Goal: Feedback & Contribution: Submit feedback/report problem

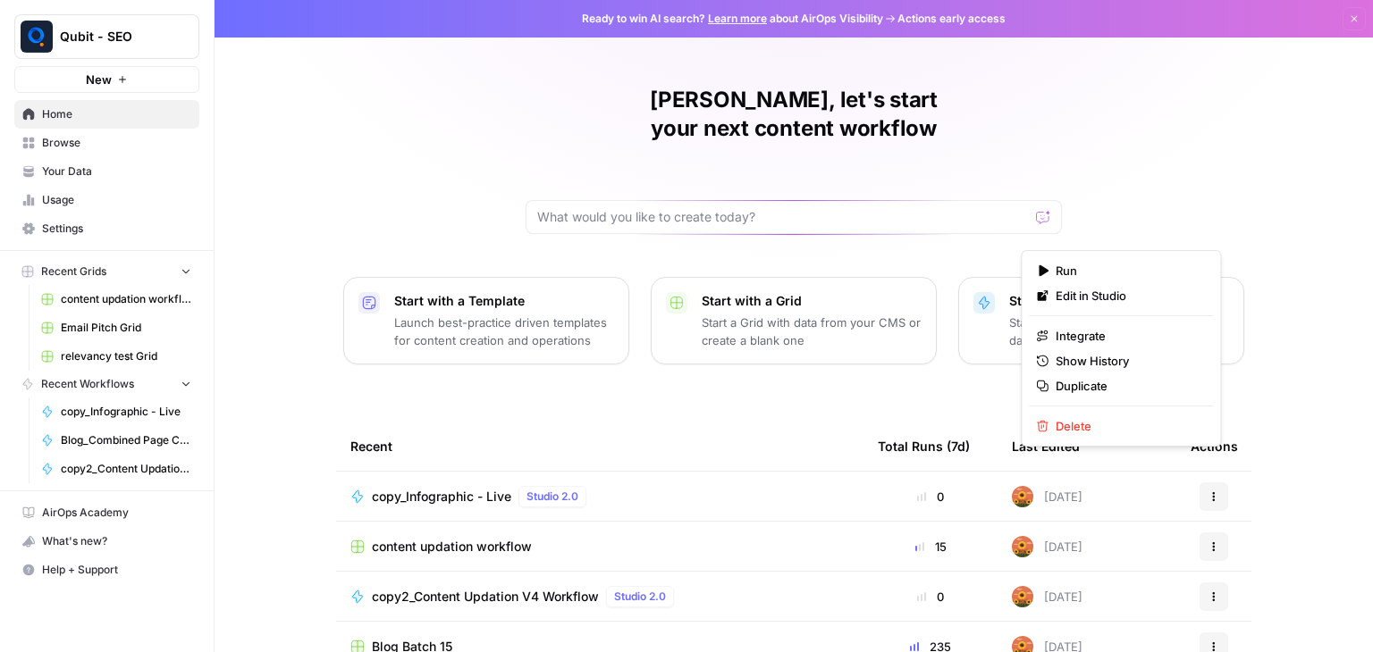
click at [1208, 492] on icon "button" at bounding box center [1213, 497] width 11 height 11
click at [1130, 298] on span "Edit in Studio" at bounding box center [1127, 296] width 143 height 18
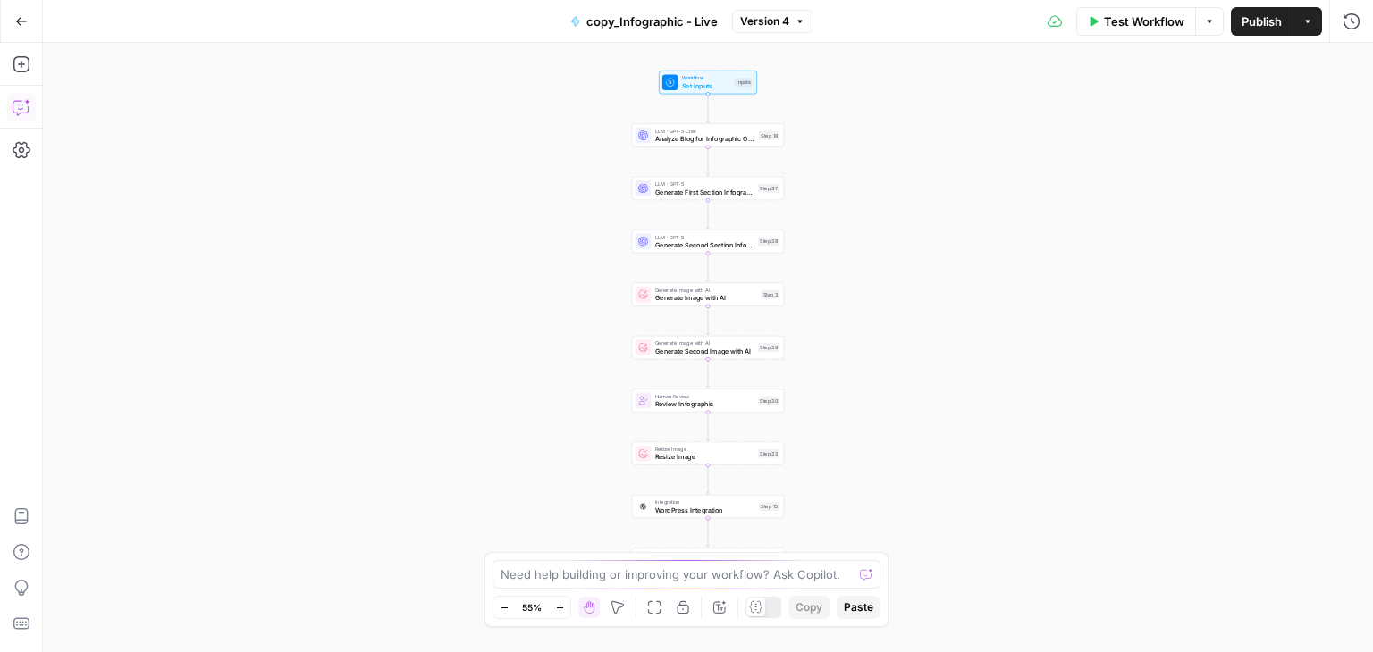
click at [22, 105] on icon "button" at bounding box center [22, 107] width 18 height 18
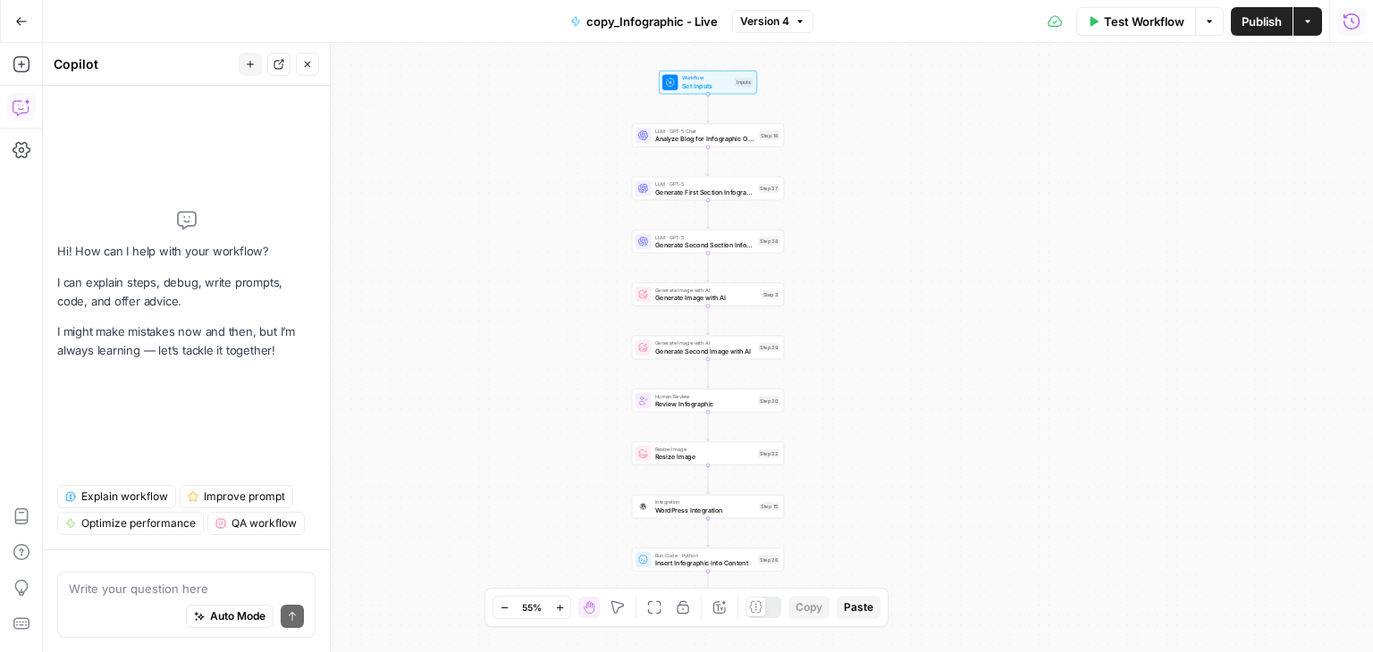
click at [1355, 30] on button "Run History" at bounding box center [1351, 21] width 29 height 29
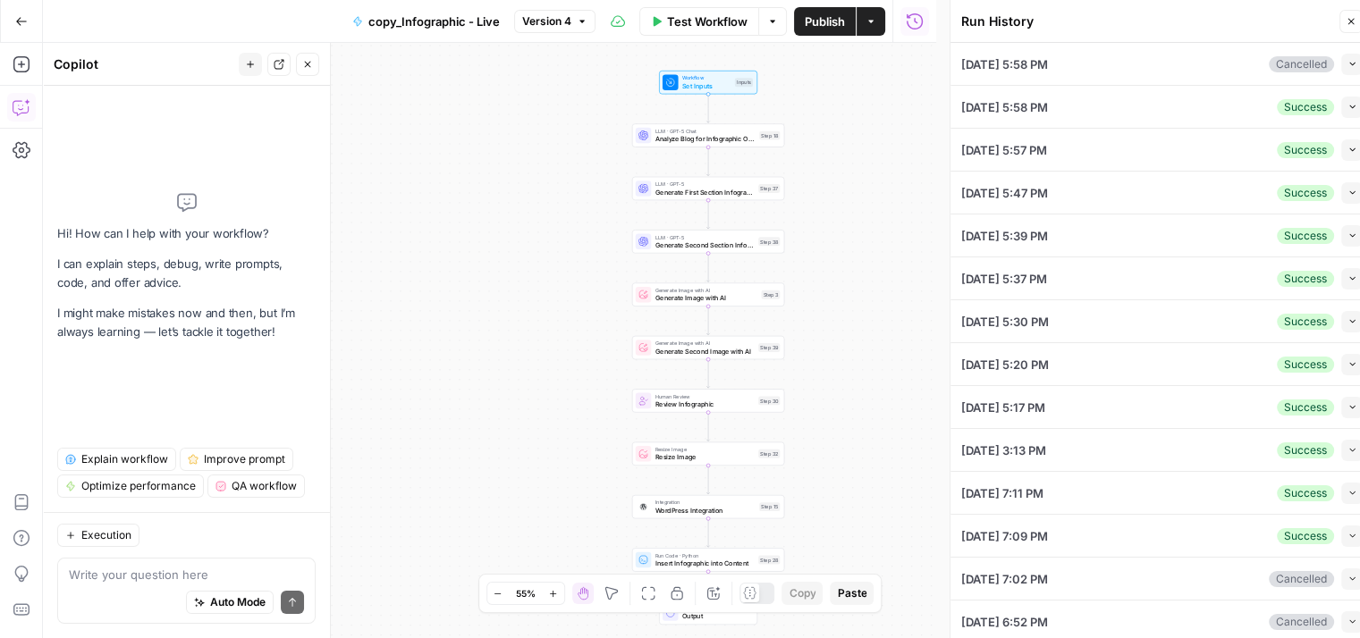
click at [1158, 73] on div "[DATE] 5:58 PM Cancelled Collapse" at bounding box center [1161, 64] width 401 height 42
click at [1341, 69] on button "Collapse" at bounding box center [1351, 64] width 21 height 21
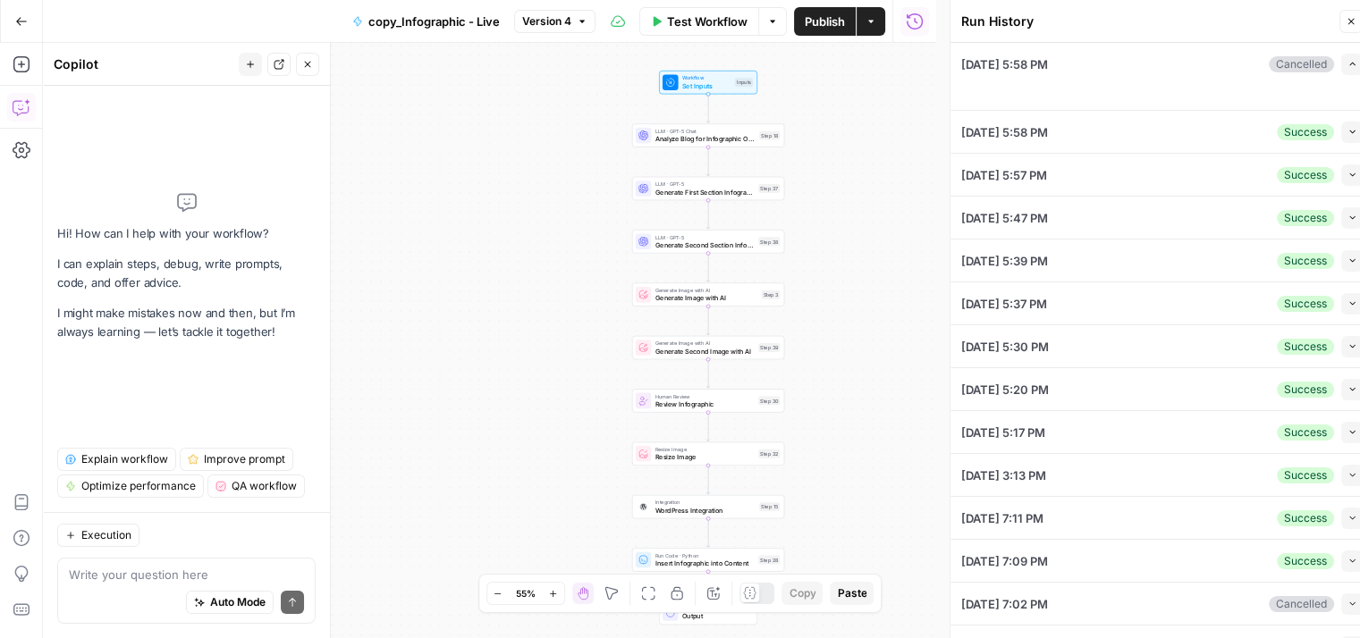
type textarea "# Loremipsumd Sita-Consec Adipisc eli Seddoeiusm te 7711-5244 Inc utlaboreet do…"
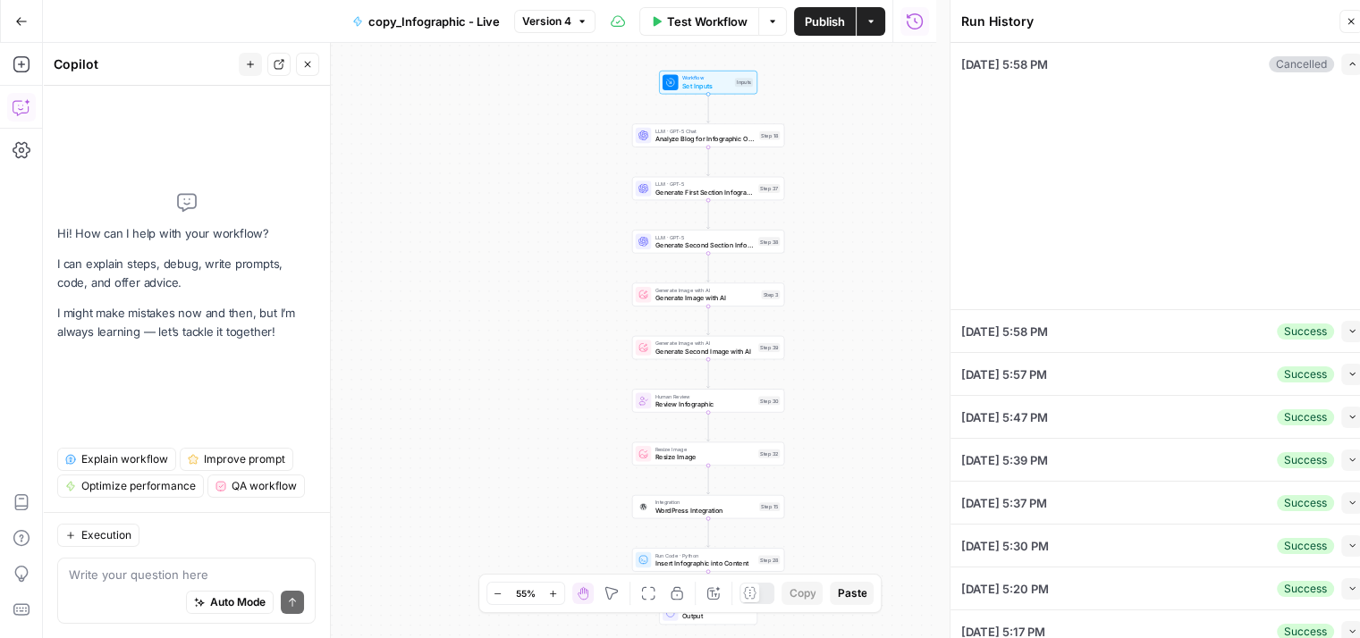
type input "Blog Infographics - Layout"
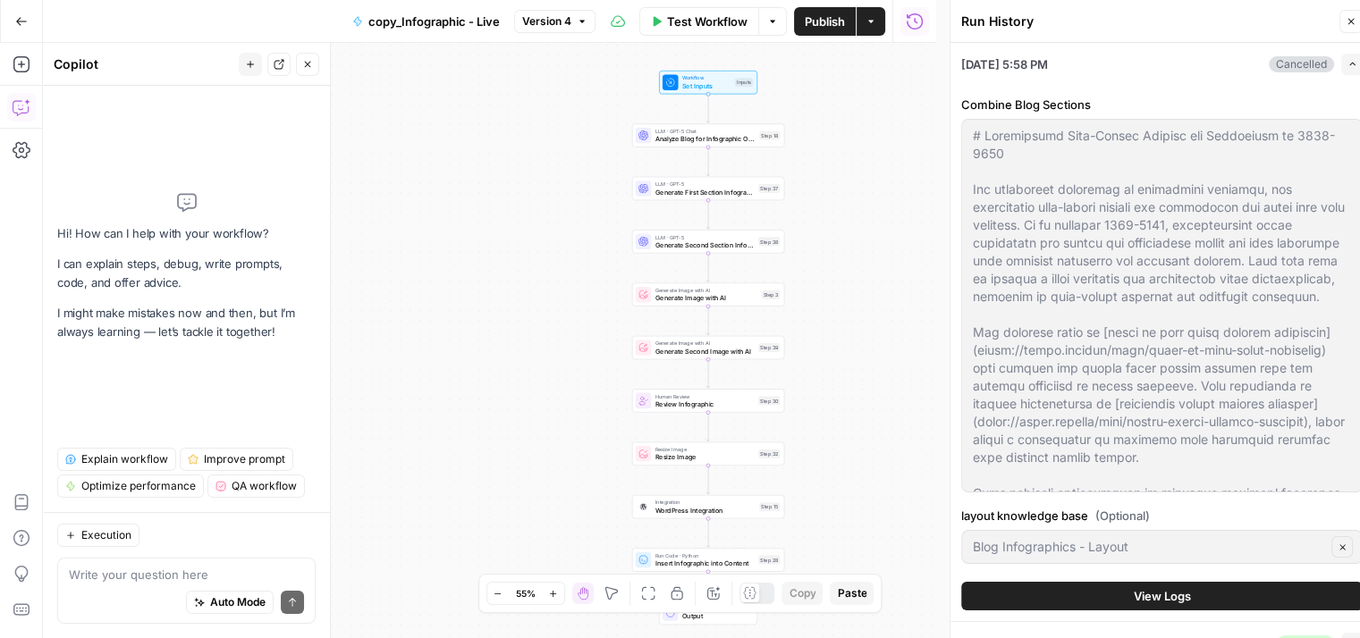
click at [1118, 591] on button "View Logs" at bounding box center [1161, 596] width 401 height 29
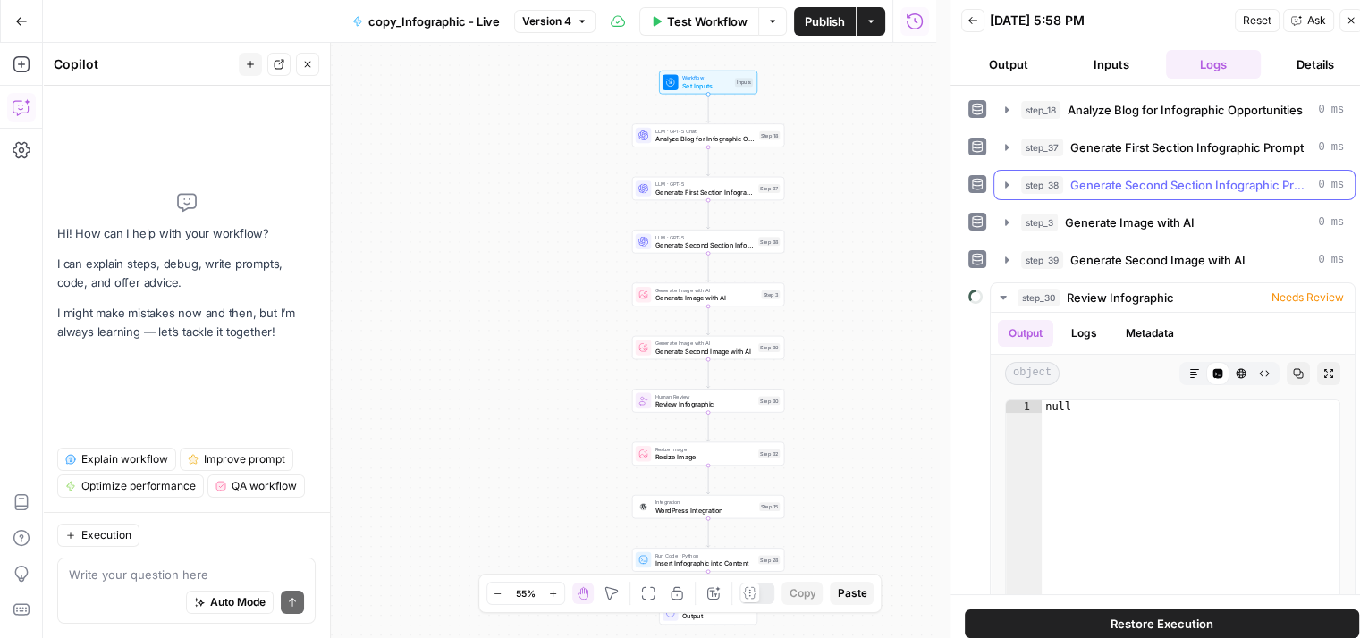
click at [1214, 185] on span "Generate Second Section Infographic Prompt" at bounding box center [1190, 185] width 240 height 18
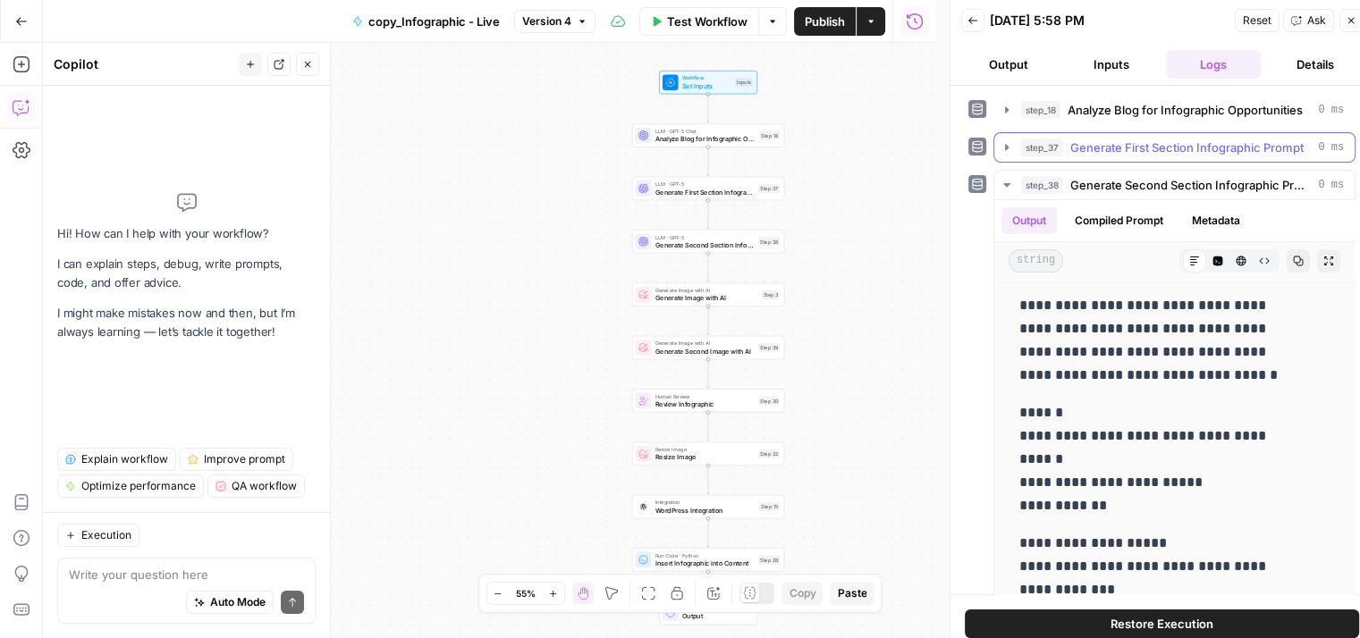
click at [1156, 151] on span "Generate First Section Infographic Prompt" at bounding box center [1186, 148] width 233 height 18
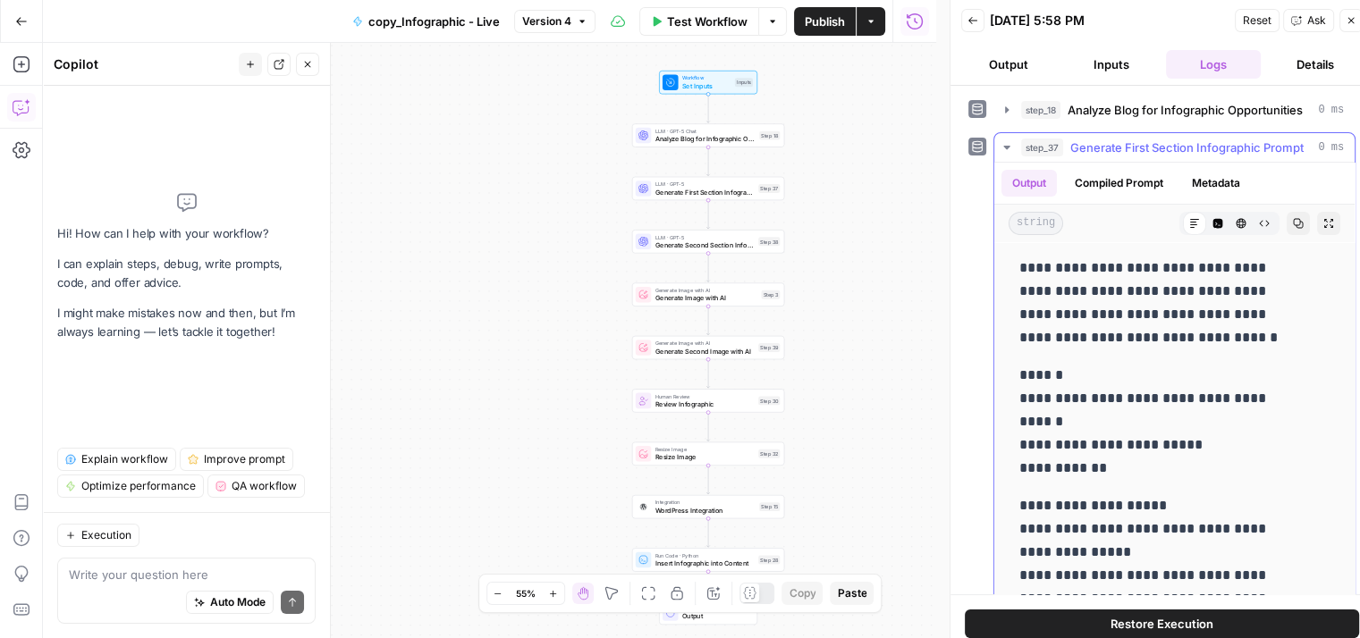
click at [1077, 390] on p "**********" at bounding box center [1160, 422] width 283 height 116
click at [1213, 223] on icon "button" at bounding box center [1218, 224] width 10 height 10
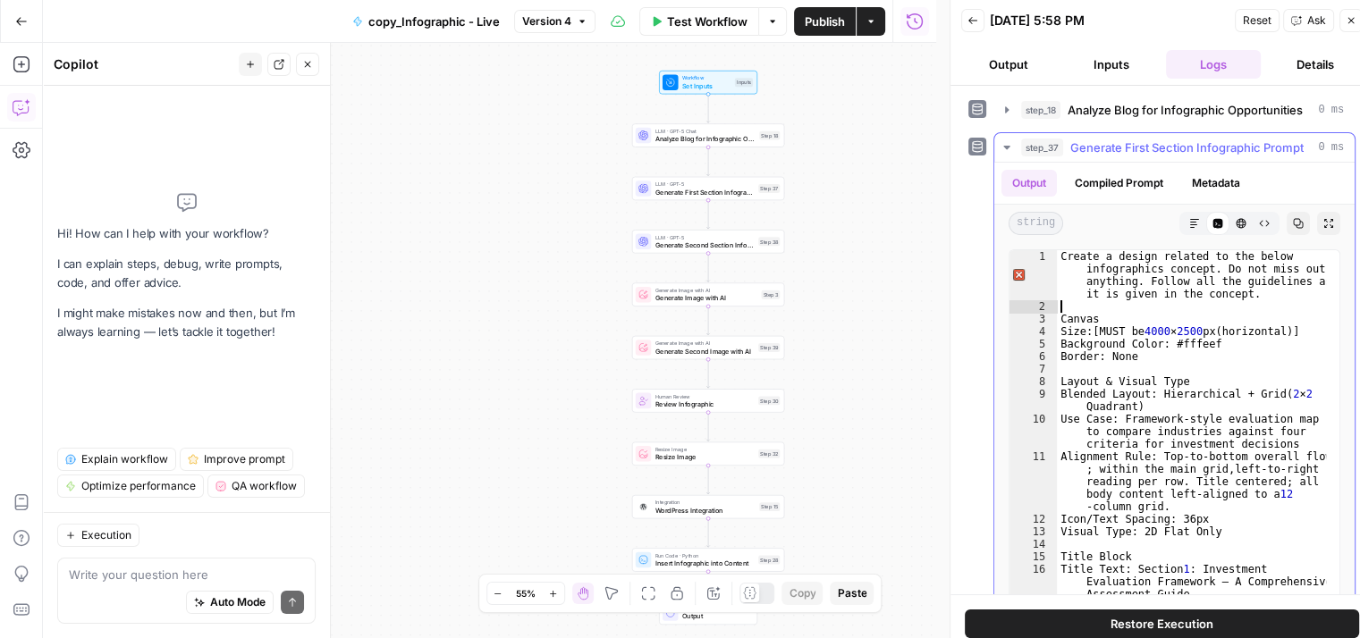
click at [1136, 301] on div "Create a design related to the below infographics concept. Do not miss out anyt…" at bounding box center [1191, 457] width 269 height 415
type textarea "**********"
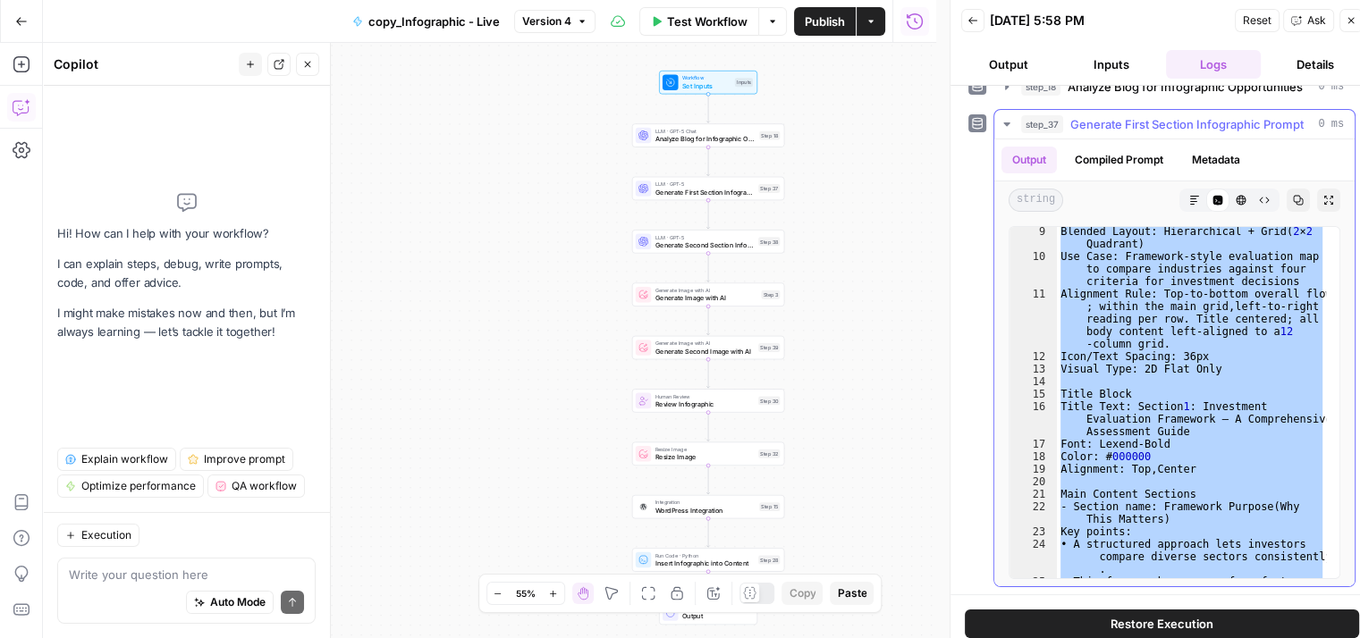
scroll to position [118, 0]
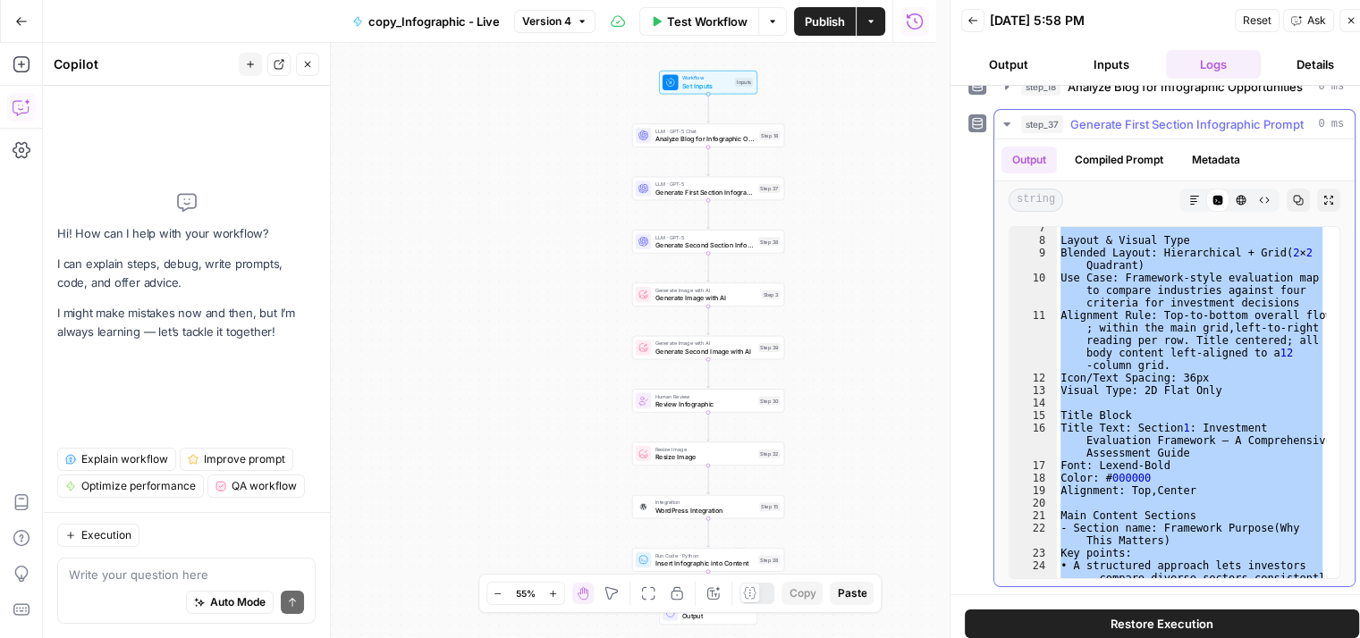
click at [1173, 117] on span "Generate First Section Infographic Prompt" at bounding box center [1186, 124] width 233 height 18
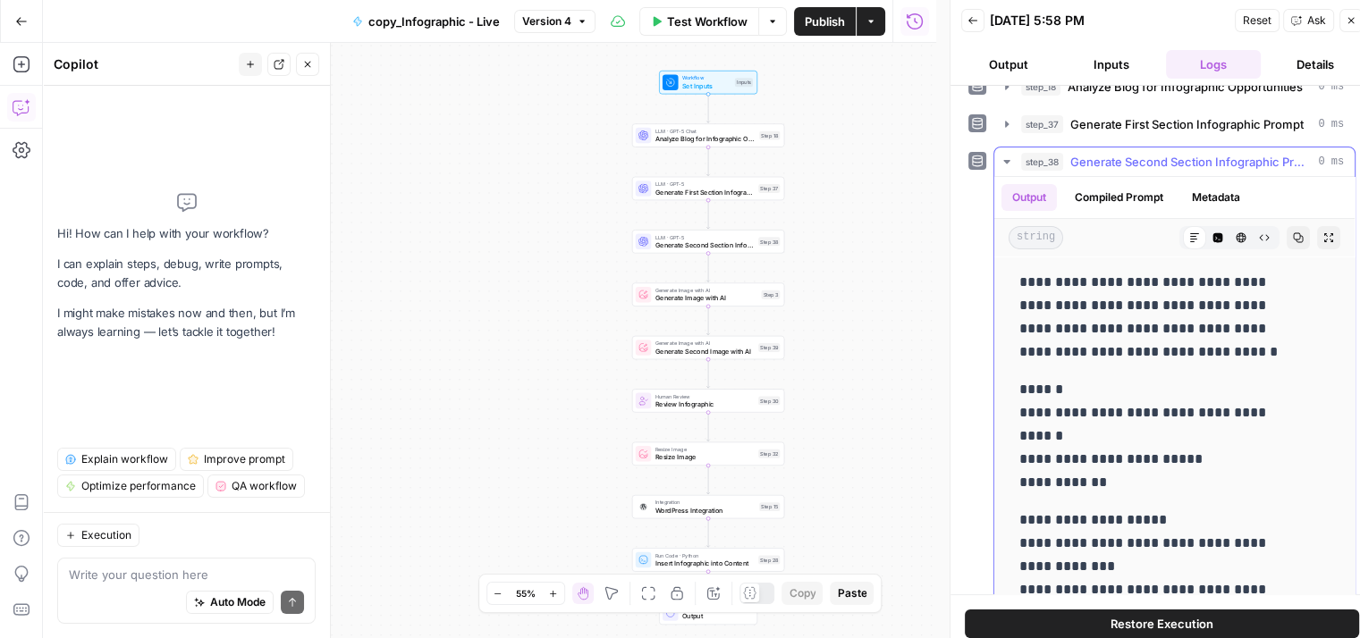
click at [1193, 149] on button "step_38 Generate Second Section Infographic Prompt 0 ms" at bounding box center [1174, 161] width 360 height 29
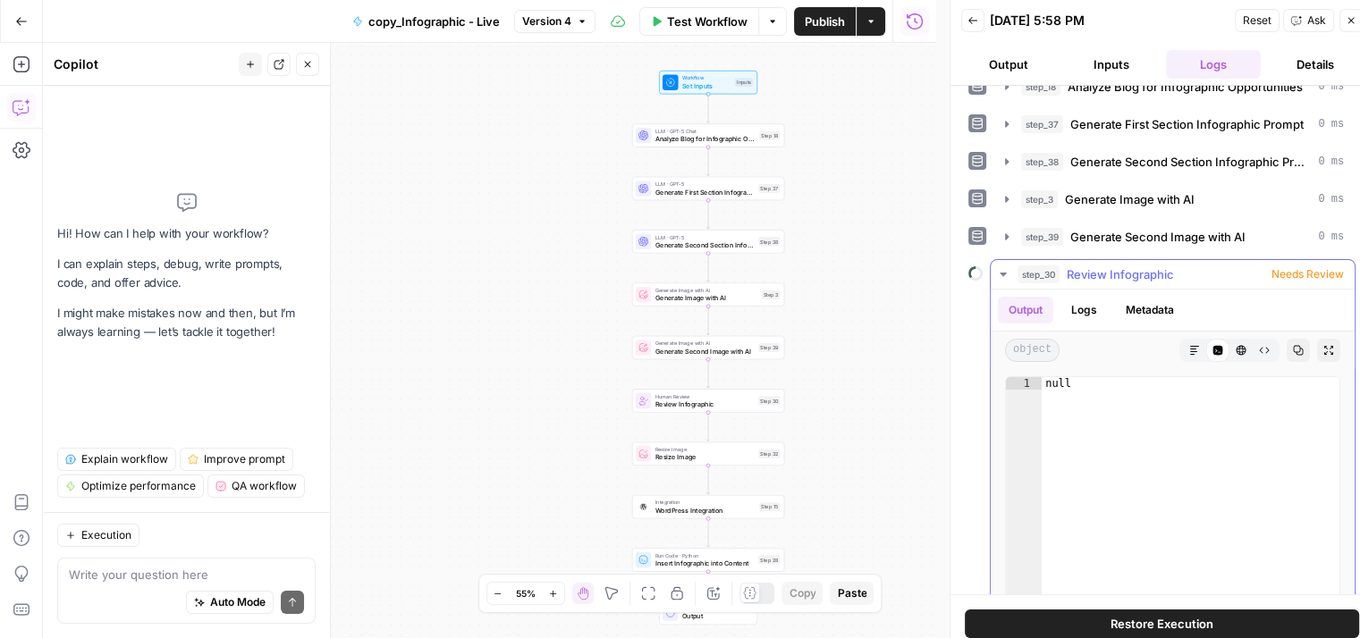
click at [1302, 272] on span "Needs Review" at bounding box center [1307, 274] width 72 height 16
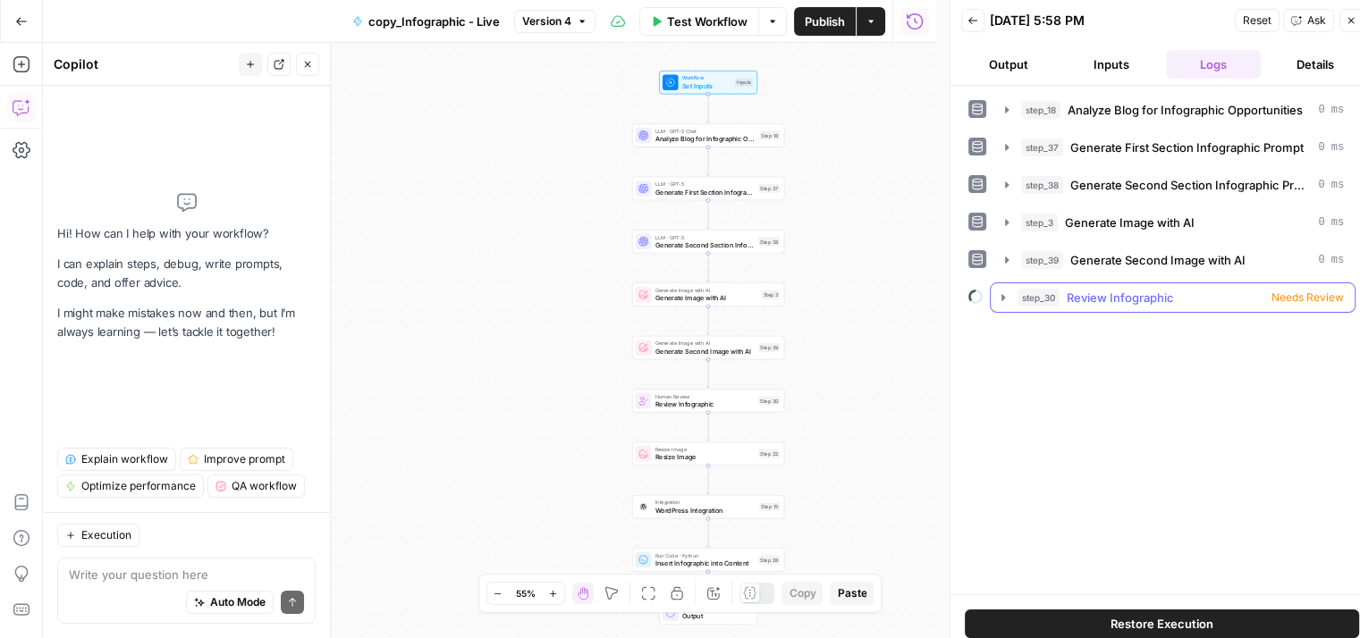
scroll to position [14, 0]
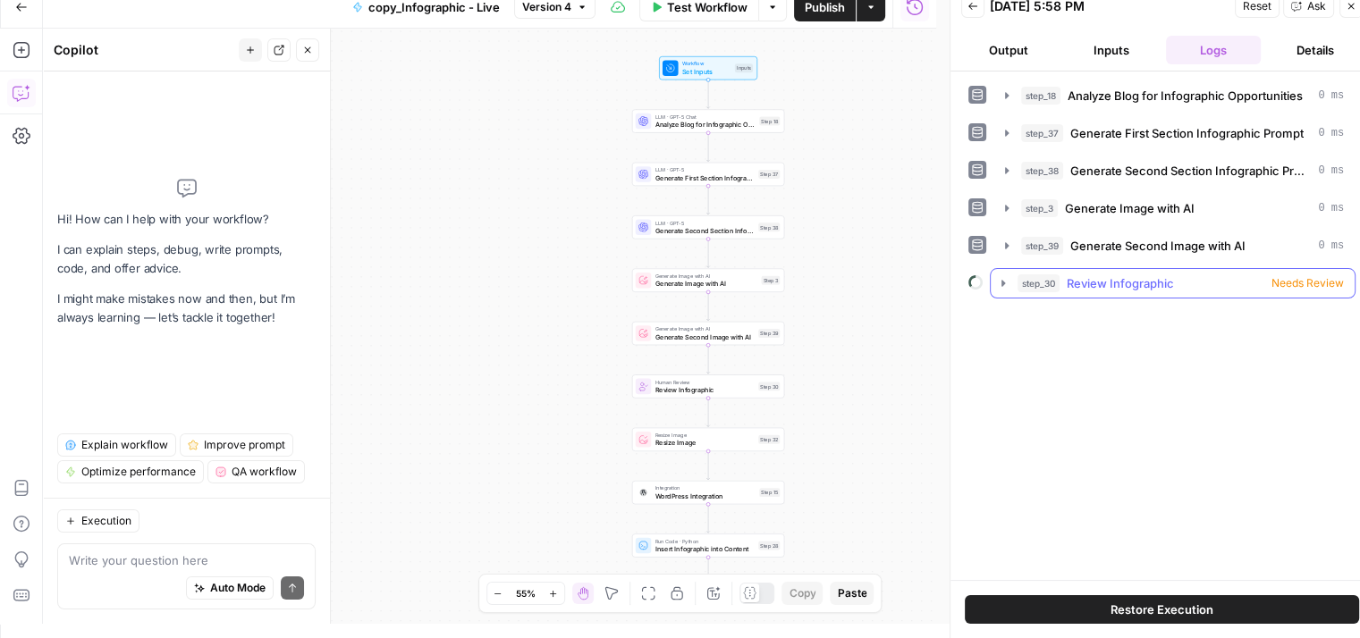
click at [1280, 275] on span "Needs Review" at bounding box center [1307, 283] width 72 height 16
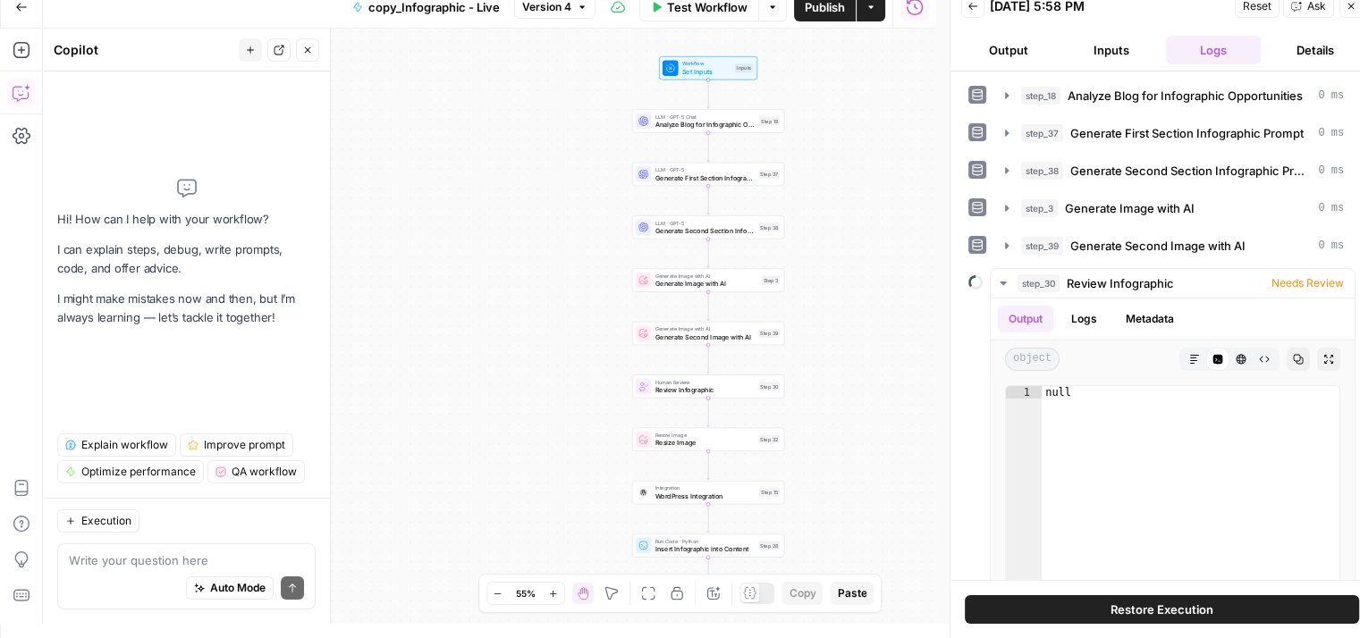
click at [1317, 38] on button "Details" at bounding box center [1314, 50] width 95 height 29
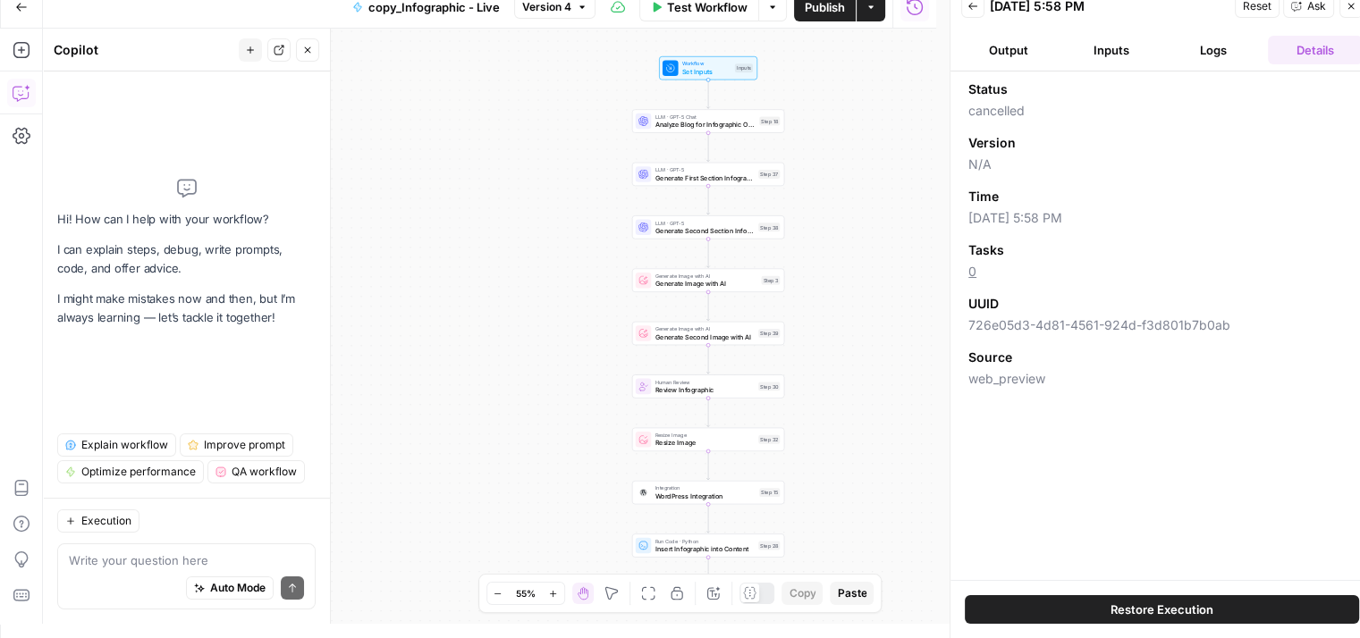
click at [1191, 52] on button "Logs" at bounding box center [1213, 50] width 95 height 29
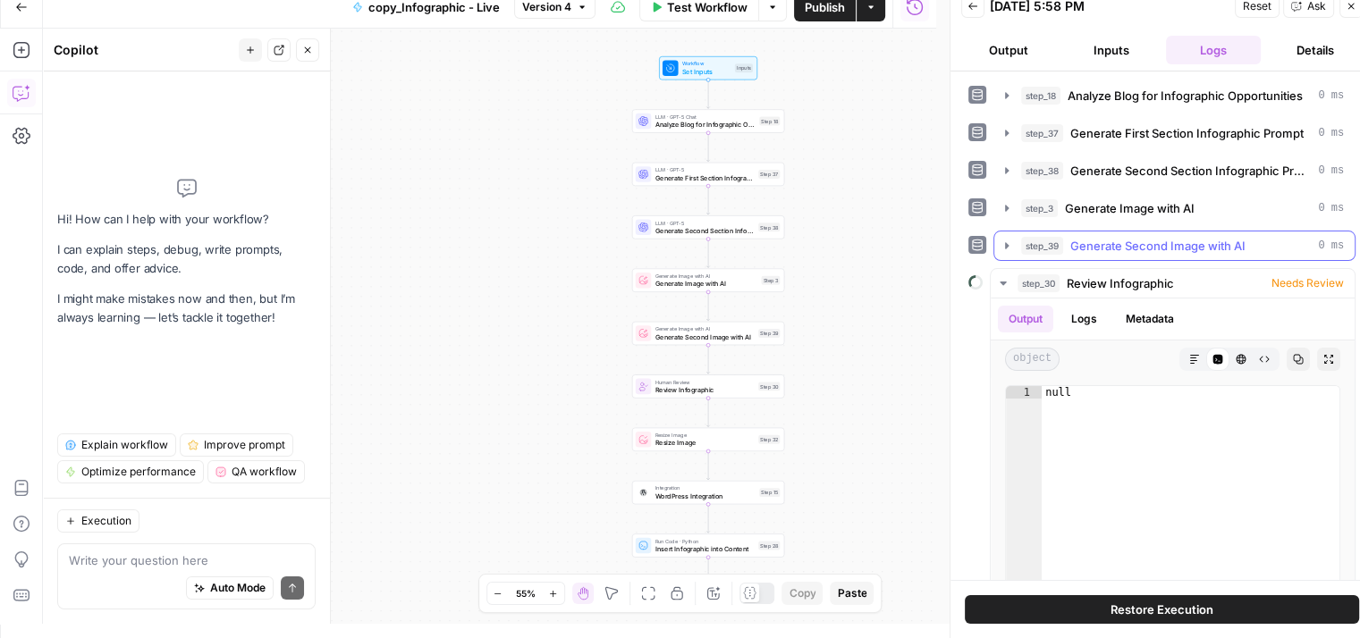
click at [1135, 248] on span "Generate Second Image with AI" at bounding box center [1157, 246] width 175 height 18
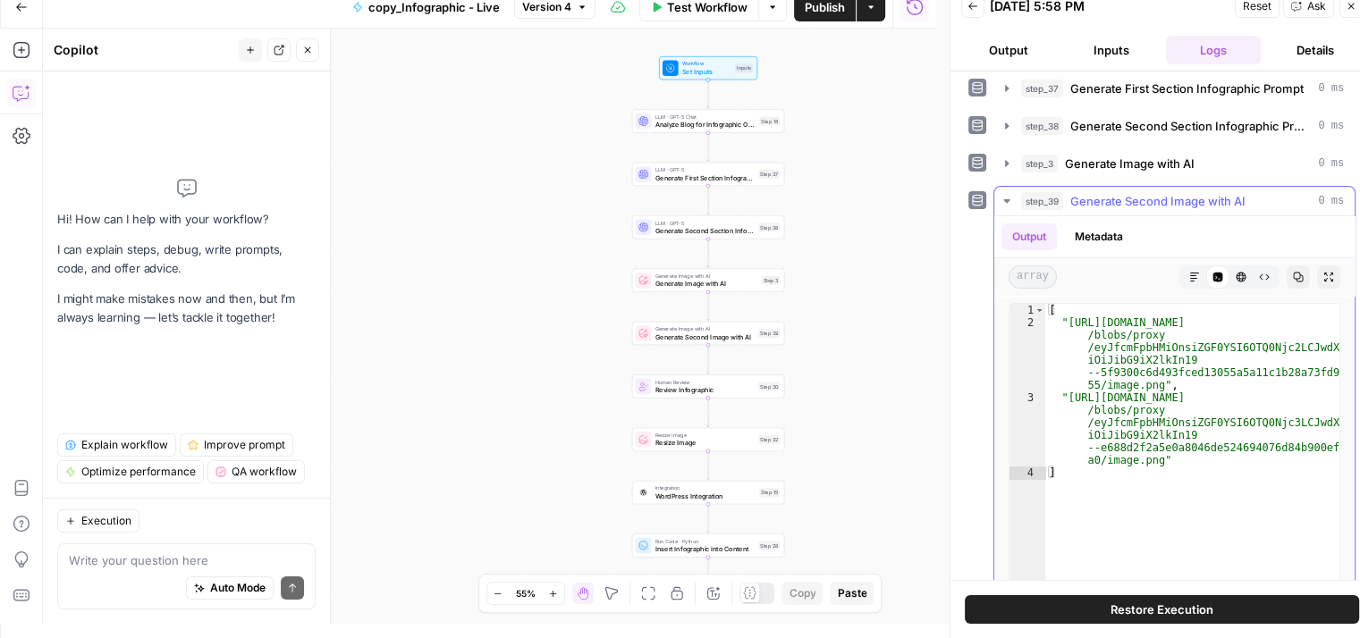
scroll to position [46, 0]
click at [1198, 193] on span "Generate Second Image with AI" at bounding box center [1157, 200] width 175 height 18
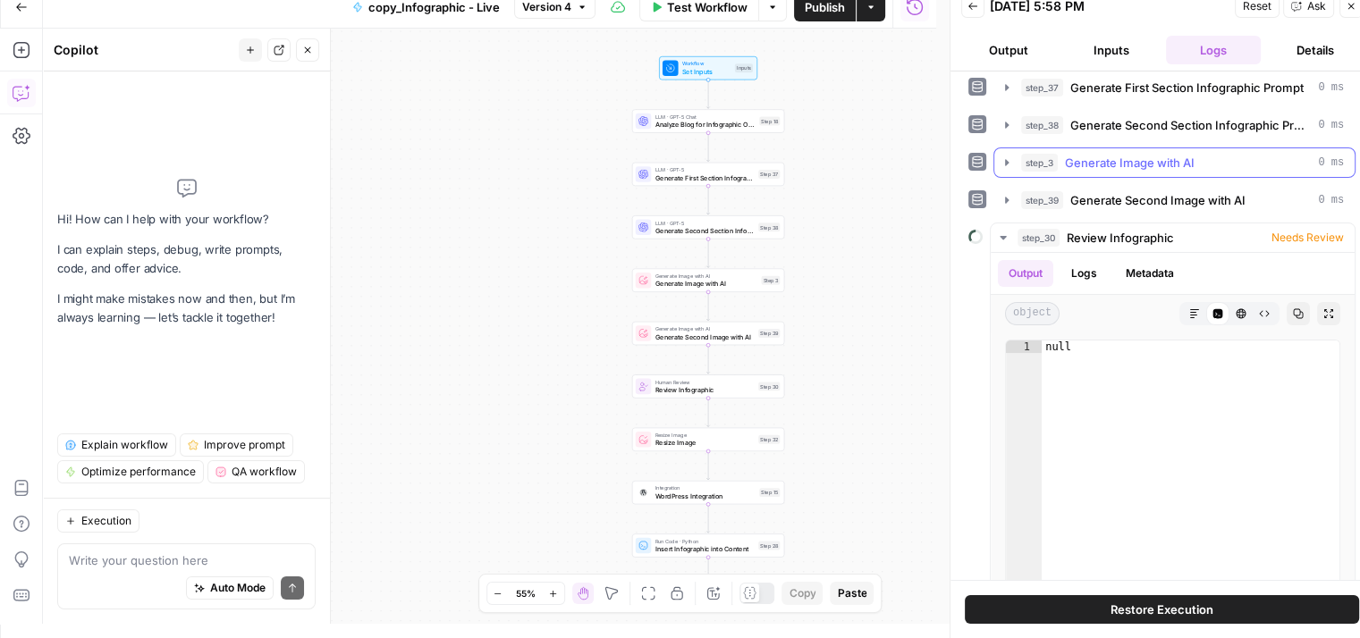
click at [1173, 161] on span "Generate Image with AI" at bounding box center [1130, 163] width 130 height 18
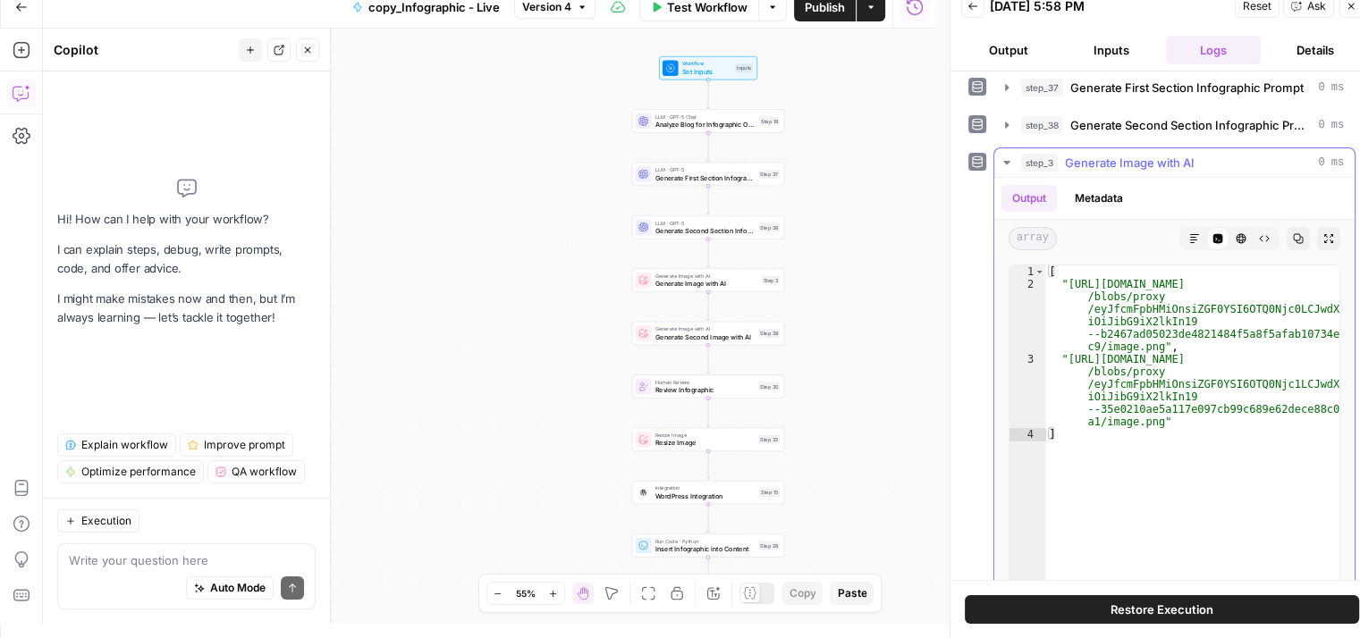
click at [1173, 161] on span "Generate Image with AI" at bounding box center [1130, 163] width 130 height 18
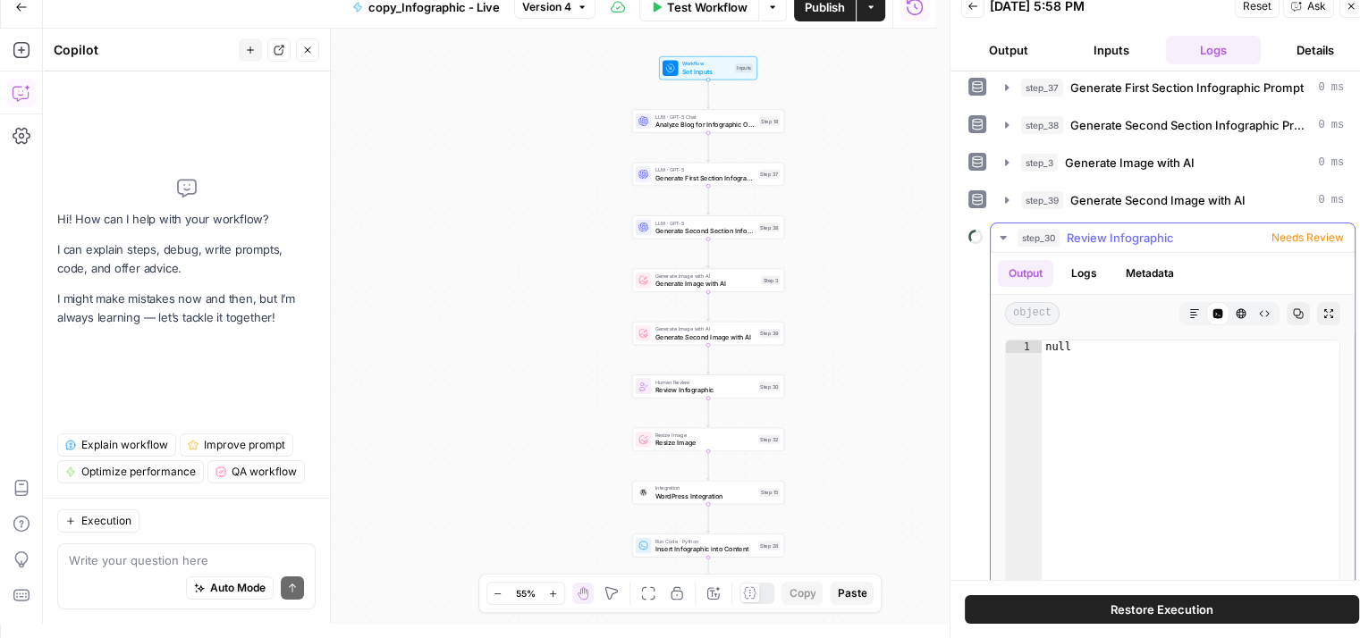
click at [1298, 235] on span "Needs Review" at bounding box center [1307, 238] width 72 height 16
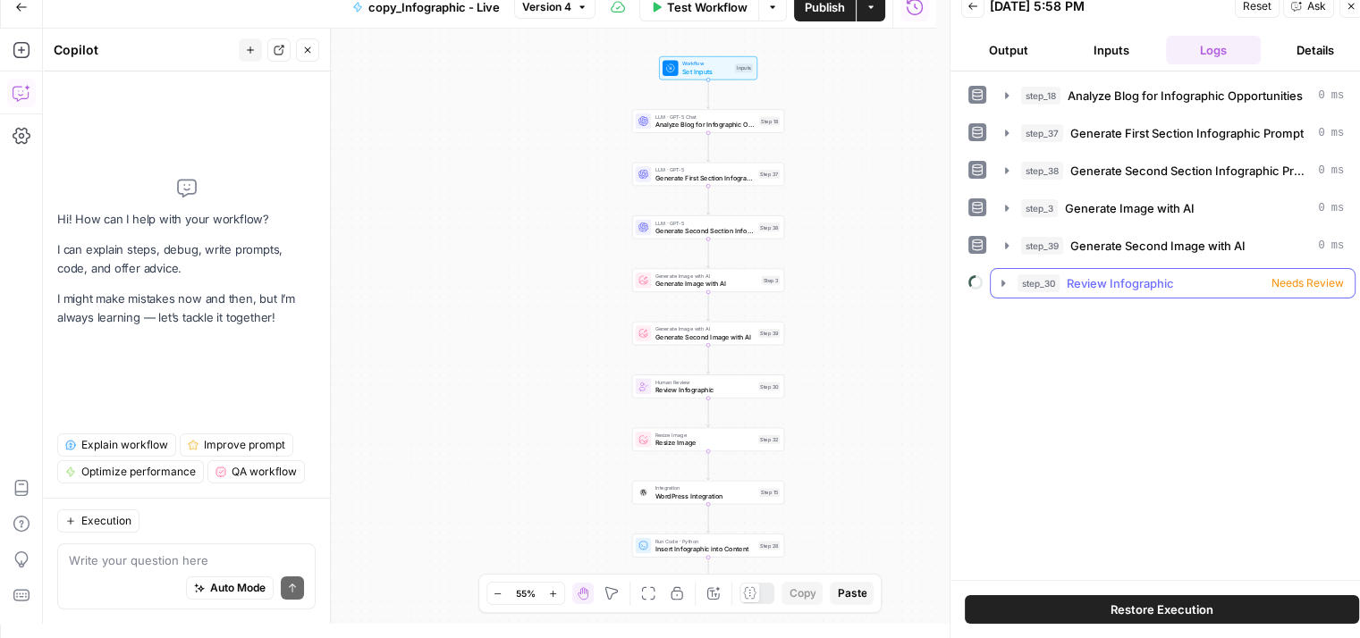
click at [1298, 280] on span "Needs Review" at bounding box center [1307, 283] width 72 height 16
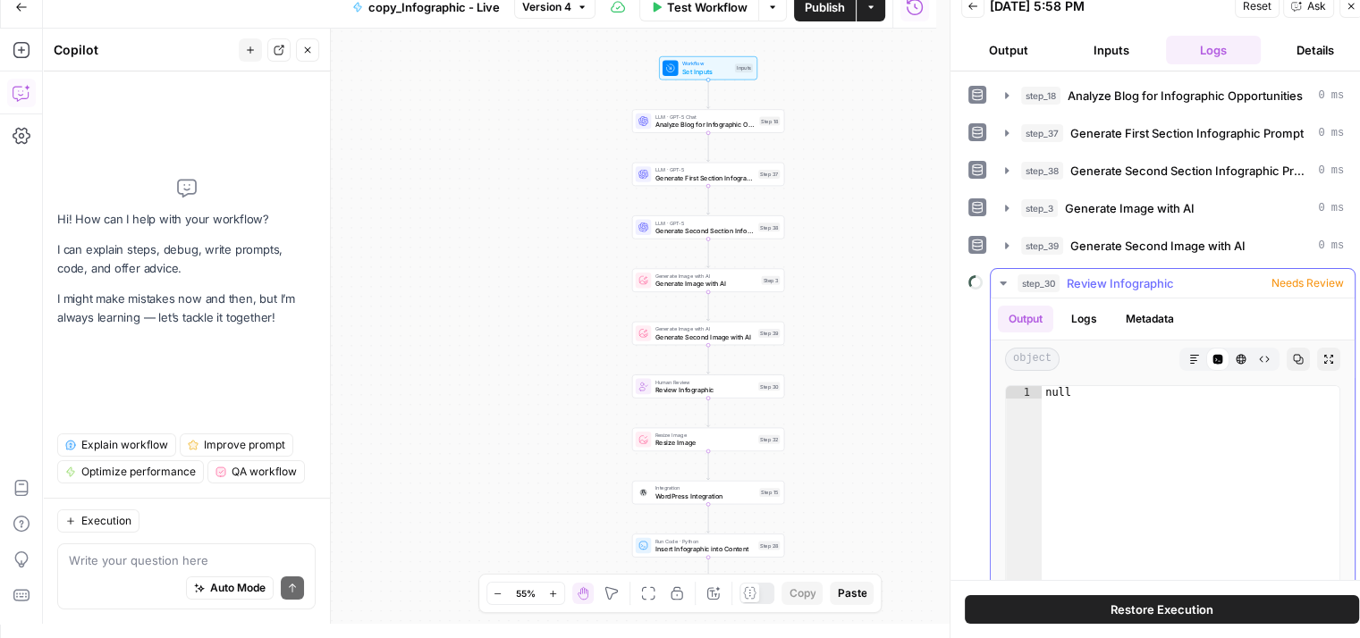
click at [1153, 306] on button "Metadata" at bounding box center [1150, 319] width 70 height 27
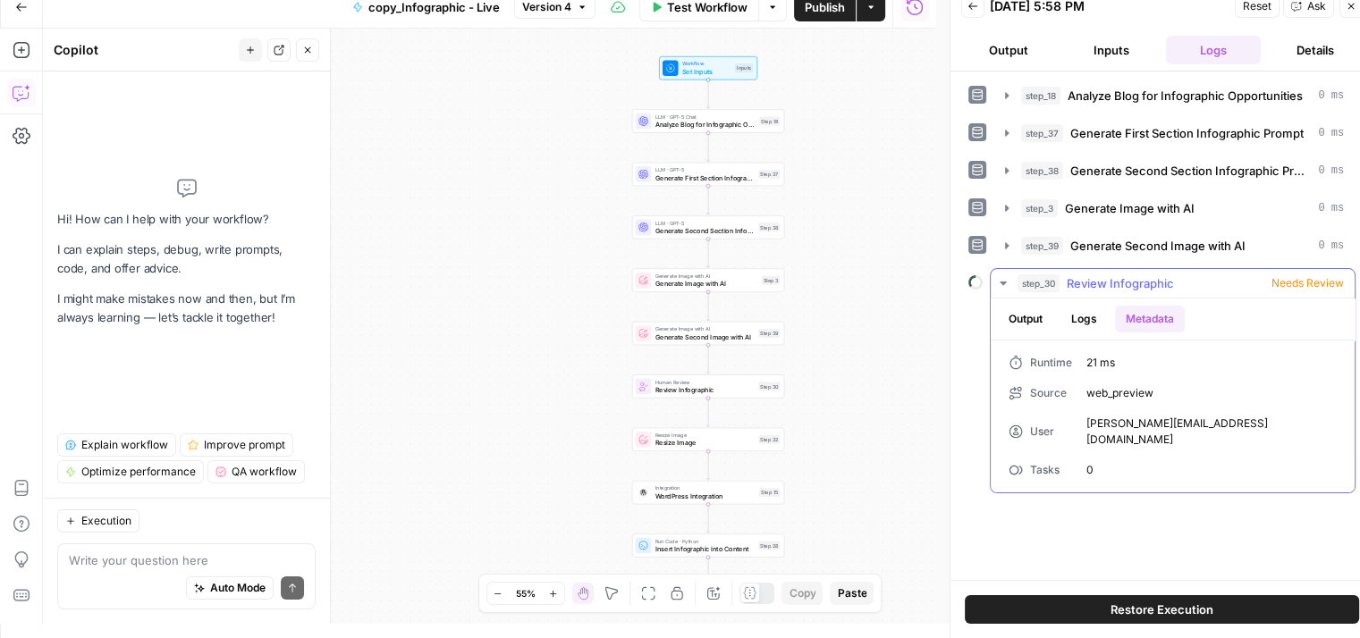
click at [1084, 315] on button "Logs" at bounding box center [1083, 319] width 47 height 27
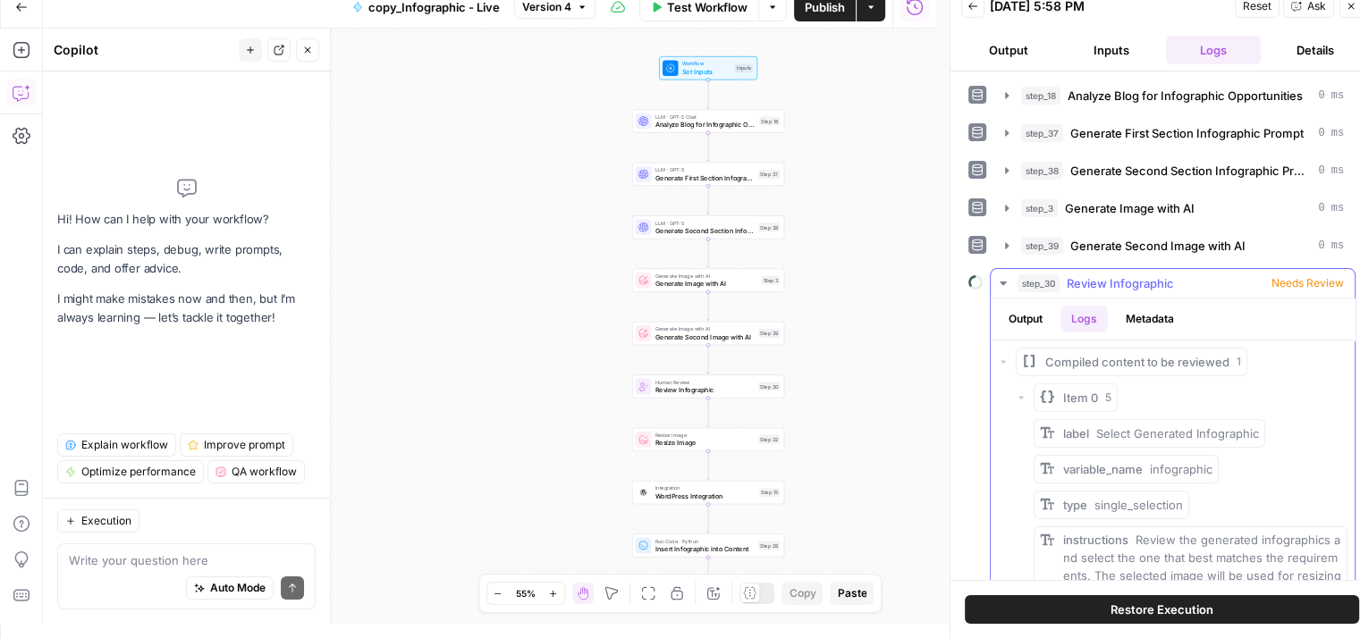
click at [1019, 316] on button "Output" at bounding box center [1025, 319] width 55 height 27
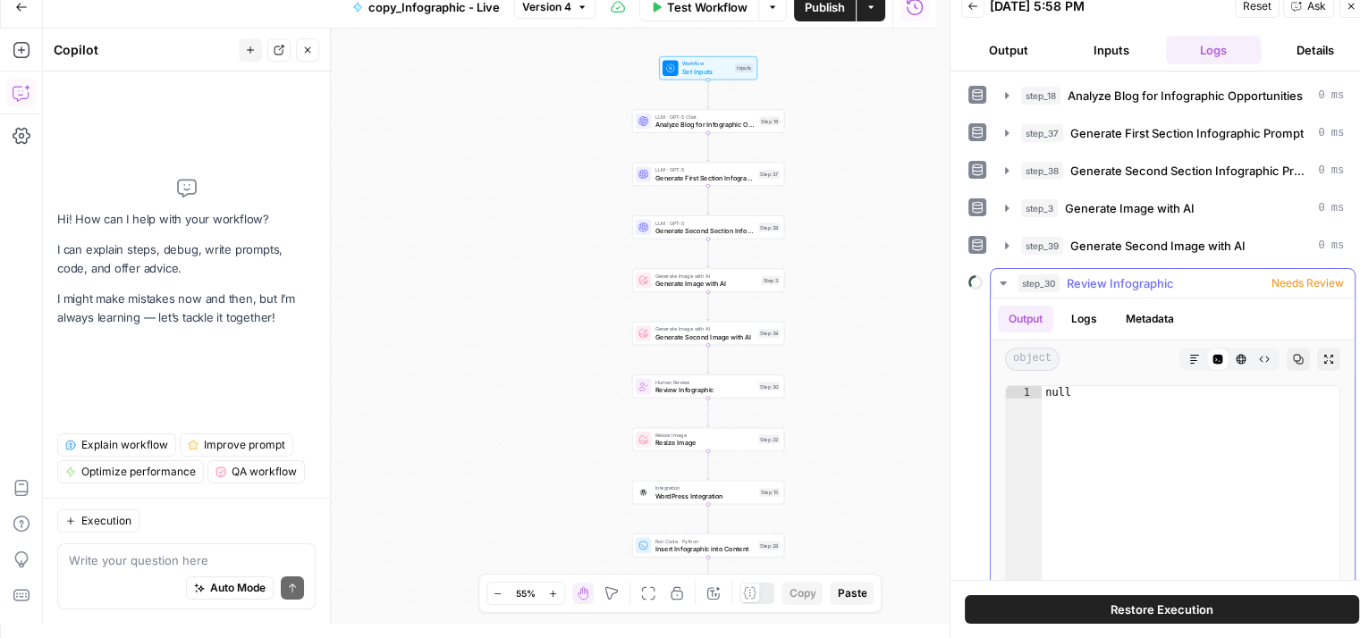
click at [1283, 275] on span "Needs Review" at bounding box center [1307, 283] width 72 height 16
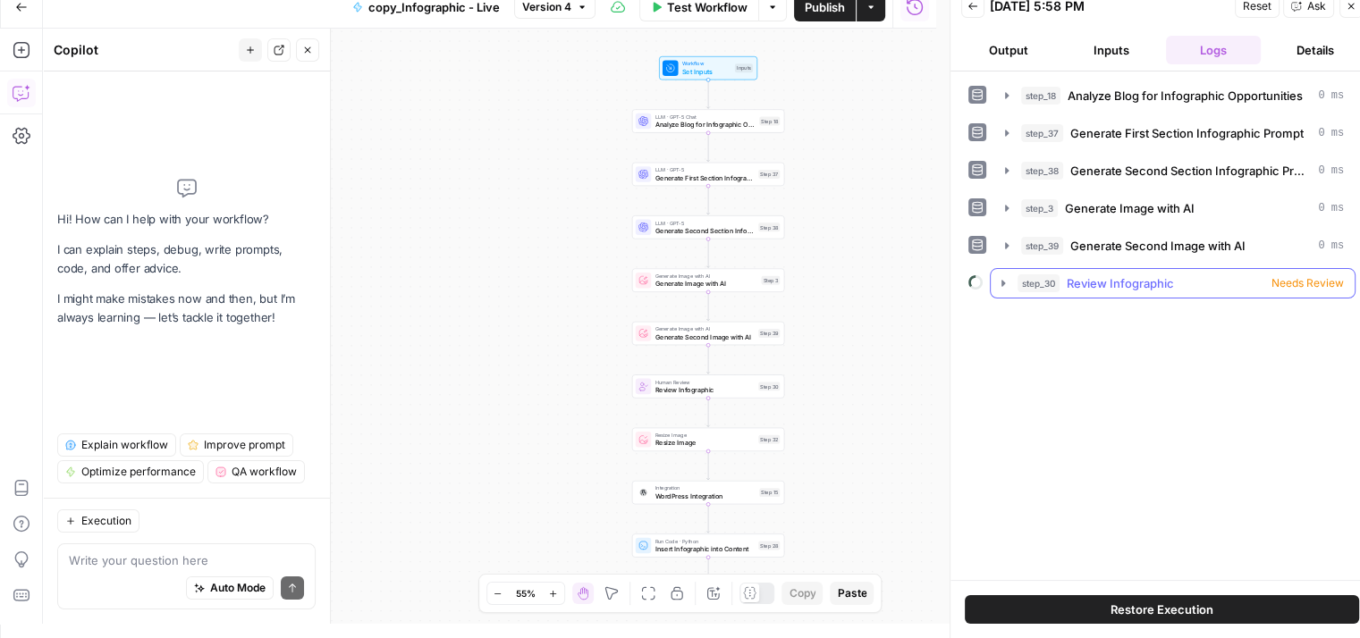
click at [1283, 275] on span "Needs Review" at bounding box center [1307, 283] width 72 height 16
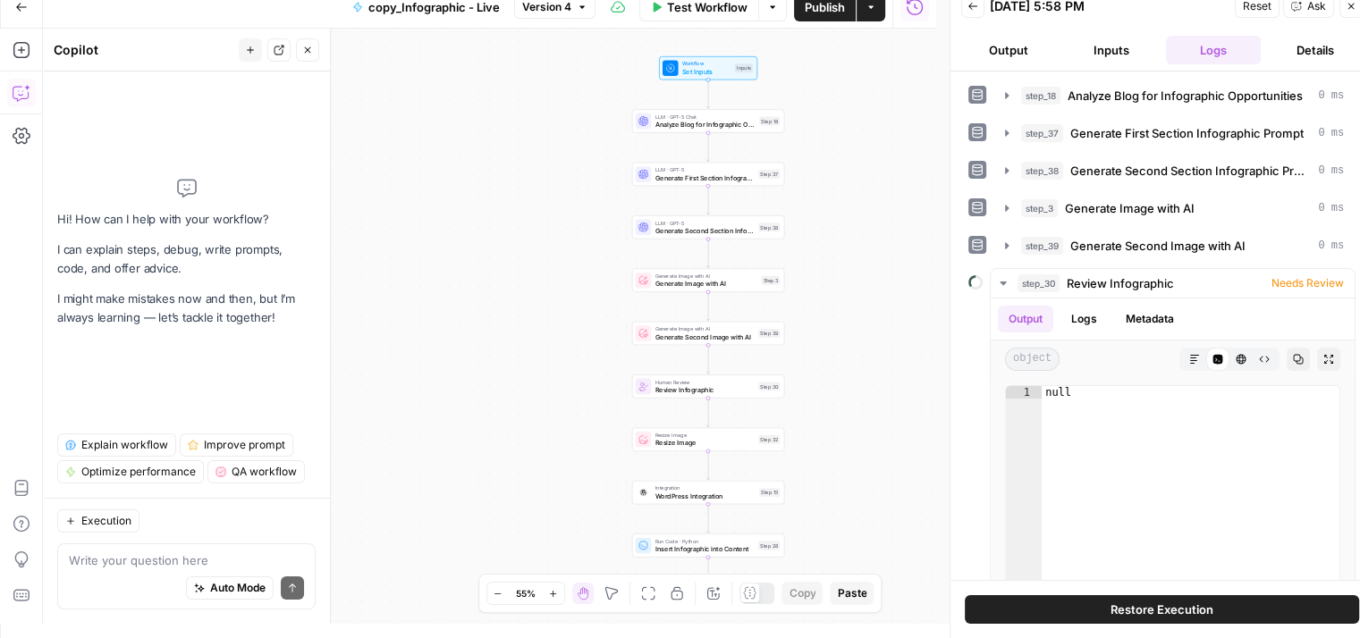
click at [1317, 49] on button "Details" at bounding box center [1314, 50] width 95 height 29
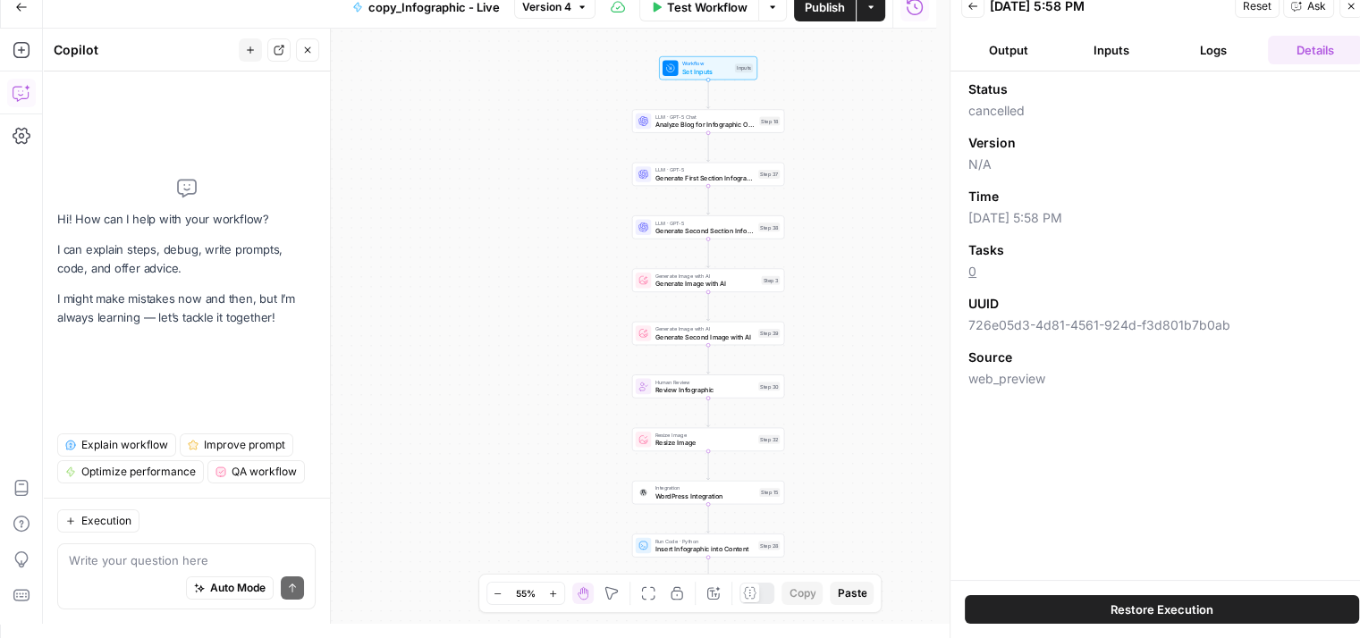
click at [1218, 45] on button "Logs" at bounding box center [1213, 50] width 95 height 29
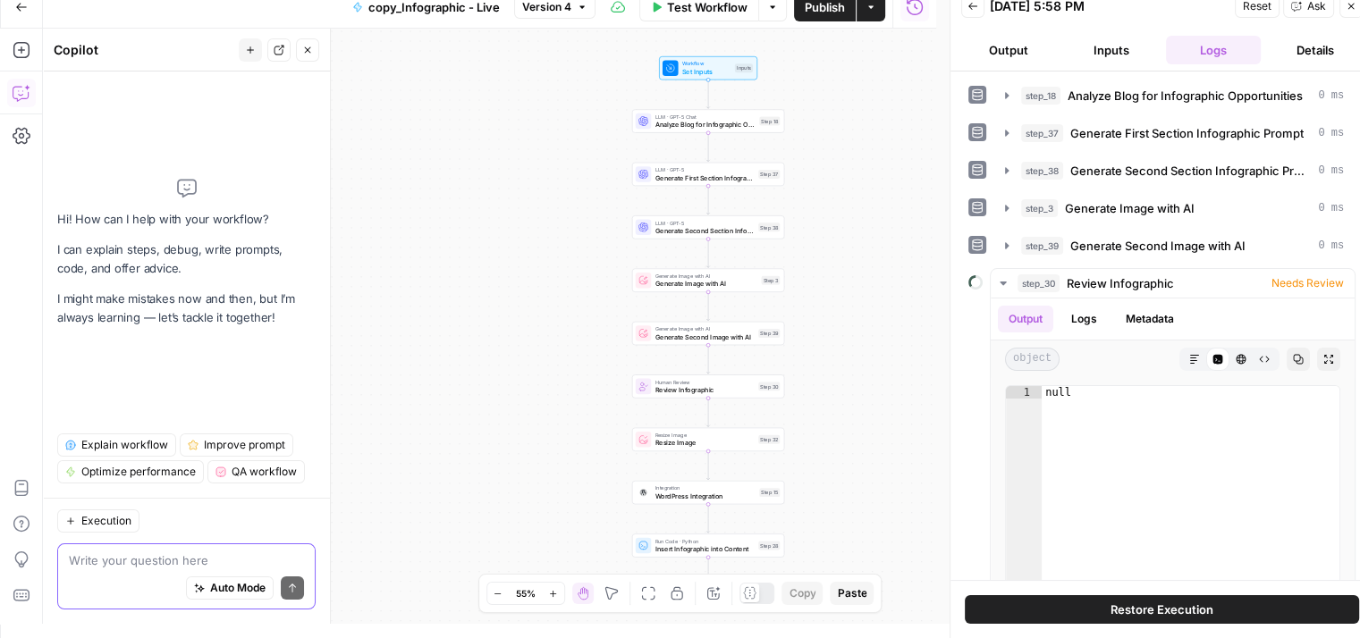
click at [172, 560] on textarea at bounding box center [186, 560] width 235 height 18
type textarea "I"
type textarea "T"
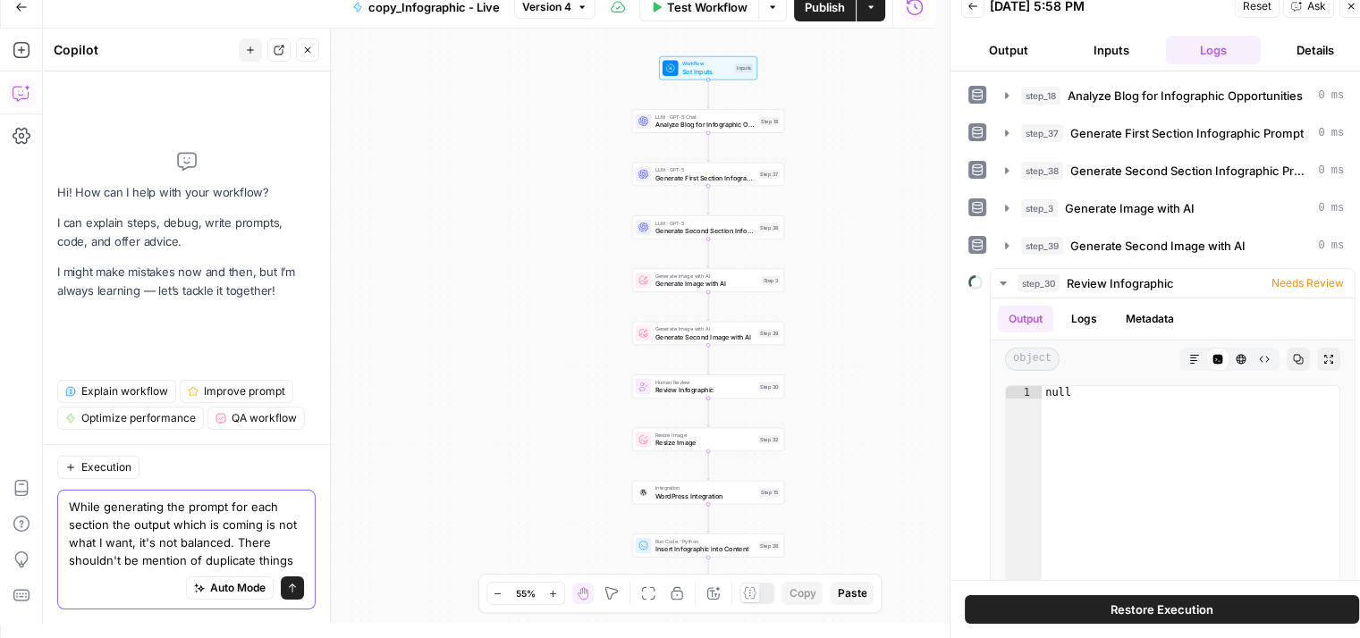
type textarea "While generating the prompt for each section the output which is coming is not …"
click at [694, 179] on span "Generate First Section Infographic Prompt" at bounding box center [704, 178] width 99 height 10
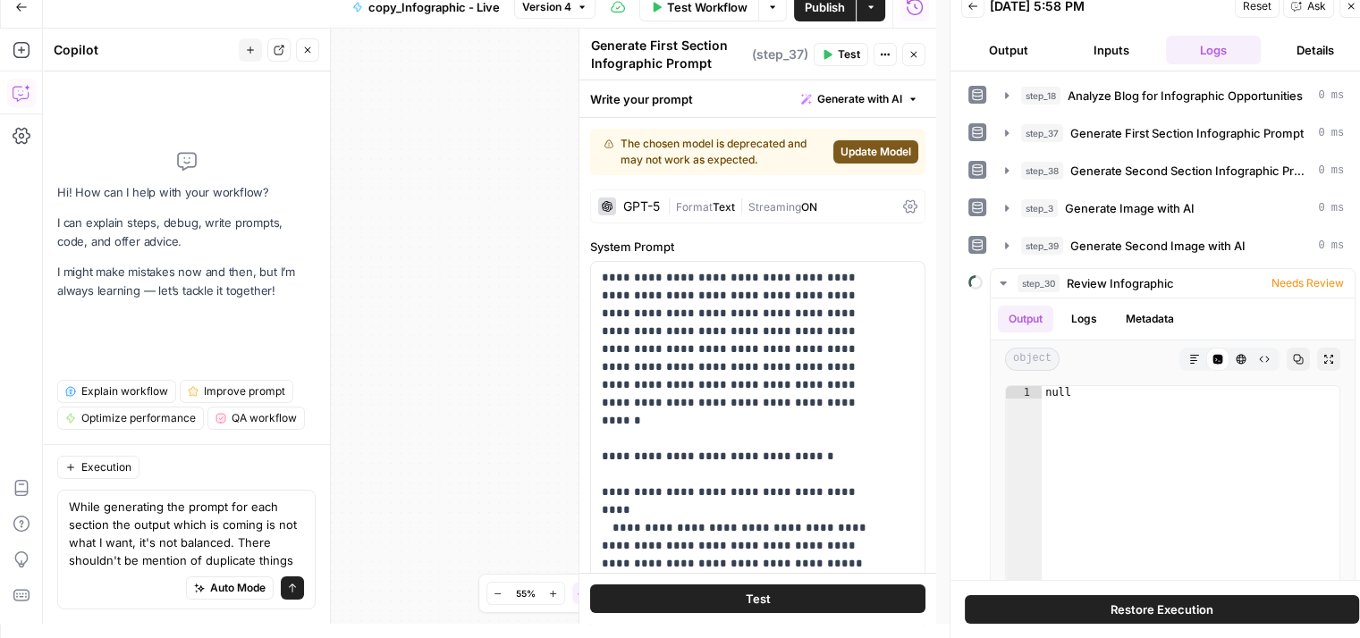
click at [837, 161] on button "Update Model" at bounding box center [875, 151] width 85 height 23
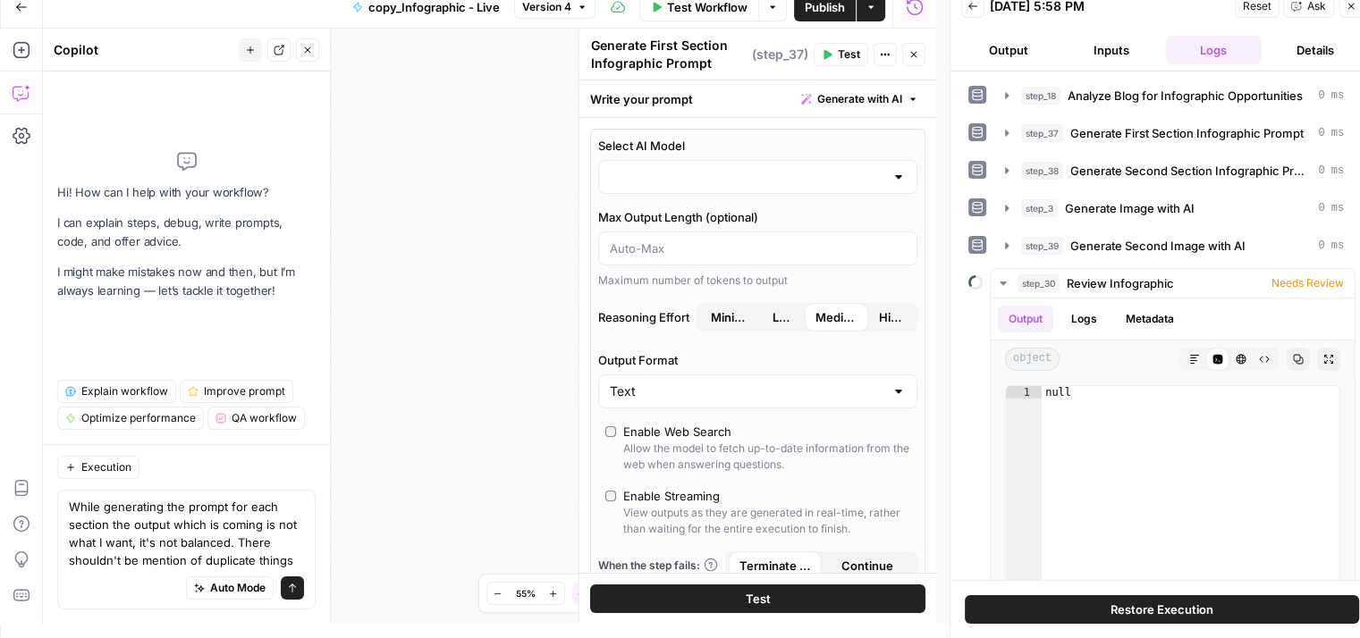
type input "gpt-5"
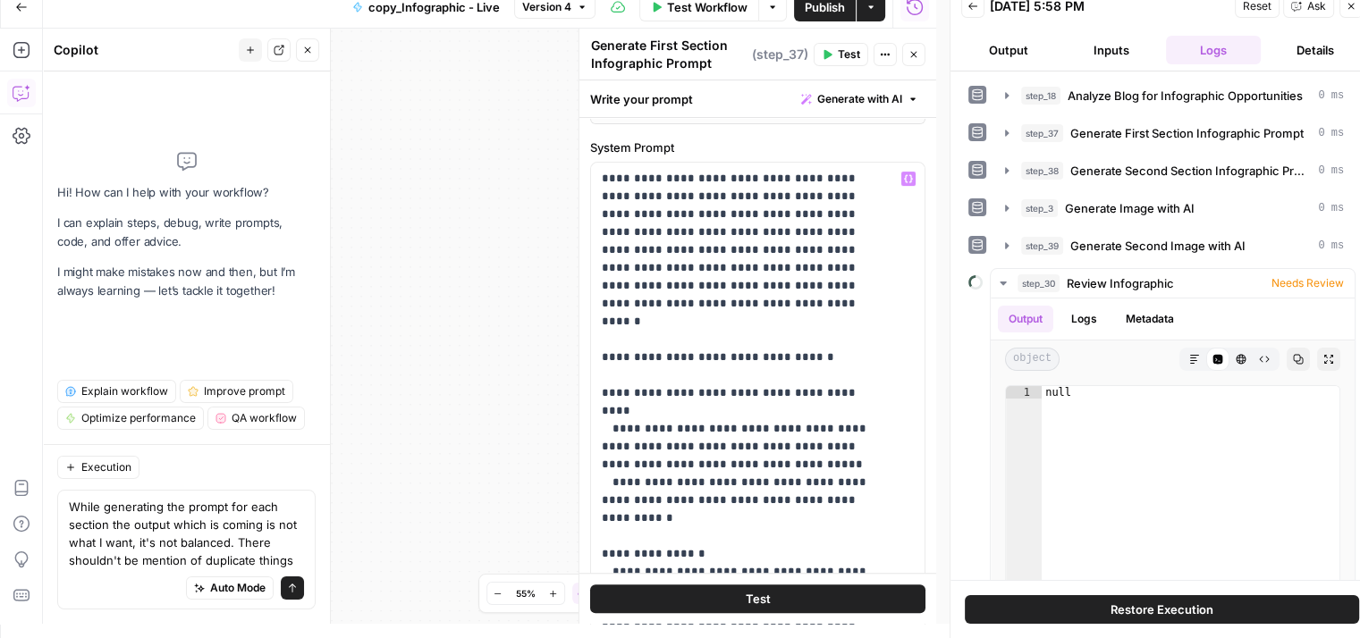
scroll to position [577, 0]
drag, startPoint x: 601, startPoint y: 176, endPoint x: 837, endPoint y: 230, distance: 242.0
drag, startPoint x: 837, startPoint y: 230, endPoint x: 829, endPoint y: 278, distance: 48.8
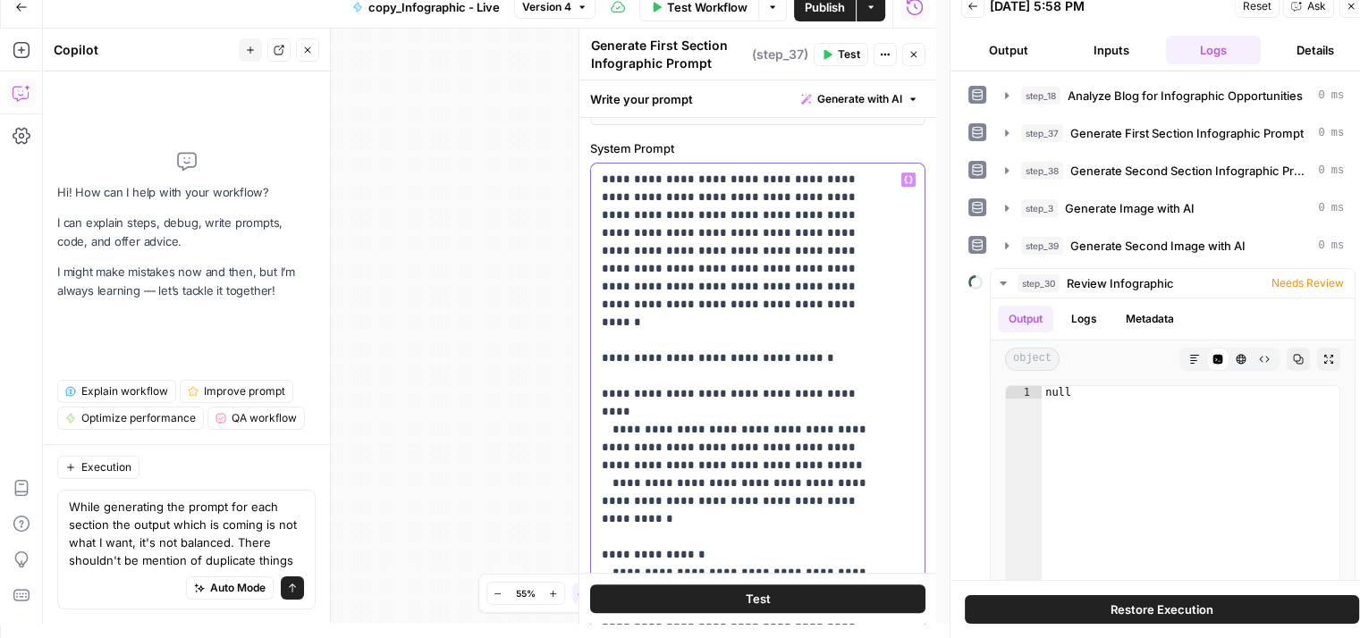
drag, startPoint x: 873, startPoint y: 211, endPoint x: 596, endPoint y: 181, distance: 278.7
click at [596, 181] on div "**********" at bounding box center [751, 528] width 320 height 728
paste div
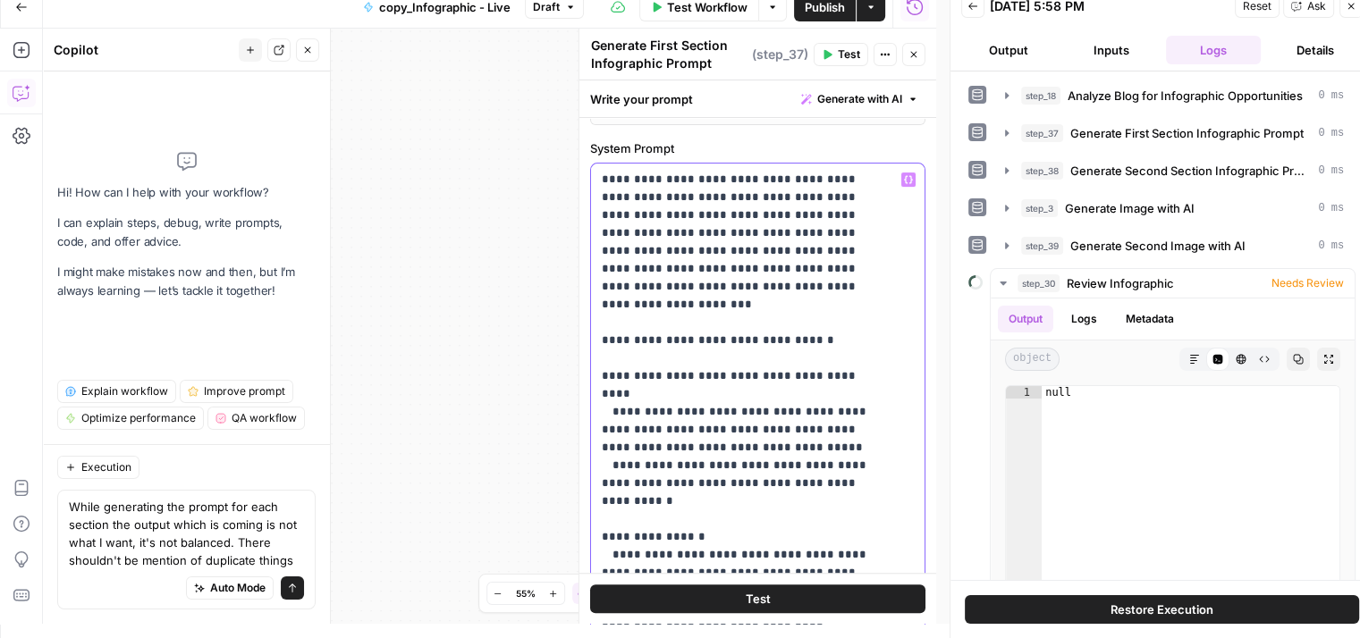
drag, startPoint x: 797, startPoint y: 212, endPoint x: 634, endPoint y: 264, distance: 171.6
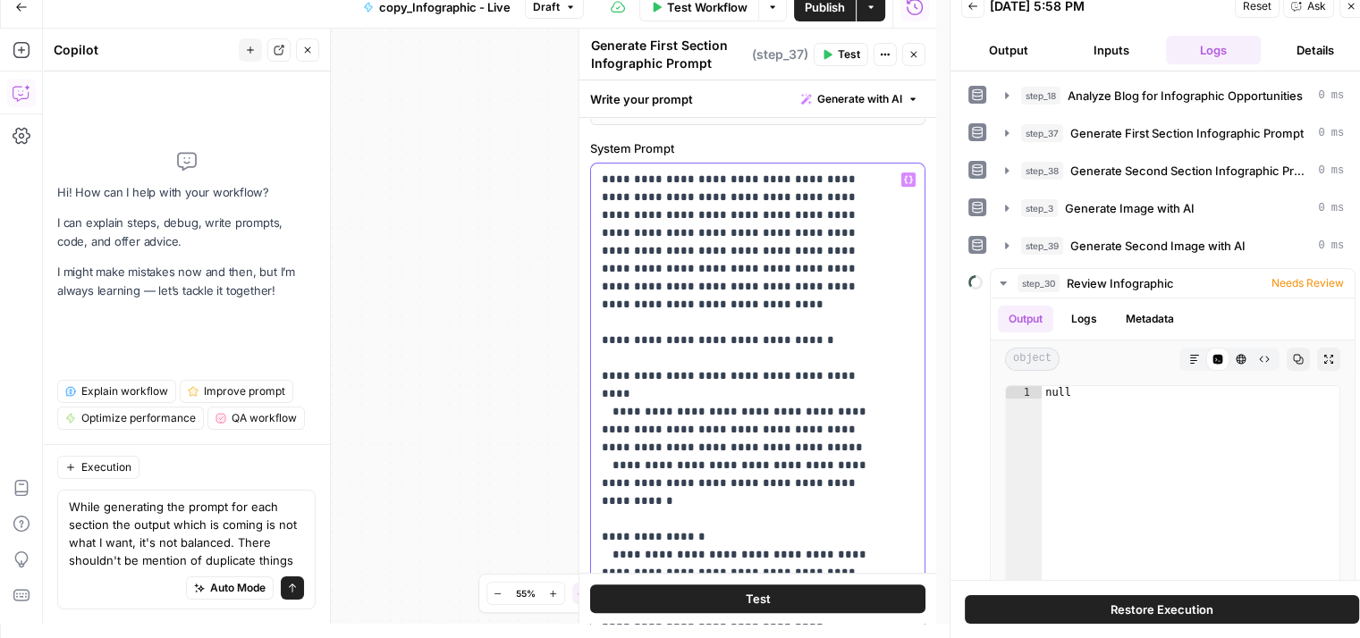
drag, startPoint x: 643, startPoint y: 265, endPoint x: 594, endPoint y: 267, distance: 49.2
click at [594, 267] on div "**********" at bounding box center [751, 528] width 320 height 728
drag, startPoint x: 641, startPoint y: 270, endPoint x: 686, endPoint y: 284, distance: 47.8
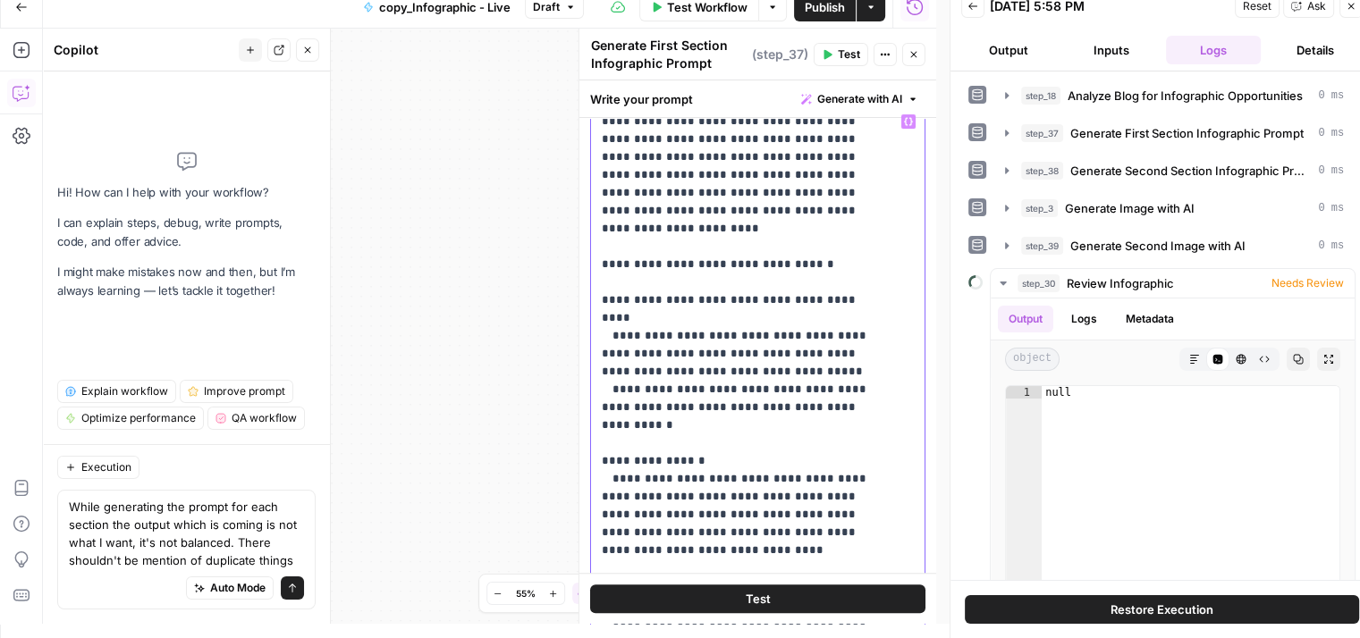
scroll to position [640, 0]
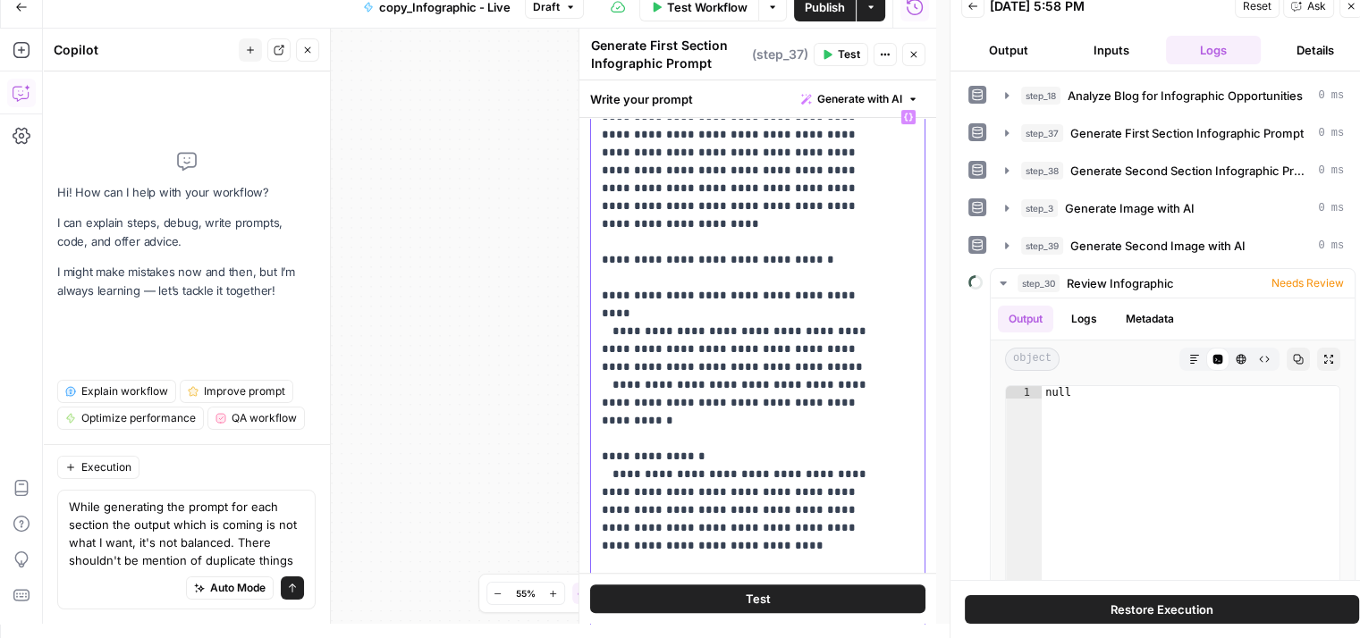
drag, startPoint x: 598, startPoint y: 280, endPoint x: 854, endPoint y: 366, distance: 270.5
click at [854, 366] on div "**********" at bounding box center [751, 465] width 320 height 728
drag, startPoint x: 738, startPoint y: 313, endPoint x: 823, endPoint y: 311, distance: 84.9
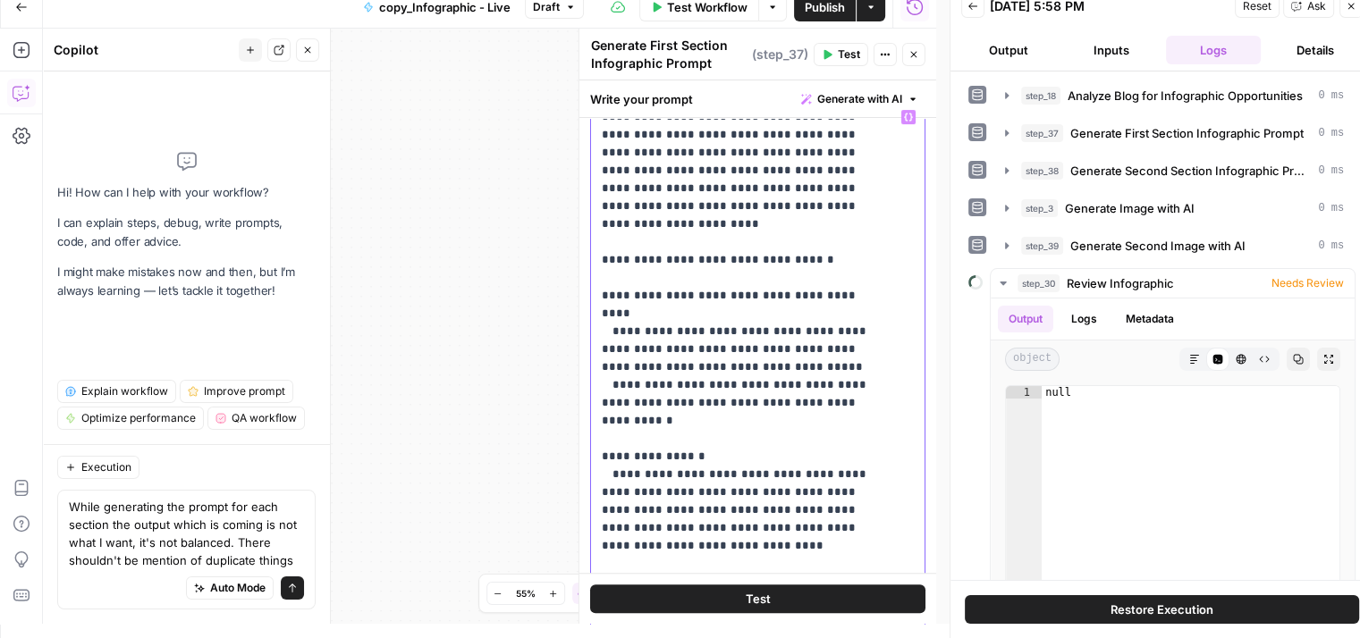
drag, startPoint x: 685, startPoint y: 332, endPoint x: 790, endPoint y: 323, distance: 105.8
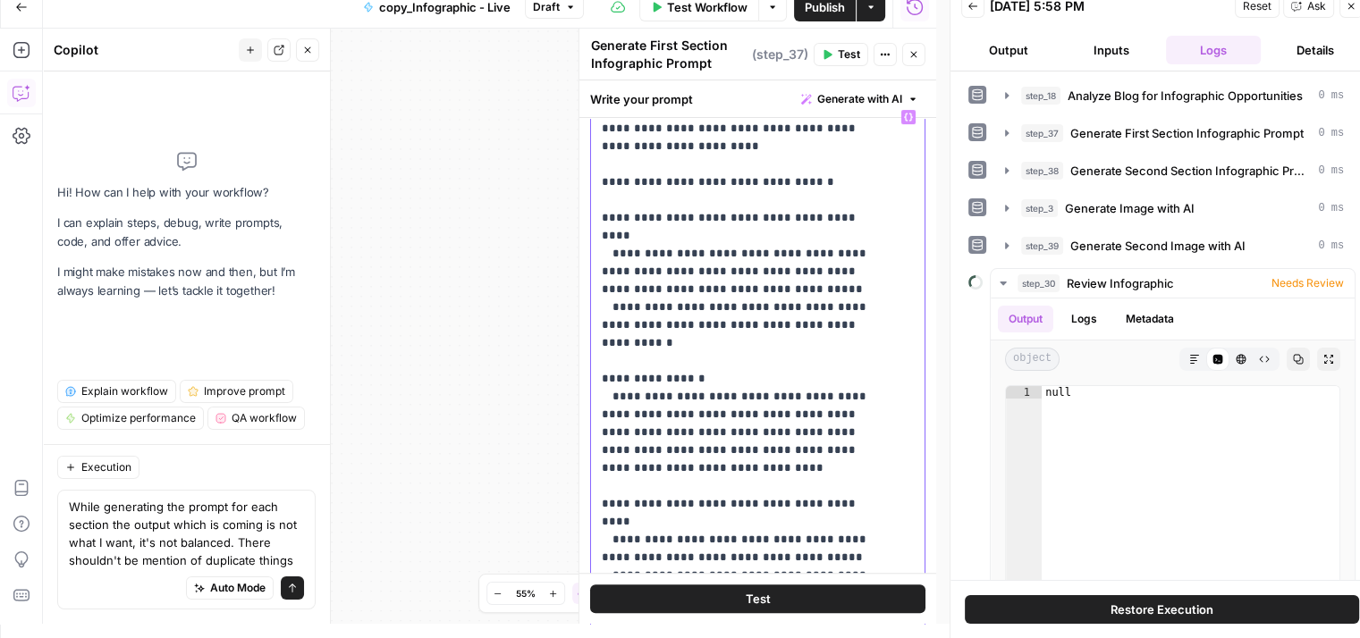
drag, startPoint x: 653, startPoint y: 420, endPoint x: 597, endPoint y: 327, distance: 108.7
click at [597, 327] on div "**********" at bounding box center [751, 465] width 320 height 728
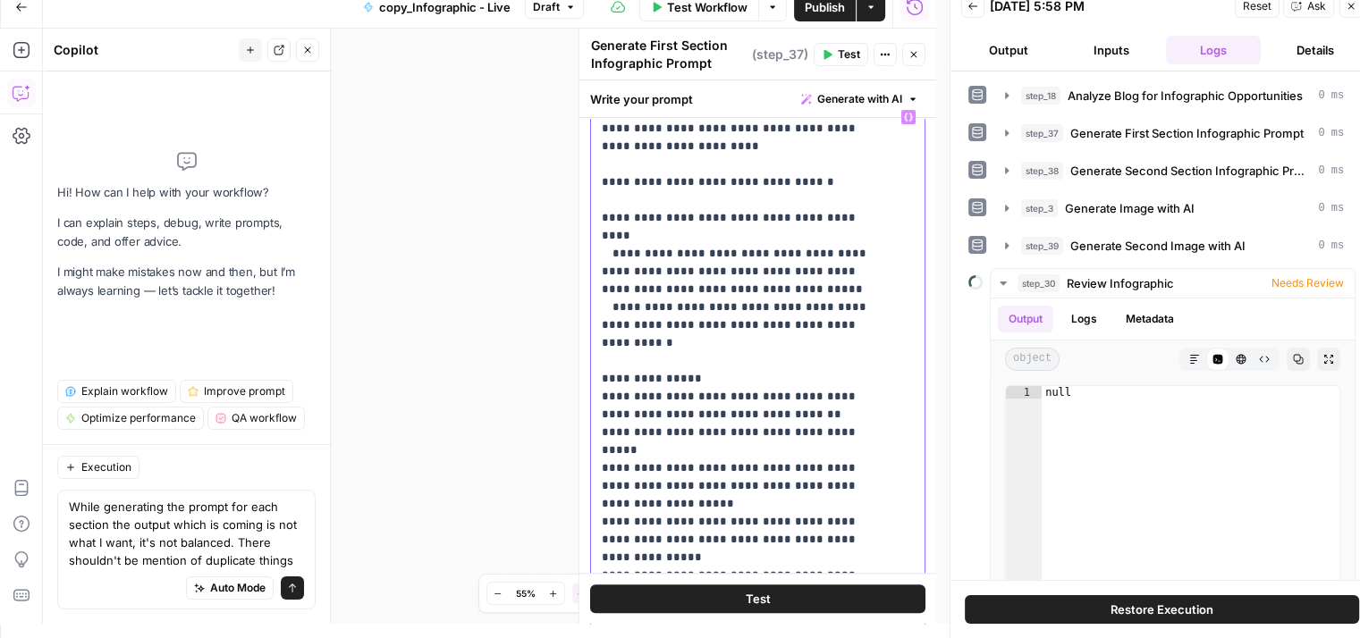
click at [599, 326] on div "**********" at bounding box center [751, 465] width 320 height 728
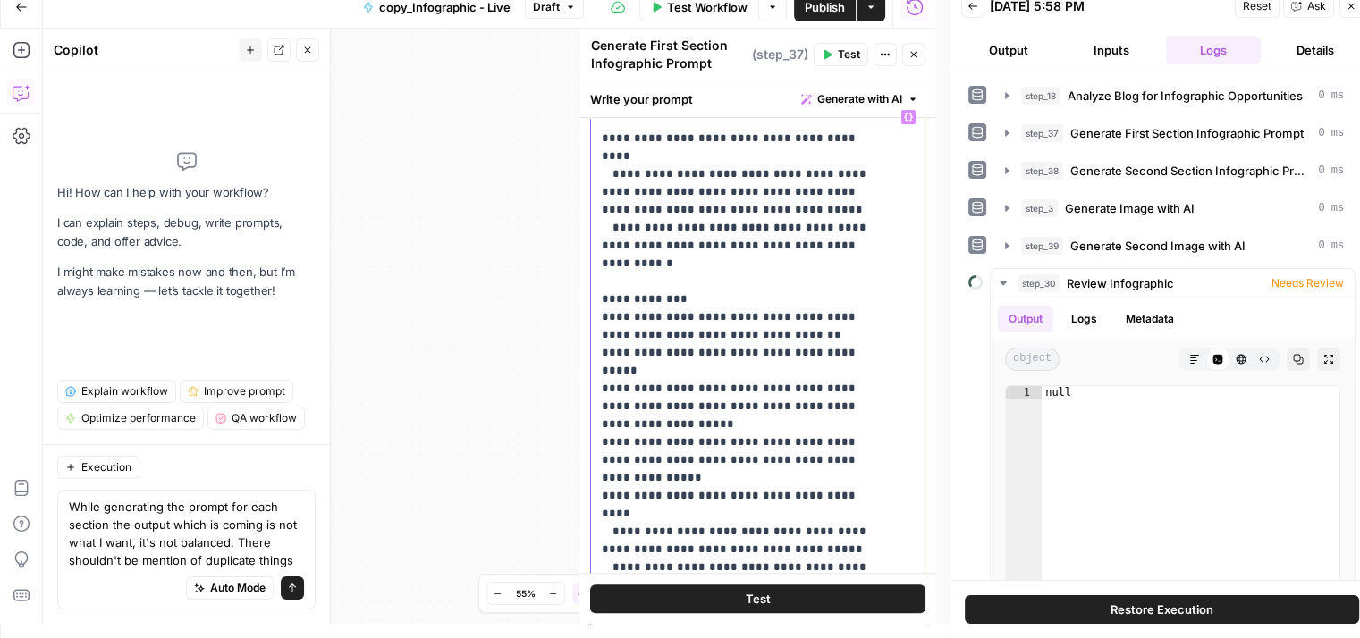
scroll to position [161, 0]
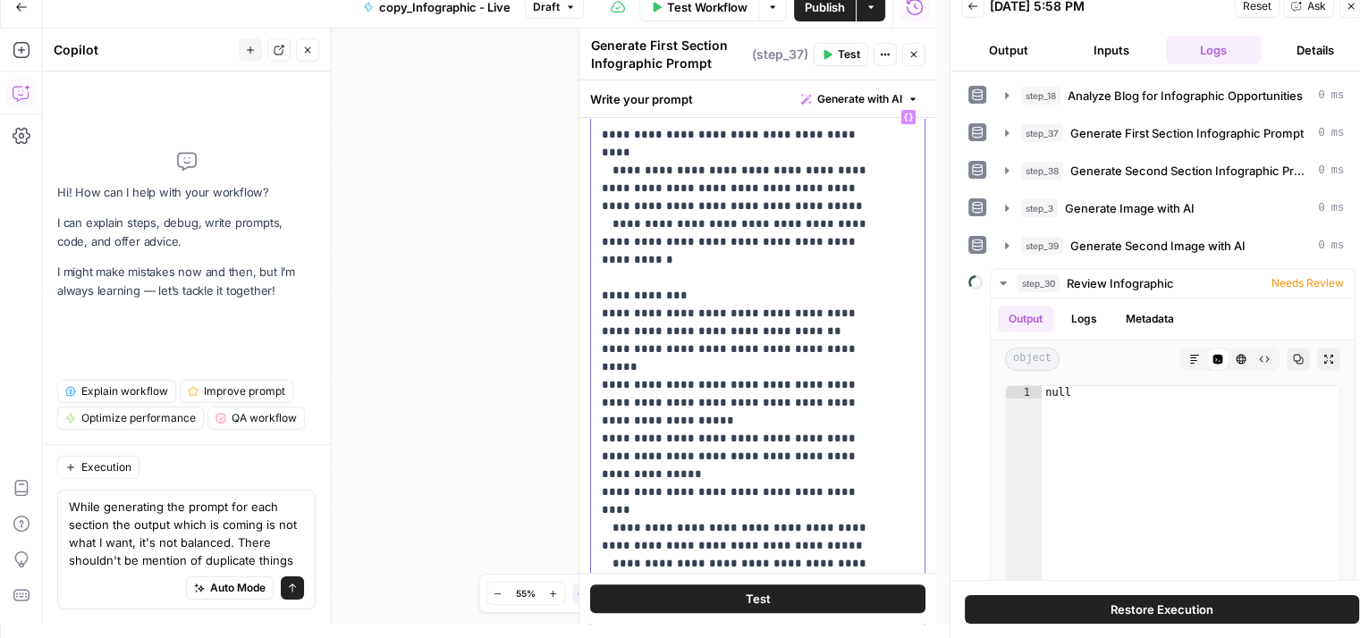
drag, startPoint x: 729, startPoint y: 291, endPoint x: 846, endPoint y: 290, distance: 117.1
drag, startPoint x: 611, startPoint y: 312, endPoint x: 777, endPoint y: 314, distance: 165.4
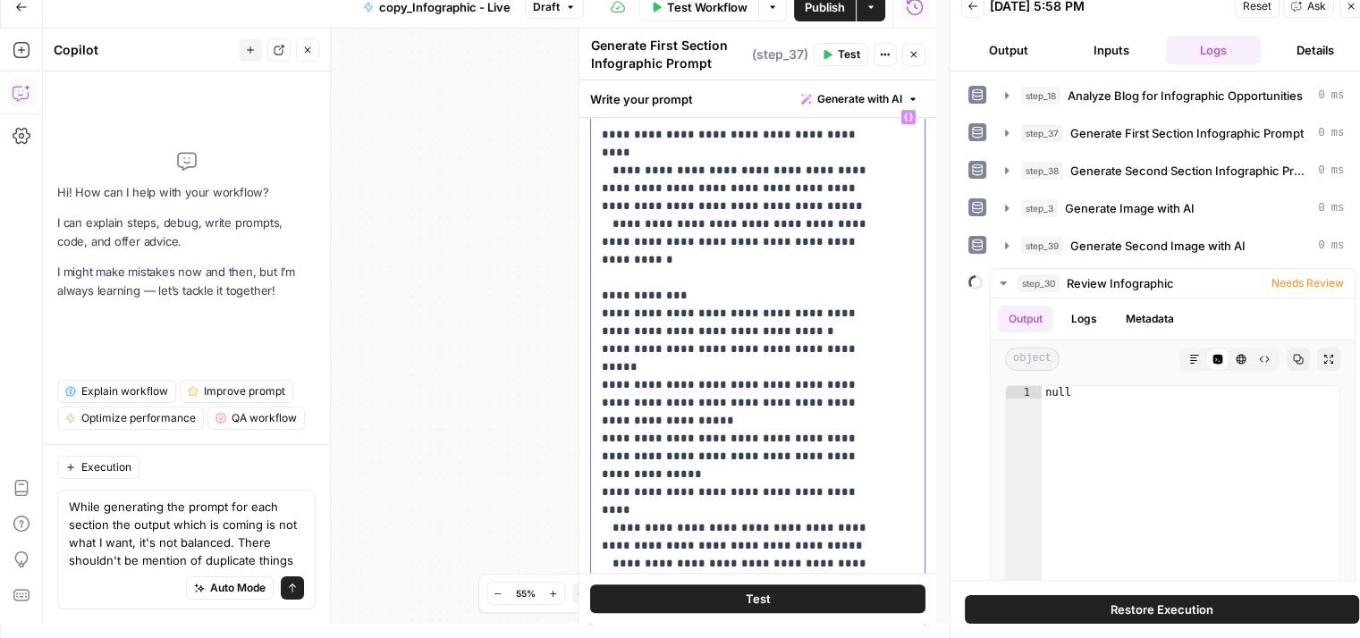
drag, startPoint x: 784, startPoint y: 309, endPoint x: 772, endPoint y: 330, distance: 23.6
drag, startPoint x: 745, startPoint y: 330, endPoint x: 754, endPoint y: 349, distance: 21.2
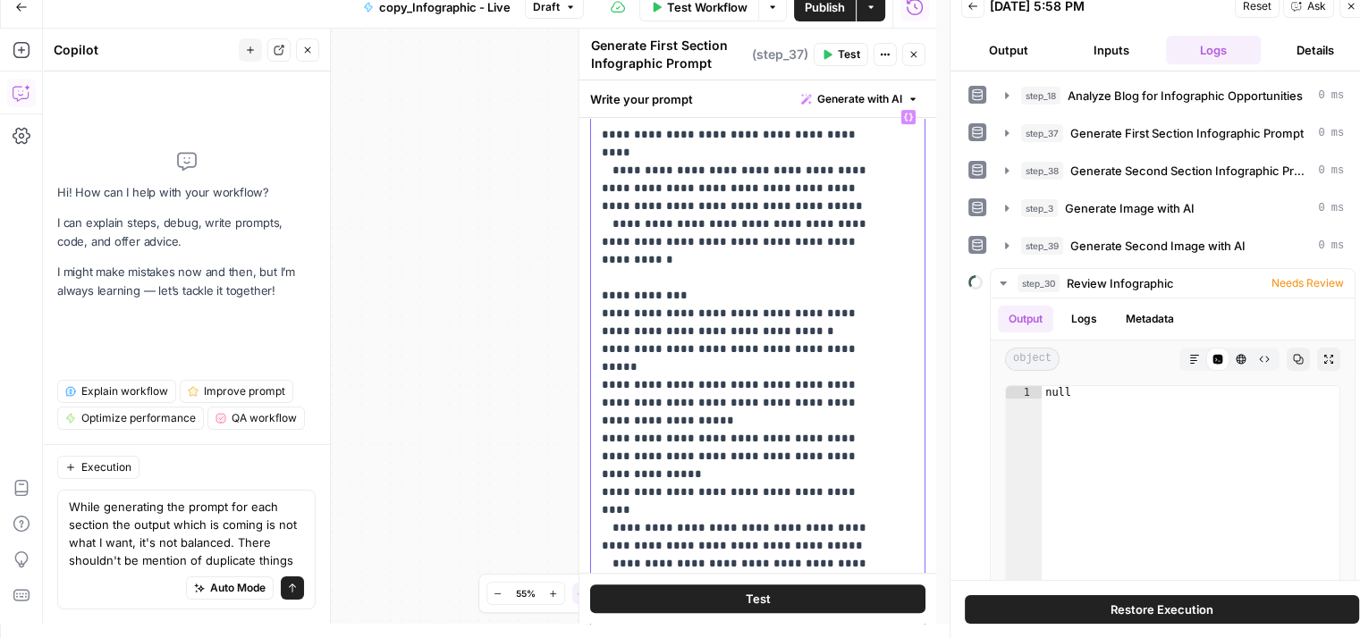
drag, startPoint x: 610, startPoint y: 366, endPoint x: 847, endPoint y: 375, distance: 238.0
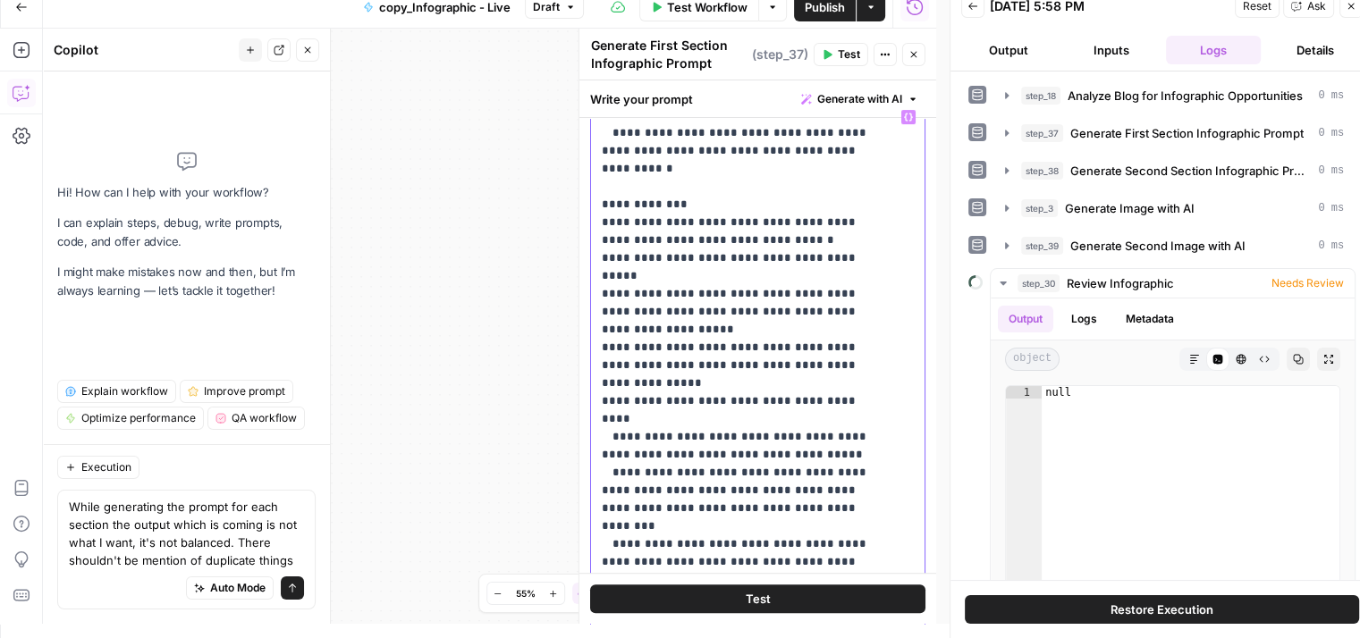
scroll to position [245, 0]
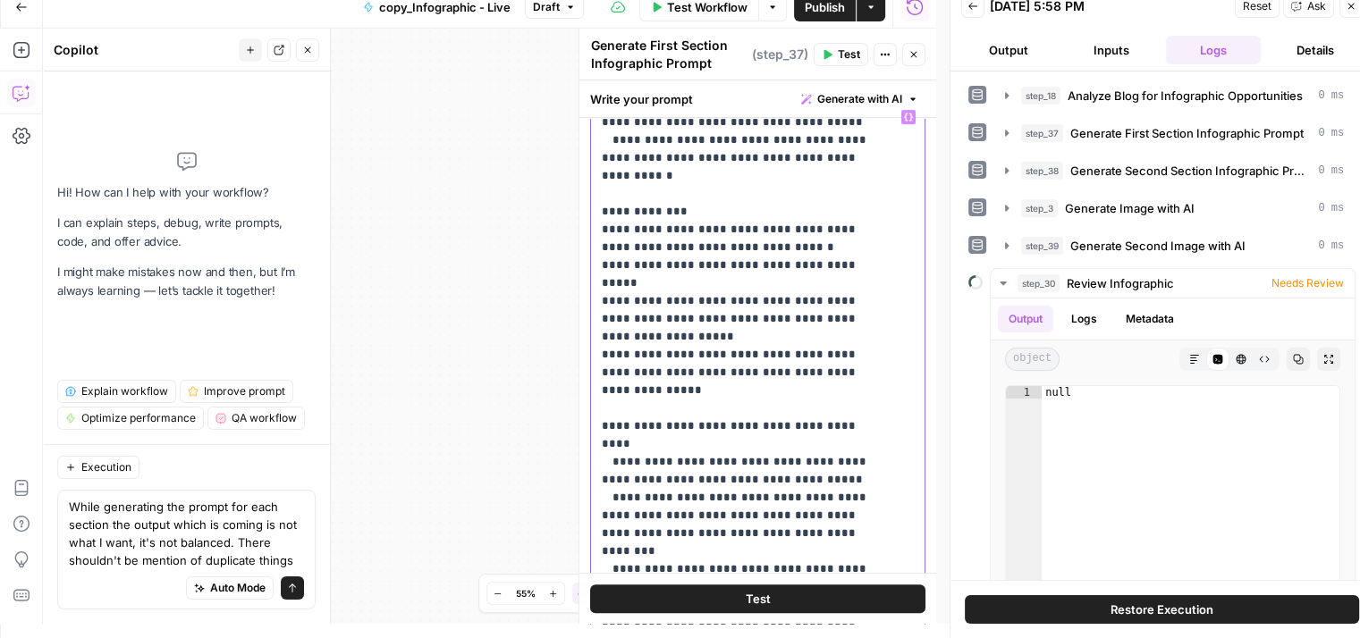
drag, startPoint x: 615, startPoint y: 352, endPoint x: 804, endPoint y: 361, distance: 189.7
drag, startPoint x: 619, startPoint y: 349, endPoint x: 779, endPoint y: 366, distance: 160.8
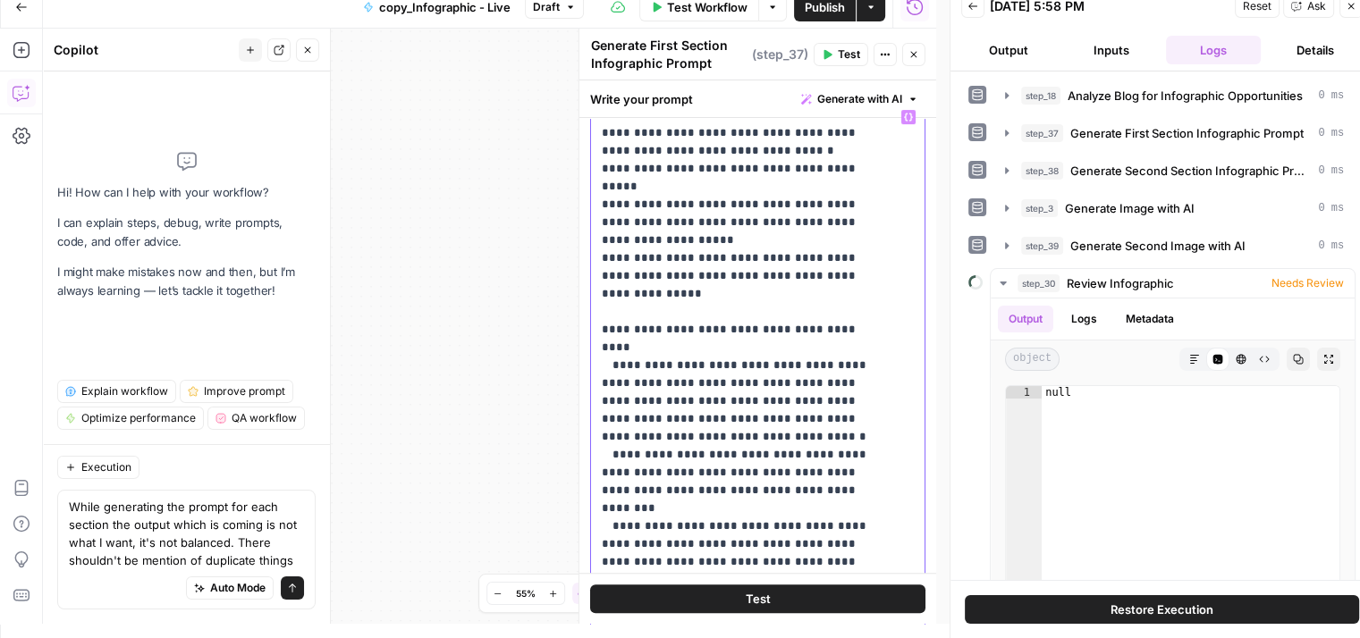
scroll to position [342, 0]
drag, startPoint x: 594, startPoint y: 320, endPoint x: 765, endPoint y: 364, distance: 176.2
click at [765, 364] on div "**********" at bounding box center [751, 465] width 320 height 728
drag, startPoint x: 699, startPoint y: 377, endPoint x: 808, endPoint y: 408, distance: 113.4
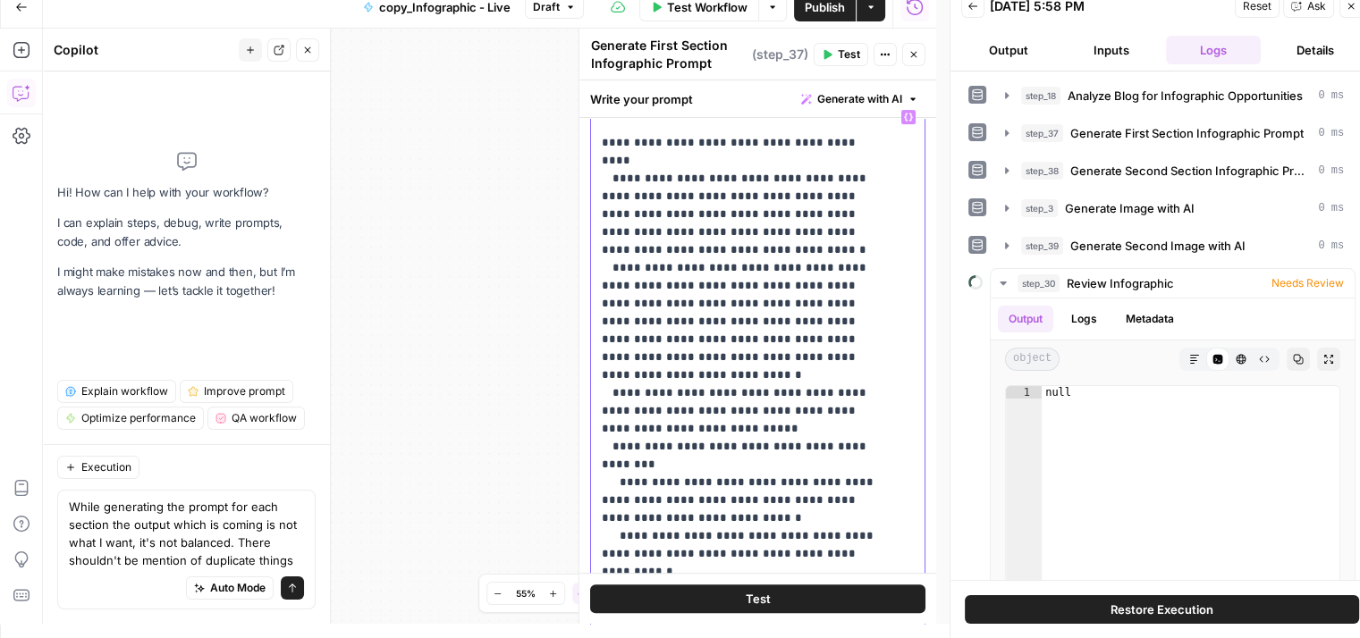
scroll to position [536, 0]
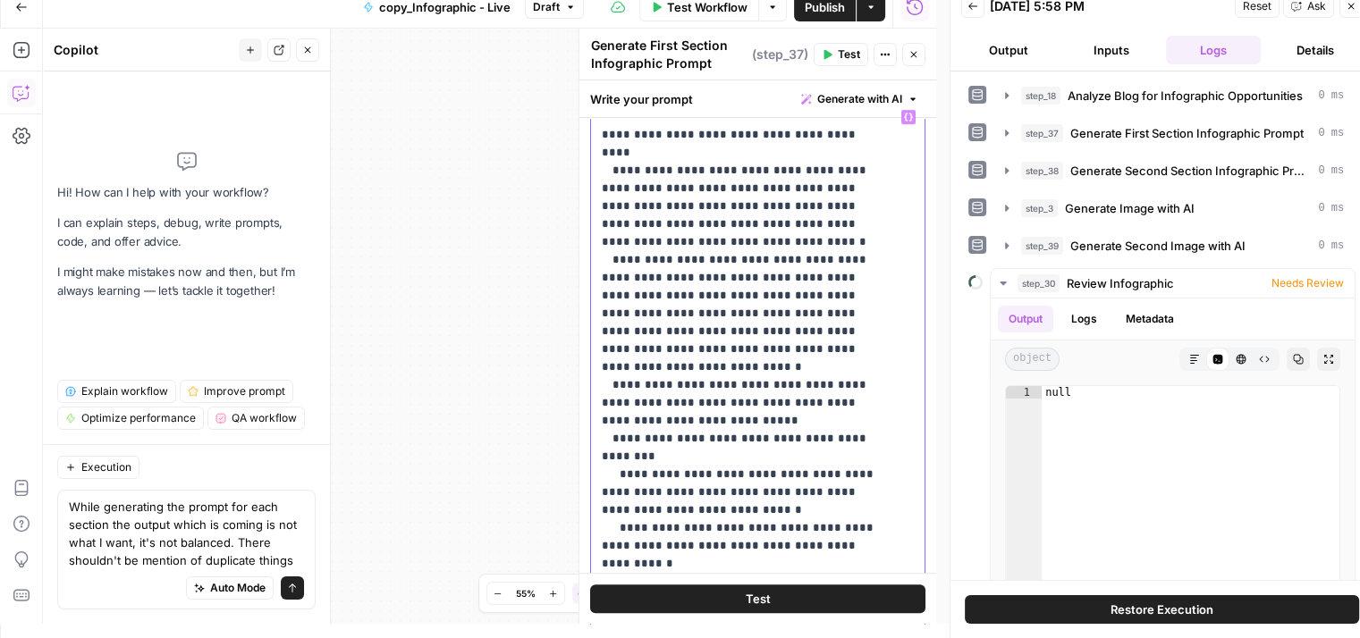
drag, startPoint x: 735, startPoint y: 240, endPoint x: 754, endPoint y: 266, distance: 33.3
drag, startPoint x: 619, startPoint y: 291, endPoint x: 820, endPoint y: 307, distance: 201.7
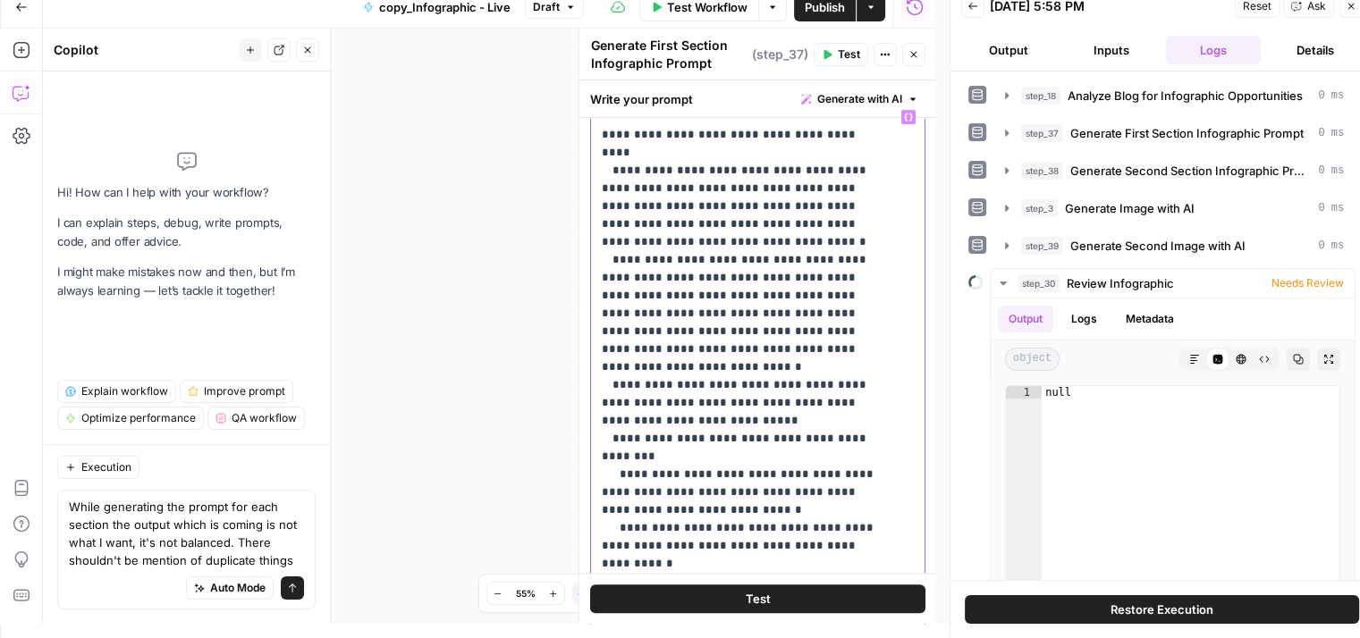
drag, startPoint x: 604, startPoint y: 337, endPoint x: 713, endPoint y: 358, distance: 111.1
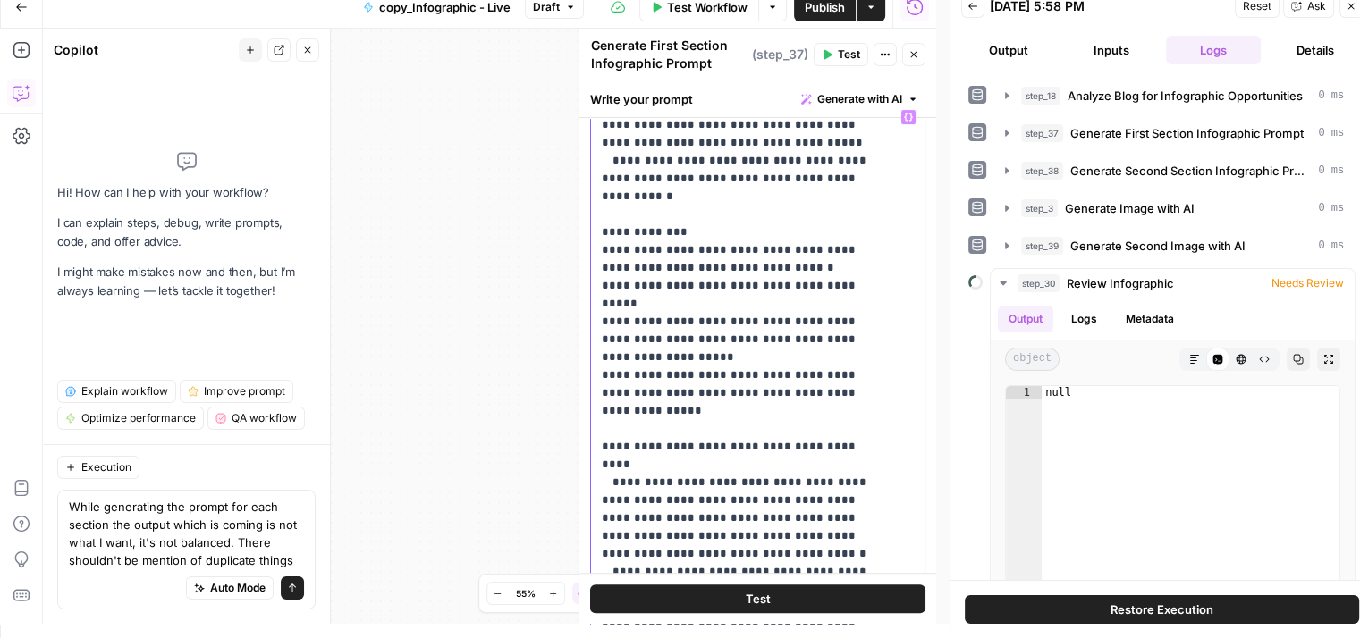
scroll to position [223, 0]
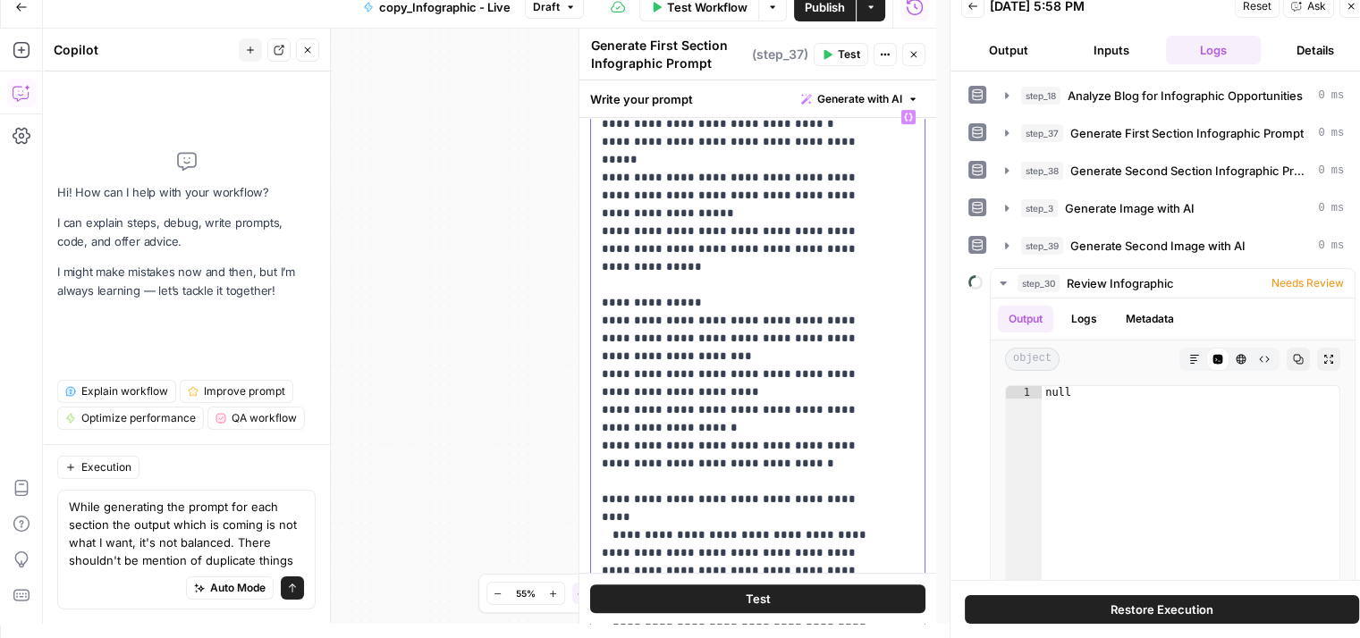
scroll to position [370, 0]
drag, startPoint x: 669, startPoint y: 249, endPoint x: 710, endPoint y: 255, distance: 41.5
drag, startPoint x: 731, startPoint y: 245, endPoint x: 846, endPoint y: 238, distance: 114.6
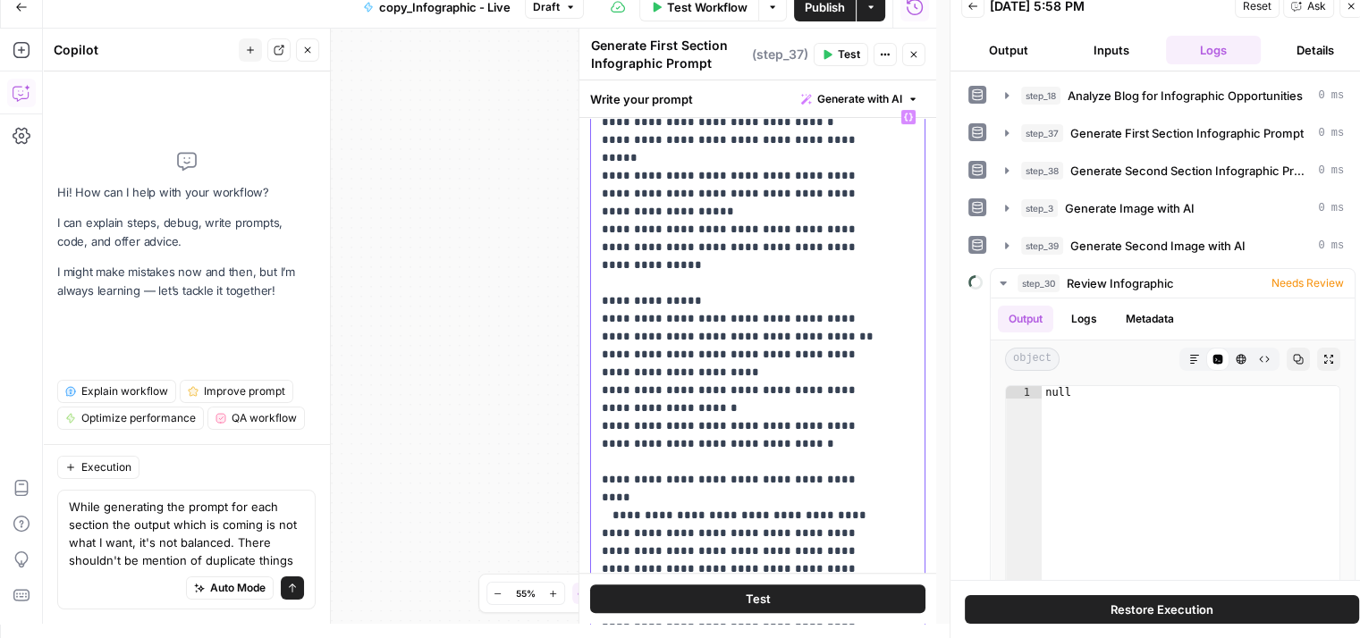
drag, startPoint x: 610, startPoint y: 260, endPoint x: 695, endPoint y: 274, distance: 86.1
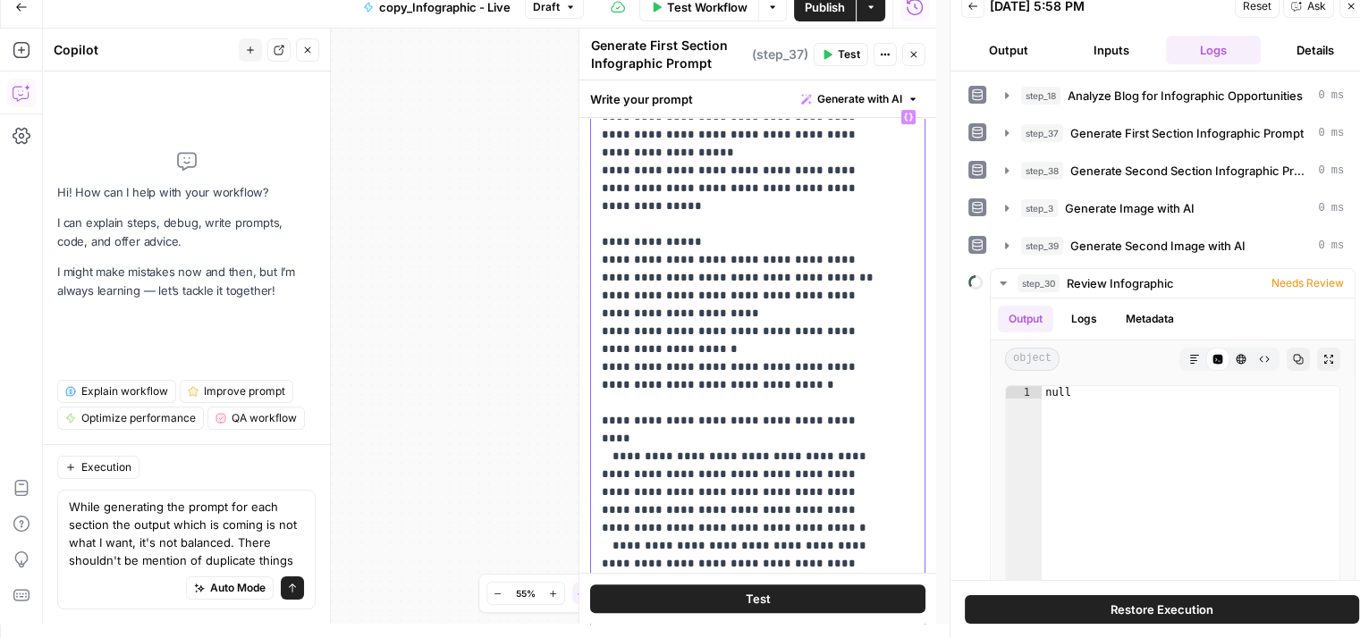
scroll to position [431, 0]
drag, startPoint x: 606, startPoint y: 237, endPoint x: 695, endPoint y: 251, distance: 89.6
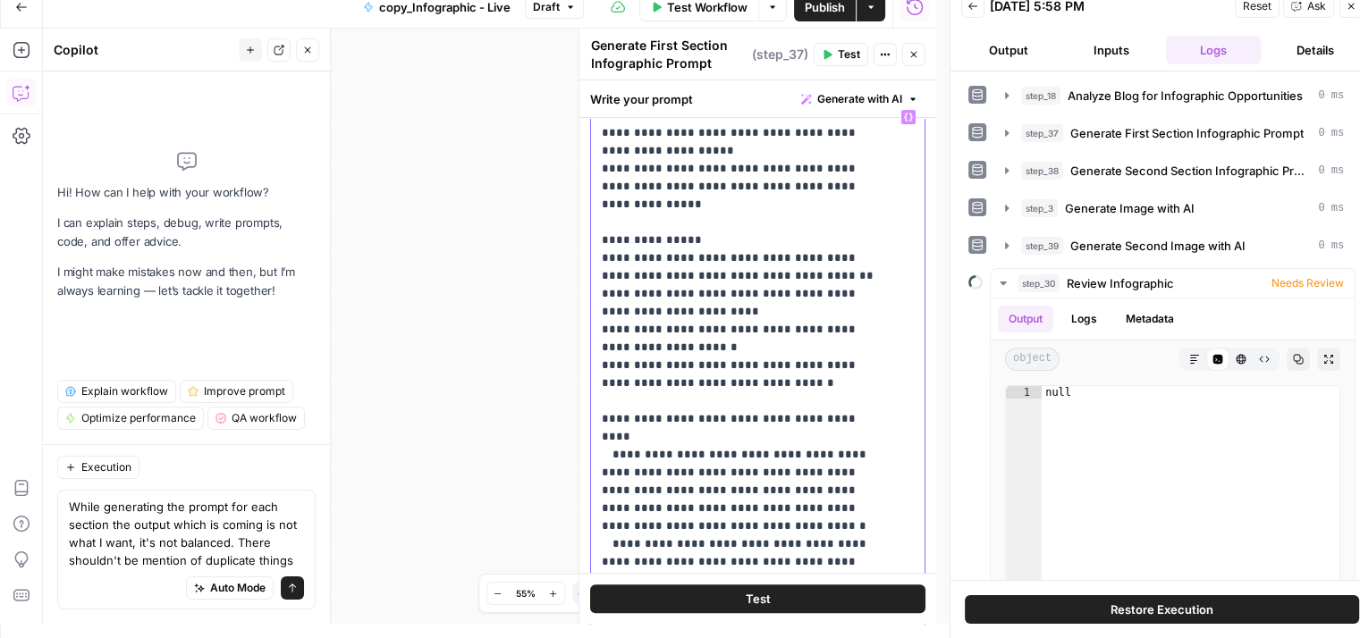
drag, startPoint x: 611, startPoint y: 276, endPoint x: 812, endPoint y: 282, distance: 200.3
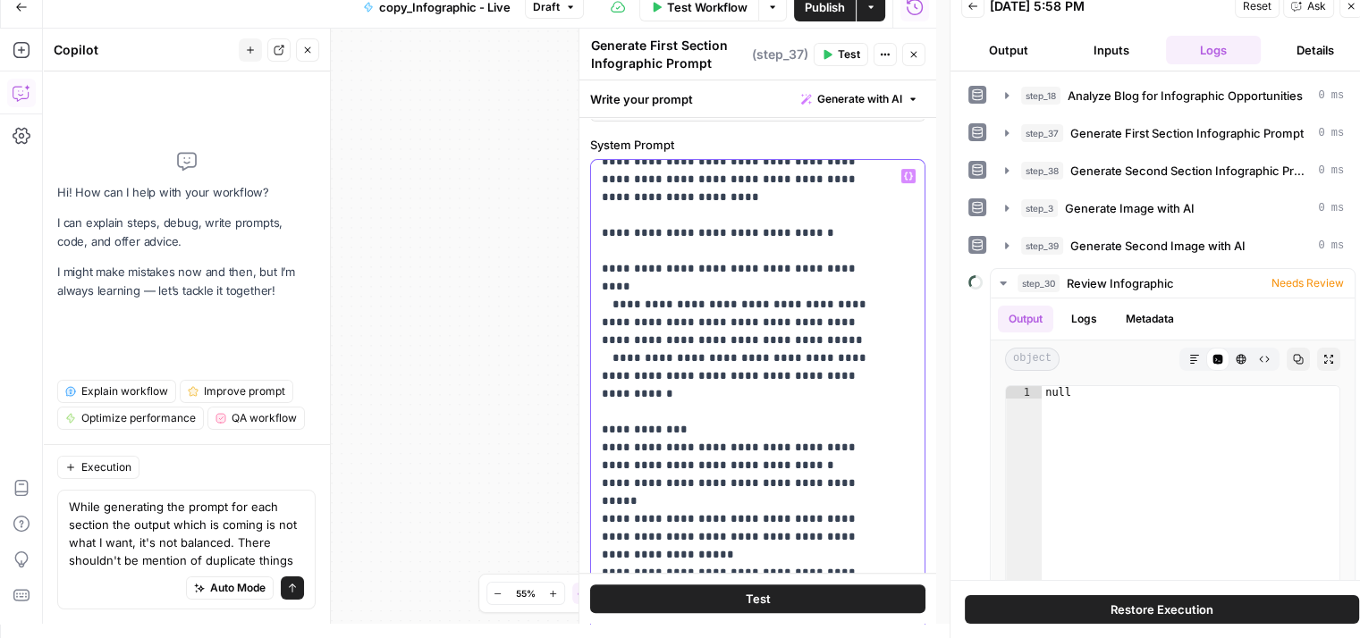
scroll to position [583, 0]
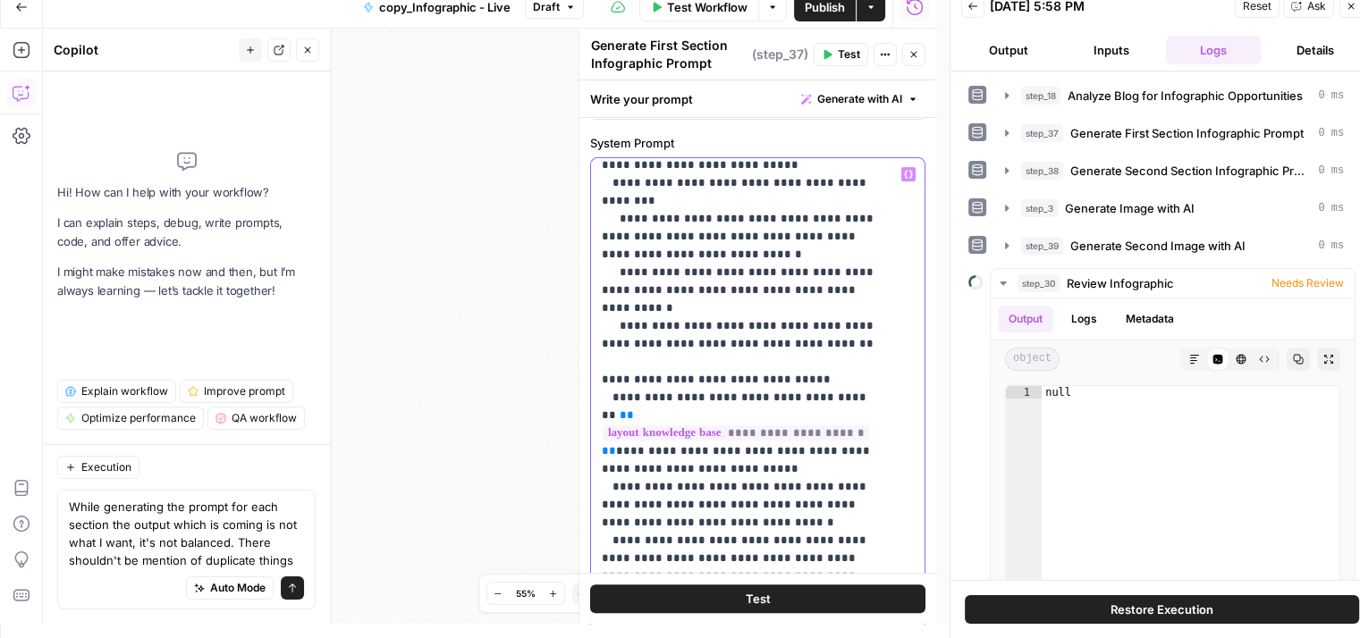
scroll to position [1011, 0]
drag, startPoint x: 608, startPoint y: 230, endPoint x: 835, endPoint y: 492, distance: 347.3
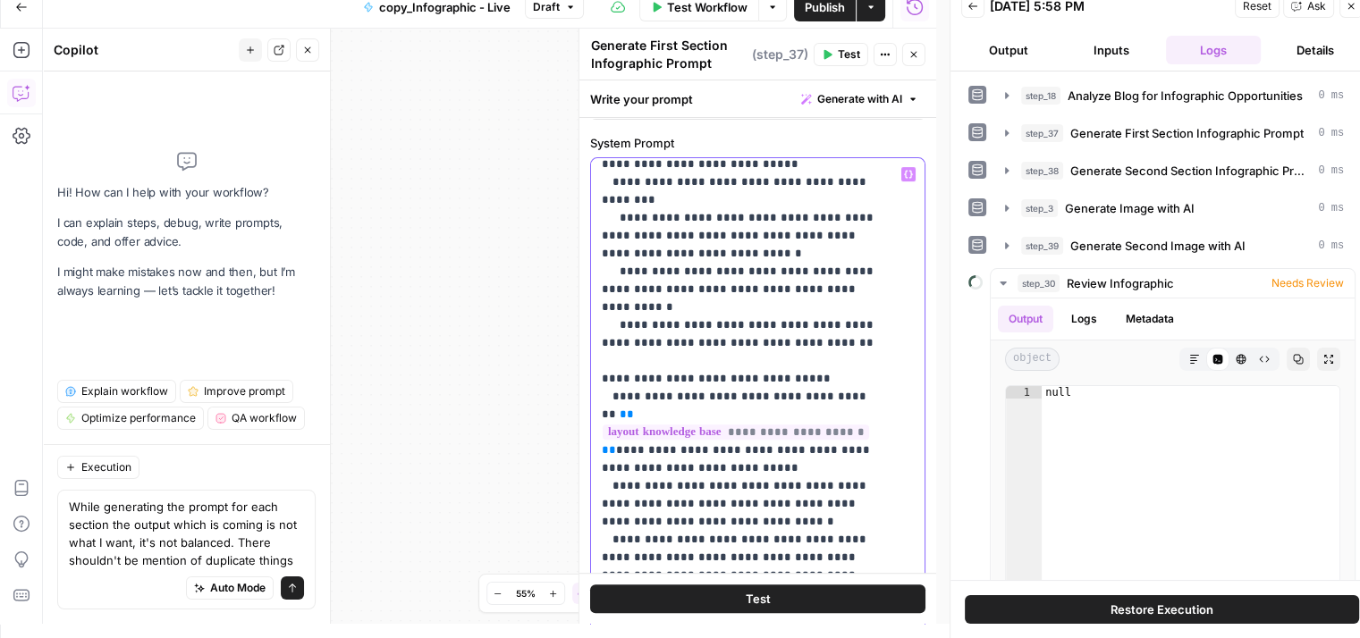
drag, startPoint x: 767, startPoint y: 305, endPoint x: 762, endPoint y: 335, distance: 30.9
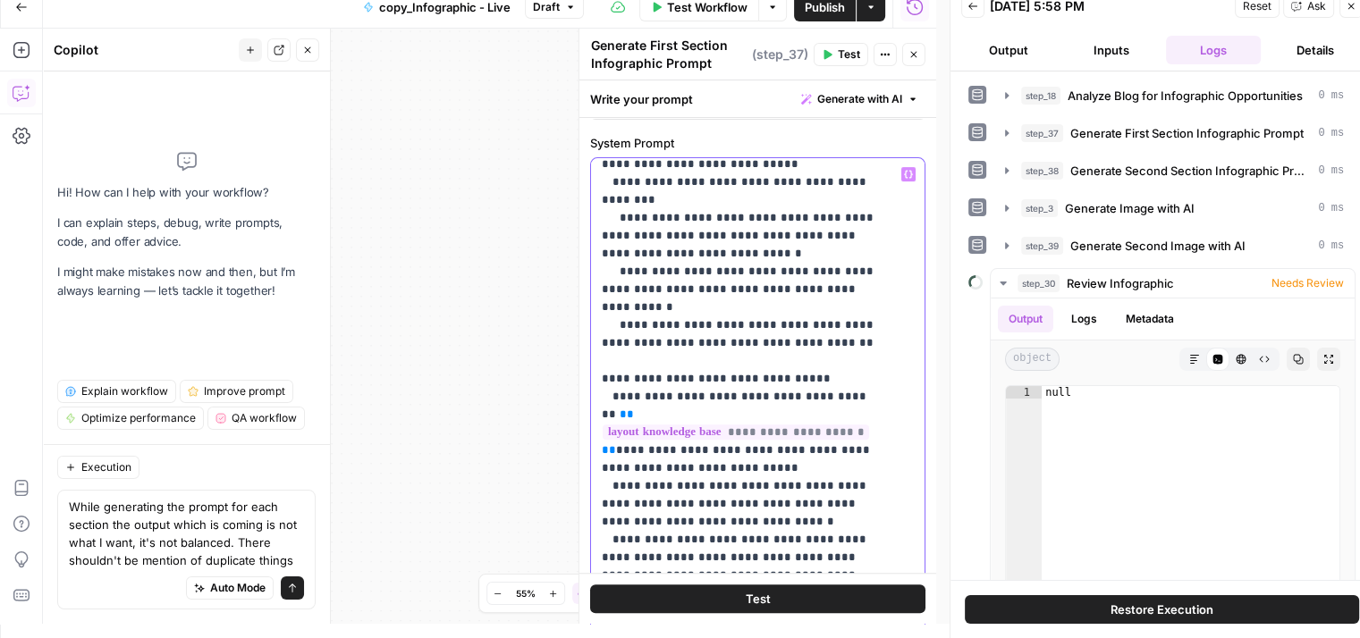
drag, startPoint x: 608, startPoint y: 413, endPoint x: 829, endPoint y: 499, distance: 237.7
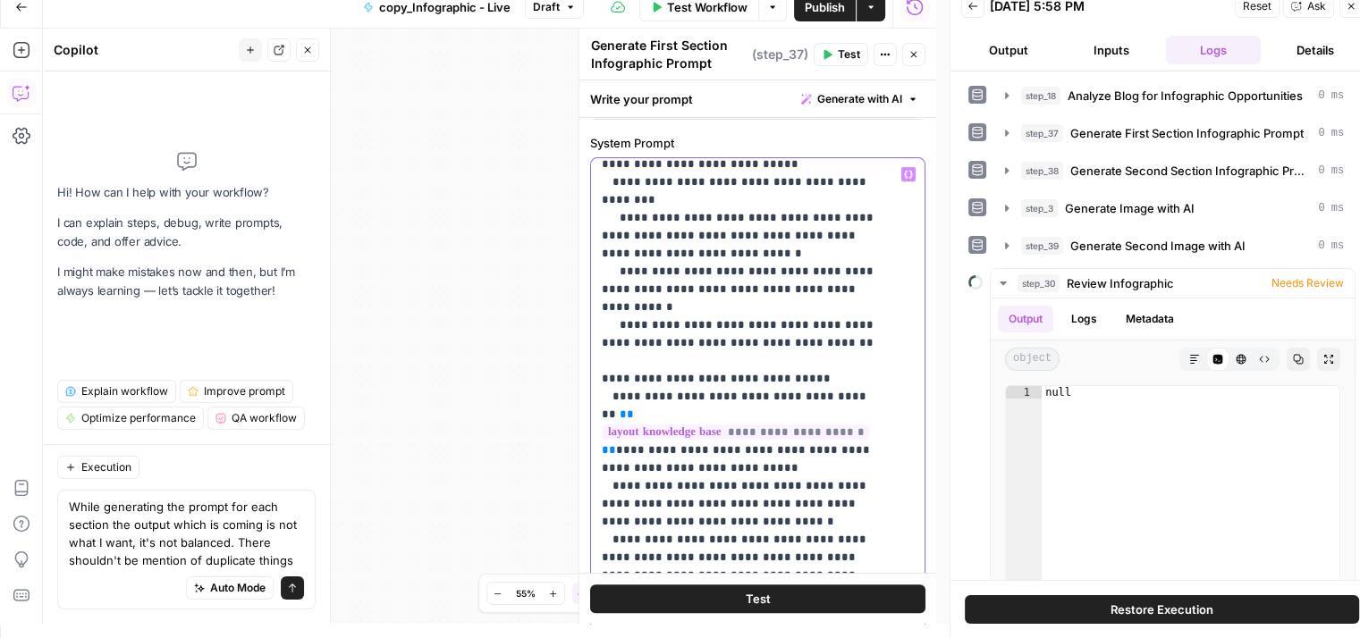
drag, startPoint x: 703, startPoint y: 466, endPoint x: 604, endPoint y: 405, distance: 115.6
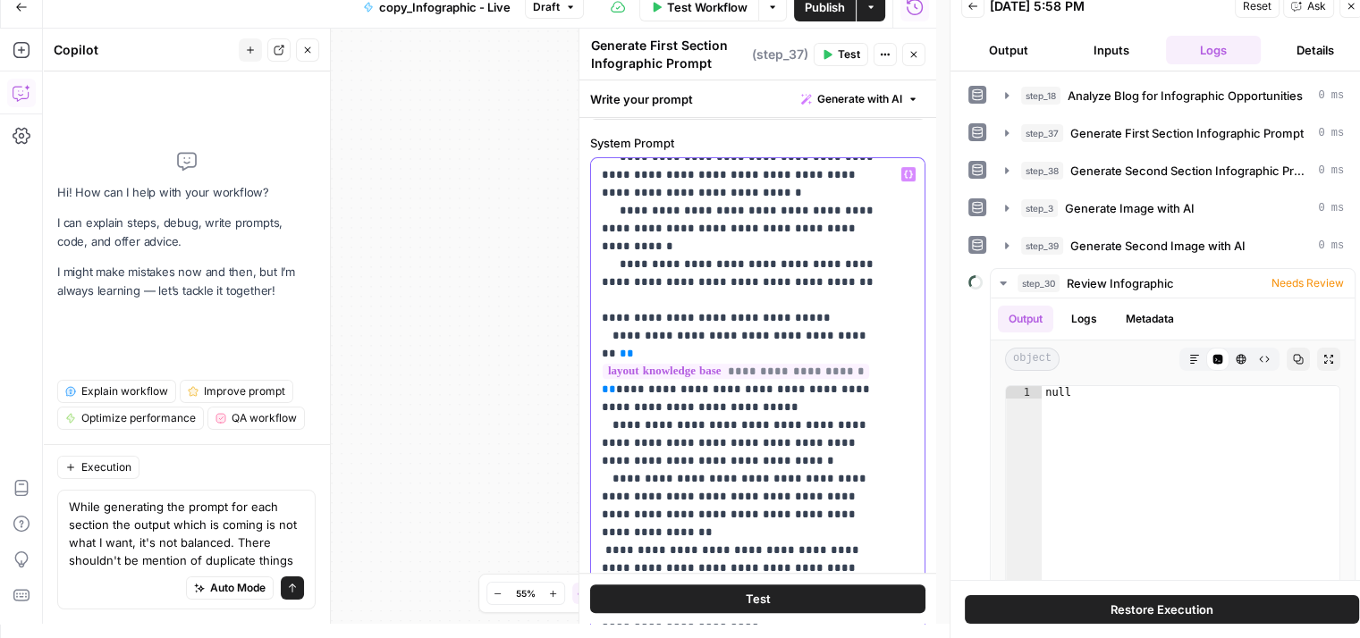
drag, startPoint x: 829, startPoint y: 173, endPoint x: 883, endPoint y: 186, distance: 55.1
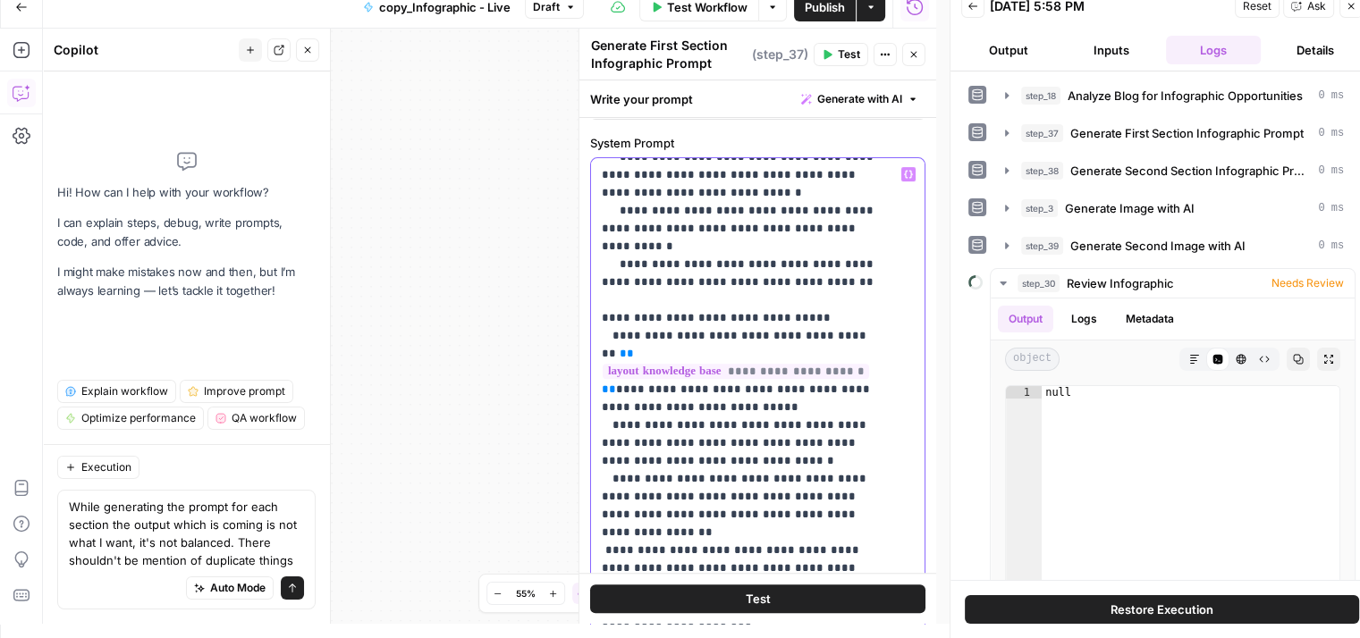
drag, startPoint x: 832, startPoint y: 171, endPoint x: 888, endPoint y: 193, distance: 60.6
click at [888, 193] on div "**********" at bounding box center [751, 522] width 320 height 728
copy p "**********"
drag, startPoint x: 622, startPoint y: 371, endPoint x: 754, endPoint y: 371, distance: 132.3
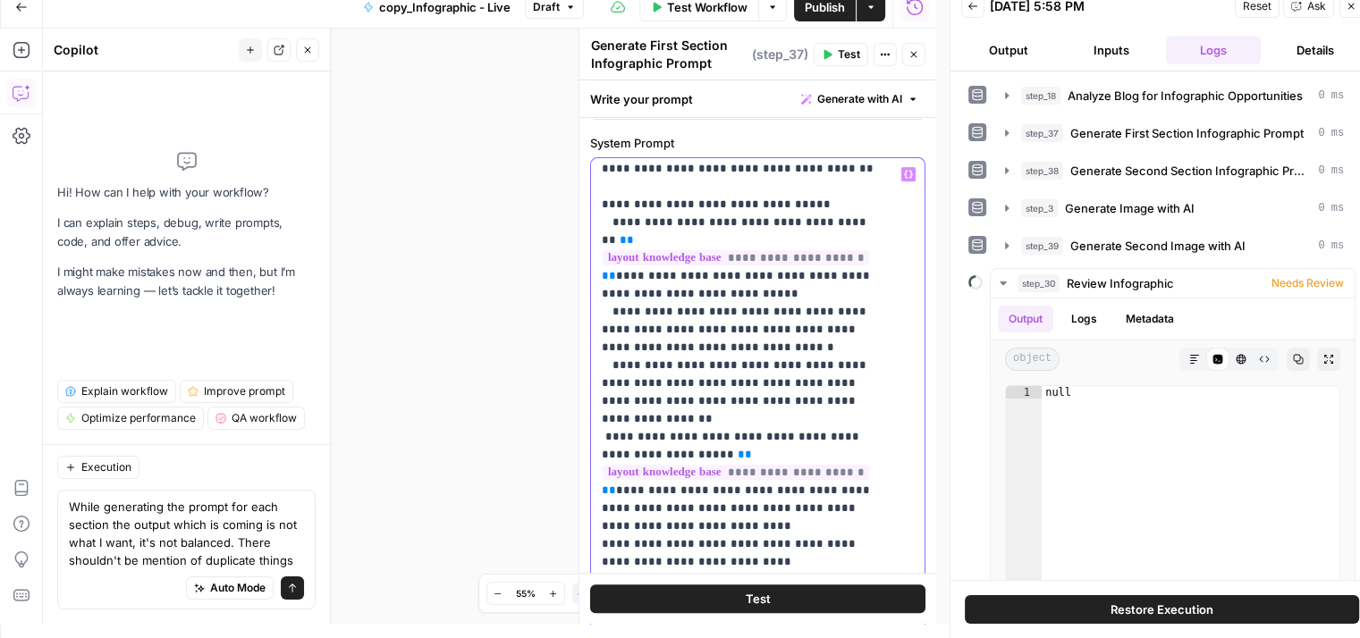
scroll to position [1186, 0]
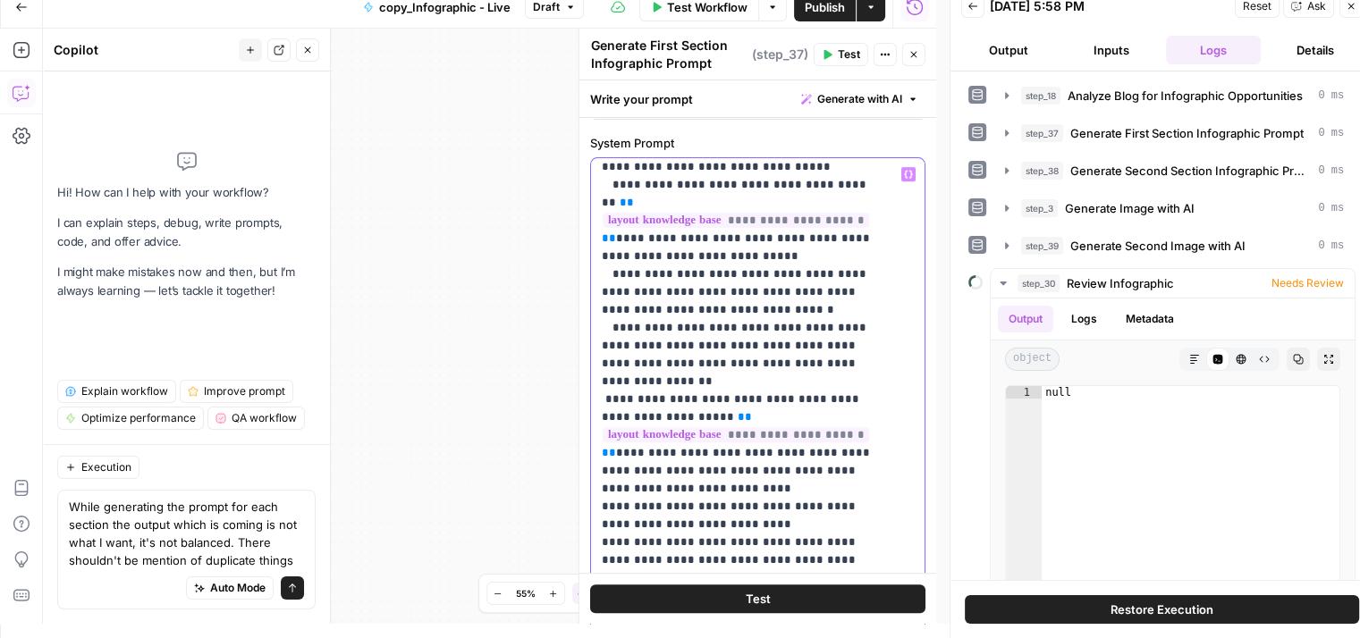
scroll to position [1225, 0]
drag, startPoint x: 614, startPoint y: 374, endPoint x: 821, endPoint y: 378, distance: 206.5
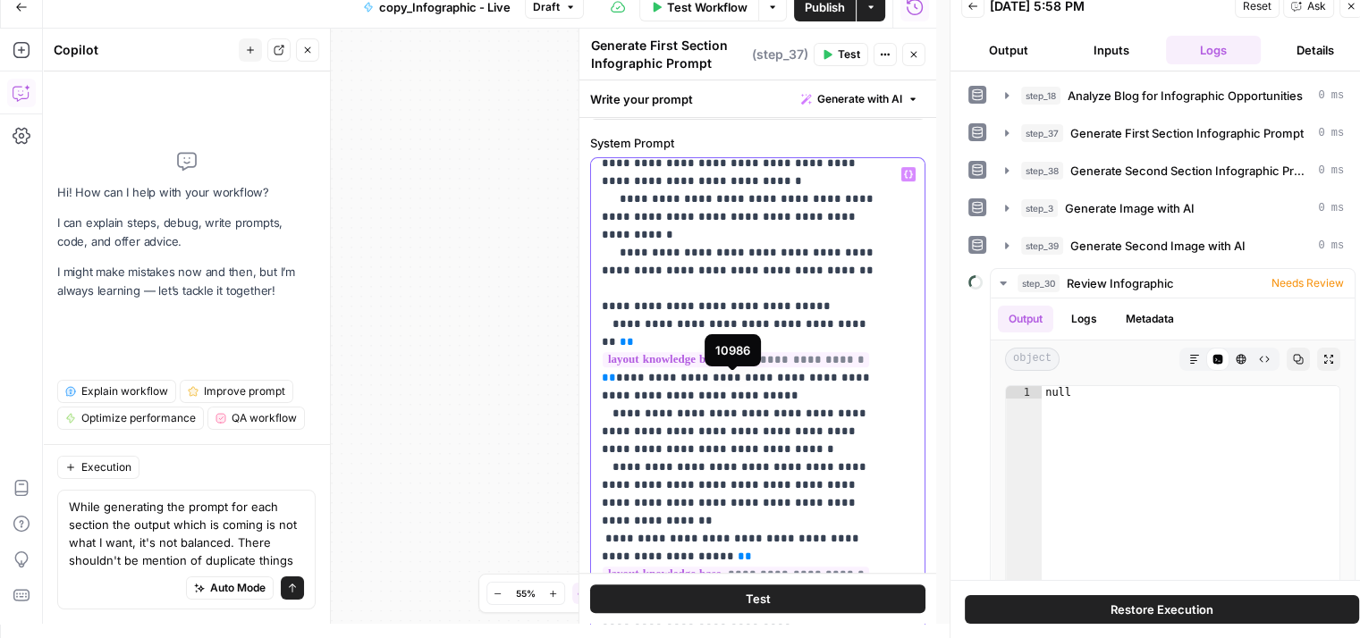
scroll to position [1058, 0]
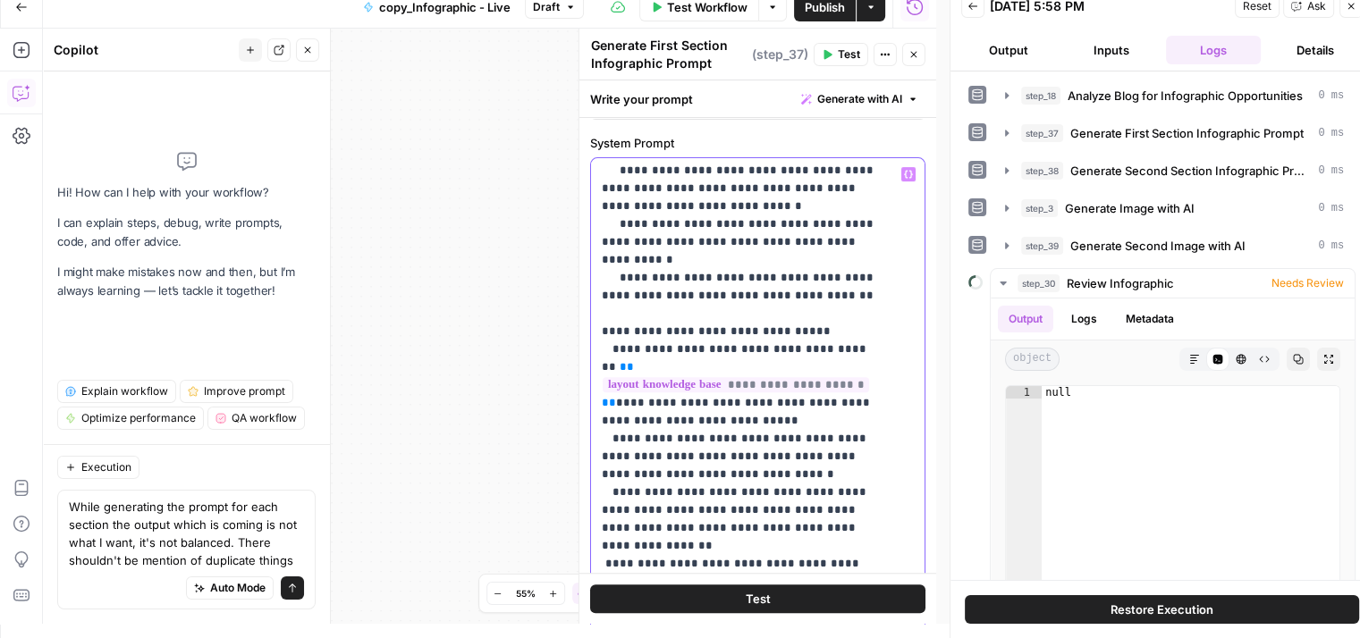
drag, startPoint x: 609, startPoint y: 308, endPoint x: 737, endPoint y: 327, distance: 130.1
drag, startPoint x: 600, startPoint y: 312, endPoint x: 736, endPoint y: 323, distance: 136.3
click at [736, 323] on div "**********" at bounding box center [751, 522] width 320 height 728
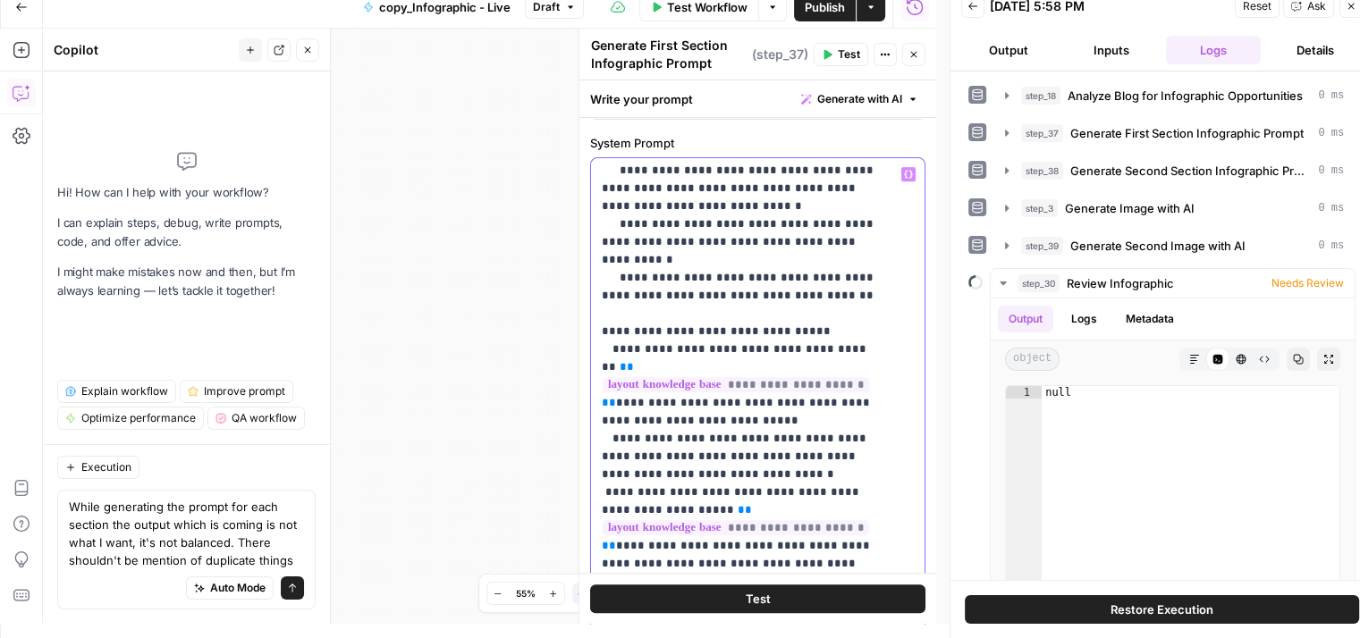
drag, startPoint x: 611, startPoint y: 254, endPoint x: 694, endPoint y: 299, distance: 94.0
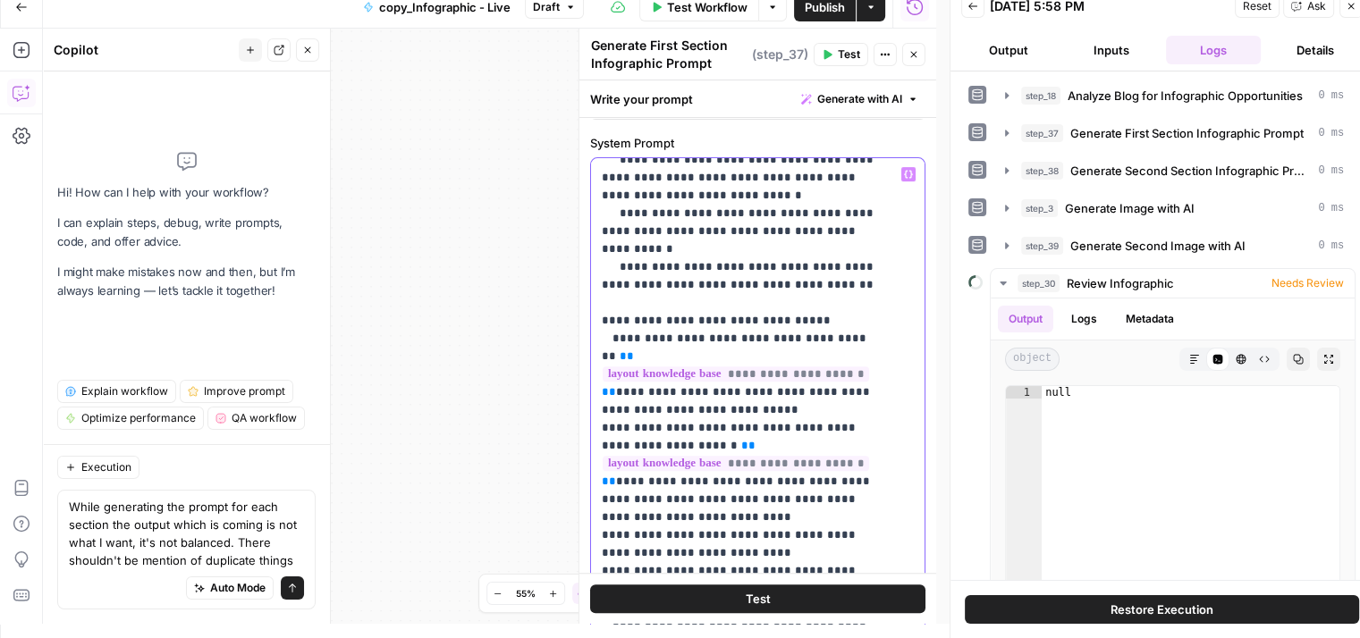
scroll to position [1074, 0]
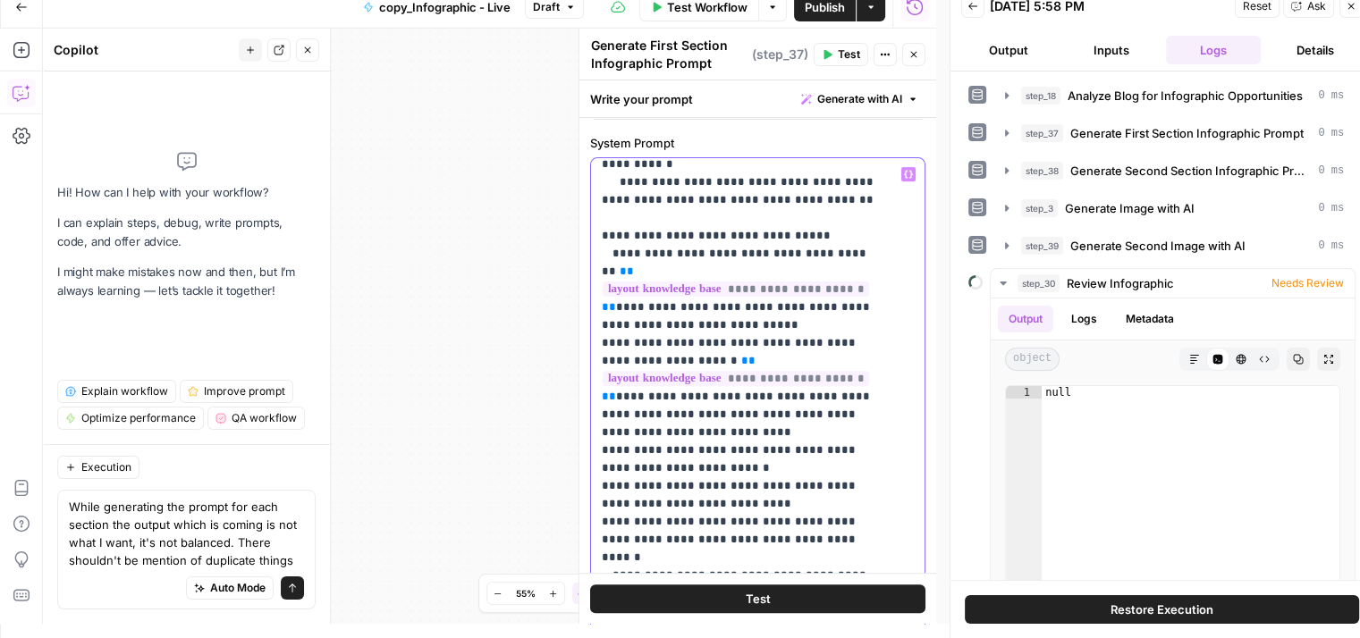
click at [598, 308] on div "**********" at bounding box center [751, 522] width 320 height 728
drag, startPoint x: 598, startPoint y: 308, endPoint x: 740, endPoint y: 322, distance: 142.7
click at [740, 322] on div "**********" at bounding box center [751, 522] width 320 height 728
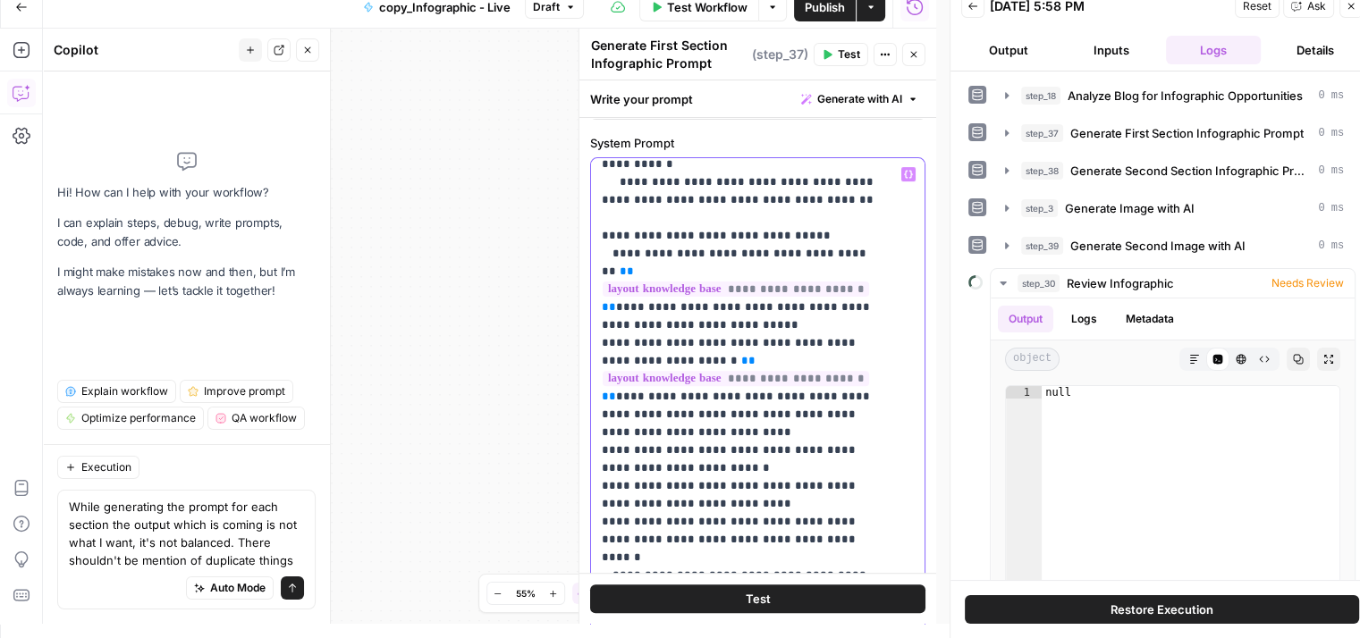
drag, startPoint x: 611, startPoint y: 338, endPoint x: 843, endPoint y: 356, distance: 232.2
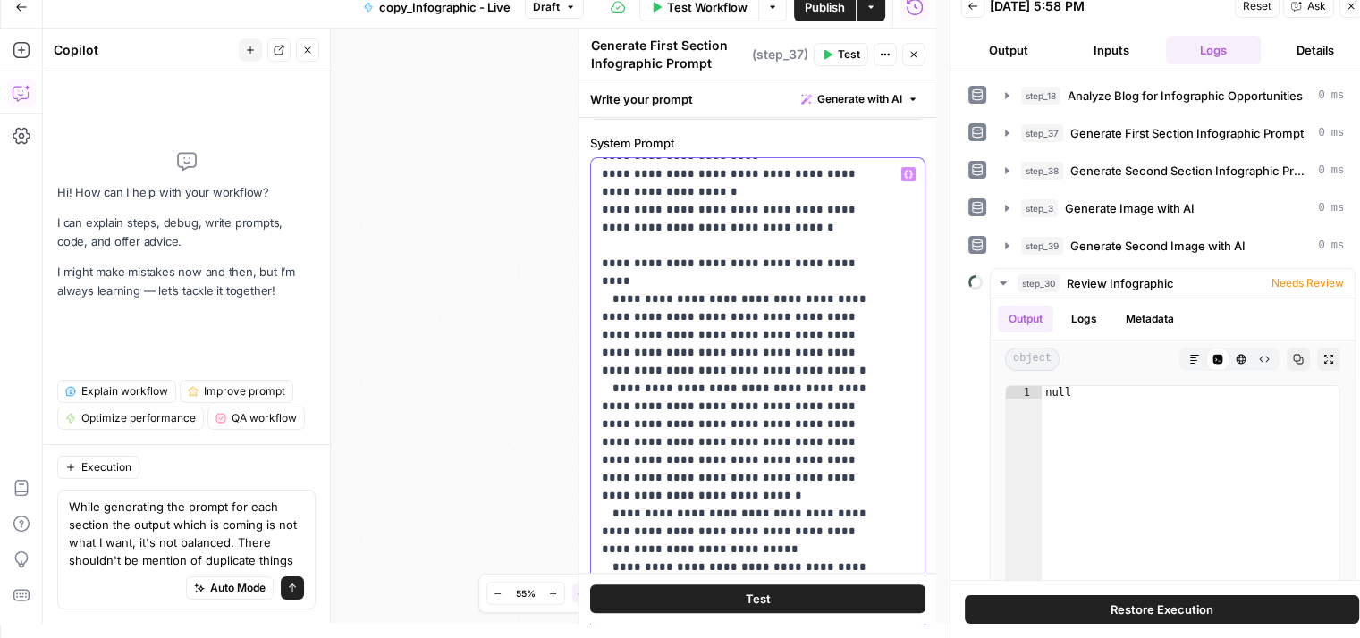
scroll to position [622, 0]
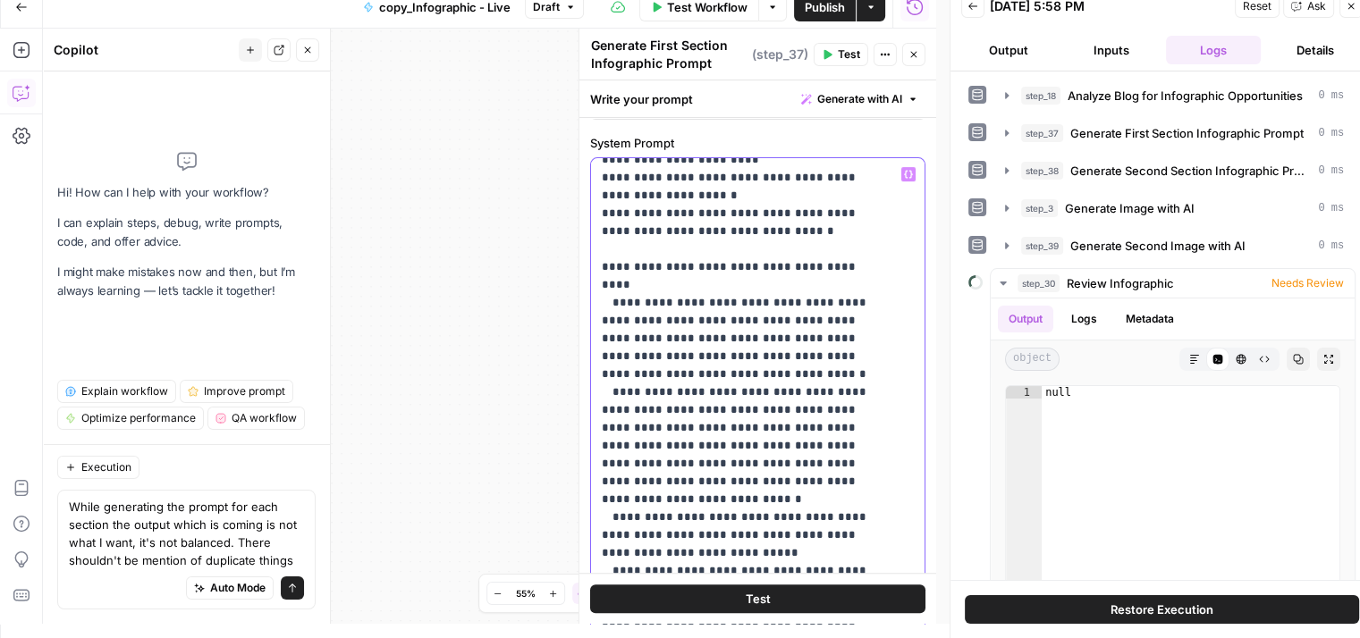
click at [599, 190] on div "**********" at bounding box center [751, 522] width 320 height 728
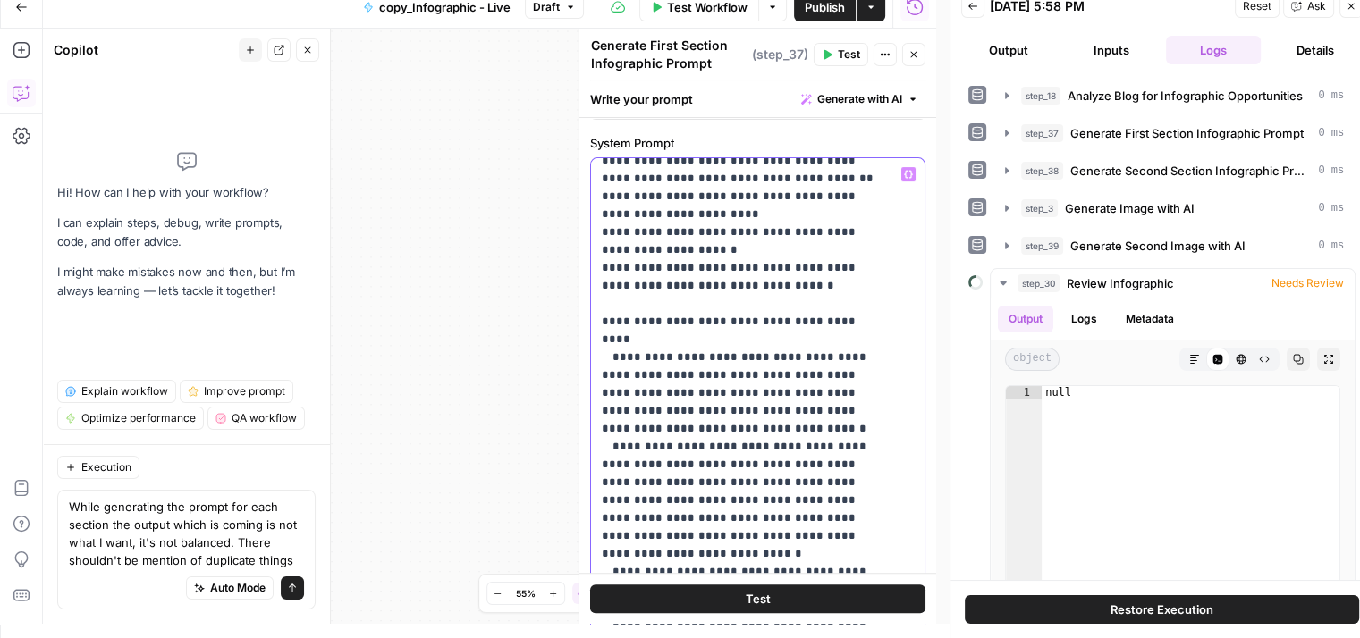
scroll to position [568, 0]
click at [599, 190] on div "**********" at bounding box center [751, 522] width 320 height 728
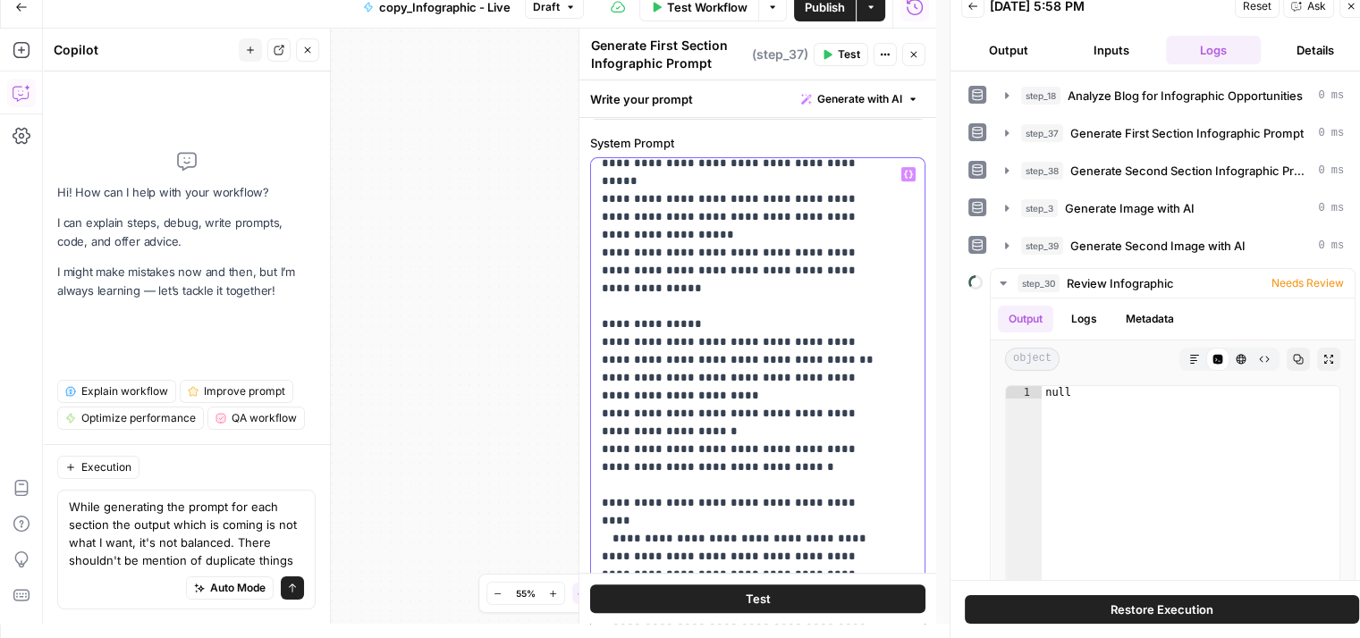
scroll to position [393, 0]
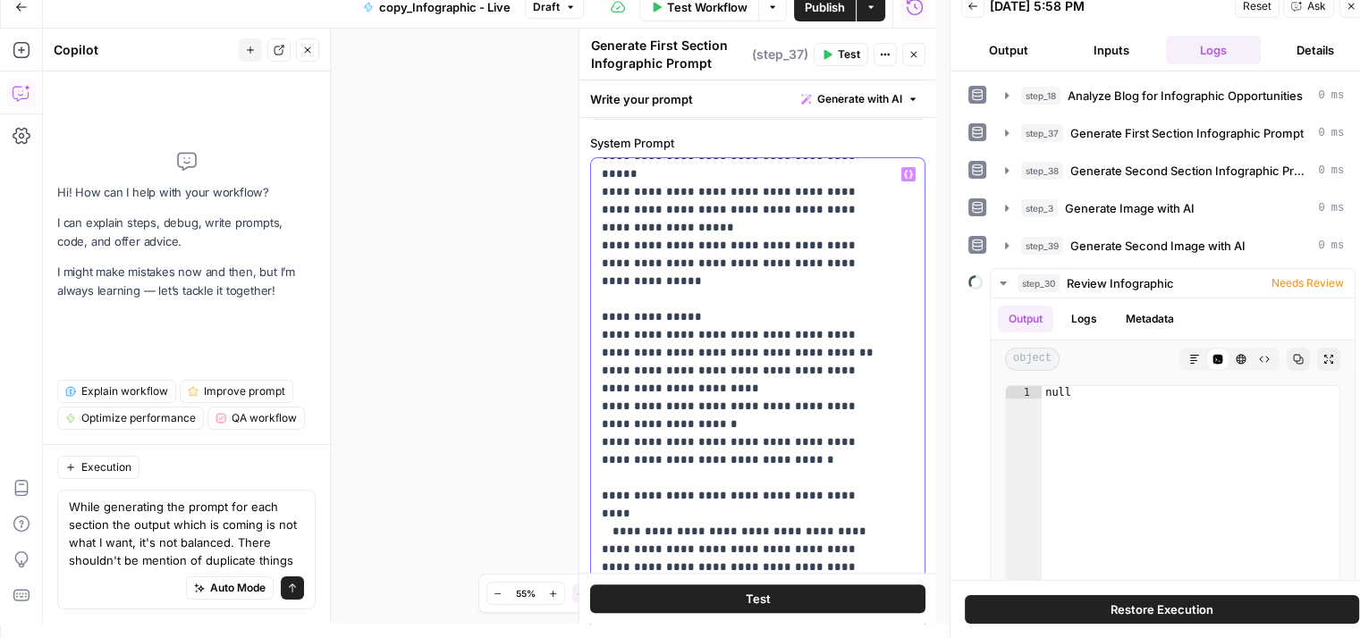
click at [594, 290] on div "**********" at bounding box center [751, 522] width 320 height 728
drag, startPoint x: 594, startPoint y: 290, endPoint x: 830, endPoint y: 388, distance: 256.1
click at [830, 388] on div "**********" at bounding box center [751, 522] width 320 height 728
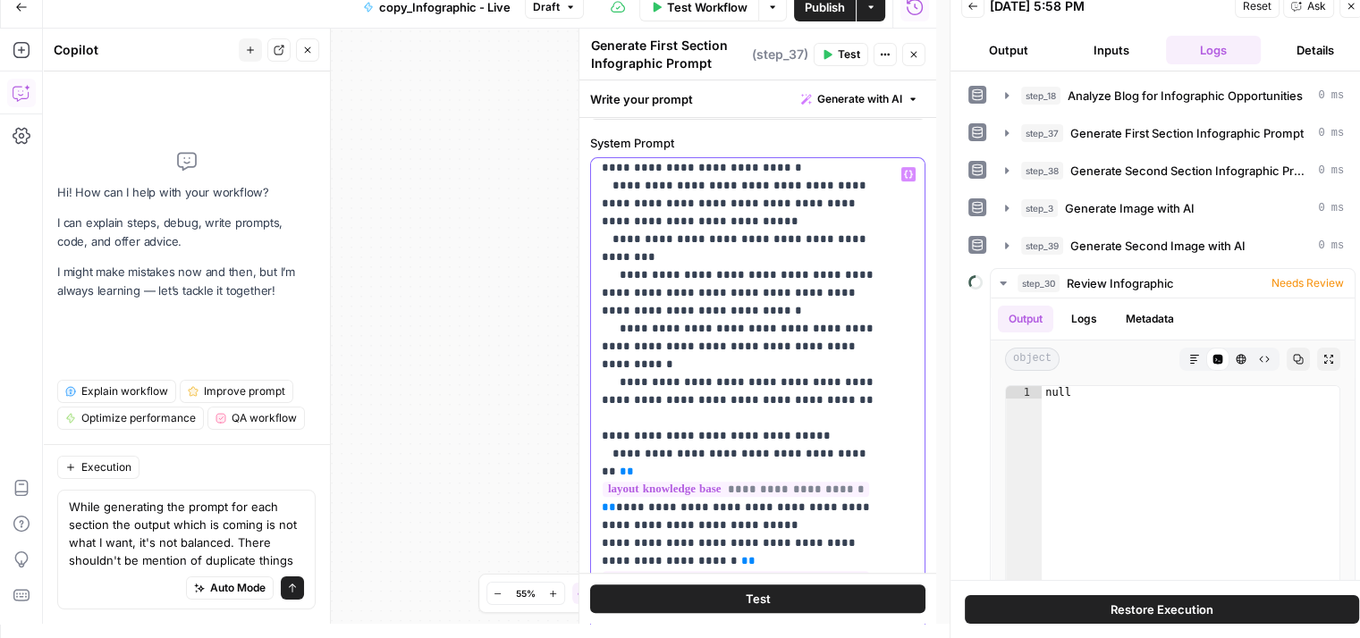
scroll to position [758, 0]
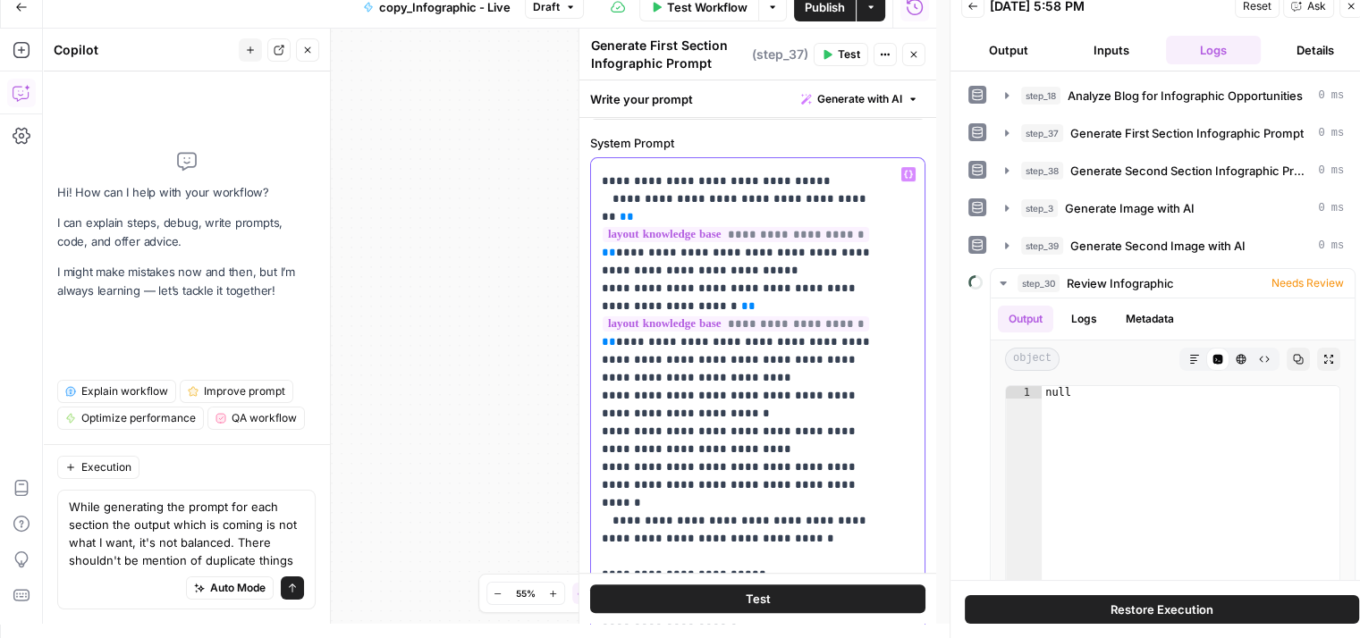
scroll to position [1137, 0]
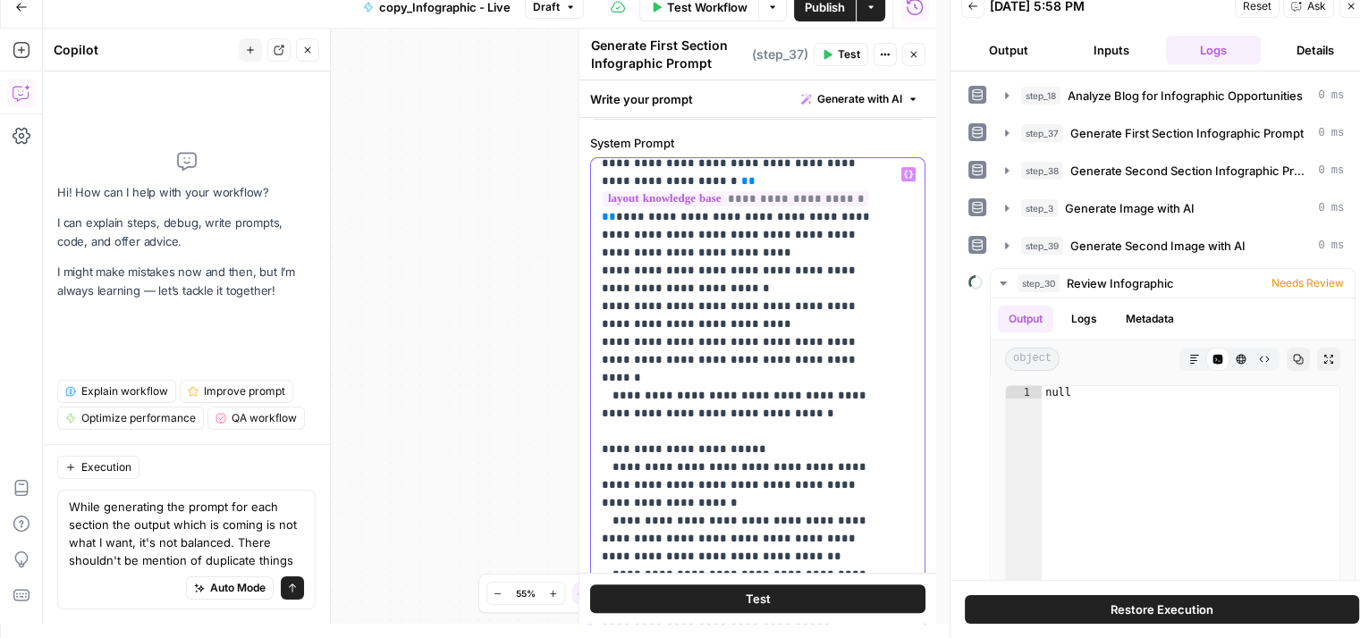
drag, startPoint x: 854, startPoint y: 317, endPoint x: 868, endPoint y: 341, distance: 26.8
drag, startPoint x: 660, startPoint y: 358, endPoint x: 755, endPoint y: 361, distance: 95.7
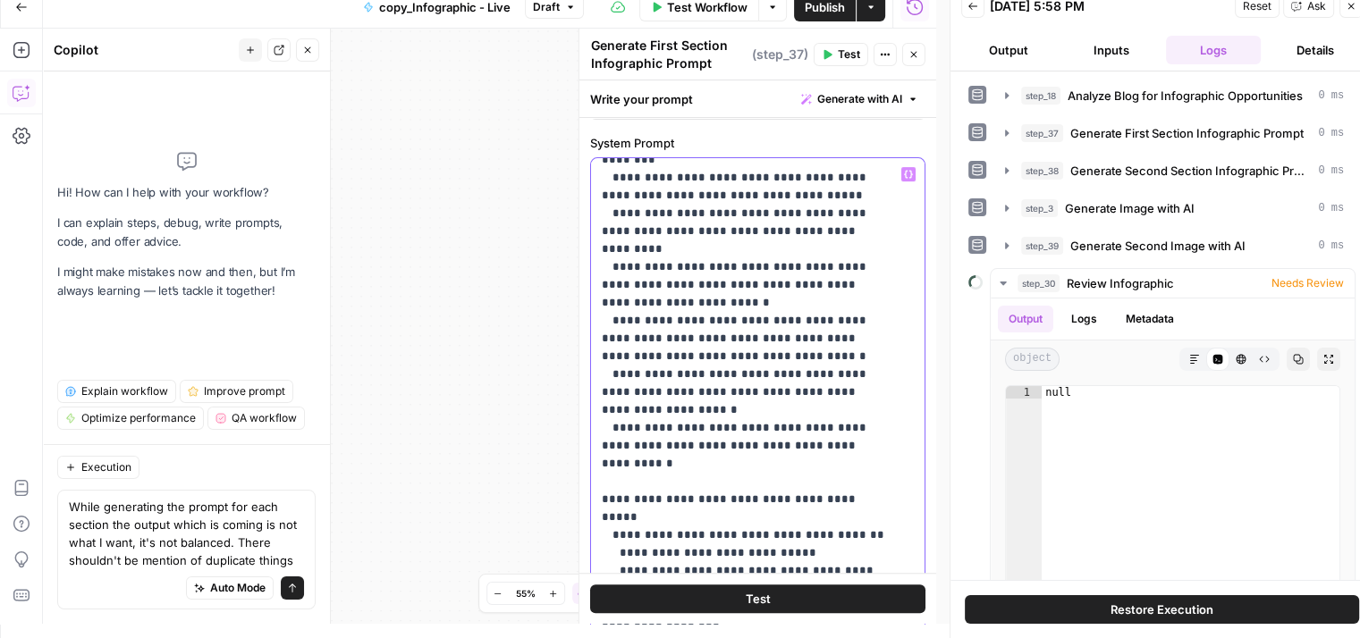
scroll to position [1875, 0]
drag, startPoint x: 619, startPoint y: 243, endPoint x: 849, endPoint y: 244, distance: 230.6
click at [849, 244] on p "**********" at bounding box center [744, 68] width 285 height 3557
click at [619, 265] on p "**********" at bounding box center [744, 68] width 285 height 3557
drag, startPoint x: 619, startPoint y: 265, endPoint x: 787, endPoint y: 268, distance: 169.0
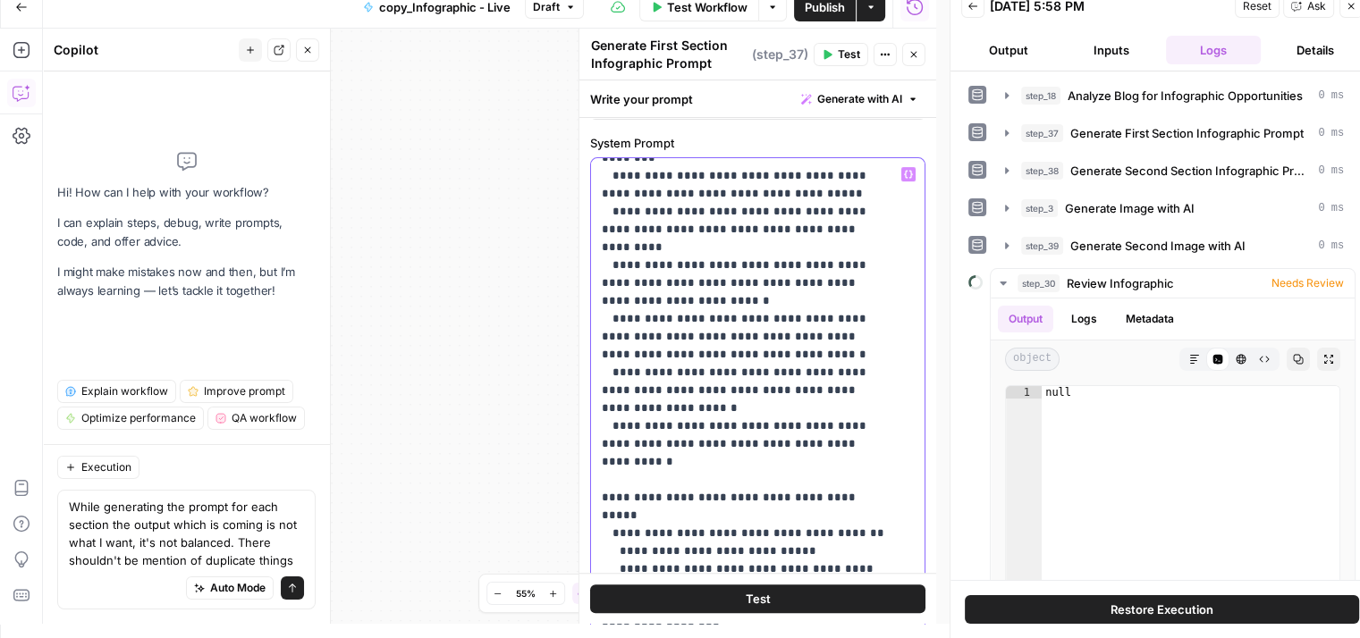
click at [787, 268] on p "**********" at bounding box center [744, 68] width 285 height 3557
click at [618, 282] on p "**********" at bounding box center [744, 68] width 285 height 3557
drag, startPoint x: 618, startPoint y: 282, endPoint x: 725, endPoint y: 288, distance: 107.4
click at [725, 288] on p "**********" at bounding box center [744, 68] width 285 height 3557
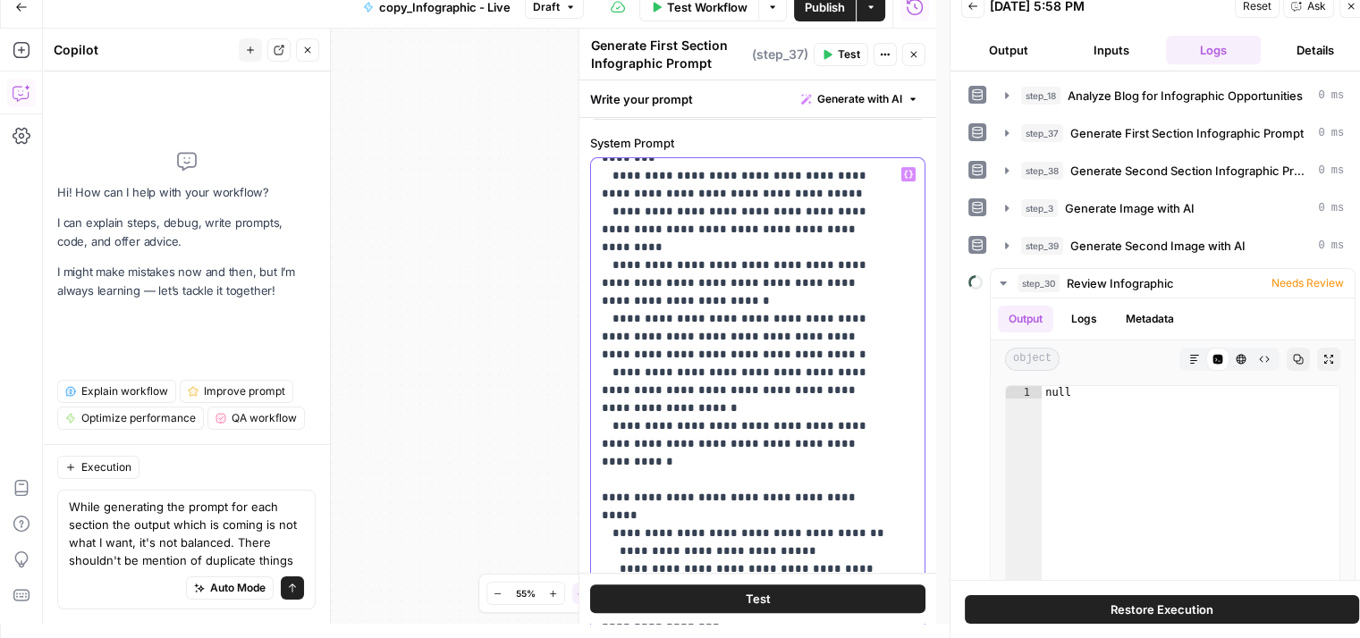
click at [648, 281] on p "**********" at bounding box center [744, 68] width 285 height 3557
click at [729, 298] on p "**********" at bounding box center [744, 68] width 285 height 3557
drag, startPoint x: 700, startPoint y: 283, endPoint x: 636, endPoint y: 284, distance: 64.4
click at [636, 284] on p "**********" at bounding box center [744, 68] width 285 height 3557
click at [686, 284] on p "**********" at bounding box center [744, 60] width 285 height 3540
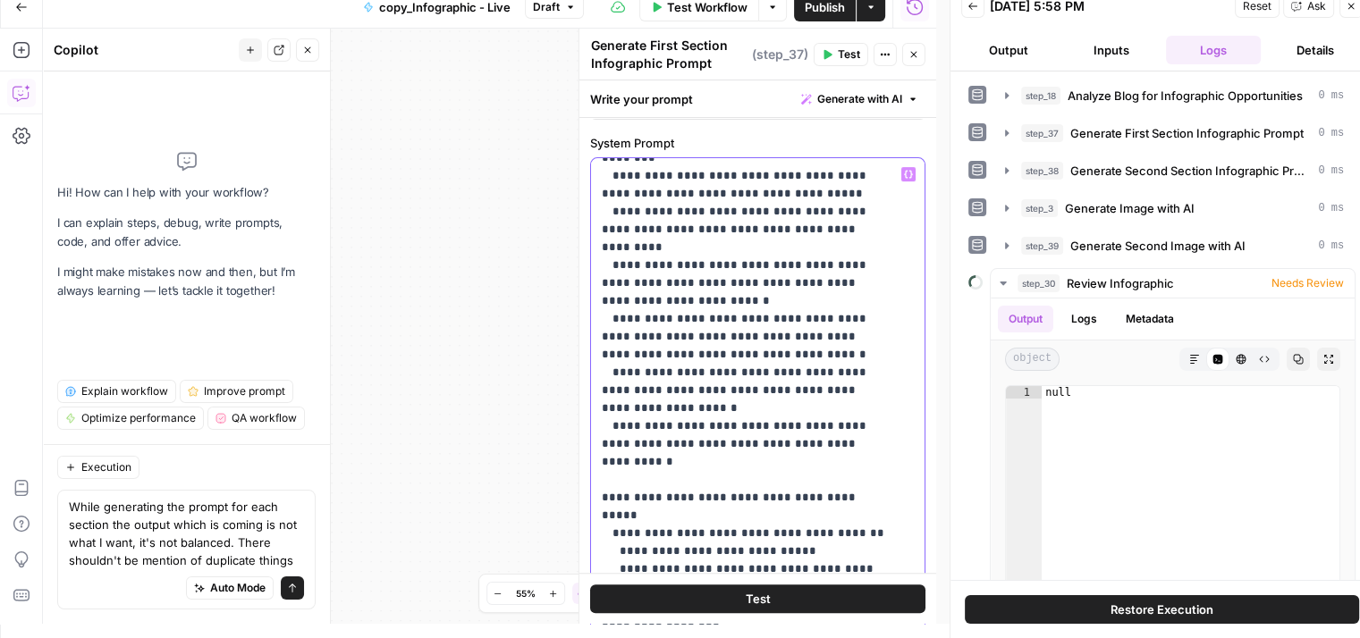
click at [716, 367] on p "**********" at bounding box center [744, 68] width 285 height 3557
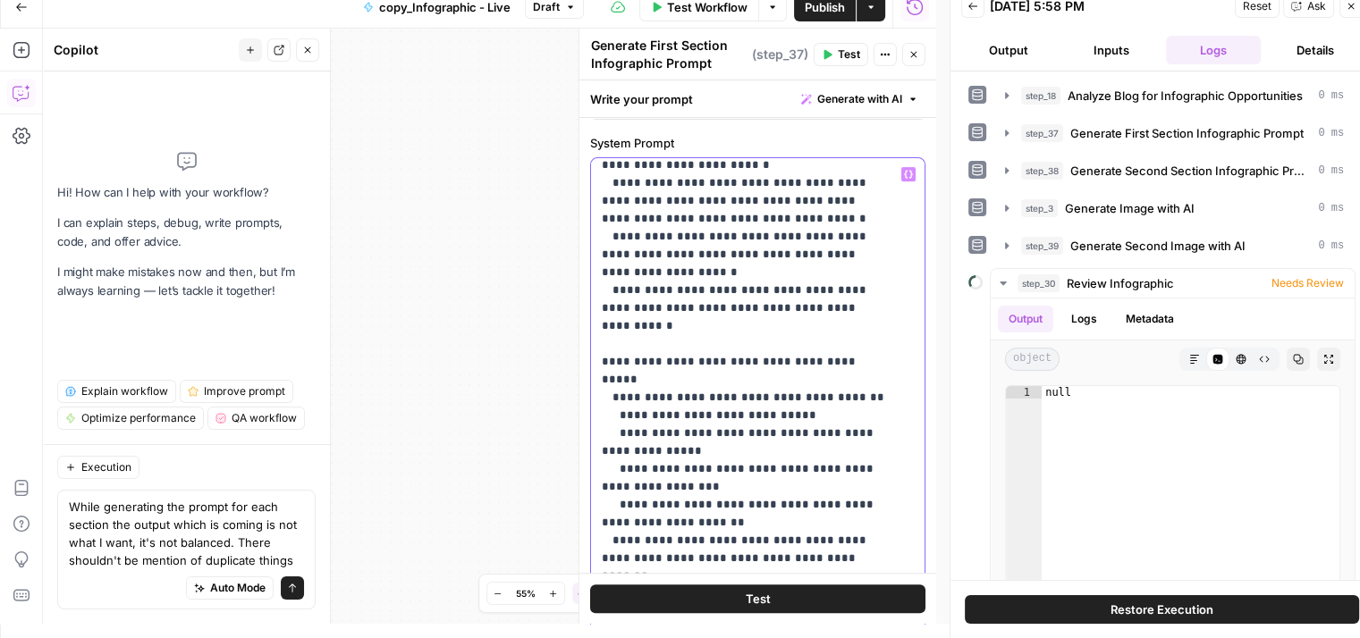
scroll to position [2013, 0]
drag, startPoint x: 708, startPoint y: 253, endPoint x: 836, endPoint y: 265, distance: 128.3
drag, startPoint x: 613, startPoint y: 289, endPoint x: 823, endPoint y: 298, distance: 210.2
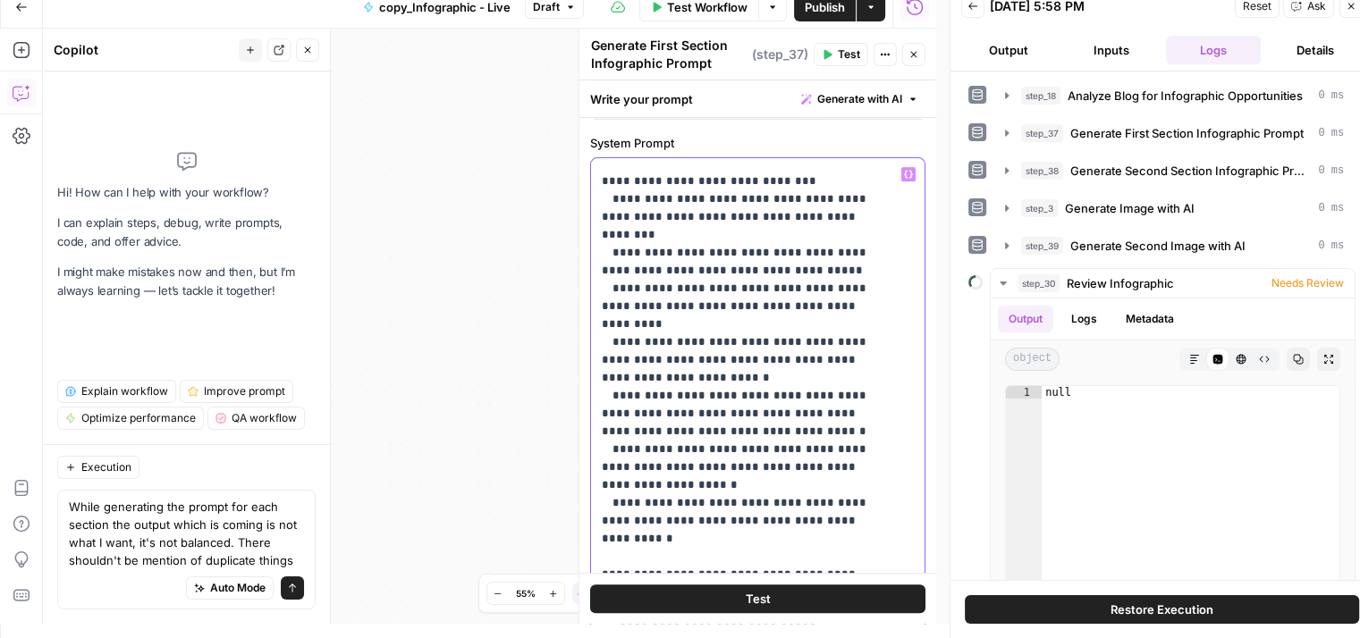
scroll to position [1961, 0]
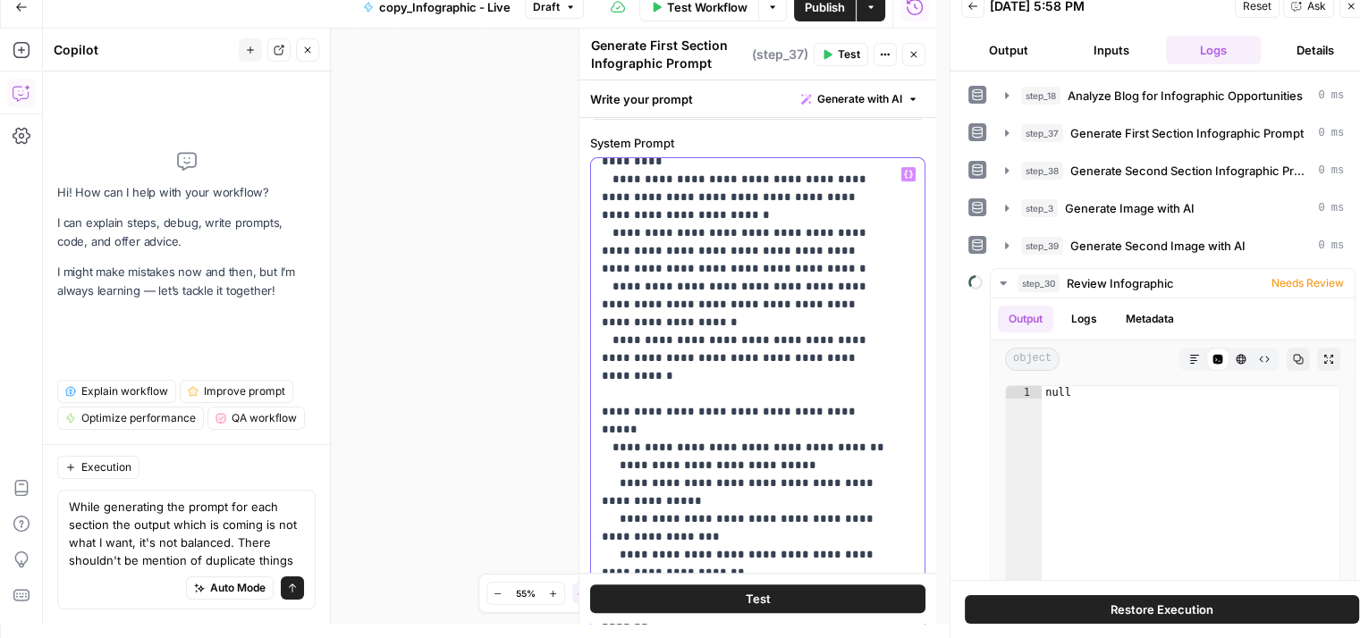
drag, startPoint x: 609, startPoint y: 296, endPoint x: 852, endPoint y: 391, distance: 260.9
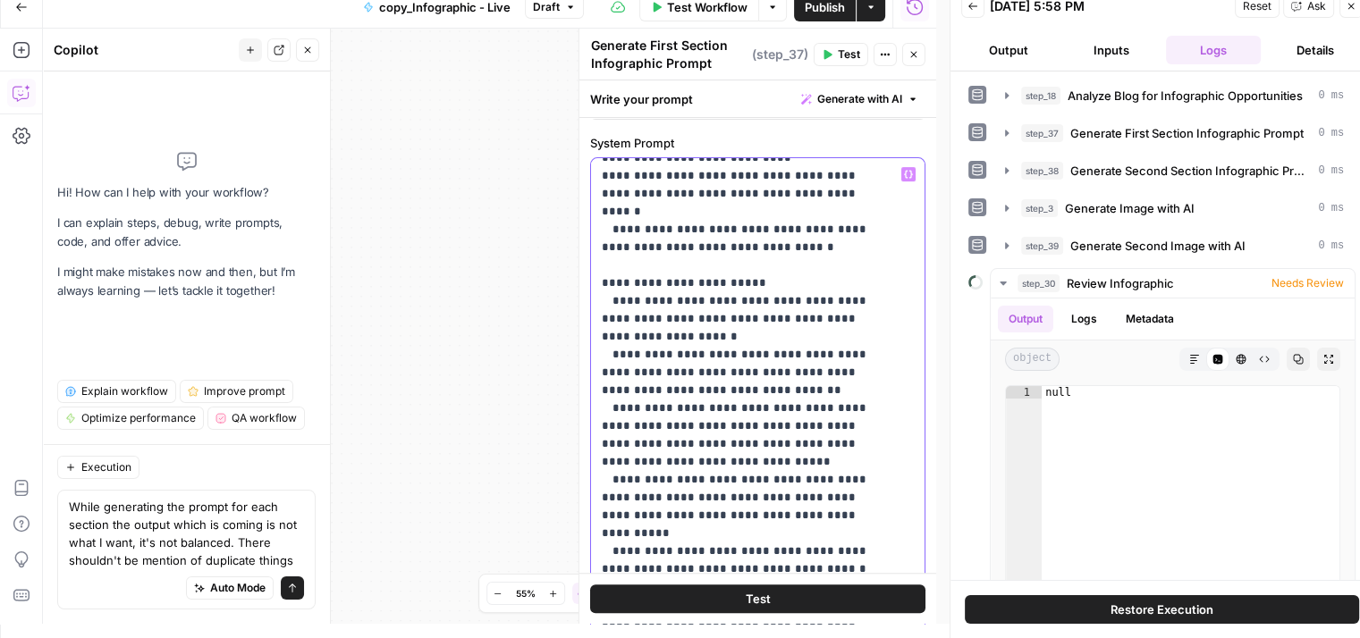
scroll to position [1318, 0]
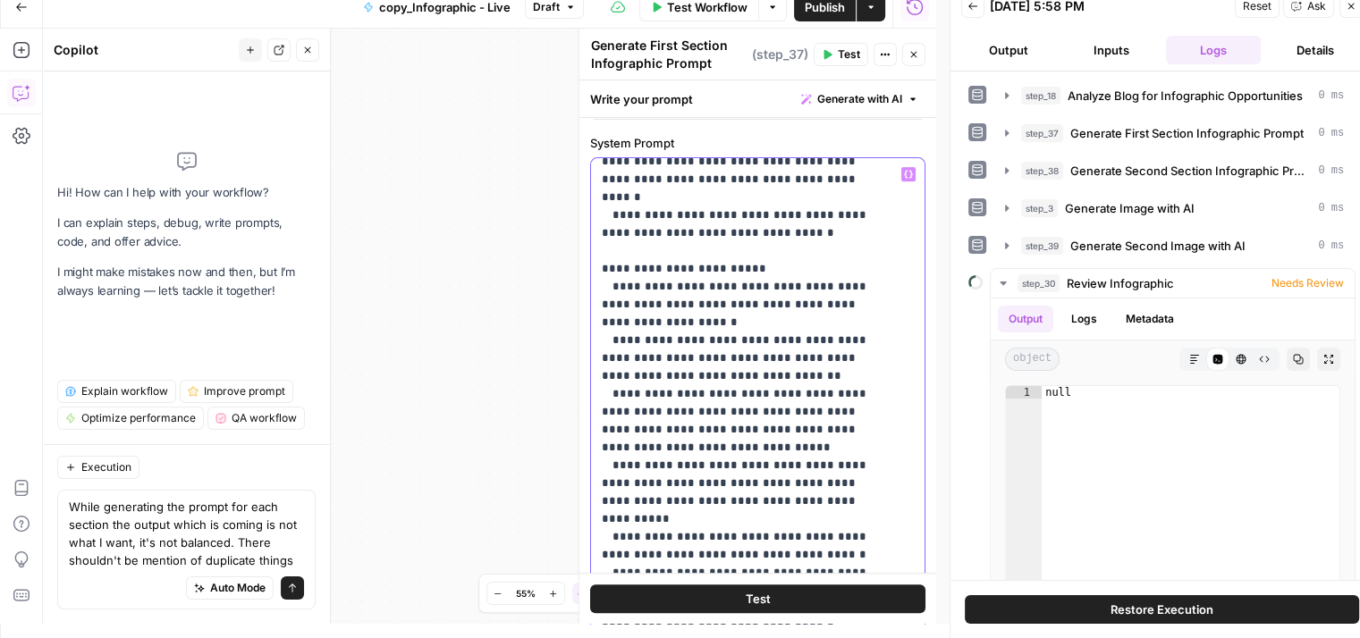
click at [608, 447] on p "**********" at bounding box center [744, 582] width 285 height 3468
click at [623, 450] on p "**********" at bounding box center [744, 582] width 285 height 3468
click at [786, 441] on p "**********" at bounding box center [744, 582] width 285 height 3468
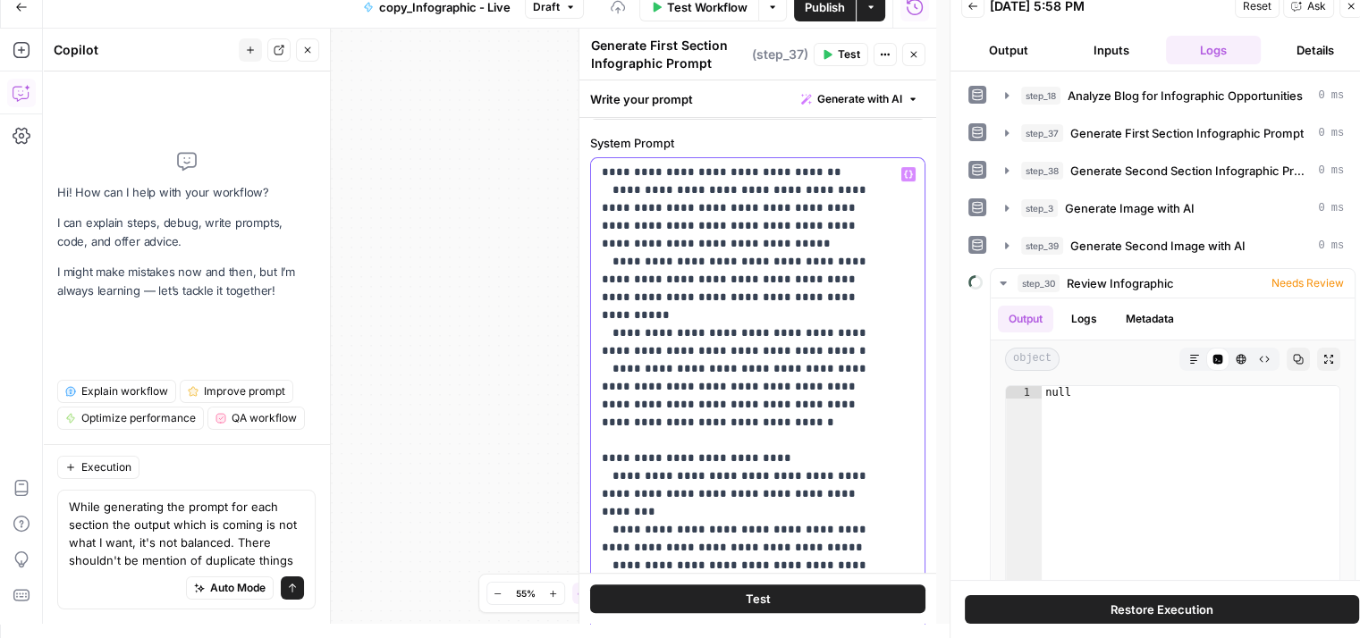
scroll to position [1738, 0]
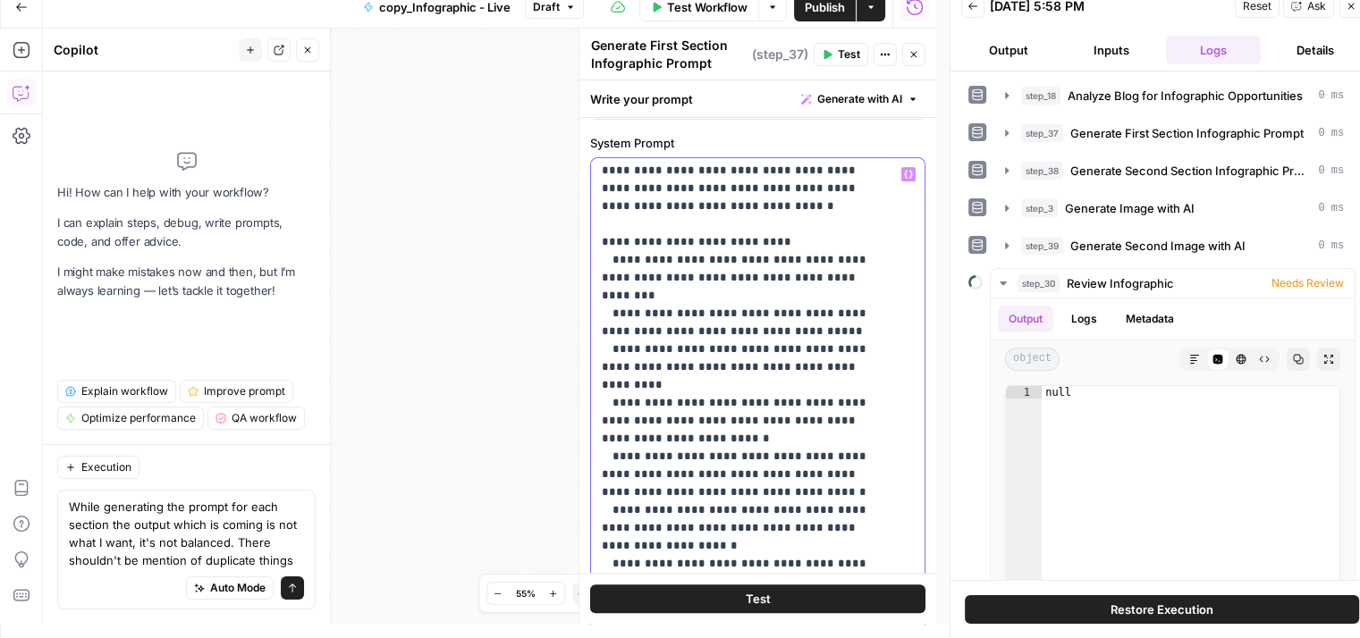
click at [626, 369] on p "**********" at bounding box center [744, 162] width 285 height 3468
click at [854, 364] on p "**********" at bounding box center [744, 162] width 285 height 3468
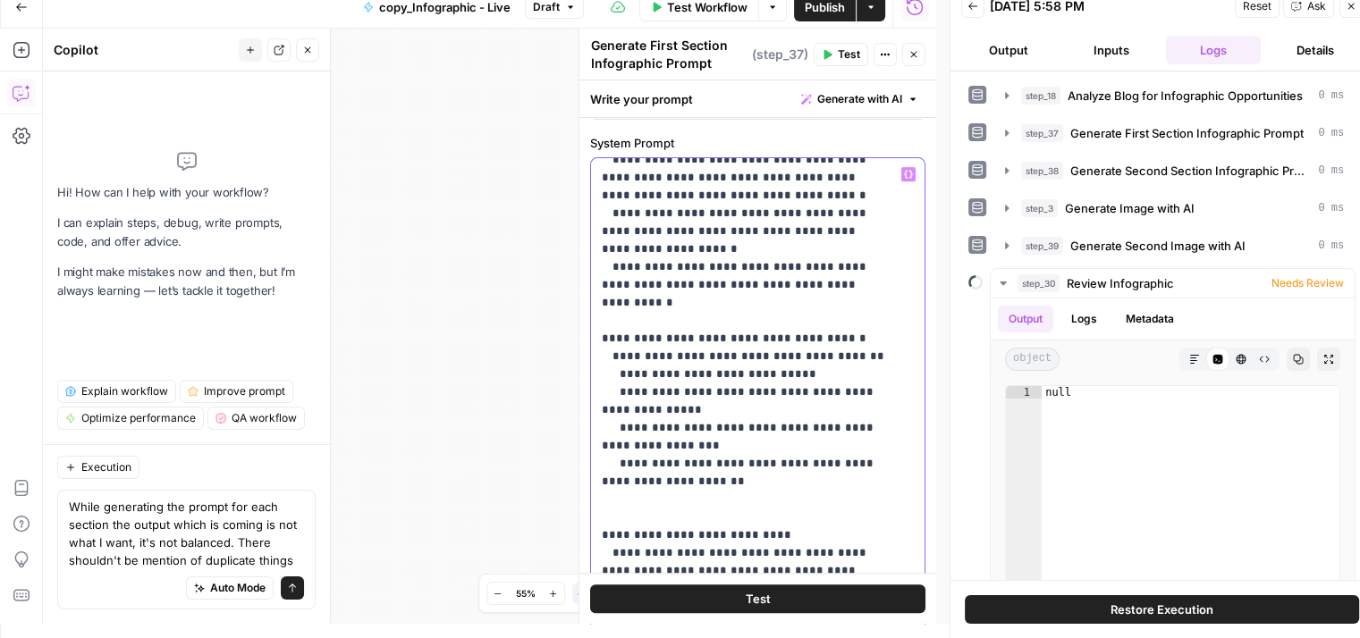
scroll to position [2034, 0]
drag, startPoint x: 816, startPoint y: 322, endPoint x: 614, endPoint y: 266, distance: 209.5
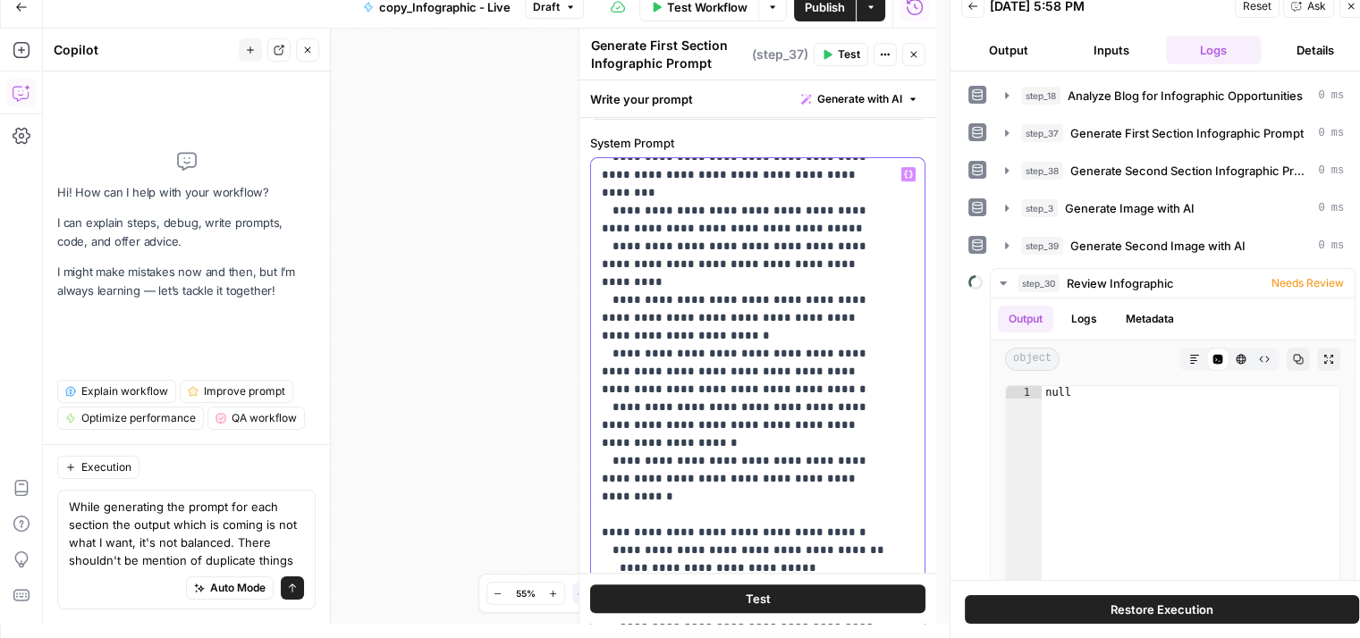
scroll to position [1854, 0]
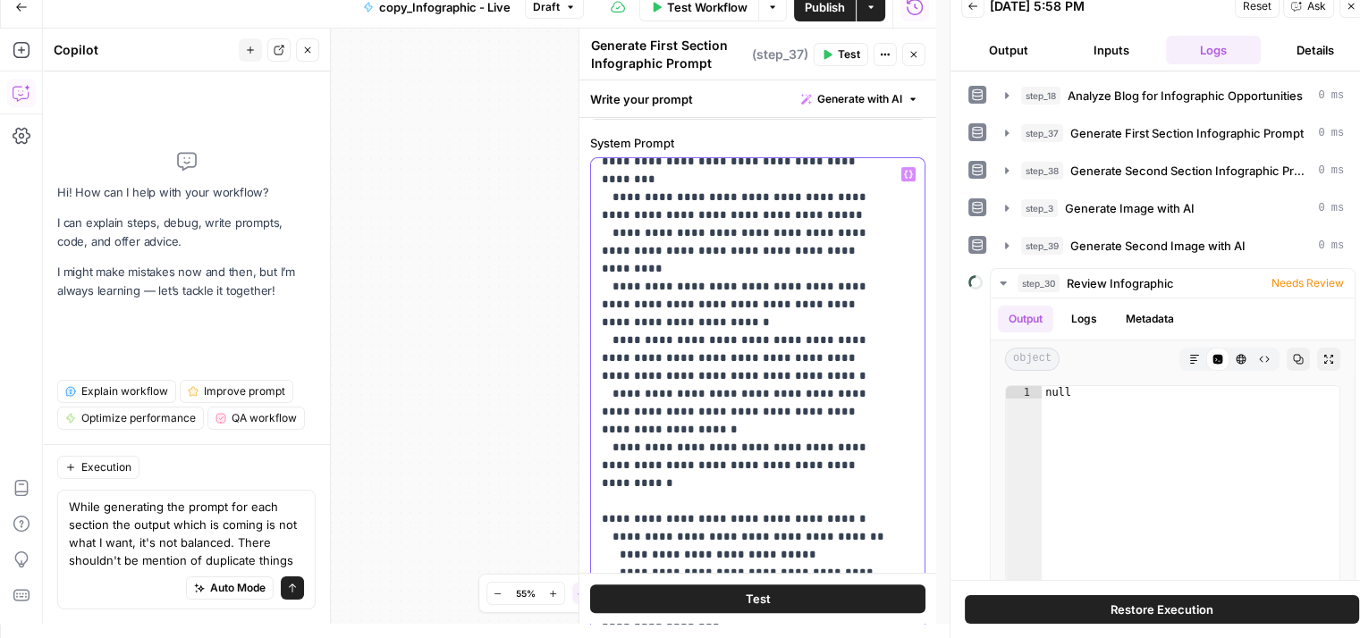
click at [604, 250] on p "**********" at bounding box center [744, 19] width 285 height 3414
click at [692, 387] on p "**********" at bounding box center [744, 19] width 285 height 3414
click at [612, 425] on p "**********" at bounding box center [744, 171] width 285 height 3718
click at [711, 425] on p "**********" at bounding box center [744, 171] width 285 height 3718
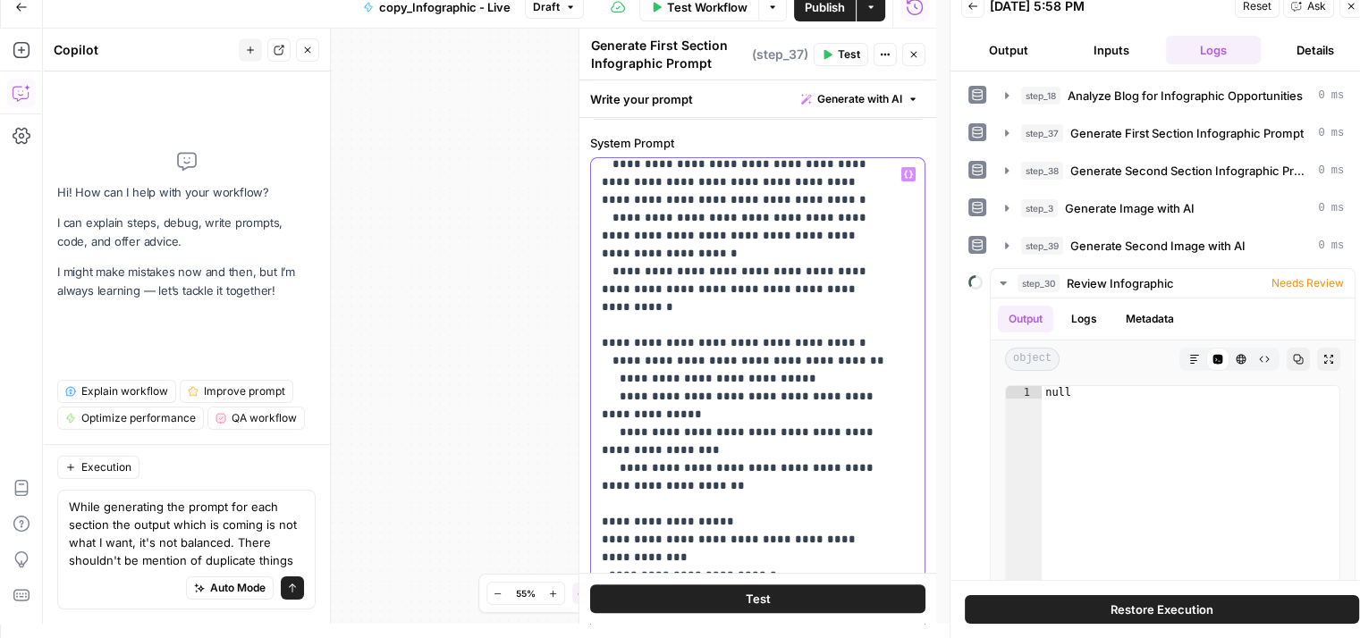
scroll to position [2034, 0]
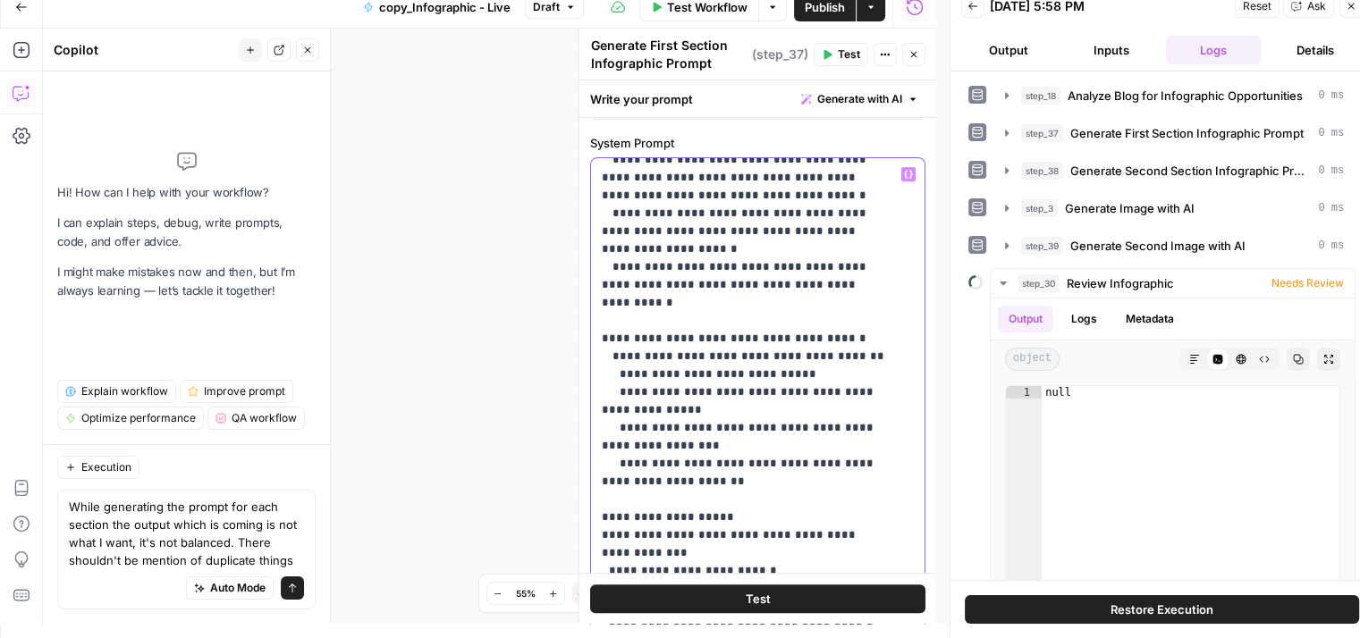
drag, startPoint x: 604, startPoint y: 373, endPoint x: 739, endPoint y: 391, distance: 136.1
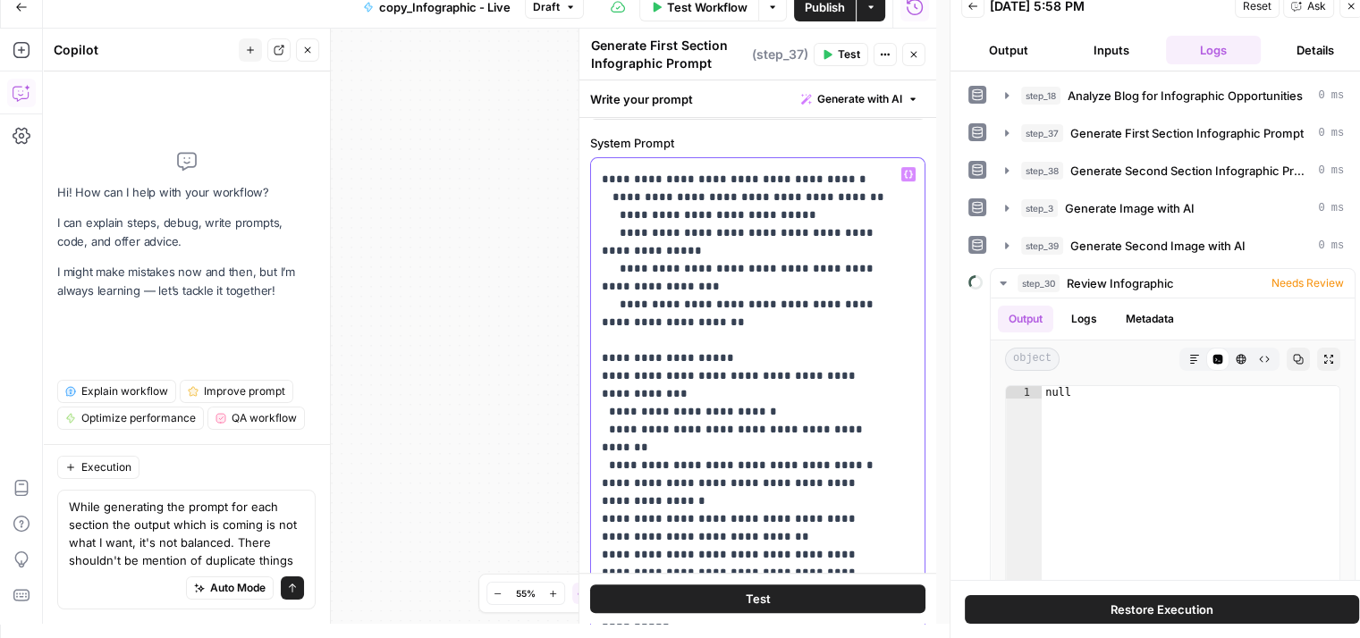
scroll to position [2194, 0]
drag, startPoint x: 615, startPoint y: 412, endPoint x: 597, endPoint y: 412, distance: 17.9
click at [597, 412] on div "**********" at bounding box center [751, 522] width 320 height 728
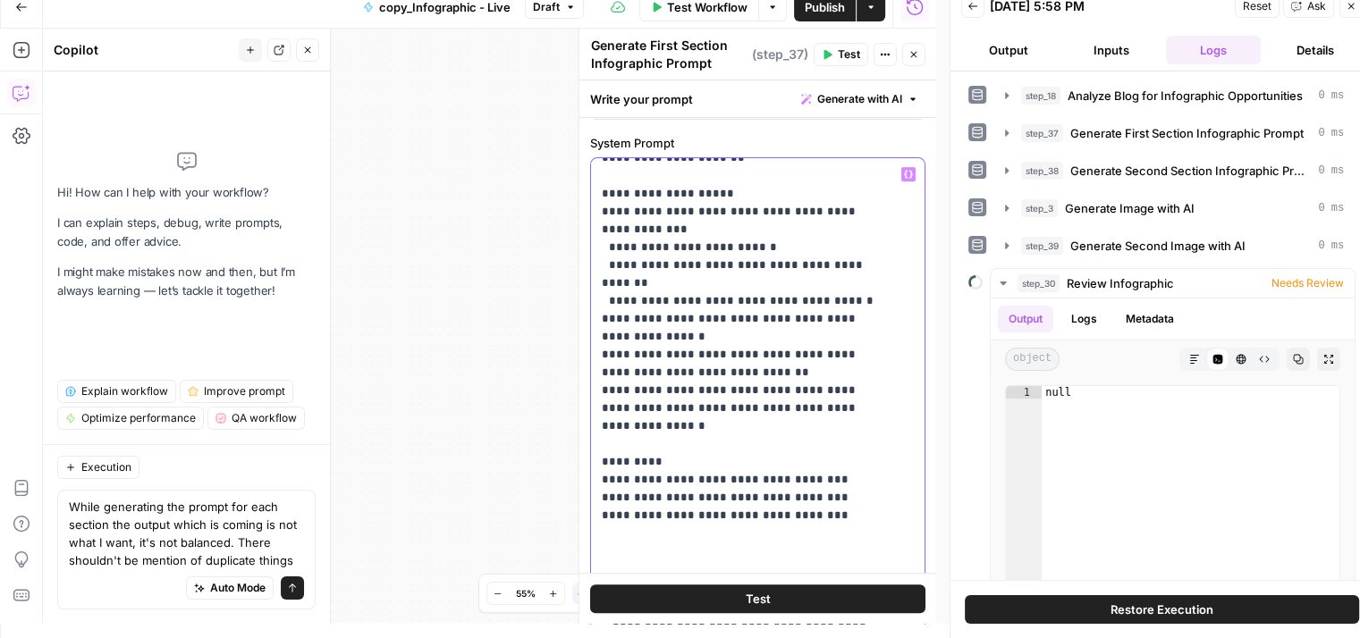
scroll to position [2356, 0]
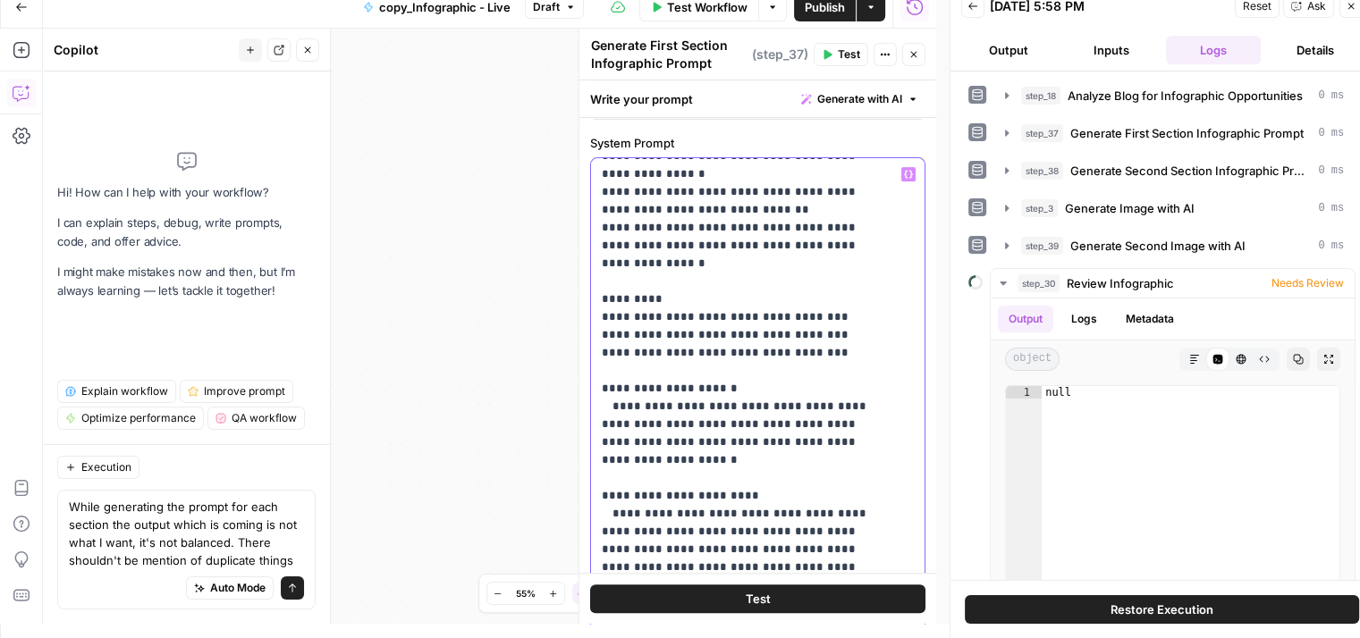
scroll to position [2581, 0]
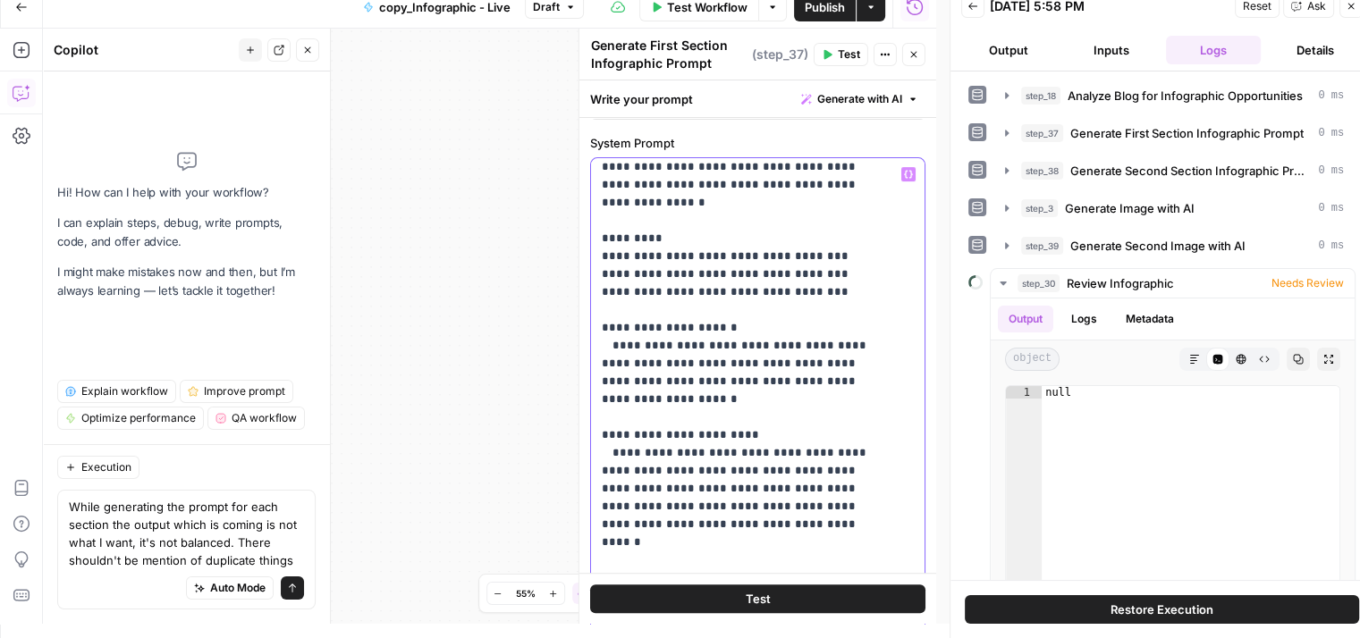
drag, startPoint x: 600, startPoint y: 215, endPoint x: 667, endPoint y: 332, distance: 134.9
click at [667, 332] on div "**********" at bounding box center [751, 522] width 320 height 728
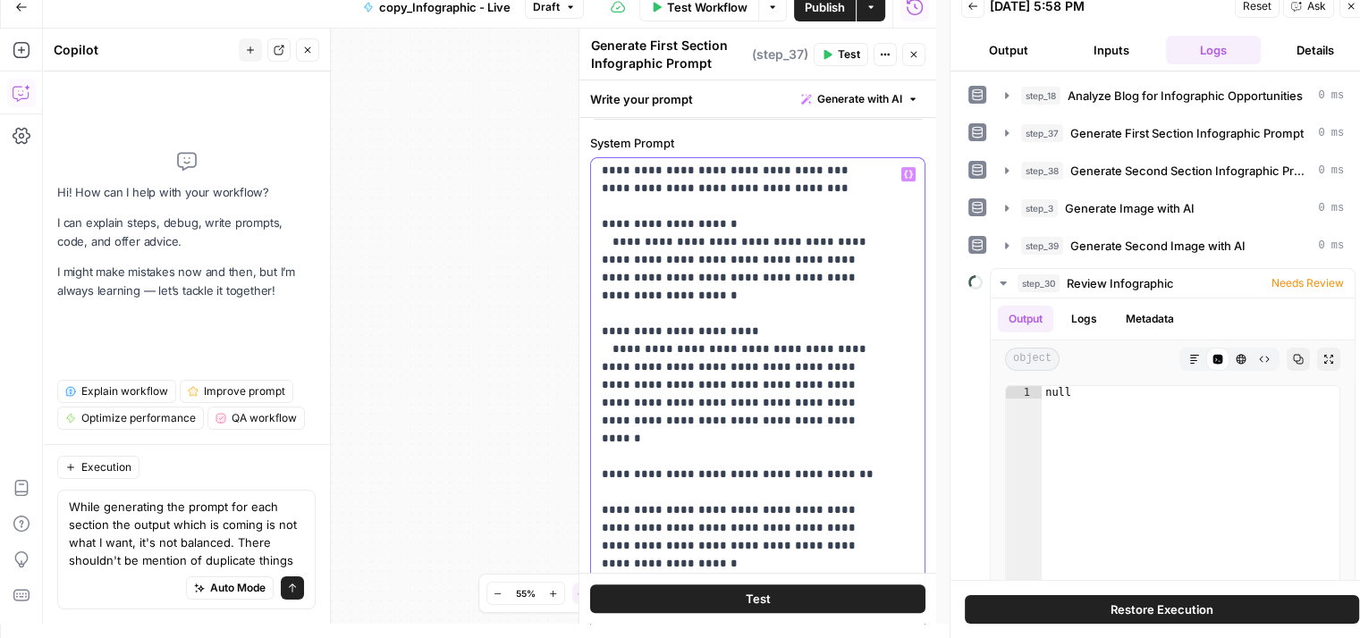
scroll to position [2688, 0]
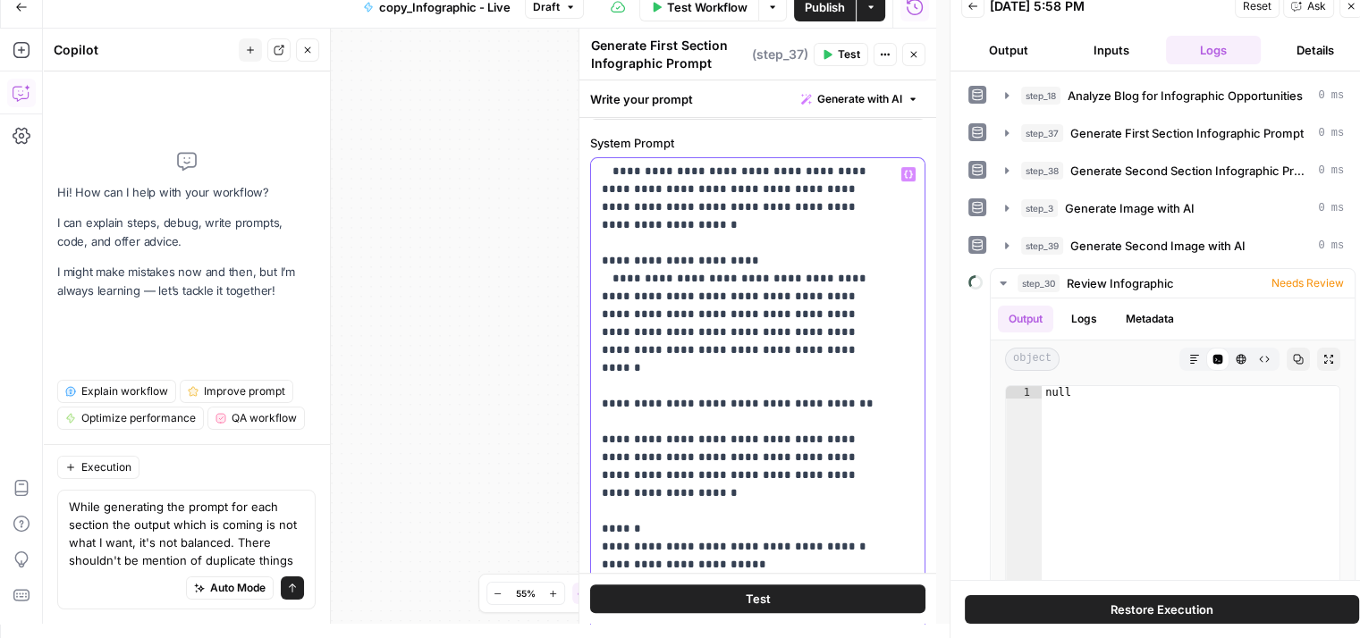
scroll to position [2757, 0]
drag, startPoint x: 661, startPoint y: 294, endPoint x: 809, endPoint y: 298, distance: 148.4
drag, startPoint x: 683, startPoint y: 309, endPoint x: 839, endPoint y: 322, distance: 156.9
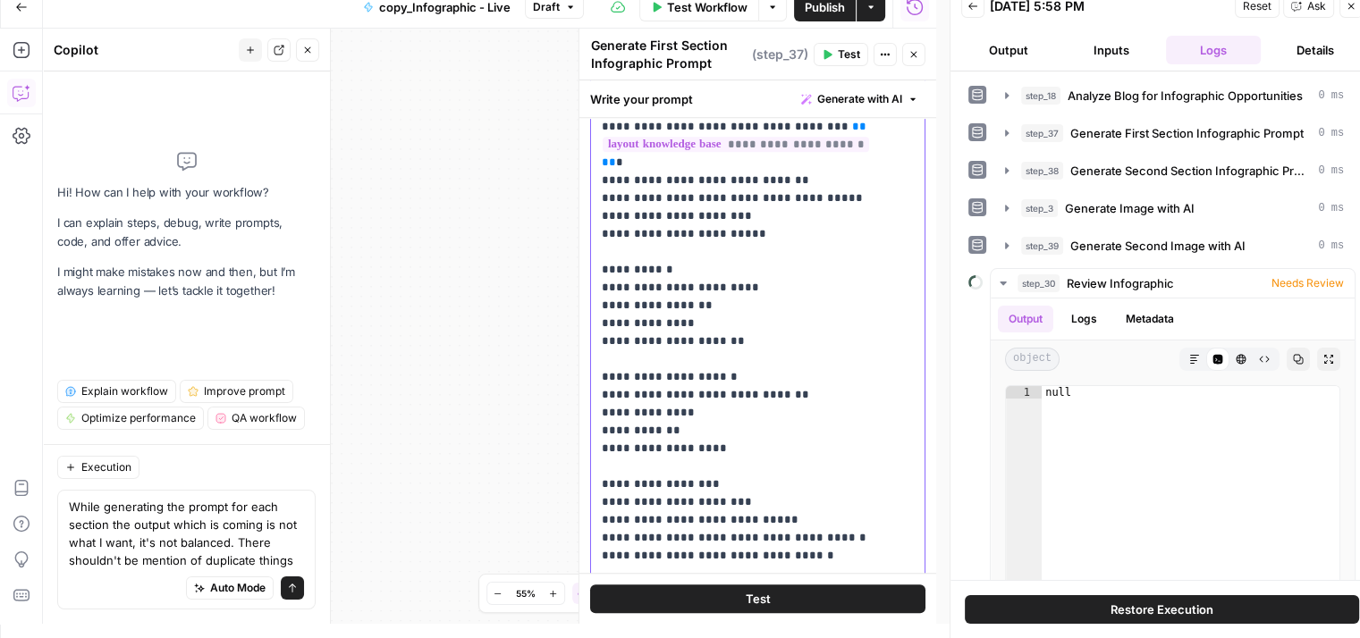
scroll to position [1065, 0]
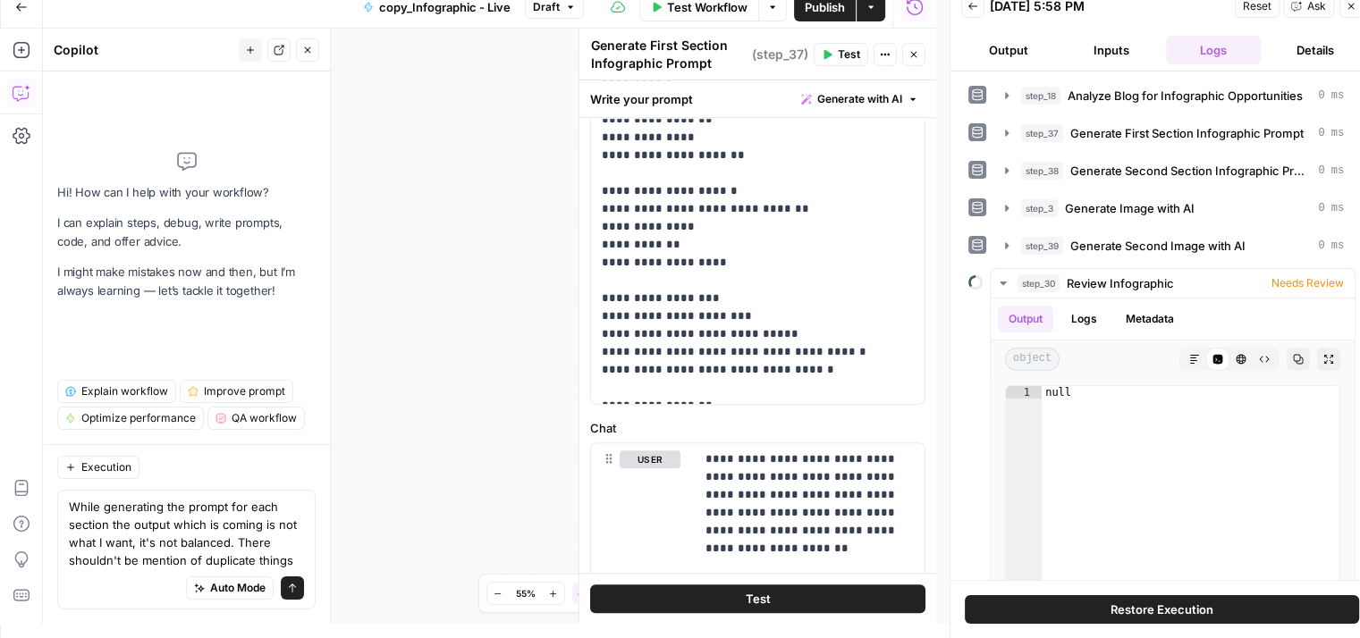
click at [829, 10] on span "Publish" at bounding box center [824, 7] width 40 height 18
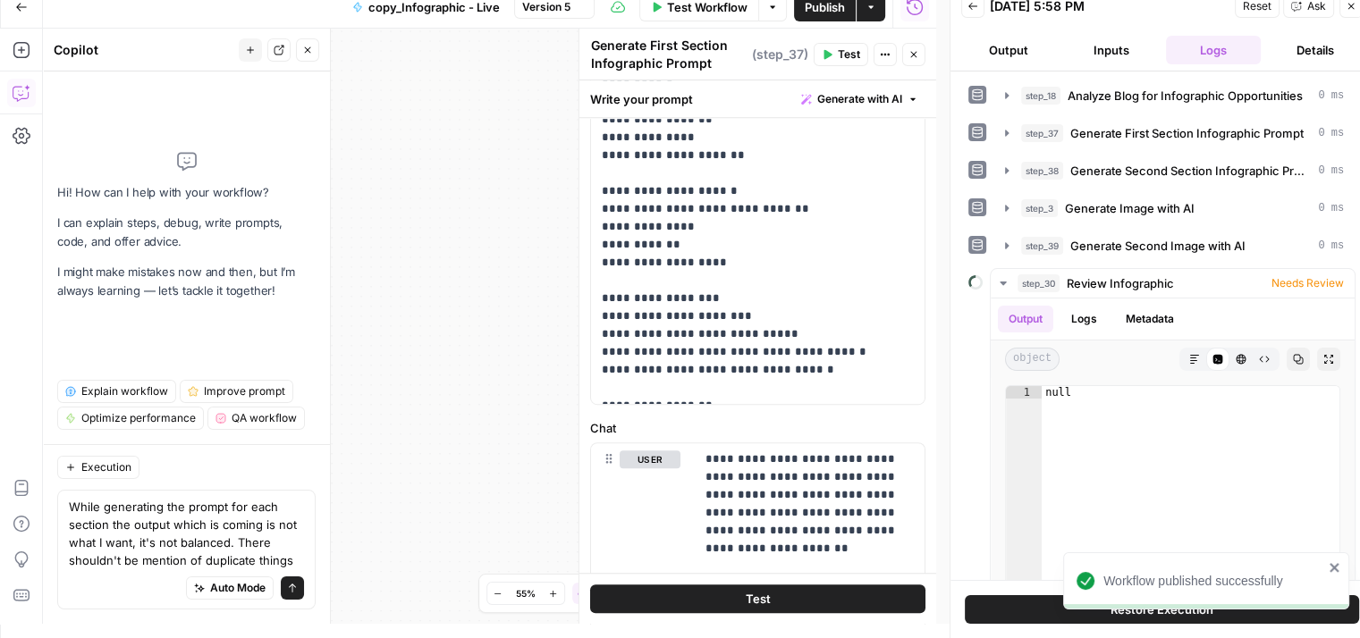
click at [830, 49] on icon "button" at bounding box center [826, 54] width 11 height 11
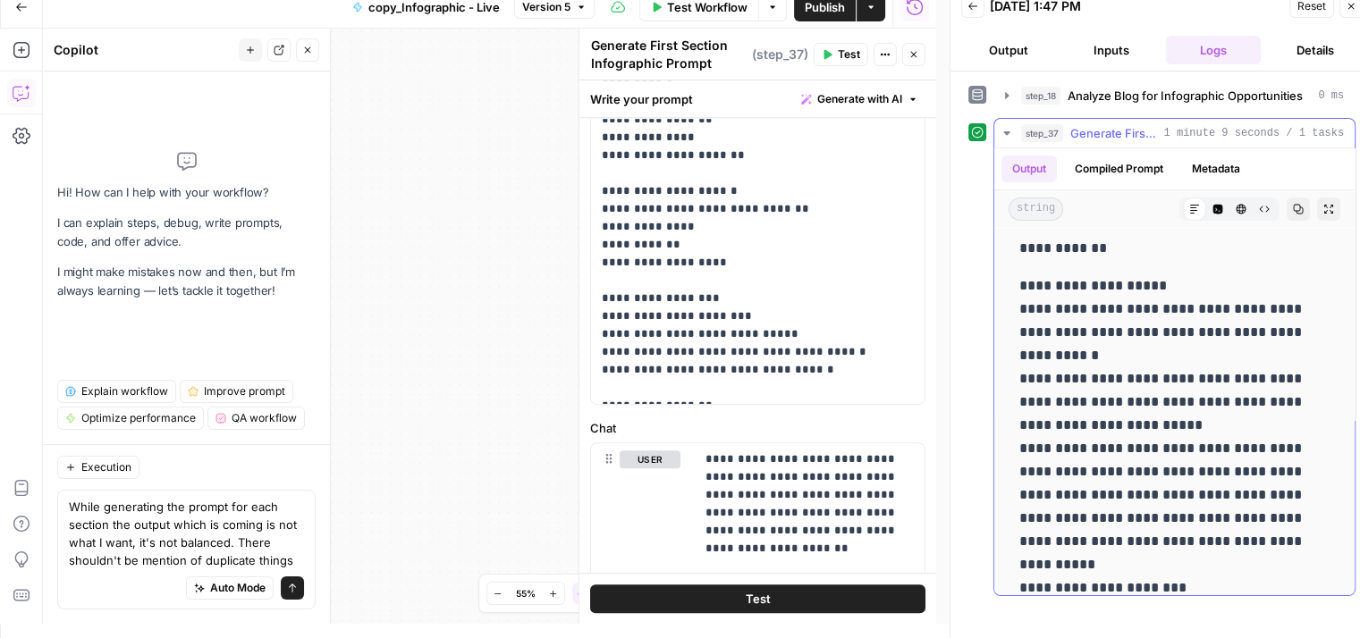
scroll to position [184, 0]
drag, startPoint x: 1130, startPoint y: 305, endPoint x: 1176, endPoint y: 344, distance: 60.9
click at [1176, 344] on p "**********" at bounding box center [1167, 435] width 297 height 325
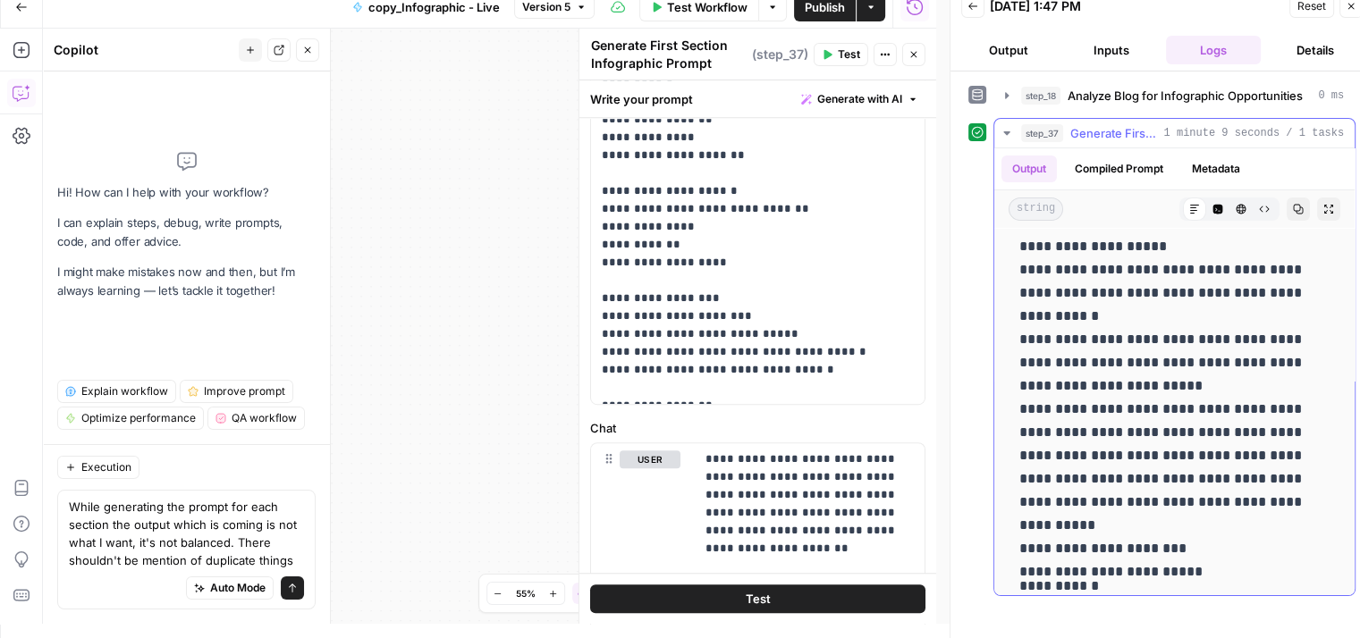
scroll to position [223, 0]
drag, startPoint x: 1088, startPoint y: 334, endPoint x: 1168, endPoint y: 559, distance: 238.3
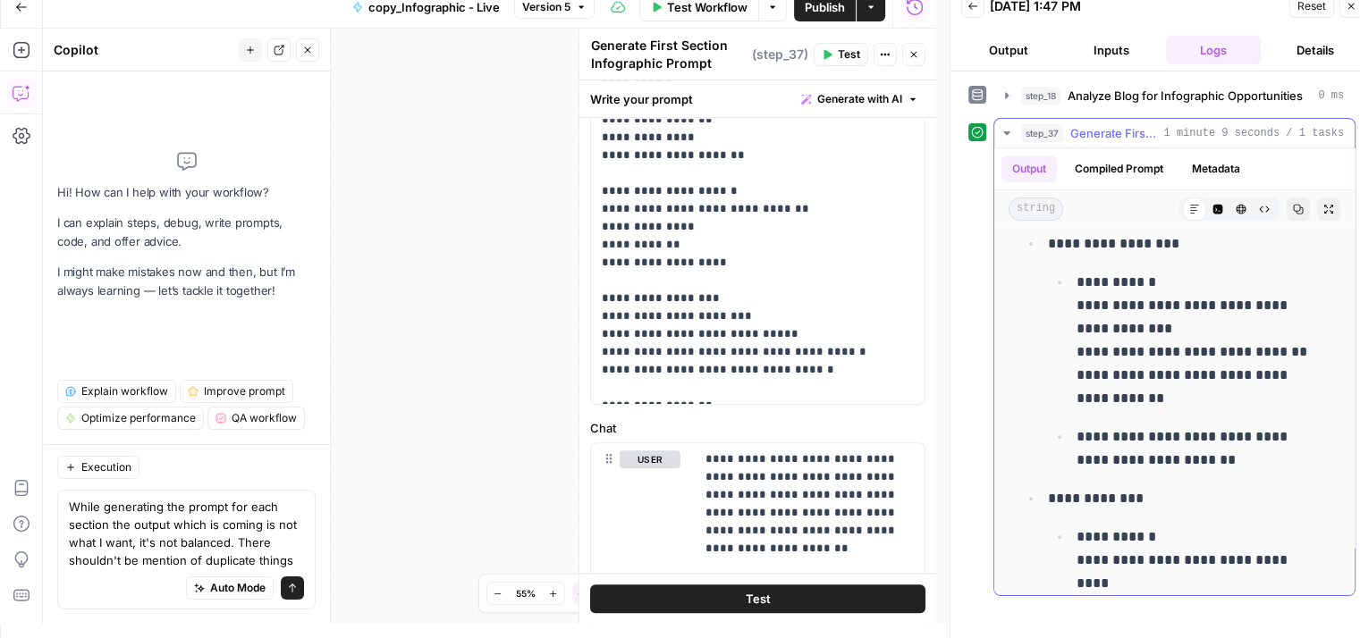
scroll to position [738, 0]
drag, startPoint x: 1088, startPoint y: 343, endPoint x: 1279, endPoint y: 387, distance: 196.2
click at [1279, 387] on p "**********" at bounding box center [1196, 338] width 240 height 139
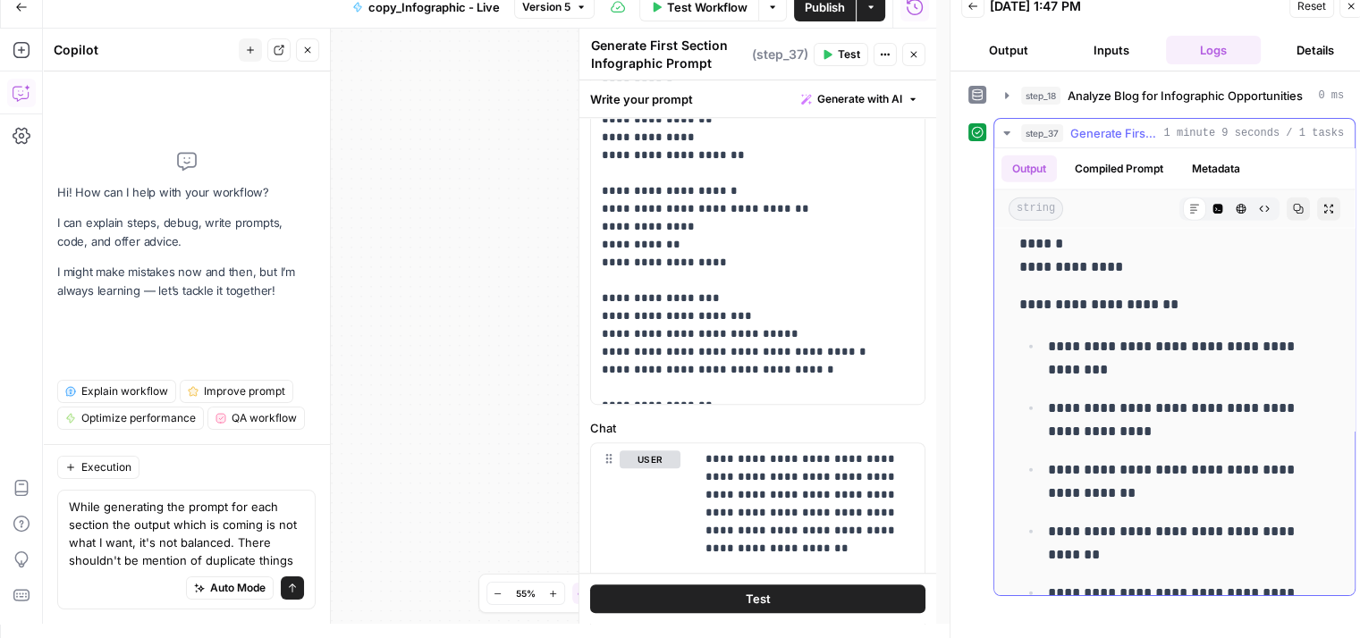
scroll to position [4464, 0]
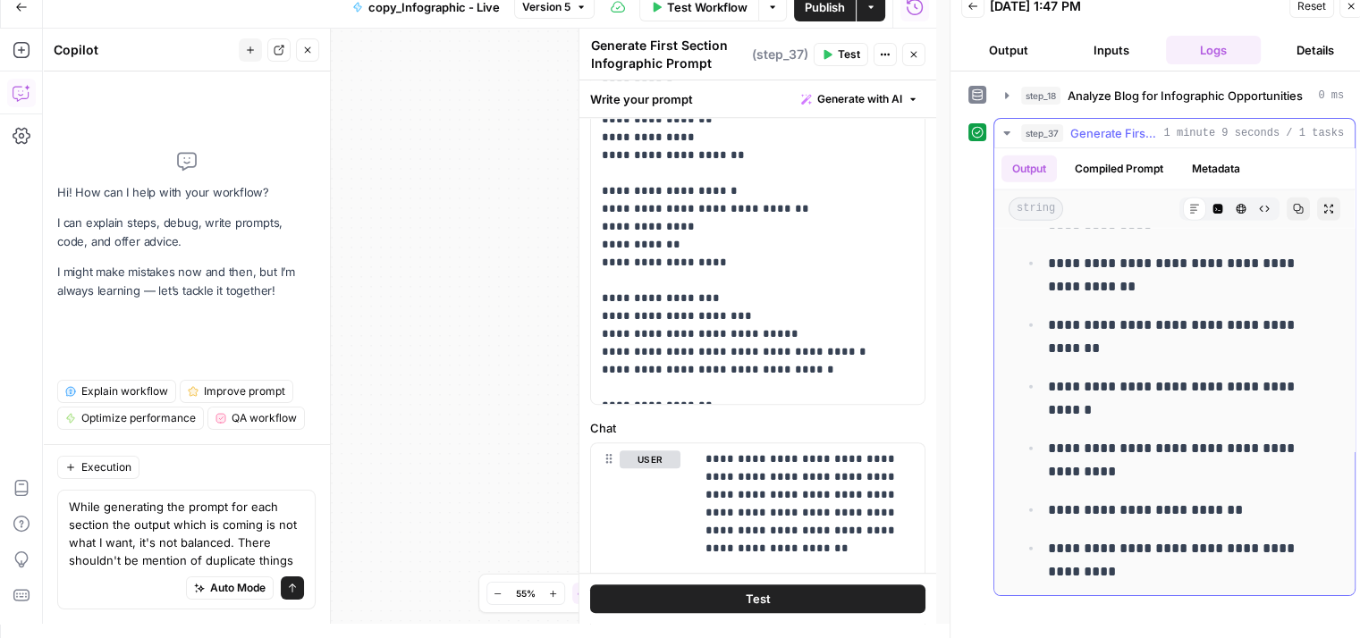
click at [1306, 128] on span "1 minute 9 seconds / 1 tasks" at bounding box center [1253, 133] width 181 height 16
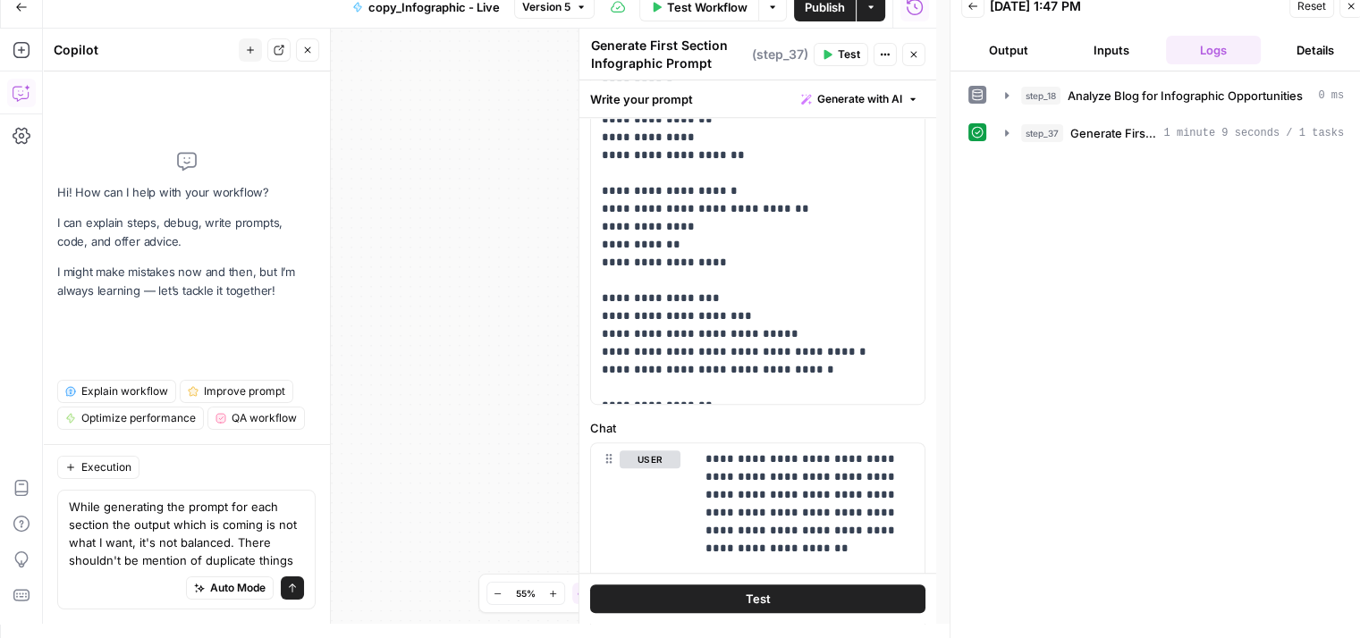
click at [924, 56] on button "Close" at bounding box center [913, 54] width 23 height 23
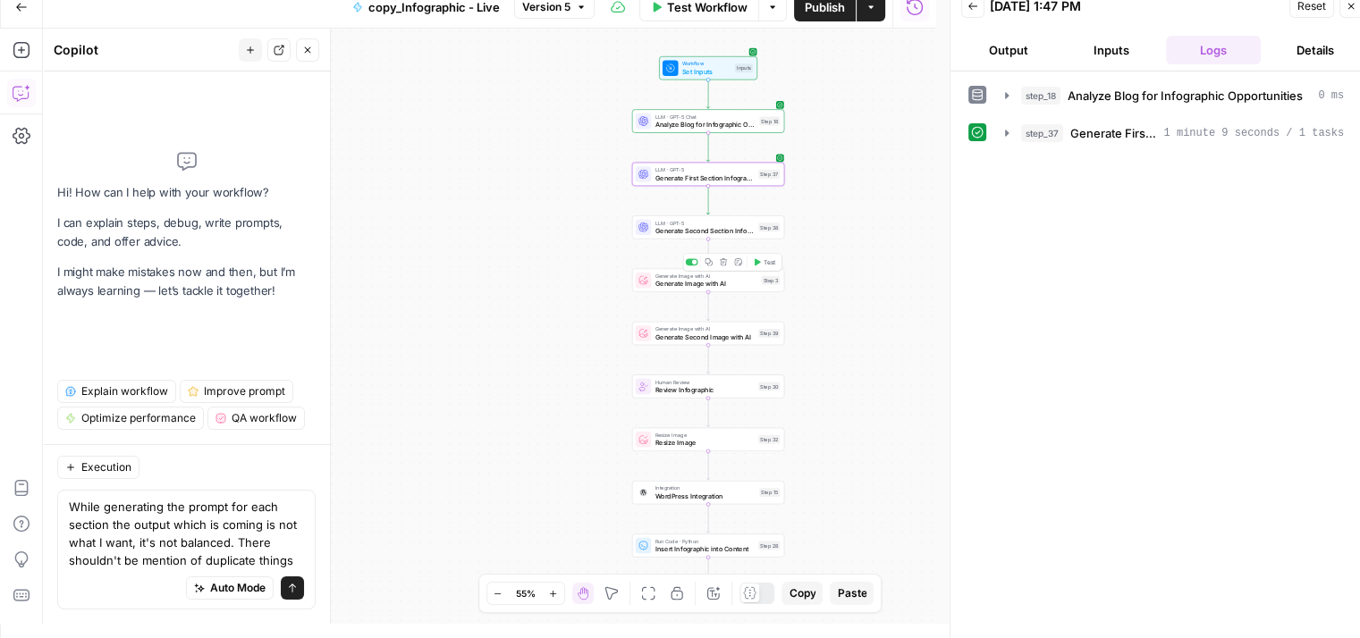
click at [775, 262] on span "Test" at bounding box center [769, 261] width 12 height 9
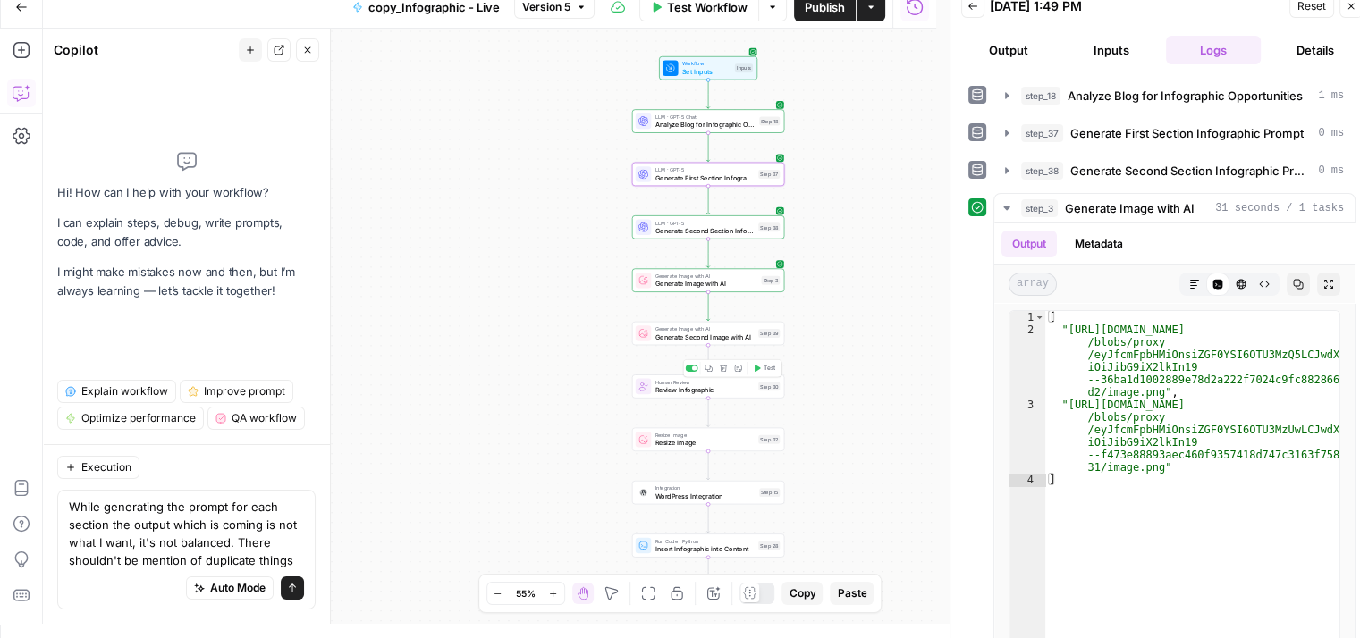
click at [769, 367] on span "Test" at bounding box center [769, 368] width 12 height 9
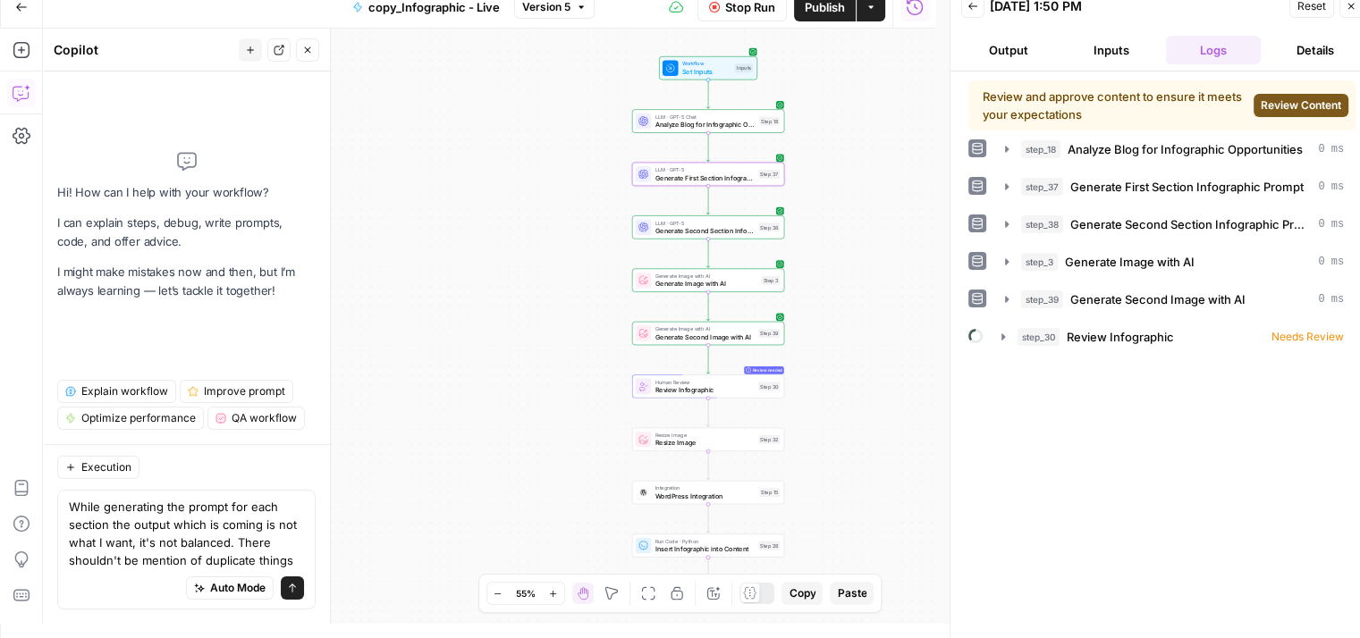
click at [1294, 108] on span "Review Content" at bounding box center [1300, 105] width 80 height 16
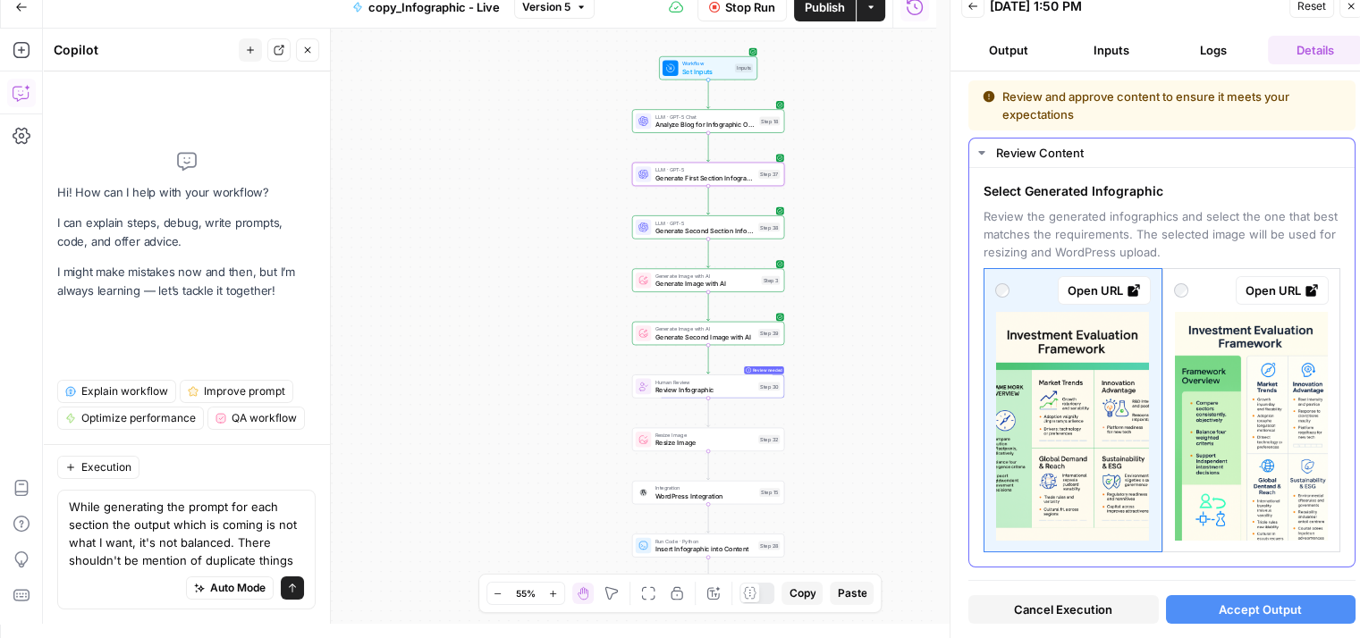
click at [1287, 283] on div "Open URL" at bounding box center [1281, 291] width 73 height 18
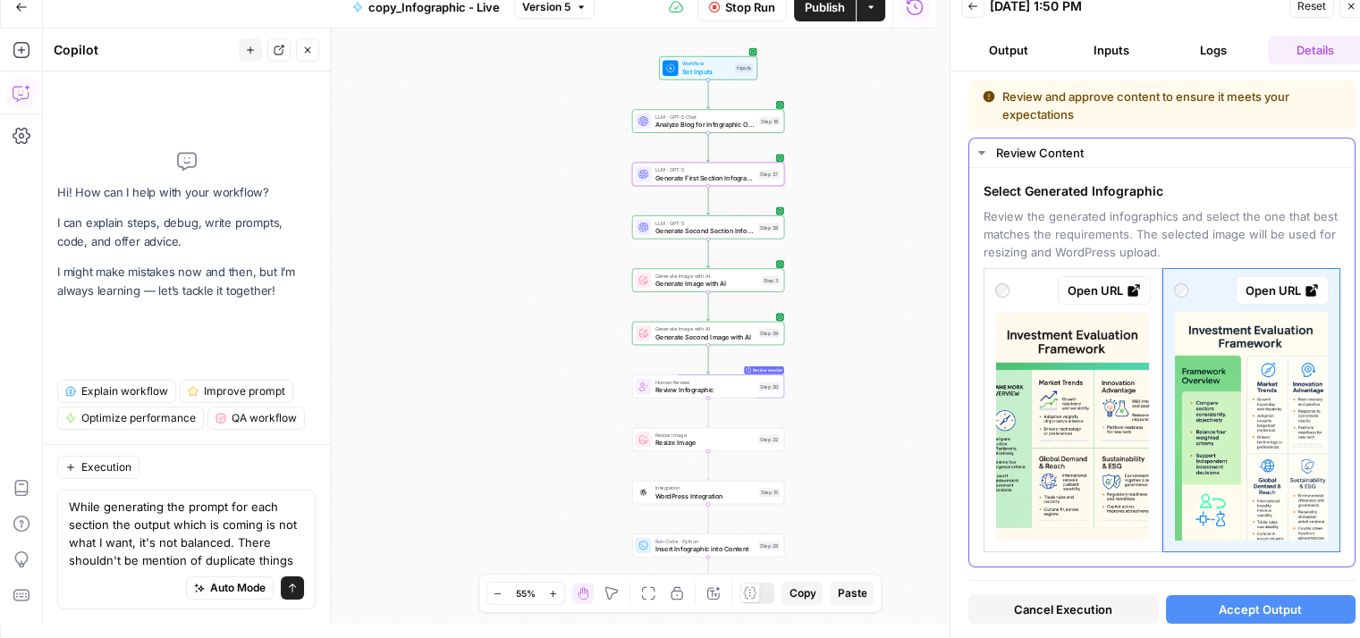
click at [1126, 287] on icon at bounding box center [1133, 290] width 14 height 14
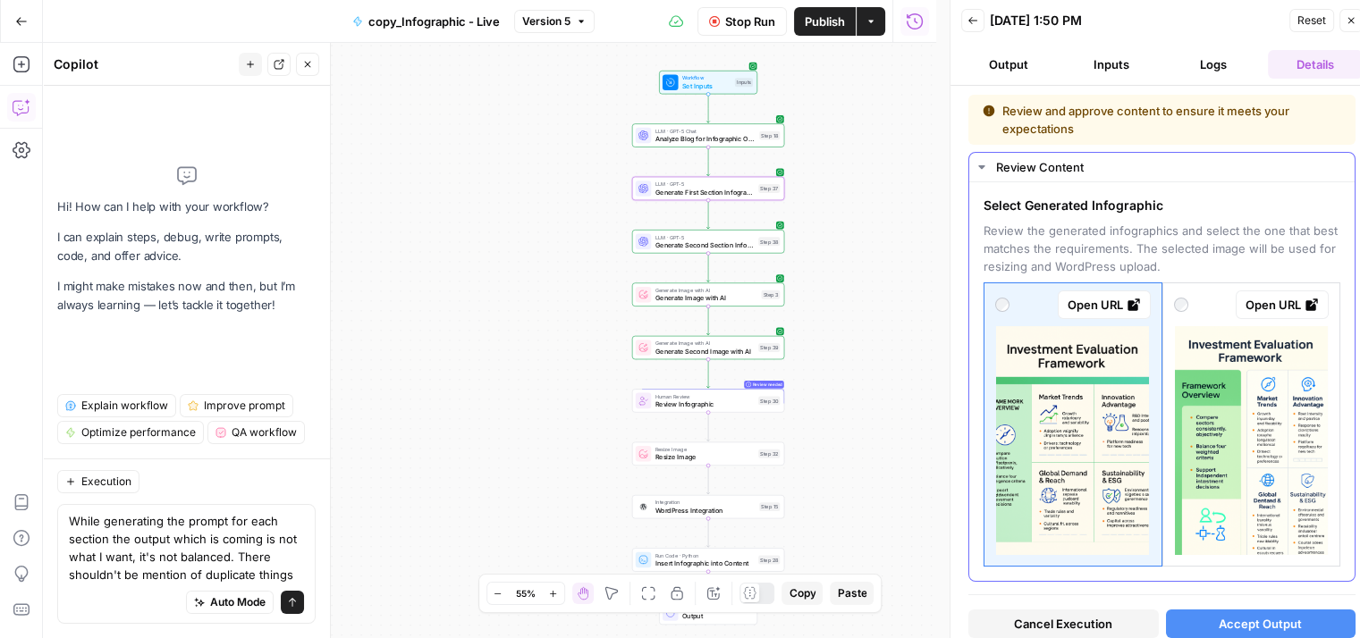
click at [1169, 164] on div "Review Content" at bounding box center [1170, 167] width 348 height 18
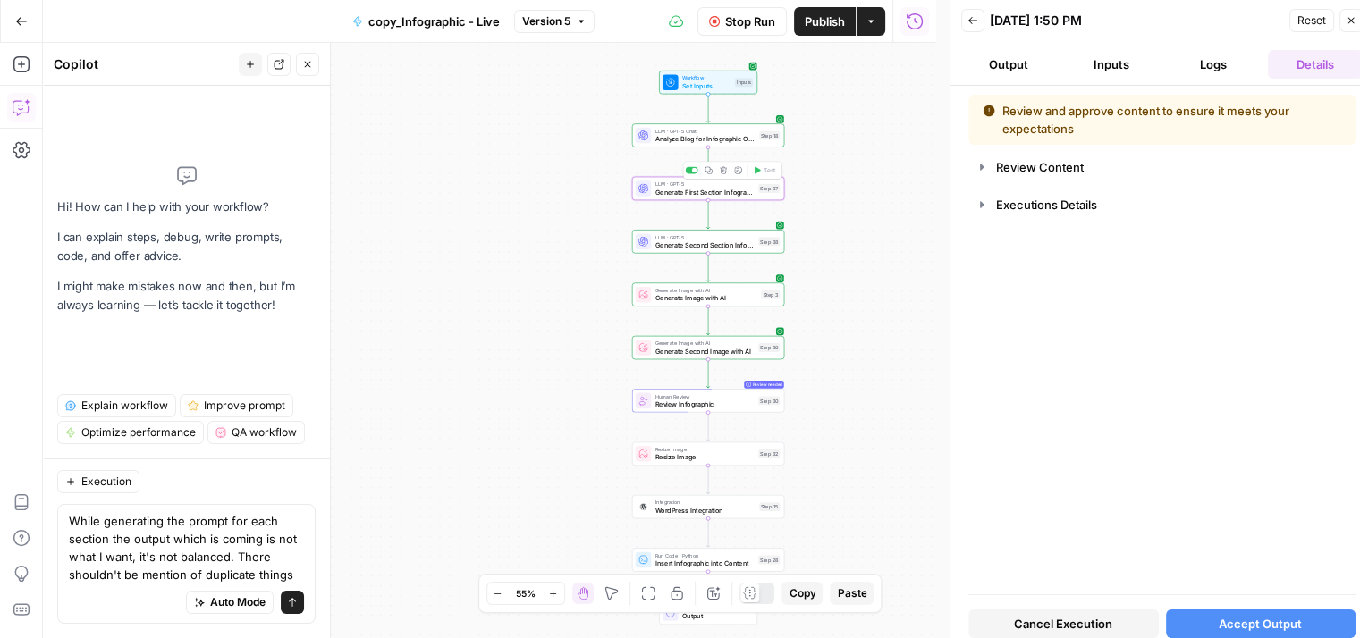
click at [723, 187] on span "Generate First Section Infographic Prompt" at bounding box center [704, 192] width 99 height 10
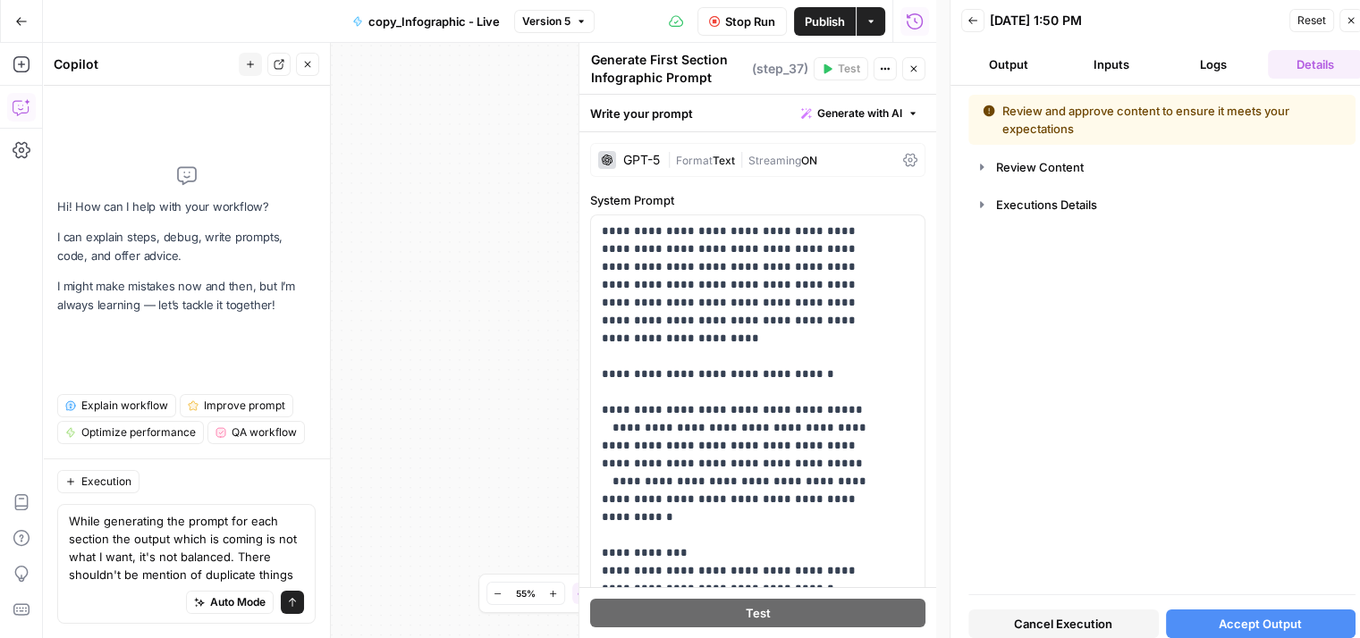
click at [1207, 60] on button "Logs" at bounding box center [1213, 64] width 95 height 29
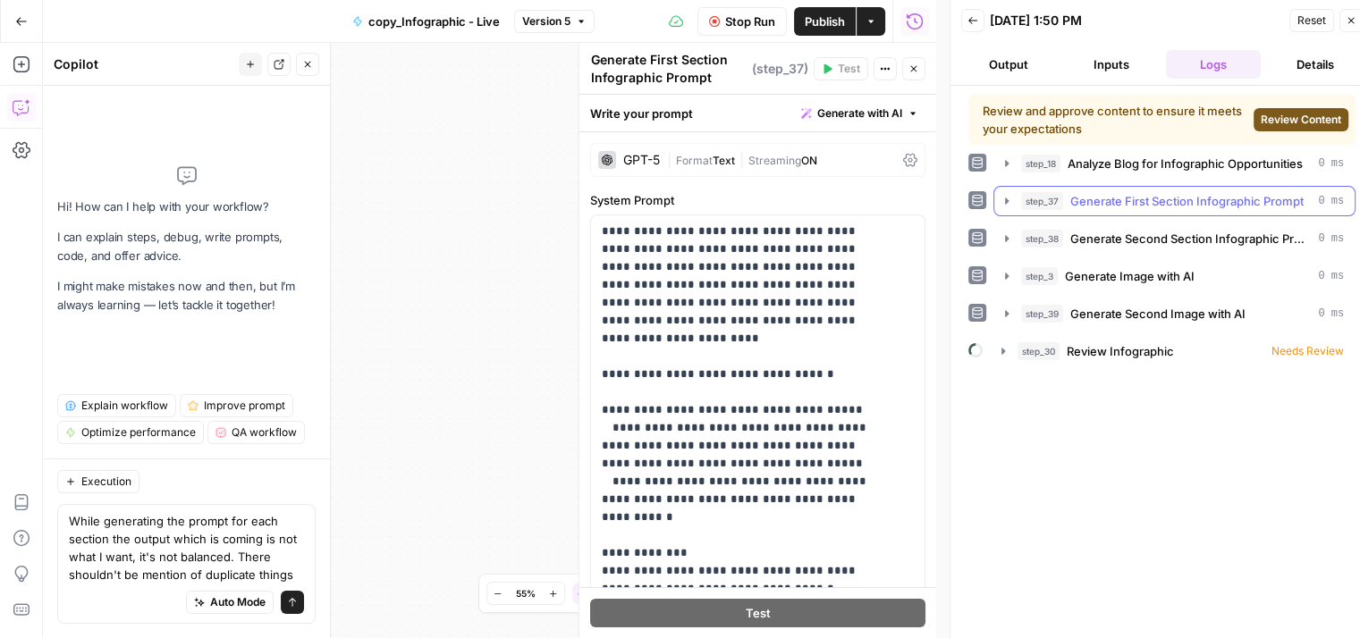
click at [1166, 206] on span "Generate First Section Infographic Prompt" at bounding box center [1186, 201] width 233 height 18
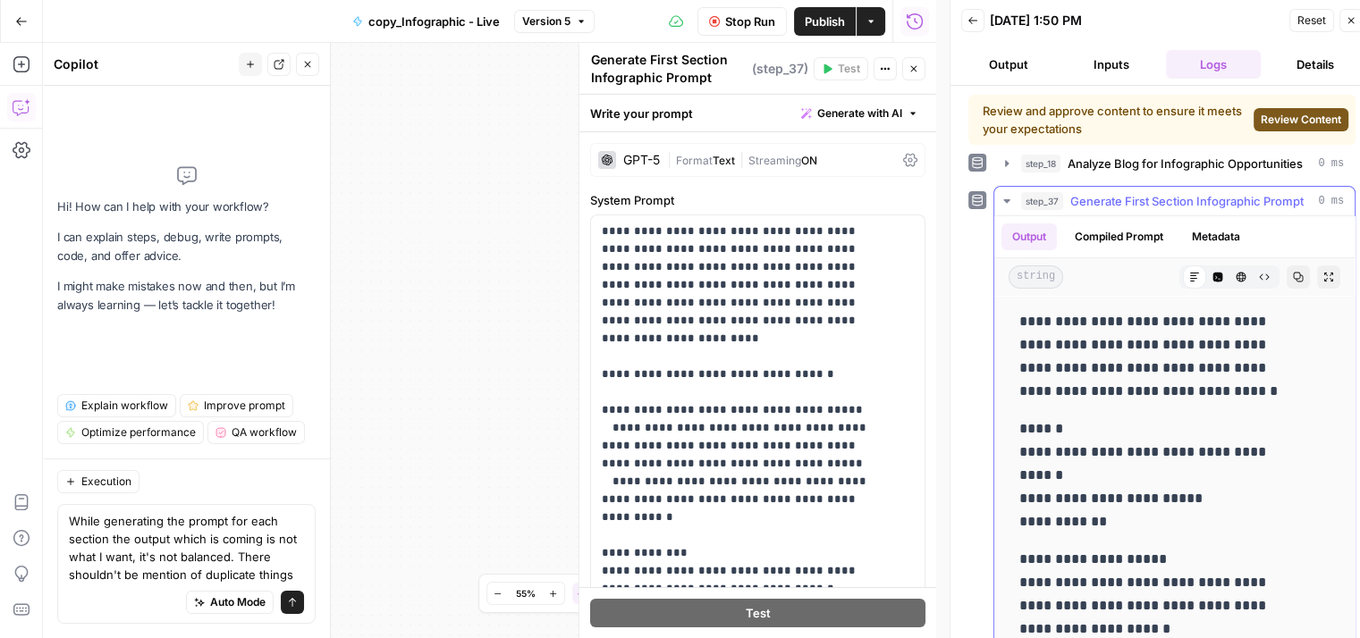
click at [1212, 280] on icon "button" at bounding box center [1217, 277] width 11 height 11
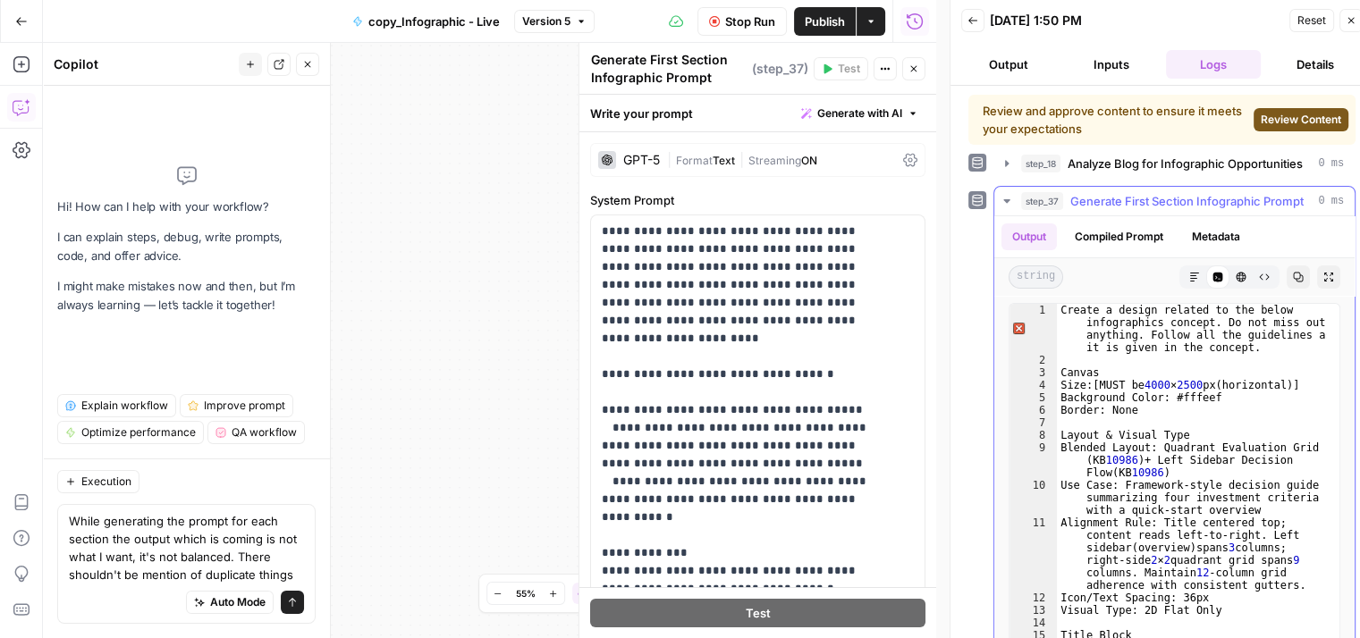
type textarea "**********"
click at [1123, 413] on div "Create a design related to the below infographics concept. Do not miss out anyt…" at bounding box center [1191, 511] width 269 height 415
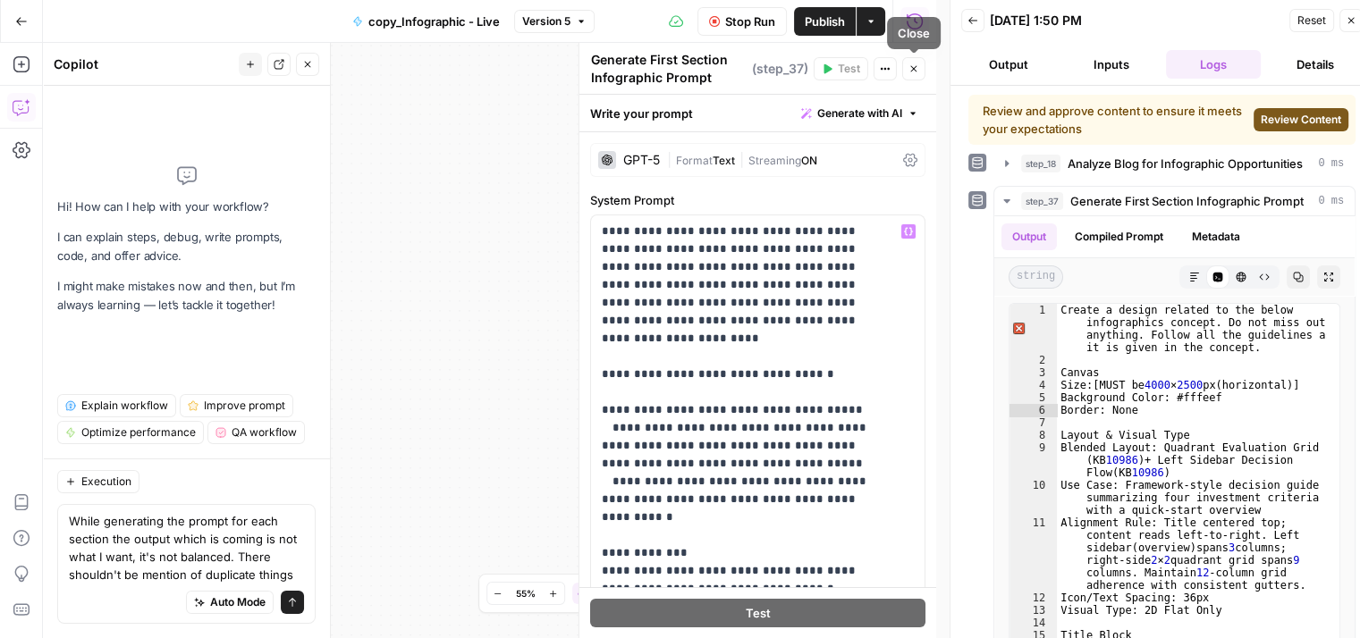
click at [913, 63] on icon "button" at bounding box center [913, 68] width 11 height 11
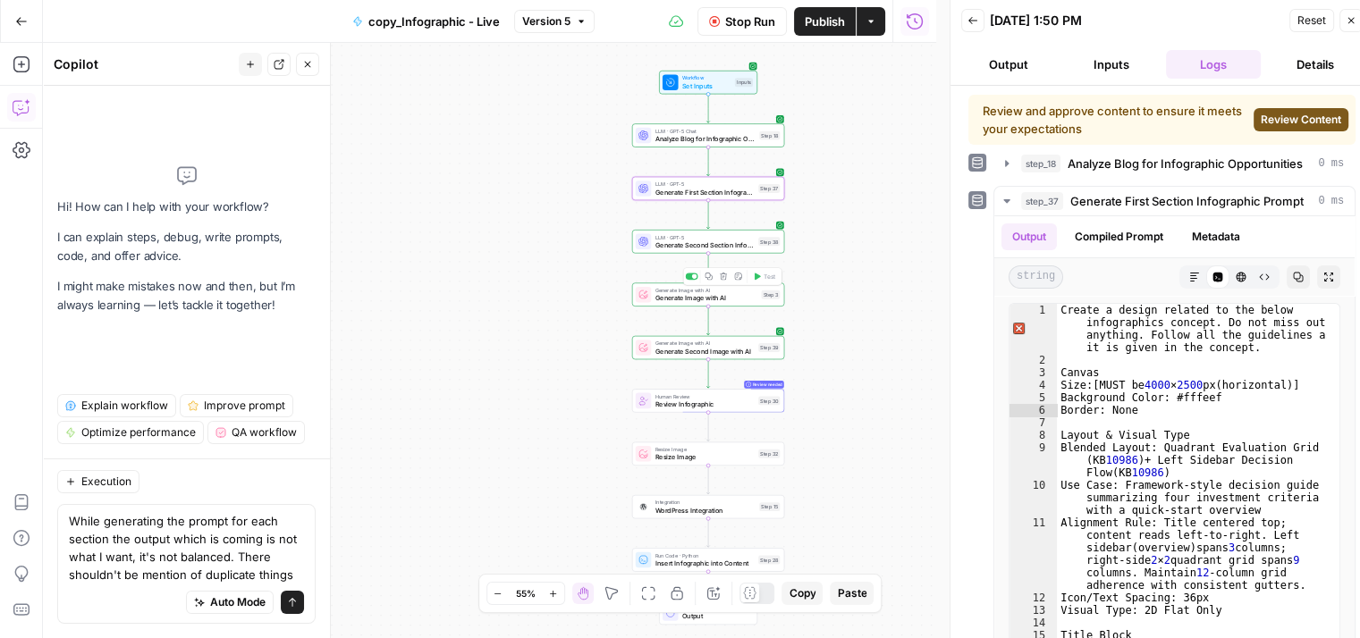
click at [732, 299] on span "Generate Image with AI" at bounding box center [706, 298] width 102 height 10
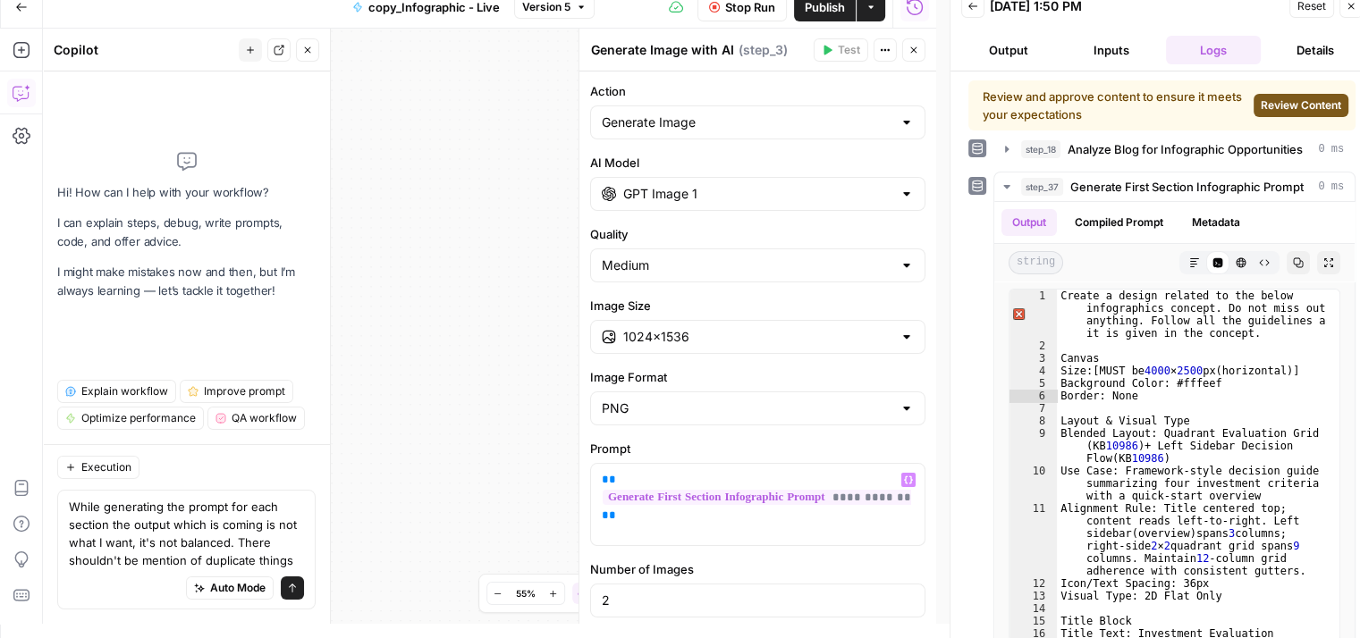
click at [899, 121] on div at bounding box center [906, 123] width 14 height 18
type input "Generate Image"
click at [437, 210] on div "Workflow Set Inputs Inputs LLM · GPT-5 Chat Analyze Blog for Infographic Opport…" at bounding box center [489, 326] width 893 height 595
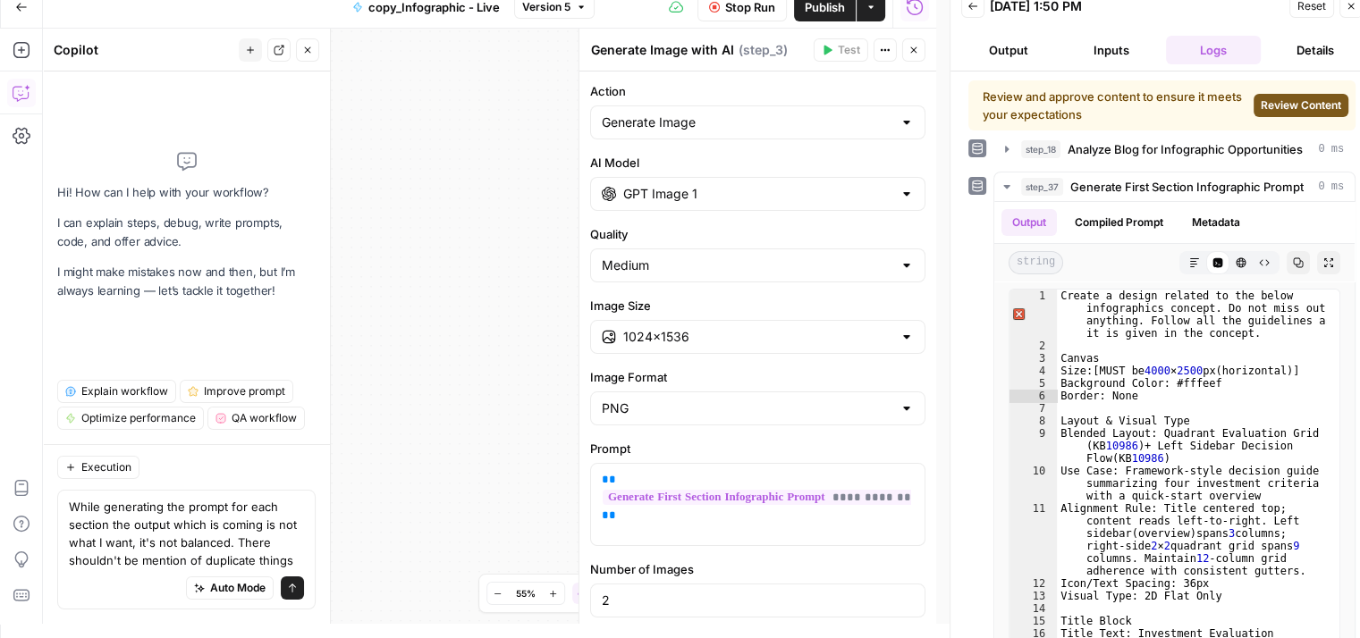
click at [729, 6] on span "Stop Run" at bounding box center [750, 7] width 50 height 18
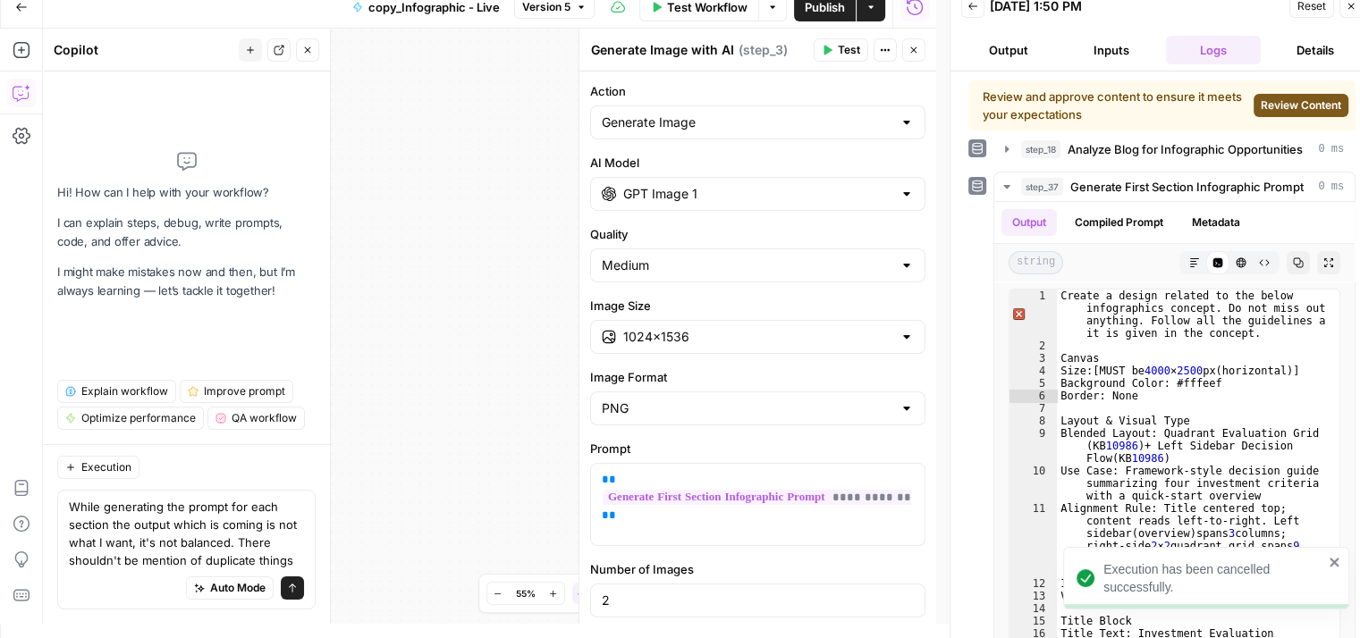
click at [1355, 1] on icon "button" at bounding box center [1350, 6] width 11 height 11
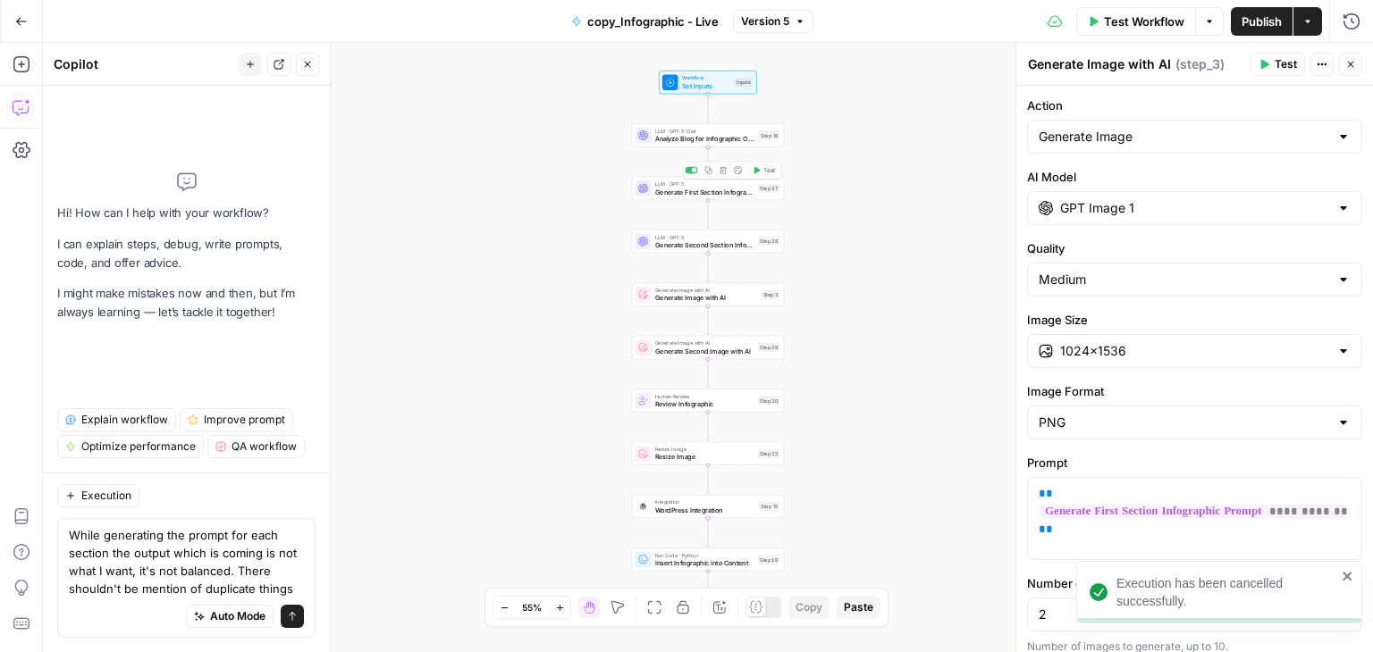
click at [704, 192] on span "Generate First Section Infographic Prompt" at bounding box center [704, 192] width 99 height 10
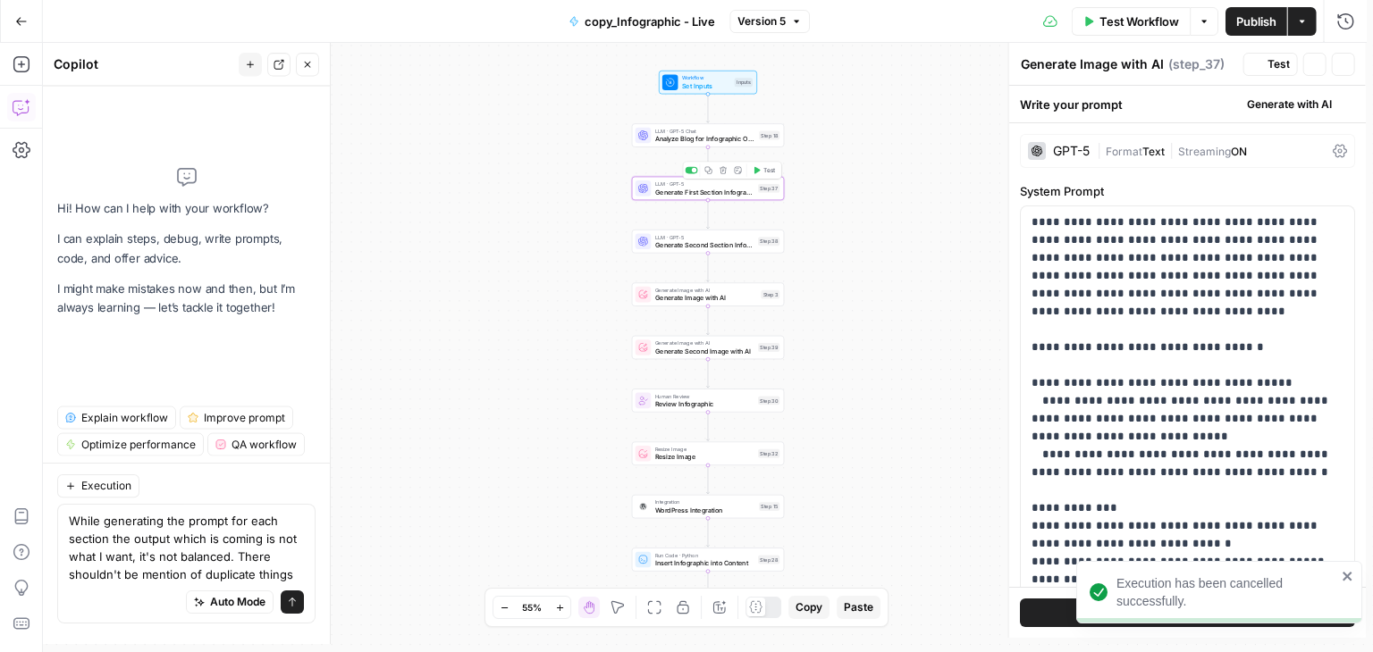
type textarea "Generate First Section Infographic Prompt"
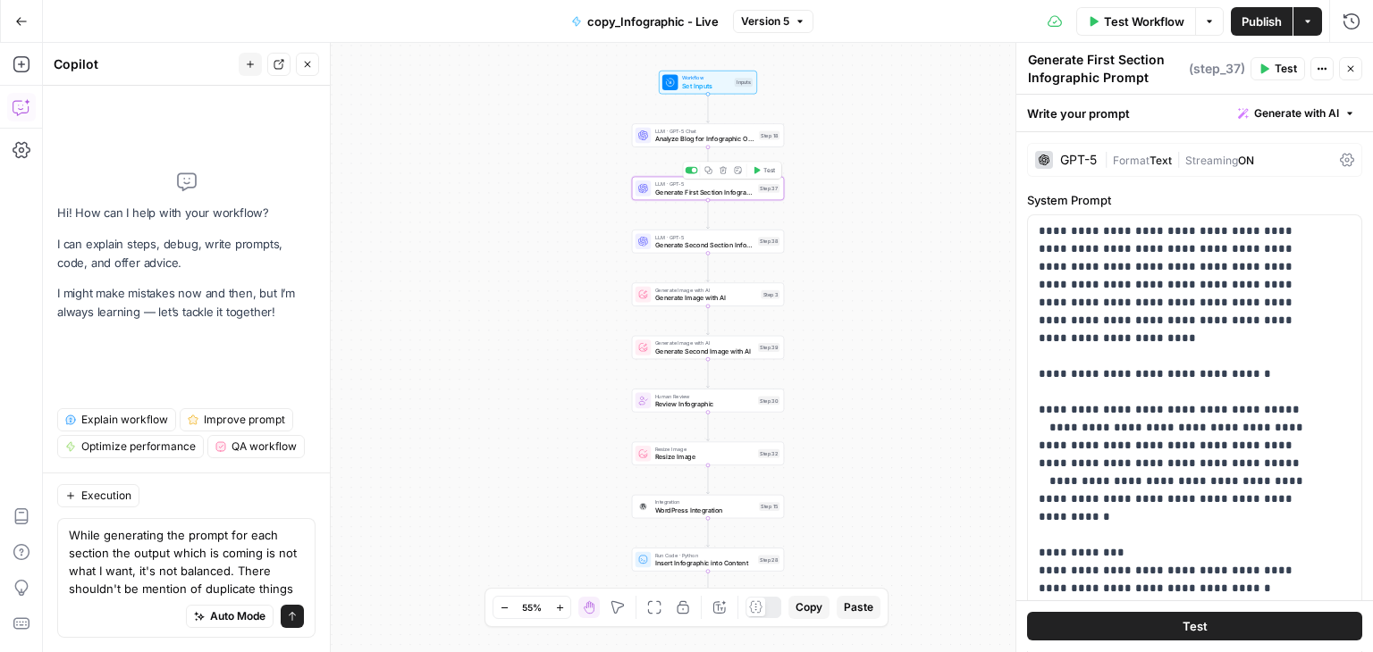
click at [683, 183] on span "LLM · GPT-5" at bounding box center [704, 185] width 99 height 8
click at [1352, 67] on icon "button" at bounding box center [1350, 68] width 11 height 11
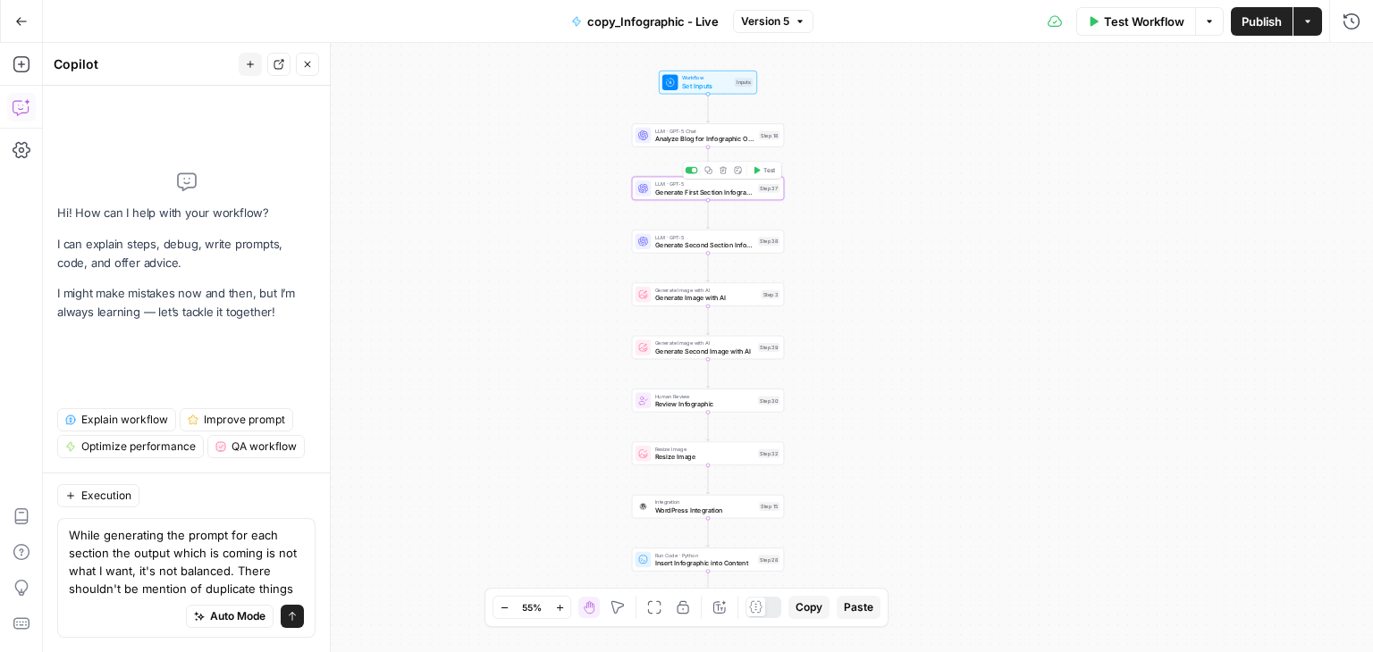
click at [708, 199] on div "LLM · GPT-5 Generate First Section Infographic Prompt Step 37 Copy step Delete …" at bounding box center [708, 188] width 152 height 23
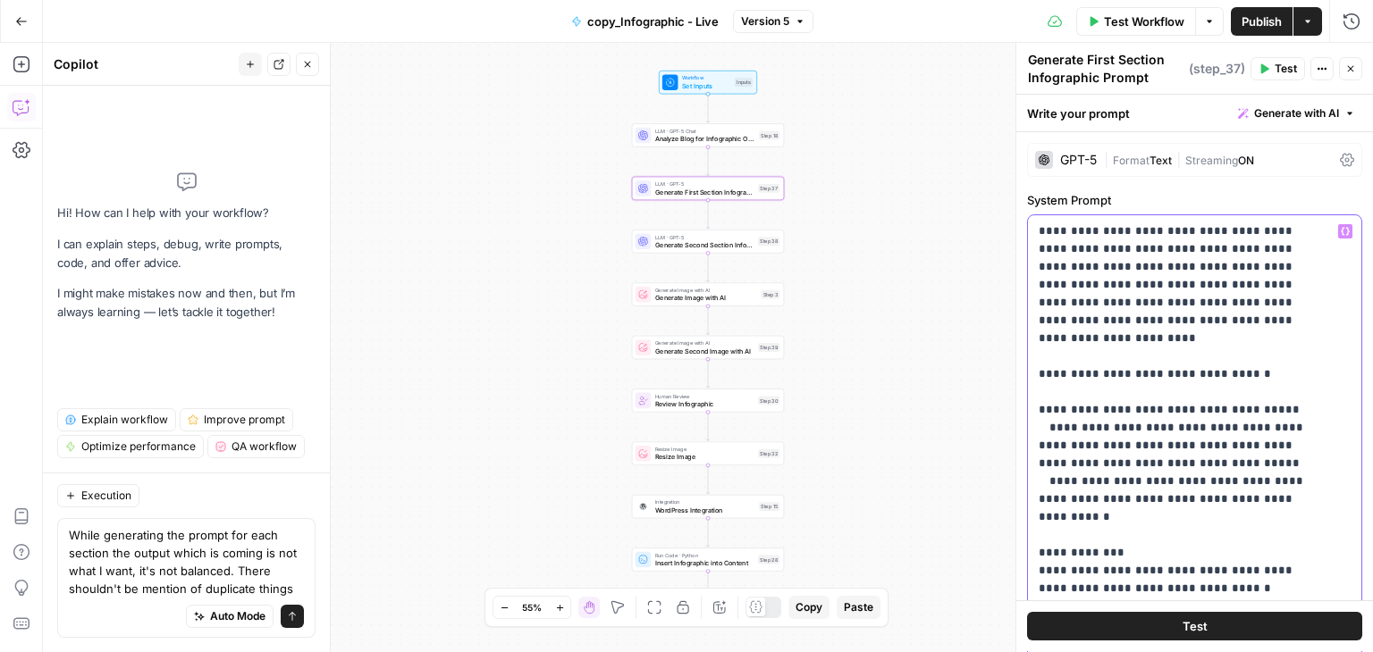
drag, startPoint x: 1088, startPoint y: 327, endPoint x: 1030, endPoint y: 233, distance: 110.4
click at [1030, 233] on div "**********" at bounding box center [1194, 579] width 333 height 728
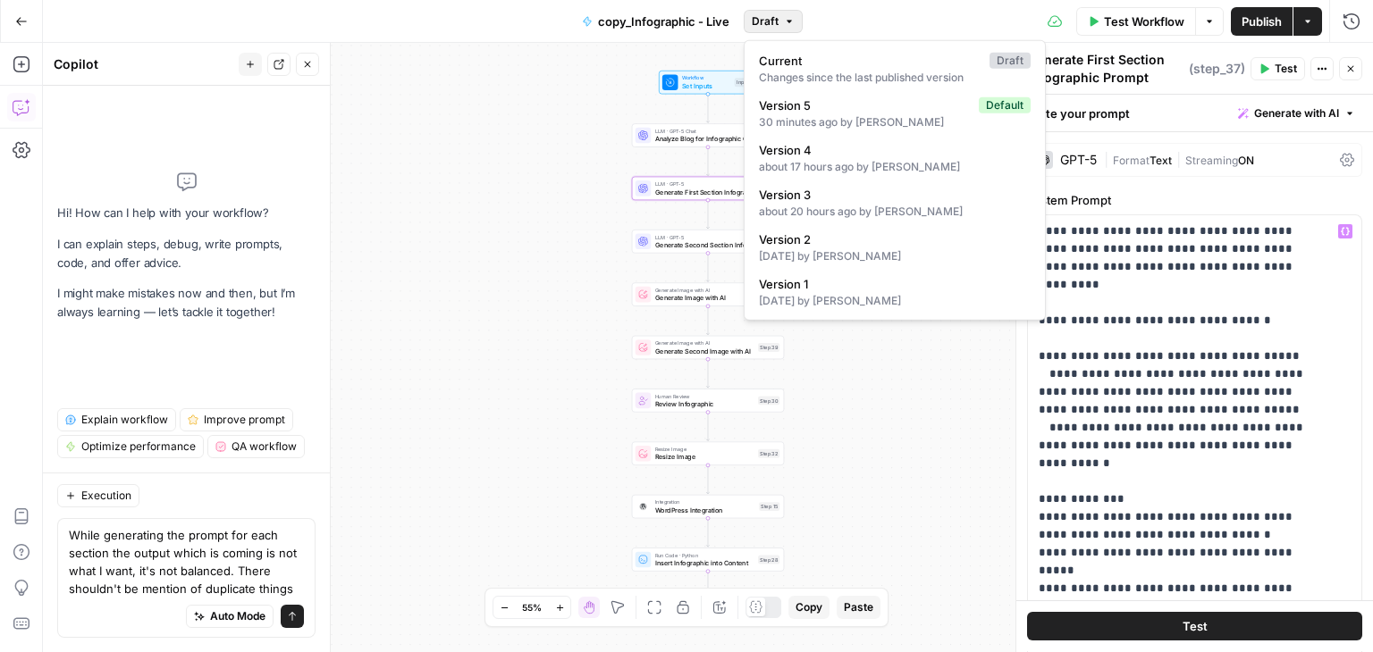
click at [777, 18] on span "Draft" at bounding box center [765, 21] width 27 height 16
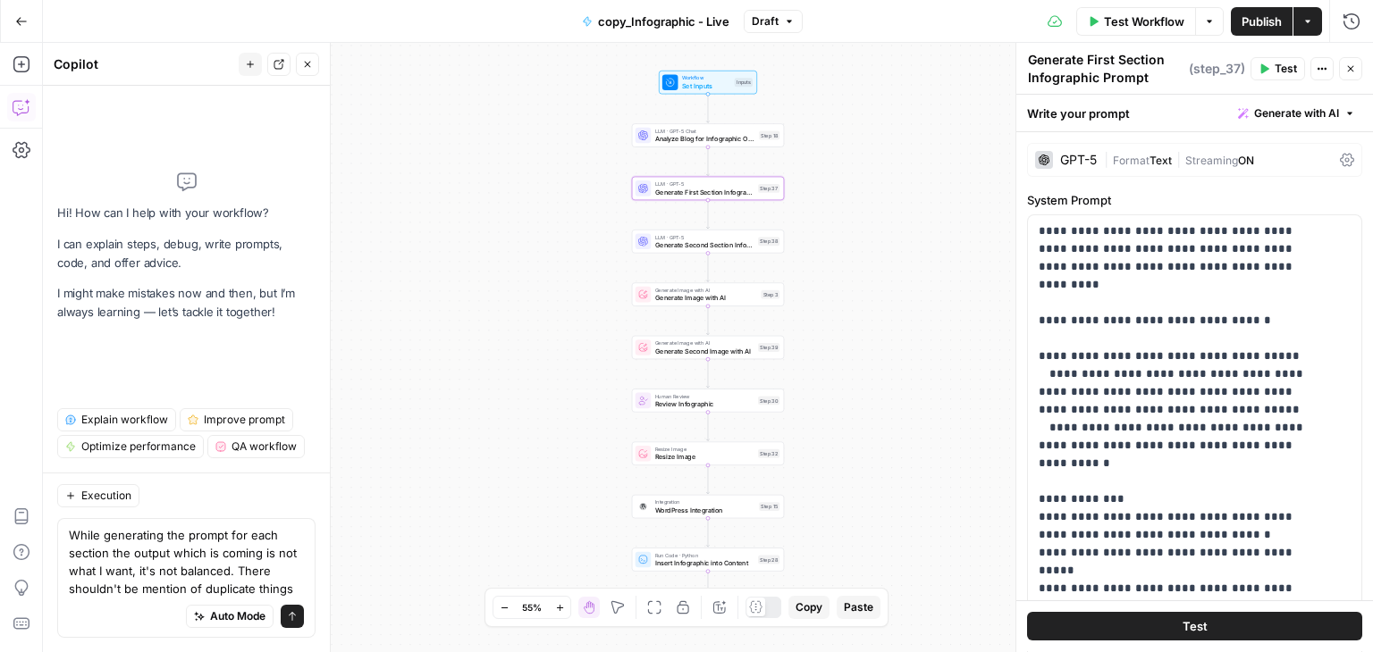
click at [465, 223] on div "Workflow Set Inputs Inputs LLM · GPT-5 Chat Analyze Blog for Infographic Opport…" at bounding box center [708, 348] width 1330 height 610
click at [733, 191] on span "Generate First Section Infographic Prompt" at bounding box center [704, 192] width 99 height 10
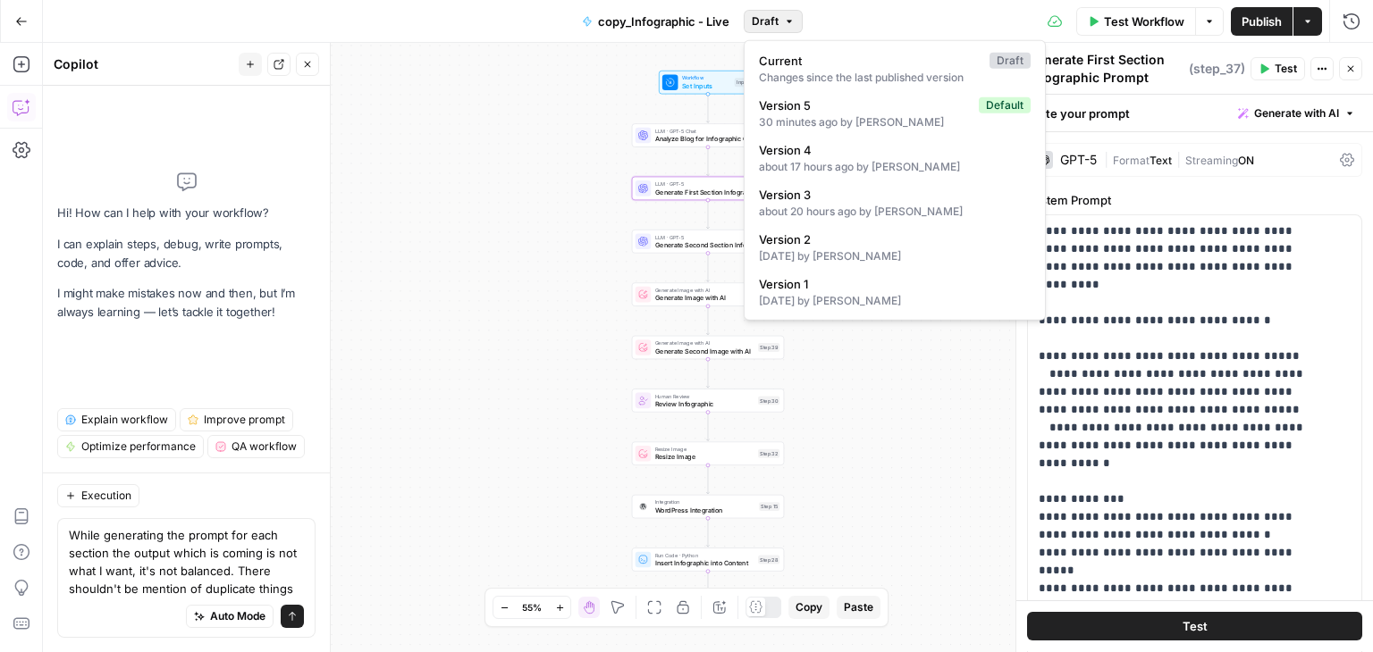
click at [778, 29] on button "Draft" at bounding box center [773, 21] width 59 height 23
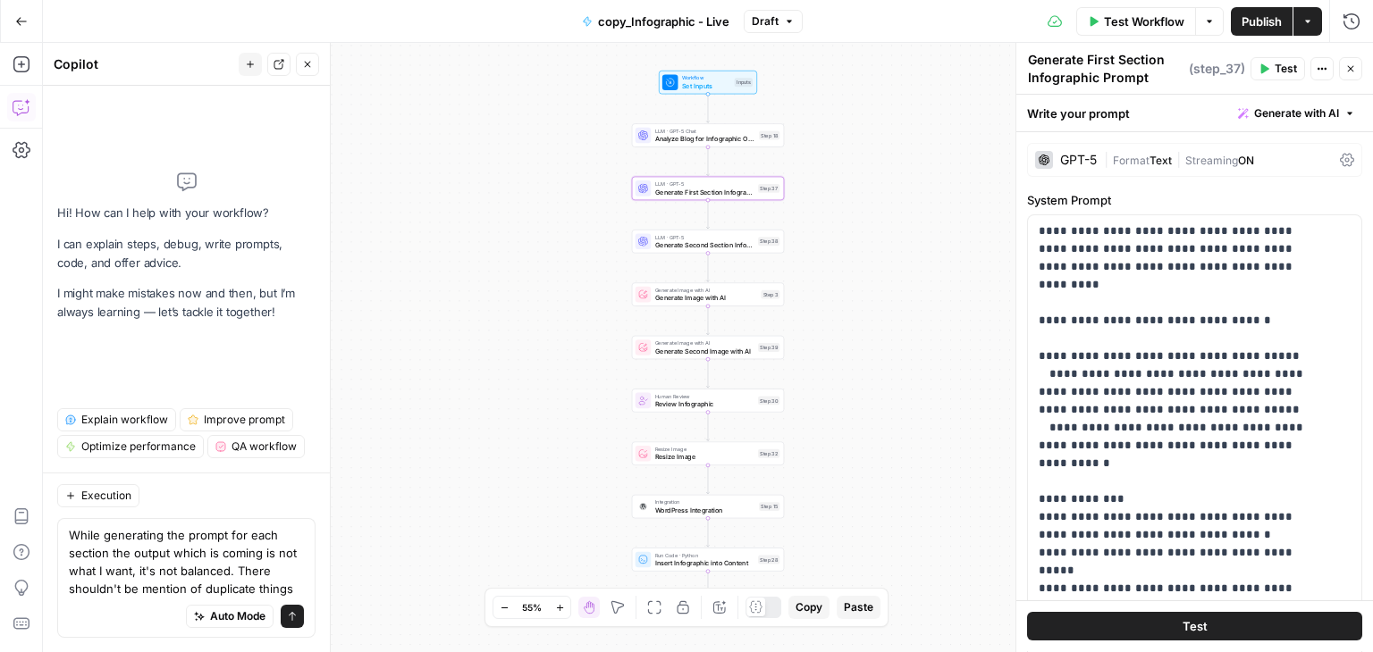
click at [501, 156] on div "Workflow Set Inputs Inputs LLM · GPT-5 Chat Analyze Blog for Infographic Opport…" at bounding box center [708, 348] width 1330 height 610
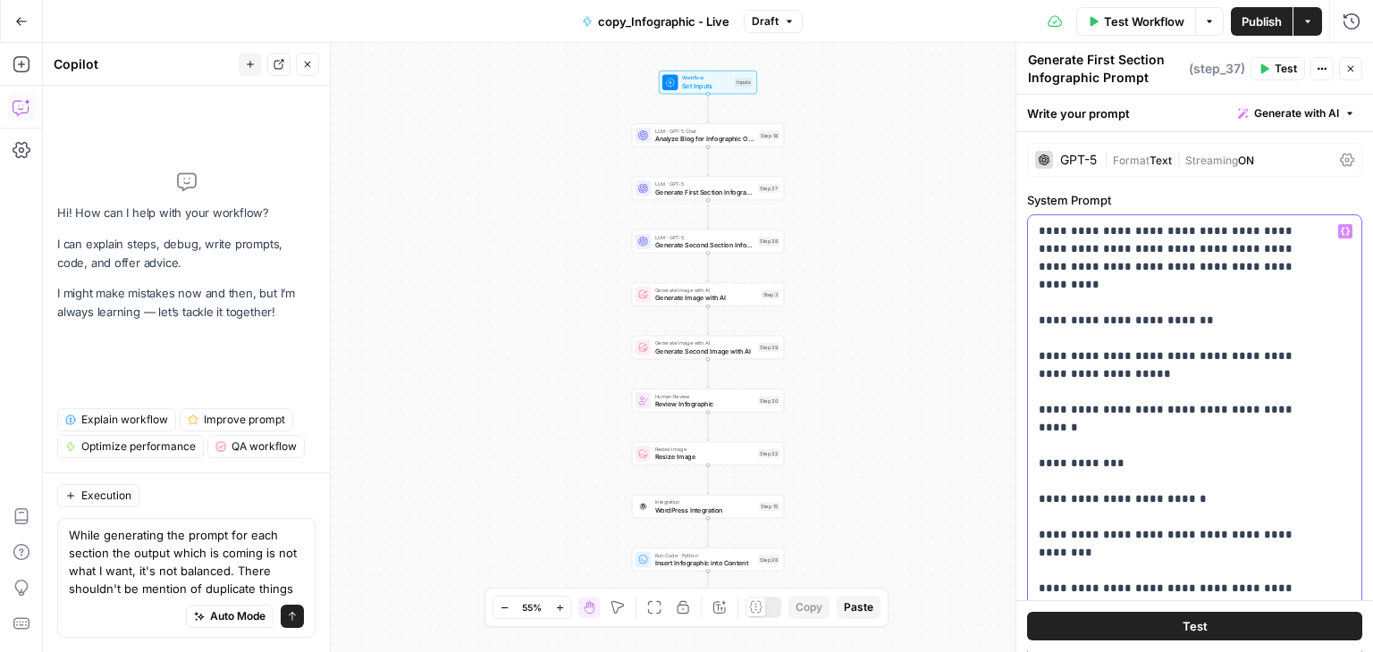
click at [1037, 340] on div "**********" at bounding box center [1188, 579] width 320 height 728
click at [1036, 390] on div "**********" at bounding box center [1188, 579] width 320 height 728
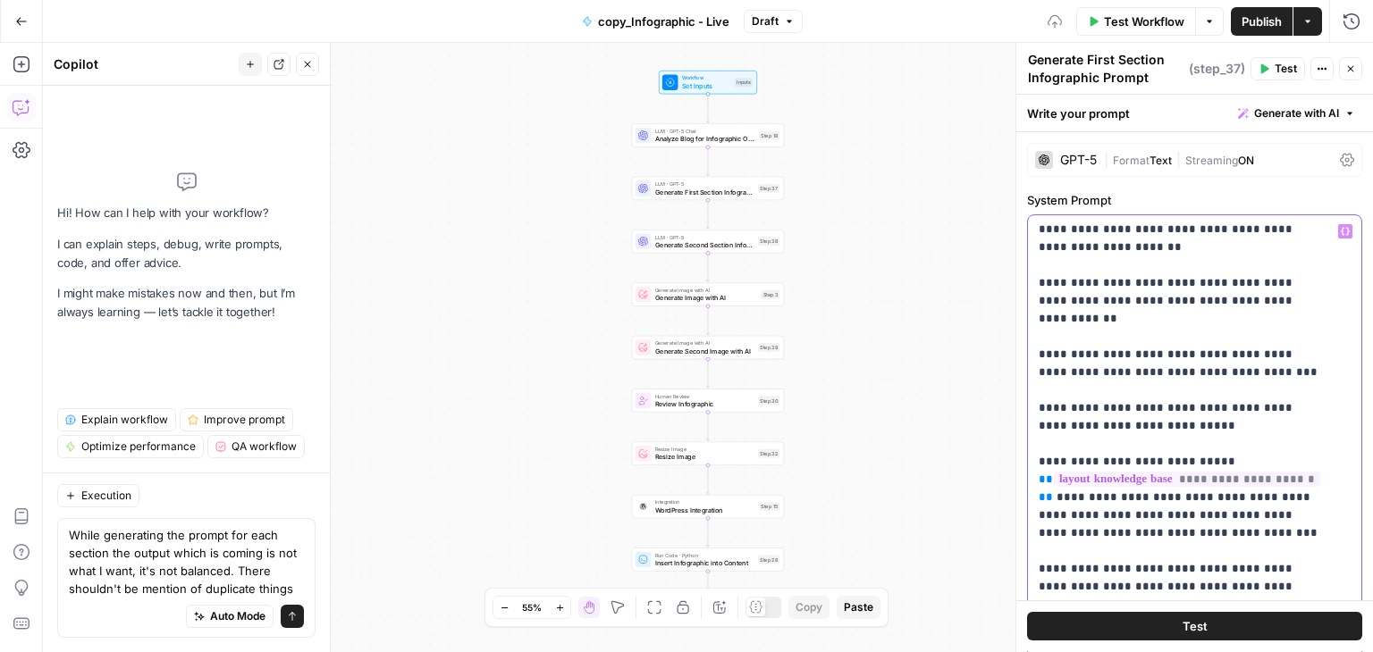
scroll to position [382, 0]
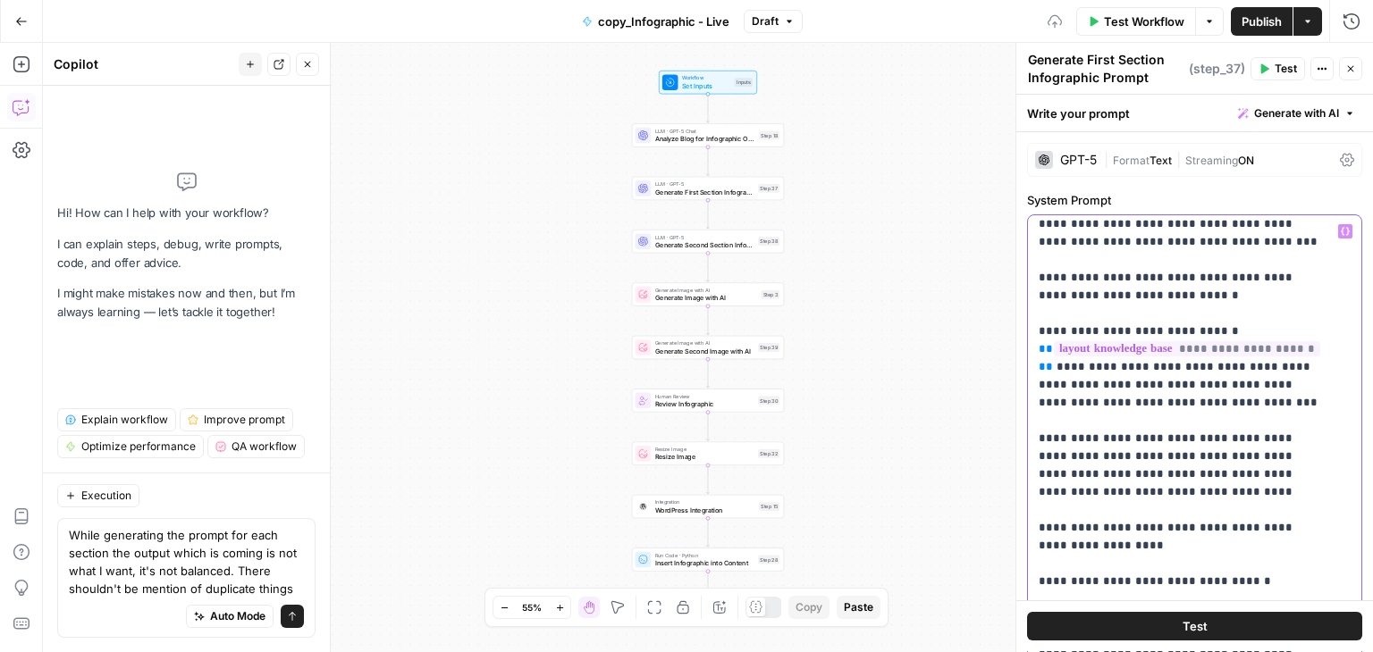
scroll to position [510, 0]
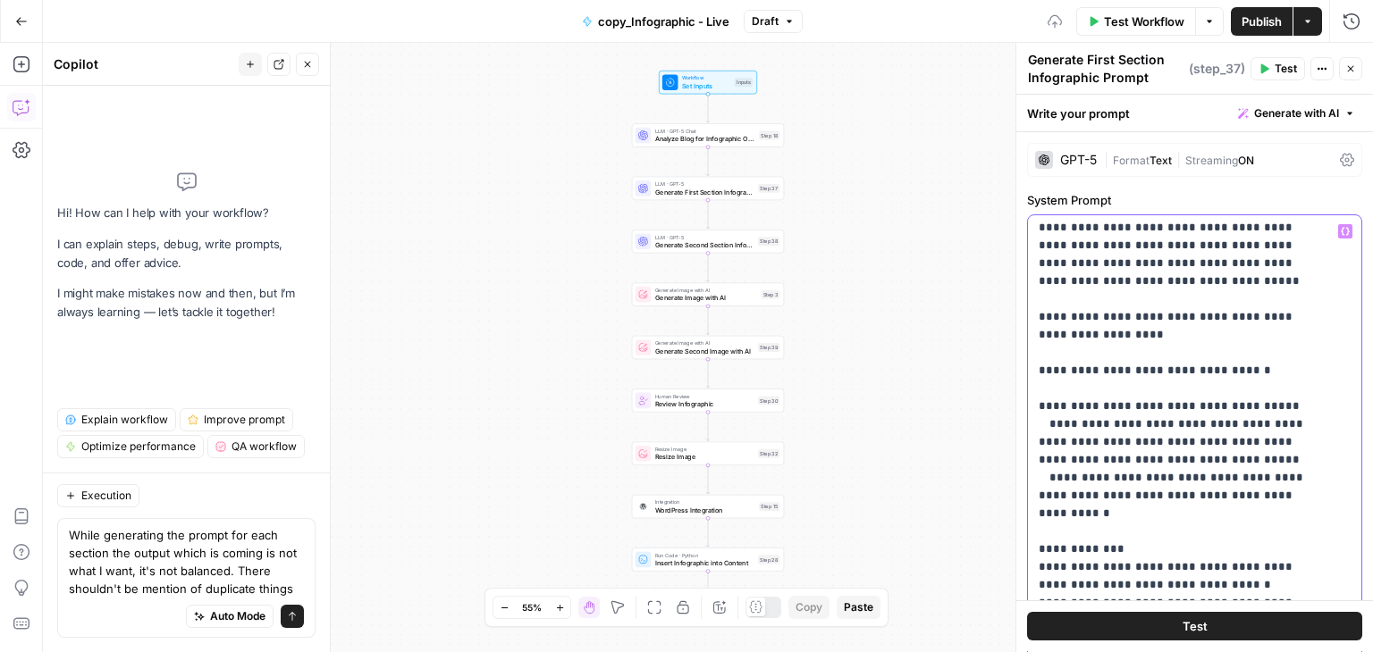
scroll to position [719, 0]
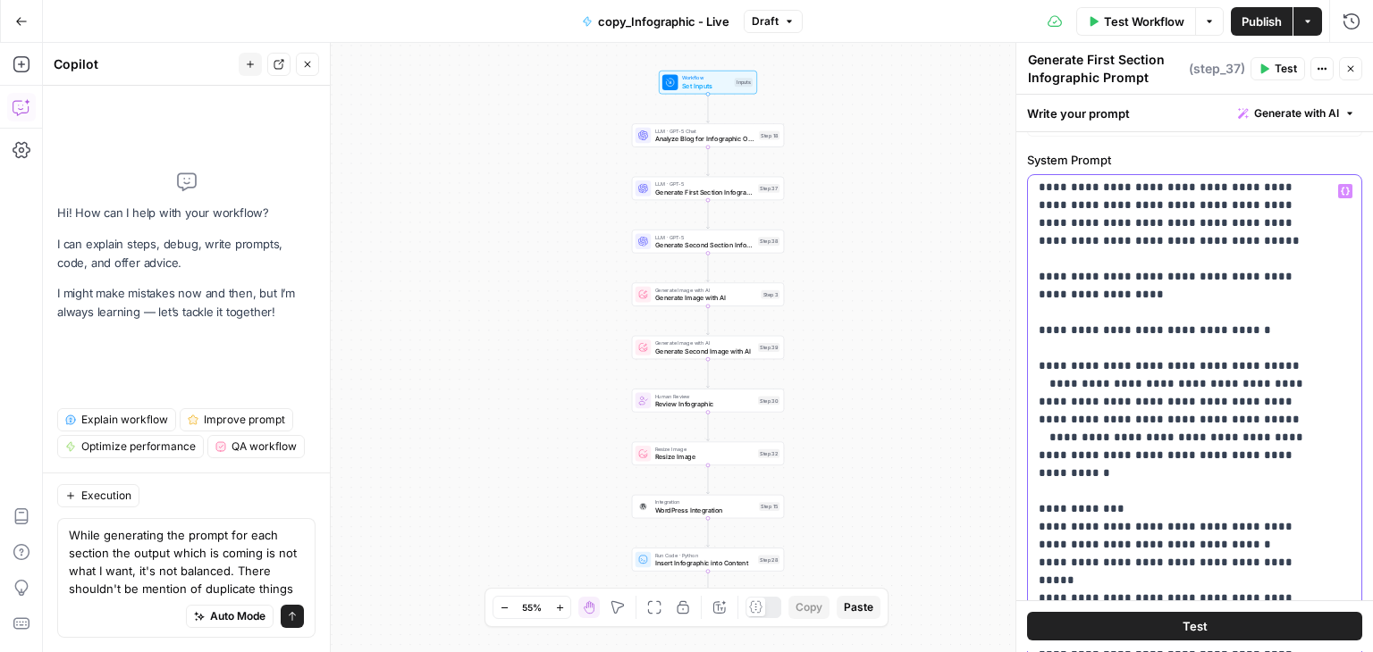
drag, startPoint x: 1033, startPoint y: 334, endPoint x: 1087, endPoint y: 657, distance: 327.1
click at [1087, 637] on html "Qubit - SEO New Home Browse Your Data Usage Settings Recent Grids content updat…" at bounding box center [686, 326] width 1373 height 652
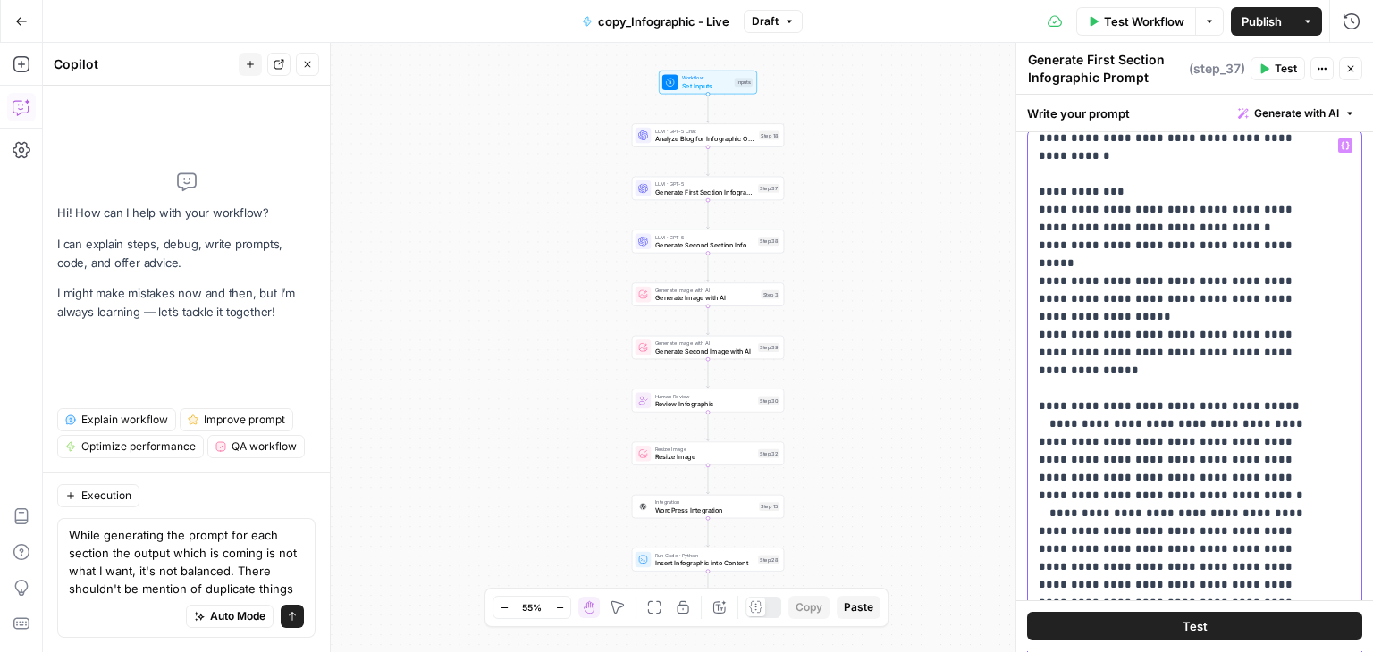
scroll to position [990, 0]
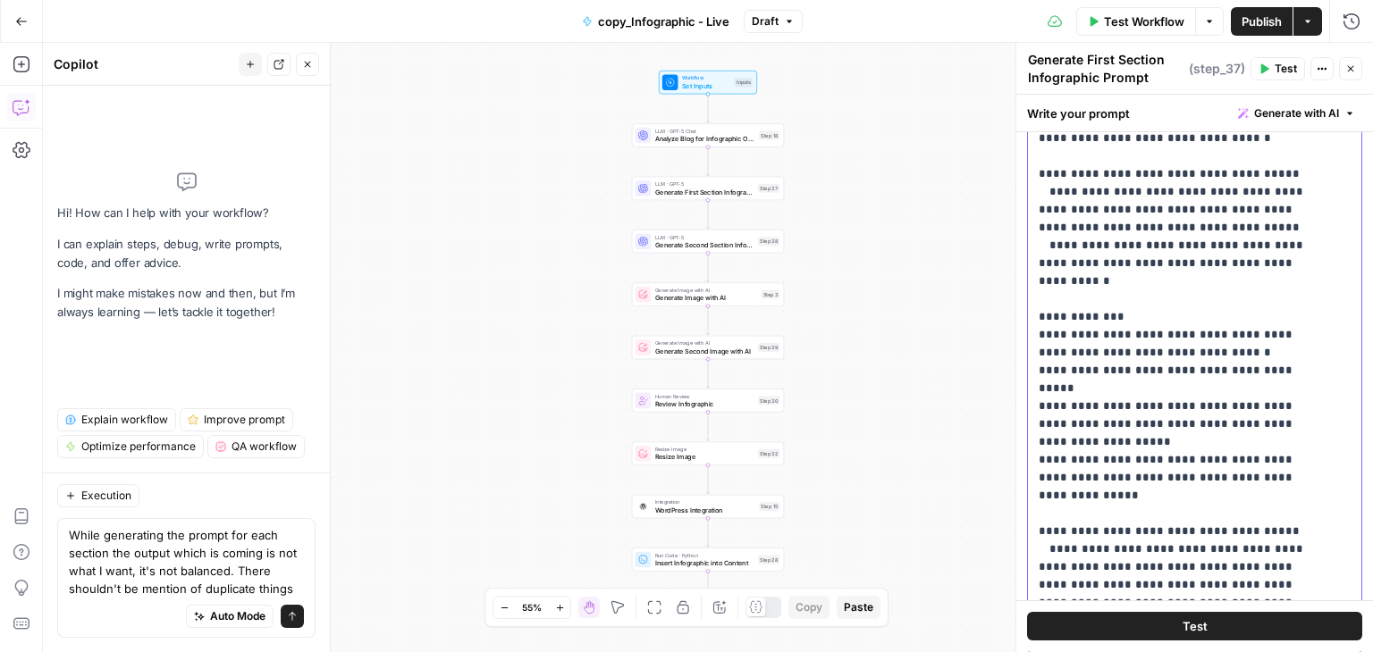
scroll to position [676, 0]
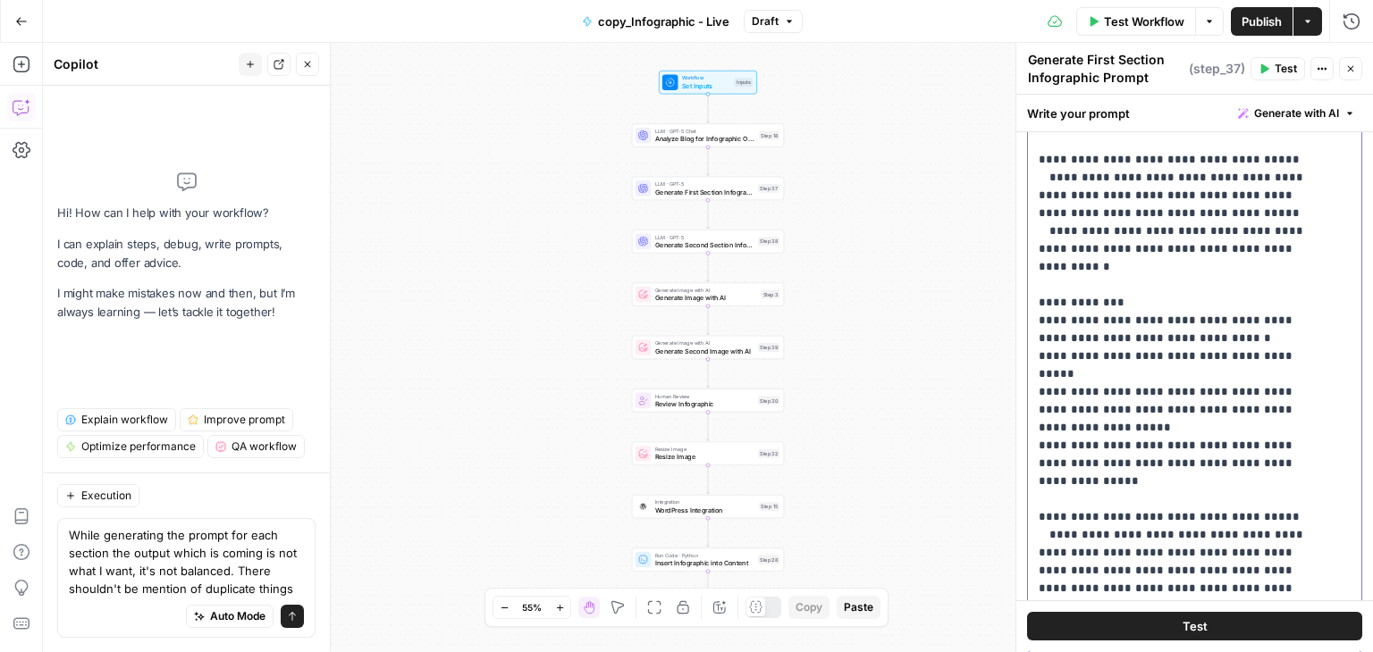
drag, startPoint x: 1176, startPoint y: 386, endPoint x: 1041, endPoint y: 202, distance: 228.3
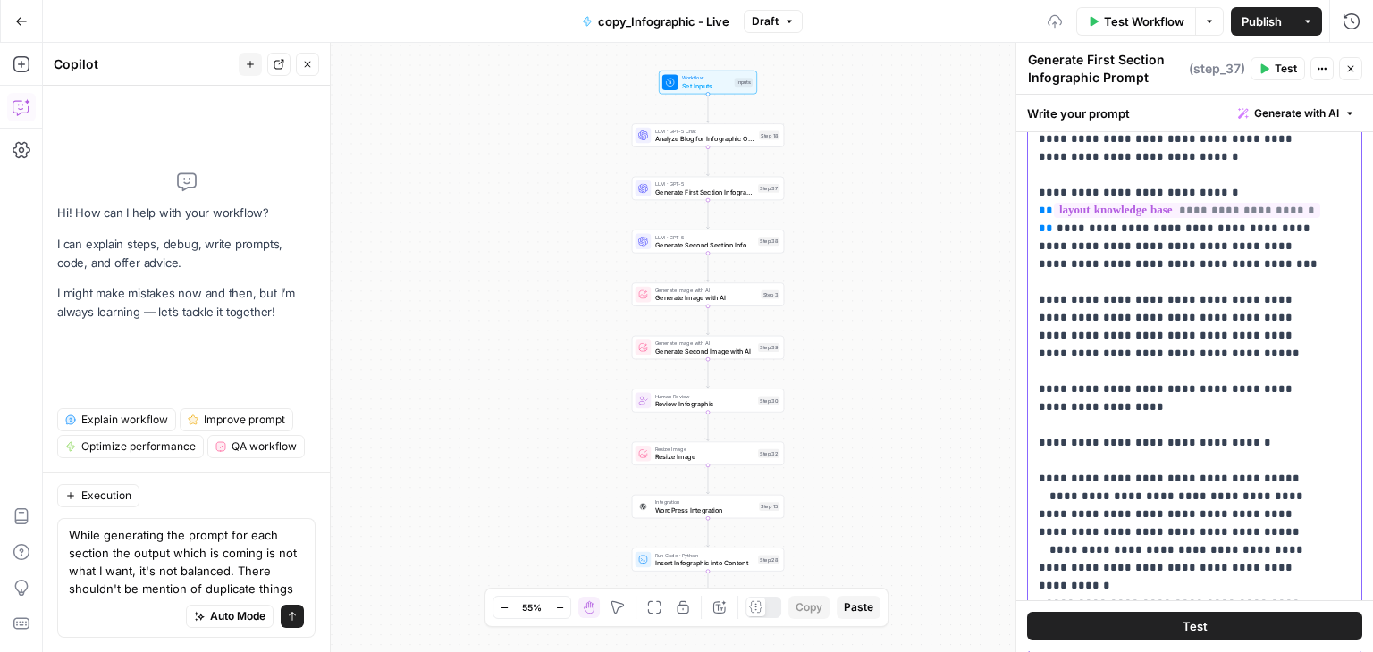
scroll to position [353, 0]
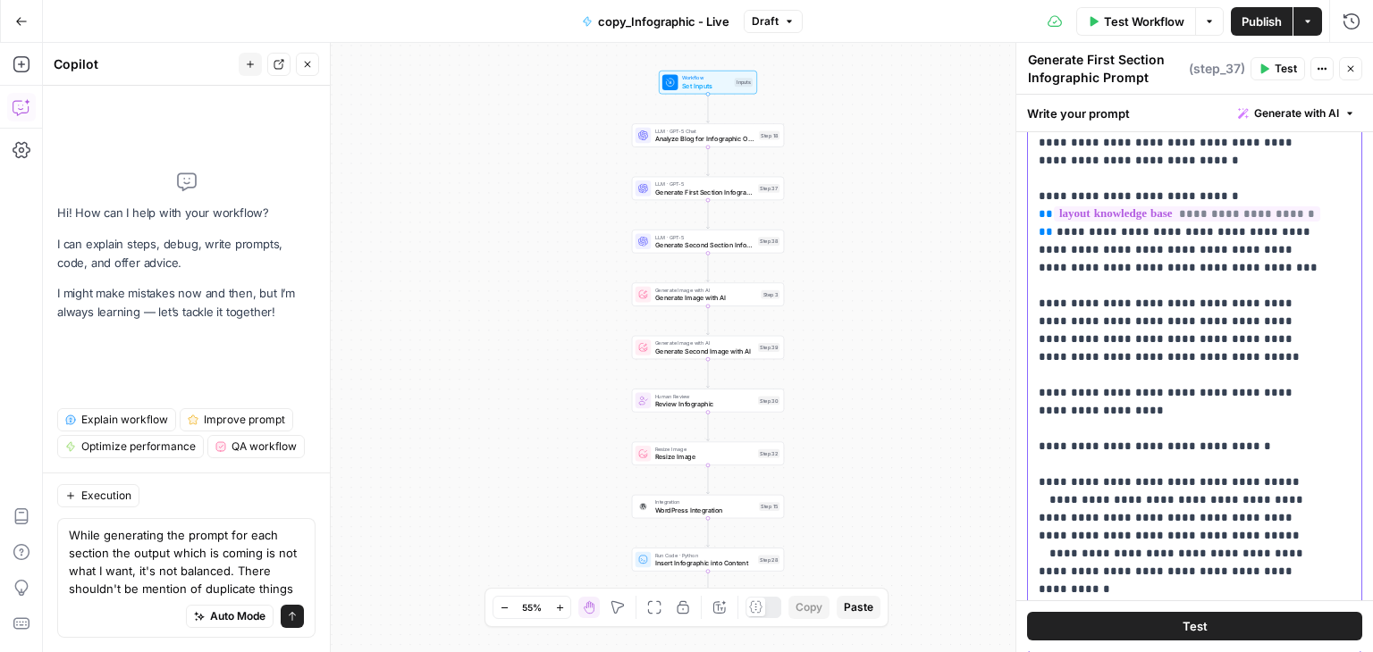
drag, startPoint x: 1298, startPoint y: 493, endPoint x: 1037, endPoint y: 359, distance: 293.4
click at [1037, 359] on div "**********" at bounding box center [1188, 290] width 320 height 728
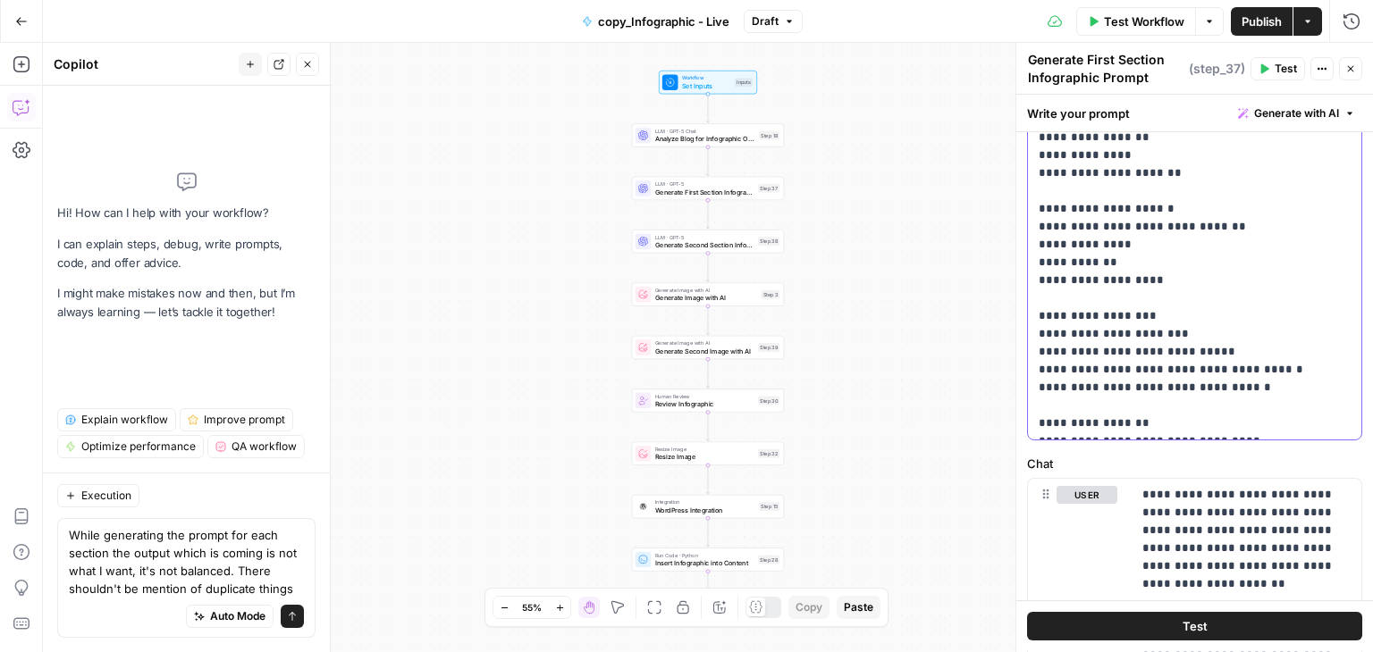
scroll to position [565, 0]
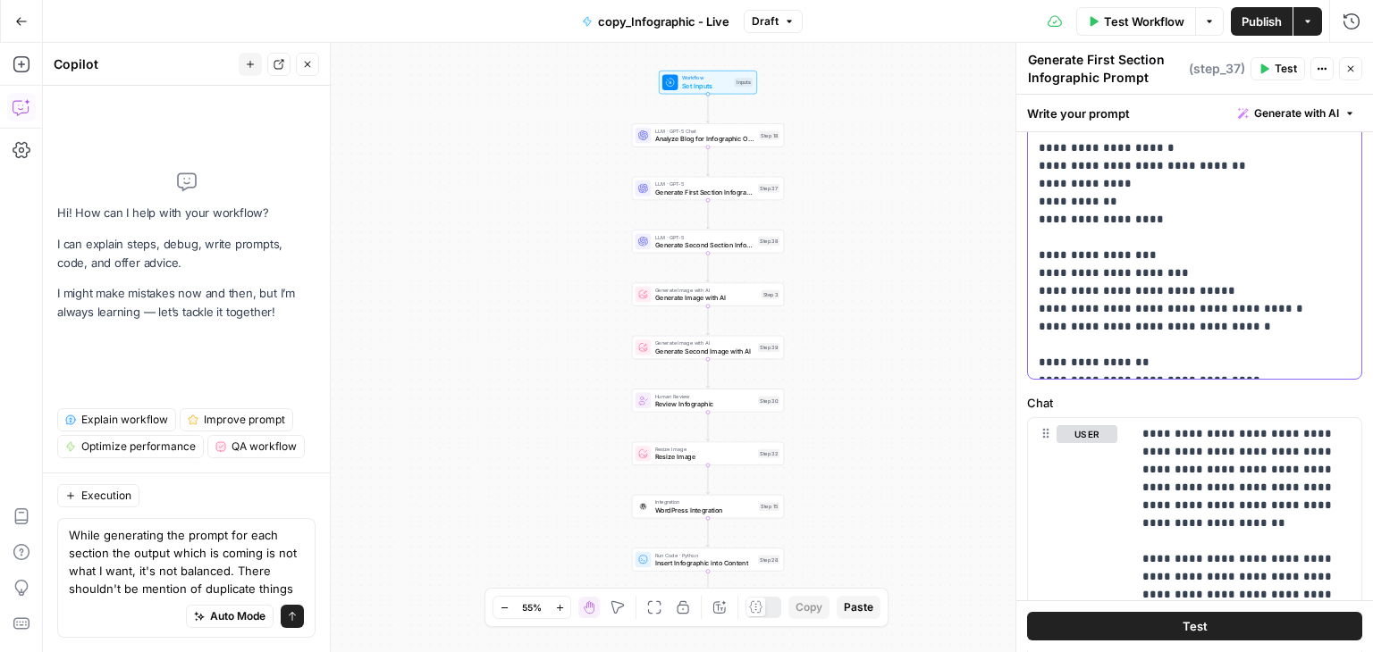
drag, startPoint x: 1032, startPoint y: 349, endPoint x: 1277, endPoint y: 356, distance: 245.0
click at [1277, 356] on div "**********" at bounding box center [1188, 15] width 320 height 728
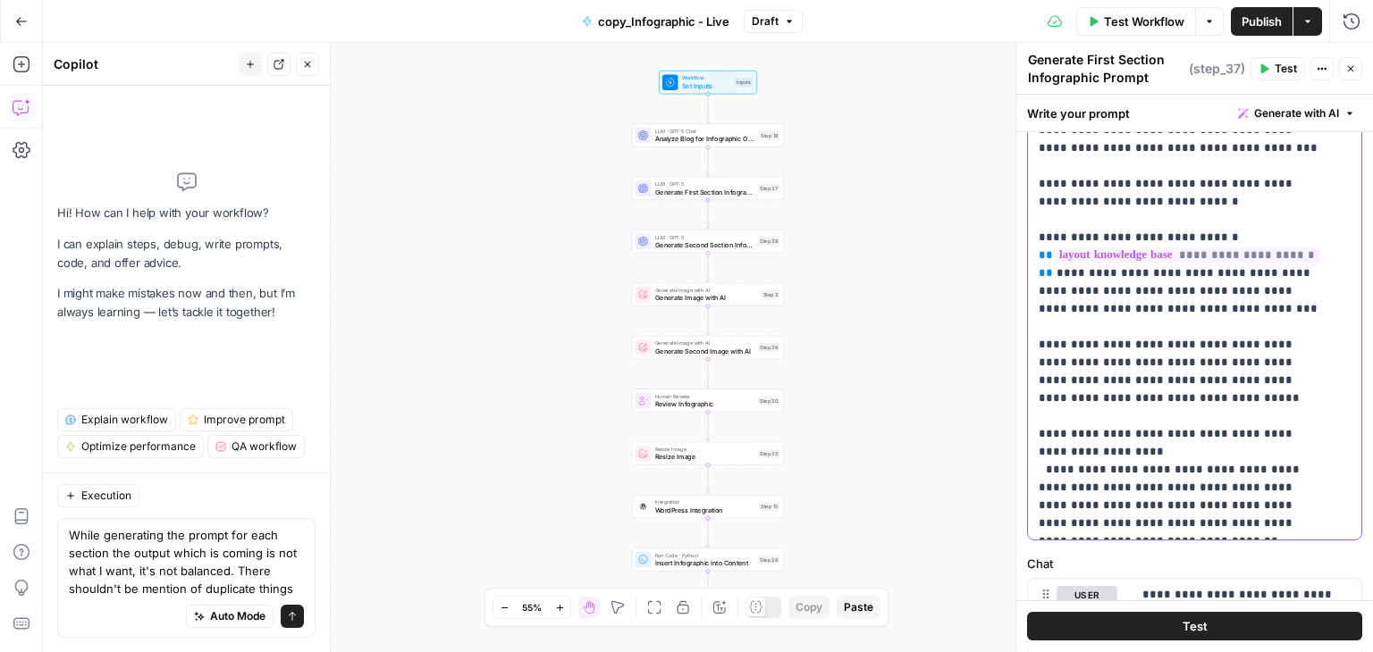
scroll to position [464, 0]
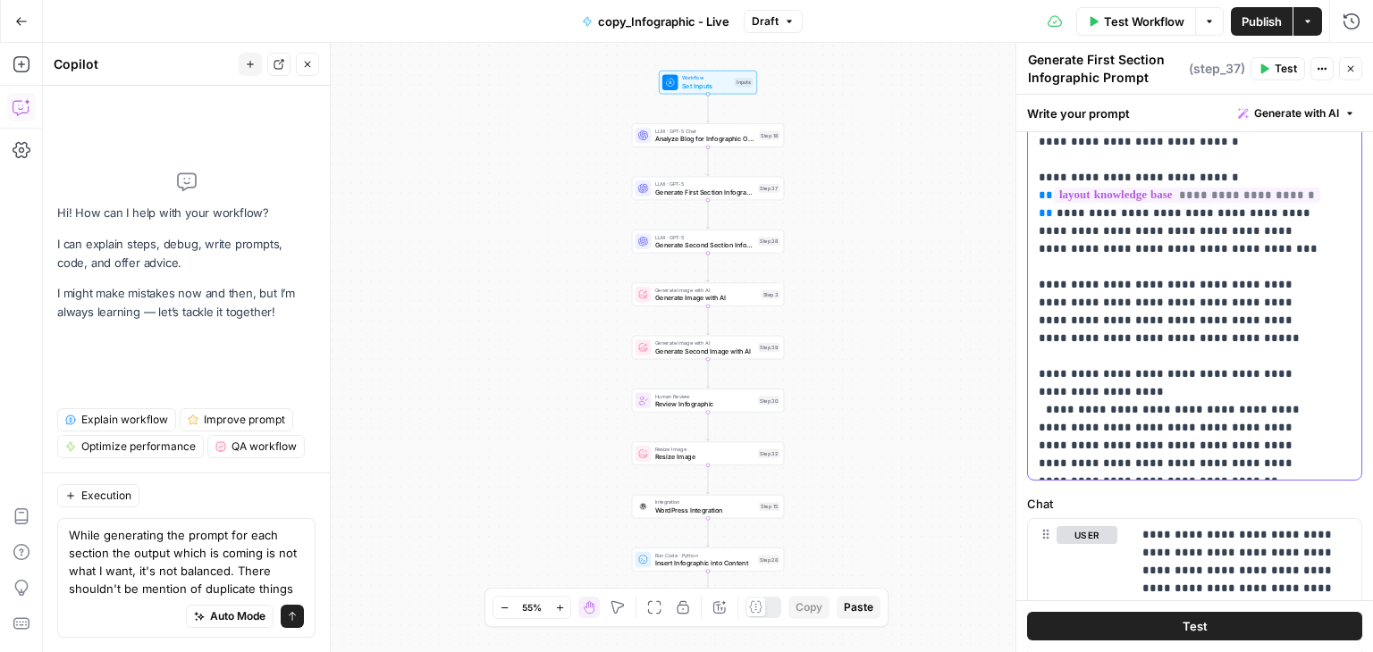
click at [1137, 314] on p "**********" at bounding box center [1181, 17] width 285 height 912
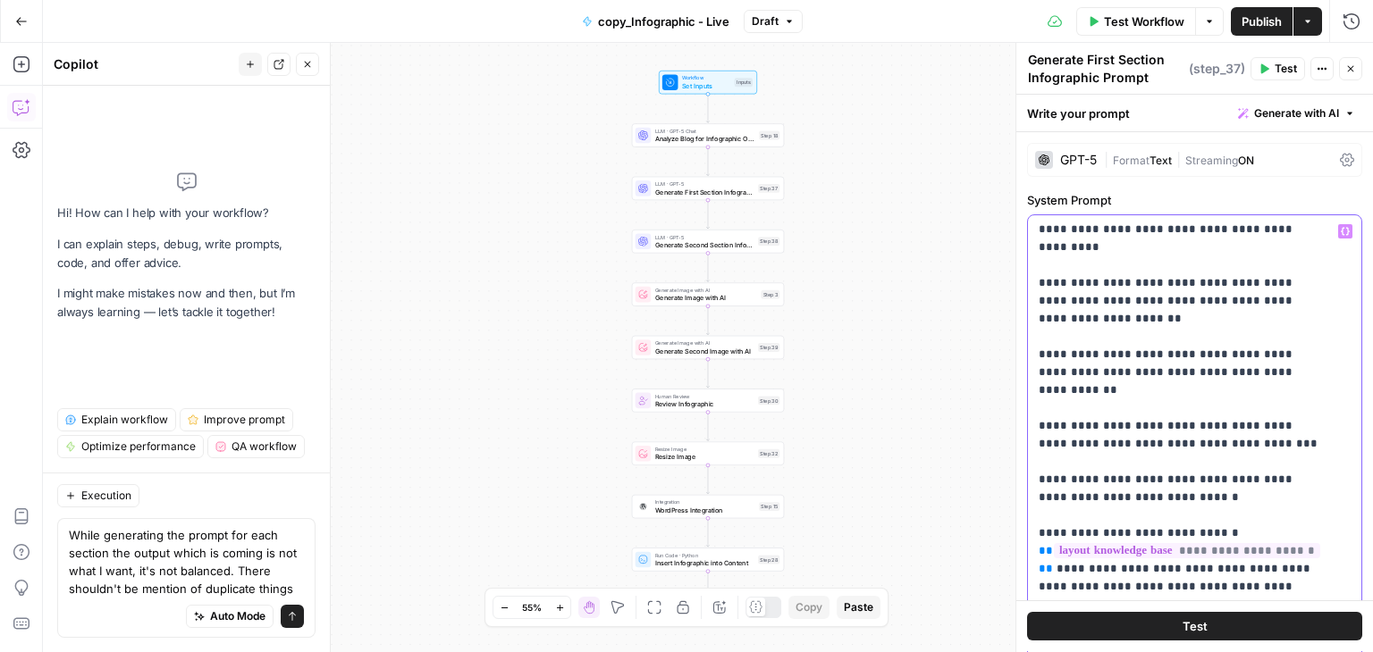
scroll to position [0, 0]
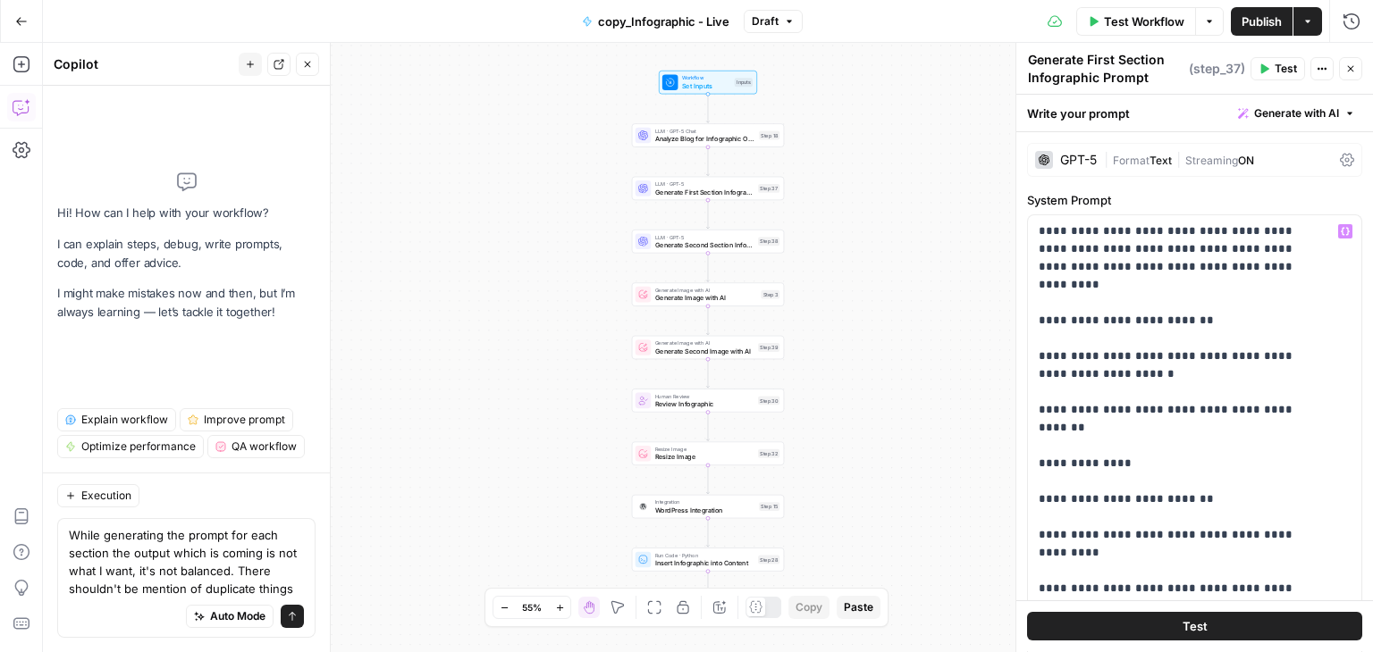
click at [1094, 155] on div "GPT-5" at bounding box center [1078, 160] width 37 height 13
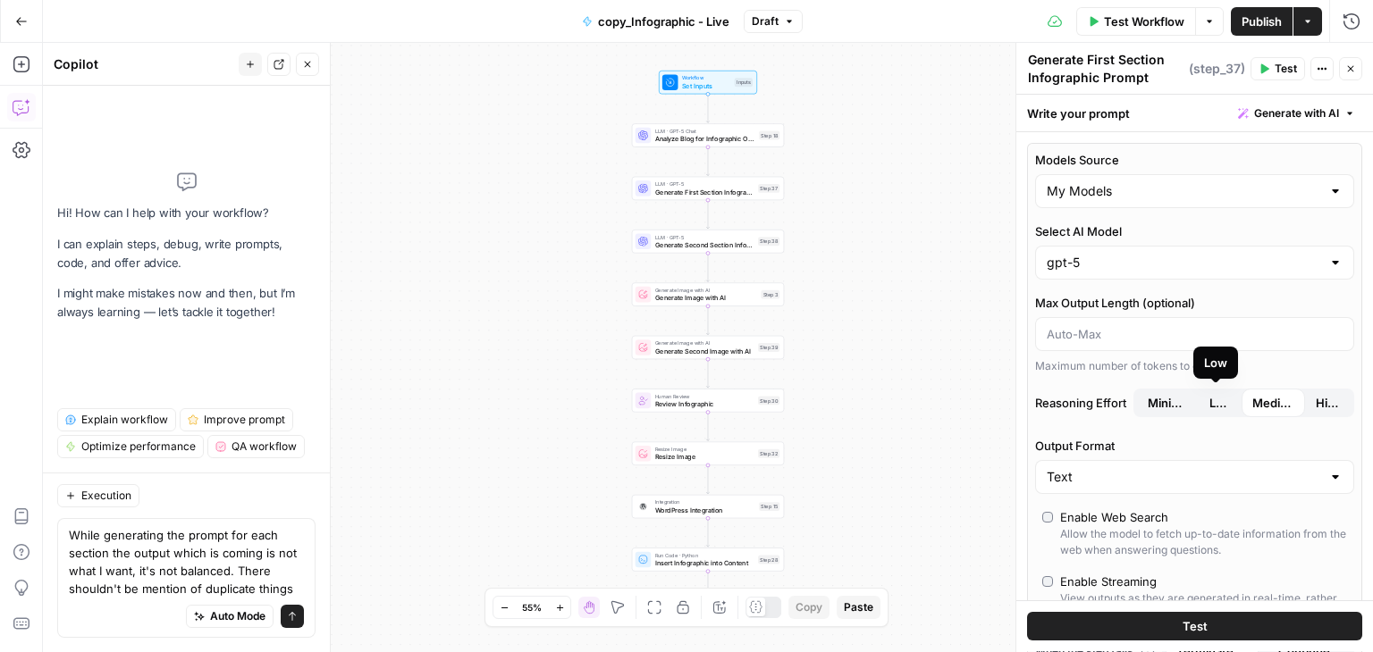
click at [1216, 396] on span "Low" at bounding box center [1219, 403] width 21 height 18
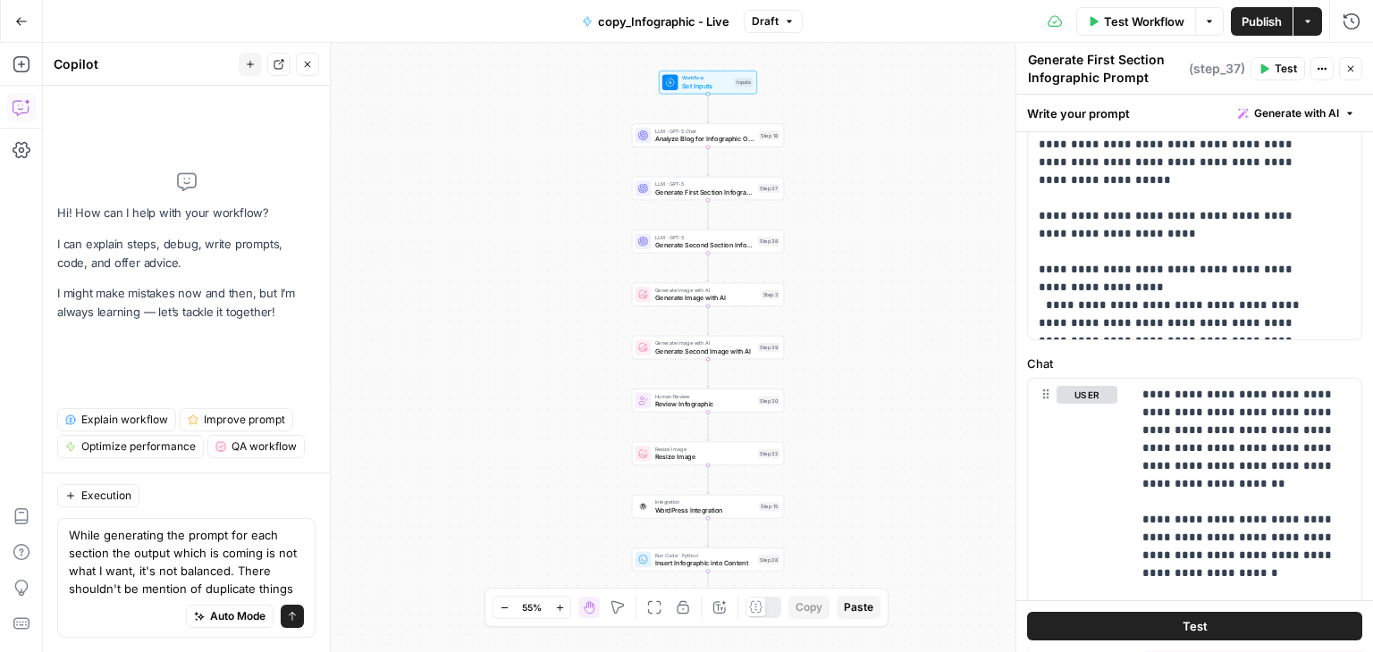
scroll to position [1076, 0]
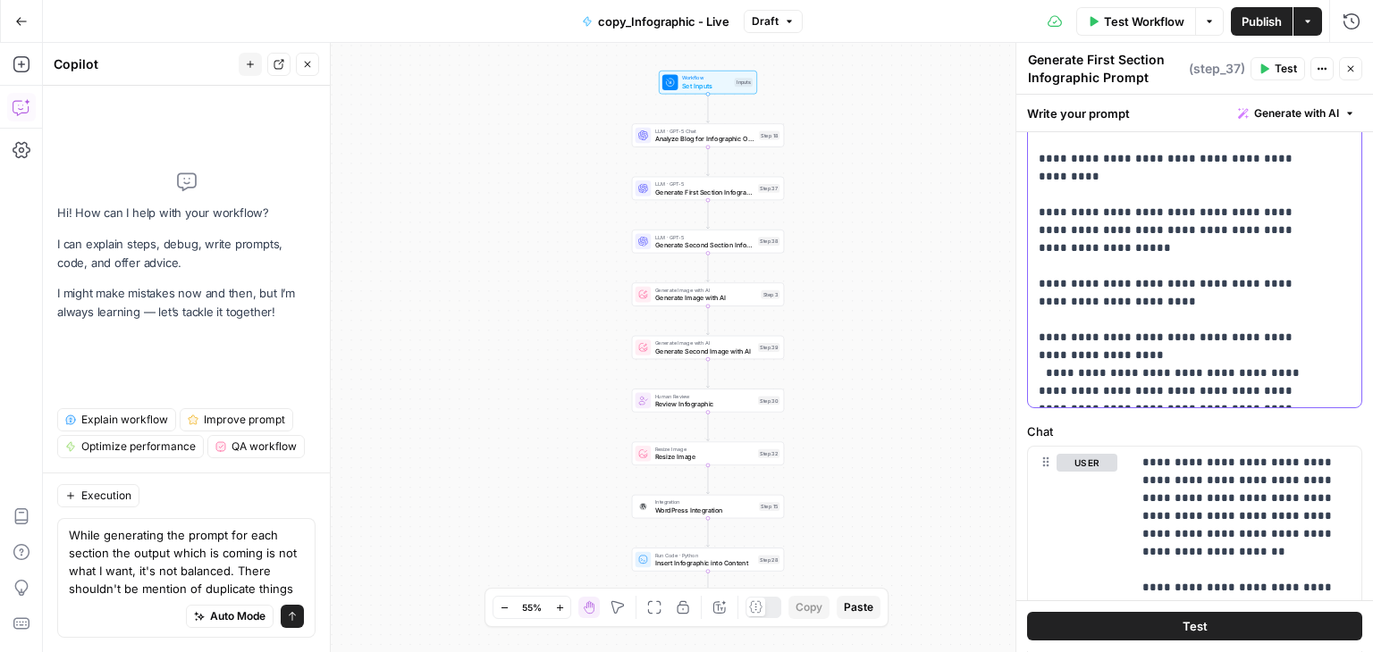
drag, startPoint x: 1154, startPoint y: 265, endPoint x: 1226, endPoint y: 278, distance: 73.5
copy p "**********"
drag, startPoint x: 1048, startPoint y: 264, endPoint x: 1199, endPoint y: 366, distance: 182.2
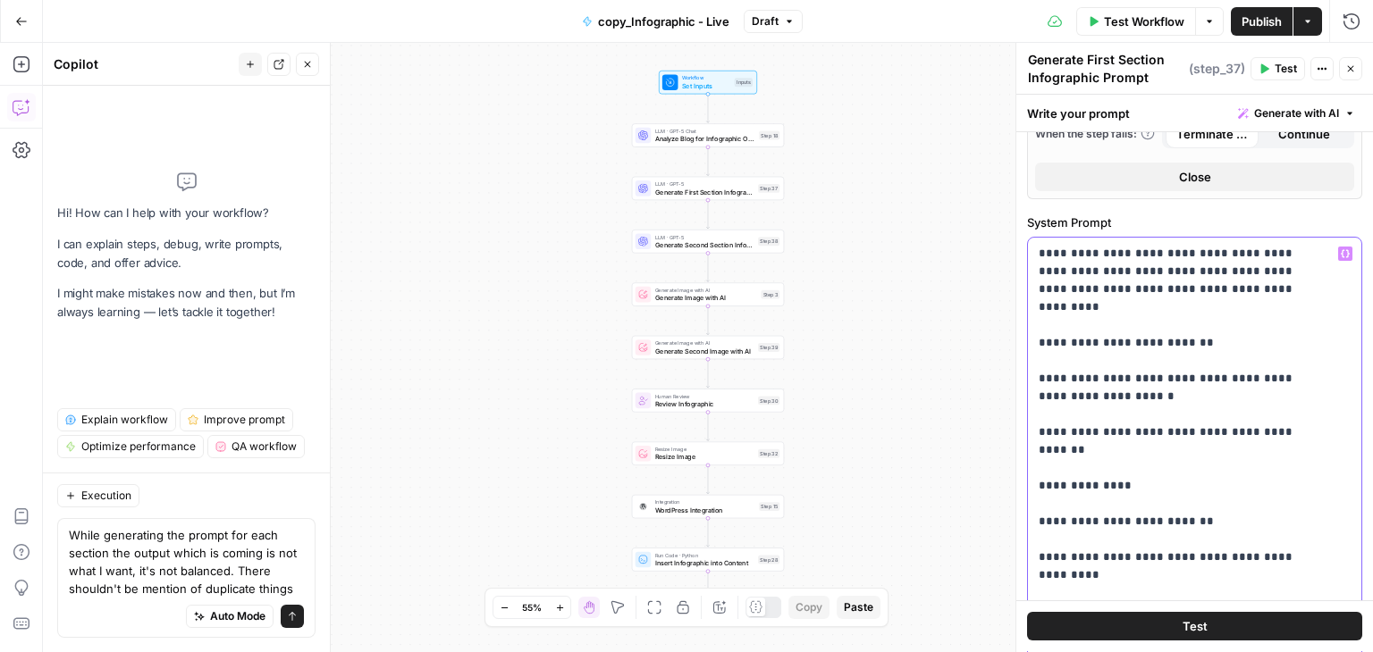
scroll to position [510, 0]
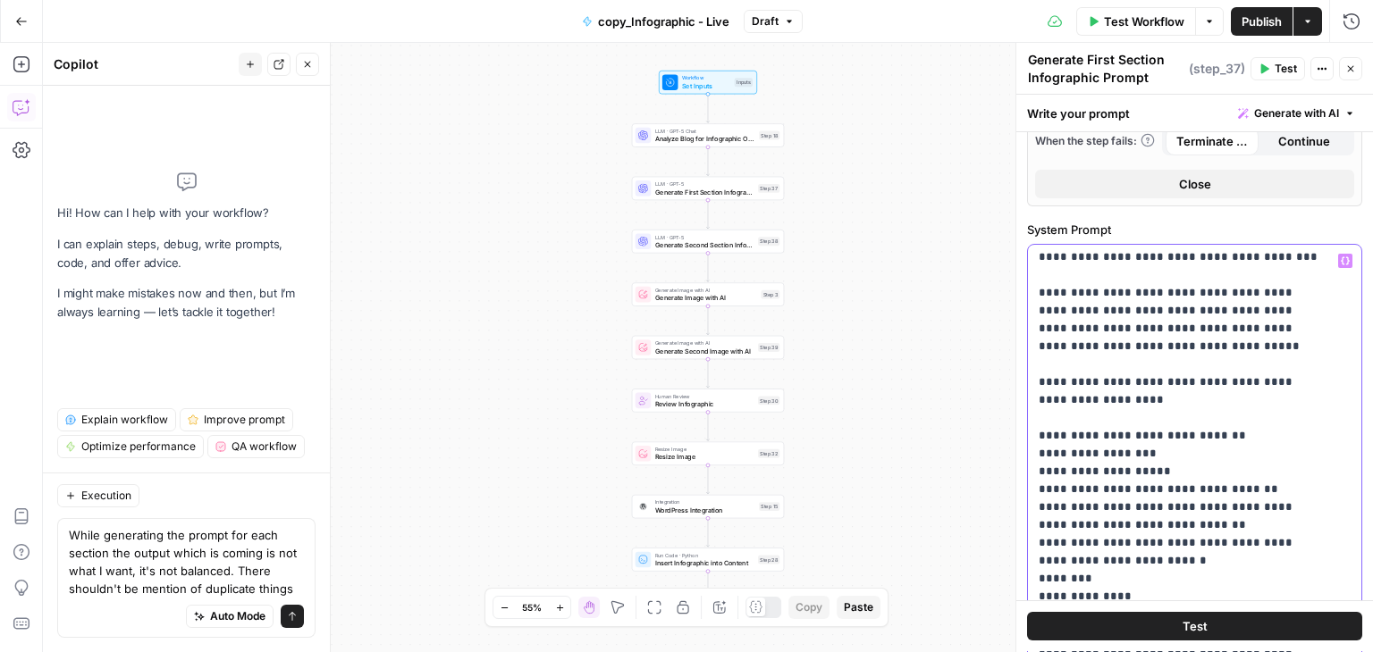
scroll to position [862, 0]
click at [1036, 326] on div "**********" at bounding box center [1188, 609] width 320 height 728
click at [1259, 328] on p "**********" at bounding box center [1181, 203] width 285 height 1627
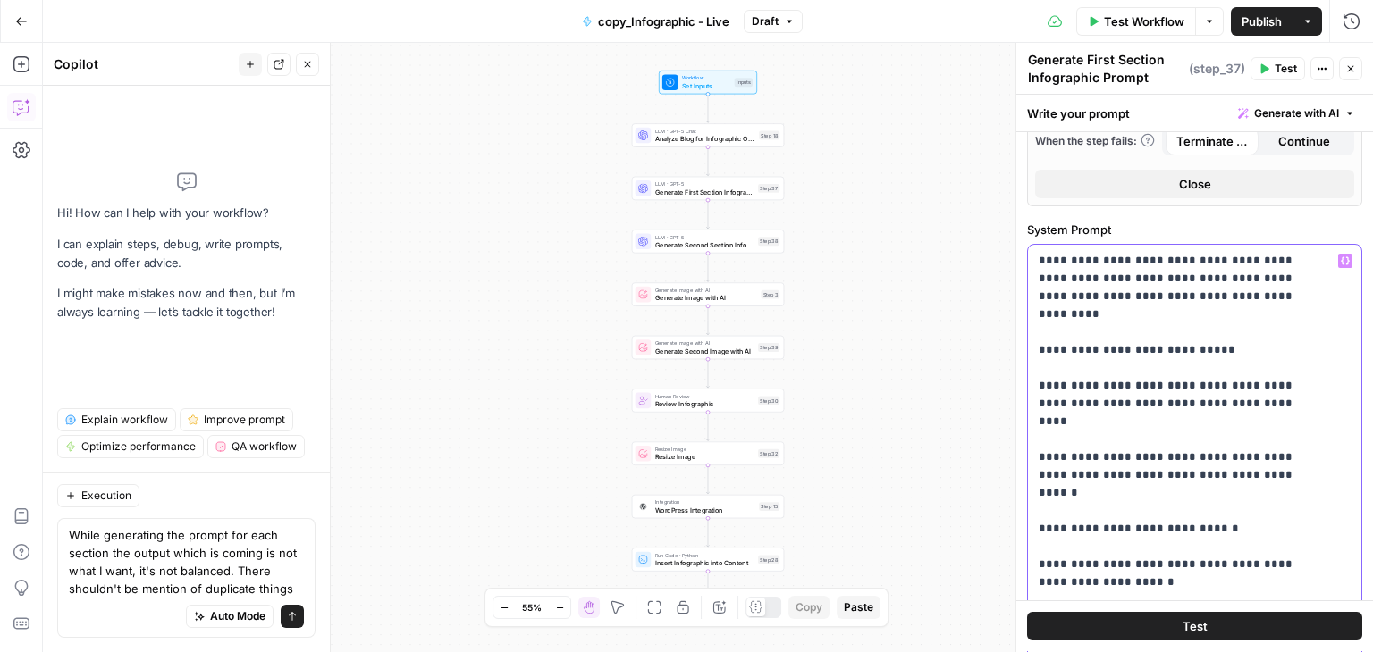
click at [1035, 421] on div "**********" at bounding box center [1188, 609] width 320 height 728
click at [1037, 366] on div "**********" at bounding box center [1188, 609] width 320 height 728
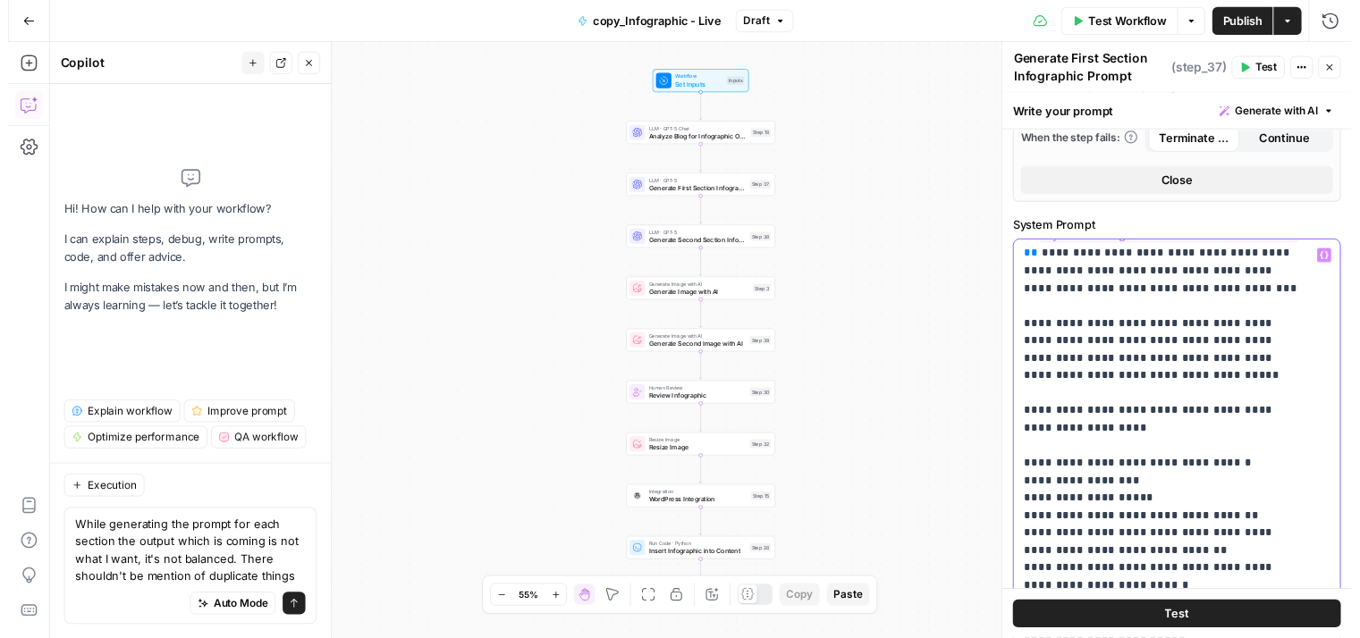
scroll to position [828, 0]
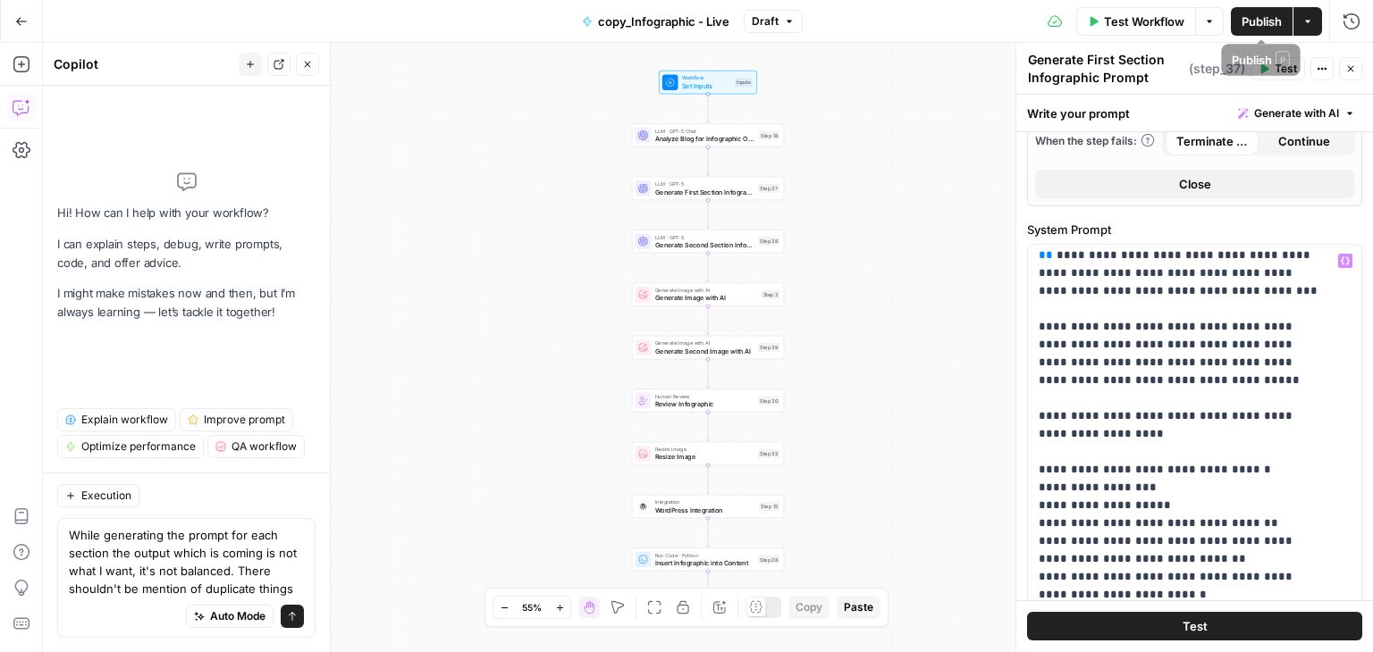
click at [1256, 15] on span "Publish" at bounding box center [1262, 22] width 40 height 18
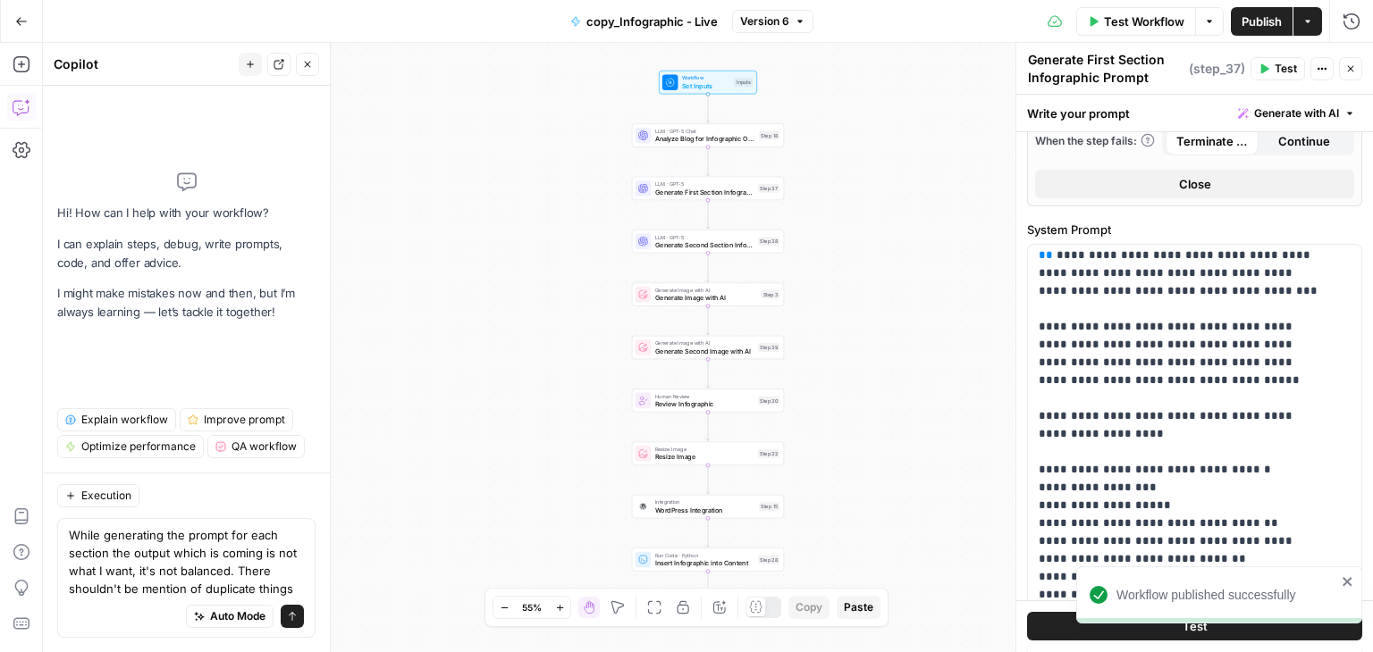
click at [848, 122] on div "Workflow Set Inputs Inputs LLM · GPT-5 Chat Analyze Blog for Infographic Opport…" at bounding box center [708, 348] width 1330 height 610
drag, startPoint x: 1272, startPoint y: 63, endPoint x: 1004, endPoint y: 107, distance: 271.8
click at [1004, 107] on div "Workflow Set Inputs Inputs LLM · GPT-5 Chat Analyze Blog for Infographic Opport…" at bounding box center [708, 348] width 1330 height 610
click at [1280, 78] on button "Test" at bounding box center [1277, 68] width 55 height 23
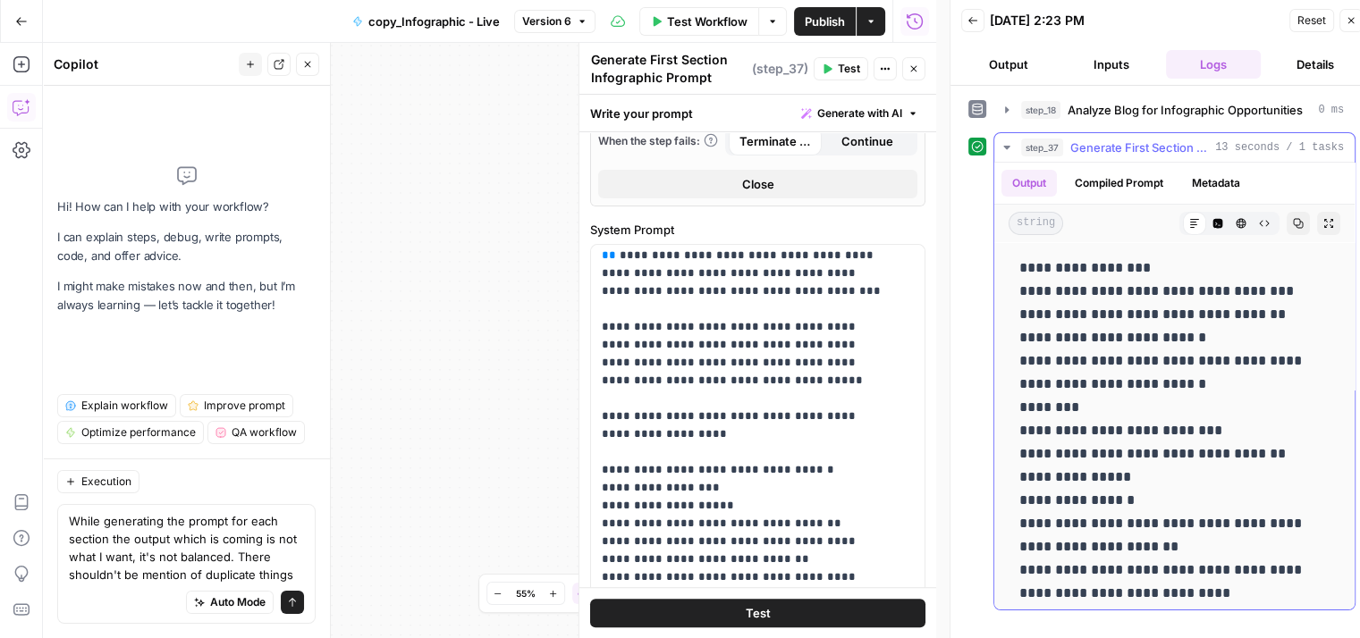
drag, startPoint x: 1055, startPoint y: 290, endPoint x: 1278, endPoint y: 293, distance: 223.5
click at [1278, 293] on p "**********" at bounding box center [1167, 594] width 297 height 674
click at [1123, 366] on p "**********" at bounding box center [1167, 594] width 297 height 674
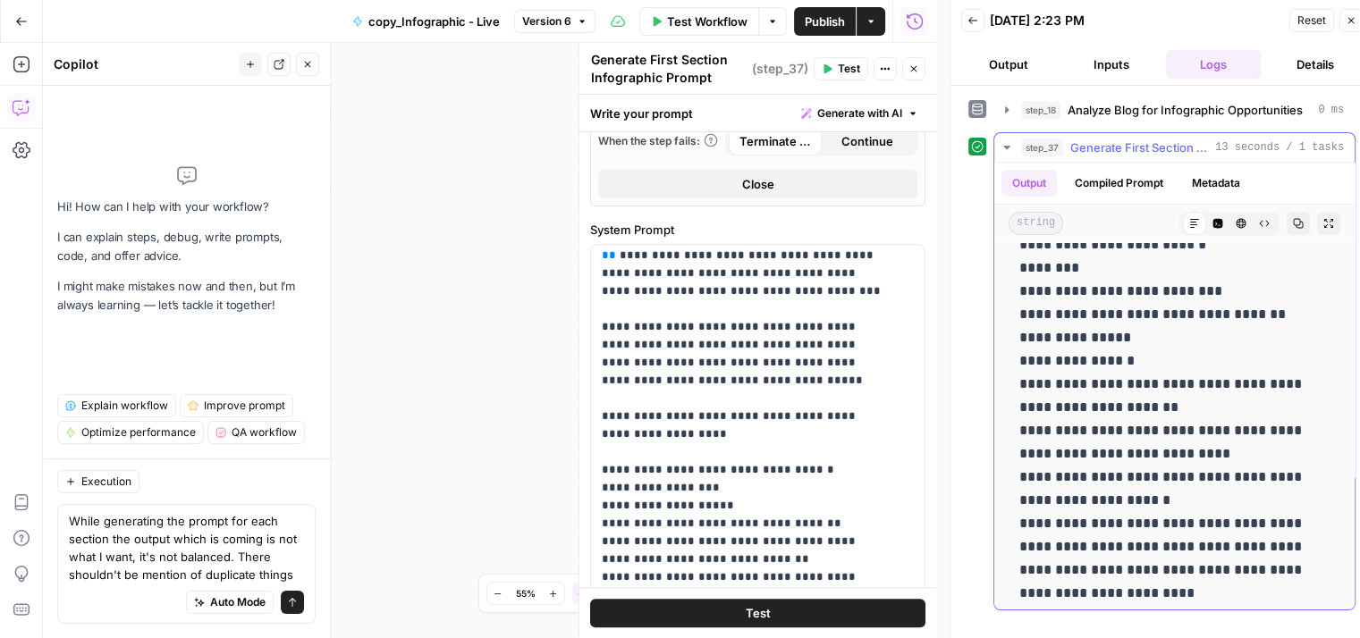
scroll to position [145, 0]
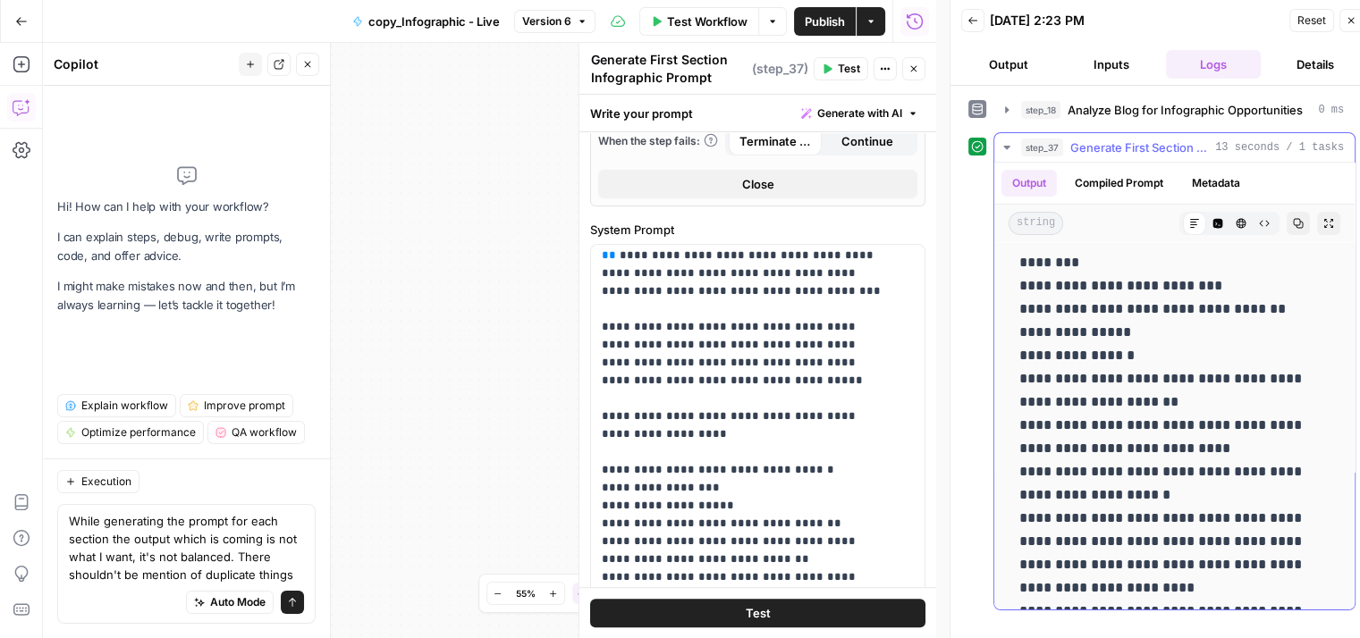
drag, startPoint x: 1046, startPoint y: 279, endPoint x: 1231, endPoint y: 276, distance: 185.0
click at [1231, 276] on p "**********" at bounding box center [1167, 449] width 297 height 674
click at [1091, 387] on p "**********" at bounding box center [1167, 449] width 297 height 674
drag, startPoint x: 1062, startPoint y: 307, endPoint x: 1313, endPoint y: 318, distance: 251.4
click at [1313, 318] on p "**********" at bounding box center [1167, 449] width 297 height 674
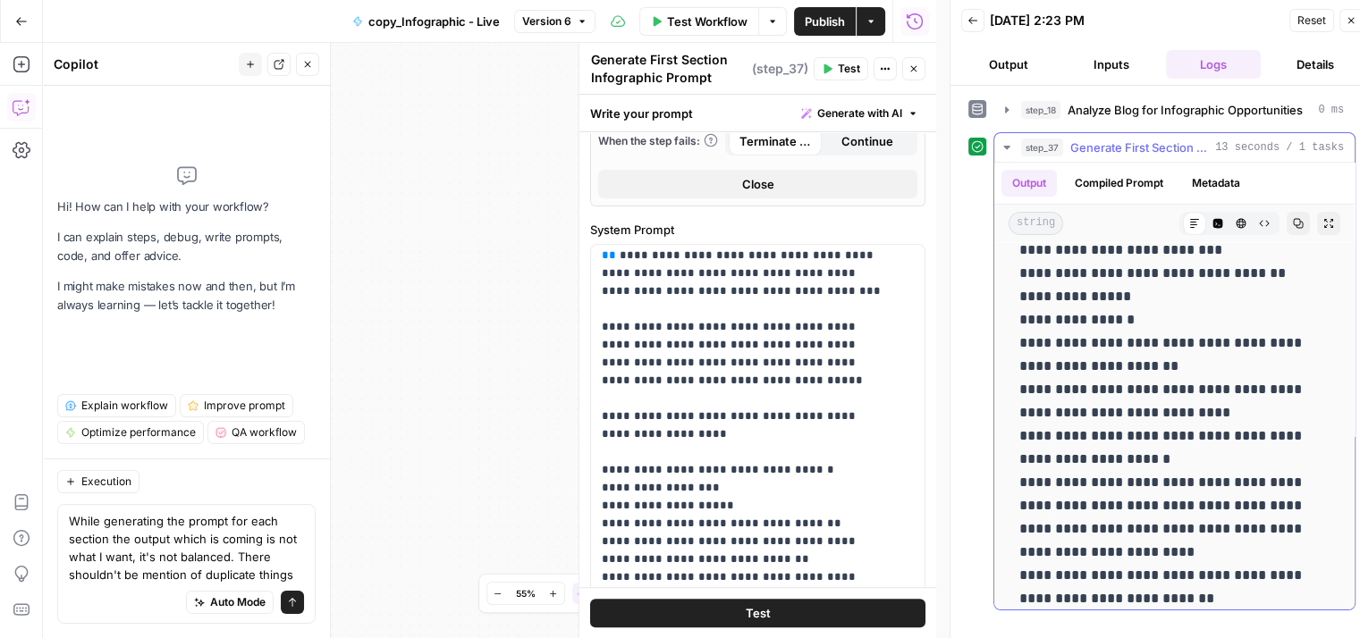
scroll to position [0, 0]
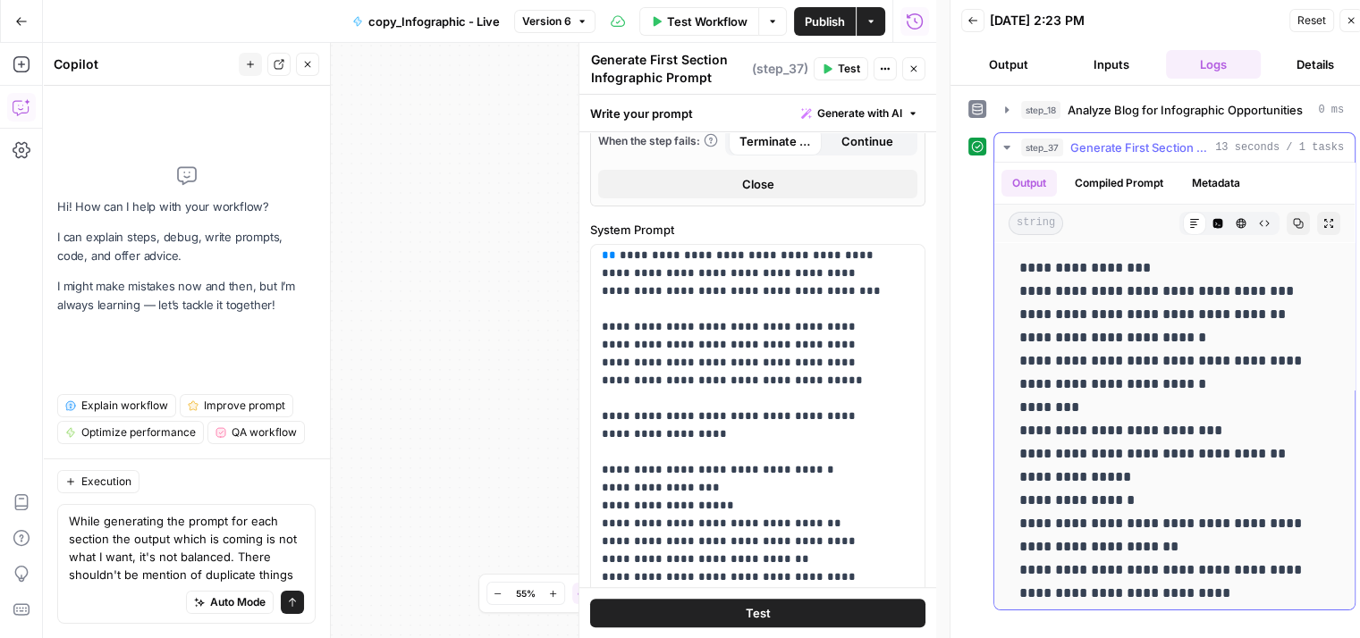
click at [1231, 355] on p "**********" at bounding box center [1167, 594] width 297 height 674
click at [1191, 370] on p "**********" at bounding box center [1167, 594] width 297 height 674
click at [1206, 230] on button "Code Editor" at bounding box center [1217, 223] width 23 height 23
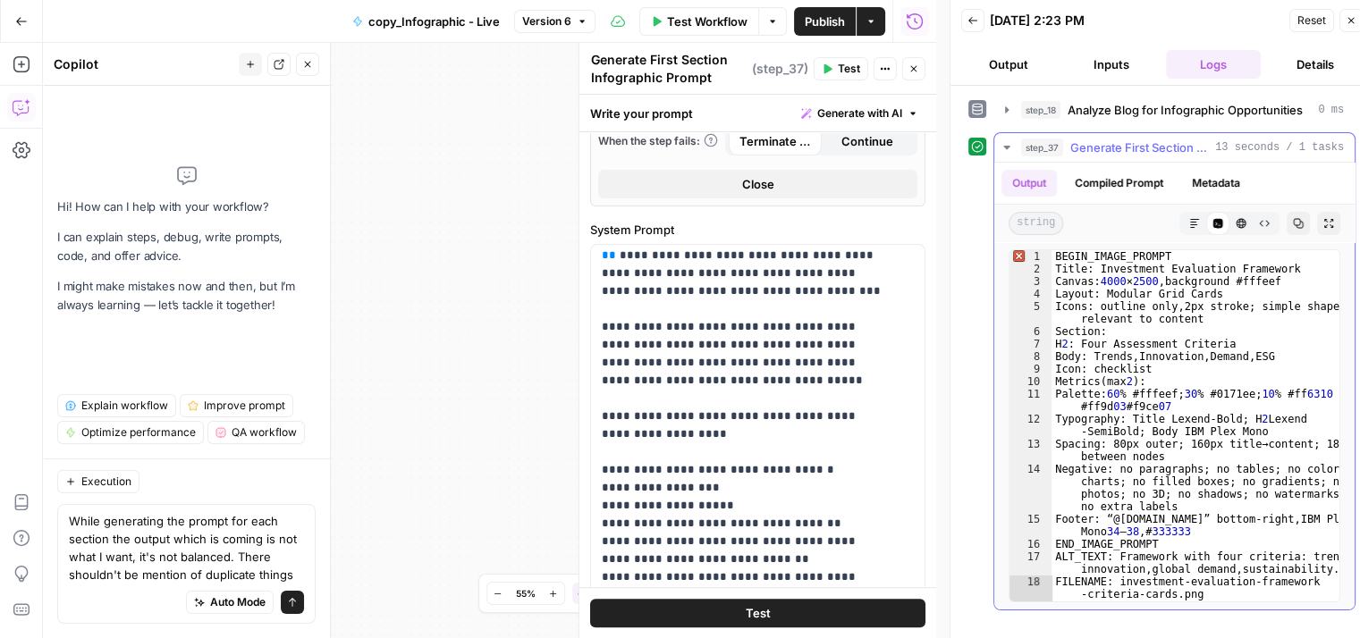
click at [1094, 339] on div "BEGIN_IMAGE_PROMPT Title: Investment Evaluation Framework Canvas: 4000 × 2500 ,…" at bounding box center [1195, 445] width 289 height 390
type textarea "**********"
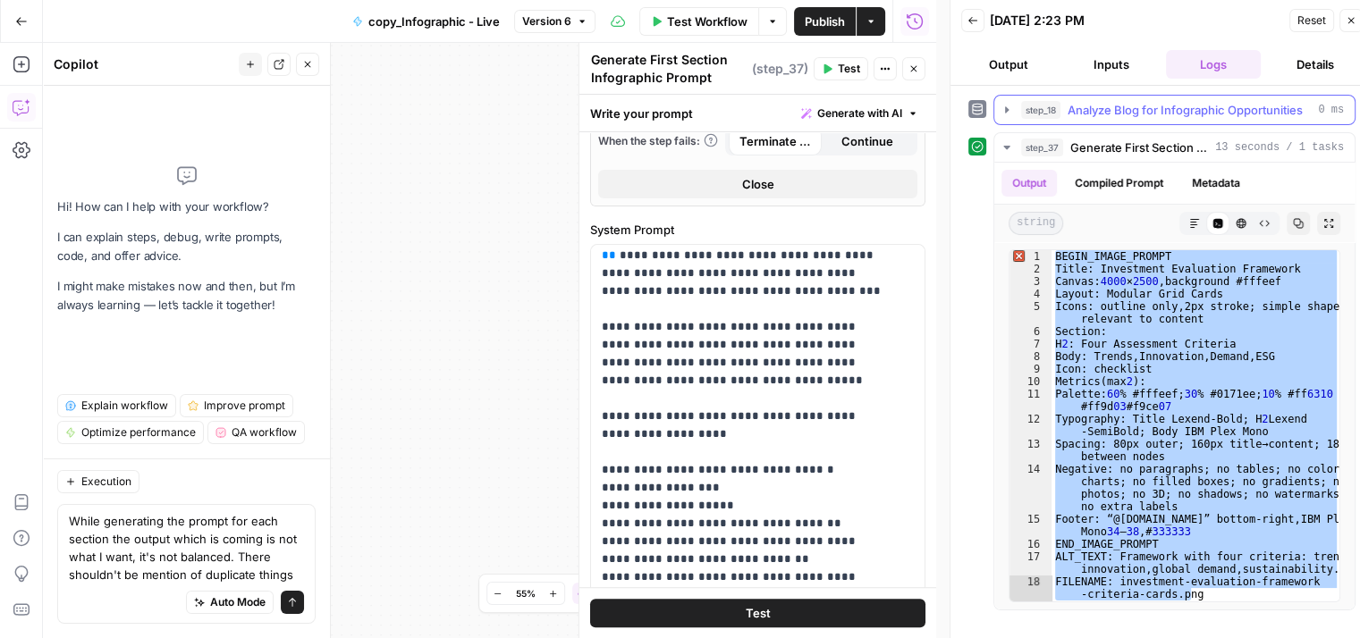
click at [1140, 103] on span "Analyze Blog for Infographic Opportunities" at bounding box center [1184, 110] width 235 height 18
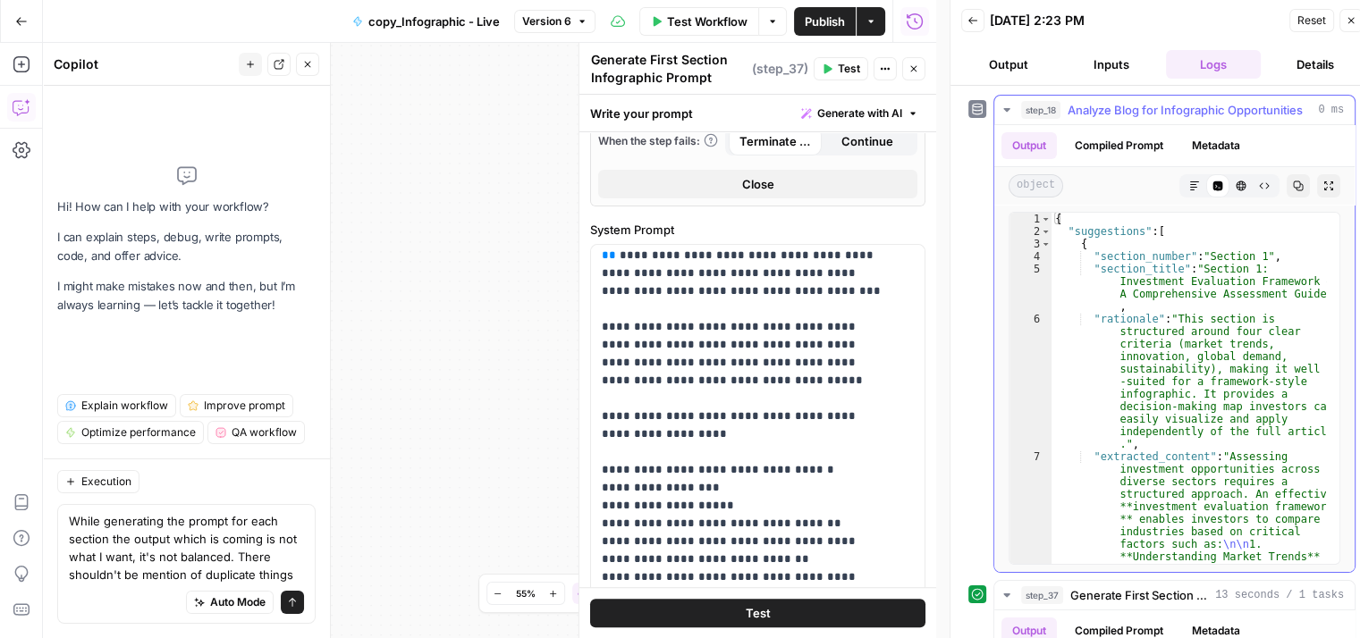
type textarea "**********"
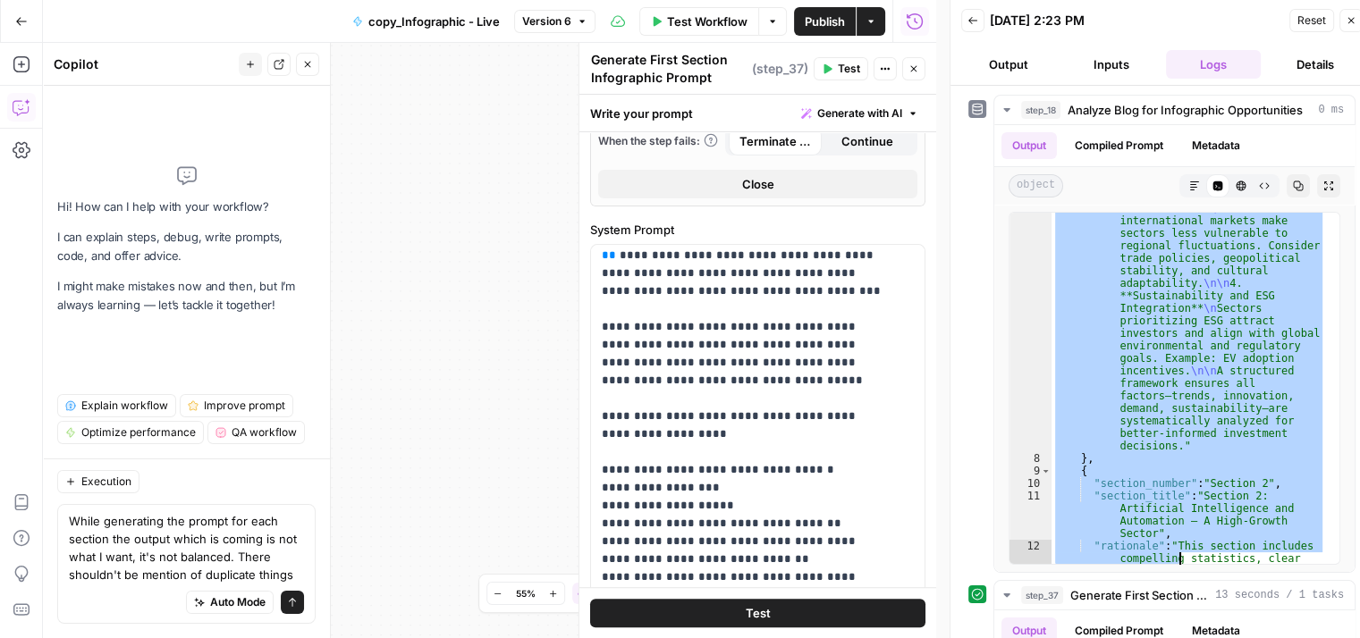
scroll to position [586, 0]
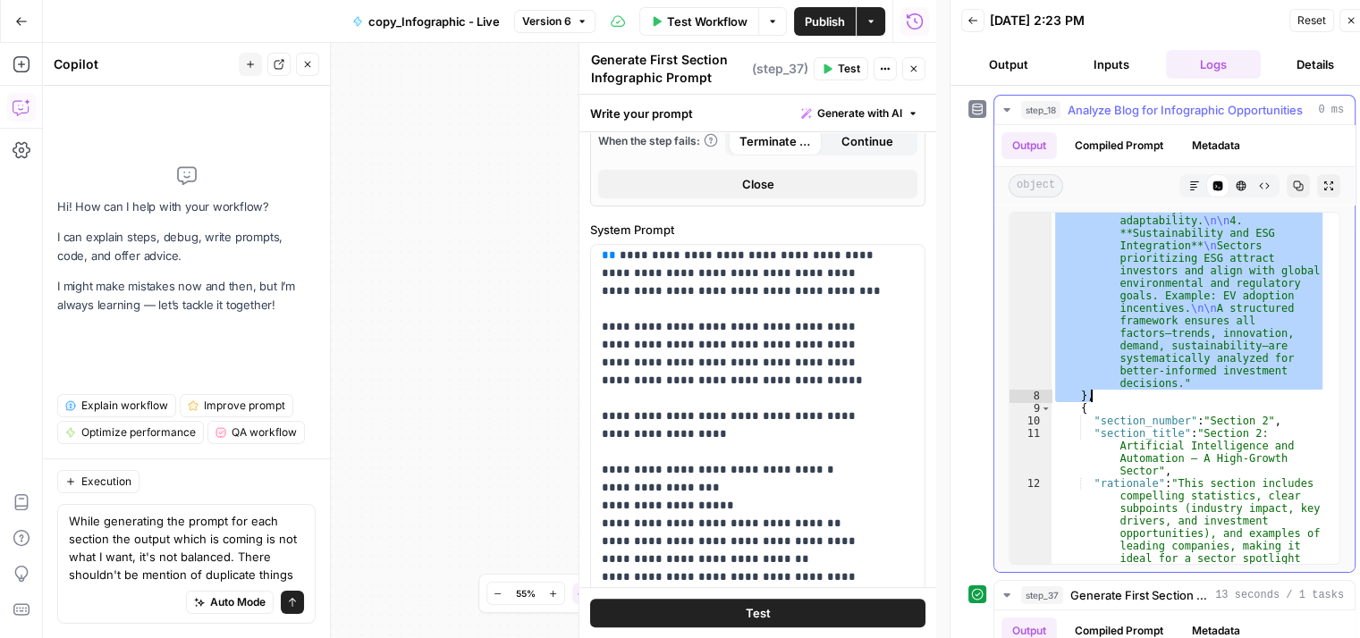
drag, startPoint x: 1072, startPoint y: 231, endPoint x: 1150, endPoint y: 398, distance: 184.7
click at [1150, 398] on div ""extracted_content" : "Assessing investment opportunities across diverse sector…" at bounding box center [1188, 359] width 274 height 990
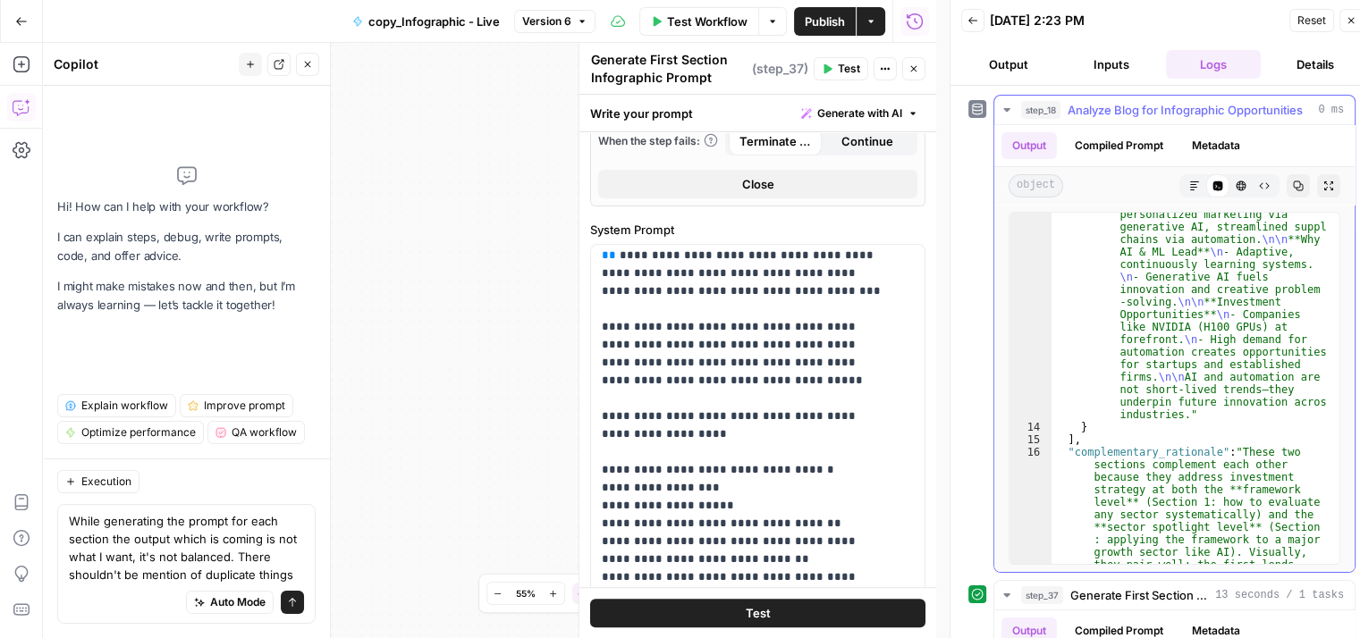
scroll to position [1287, 0]
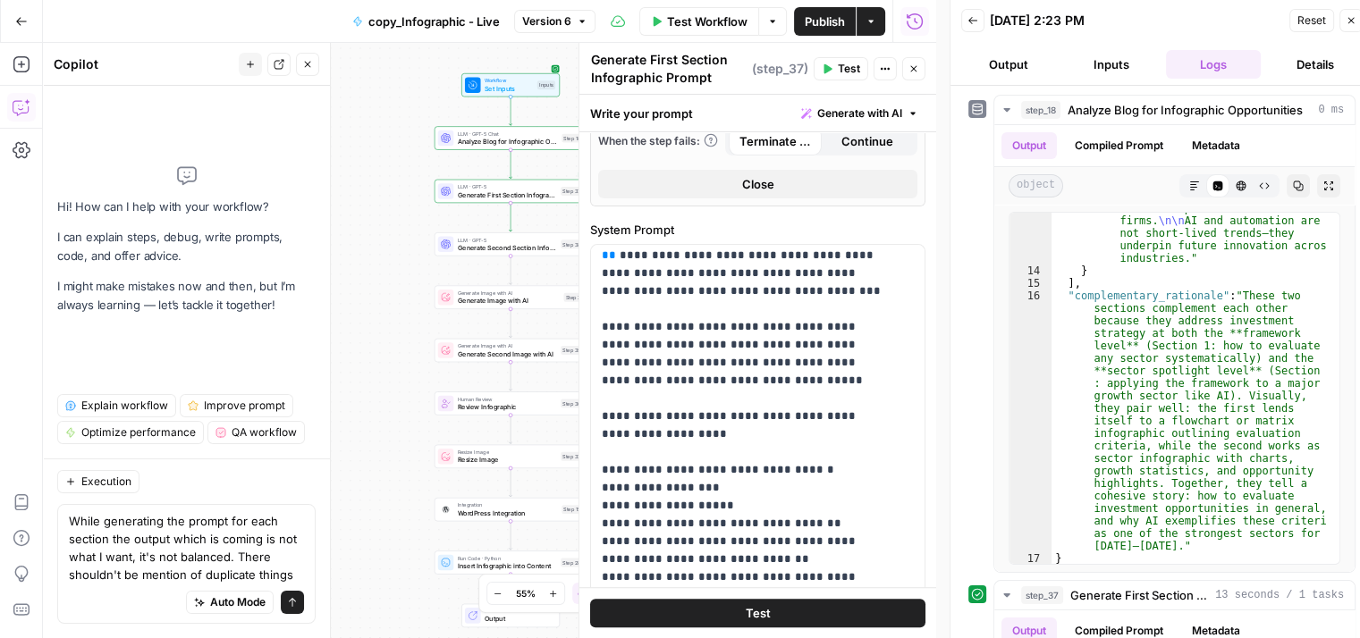
drag, startPoint x: 469, startPoint y: 248, endPoint x: 272, endPoint y: 250, distance: 197.5
click at [272, 250] on body "Qubit - SEO New Home Browse Your Data Usage Settings Recent Grids content updat…" at bounding box center [680, 319] width 1360 height 638
click at [704, 306] on p "**********" at bounding box center [744, 237] width 285 height 1627
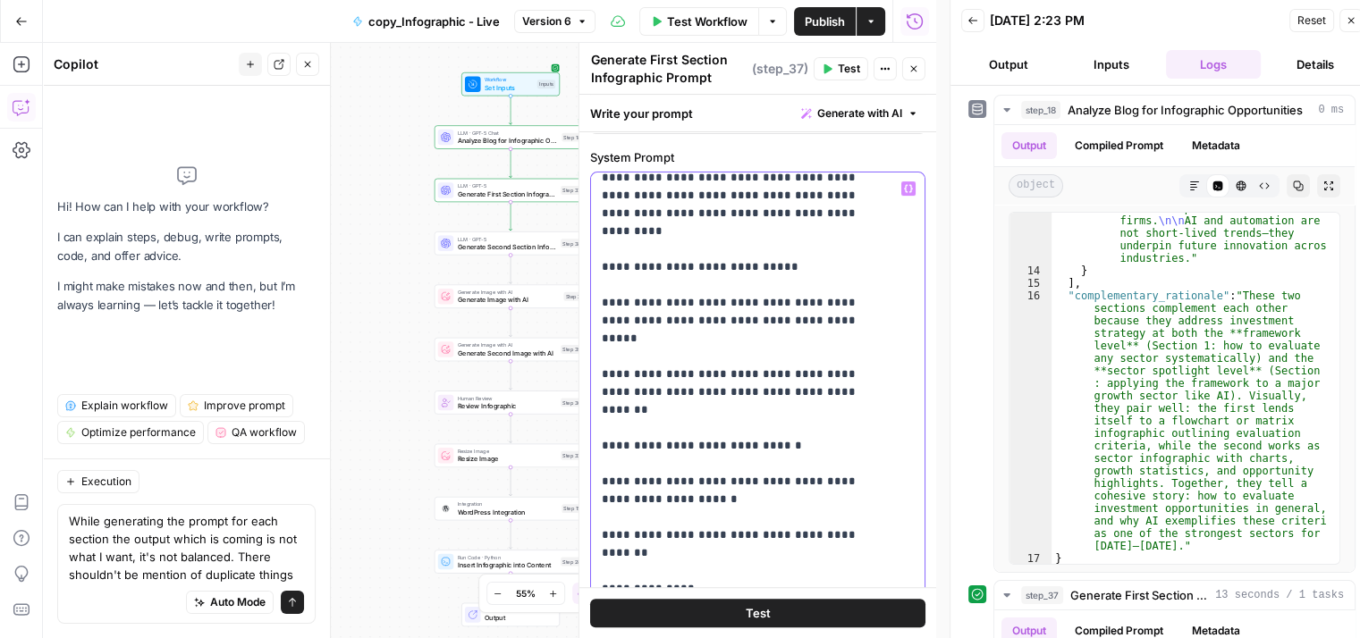
scroll to position [13, 0]
drag, startPoint x: 607, startPoint y: 282, endPoint x: 813, endPoint y: 298, distance: 207.0
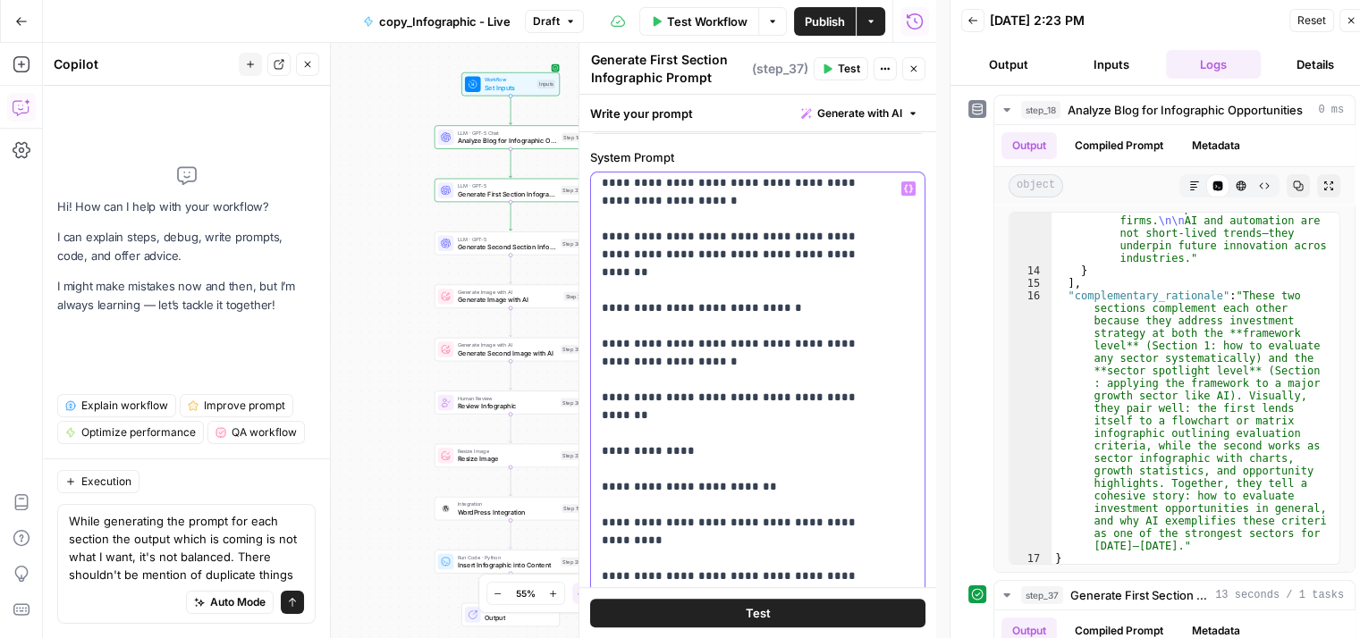
scroll to position [166, 0]
drag, startPoint x: 597, startPoint y: 264, endPoint x: 728, endPoint y: 376, distance: 173.1
click at [728, 376] on div "**********" at bounding box center [751, 537] width 320 height 728
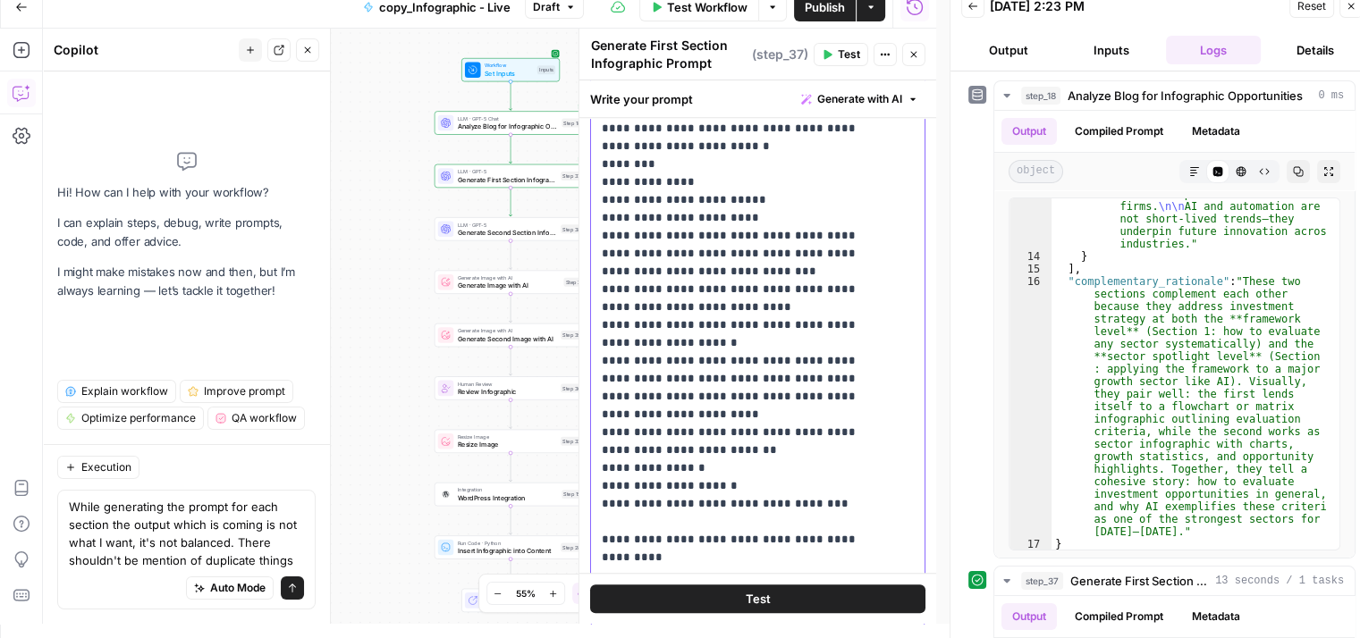
scroll to position [987, 0]
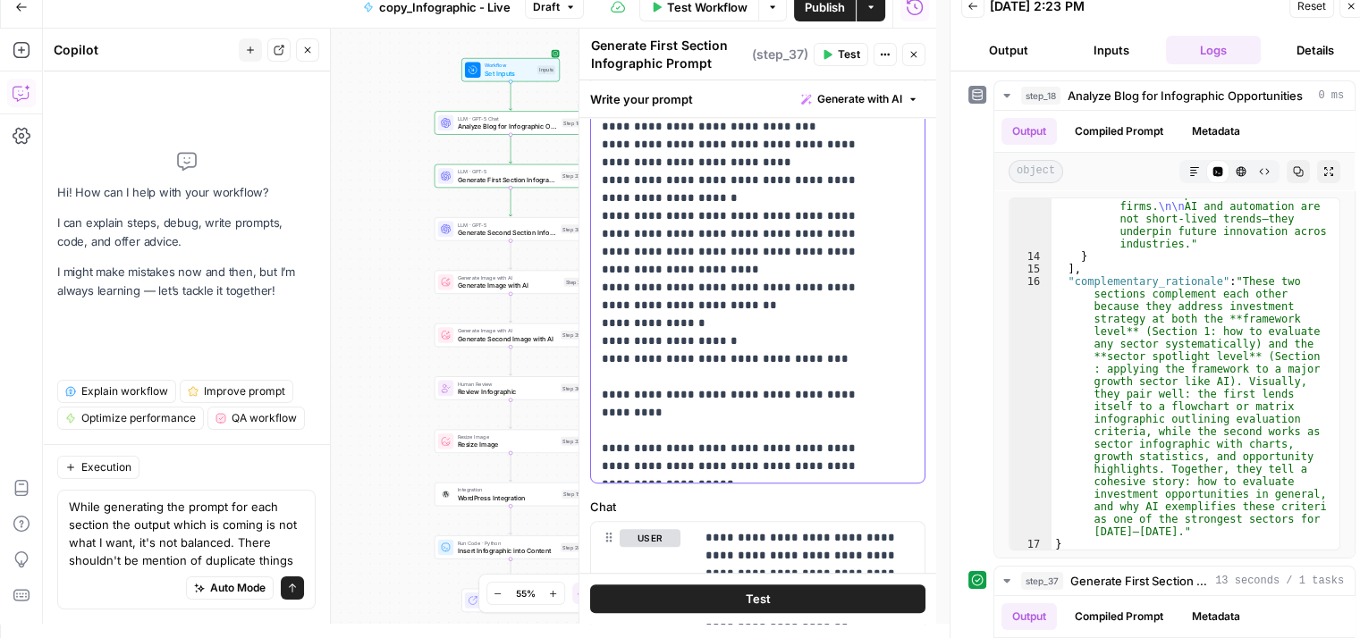
drag, startPoint x: 600, startPoint y: 265, endPoint x: 700, endPoint y: 470, distance: 227.9
click at [700, 470] on div "**********" at bounding box center [751, 118] width 320 height 728
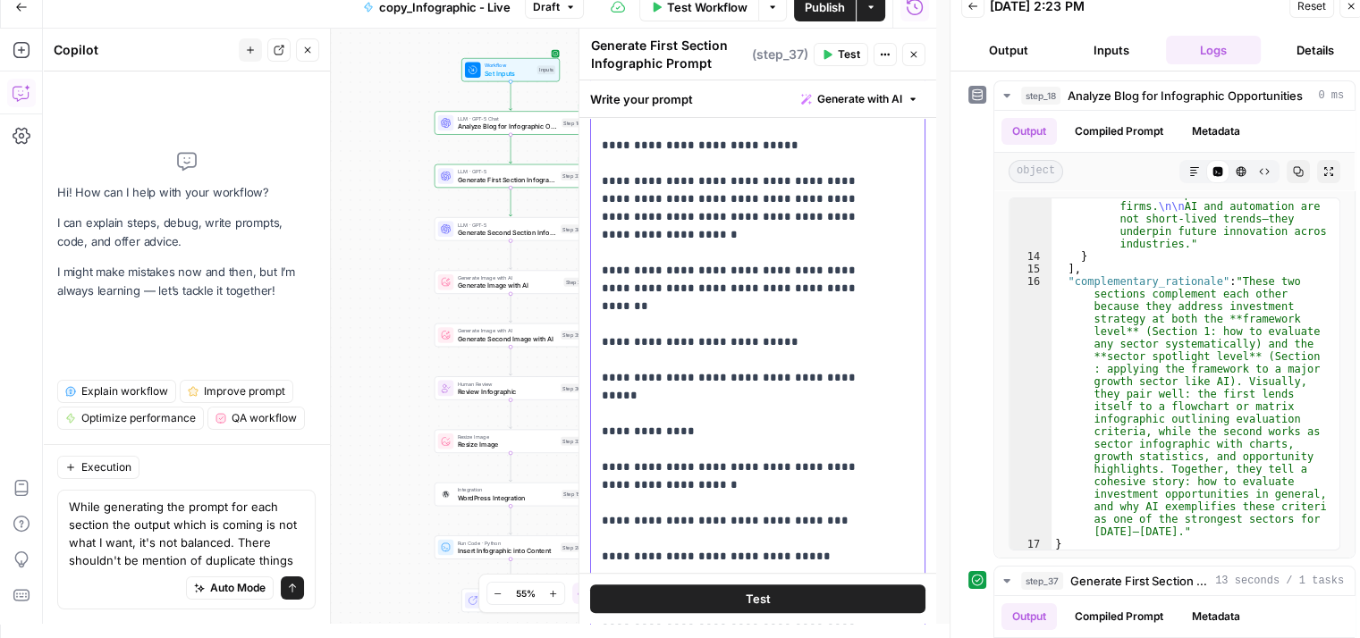
scroll to position [669, 0]
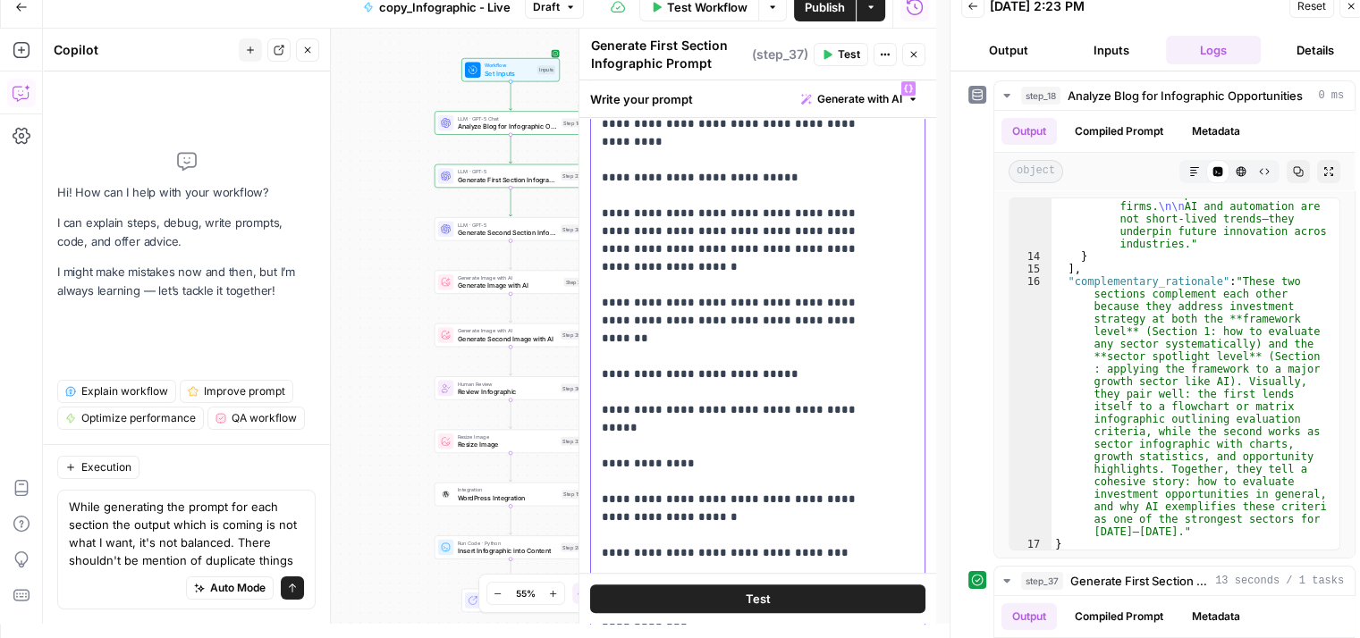
click at [598, 341] on div "**********" at bounding box center [751, 436] width 320 height 728
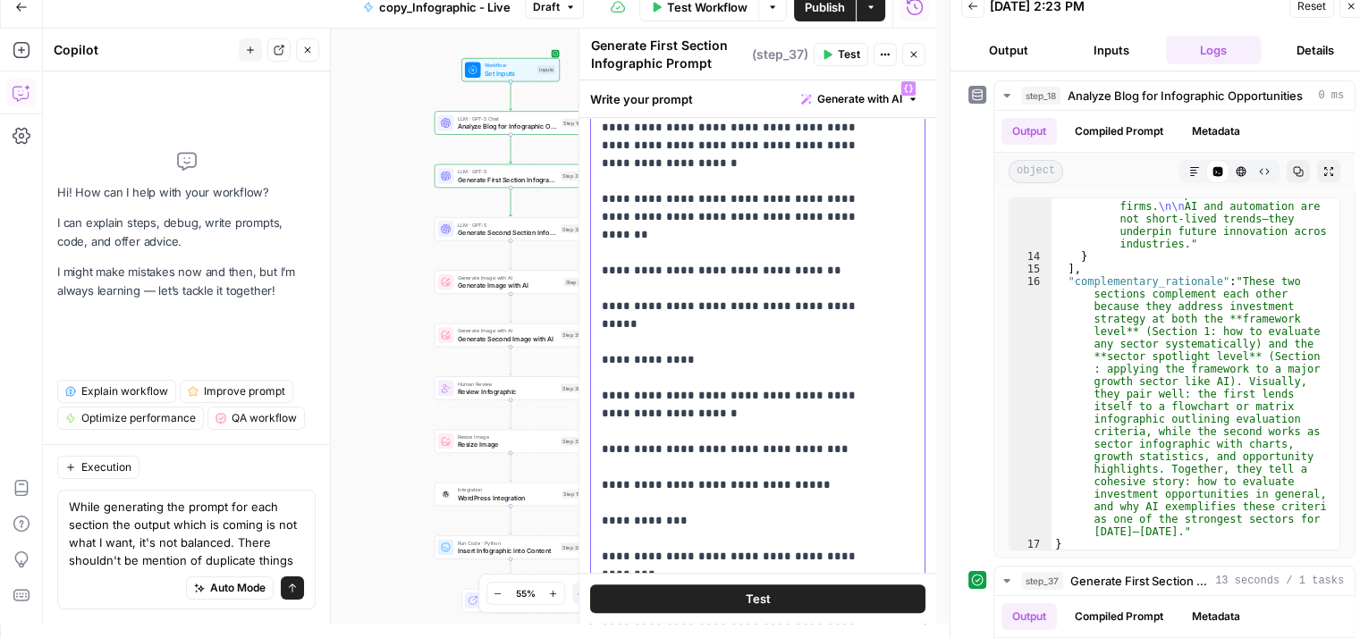
scroll to position [100, 0]
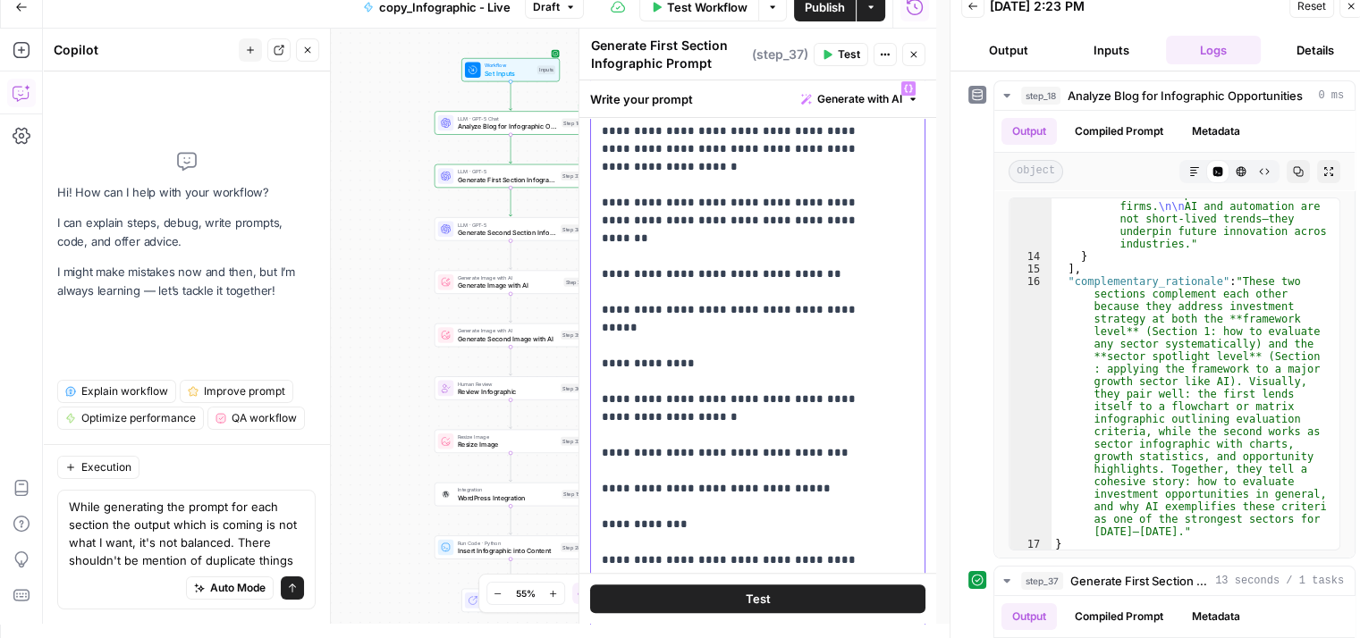
click at [597, 344] on div "**********" at bounding box center [751, 436] width 320 height 728
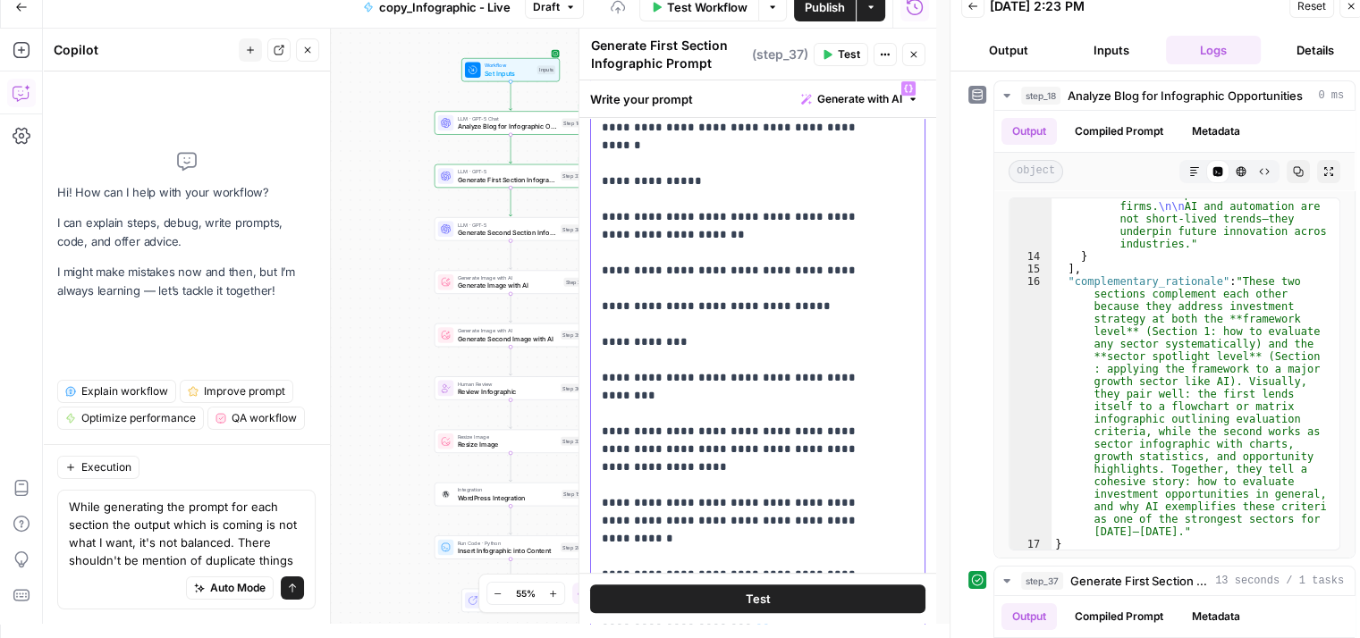
scroll to position [282, 0]
click at [599, 256] on div "**********" at bounding box center [751, 436] width 320 height 728
click at [604, 286] on p "**********" at bounding box center [744, 565] width 285 height 1537
click at [690, 291] on p "**********" at bounding box center [744, 565] width 285 height 1537
click at [600, 325] on div "**********" at bounding box center [751, 436] width 320 height 728
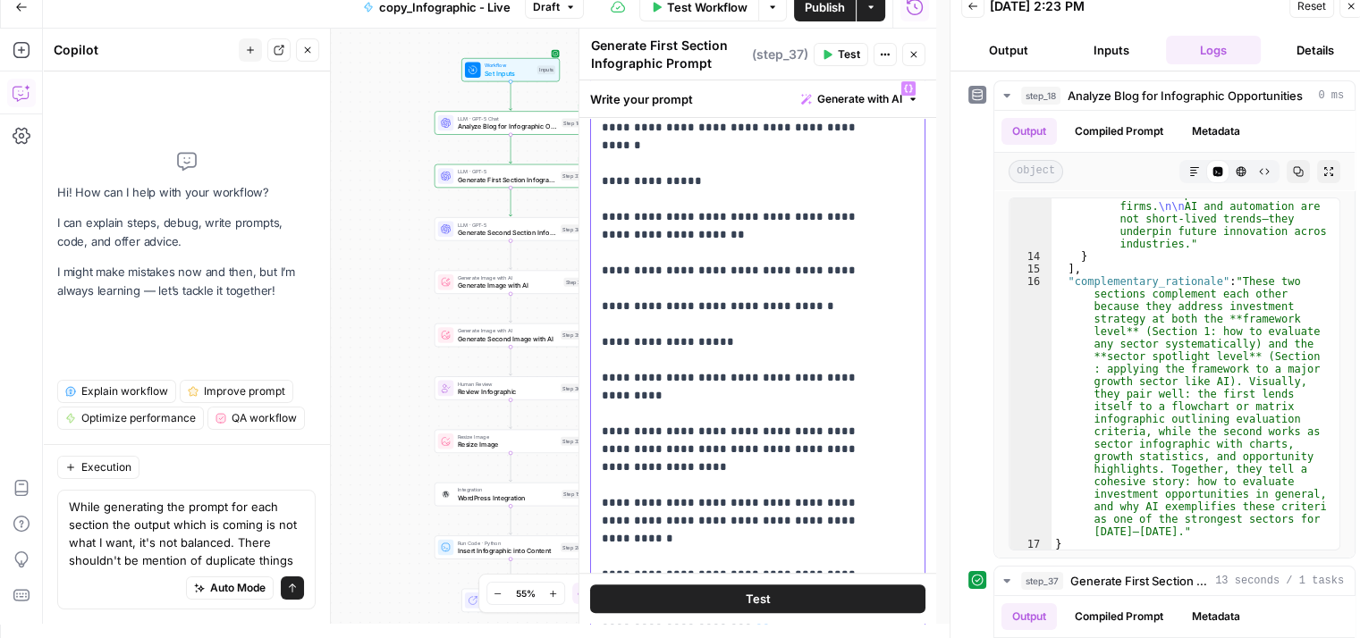
click at [602, 374] on p "**********" at bounding box center [744, 574] width 285 height 1555
click at [602, 431] on p "**********" at bounding box center [744, 574] width 285 height 1555
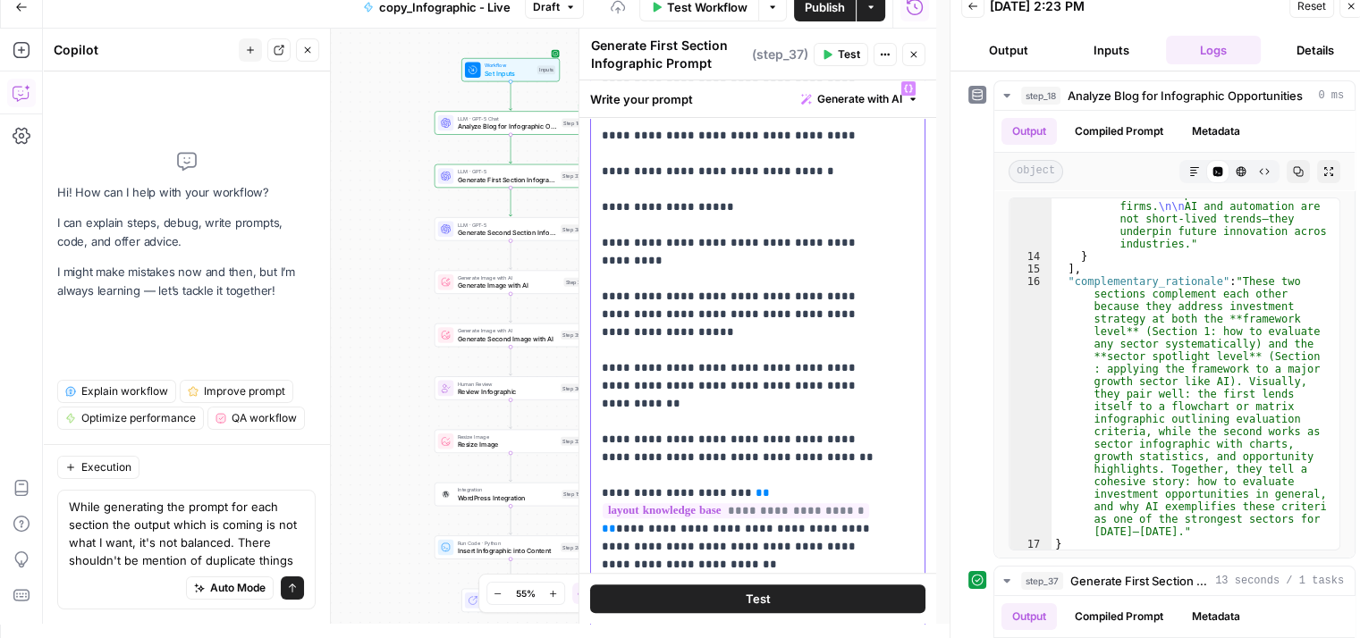
scroll to position [422, 0]
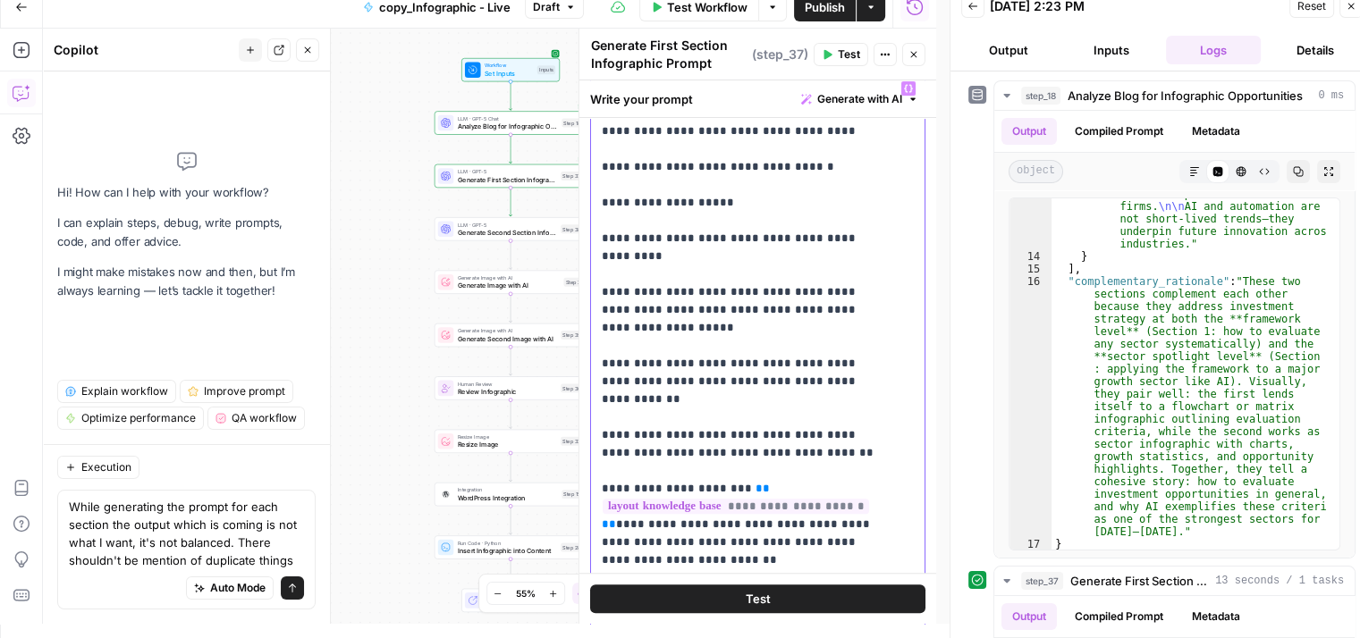
click at [602, 347] on p "**********" at bounding box center [744, 435] width 285 height 1555
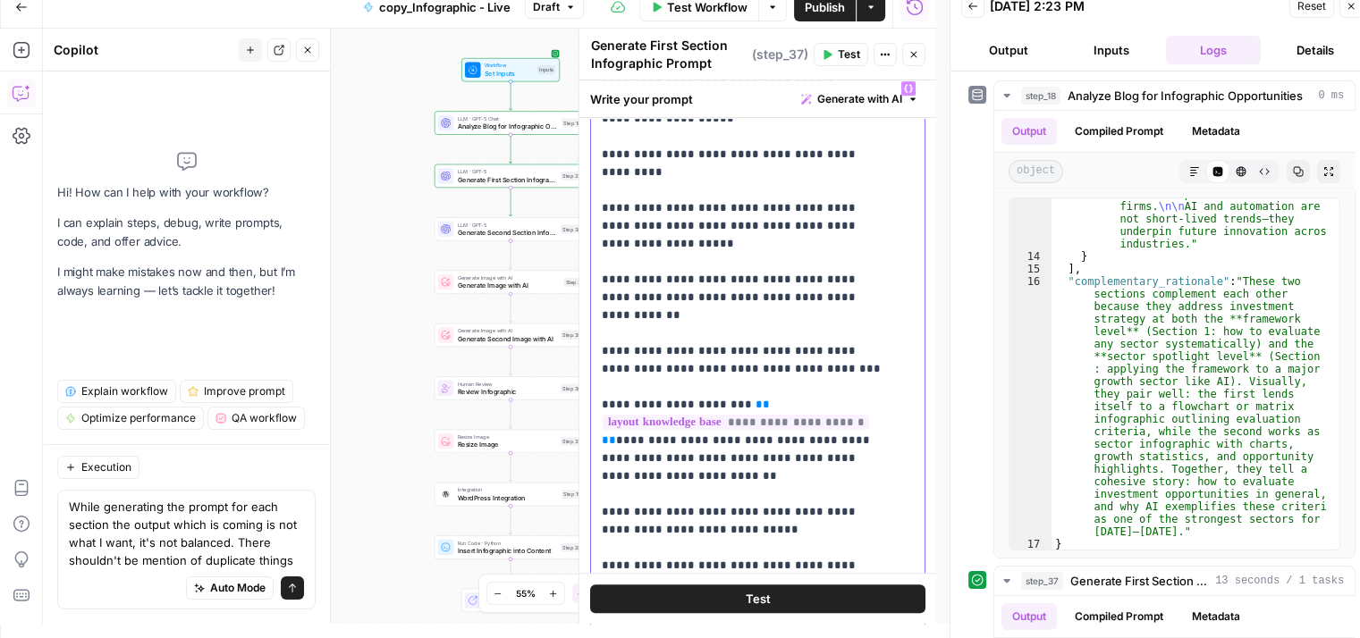
click at [602, 312] on p "**********" at bounding box center [744, 351] width 285 height 1555
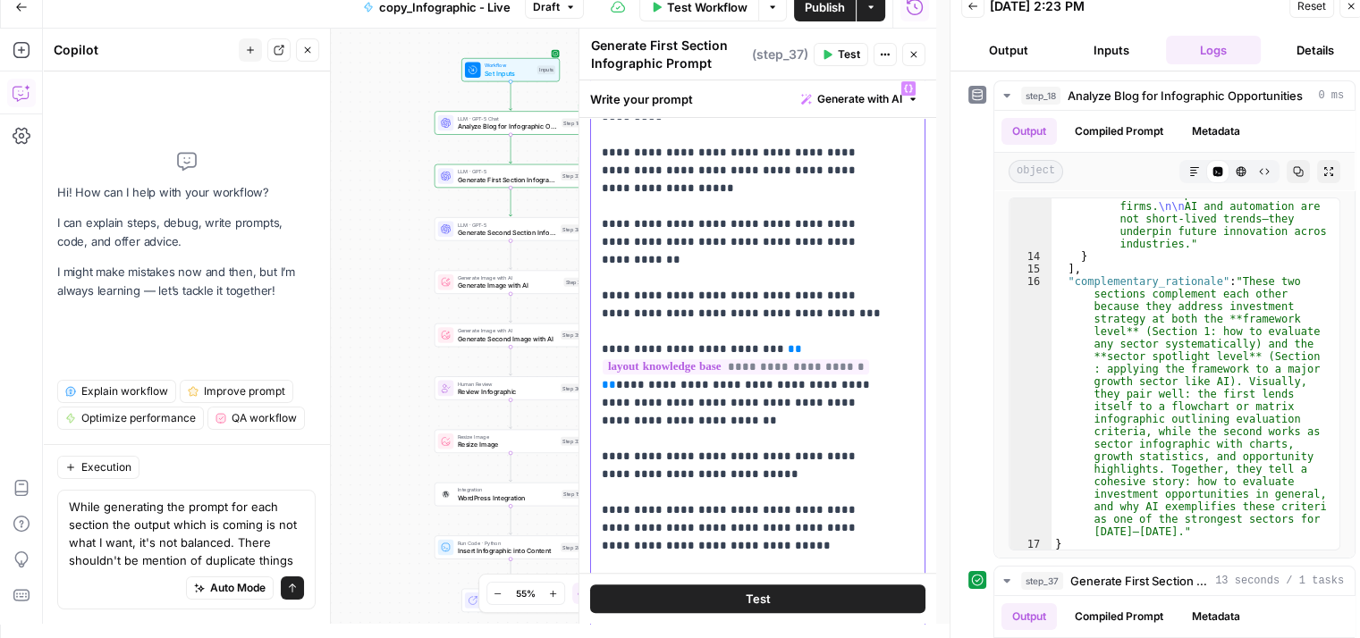
scroll to position [561, 0]
click at [602, 371] on p "**********" at bounding box center [744, 295] width 285 height 1555
click at [602, 417] on p "**********" at bounding box center [744, 295] width 285 height 1555
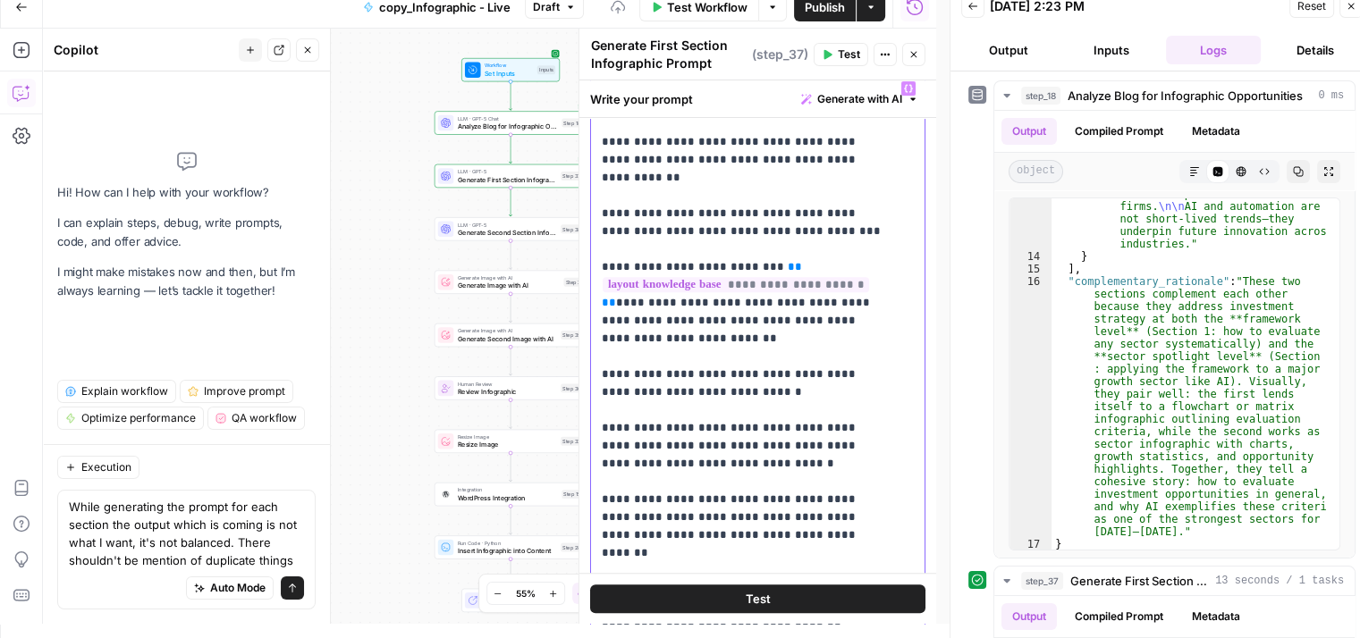
scroll to position [645, 0]
click at [602, 406] on p "**********" at bounding box center [744, 211] width 285 height 1555
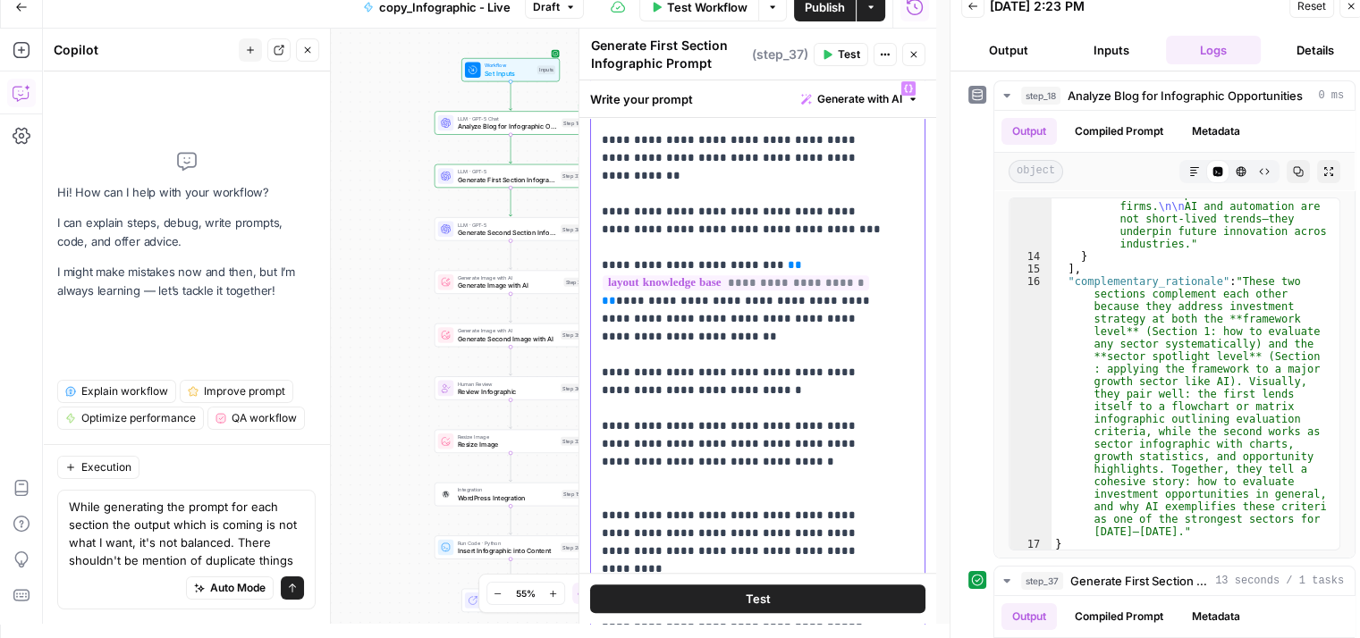
click at [603, 420] on p "**********" at bounding box center [744, 220] width 285 height 1573
click at [807, 423] on p "**********" at bounding box center [744, 220] width 285 height 1573
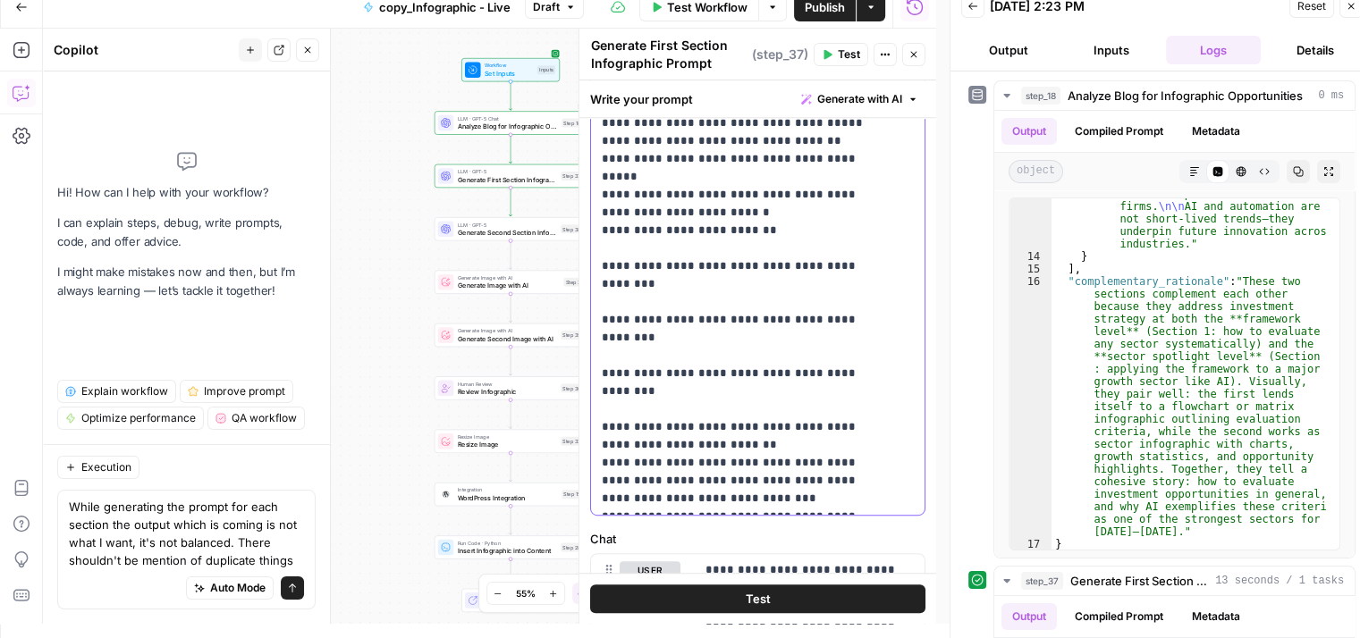
scroll to position [955, 0]
click at [599, 277] on div "**********" at bounding box center [751, 150] width 320 height 728
click at [599, 299] on div "**********" at bounding box center [751, 150] width 320 height 728
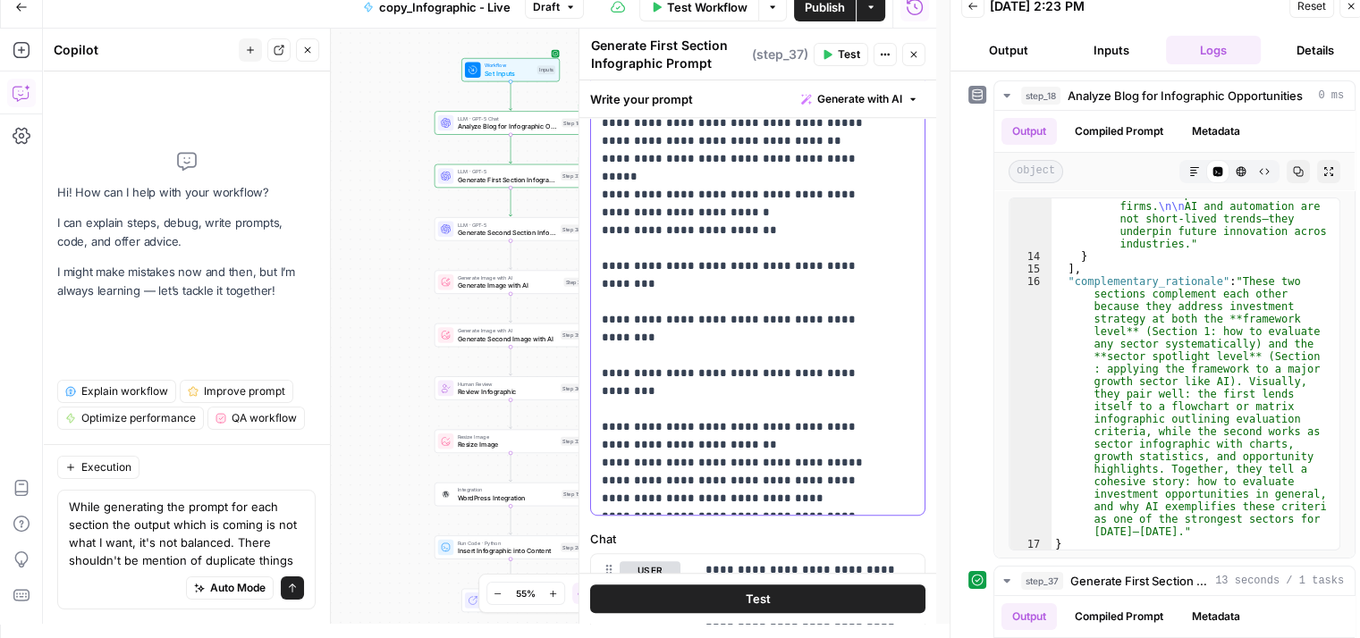
click at [597, 462] on div "**********" at bounding box center [751, 150] width 320 height 728
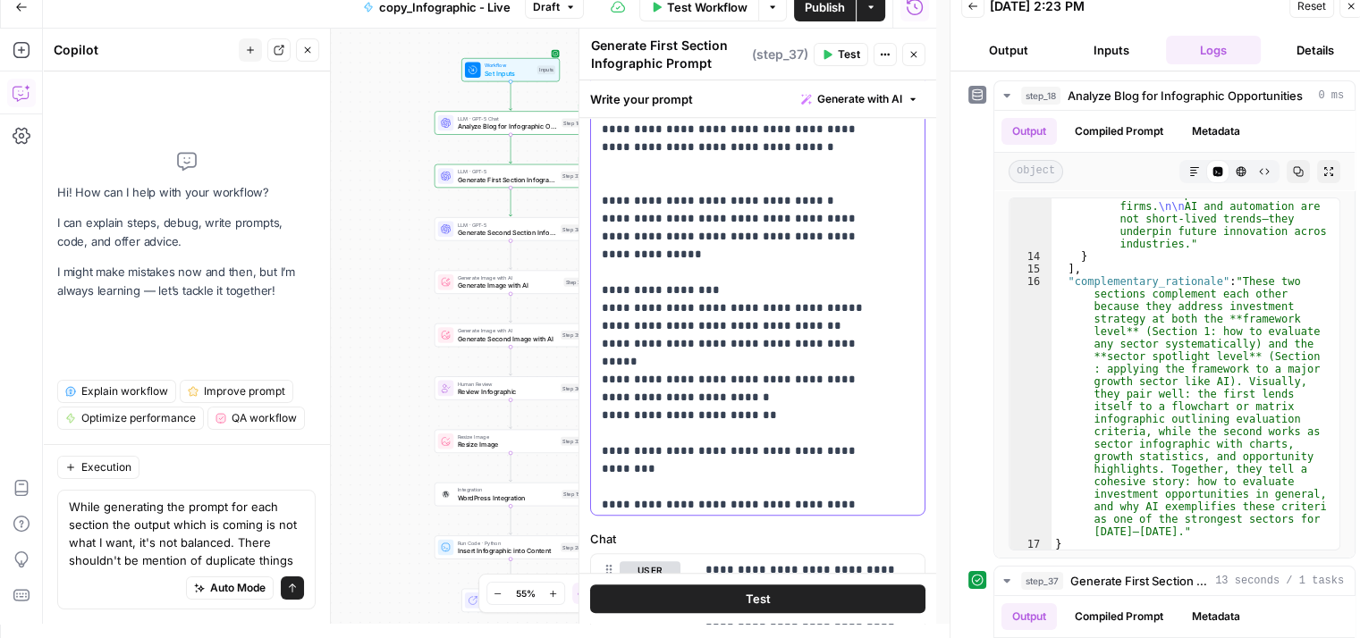
scroll to position [673, 0]
click at [600, 240] on div "**********" at bounding box center [751, 150] width 320 height 728
click at [600, 215] on div "**********" at bounding box center [751, 150] width 320 height 728
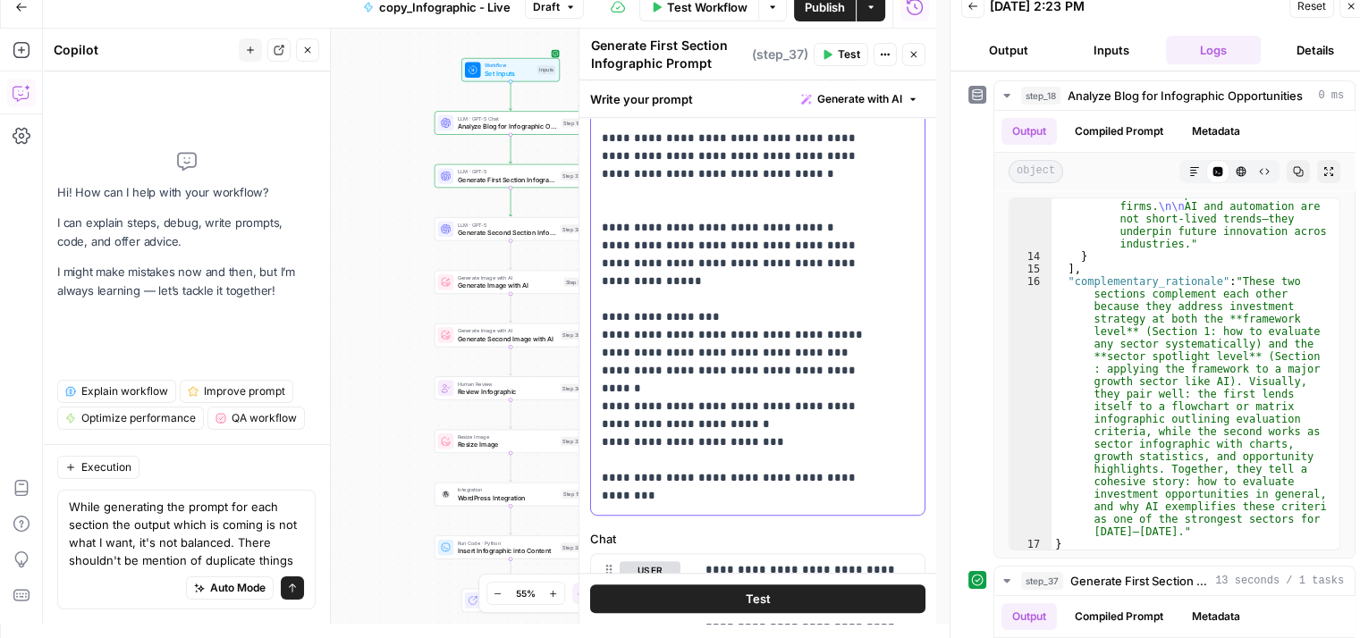
scroll to position [644, 0]
click at [833, 11] on span "Publish" at bounding box center [824, 7] width 40 height 18
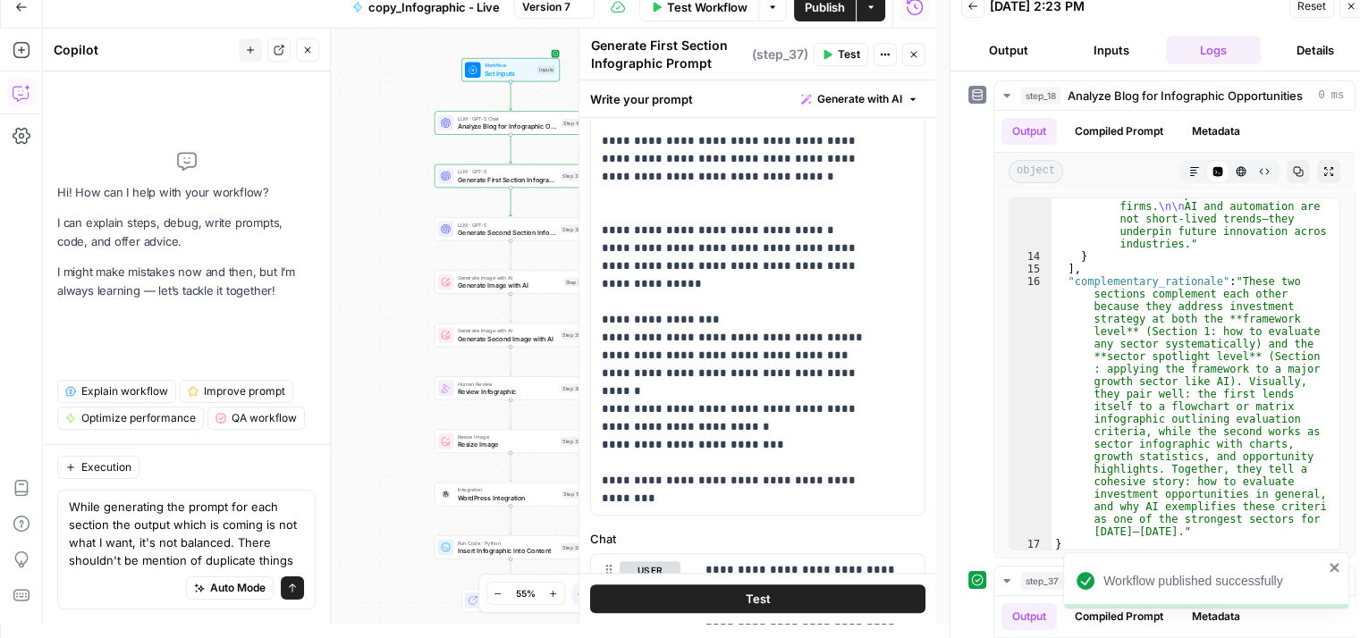
click at [827, 56] on icon "button" at bounding box center [827, 55] width 8 height 10
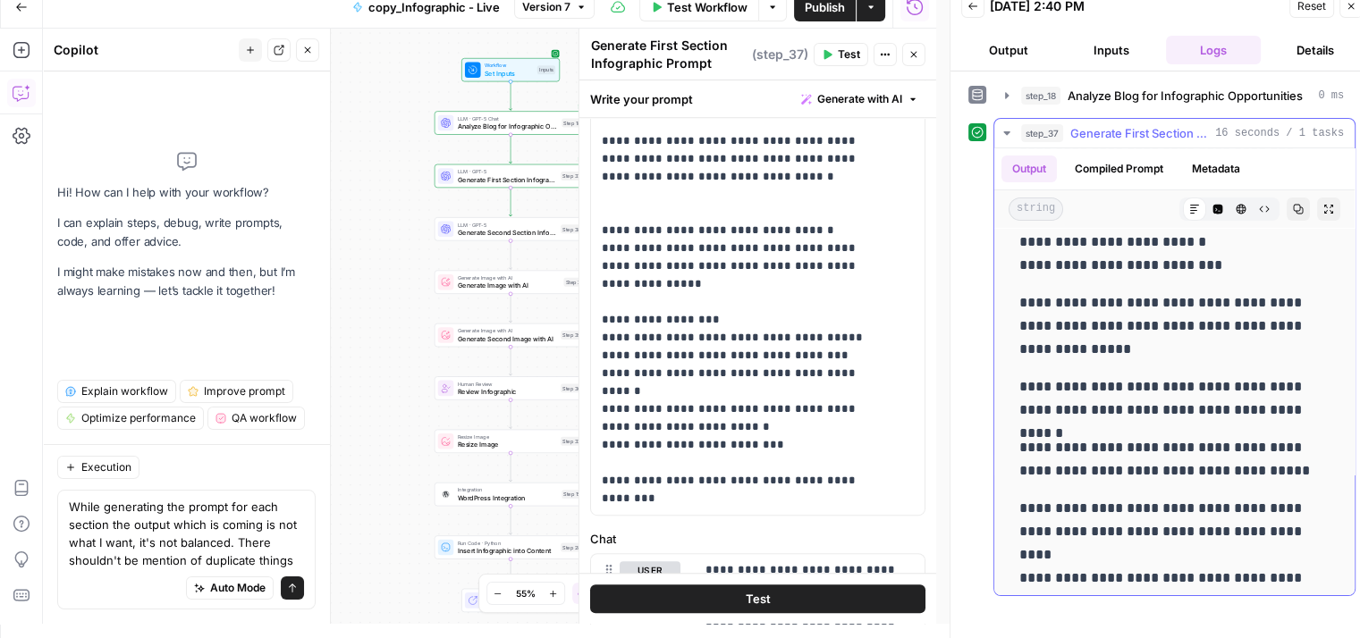
scroll to position [131, 0]
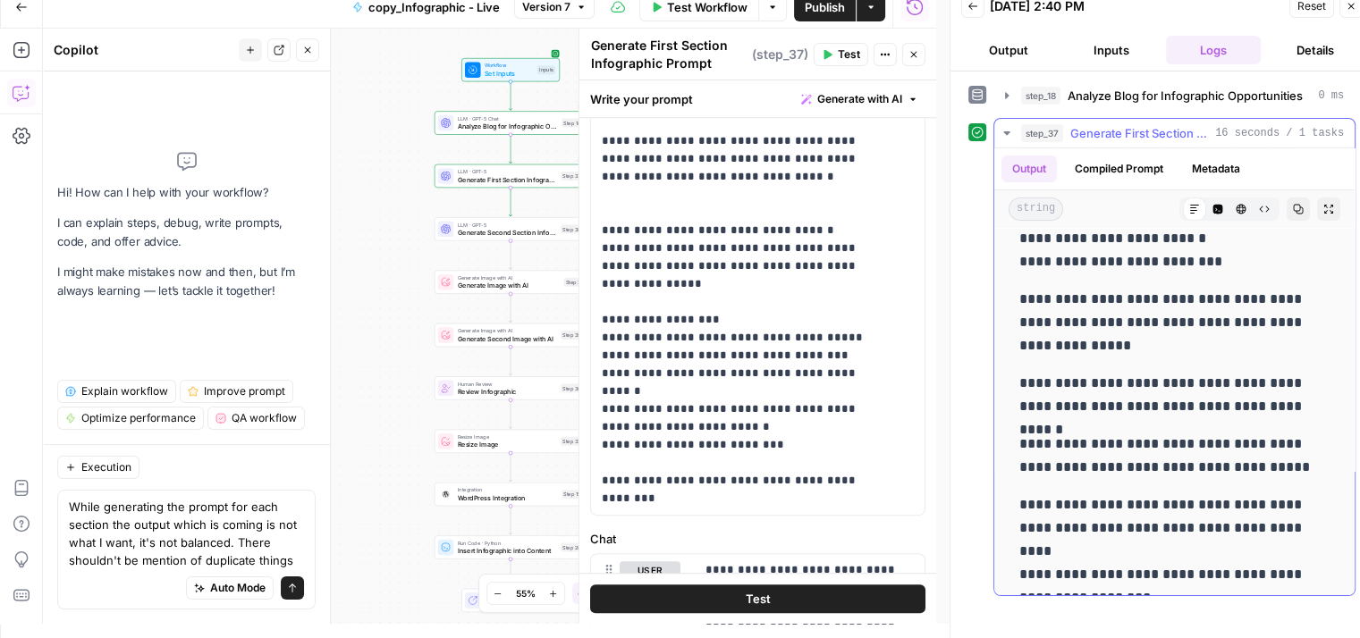
drag, startPoint x: 1204, startPoint y: 379, endPoint x: 1177, endPoint y: 405, distance: 37.3
click at [1177, 405] on p "**********" at bounding box center [1167, 395] width 297 height 46
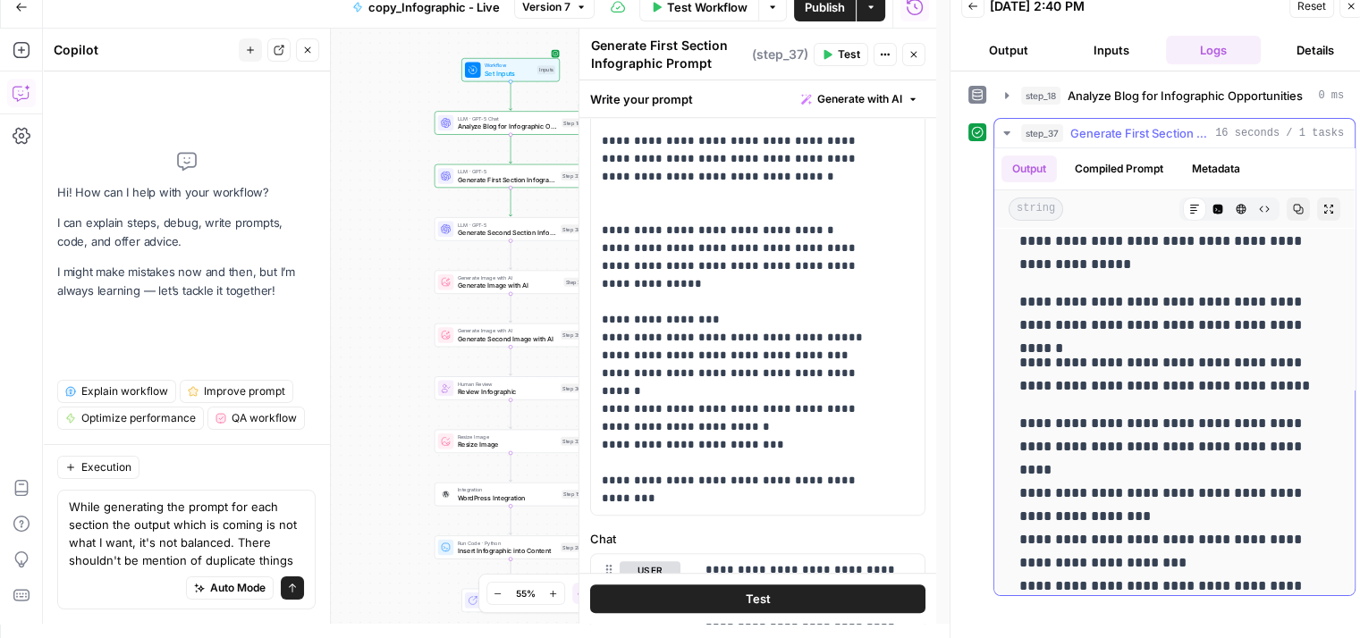
scroll to position [214, 0]
click at [1203, 352] on p "**********" at bounding box center [1167, 373] width 297 height 46
drag, startPoint x: 1203, startPoint y: 352, endPoint x: 1158, endPoint y: 377, distance: 51.2
click at [1158, 377] on p "**********" at bounding box center [1167, 373] width 297 height 46
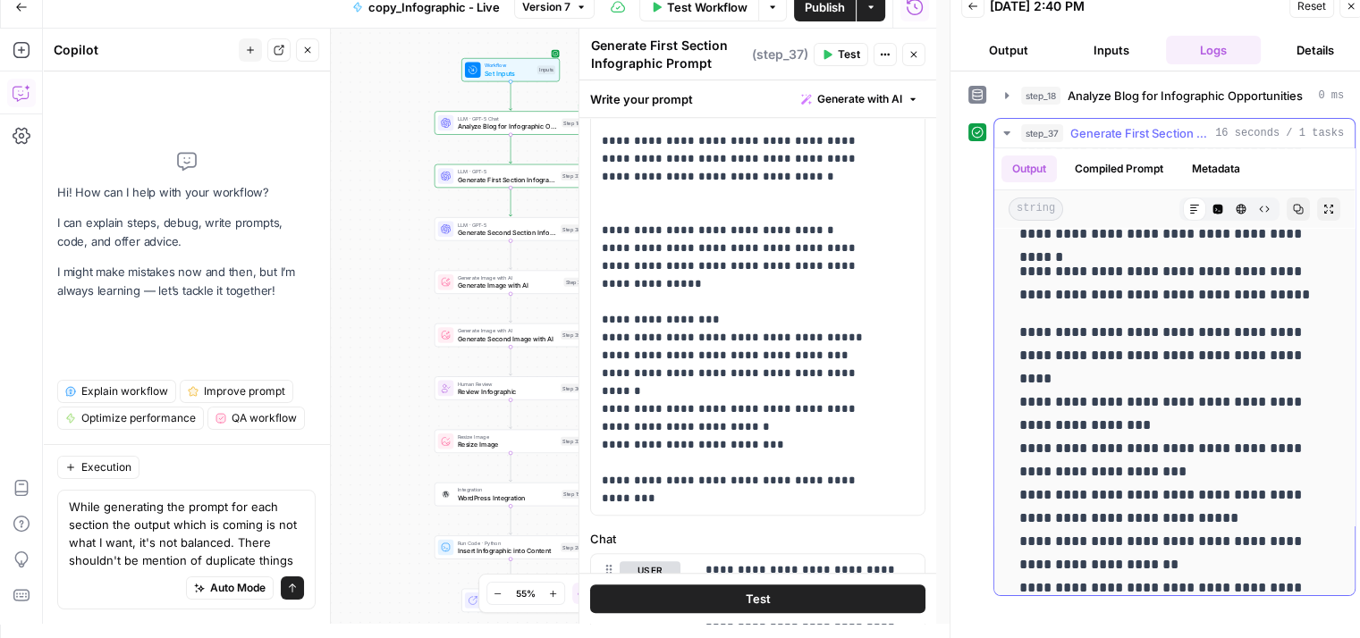
scroll to position [307, 0]
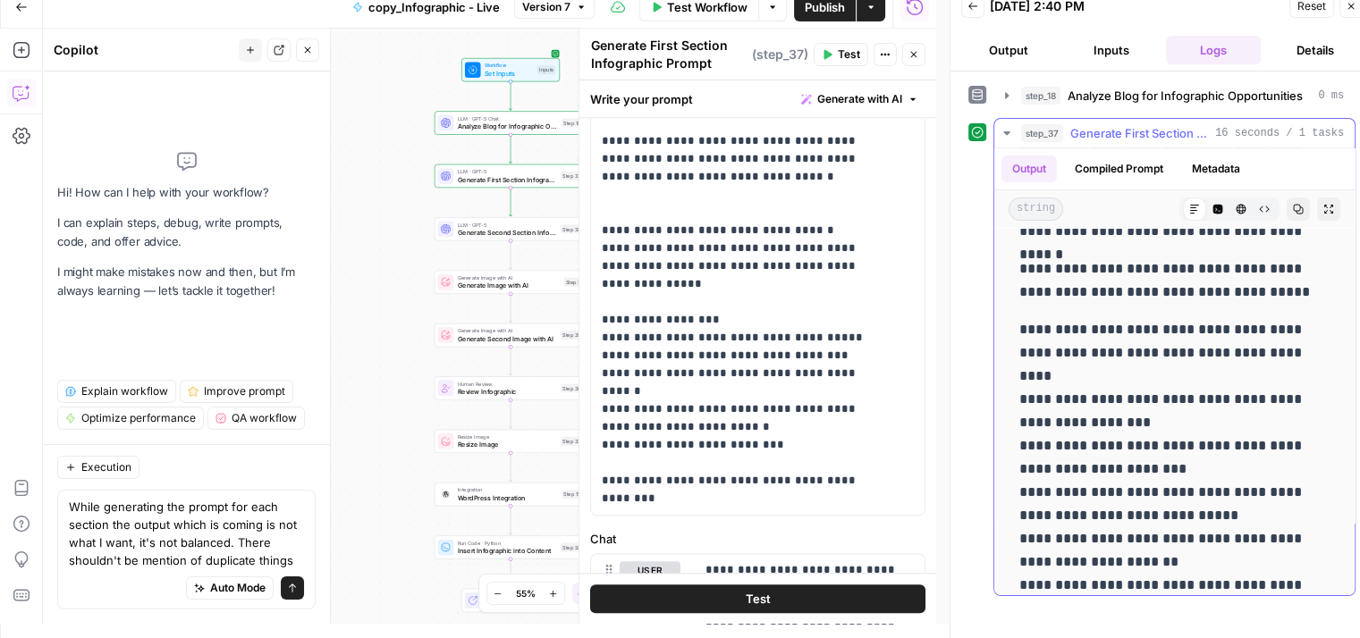
drag, startPoint x: 1224, startPoint y: 324, endPoint x: 1179, endPoint y: 362, distance: 58.9
click at [1179, 362] on p "**********" at bounding box center [1167, 515] width 297 height 395
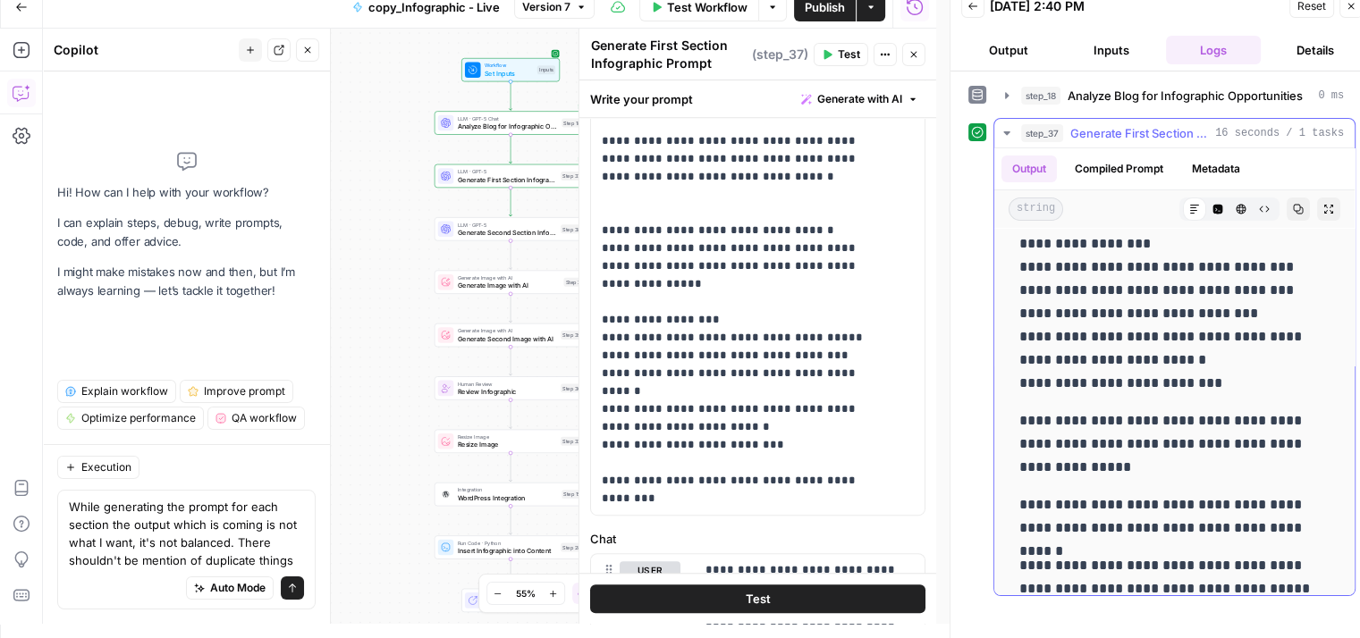
scroll to position [0, 0]
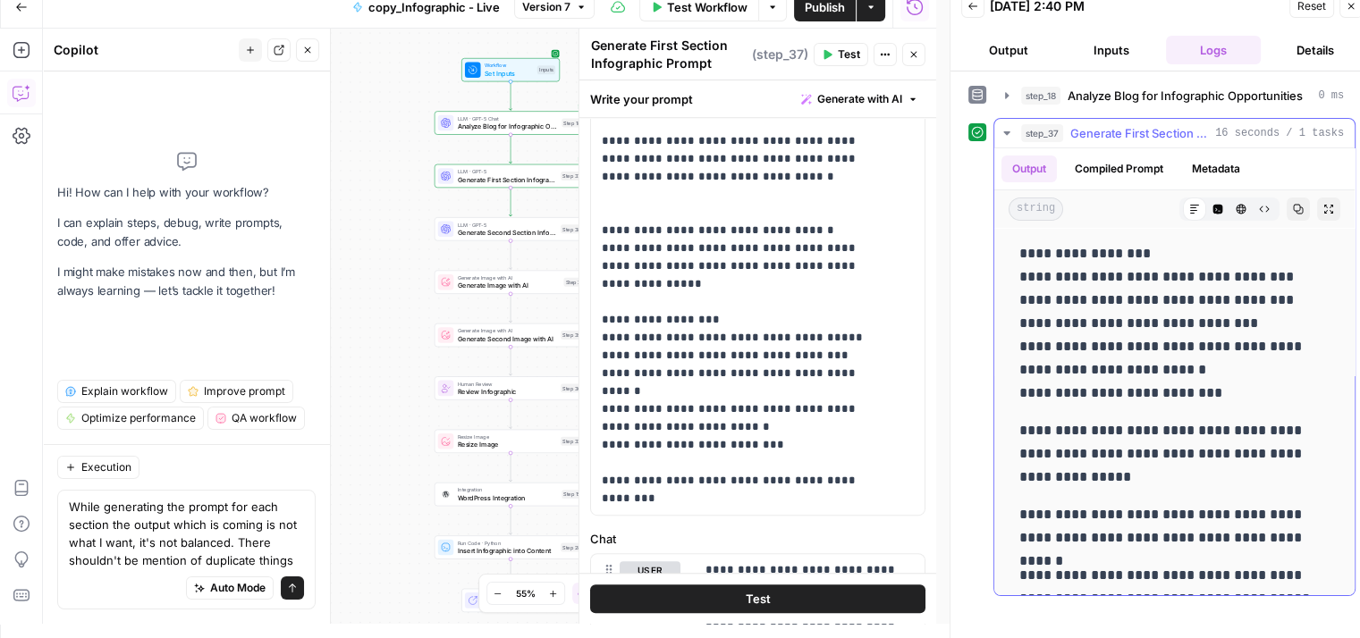
click at [1185, 130] on span "Generate First Section Infographic Prompt" at bounding box center [1139, 133] width 138 height 18
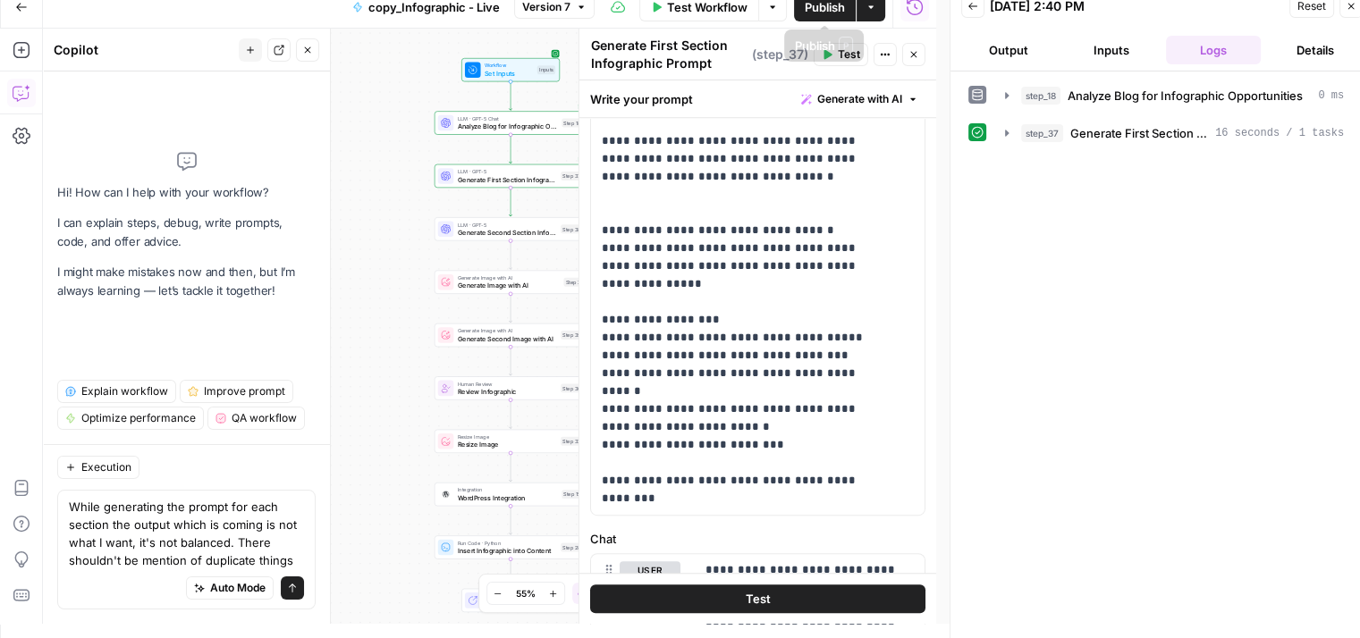
click at [824, 12] on span "Publish" at bounding box center [824, 7] width 40 height 18
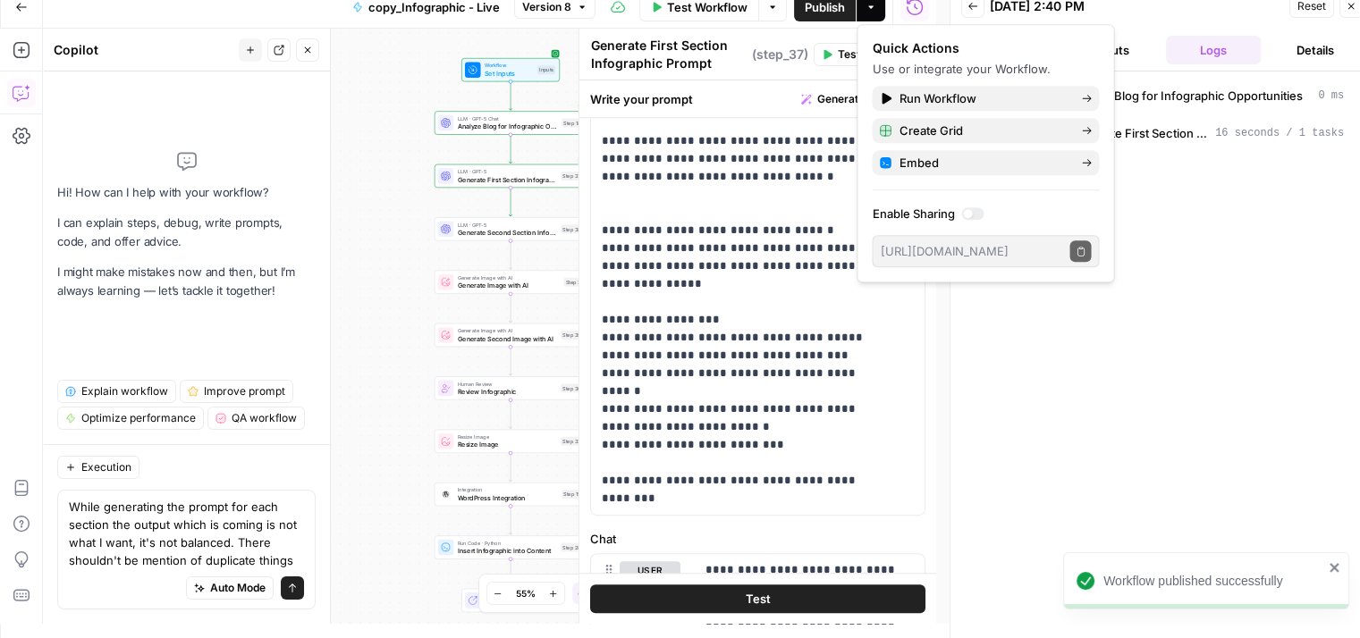
click at [380, 123] on div "Workflow Set Inputs Inputs LLM · GPT-5 Chat Analyze Blog for Infographic Opport…" at bounding box center [489, 326] width 893 height 595
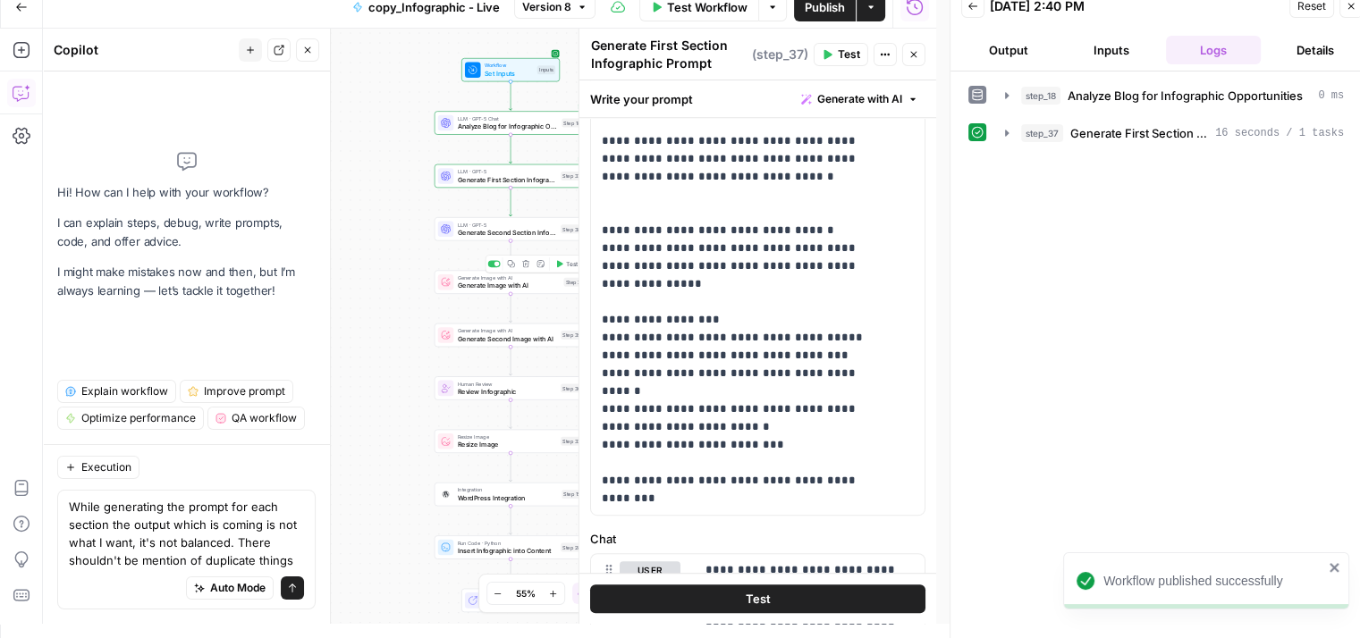
click at [568, 265] on div "Workflow Set Inputs Inputs LLM · GPT-5 Chat Analyze Blog for Infographic Opport…" at bounding box center [489, 326] width 893 height 595
click at [564, 268] on button "Test" at bounding box center [566, 263] width 30 height 13
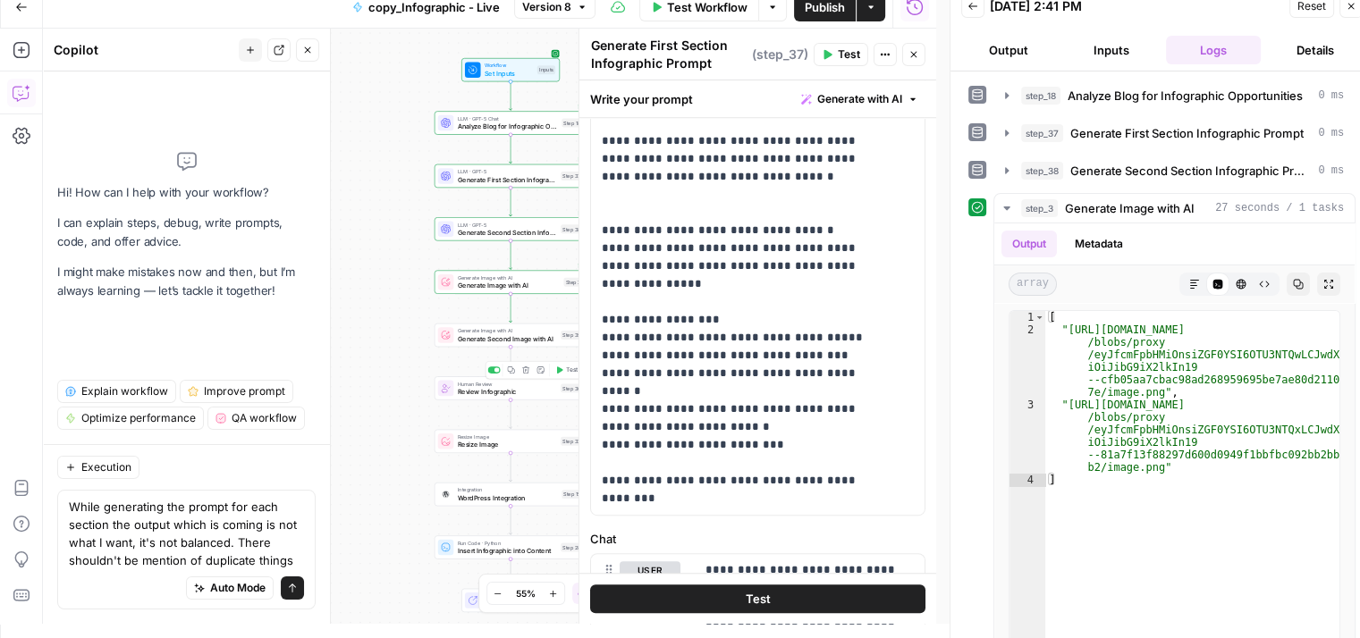
click at [565, 368] on button "Test" at bounding box center [566, 370] width 30 height 13
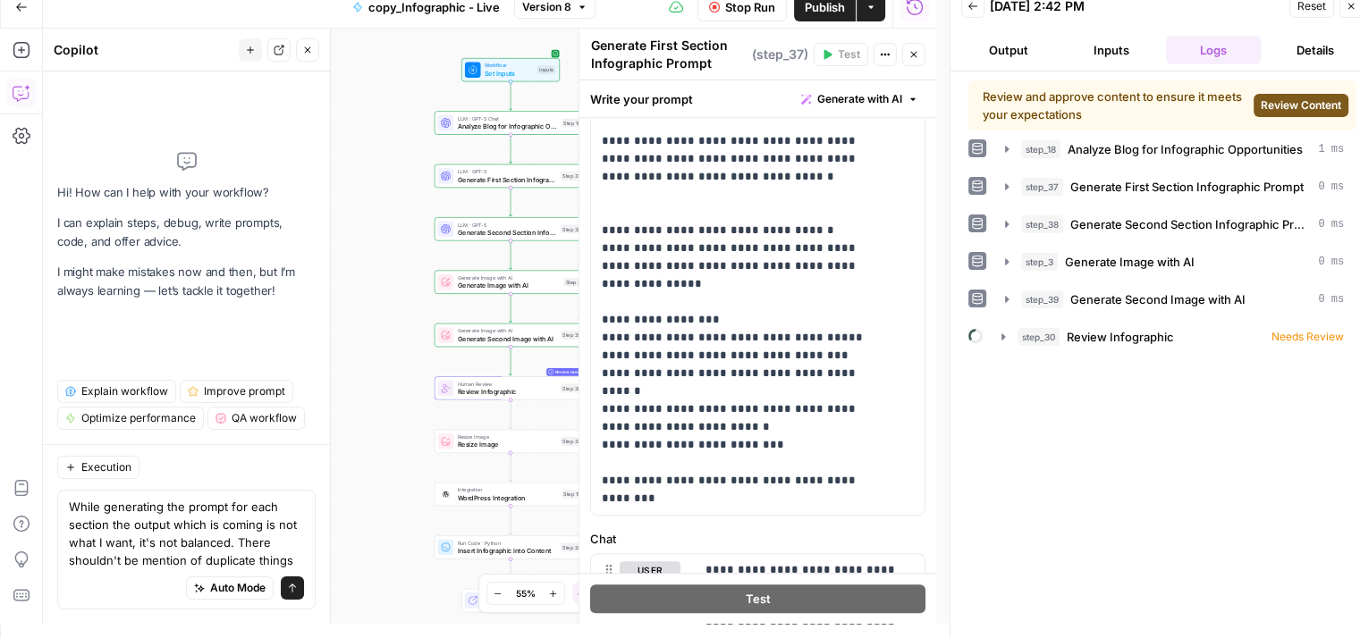
click at [1304, 111] on span "Review Content" at bounding box center [1300, 105] width 80 height 16
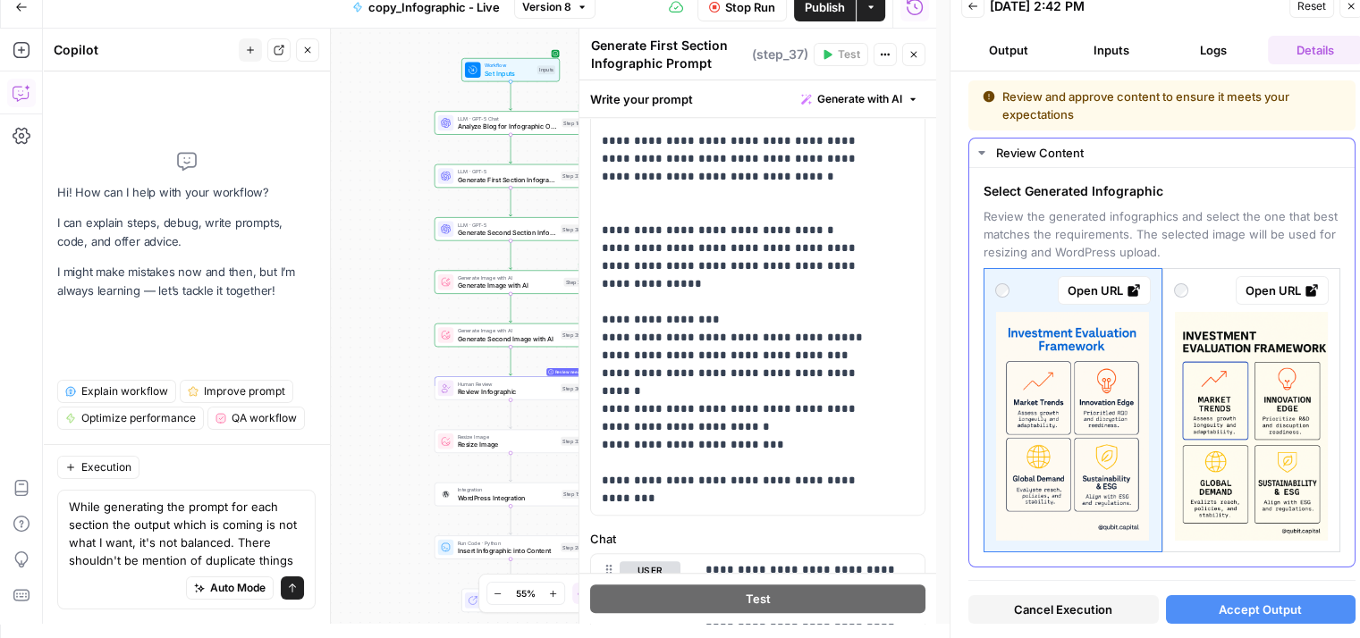
click at [1290, 287] on div "Open URL" at bounding box center [1281, 291] width 73 height 18
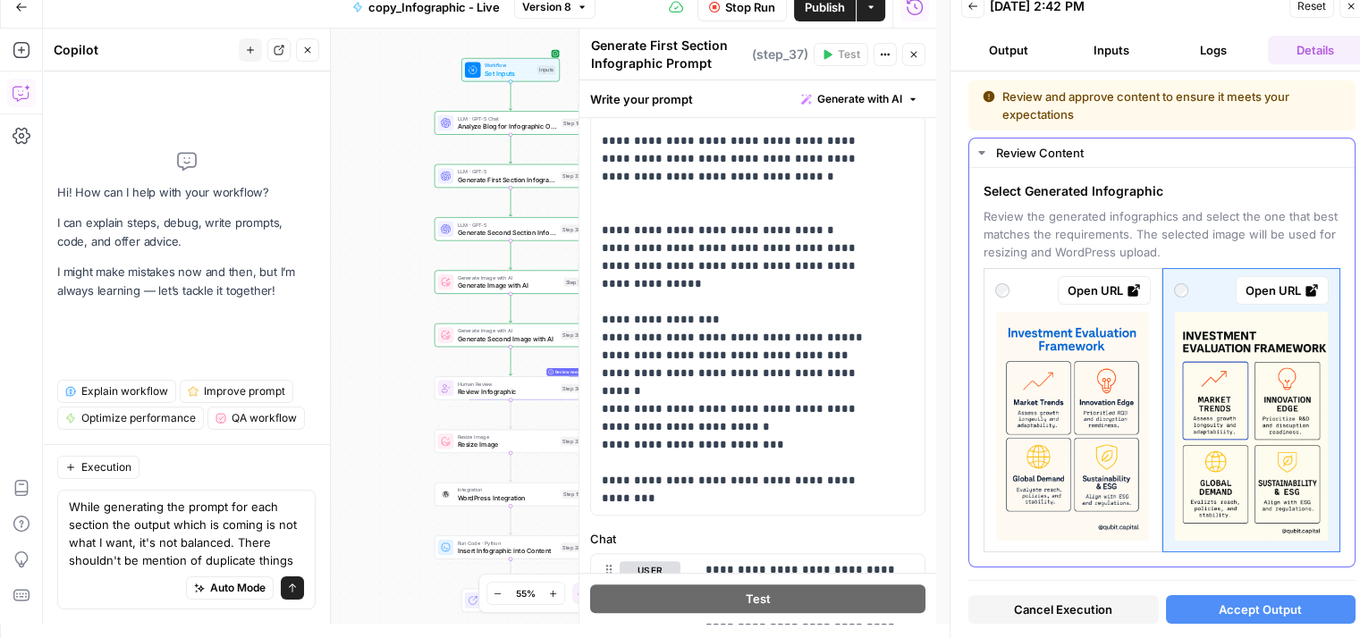
click at [1127, 282] on div "Open URL" at bounding box center [1103, 291] width 73 height 18
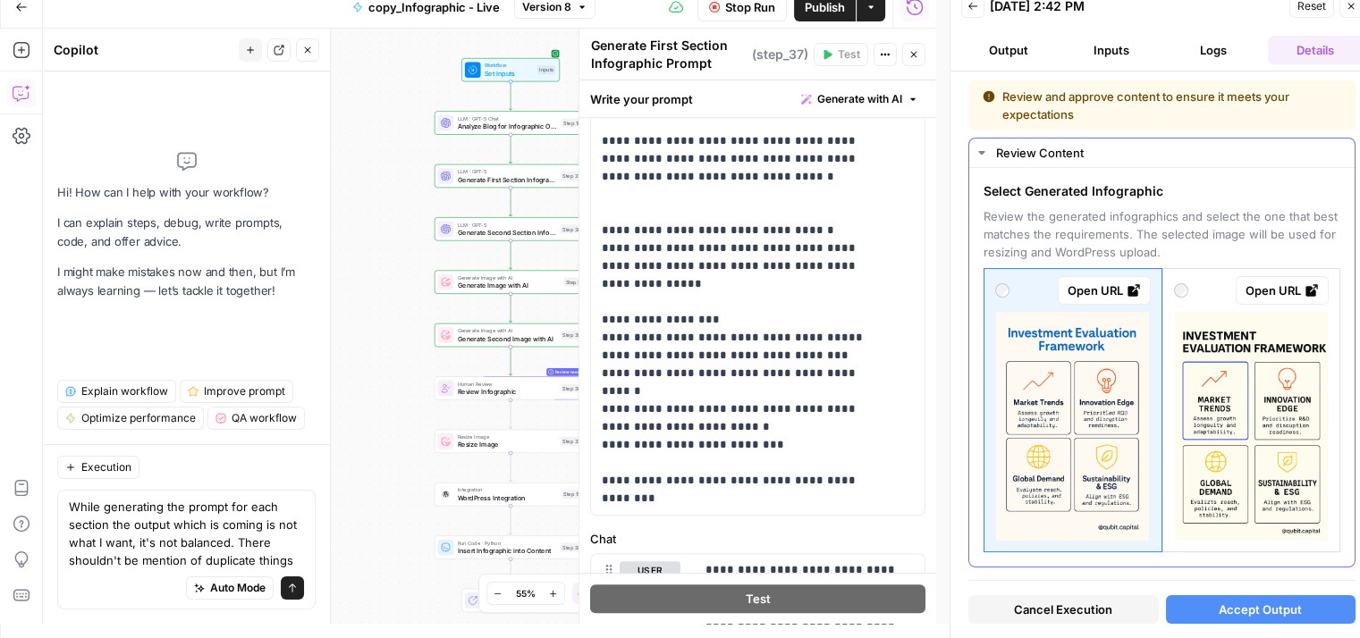
click at [1299, 299] on link "Open URL" at bounding box center [1281, 290] width 93 height 29
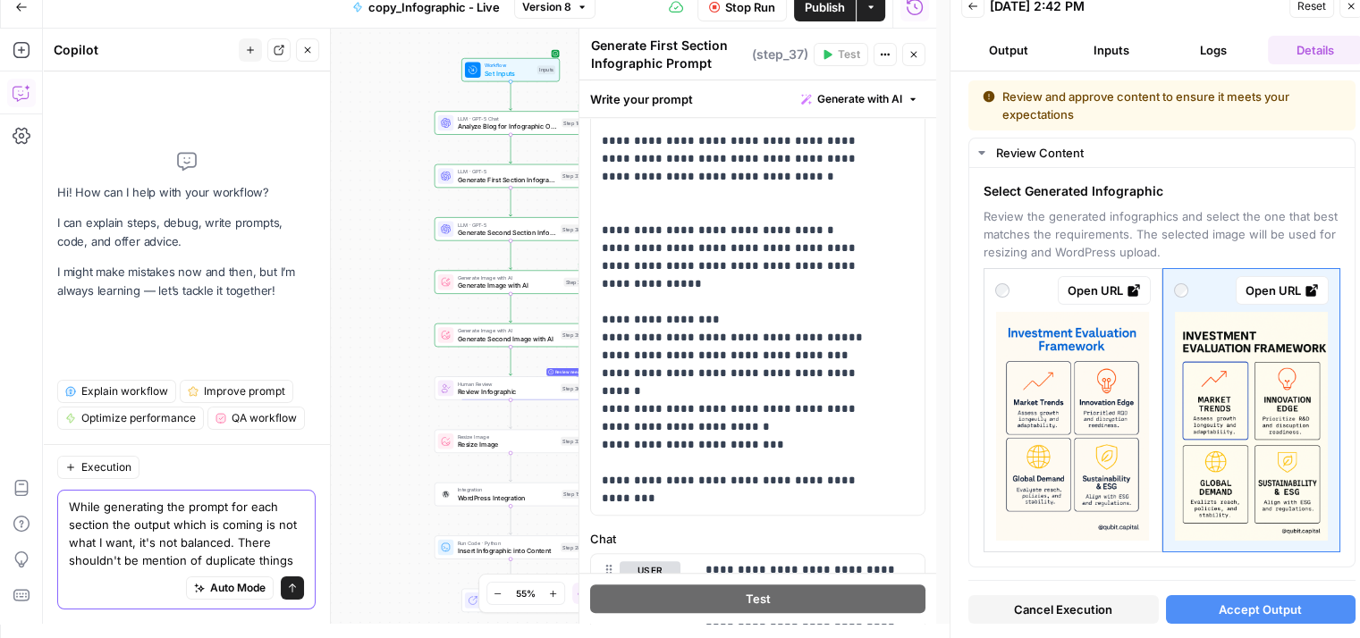
click at [140, 536] on textarea "While generating the prompt for each section the output which is coming is not …" at bounding box center [186, 534] width 235 height 72
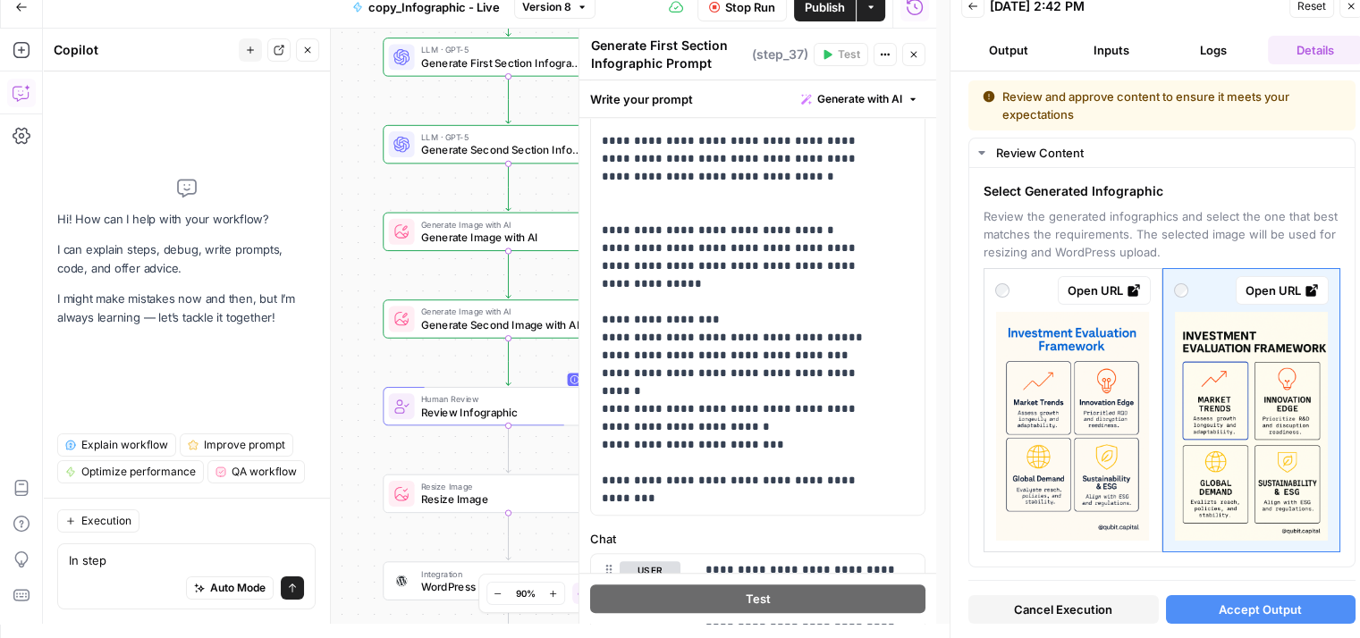
drag, startPoint x: 388, startPoint y: 305, endPoint x: 229, endPoint y: 225, distance: 177.9
click at [229, 225] on body "Qubit - SEO New Home Browse Your Data Usage Settings Recent Grids content updat…" at bounding box center [680, 305] width 1360 height 638
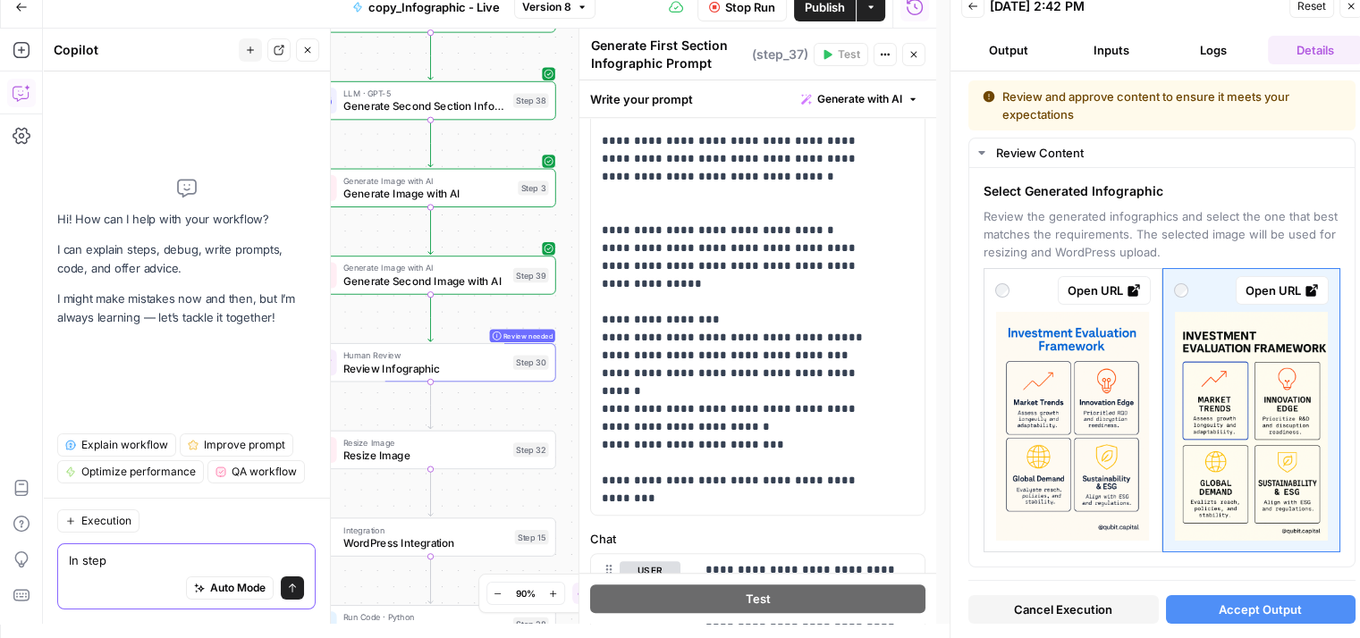
click at [129, 562] on textarea "In step" at bounding box center [186, 560] width 235 height 18
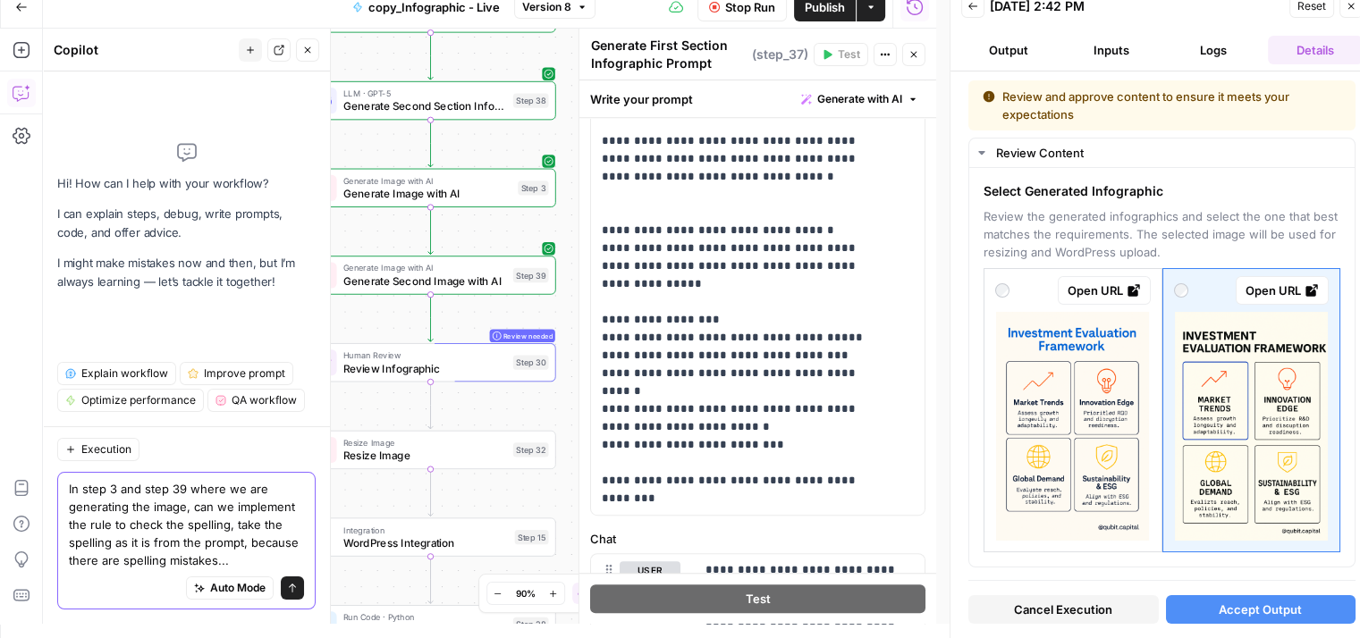
type textarea "In step 3 and step 39 where we are generating the image, can we implement the r…"
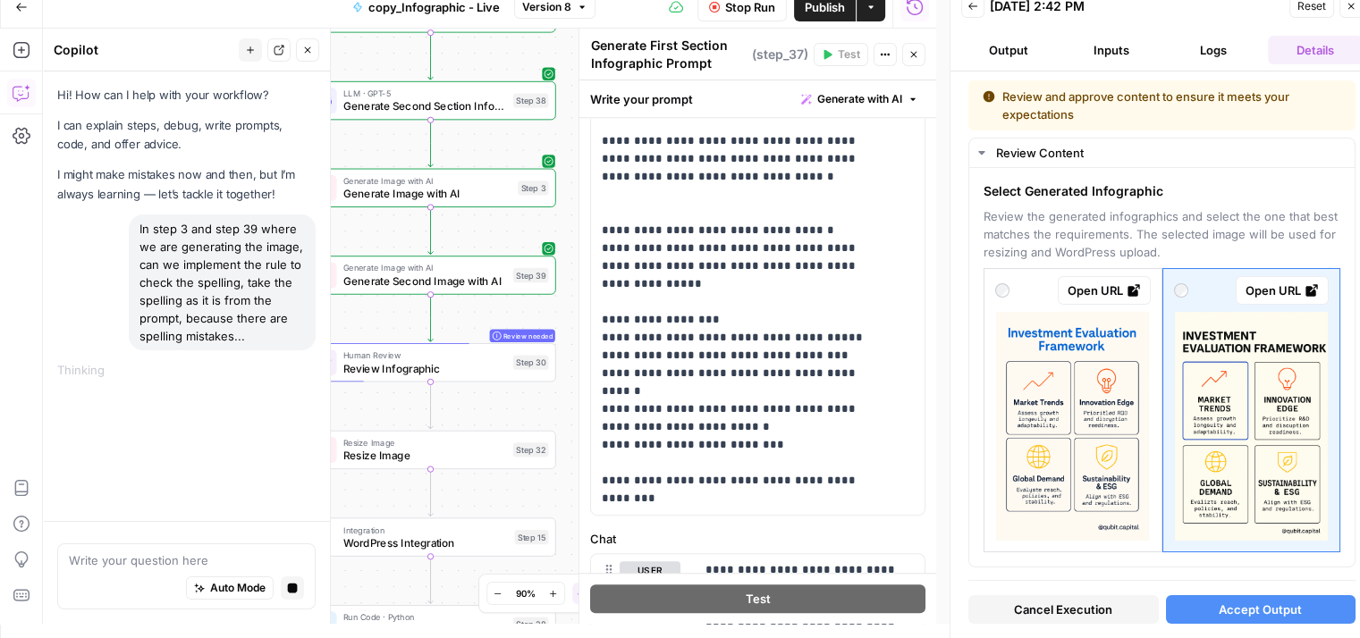
click at [1219, 609] on span "Accept Output" at bounding box center [1259, 610] width 83 height 18
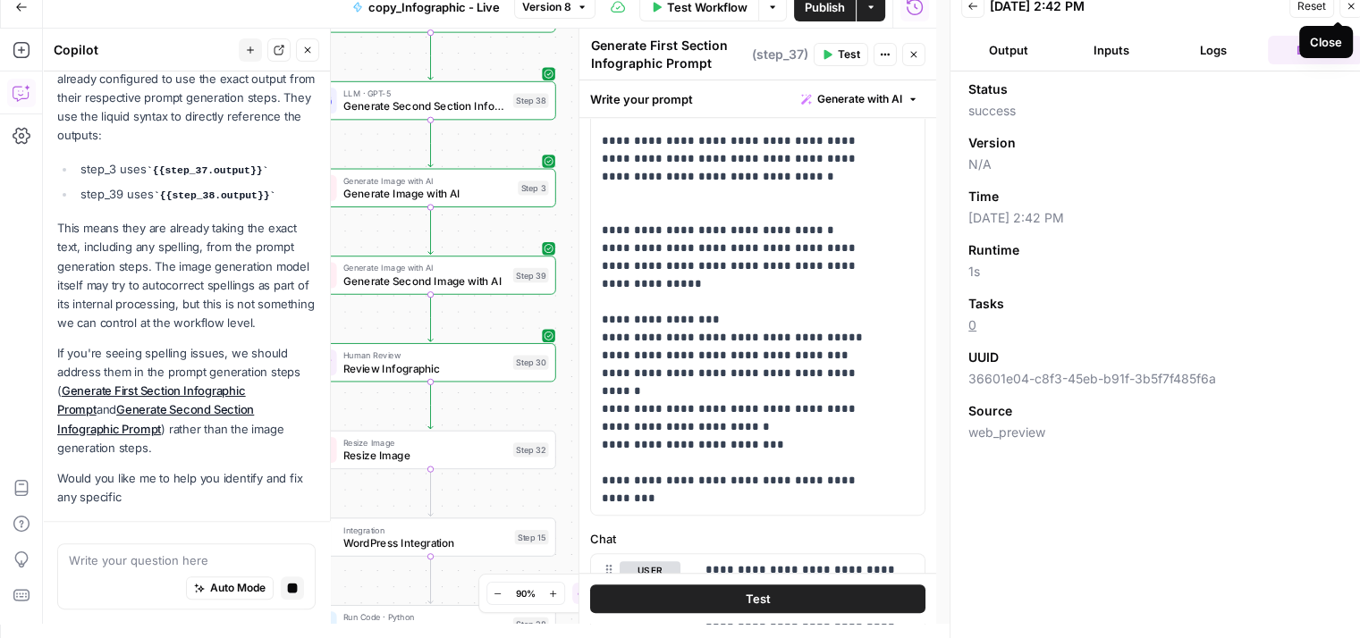
scroll to position [526, 0]
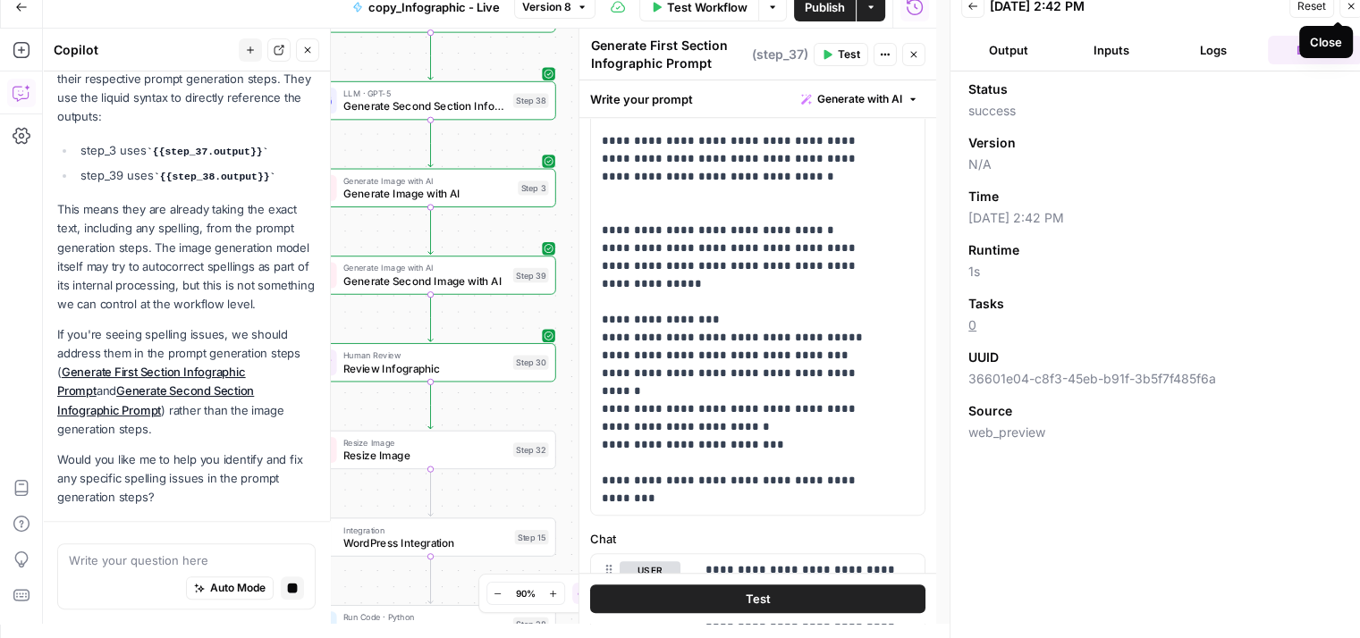
click at [1350, 11] on icon "button" at bounding box center [1350, 6] width 11 height 11
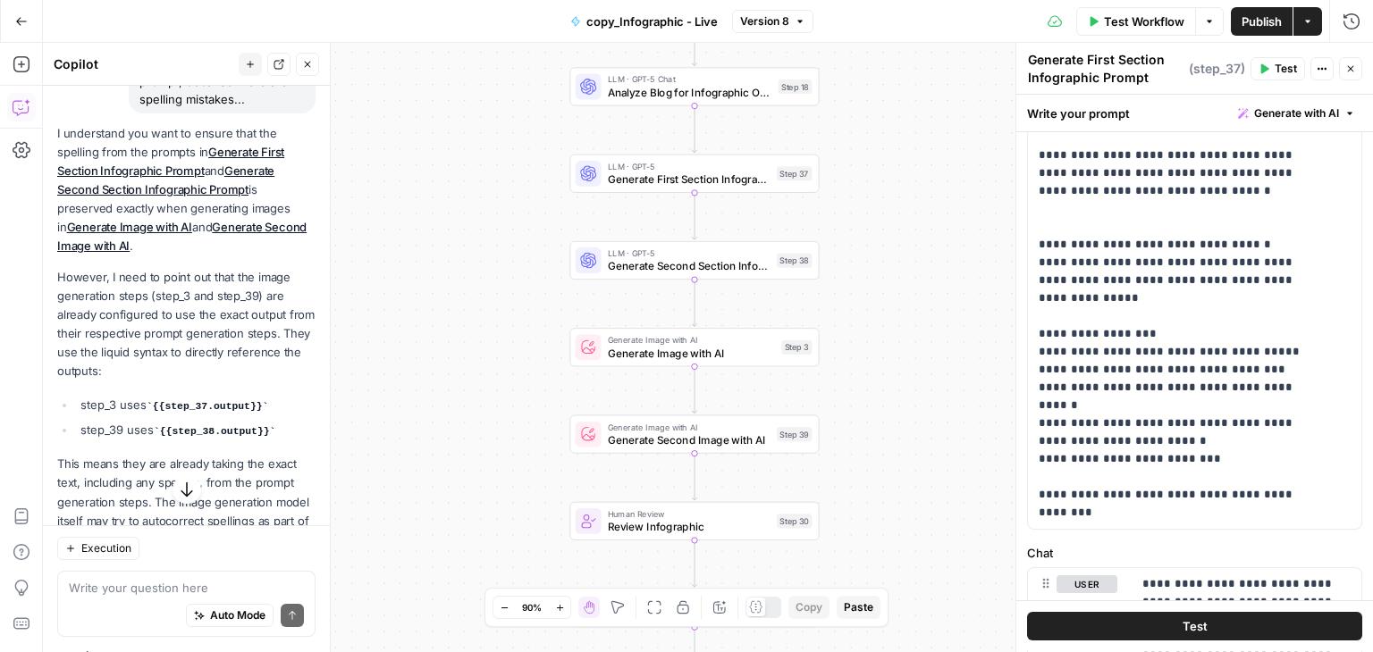
scroll to position [252, 0]
drag, startPoint x: 69, startPoint y: 296, endPoint x: 212, endPoint y: 371, distance: 161.5
click at [212, 371] on p "However, I need to point out that the image generation steps (step_3 and step_3…" at bounding box center [186, 324] width 258 height 114
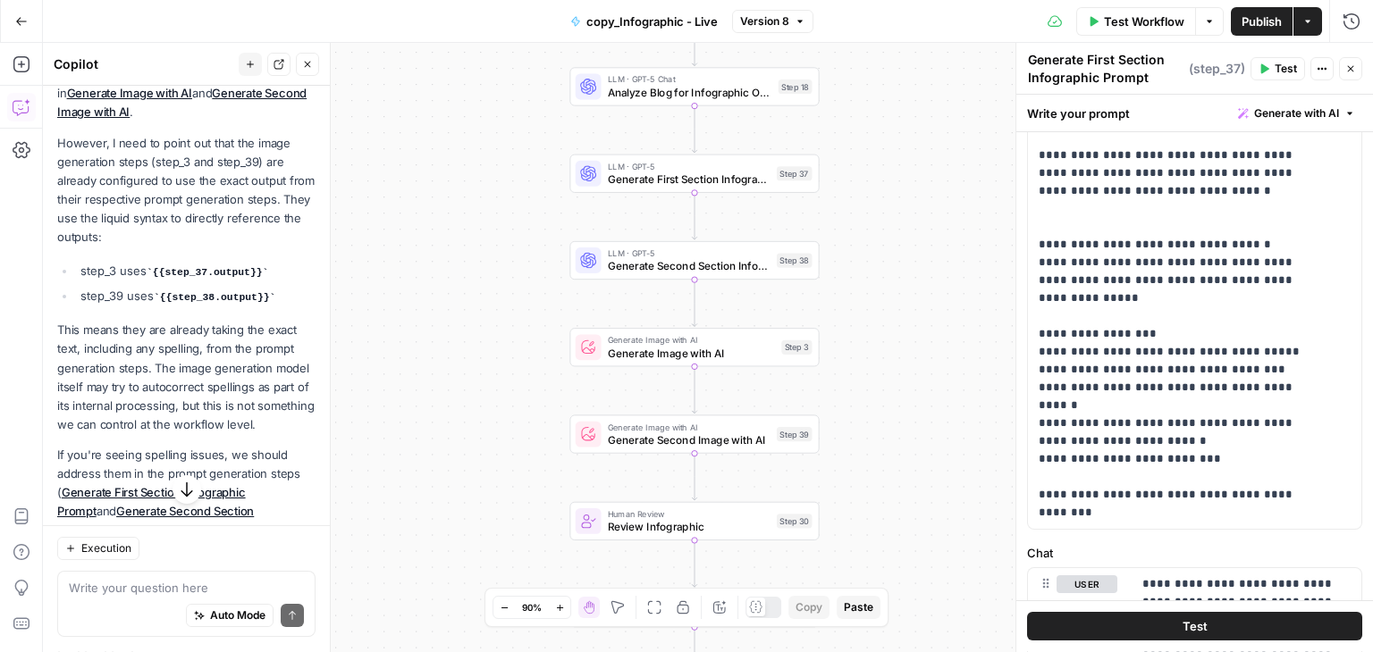
scroll to position [386, 0]
click at [108, 367] on p "This means they are already taking the exact text, including any spelling, from…" at bounding box center [186, 377] width 258 height 114
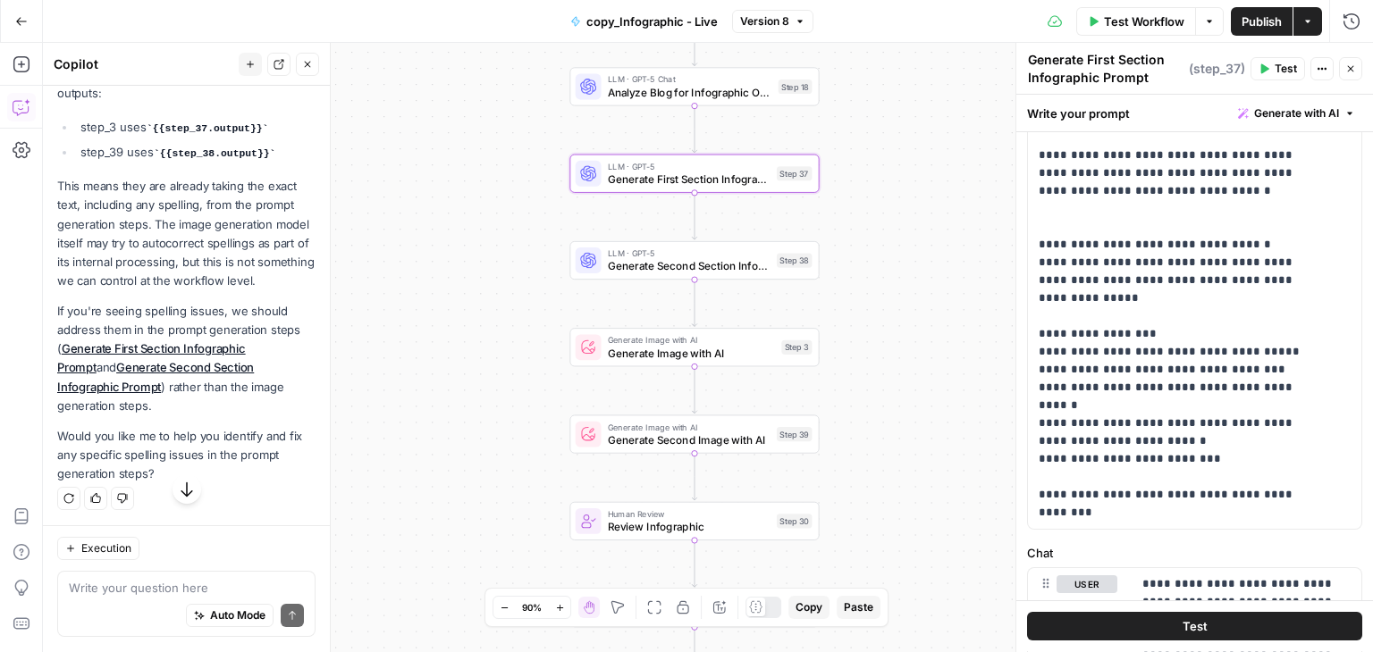
scroll to position [550, 0]
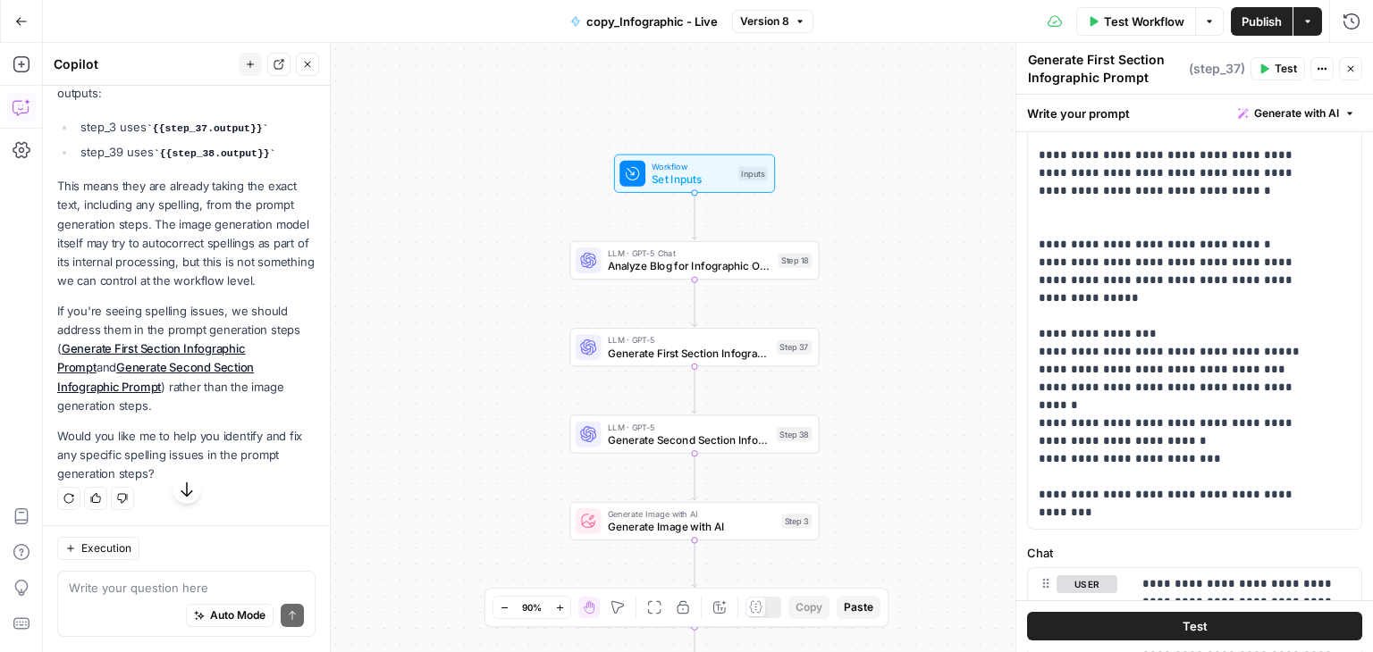
drag, startPoint x: 54, startPoint y: 330, endPoint x: 294, endPoint y: 349, distance: 241.2
click at [294, 349] on div "Hi! How can I help with your workflow? I can explain steps, debug, write prompt…" at bounding box center [186, 42] width 287 height 970
click at [122, 416] on p "If you're seeing spelling issues, we should address them in the prompt generati…" at bounding box center [186, 359] width 258 height 114
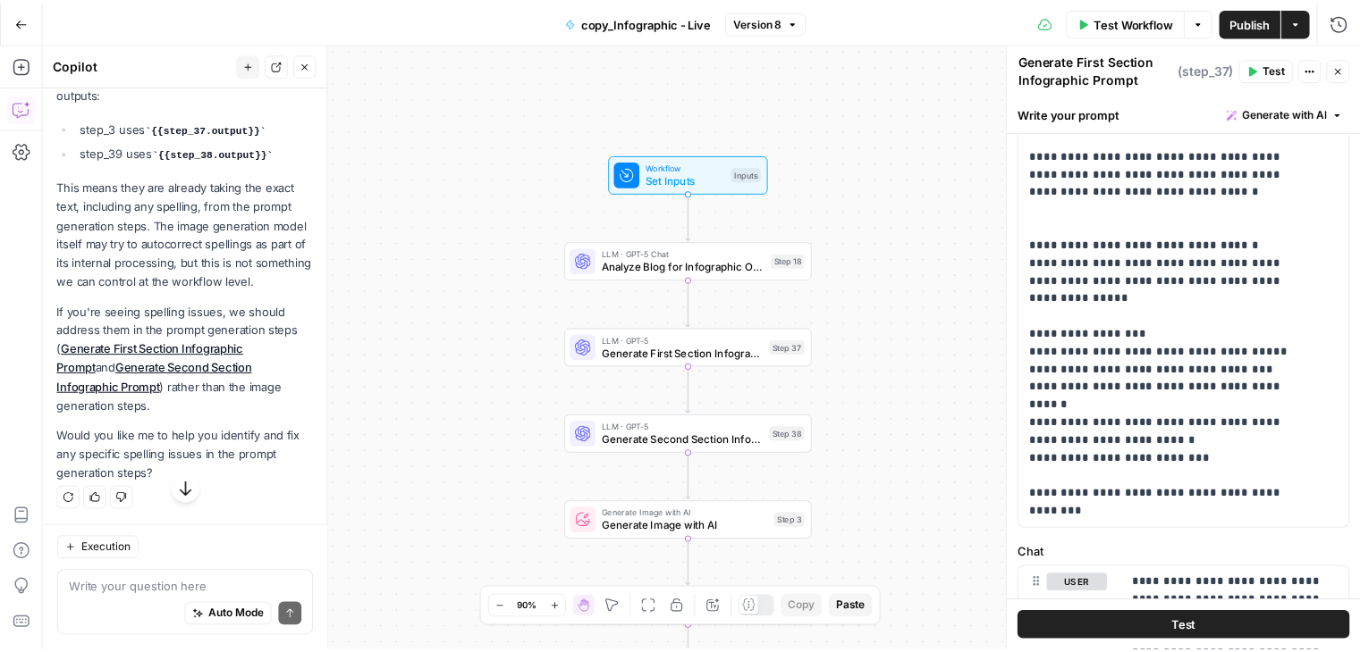
scroll to position [563, 0]
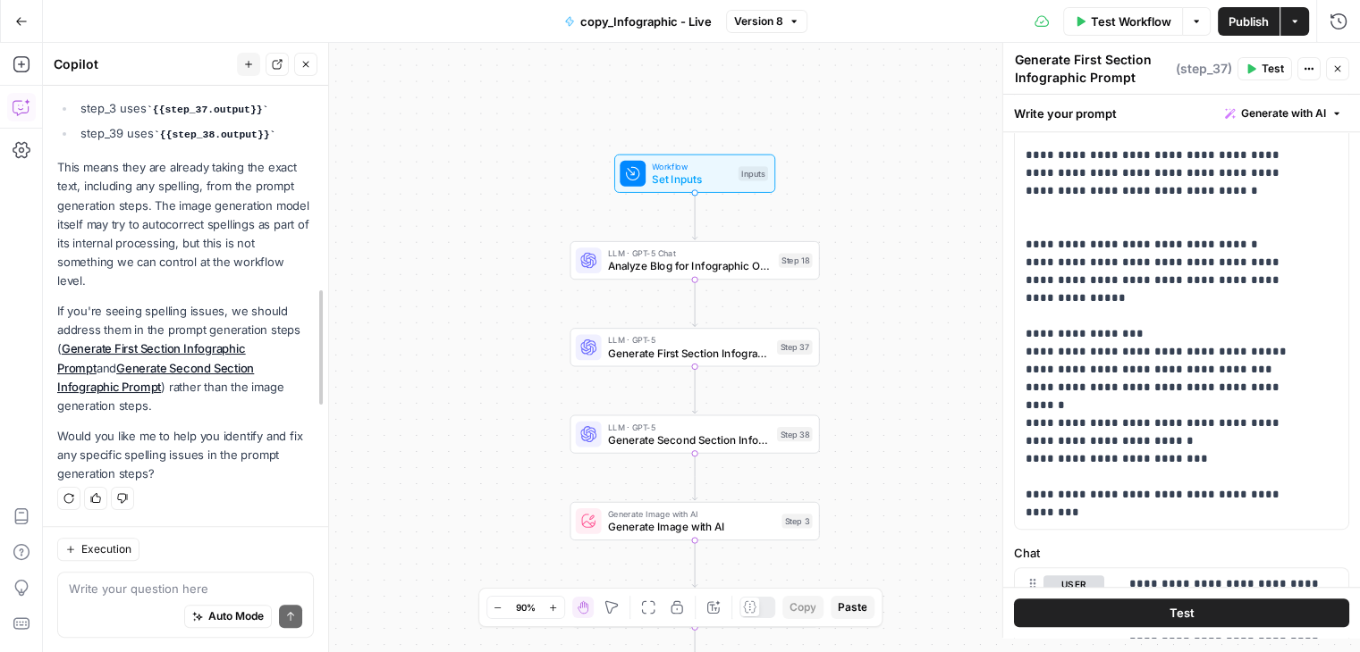
drag, startPoint x: 323, startPoint y: 450, endPoint x: 132, endPoint y: 605, distance: 245.3
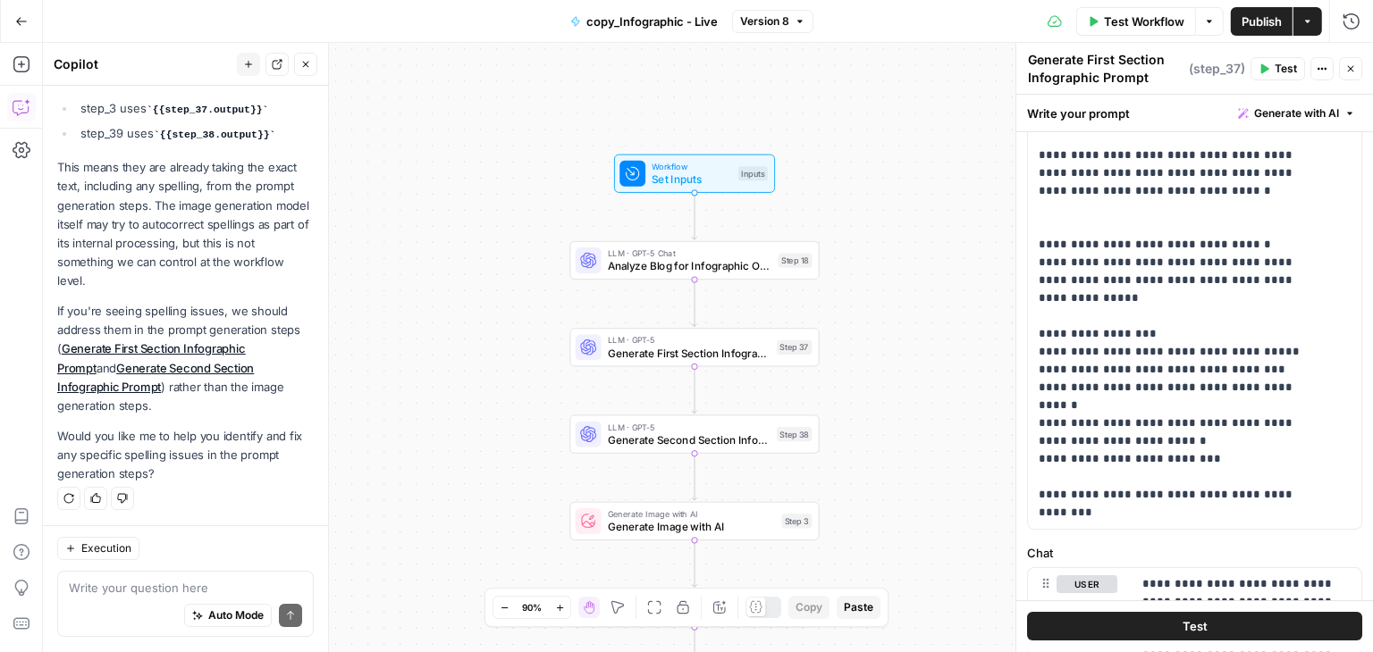
click at [132, 605] on div "Auto Mode Send" at bounding box center [185, 617] width 233 height 39
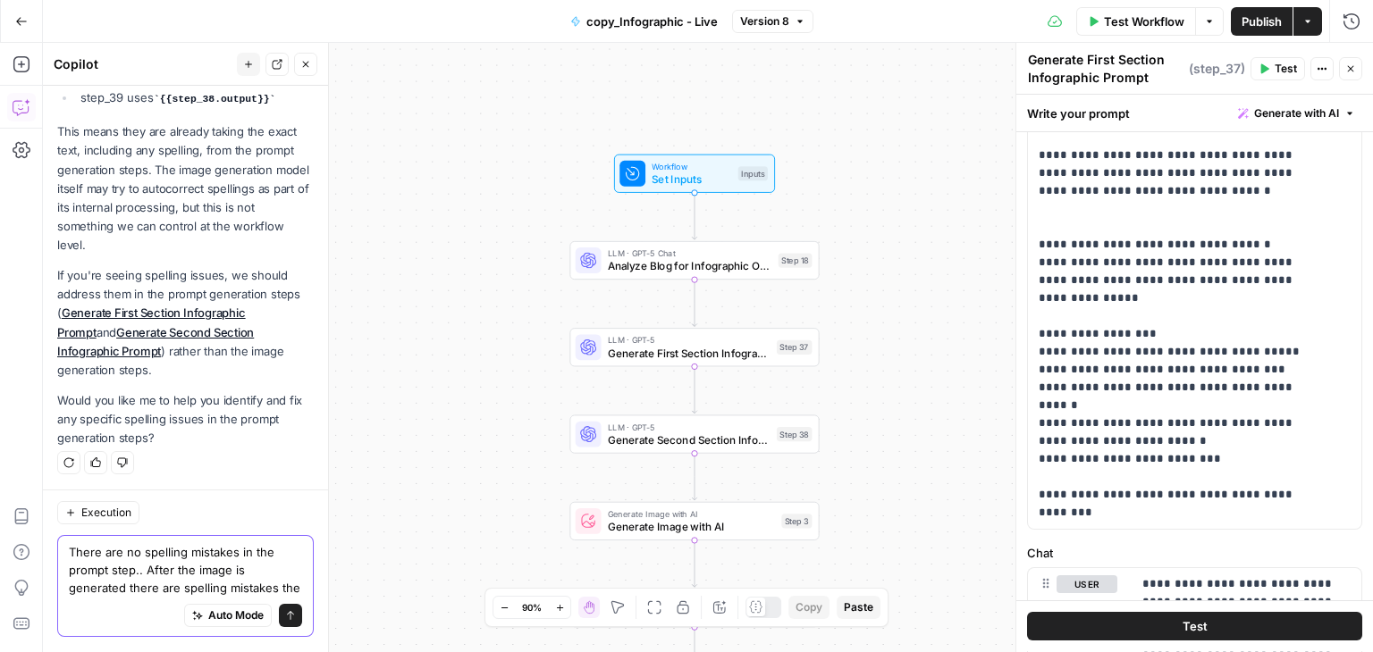
scroll to position [617, 0]
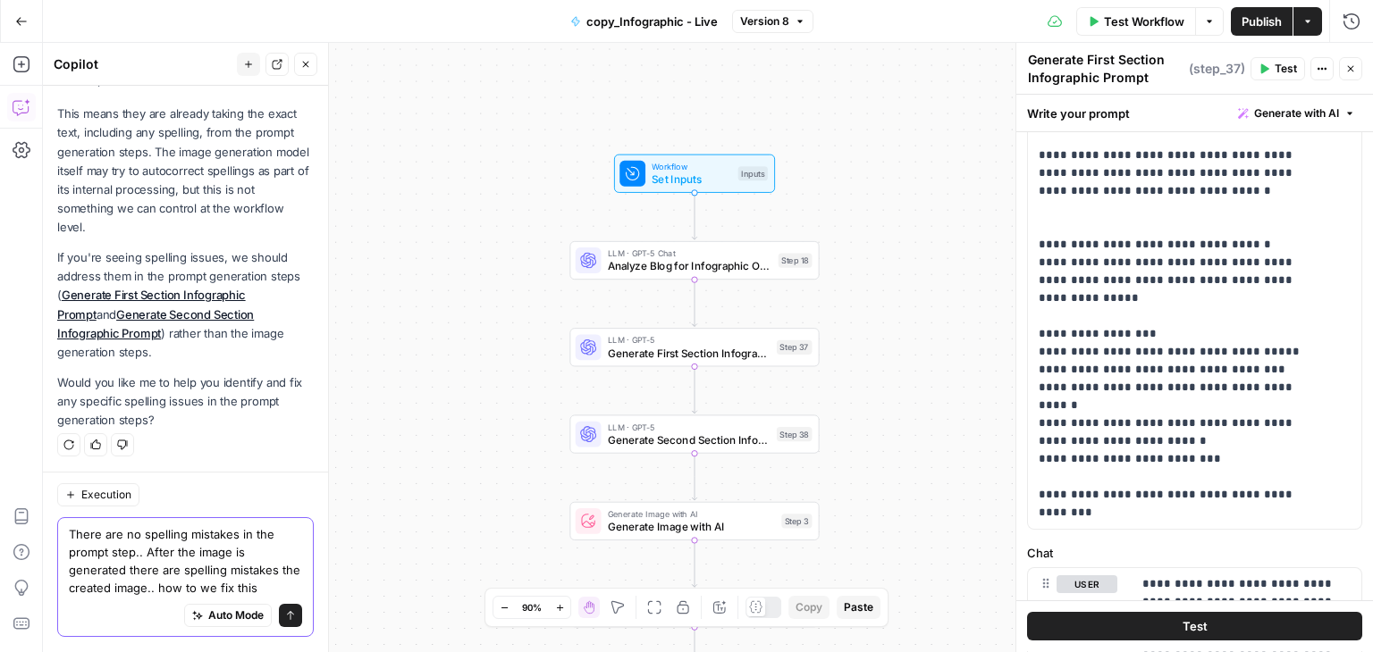
type textarea "There are no spelling mistakes in the prompt step.. After the image is generate…"
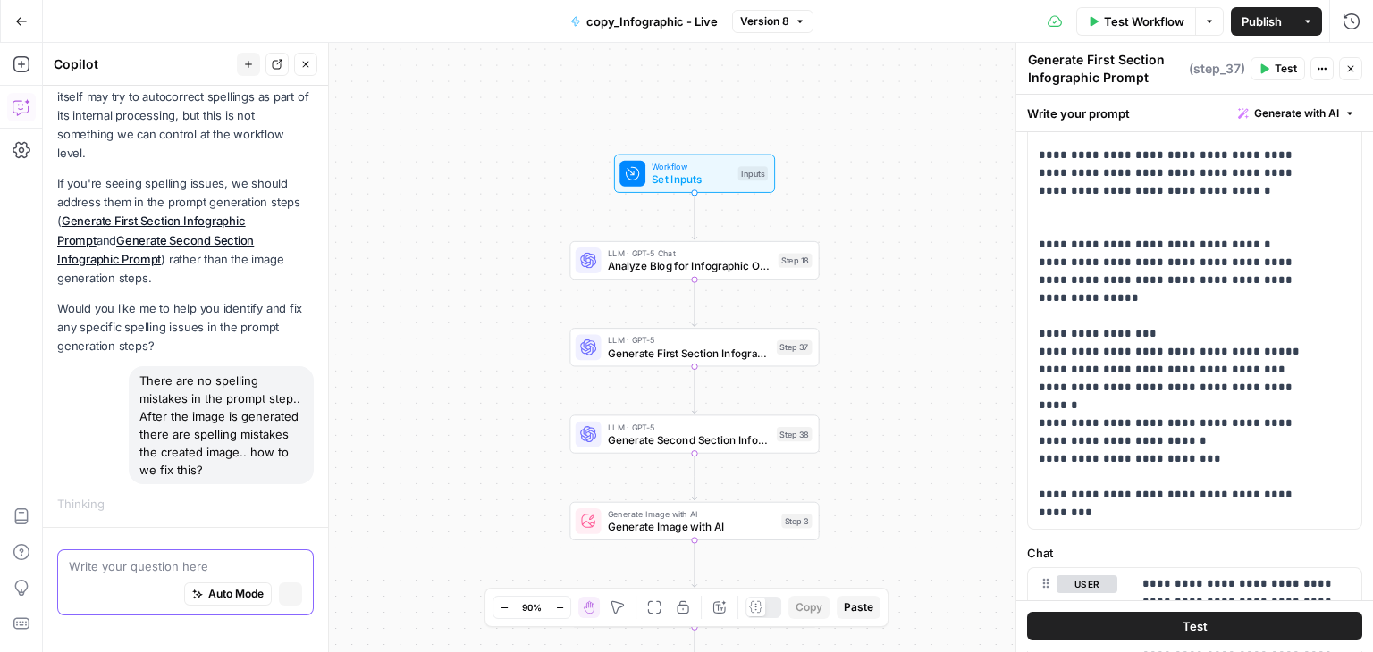
scroll to position [686, 0]
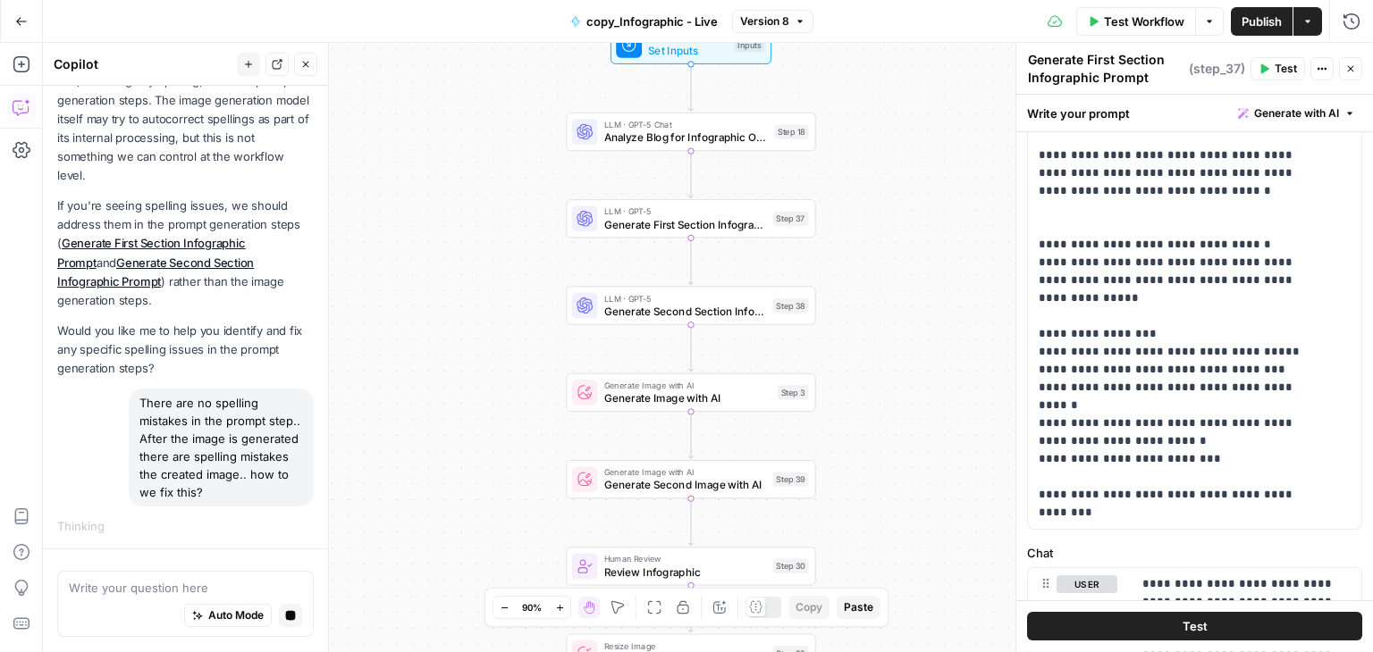
drag, startPoint x: 515, startPoint y: 403, endPoint x: 511, endPoint y: 274, distance: 128.8
click at [511, 274] on div "Workflow Set Inputs Inputs LLM · GPT-5 Chat Analyze Blog for Infographic Opport…" at bounding box center [708, 348] width 1330 height 610
click at [626, 216] on span "Generate First Section Infographic Prompt" at bounding box center [685, 224] width 163 height 16
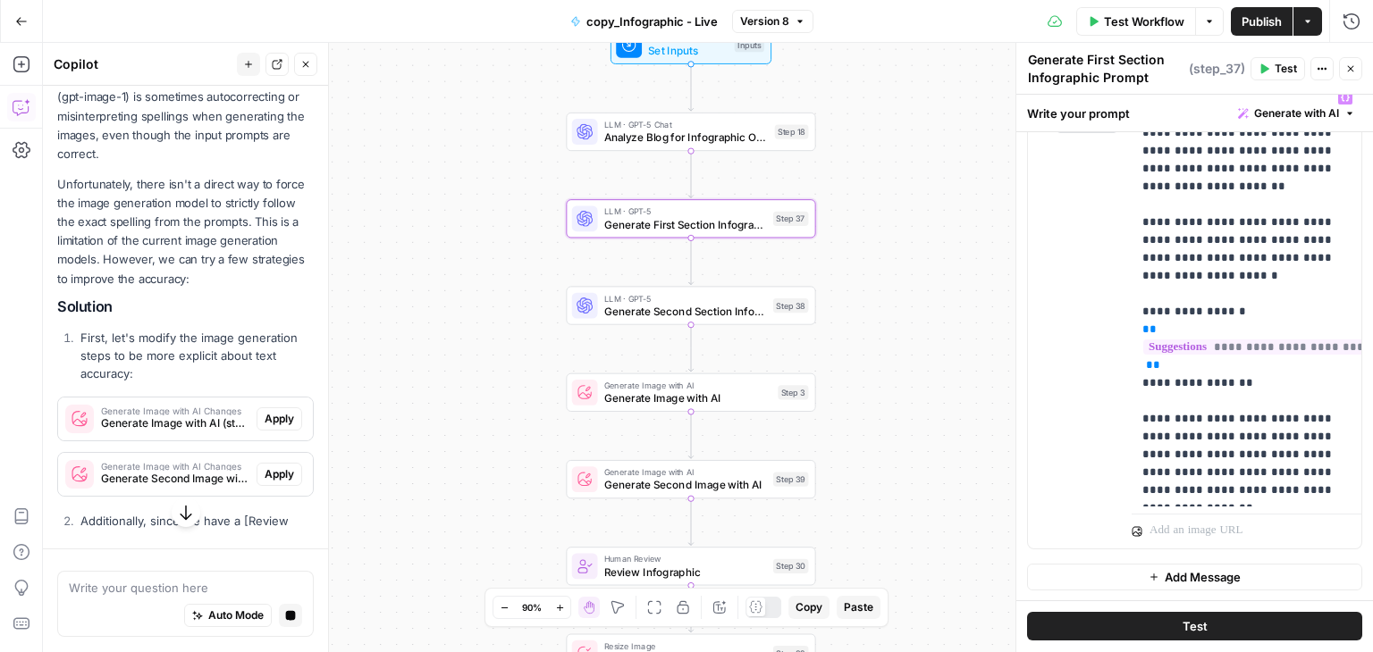
scroll to position [1152, 0]
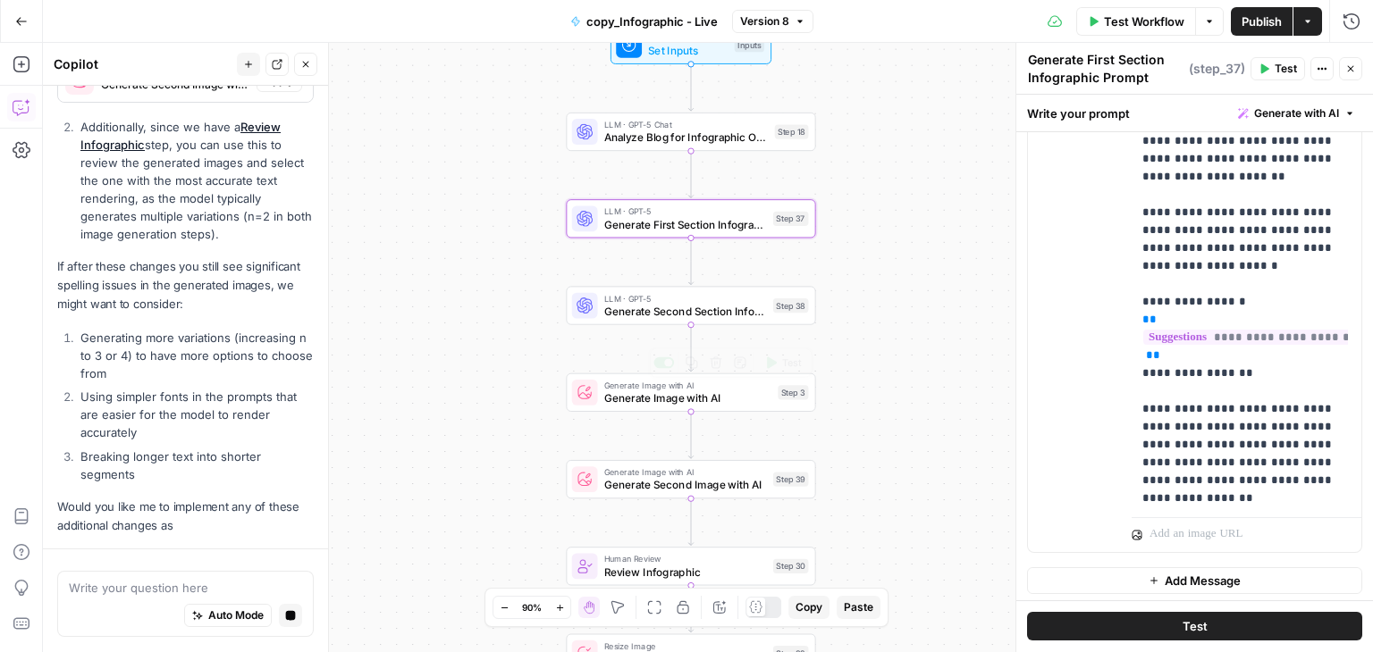
scroll to position [1528, 0]
click at [652, 316] on span "Generate Second Section Infographic Prompt" at bounding box center [685, 311] width 163 height 16
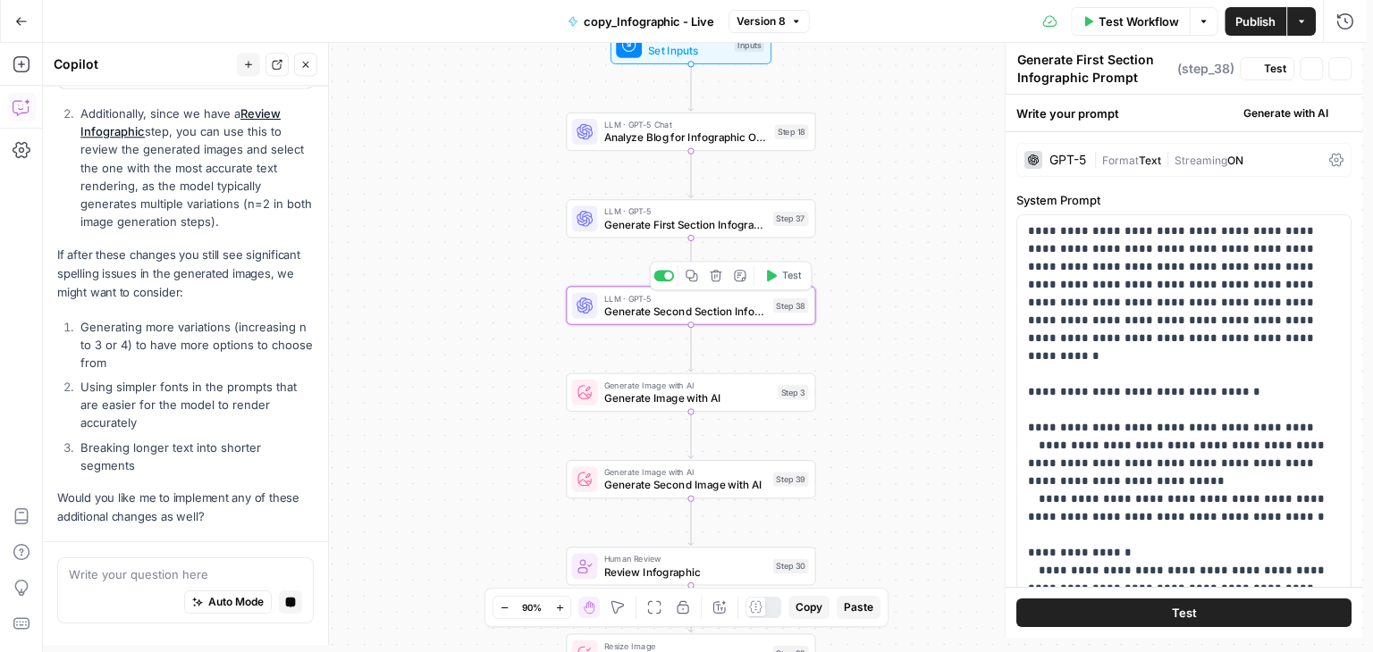
type textarea "Generate Second Section Infographic Prompt"
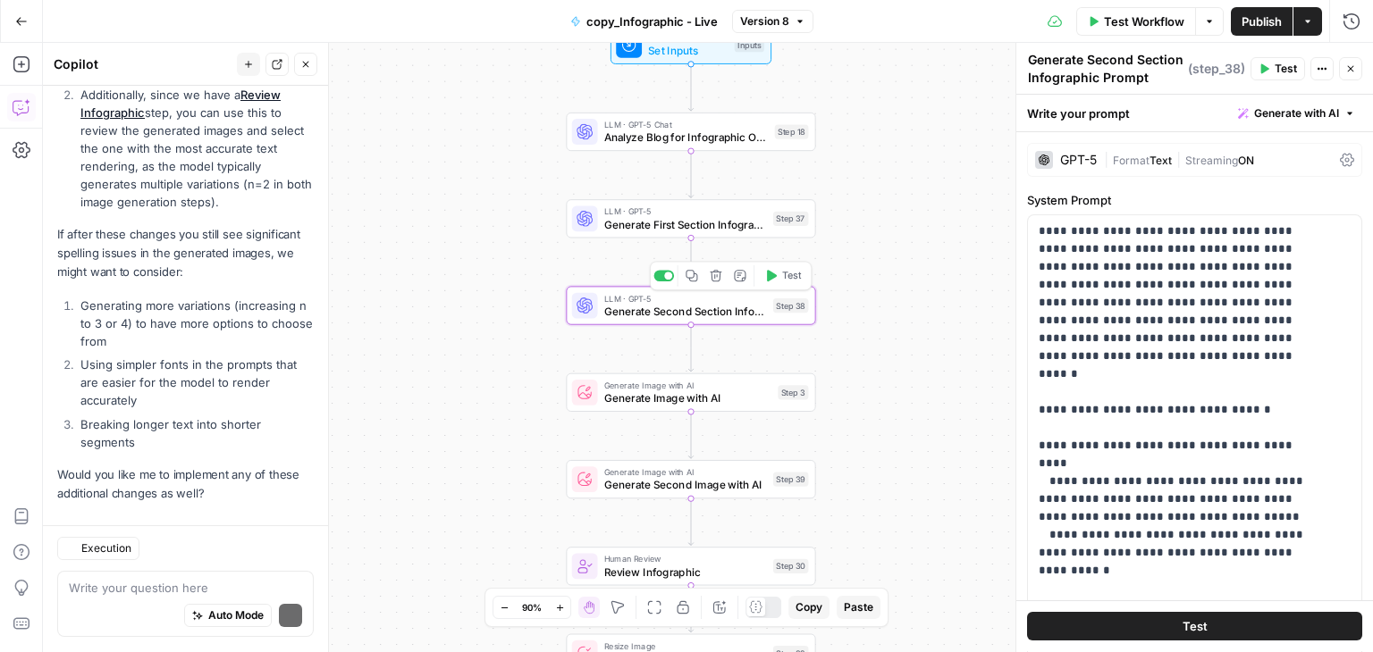
scroll to position [1580, 0]
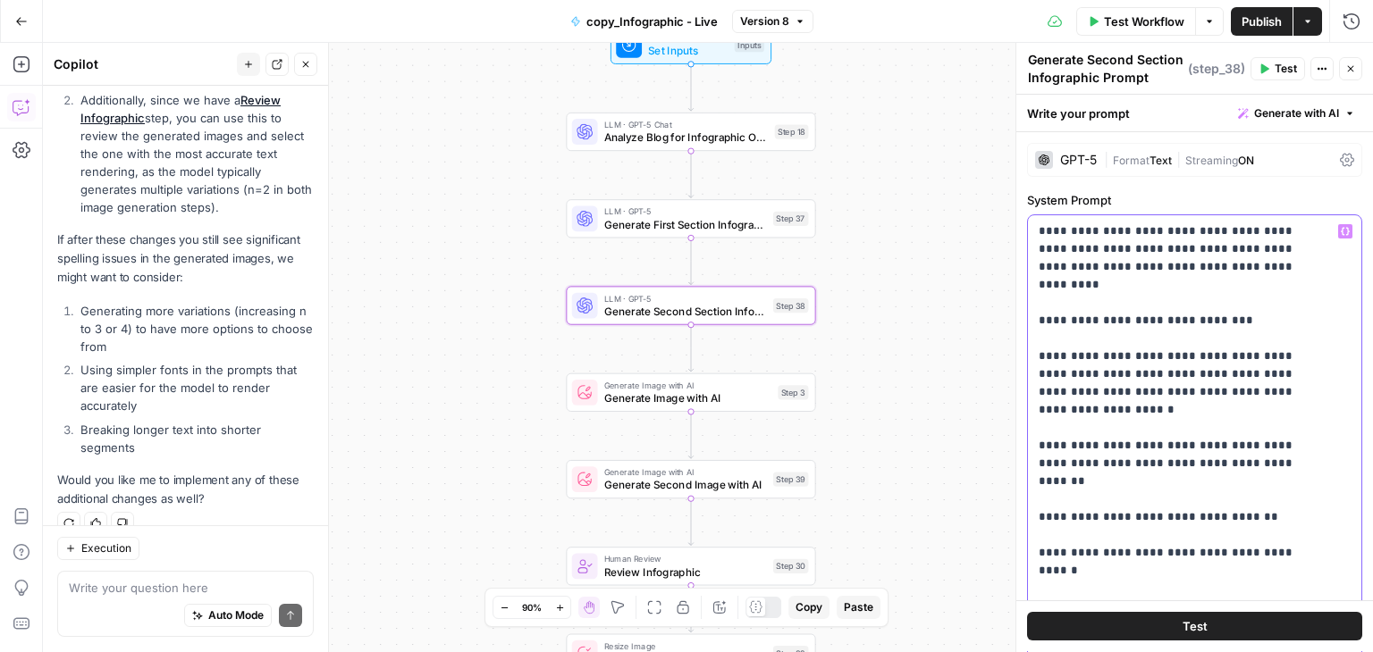
scroll to position [1637, 0]
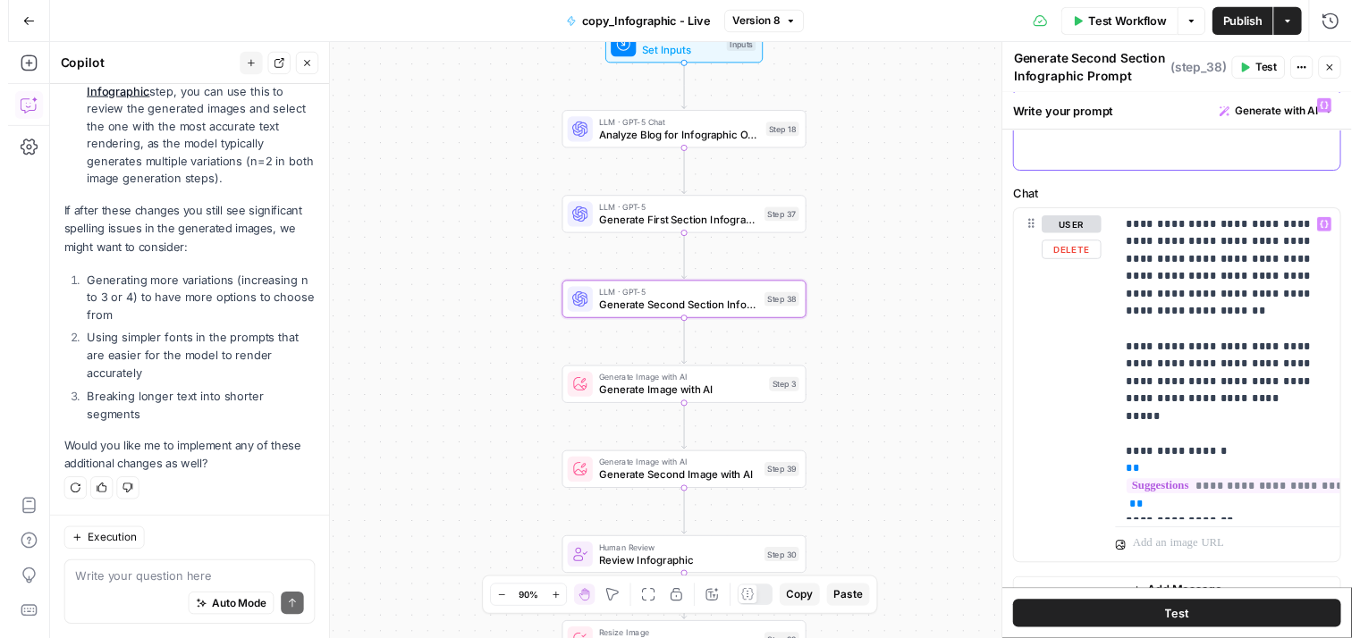
scroll to position [0, 0]
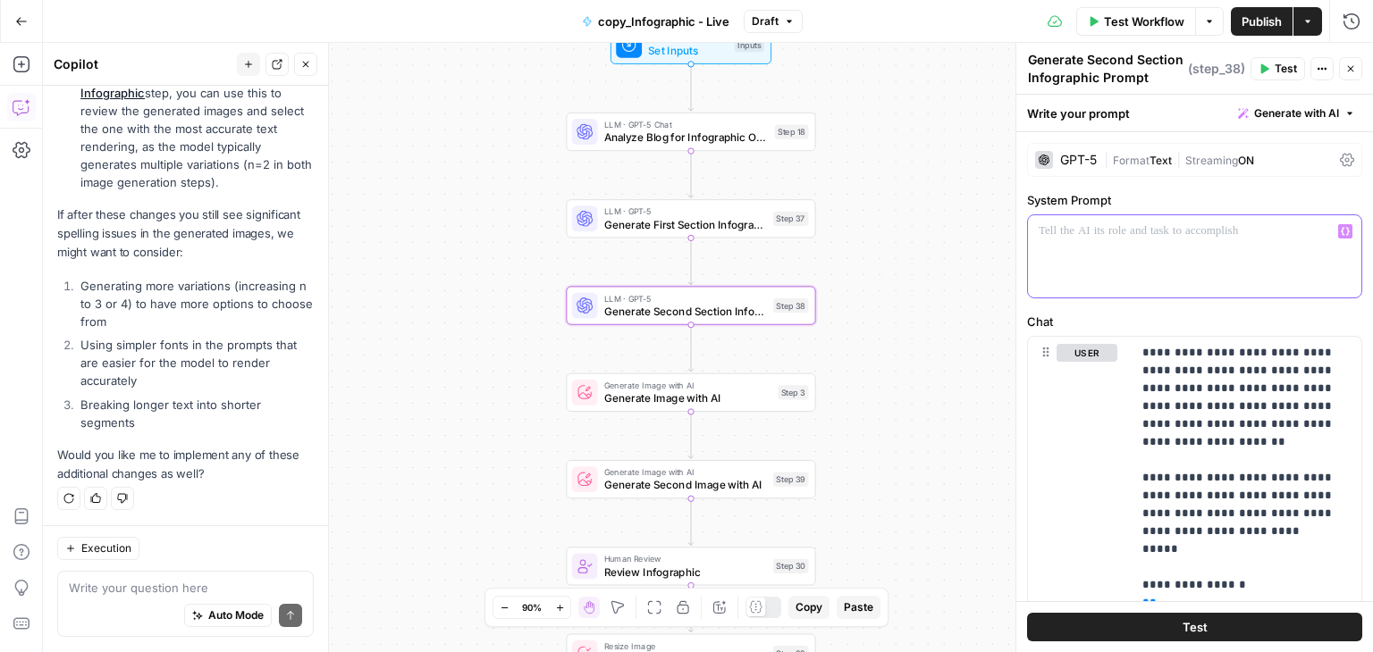
click at [1094, 225] on p at bounding box center [1188, 232] width 299 height 18
paste div
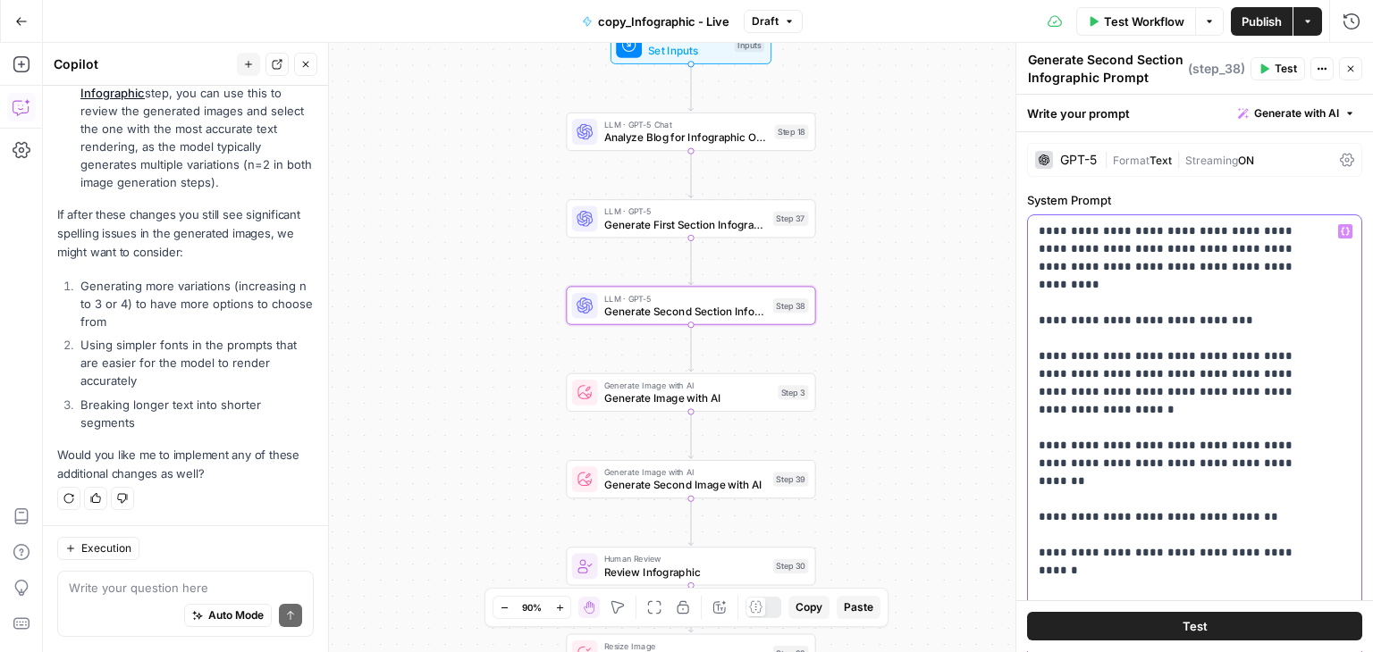
click at [1352, 13] on icon "button" at bounding box center [1352, 22] width 18 height 18
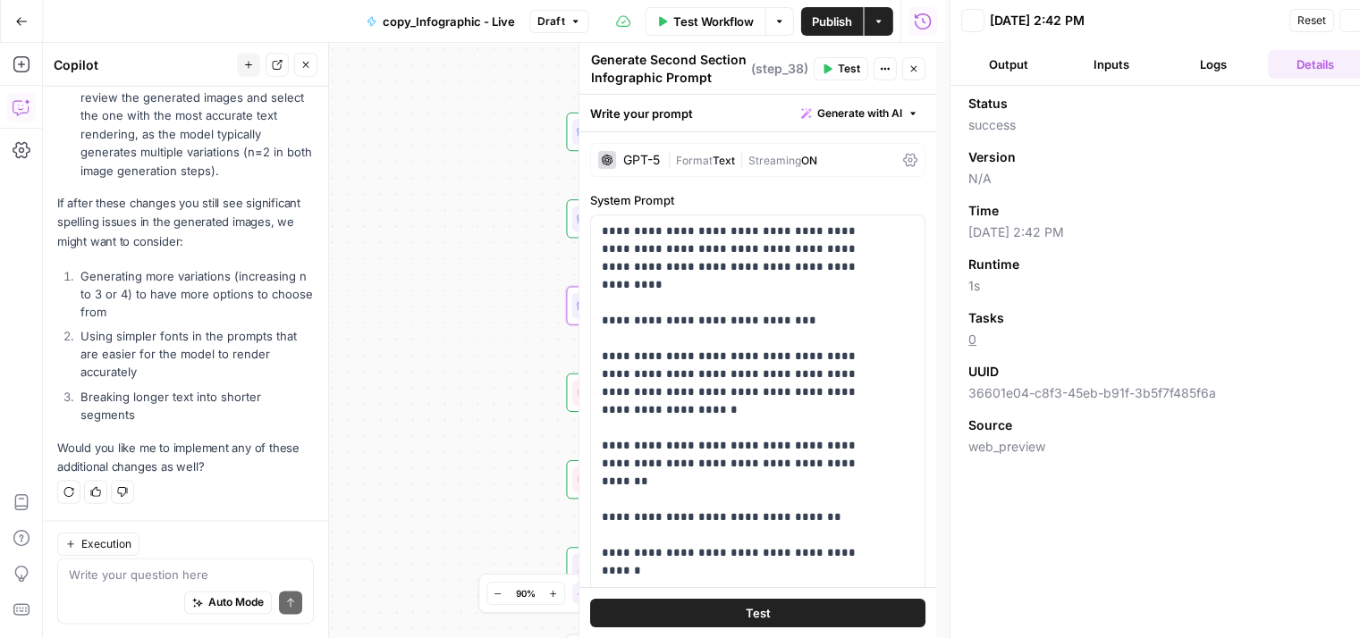
scroll to position [1651, 0]
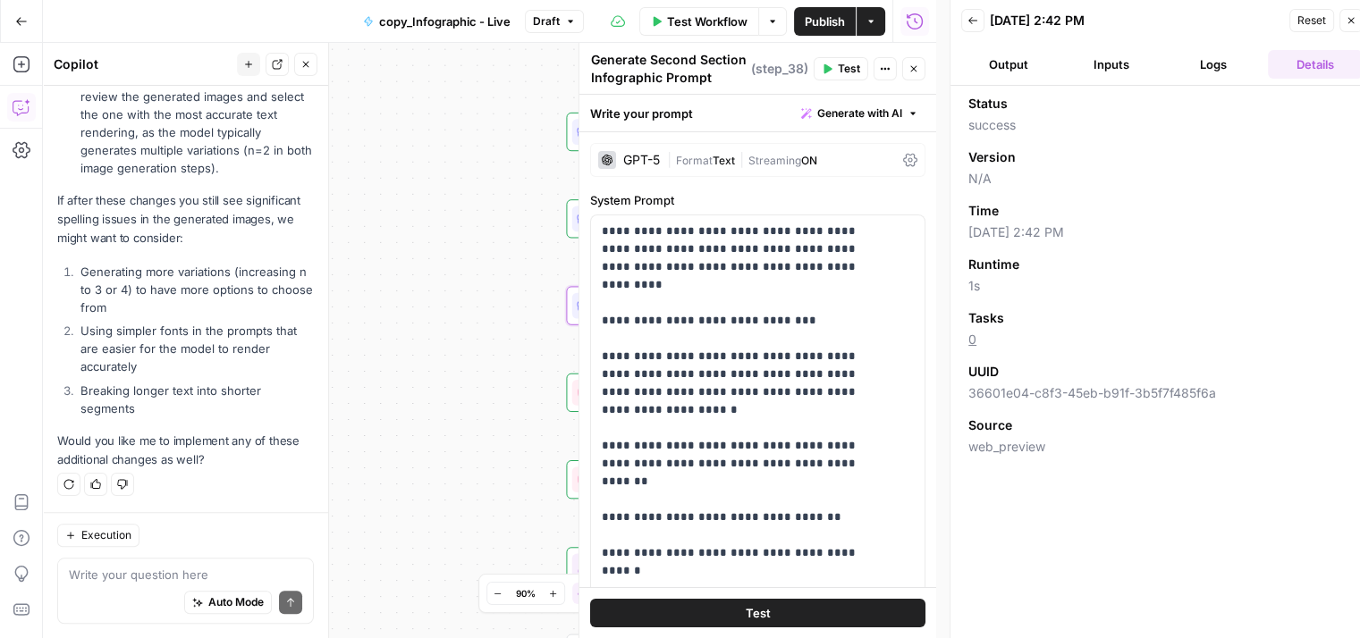
click at [1199, 63] on button "Logs" at bounding box center [1213, 64] width 95 height 29
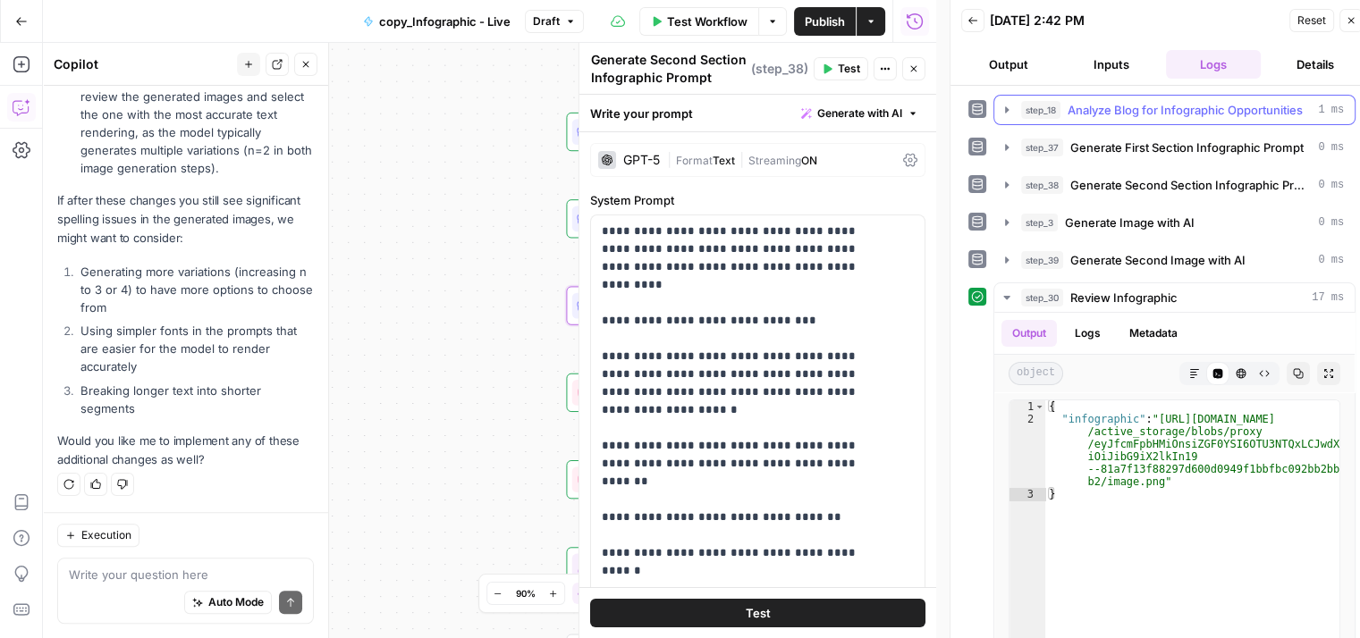
click at [1117, 105] on span "Analyze Blog for Infographic Opportunities" at bounding box center [1184, 110] width 235 height 18
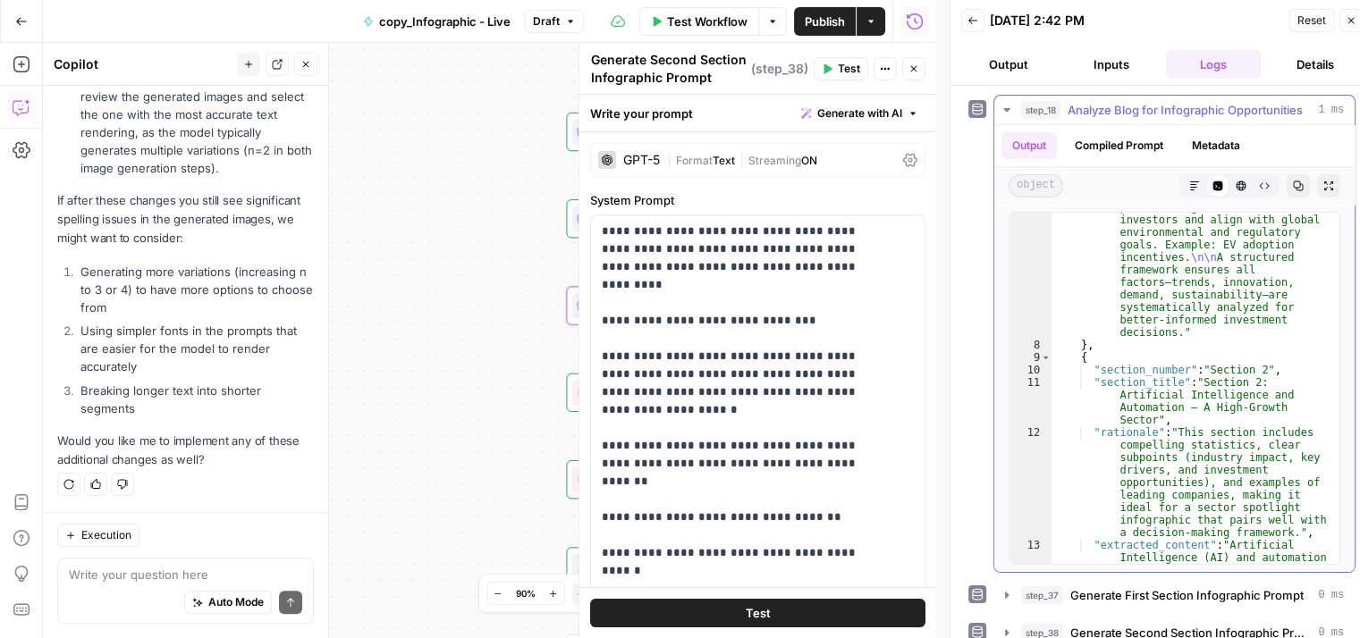
scroll to position [638, 0]
drag, startPoint x: 495, startPoint y: 235, endPoint x: 262, endPoint y: 171, distance: 242.0
click at [262, 171] on body "Qubit - SEO New Home Browse Your Data Usage Settings Recent Grids content updat…" at bounding box center [680, 319] width 1360 height 638
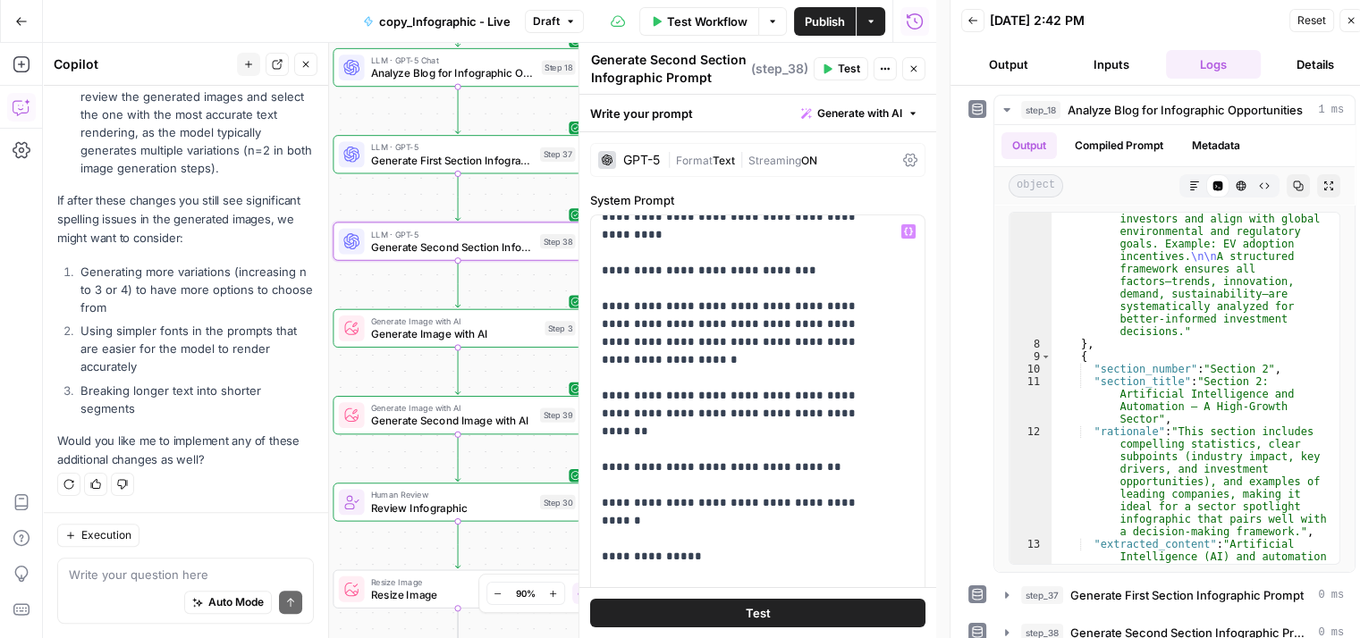
scroll to position [52, 0]
drag, startPoint x: 652, startPoint y: 308, endPoint x: 690, endPoint y: 307, distance: 38.4
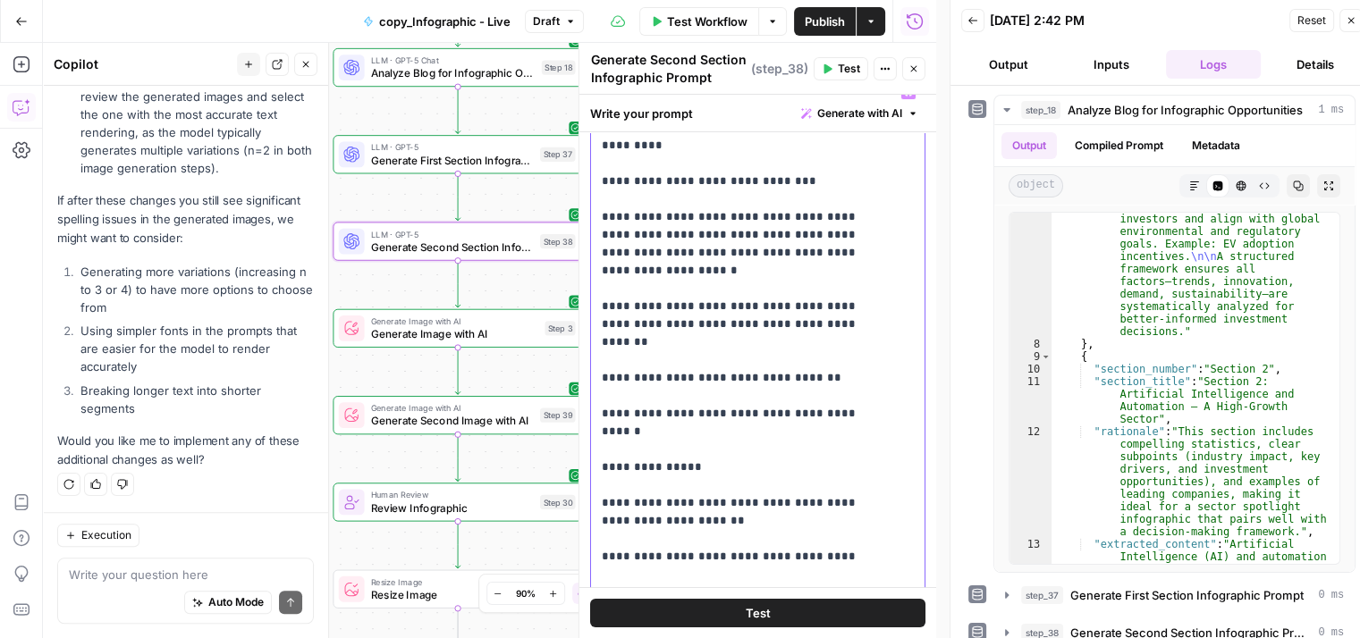
scroll to position [129, 0]
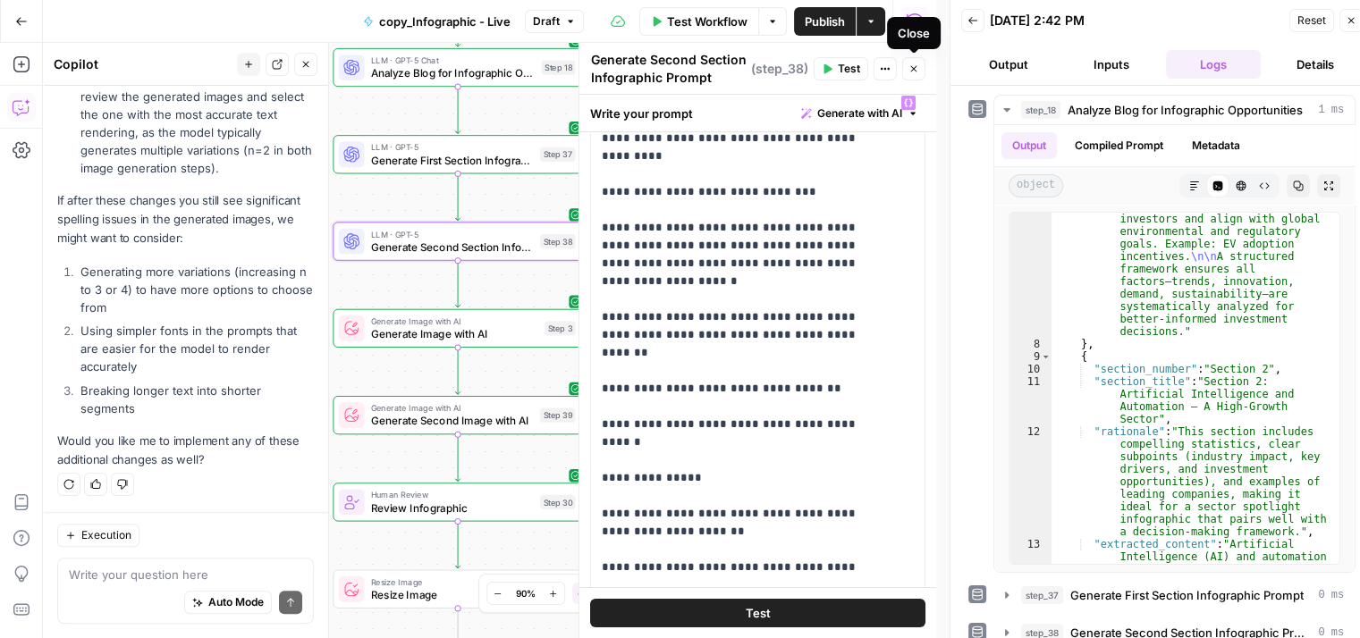
click at [919, 64] on button "Close" at bounding box center [913, 68] width 23 height 23
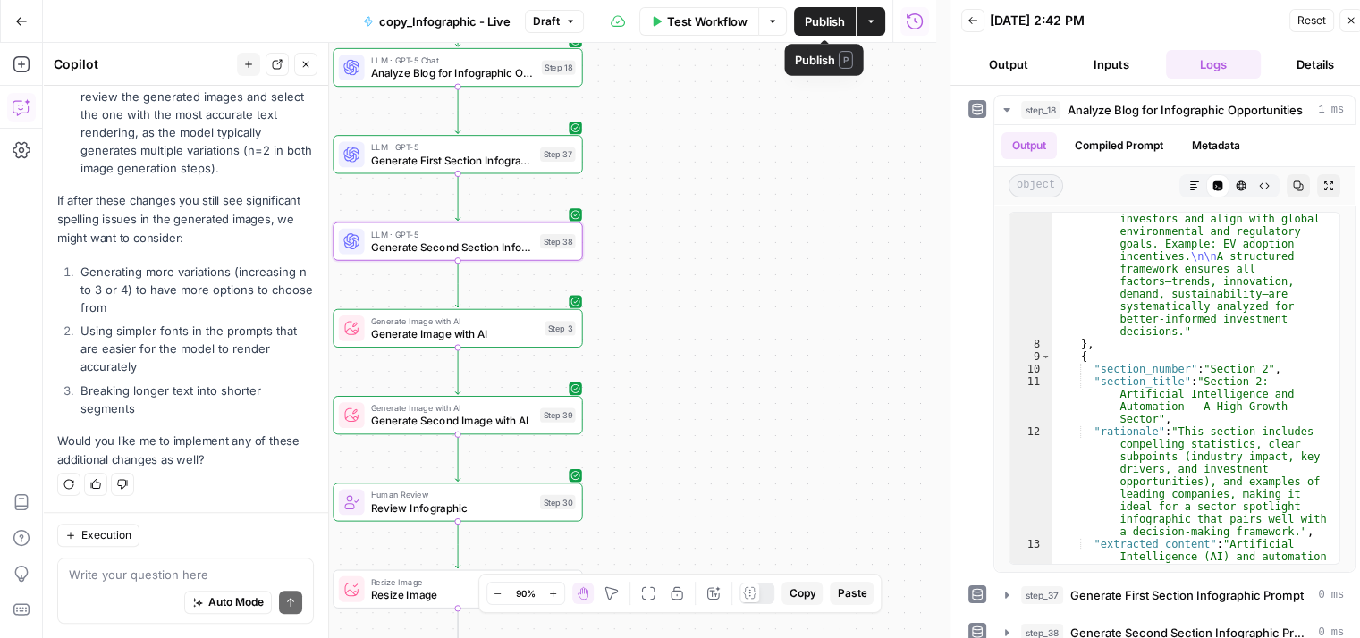
click at [829, 26] on span "Publish" at bounding box center [824, 22] width 40 height 18
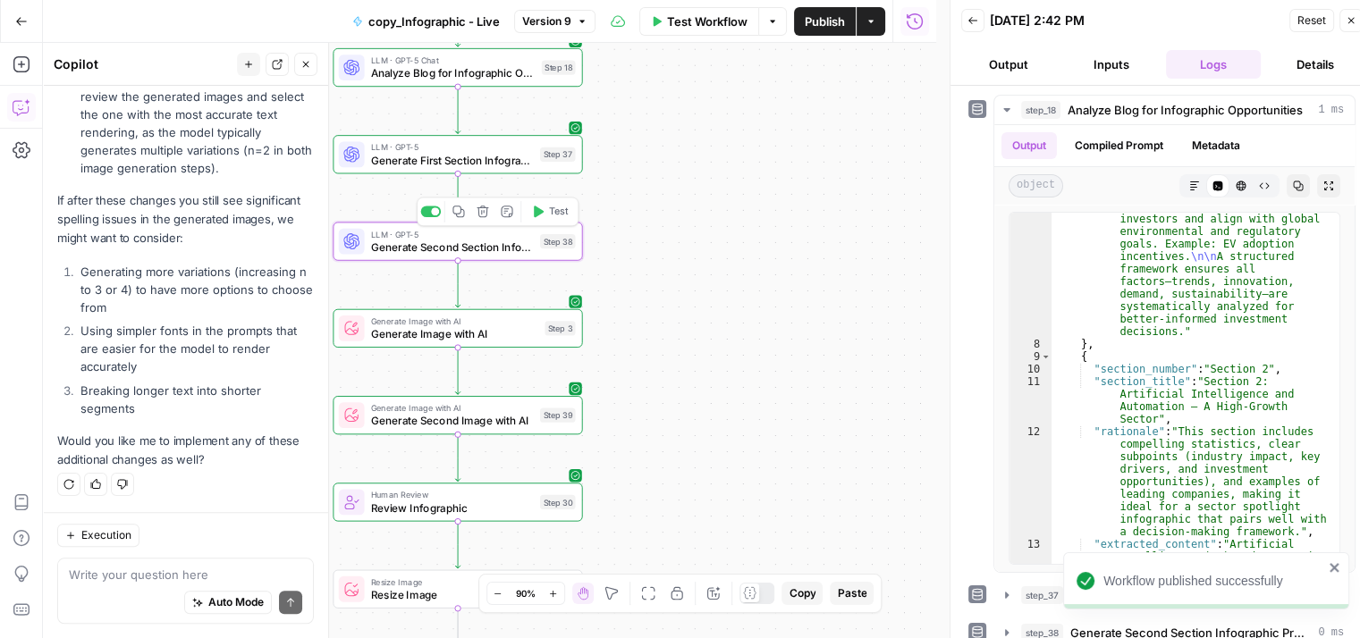
click at [549, 206] on span "Test" at bounding box center [559, 212] width 20 height 14
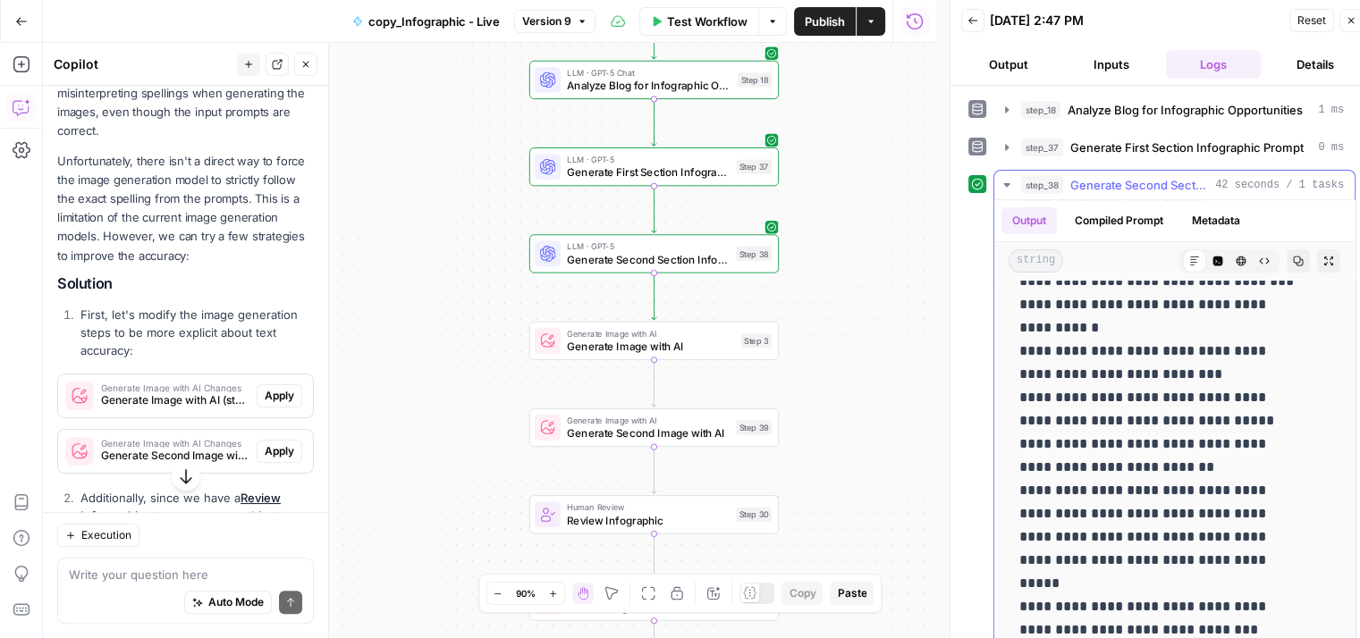
scroll to position [508, 0]
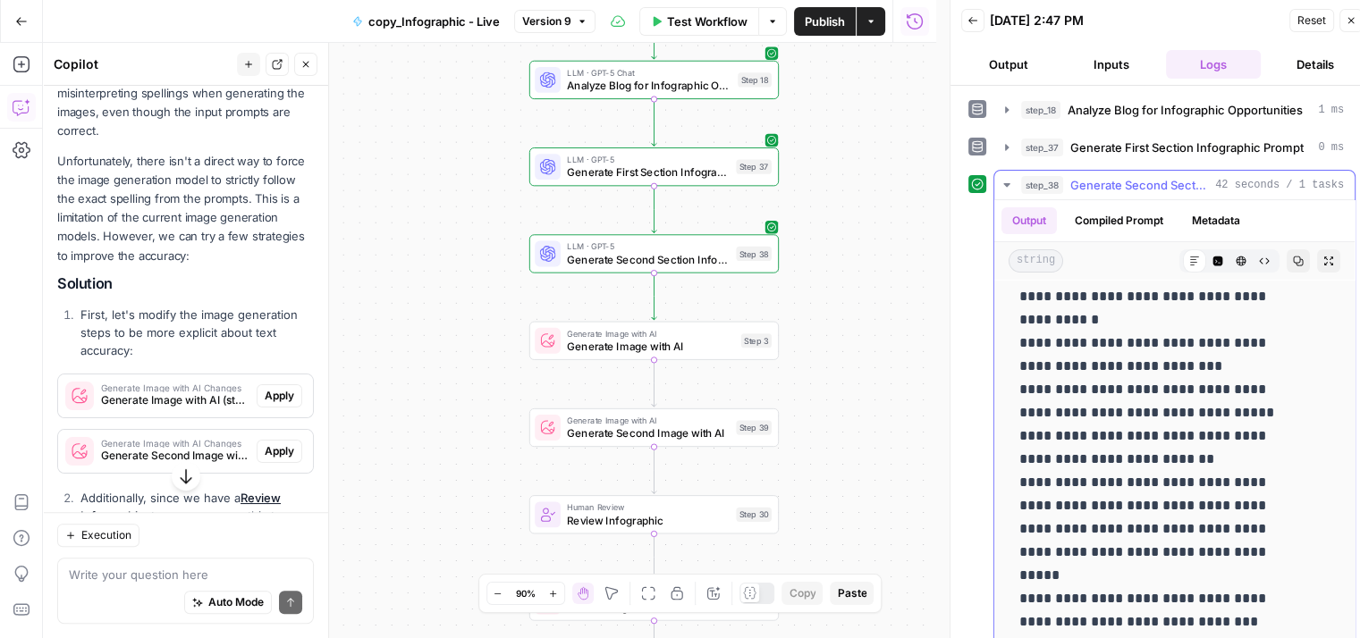
click at [1176, 189] on span "Generate Second Section Infographic Prompt" at bounding box center [1139, 185] width 138 height 18
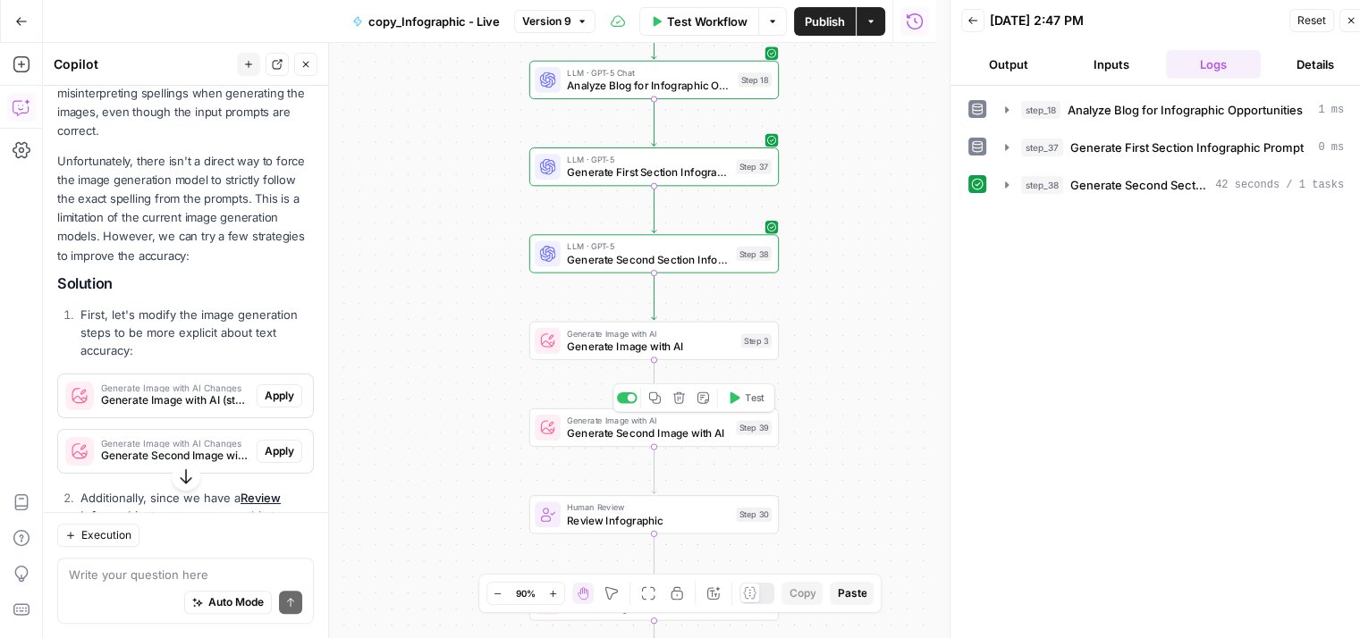
click at [749, 399] on span "Test" at bounding box center [755, 398] width 20 height 14
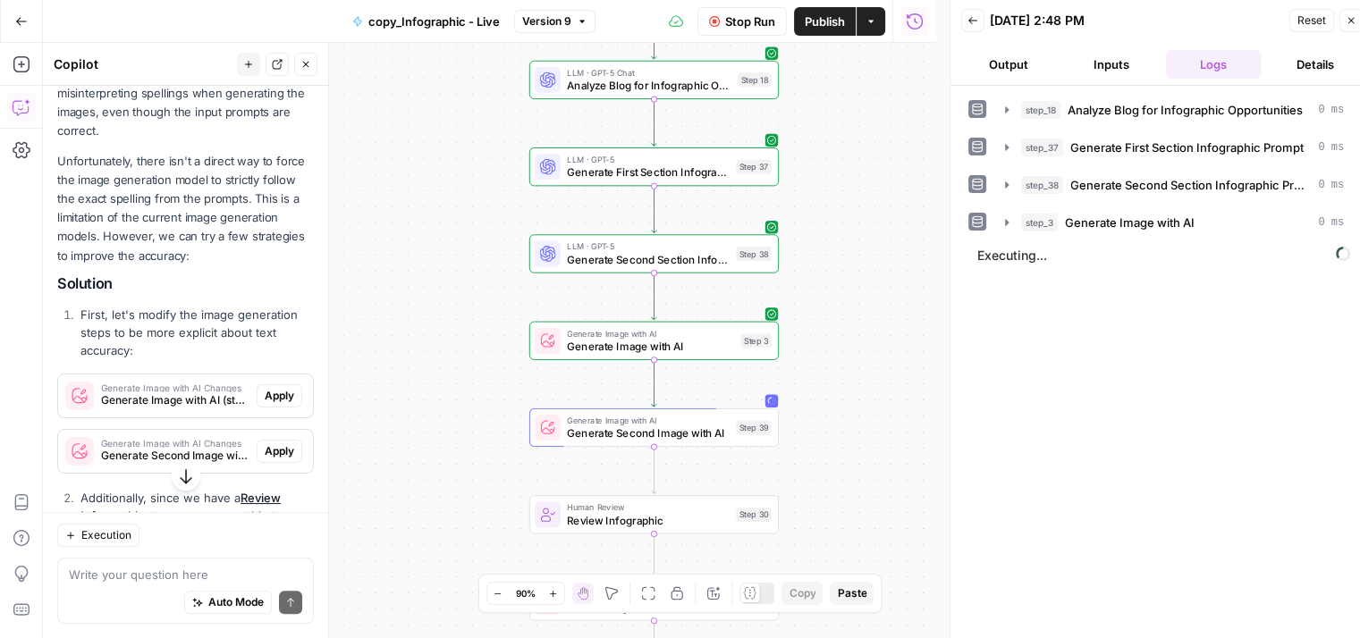
drag, startPoint x: 813, startPoint y: 425, endPoint x: 815, endPoint y: 301, distance: 123.4
click at [815, 301] on div "Workflow Set Inputs Inputs LLM · GPT-5 Chat Analyze Blog for Infographic Opport…" at bounding box center [489, 340] width 893 height 595
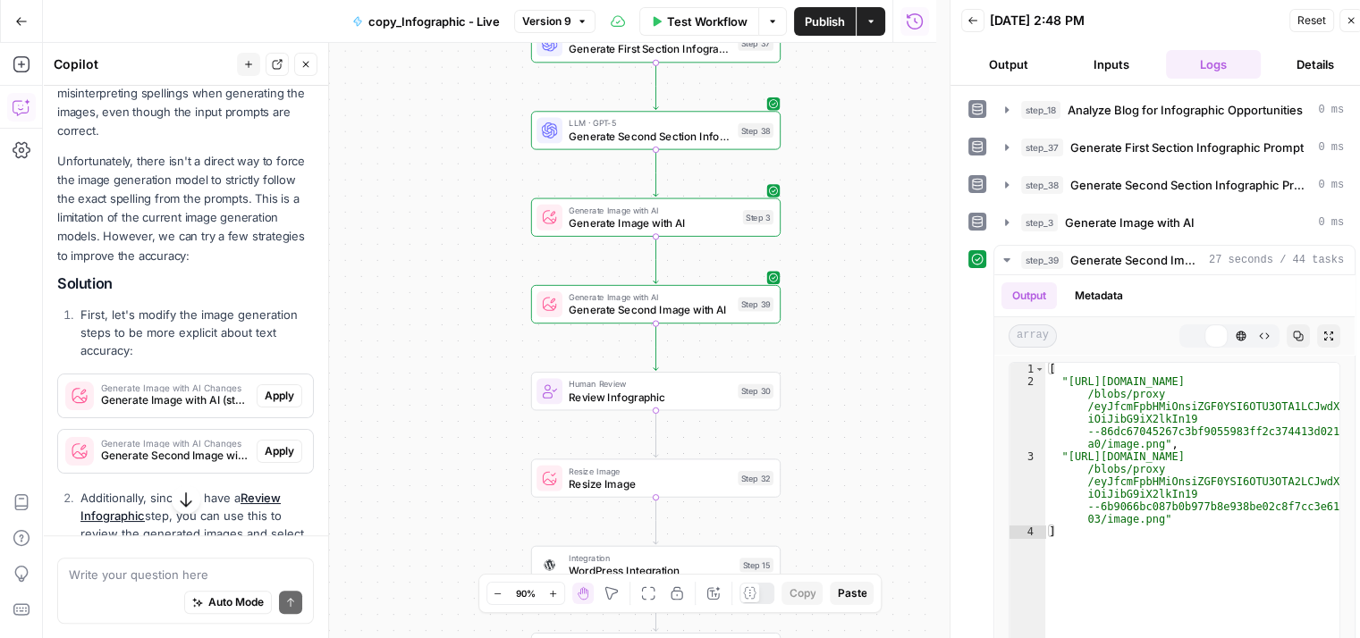
scroll to position [1183, 0]
click at [753, 356] on span "Test" at bounding box center [756, 361] width 20 height 14
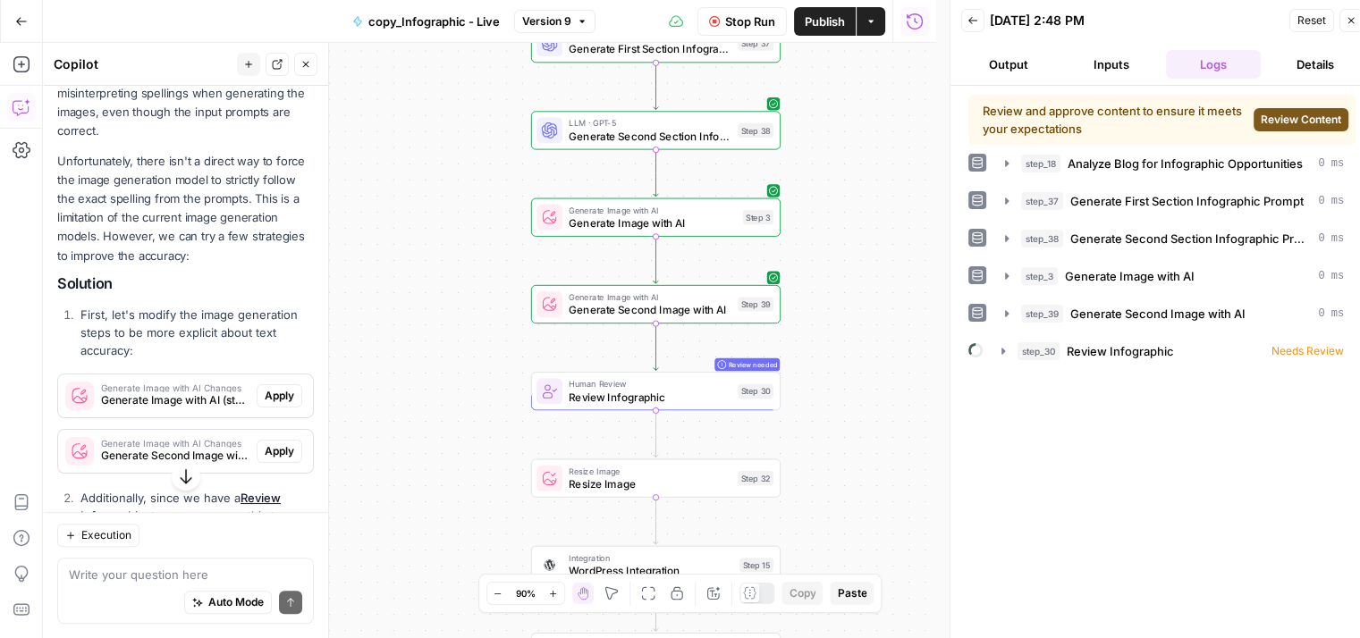
click at [1306, 114] on span "Review Content" at bounding box center [1300, 120] width 80 height 16
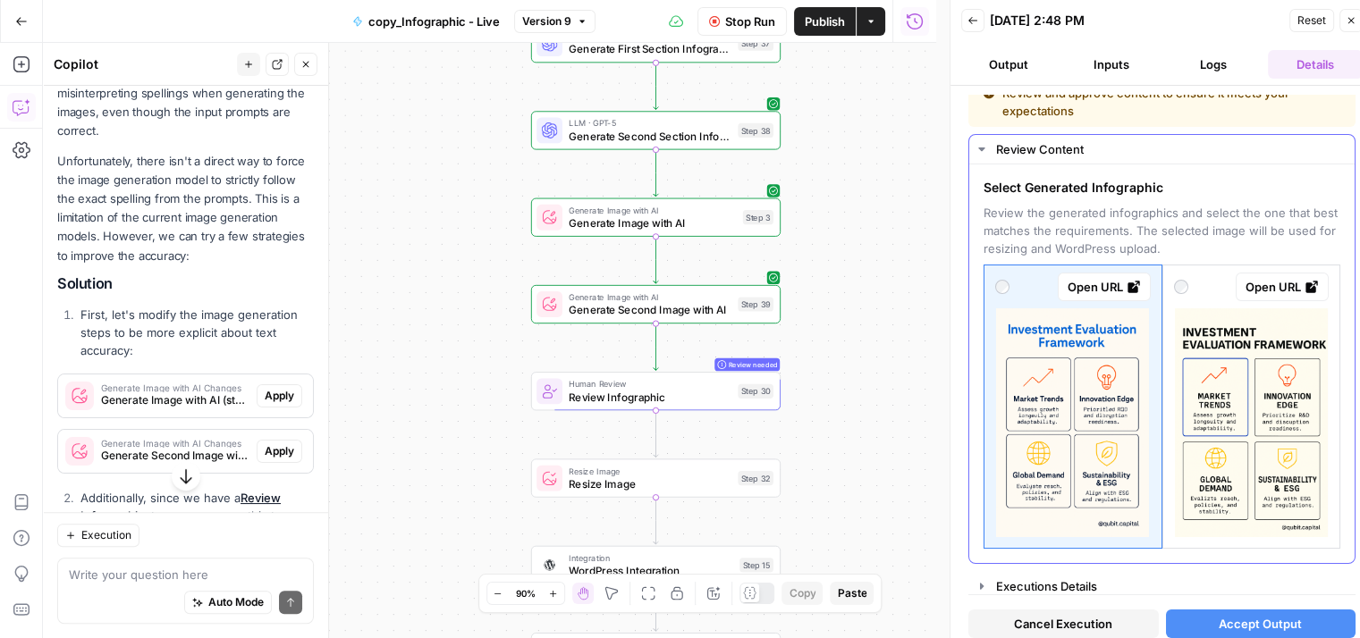
scroll to position [14, 0]
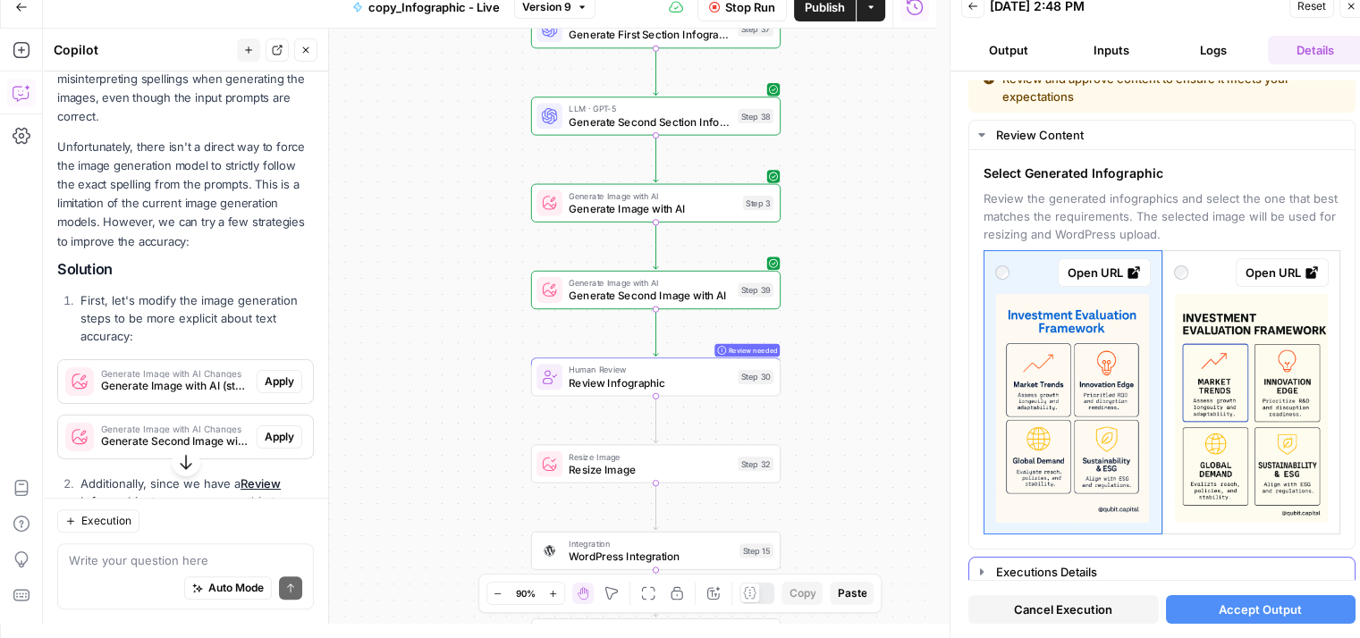
click at [1038, 563] on div "Executions Details" at bounding box center [1170, 572] width 348 height 18
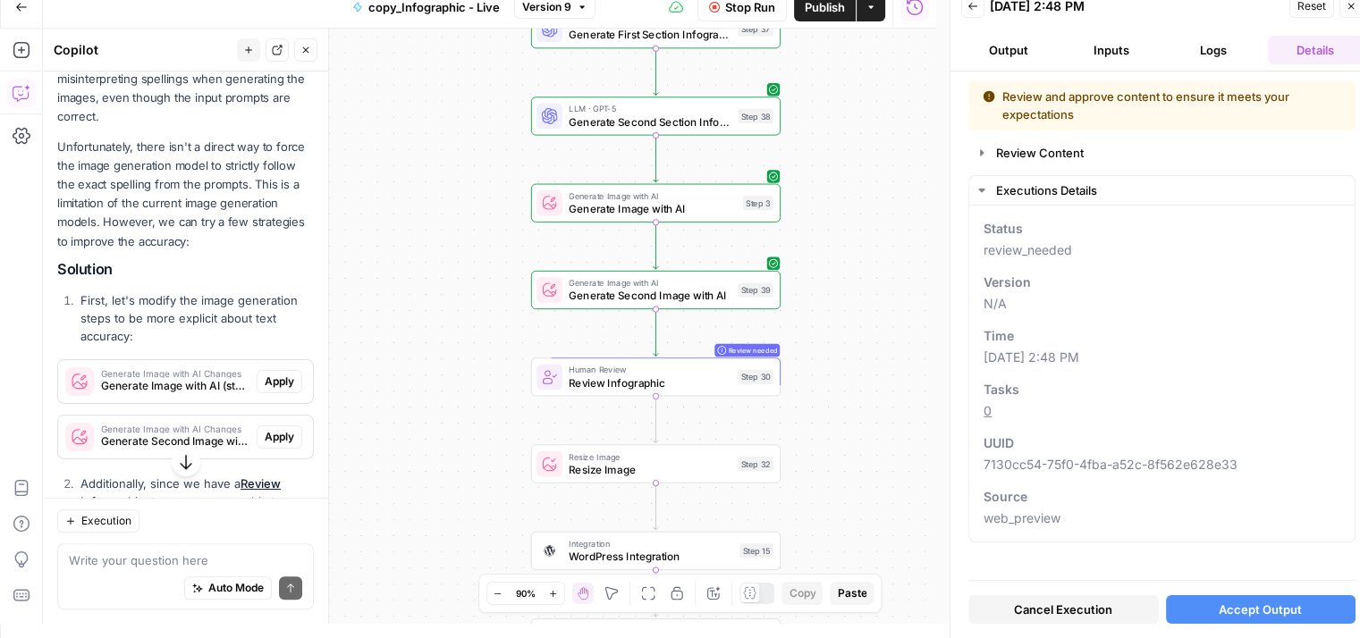
scroll to position [0, 13]
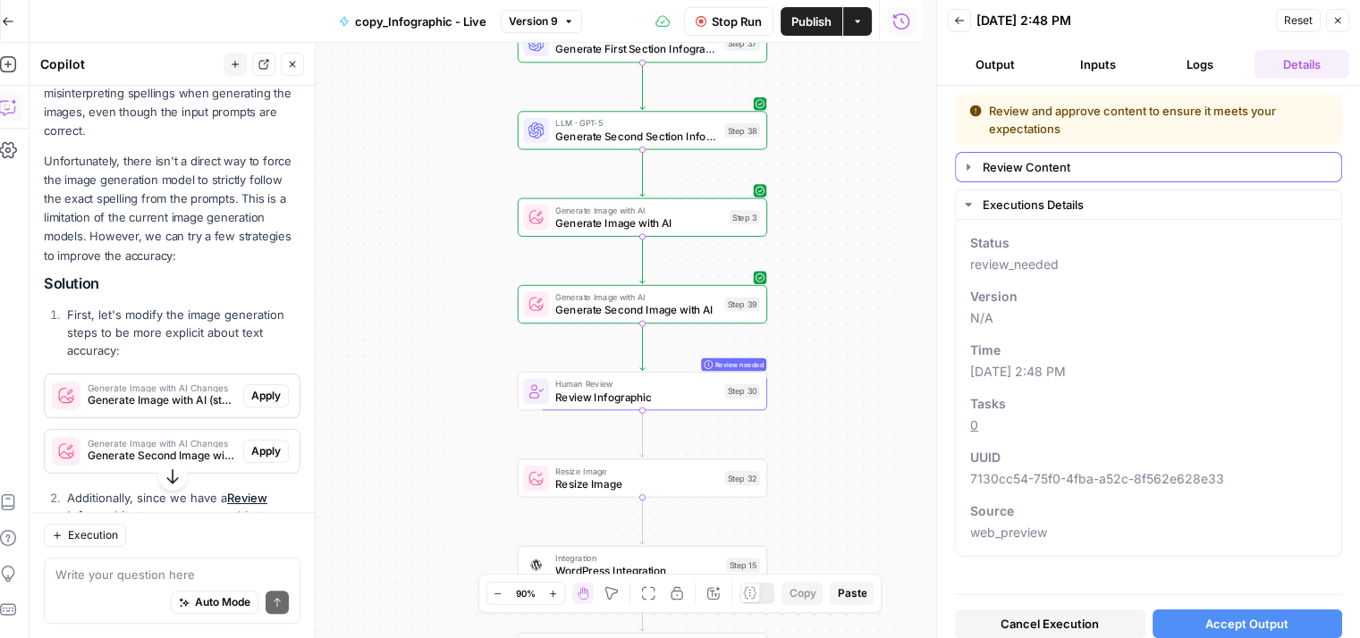
click at [1098, 172] on div "Review Content" at bounding box center [1156, 167] width 348 height 18
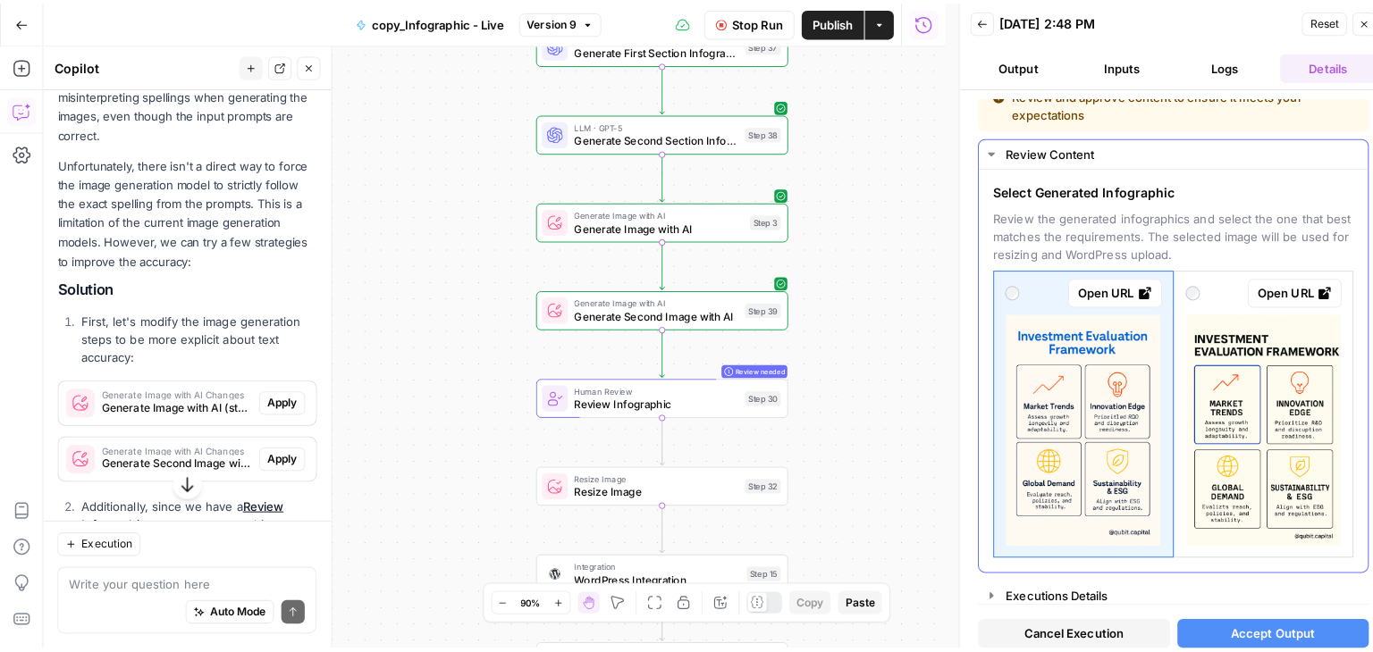
scroll to position [18, 0]
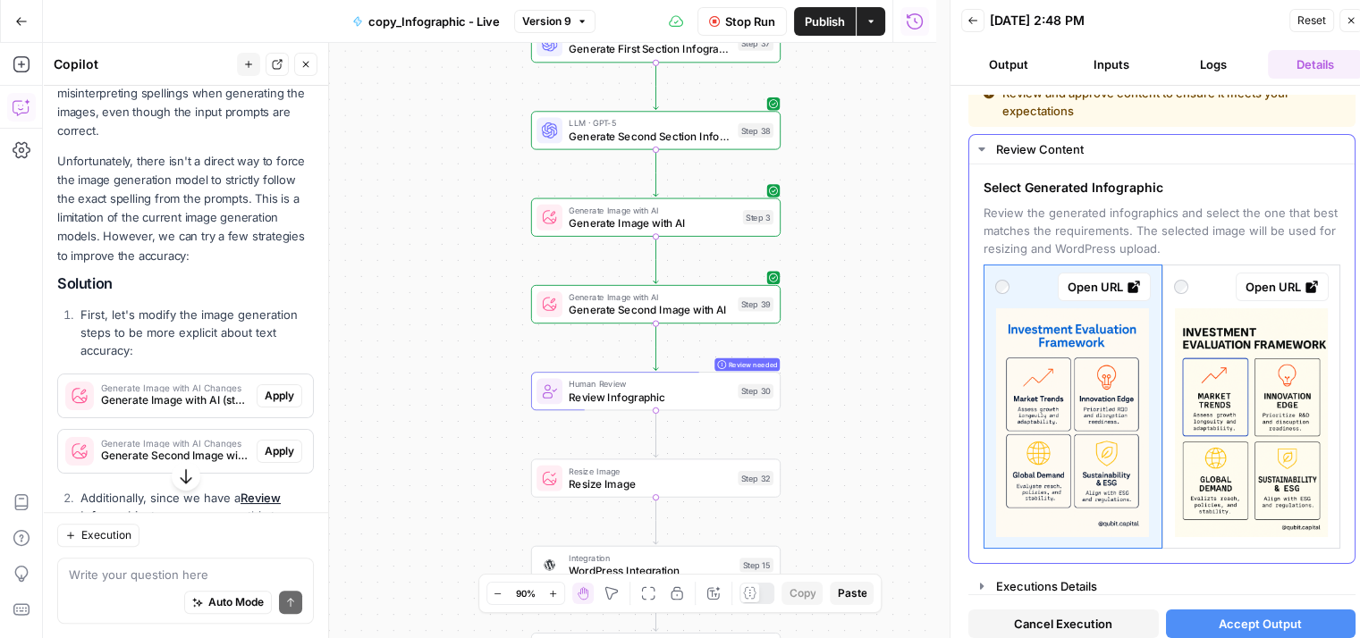
click at [1140, 286] on link "Open URL" at bounding box center [1103, 287] width 93 height 29
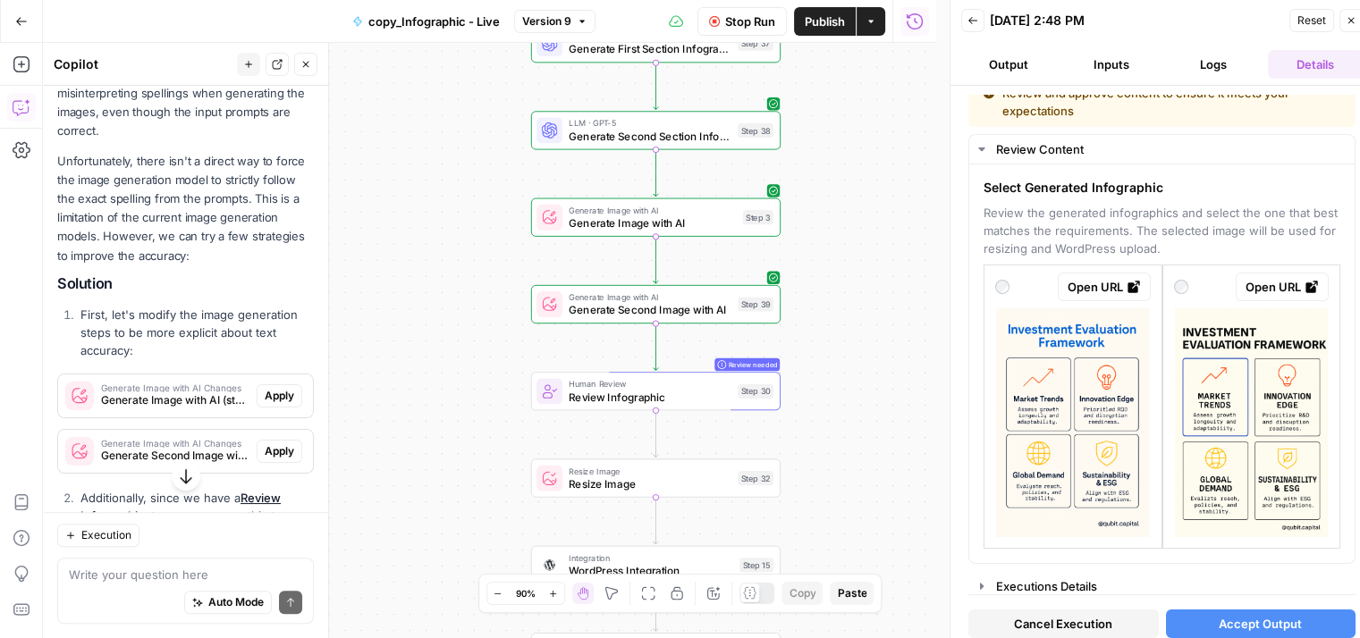
click at [1348, 20] on icon "button" at bounding box center [1350, 20] width 11 height 11
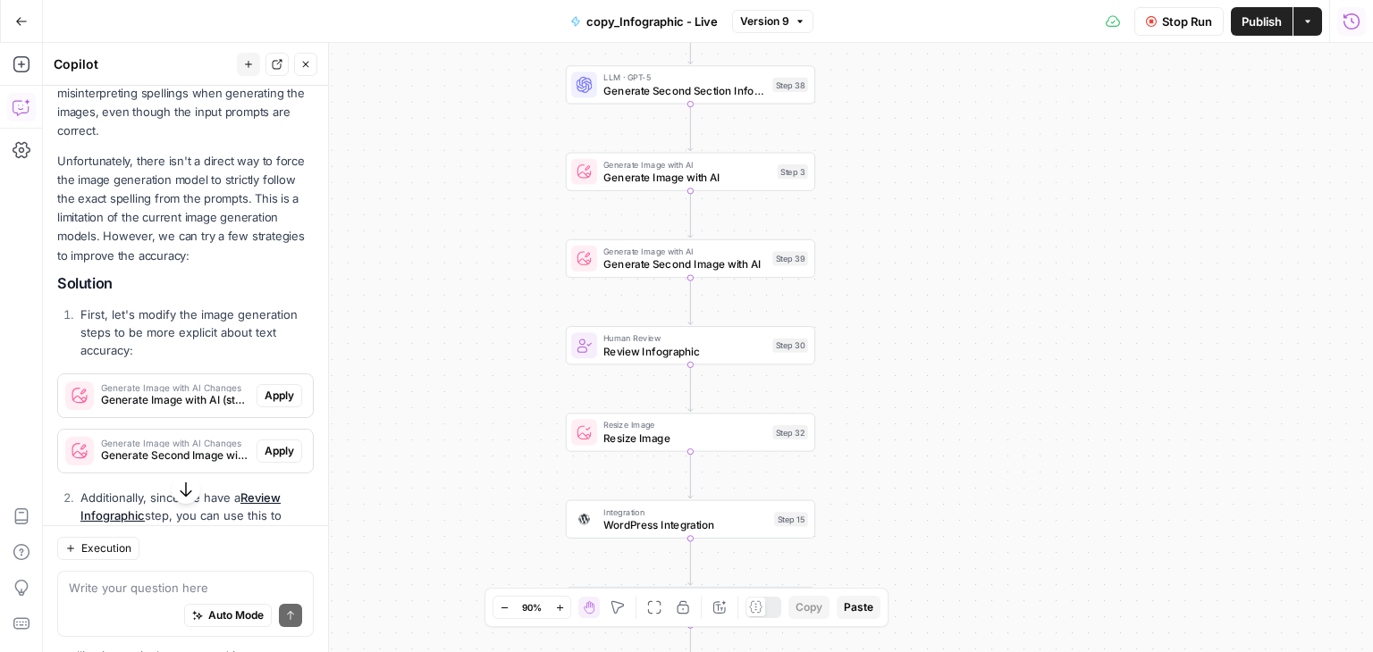
drag, startPoint x: 855, startPoint y: 331, endPoint x: 891, endPoint y: 284, distance: 58.6
click at [891, 284] on div "Workflow Set Inputs Inputs LLM · GPT-5 Chat Analyze Blog for Infographic Opport…" at bounding box center [708, 348] width 1330 height 610
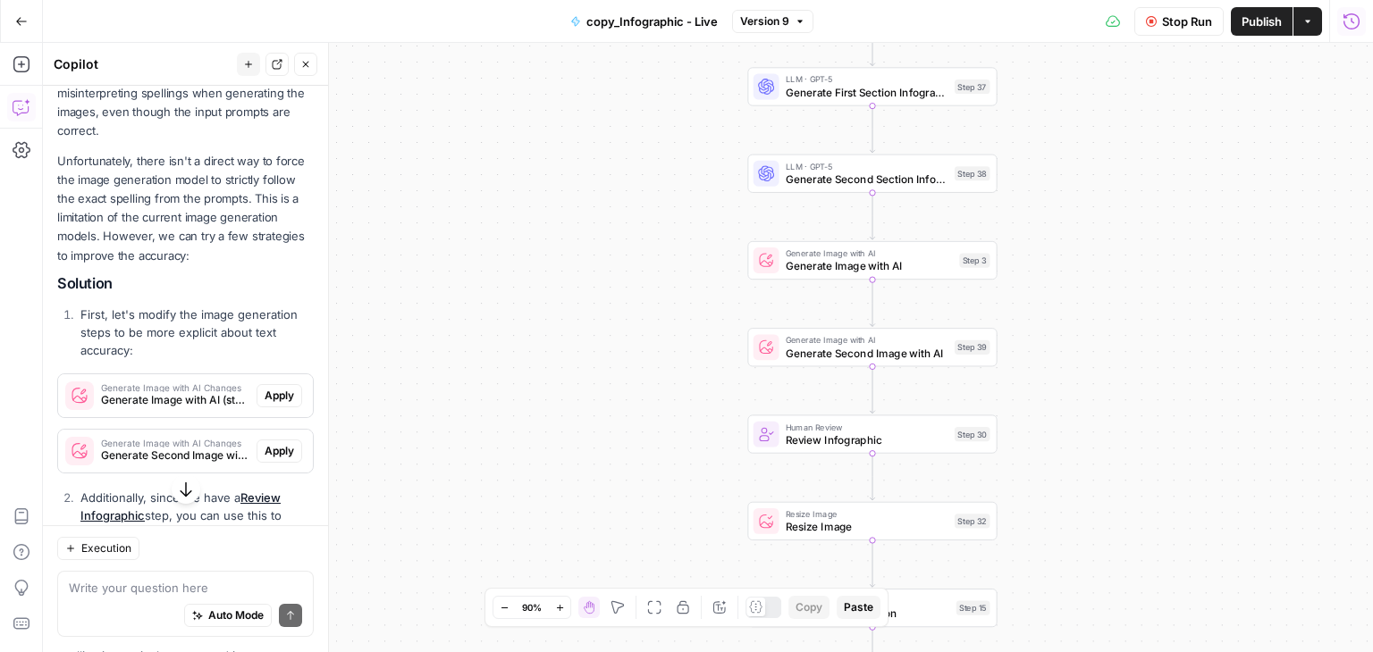
click at [100, 577] on div "Write your question here Auto Mode Send" at bounding box center [185, 605] width 257 height 66
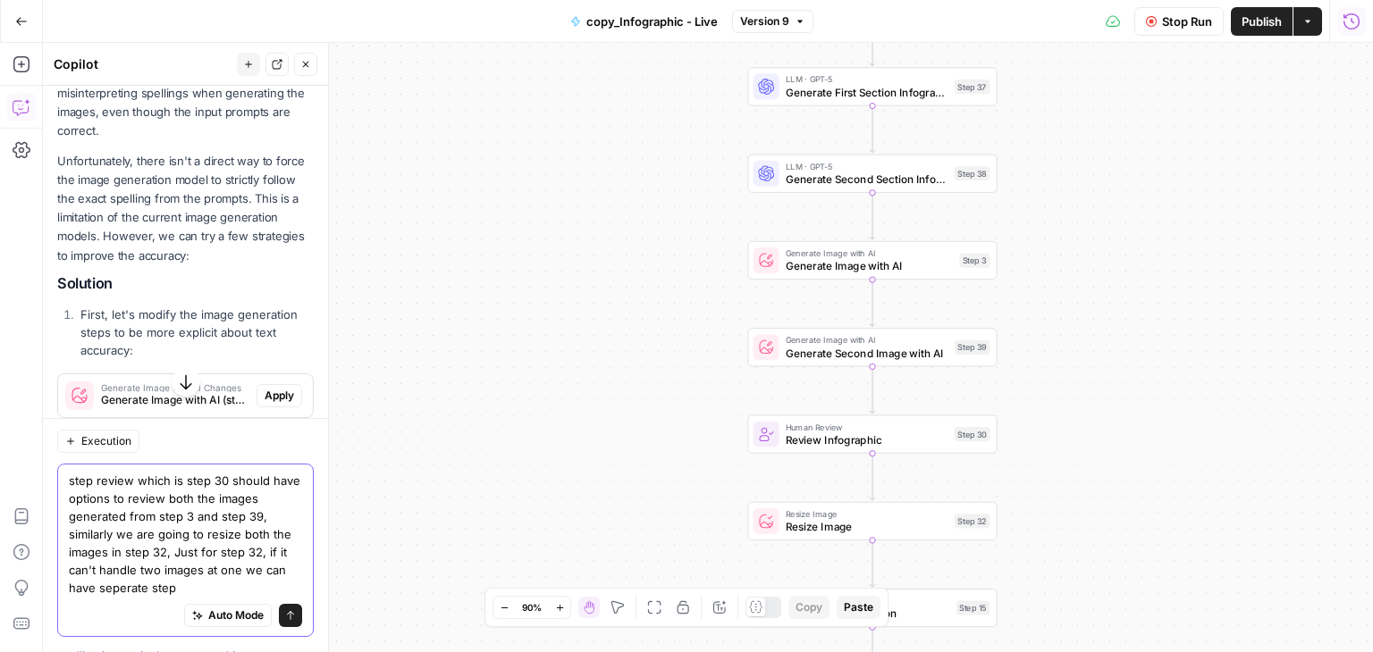
type textarea "step review which is step 30 should have options to review both the images gene…"
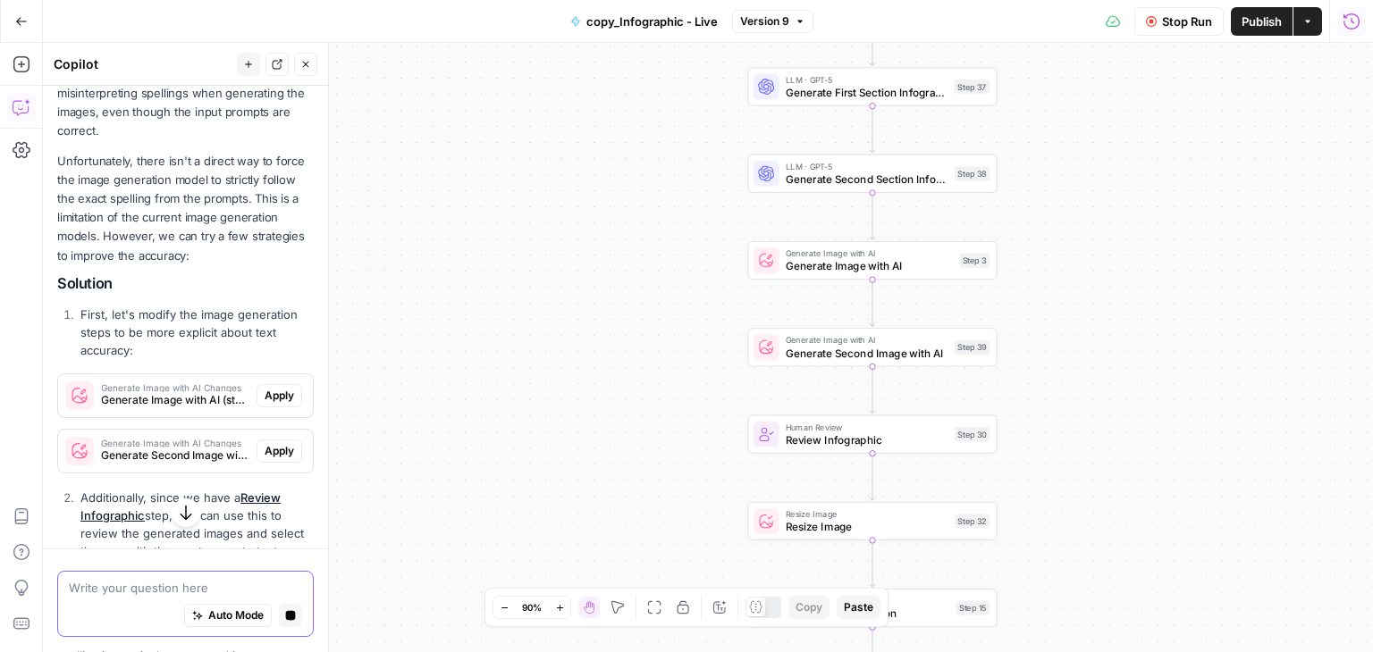
scroll to position [1290, 0]
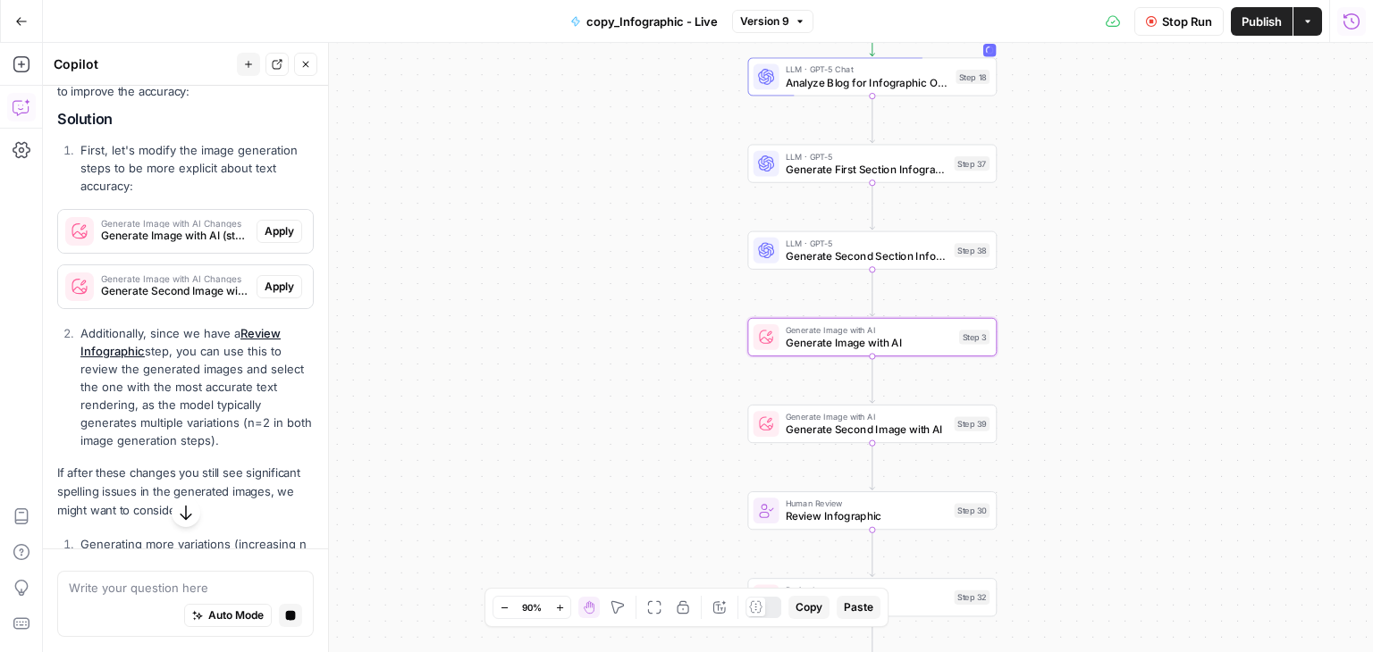
click at [269, 240] on span "Apply" at bounding box center [279, 231] width 29 height 16
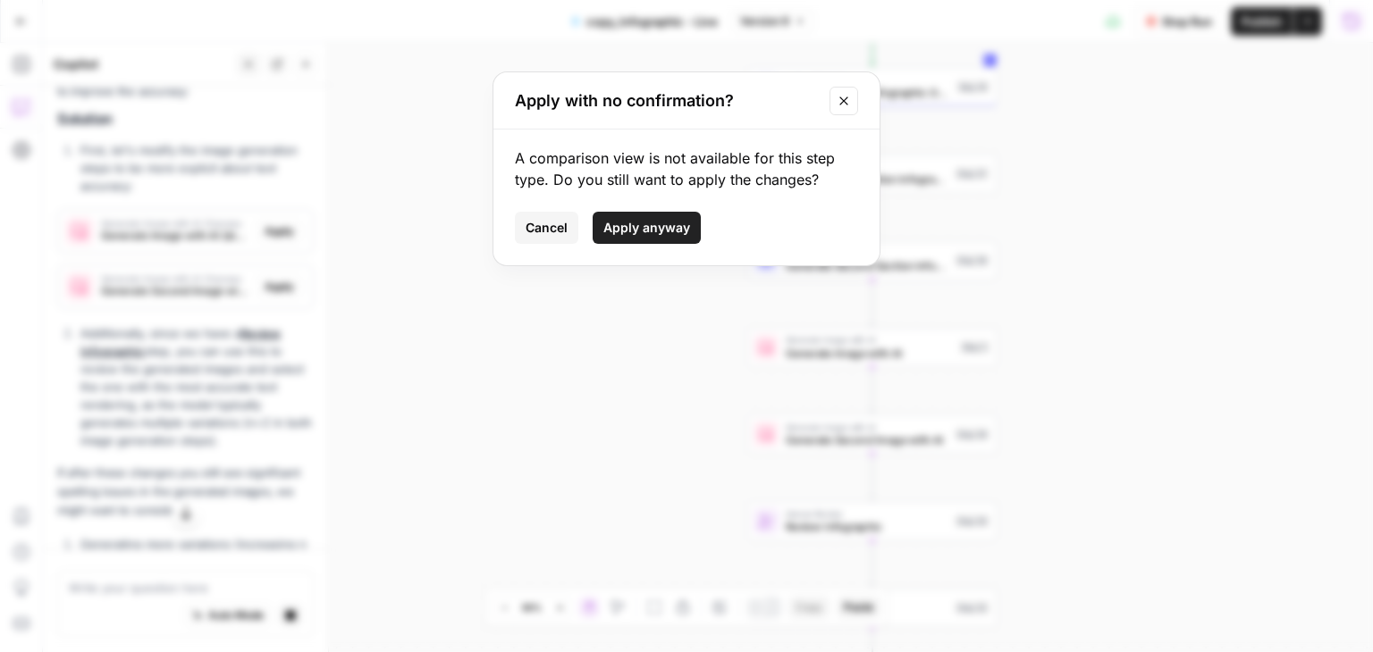
click at [628, 220] on span "Apply anyway" at bounding box center [646, 228] width 87 height 18
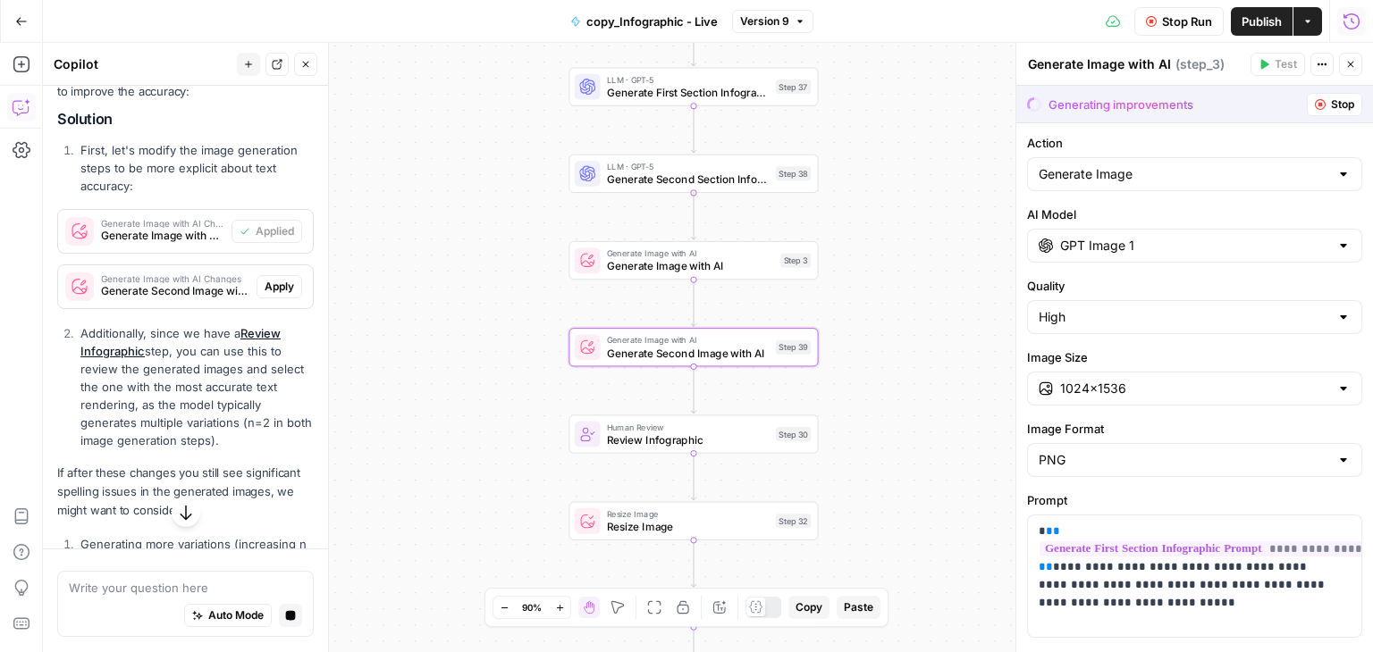
click at [275, 295] on span "Apply" at bounding box center [279, 287] width 29 height 16
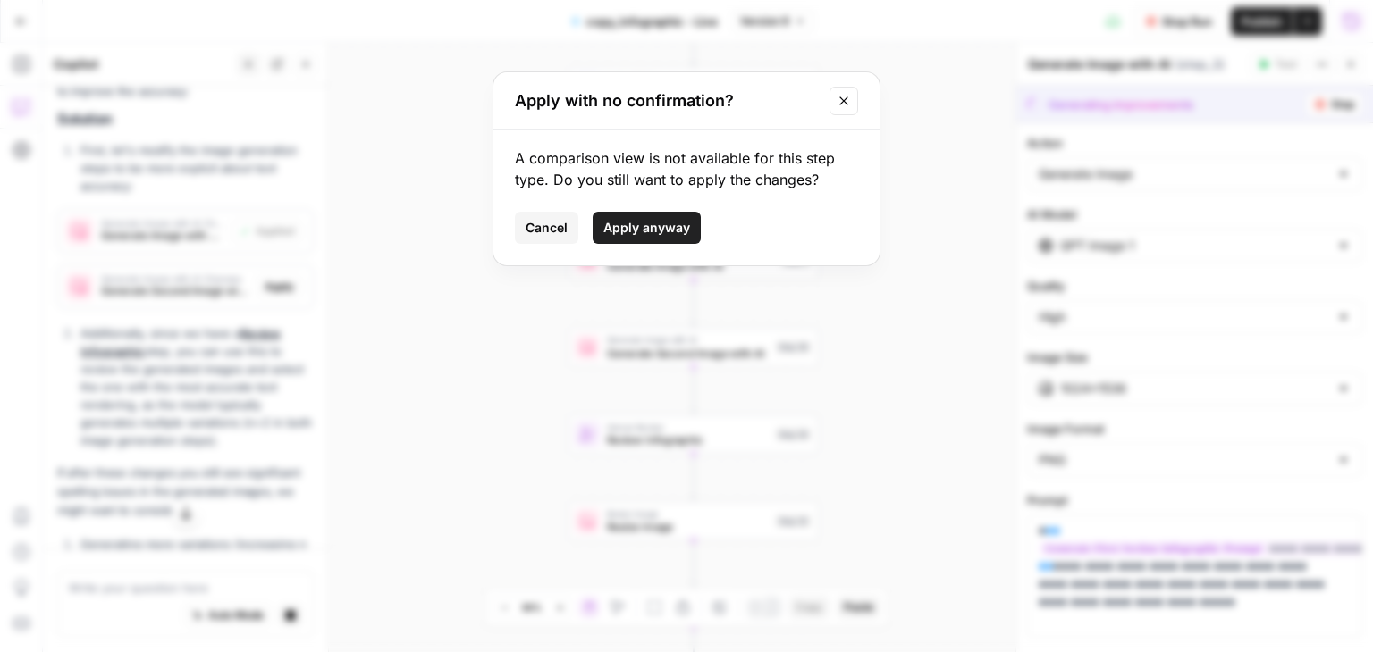
click at [647, 223] on span "Apply anyway" at bounding box center [646, 228] width 87 height 18
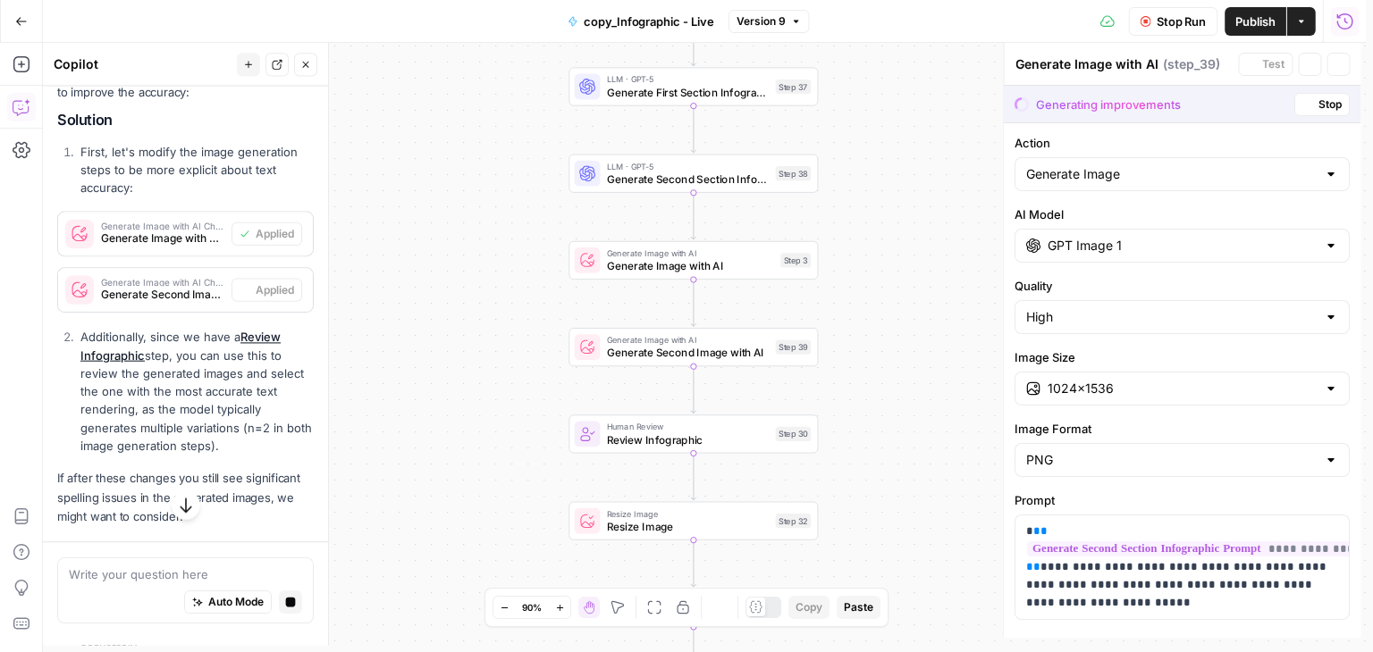
type textarea "Generate Second Image with AI"
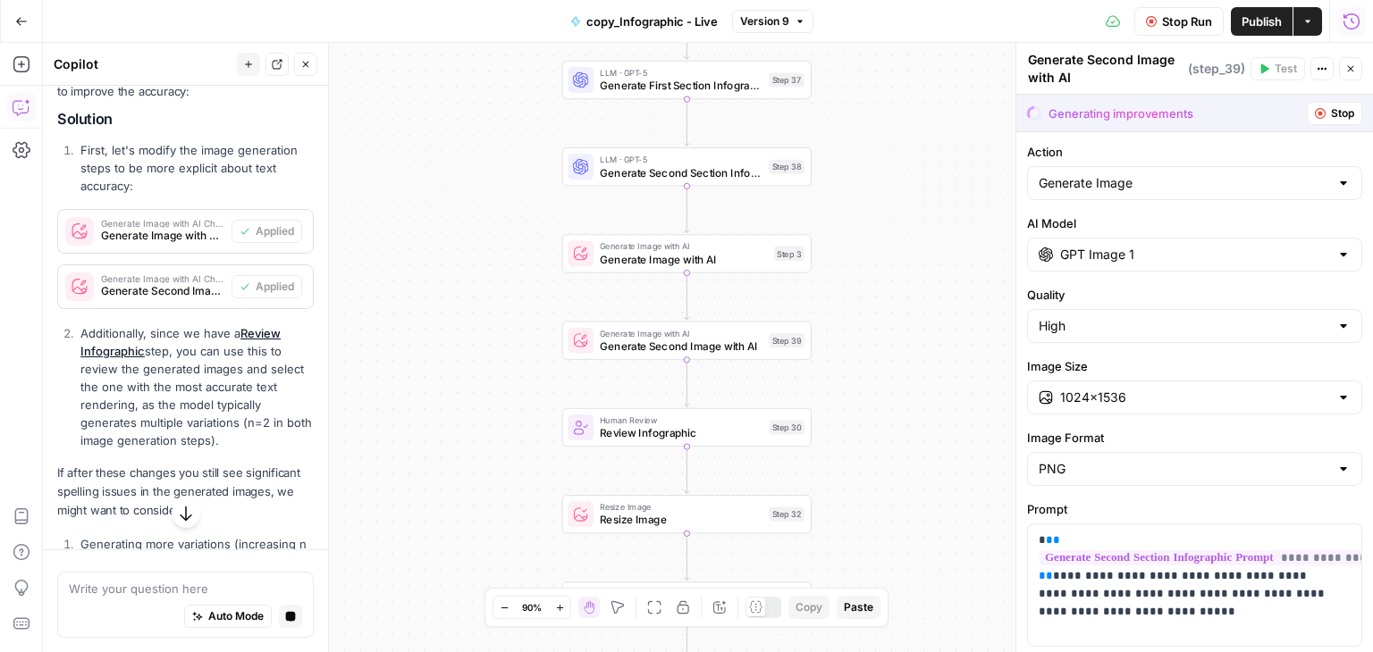
click at [1250, 20] on span "Publish" at bounding box center [1262, 22] width 40 height 18
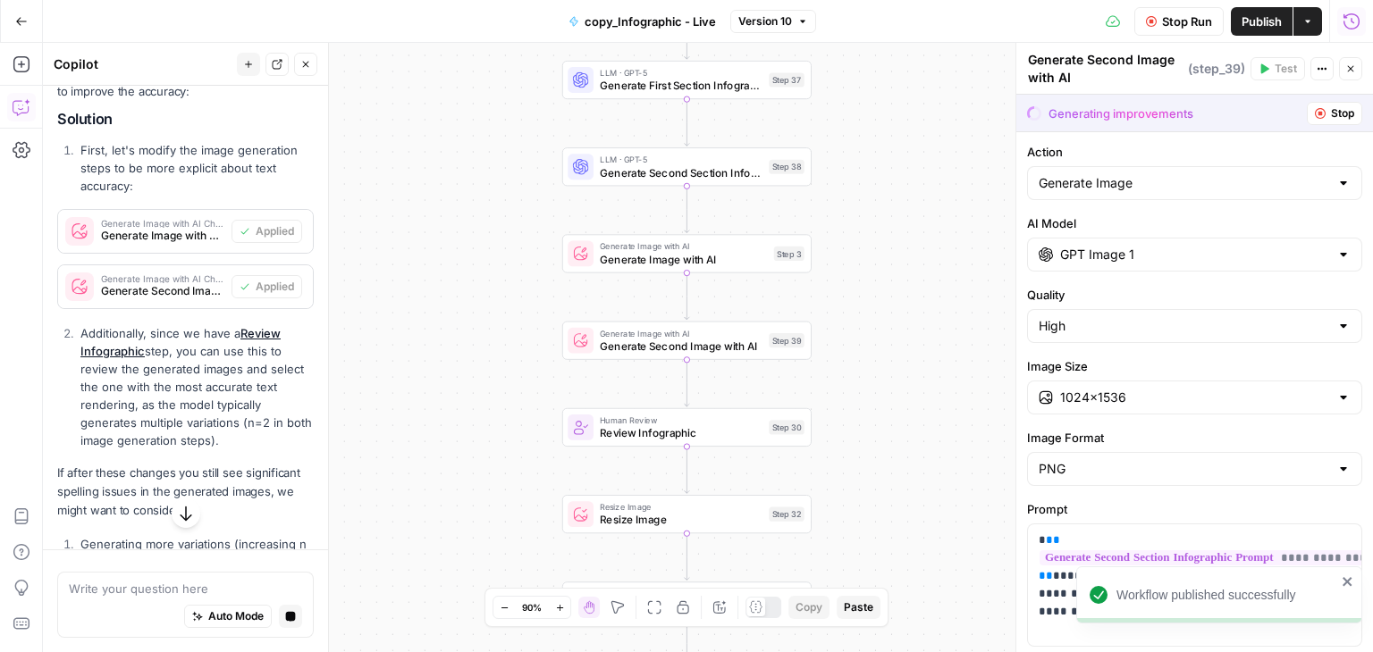
click at [902, 140] on div "Workflow Set Inputs Inputs LLM · GPT-5 Chat Analyze Blog for Infographic Opport…" at bounding box center [708, 348] width 1330 height 610
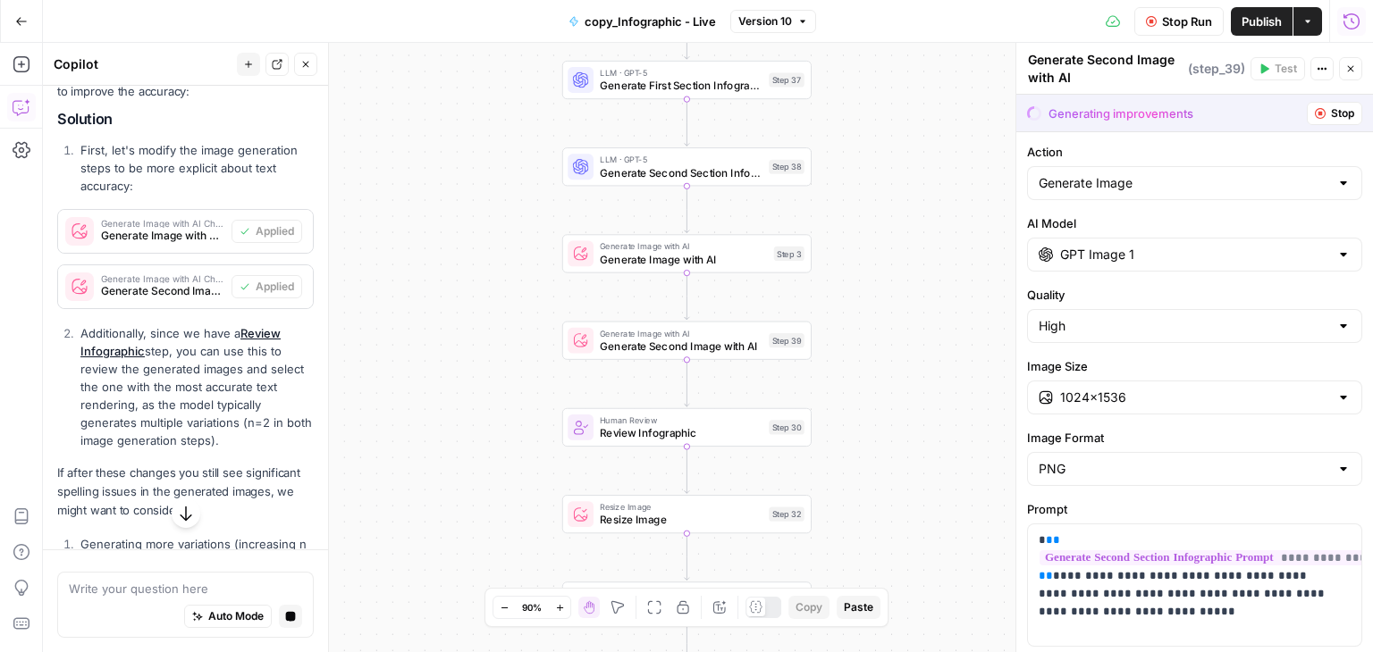
click at [1186, 19] on span "Stop Run" at bounding box center [1187, 22] width 50 height 18
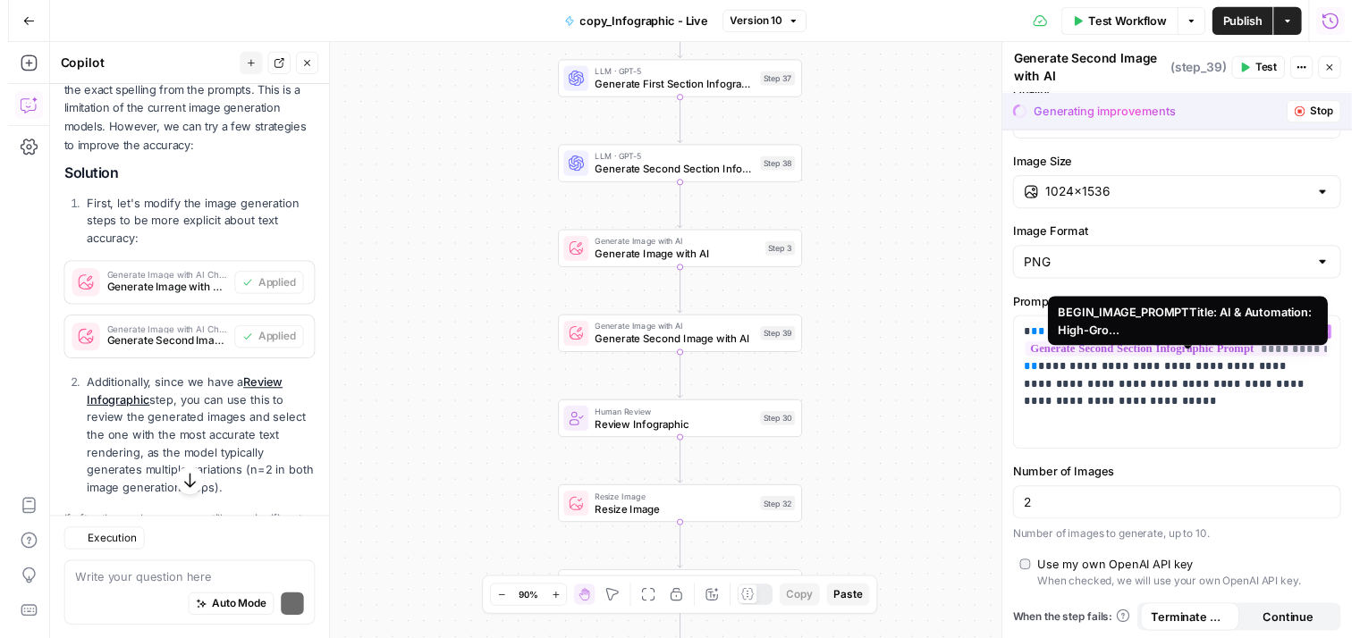
scroll to position [1347, 0]
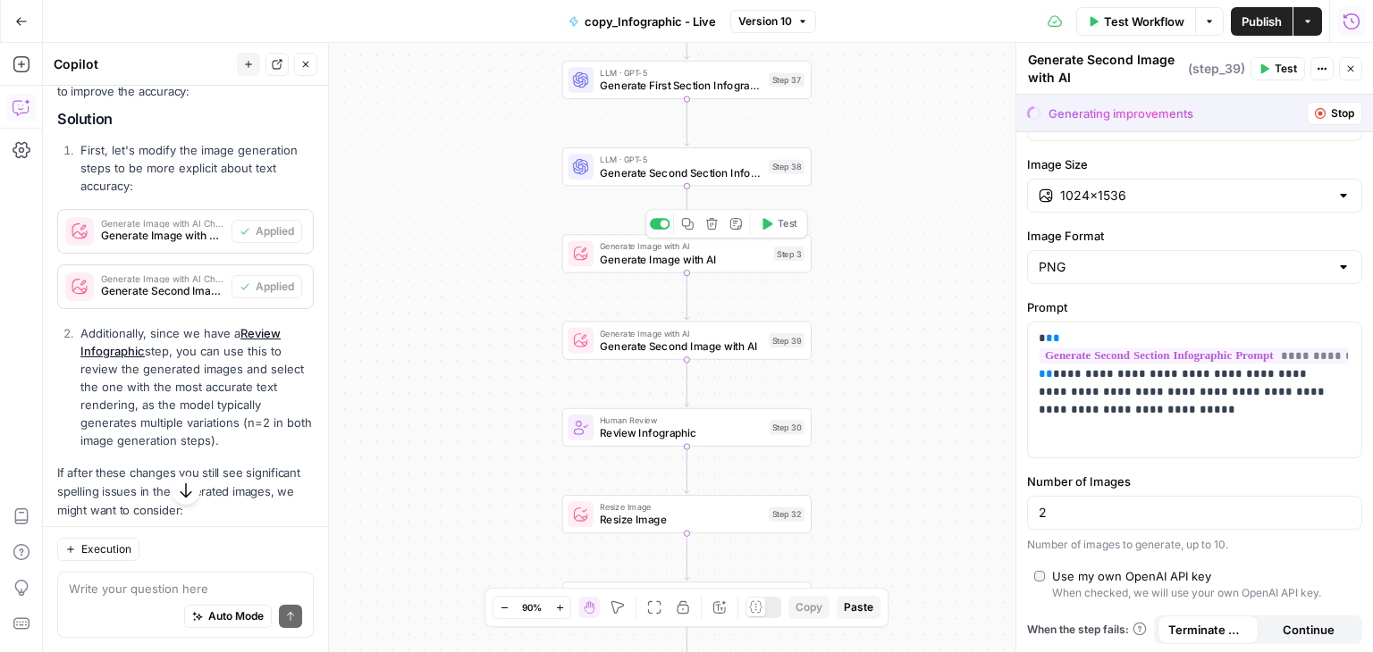
click at [786, 224] on span "Test" at bounding box center [788, 224] width 20 height 14
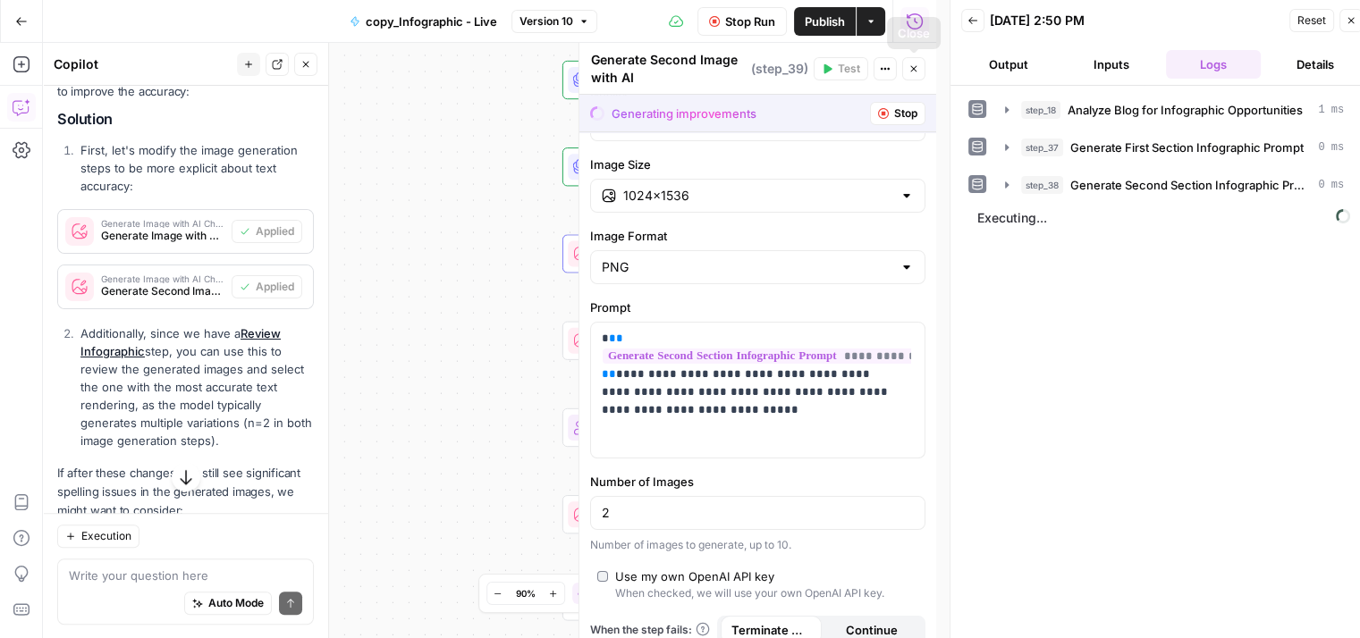
click at [915, 64] on icon "button" at bounding box center [913, 68] width 11 height 11
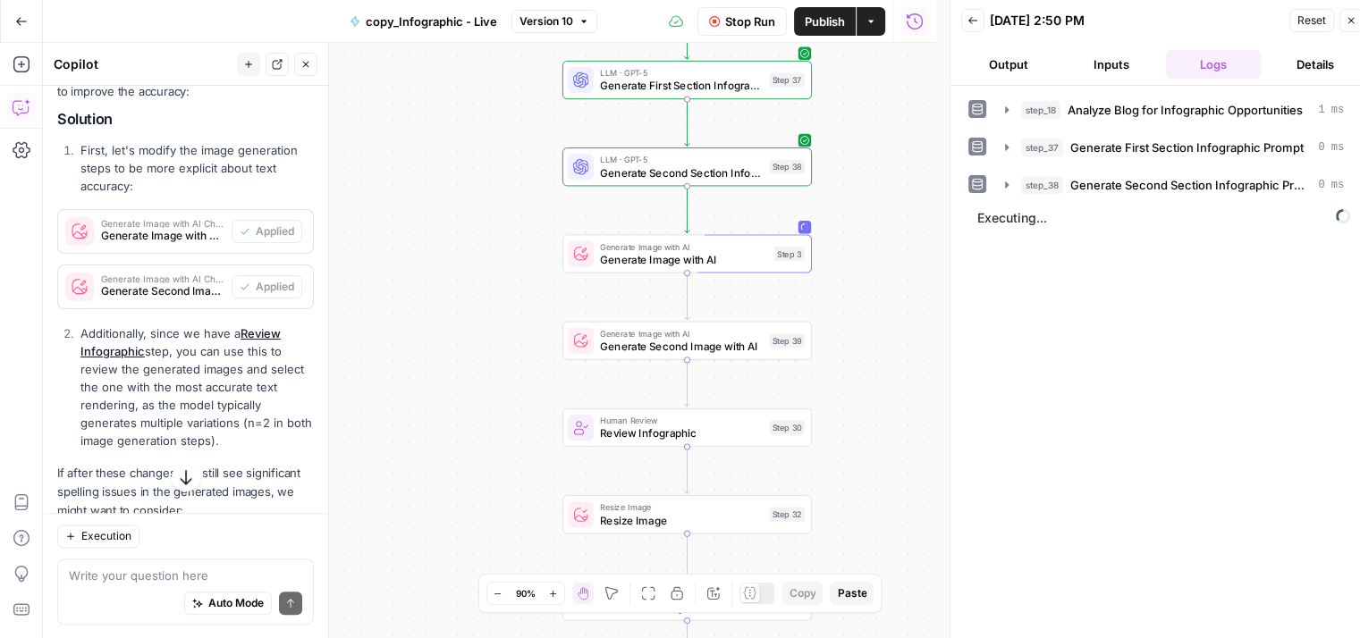
drag, startPoint x: 848, startPoint y: 260, endPoint x: 828, endPoint y: 152, distance: 110.1
click at [828, 152] on div "Workflow Set Inputs Inputs LLM · GPT-5 Chat Analyze Blog for Infographic Opport…" at bounding box center [489, 340] width 893 height 595
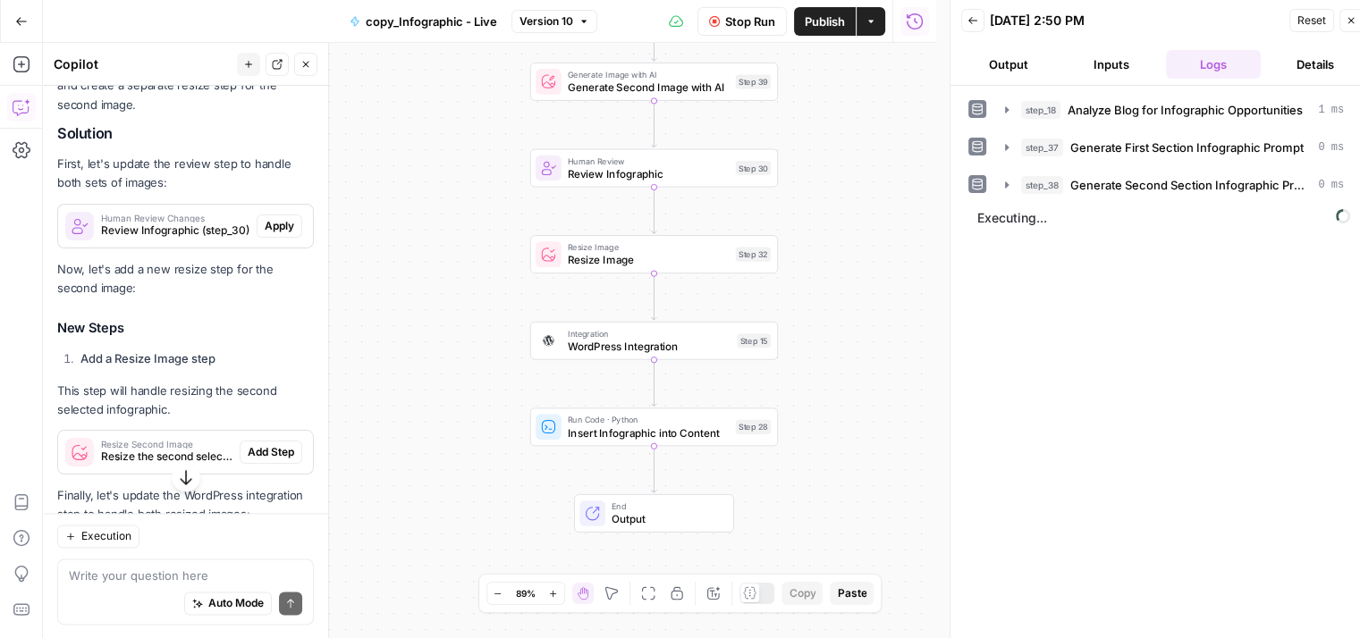
scroll to position [2224, 0]
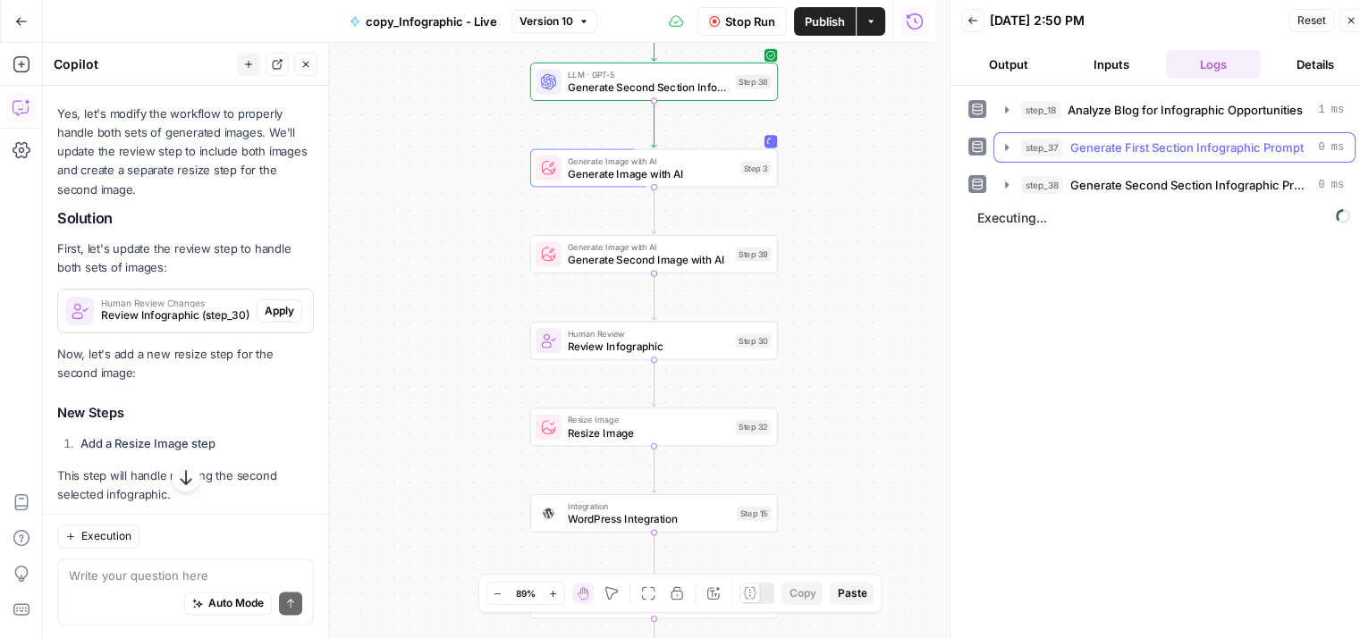
click at [1186, 134] on button "step_37 Generate First Section Infographic Prompt 0 ms" at bounding box center [1174, 147] width 360 height 29
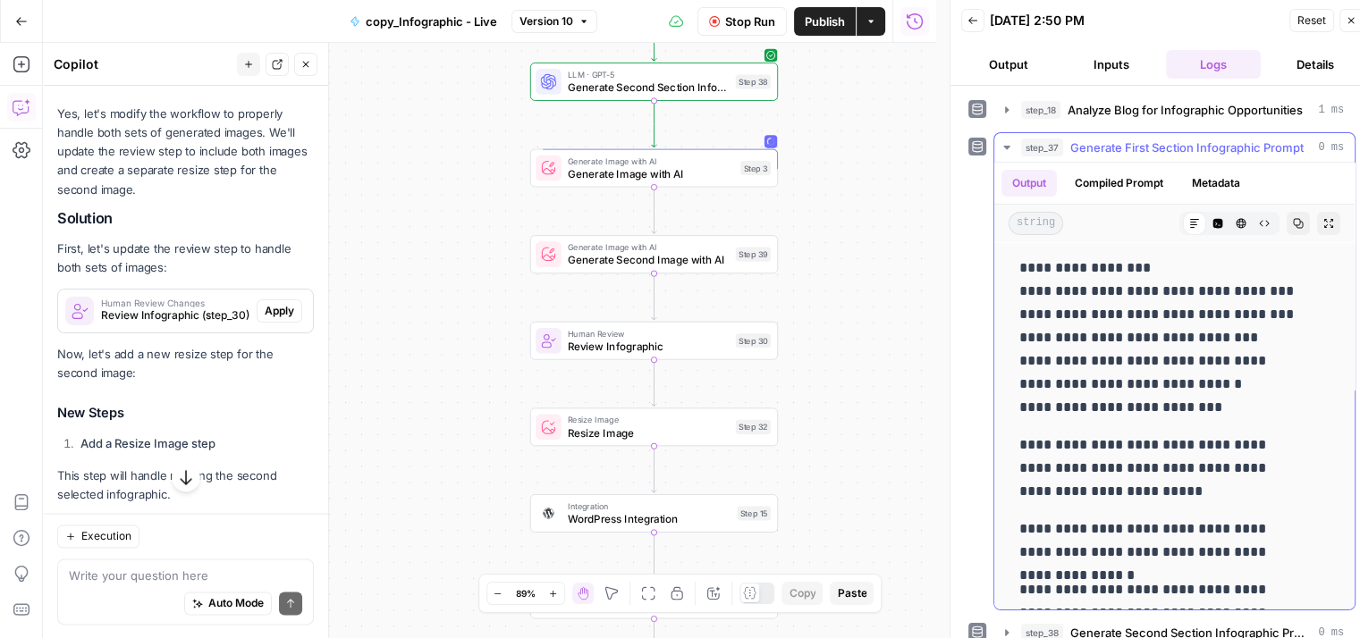
click at [1186, 134] on button "step_37 Generate First Section Infographic Prompt 0 ms" at bounding box center [1174, 147] width 360 height 29
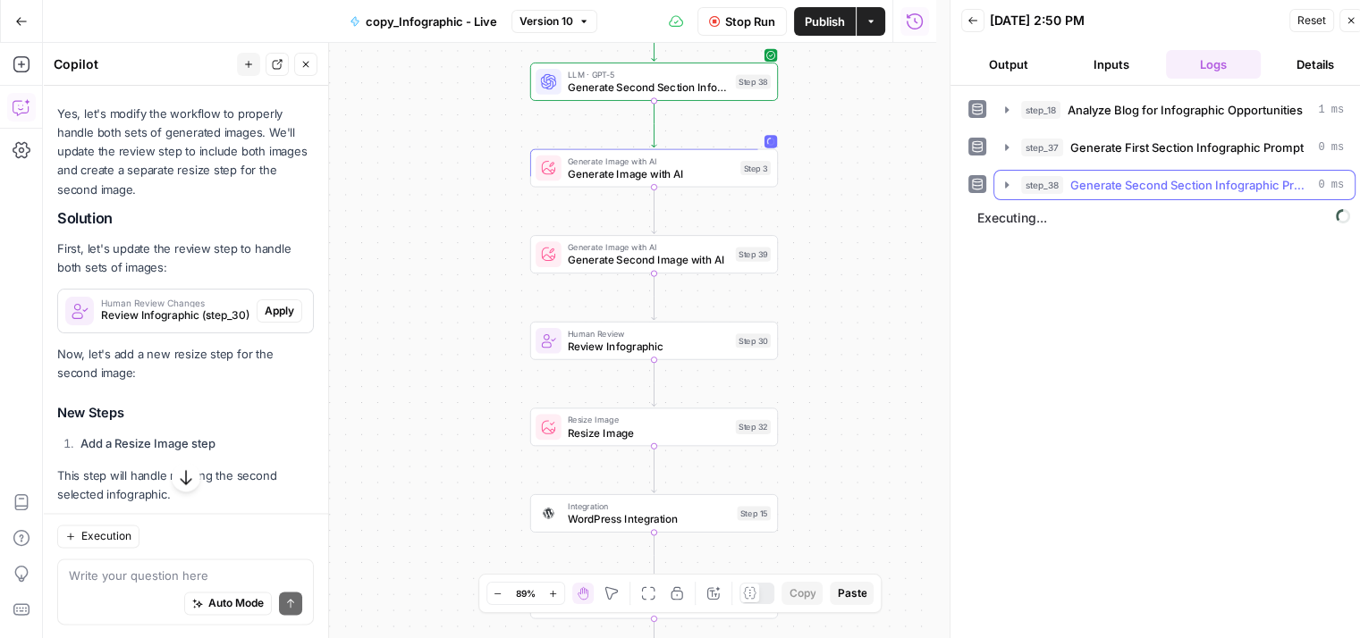
click at [1166, 185] on span "Generate Second Section Infographic Prompt" at bounding box center [1190, 185] width 240 height 18
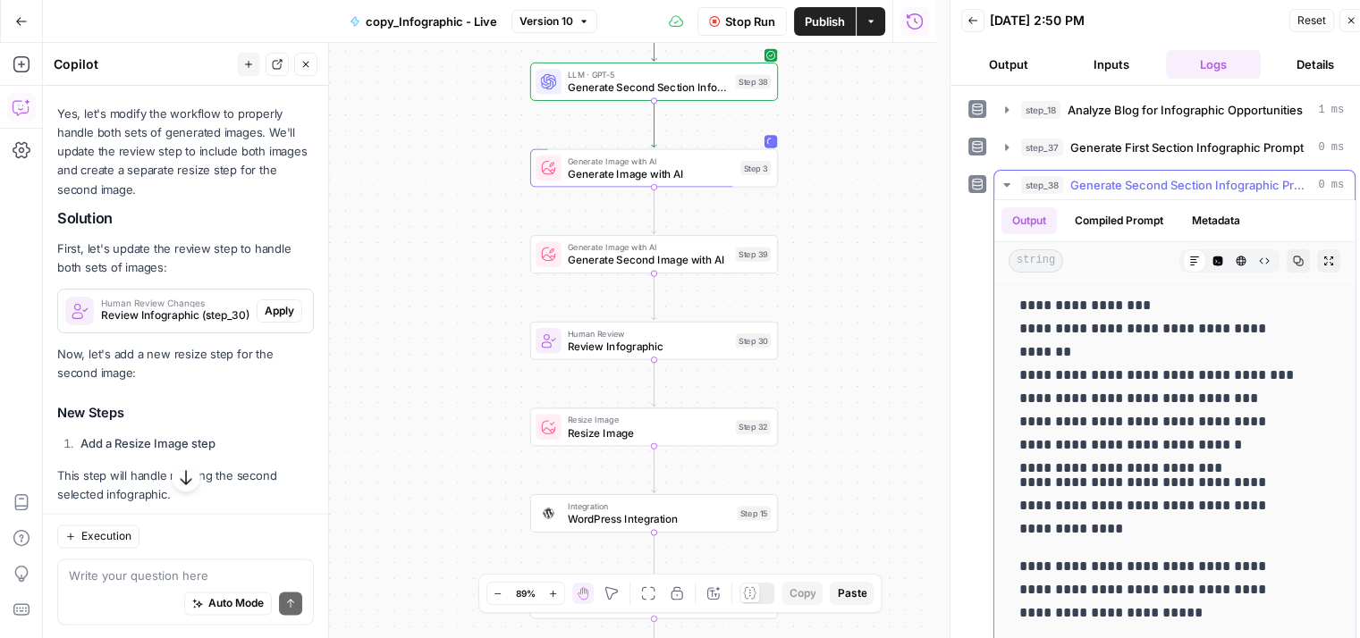
click at [1166, 185] on span "Generate Second Section Infographic Prompt" at bounding box center [1190, 185] width 240 height 18
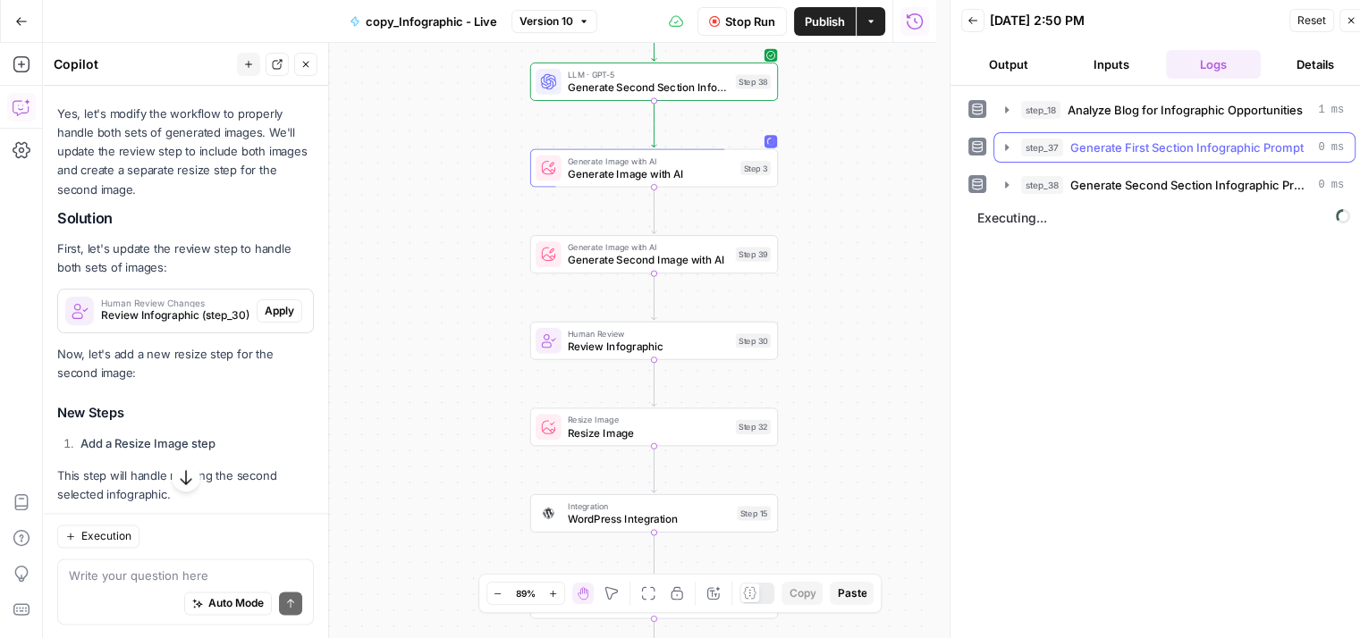
click at [1200, 133] on button "step_37 Generate First Section Infographic Prompt 0 ms" at bounding box center [1174, 147] width 360 height 29
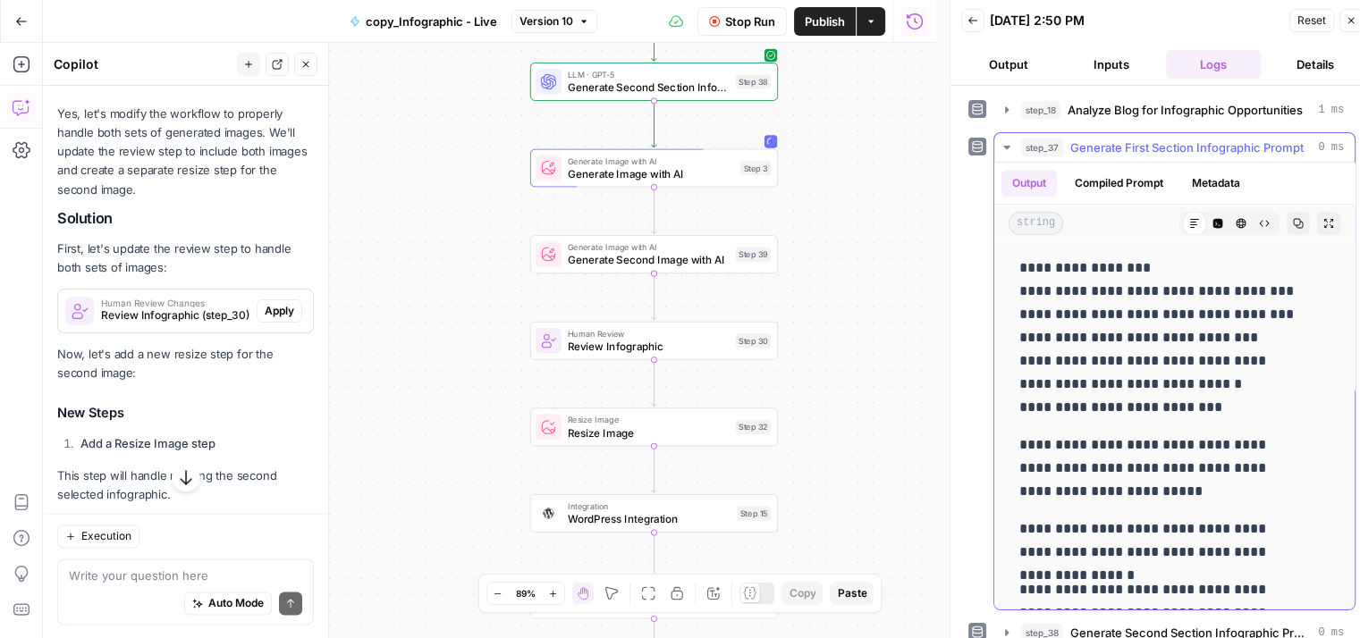
click at [1200, 133] on button "step_37 Generate First Section Infographic Prompt 0 ms" at bounding box center [1174, 147] width 360 height 29
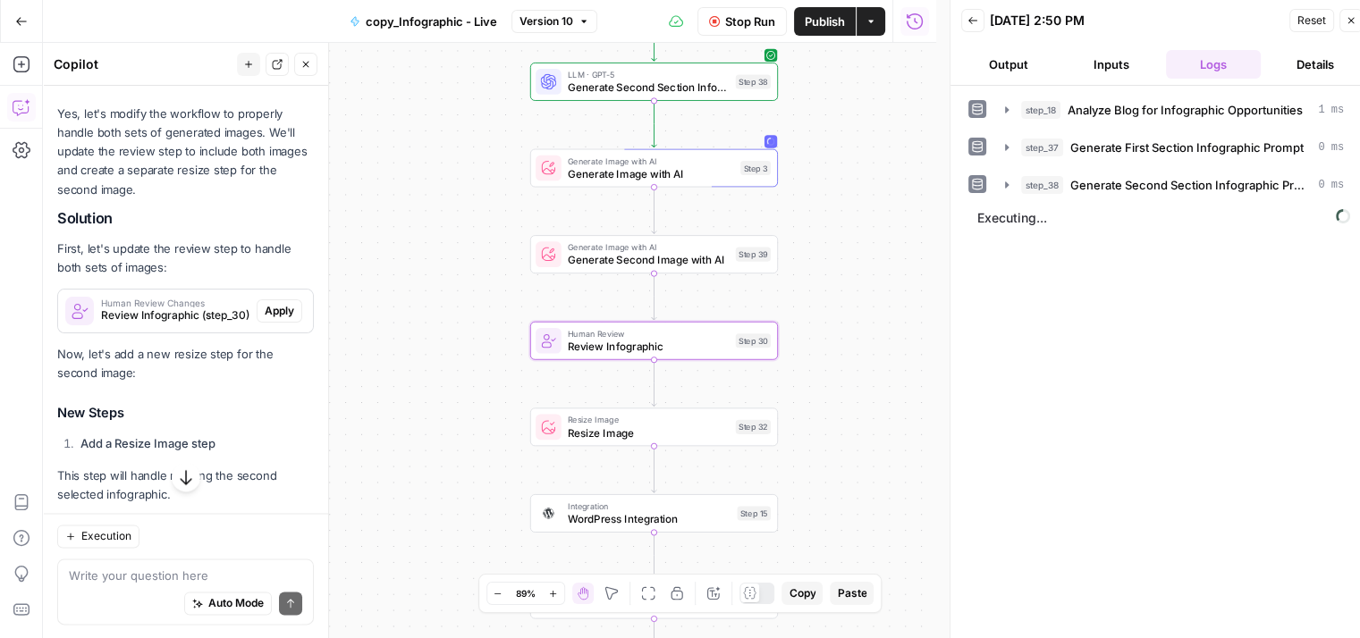
click at [265, 319] on span "Apply" at bounding box center [279, 311] width 29 height 16
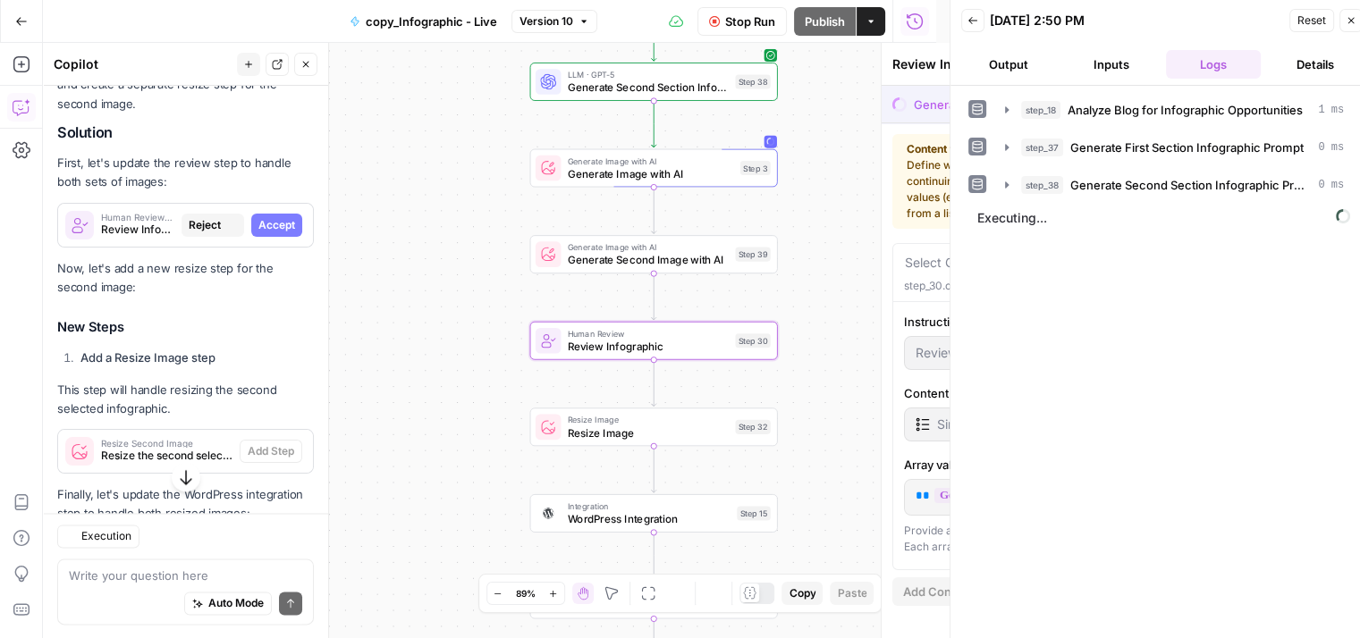
scroll to position [2167, 0]
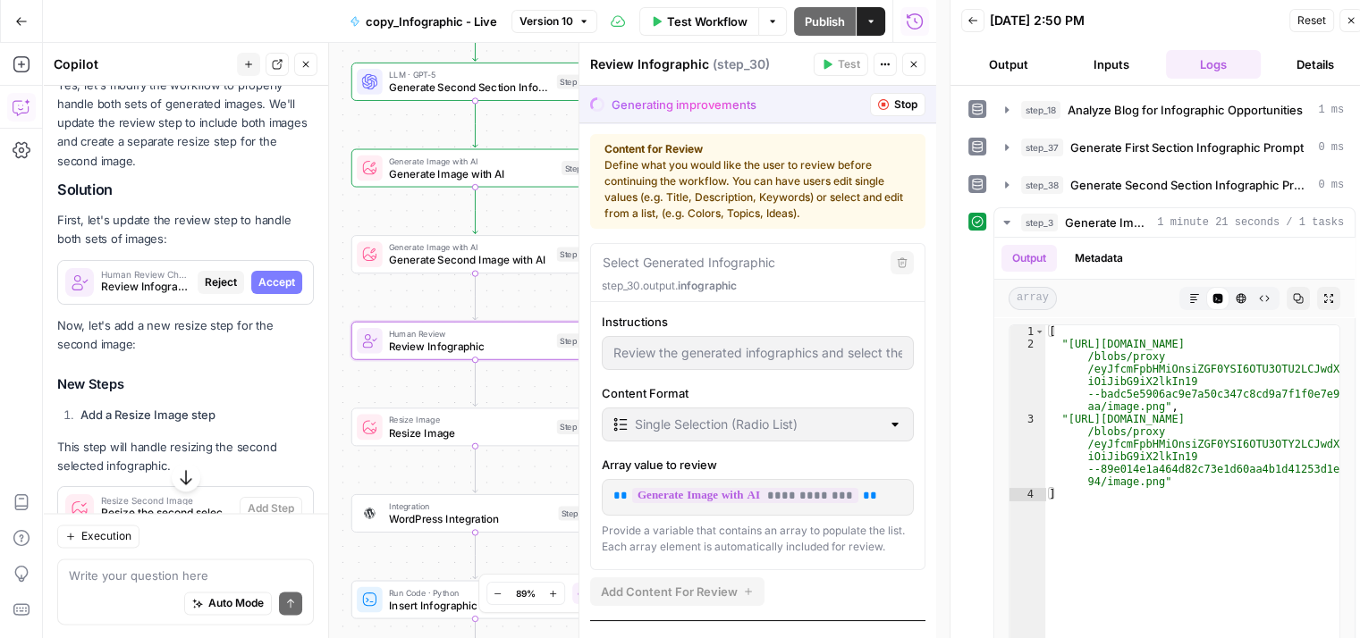
click at [268, 290] on span "Accept" at bounding box center [276, 282] width 37 height 16
type textarea "Select First Infographic"
type input "Review the first set of generated infographics and select the one that best mat…"
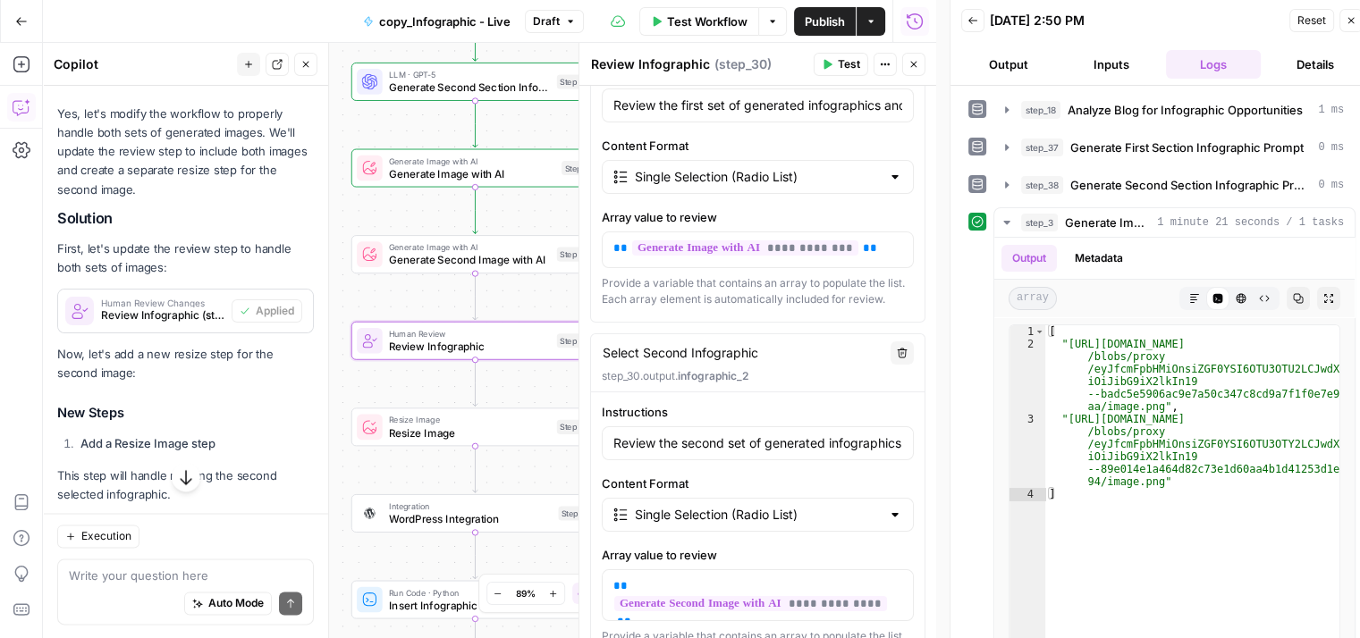
scroll to position [432, 0]
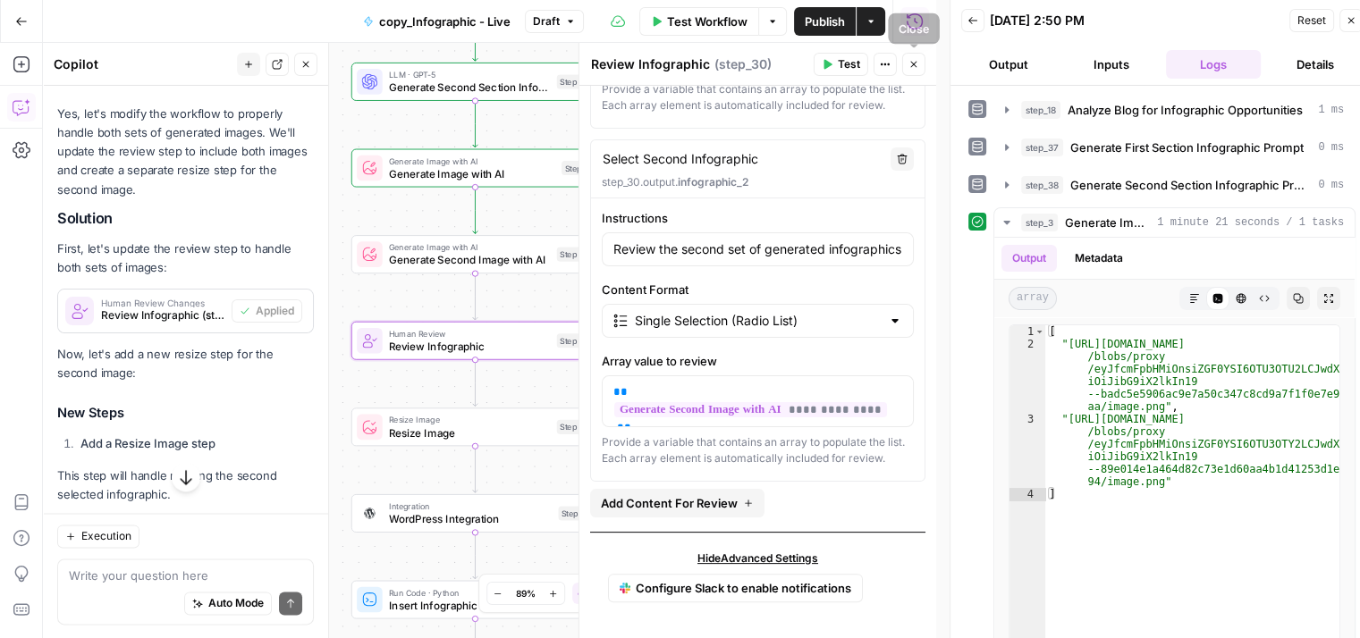
click at [915, 63] on icon "button" at bounding box center [913, 64] width 11 height 11
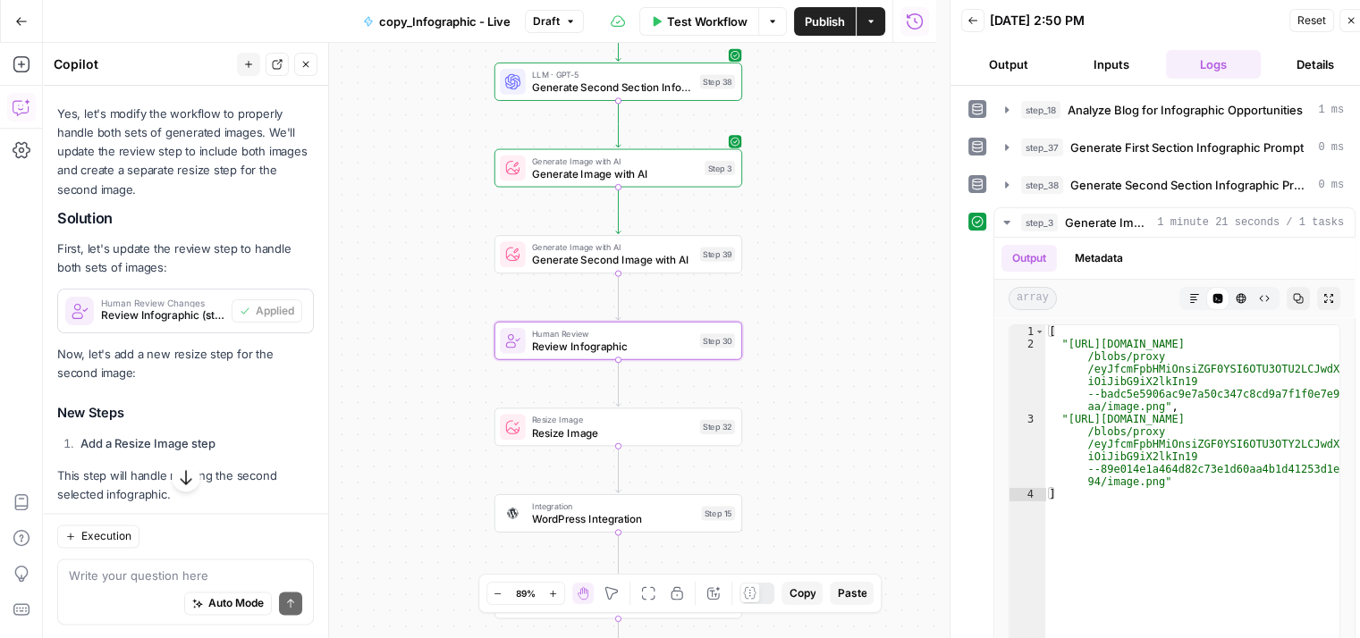
drag, startPoint x: 778, startPoint y: 230, endPoint x: 958, endPoint y: 219, distance: 180.9
click at [958, 219] on body "Qubit - SEO New Home Browse Your Data Usage Settings Recent Grids content updat…" at bounding box center [680, 319] width 1360 height 638
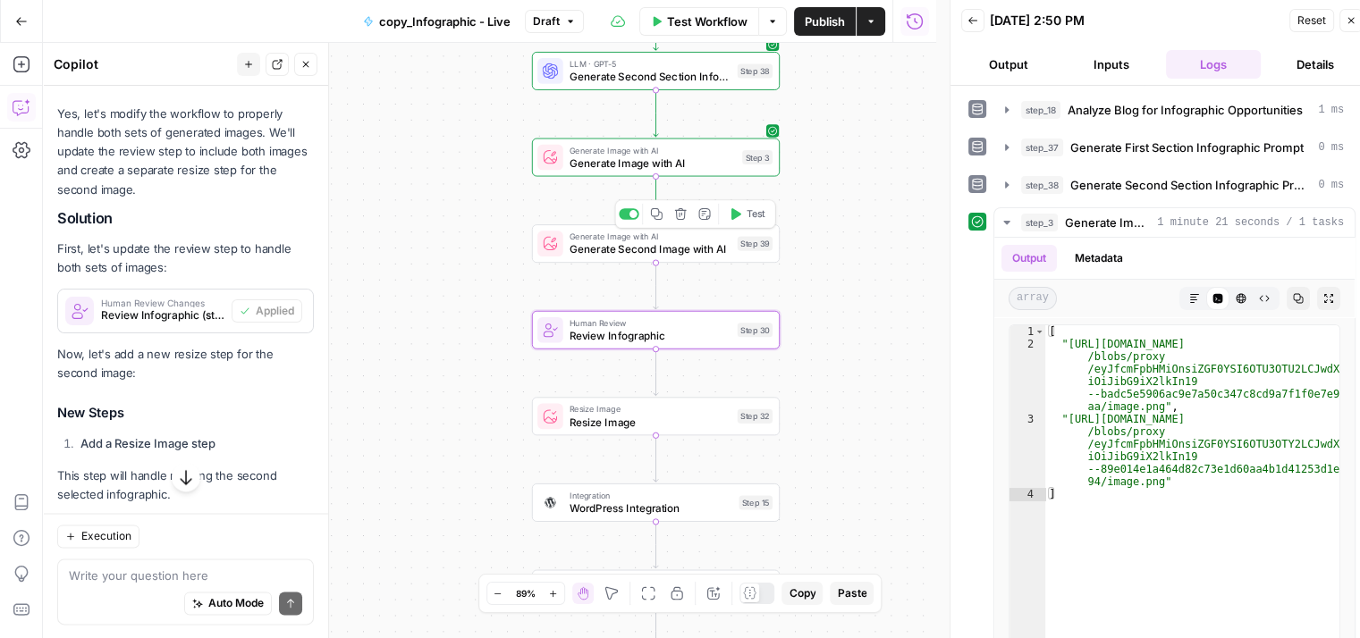
click at [752, 211] on span "Test" at bounding box center [754, 213] width 19 height 14
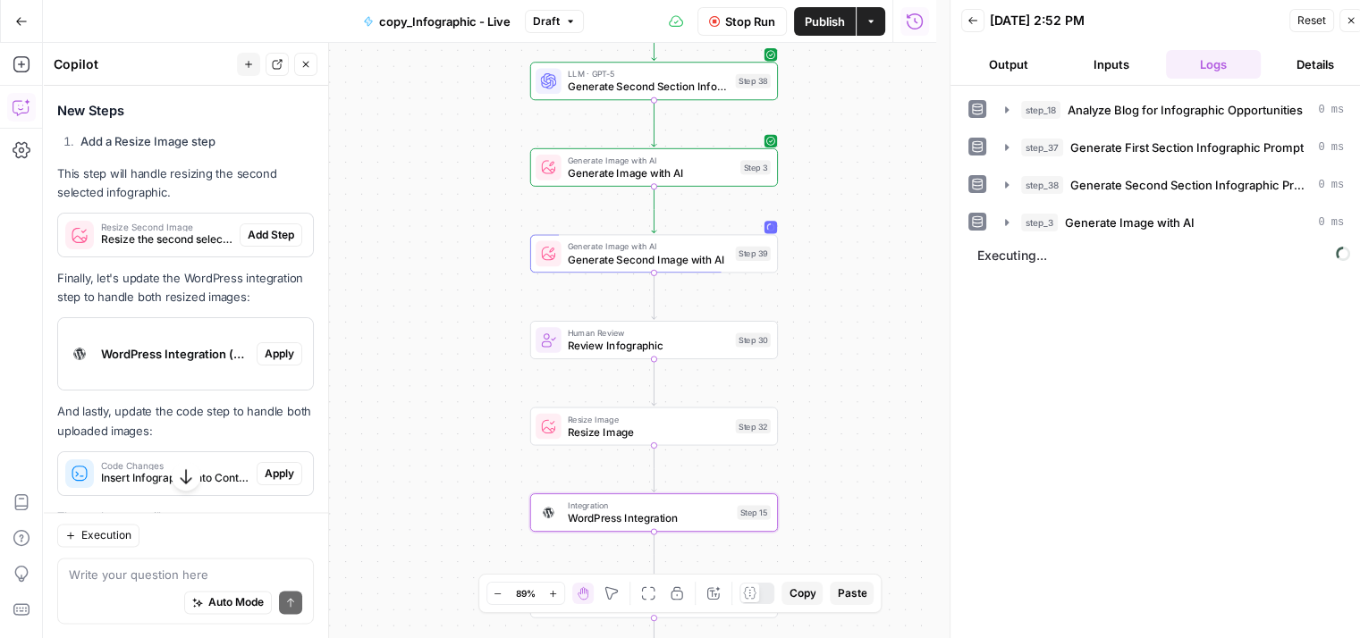
scroll to position [2537, 0]
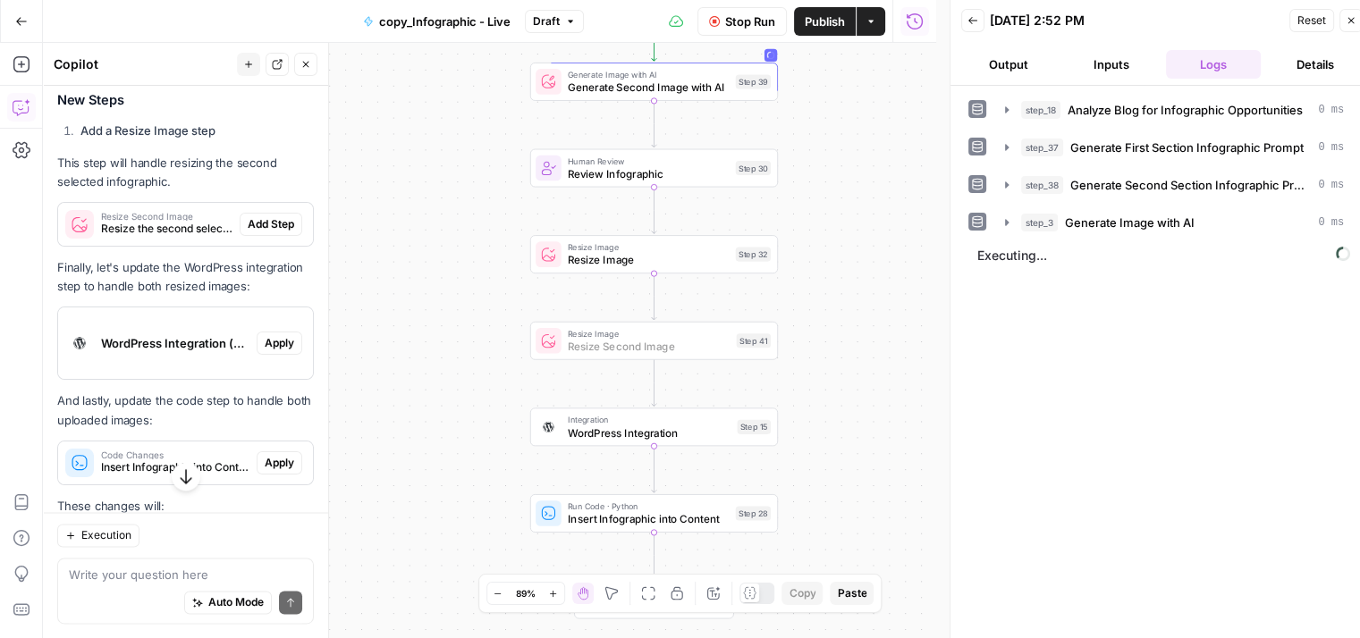
click at [266, 232] on span "Add Step" at bounding box center [271, 224] width 46 height 16
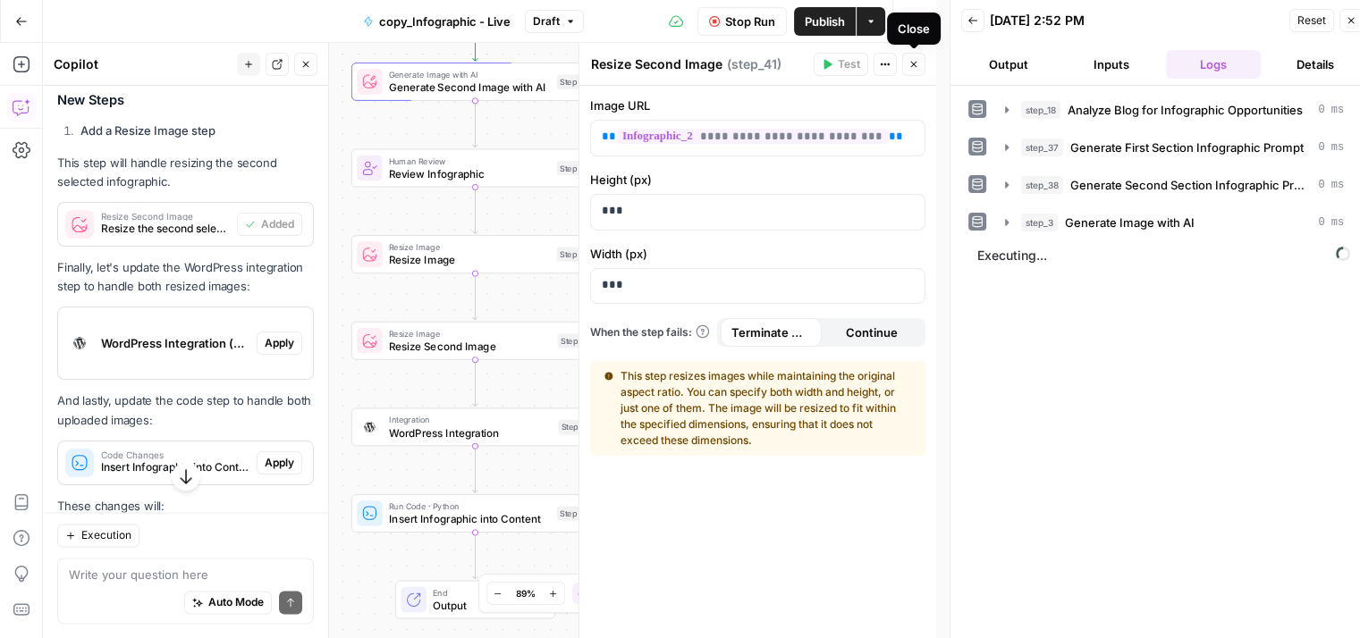
click at [916, 70] on button "Close" at bounding box center [913, 64] width 23 height 23
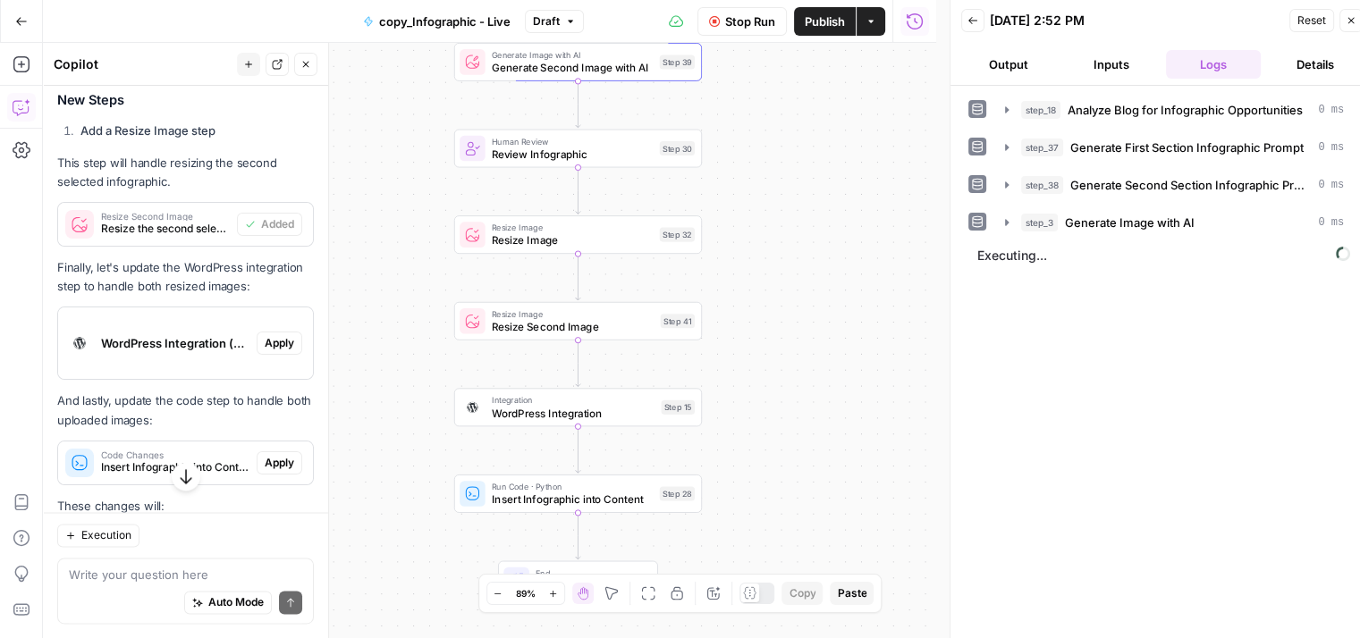
drag, startPoint x: 715, startPoint y: 272, endPoint x: 829, endPoint y: 247, distance: 117.1
click at [829, 247] on div "Workflow Set Inputs Inputs LLM · GPT-5 Chat Analyze Blog for Infographic Opport…" at bounding box center [489, 340] width 893 height 595
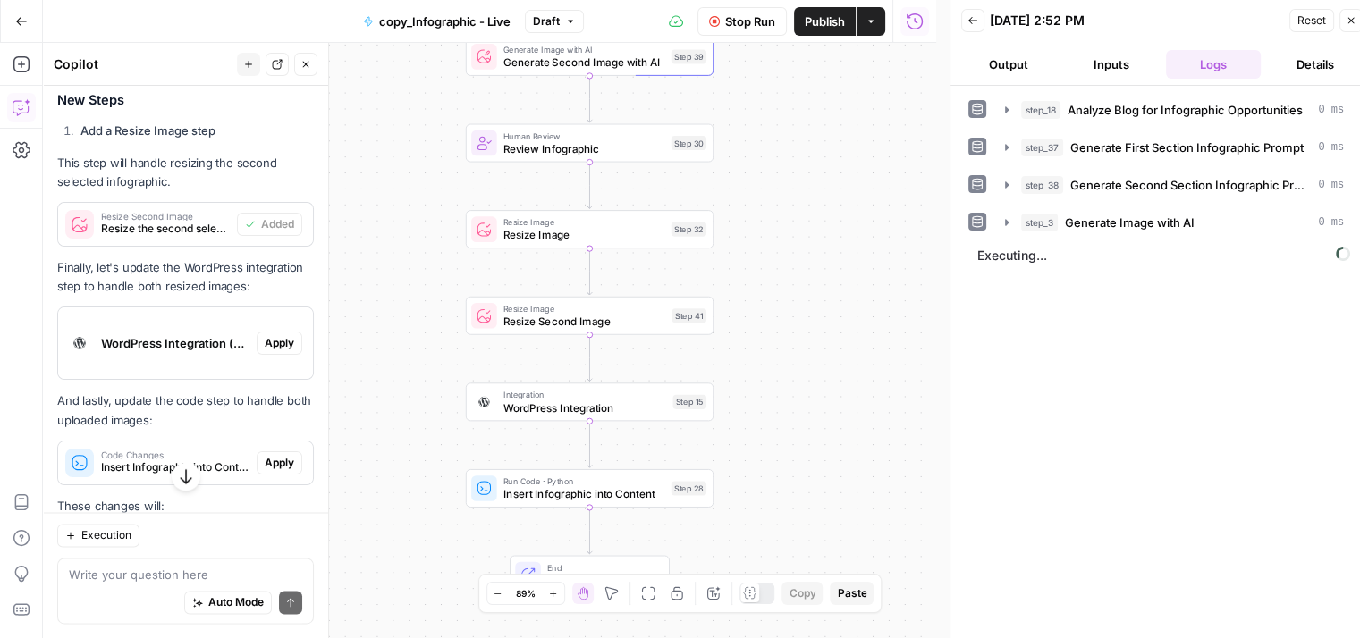
drag, startPoint x: 454, startPoint y: 234, endPoint x: 454, endPoint y: 291, distance: 57.2
click at [454, 291] on div "Workflow Set Inputs Inputs LLM · GPT-5 Chat Analyze Blog for Infographic Opport…" at bounding box center [489, 340] width 893 height 595
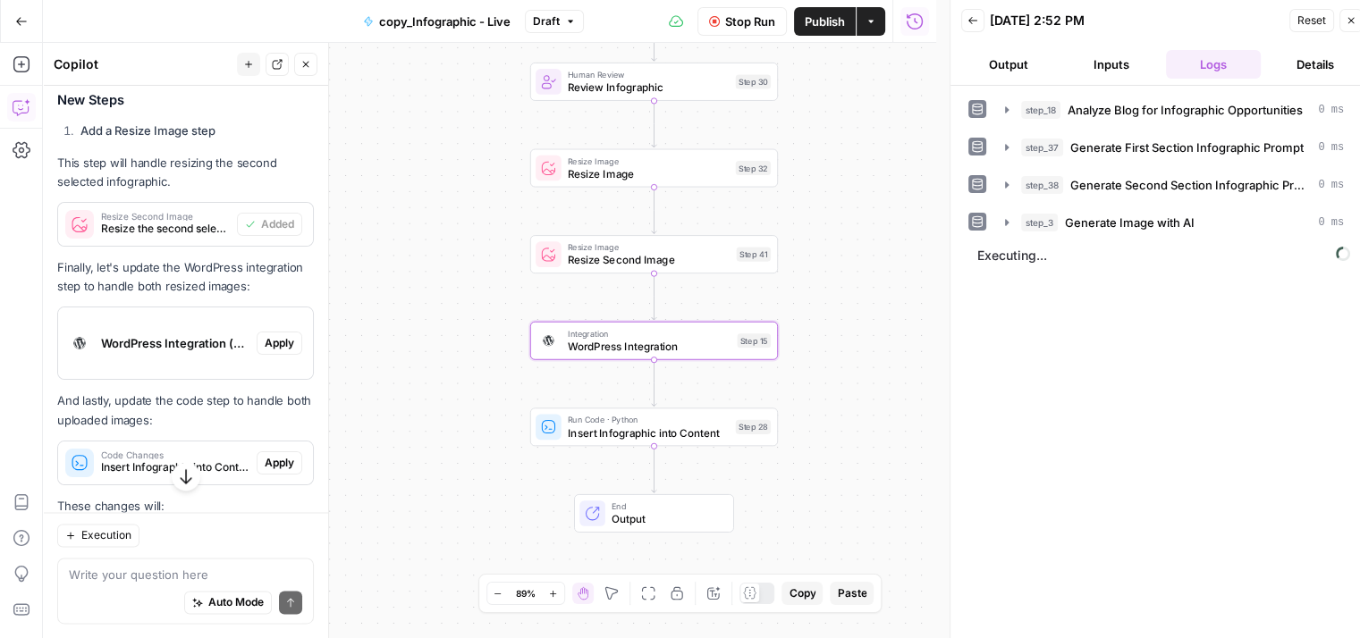
click at [272, 351] on span "Apply" at bounding box center [279, 343] width 29 height 16
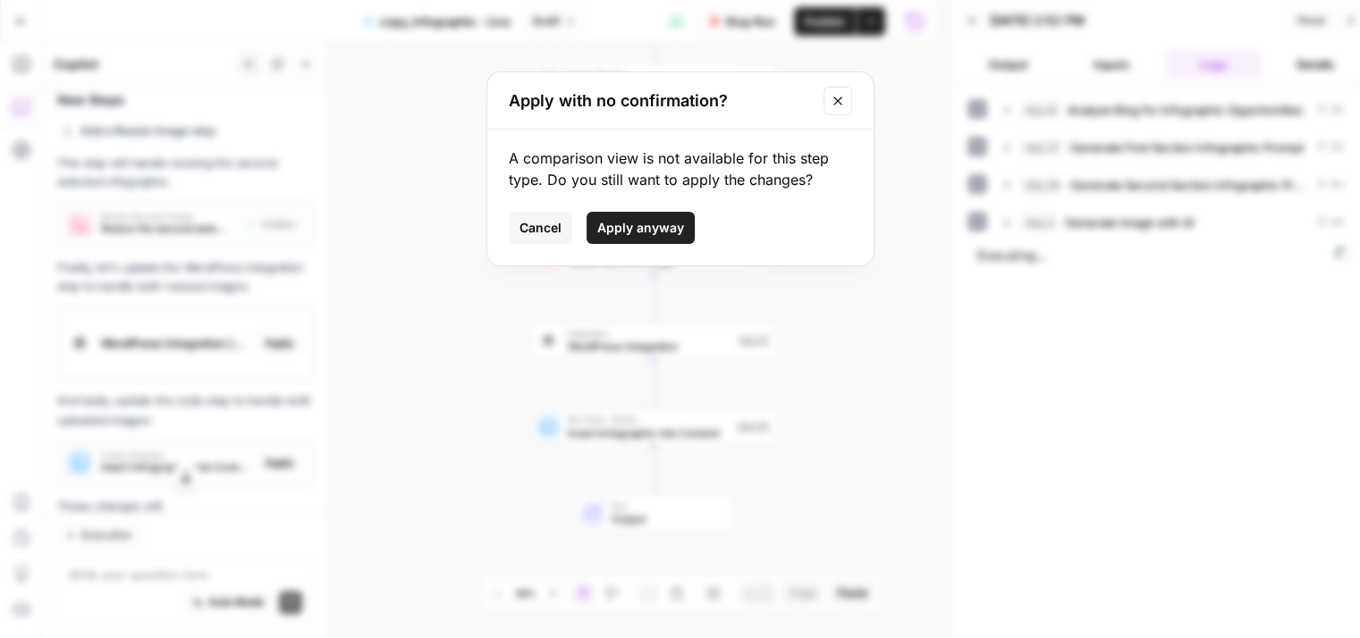
click at [636, 232] on span "Apply anyway" at bounding box center [640, 228] width 87 height 18
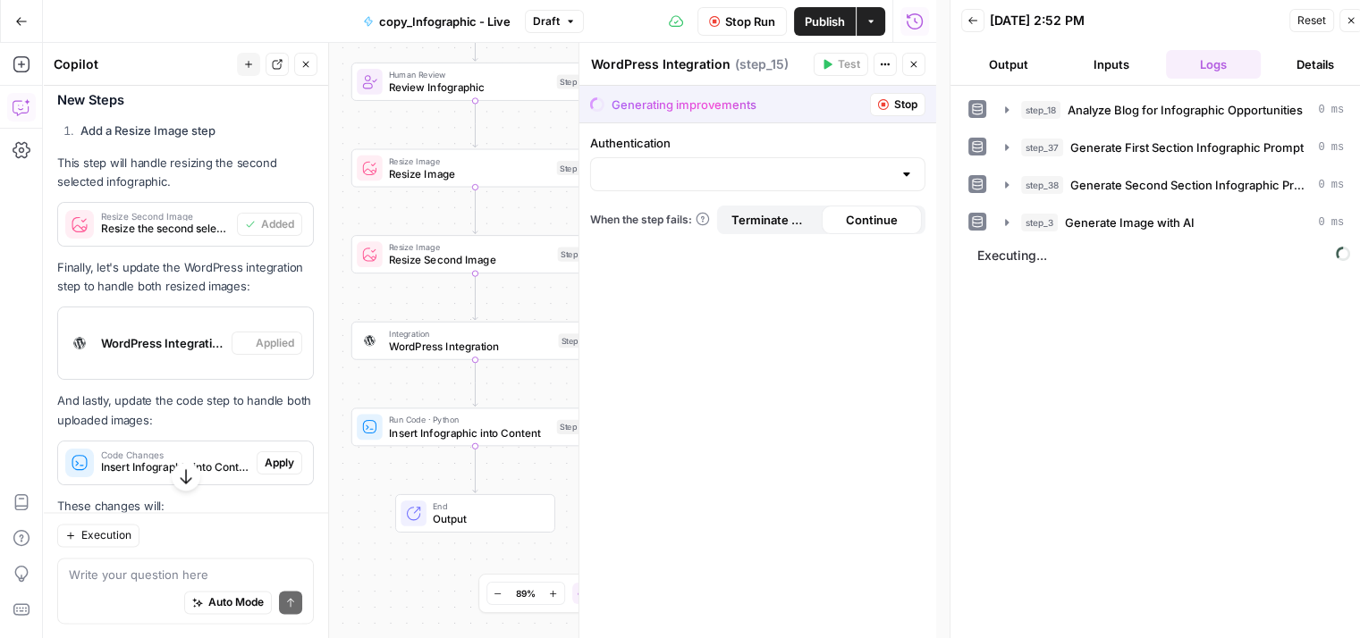
type input "Live - WP Integration V2"
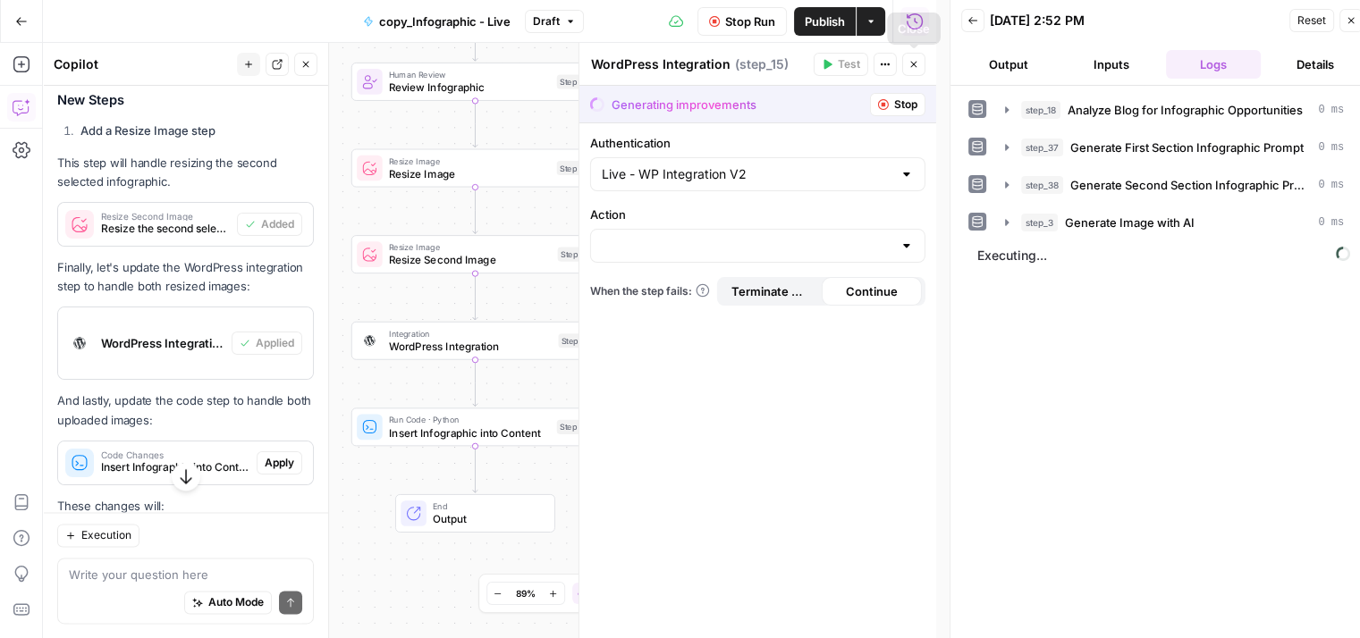
click at [914, 65] on icon "button" at bounding box center [913, 65] width 6 height 6
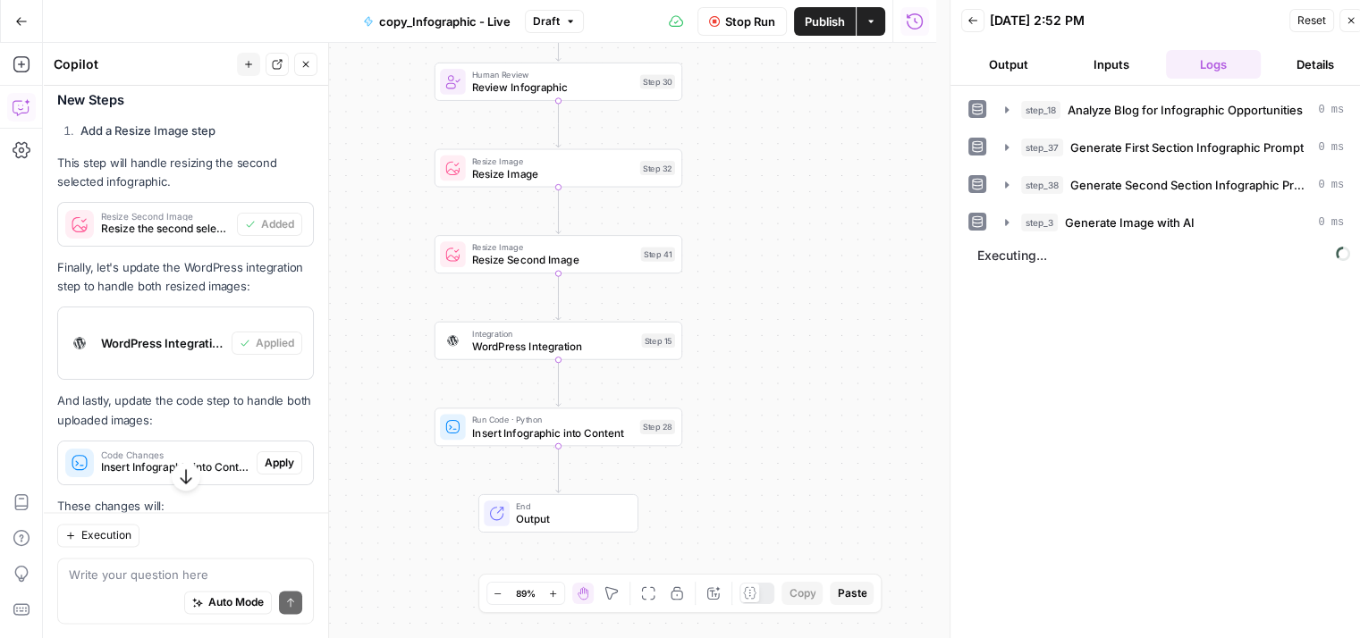
drag, startPoint x: 747, startPoint y: 258, endPoint x: 833, endPoint y: 258, distance: 85.8
click at [833, 258] on div "Workflow Set Inputs Inputs LLM · GPT-5 Chat Analyze Blog for Infographic Opport…" at bounding box center [489, 340] width 893 height 595
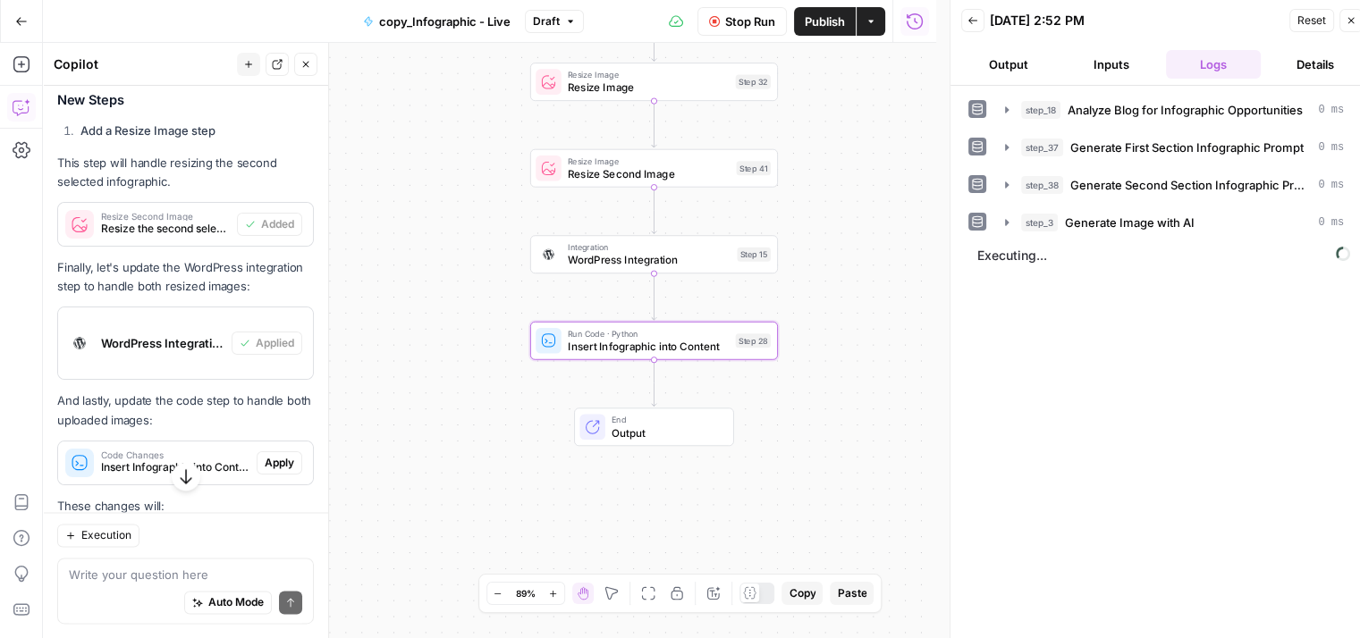
click at [275, 471] on span "Apply" at bounding box center [279, 463] width 29 height 16
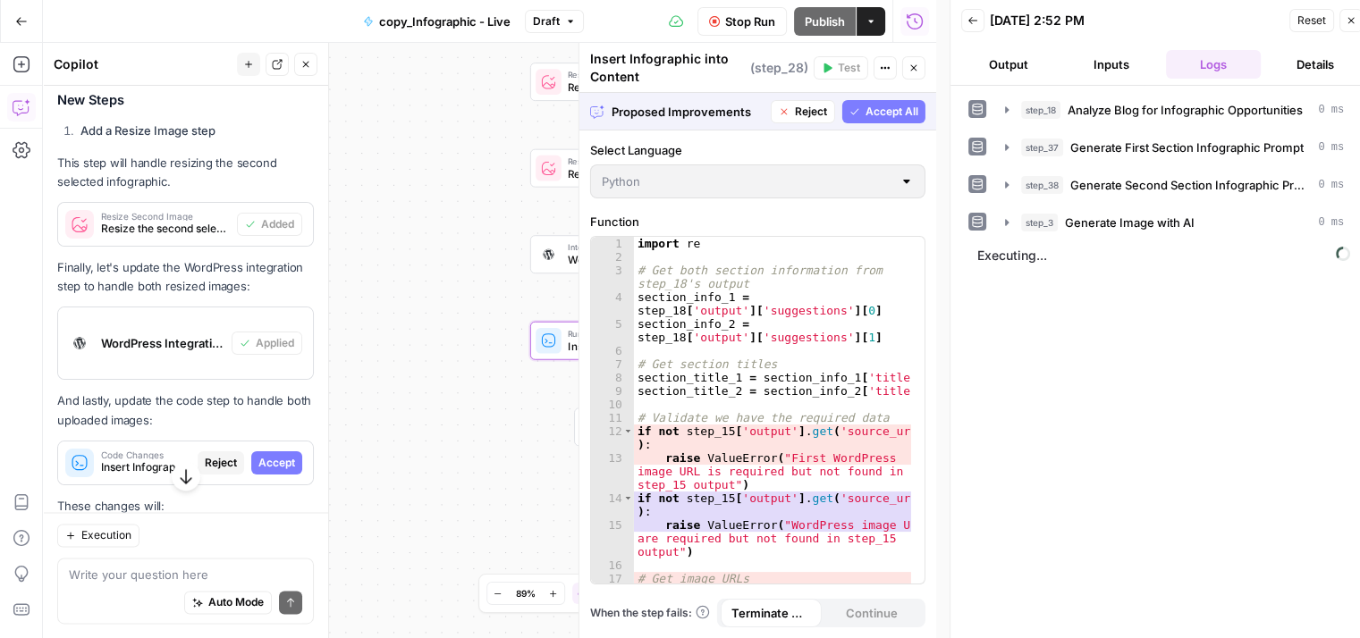
click at [275, 471] on span "Accept" at bounding box center [276, 463] width 37 height 16
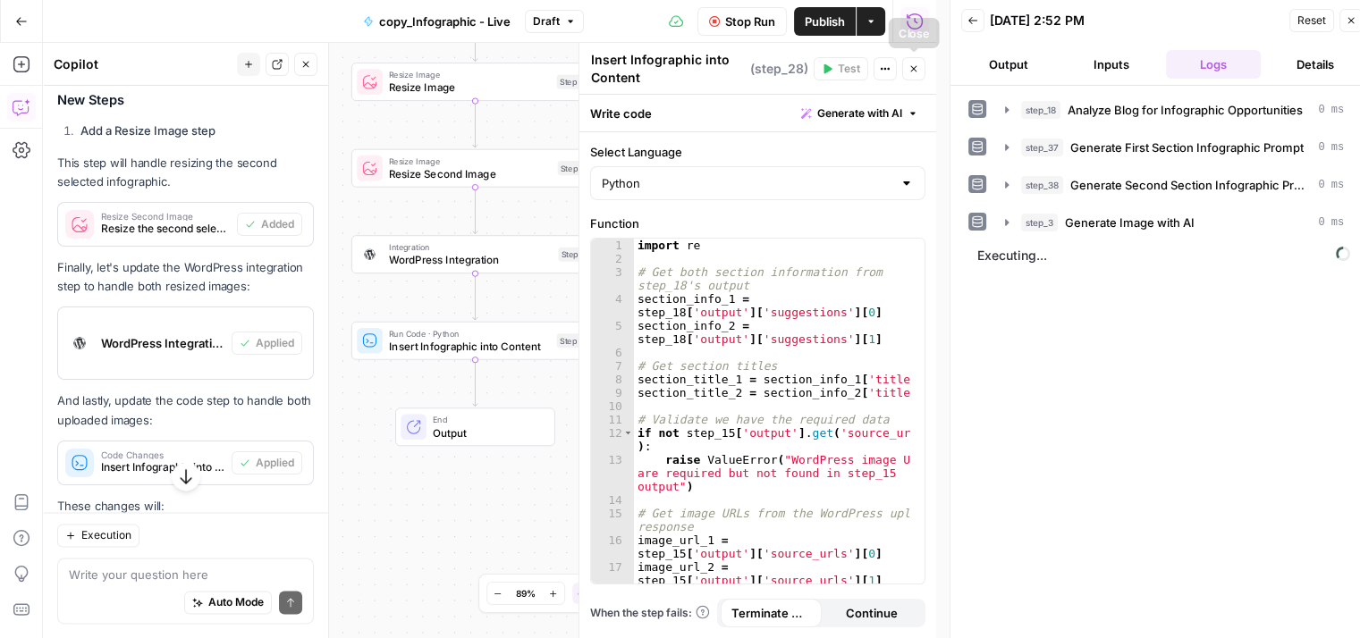
click at [913, 65] on icon "button" at bounding box center [913, 68] width 11 height 11
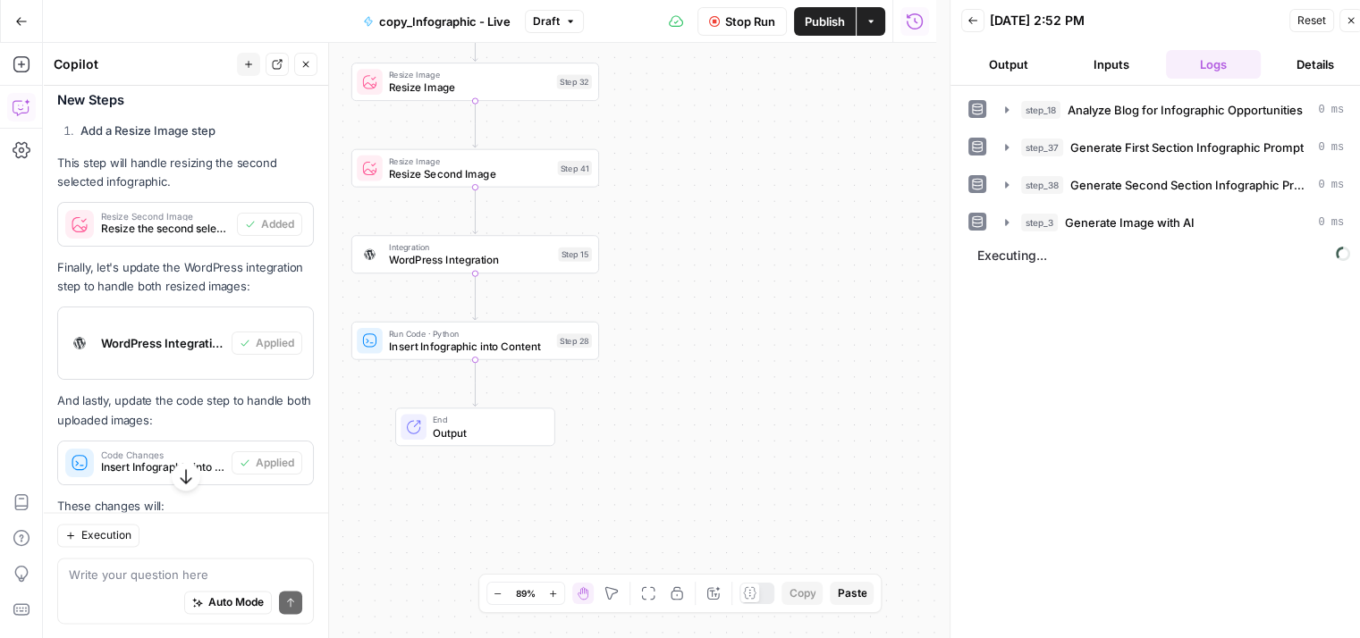
drag, startPoint x: 755, startPoint y: 248, endPoint x: 837, endPoint y: 491, distance: 256.4
click at [837, 491] on div "Workflow Set Inputs Inputs LLM · GPT-5 Chat Analyze Blog for Infographic Opport…" at bounding box center [489, 340] width 893 height 595
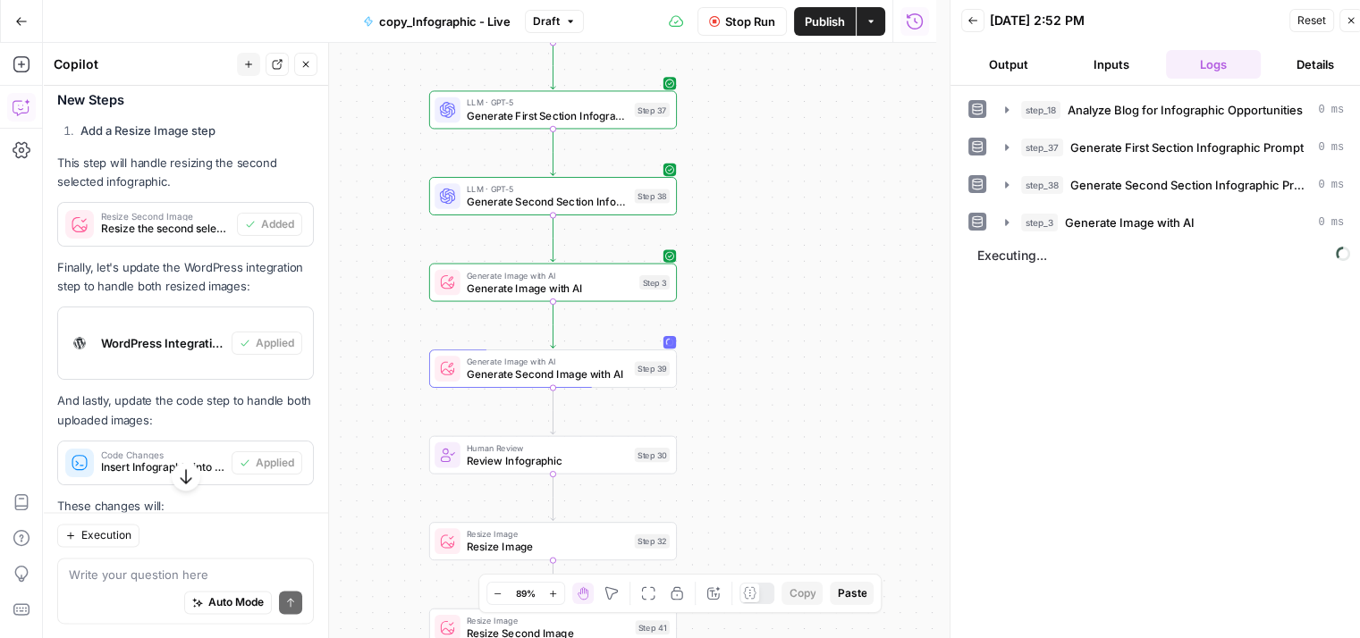
drag, startPoint x: 813, startPoint y: 240, endPoint x: 810, endPoint y: 457, distance: 216.3
click at [810, 457] on div "Workflow Set Inputs Inputs LLM · GPT-5 Chat Analyze Blog for Infographic Opport…" at bounding box center [489, 340] width 893 height 595
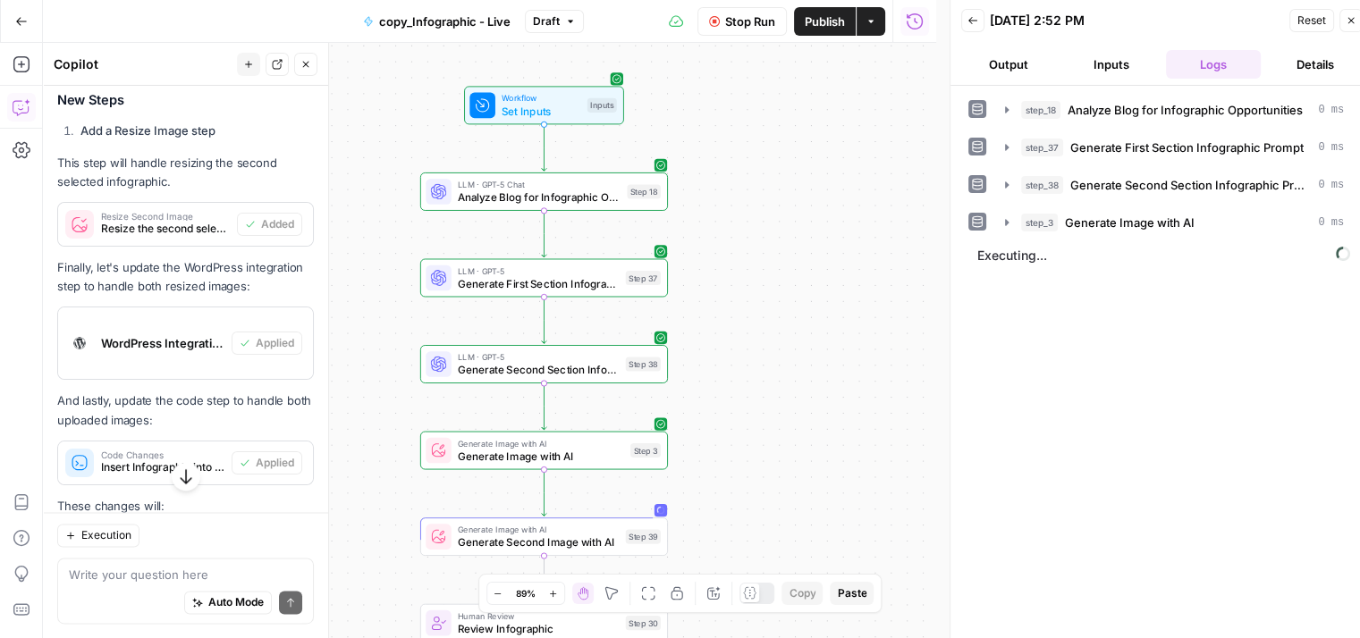
drag, startPoint x: 820, startPoint y: 231, endPoint x: 812, endPoint y: 426, distance: 195.9
click at [812, 426] on div "Workflow Set Inputs Inputs LLM · GPT-5 Chat Analyze Blog for Infographic Opport…" at bounding box center [489, 340] width 893 height 595
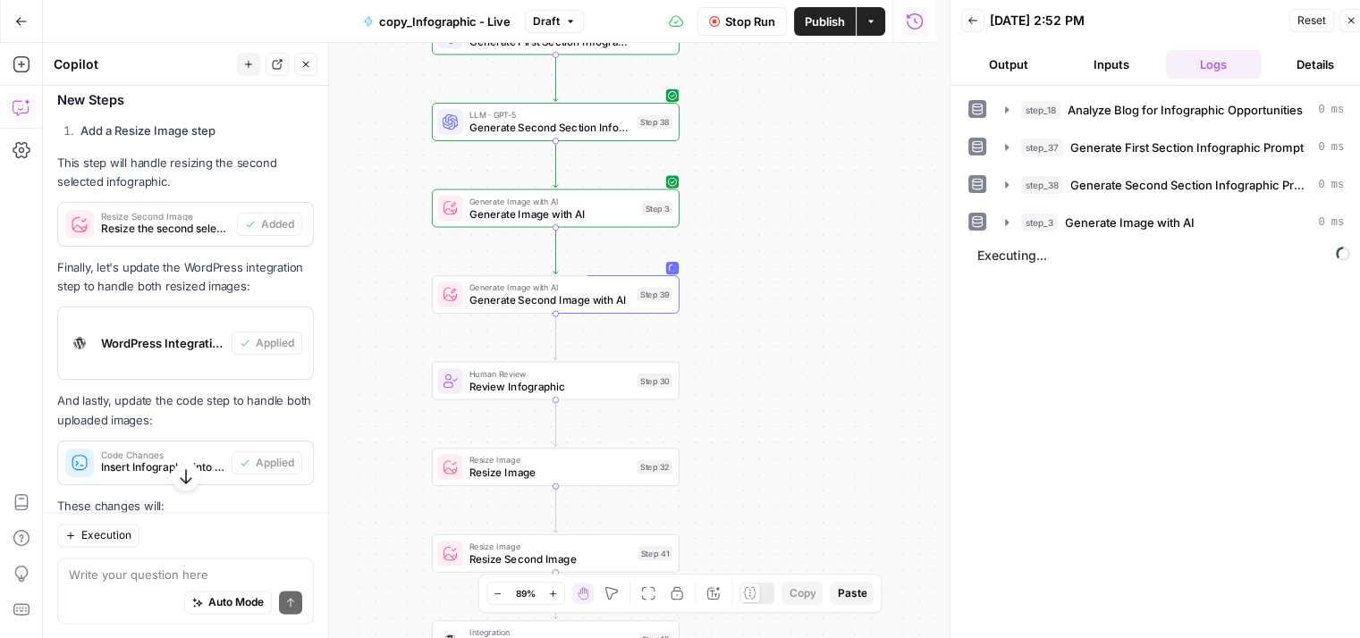
drag, startPoint x: 812, startPoint y: 426, endPoint x: 829, endPoint y: 94, distance: 333.0
click at [829, 94] on div "Workflow Set Inputs Inputs LLM · GPT-5 Chat Analyze Blog for Infographic Opport…" at bounding box center [489, 340] width 893 height 595
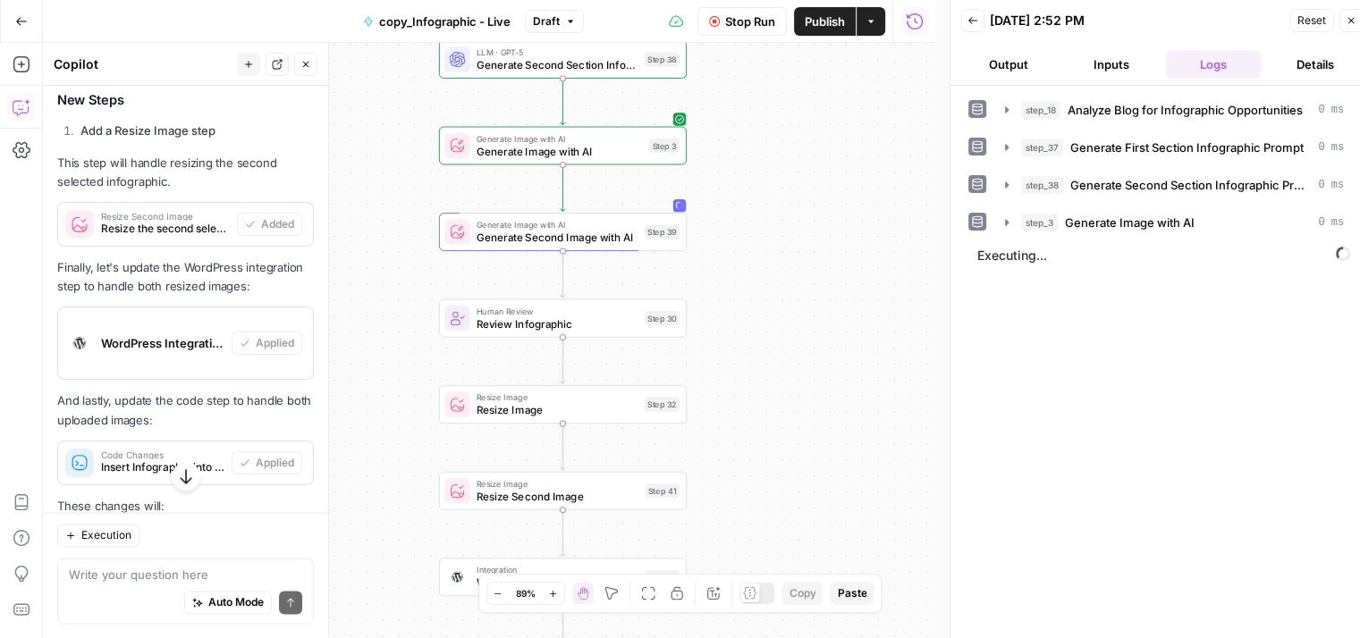
drag, startPoint x: 796, startPoint y: 393, endPoint x: 787, endPoint y: 342, distance: 51.6
click at [787, 342] on div "Workflow Set Inputs Inputs LLM · GPT-5 Chat Analyze Blog for Infographic Opport…" at bounding box center [489, 340] width 893 height 595
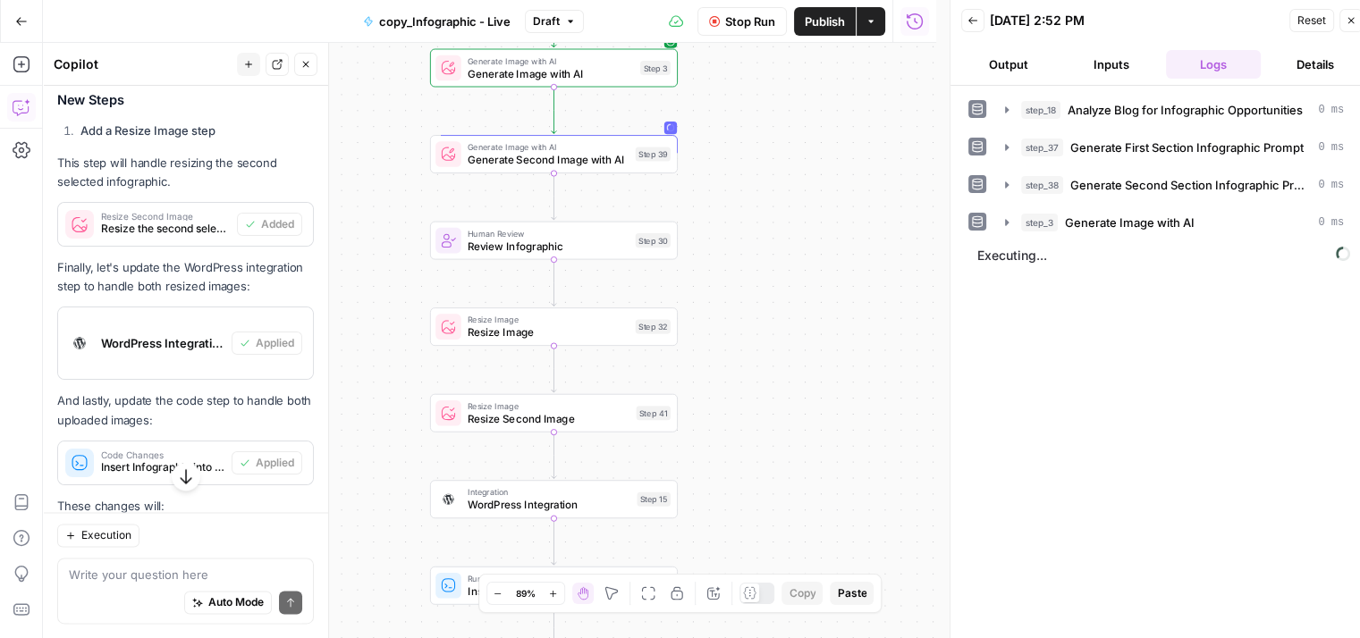
drag, startPoint x: 787, startPoint y: 342, endPoint x: 787, endPoint y: 313, distance: 29.5
click at [787, 313] on div "Workflow Set Inputs Inputs LLM · GPT-5 Chat Analyze Blog for Infographic Opport…" at bounding box center [489, 340] width 893 height 595
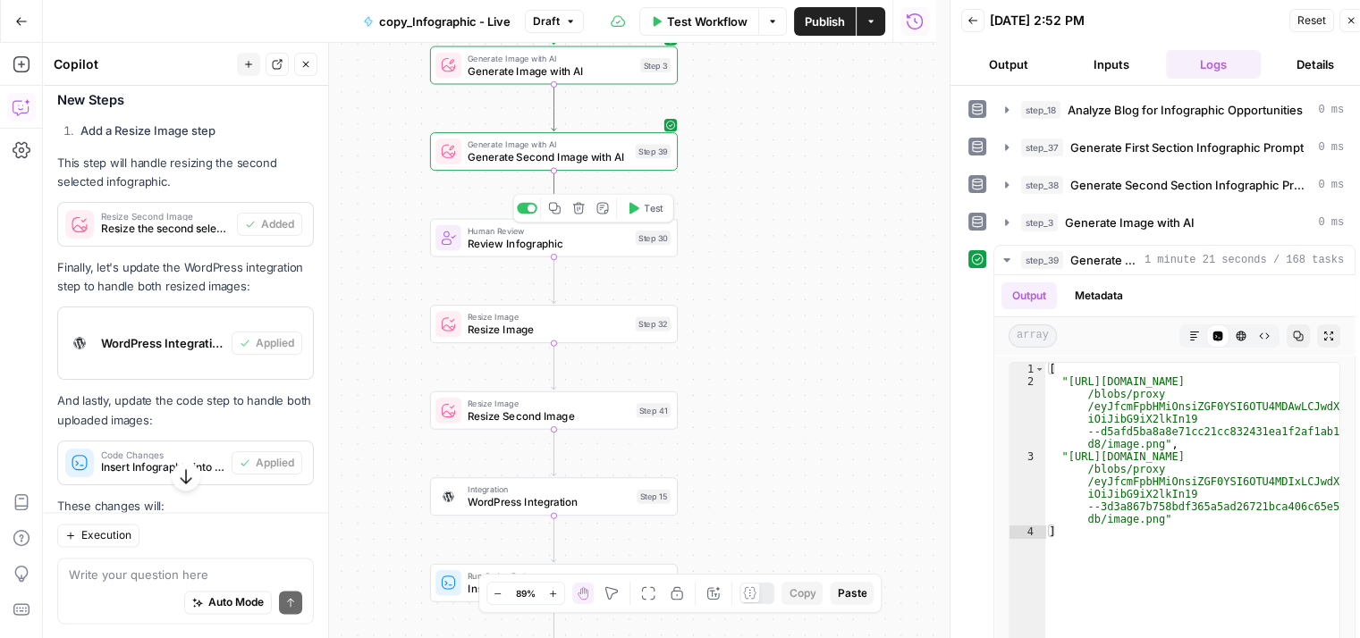
click at [652, 213] on span "Test" at bounding box center [653, 208] width 19 height 14
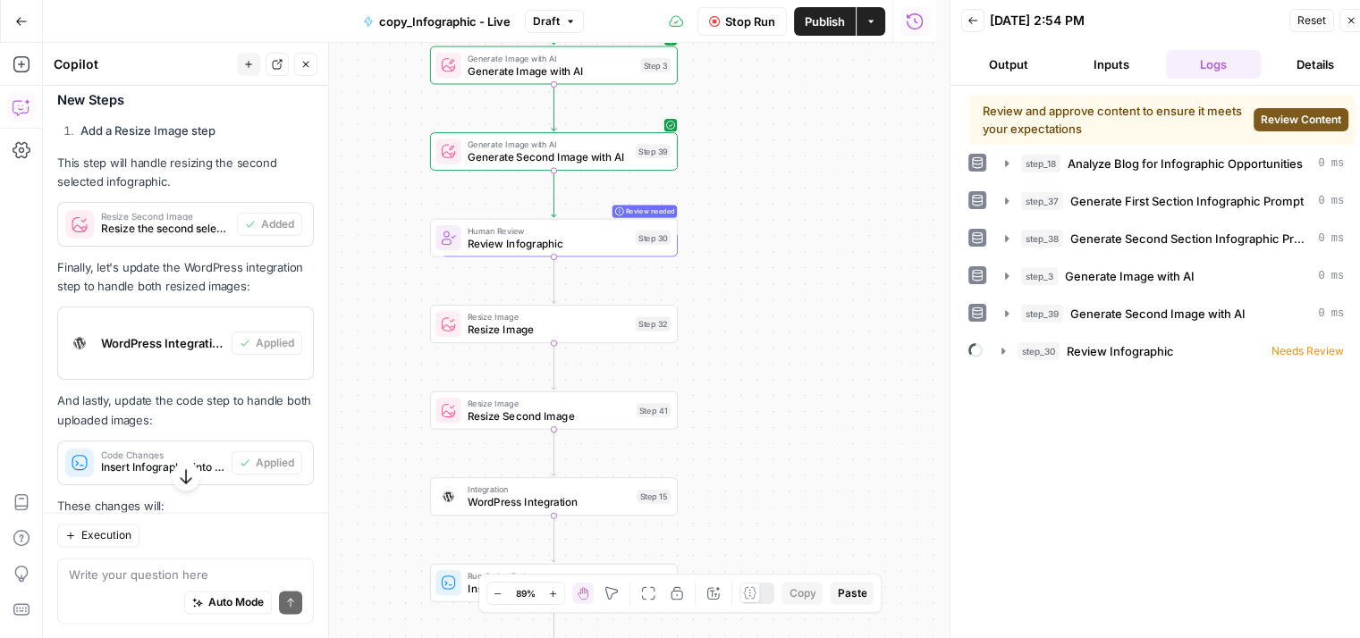
click at [1322, 118] on span "Review Content" at bounding box center [1300, 120] width 80 height 16
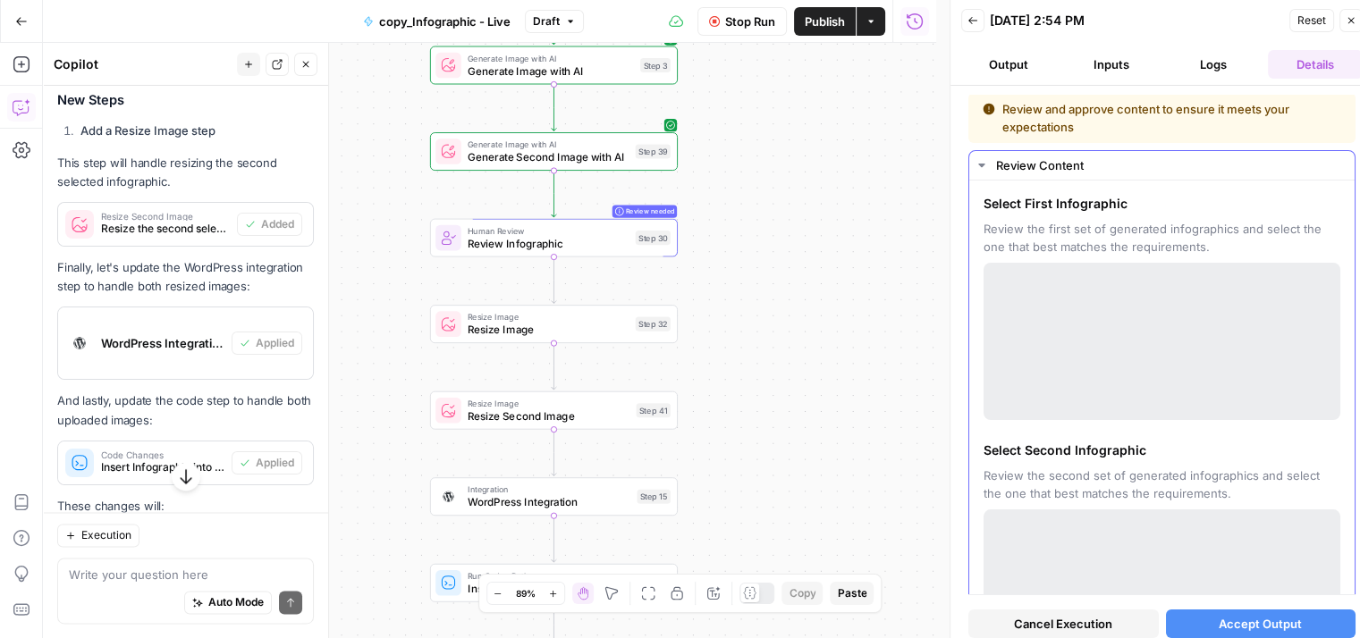
scroll to position [0, 0]
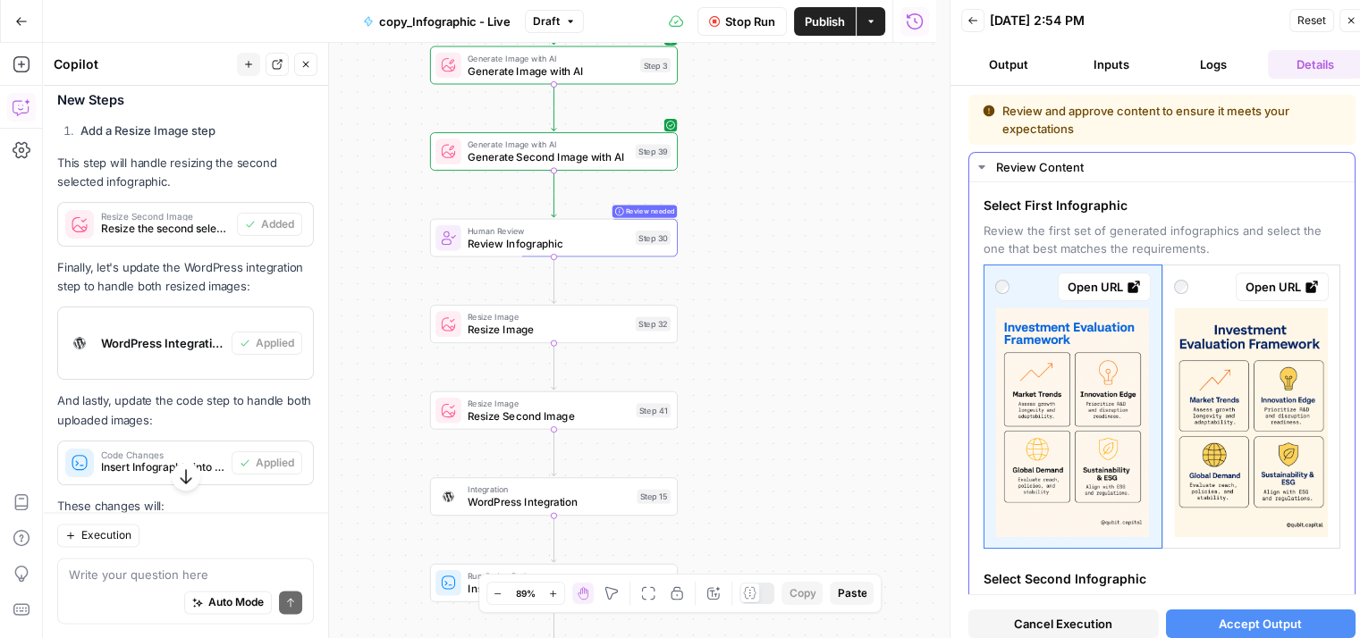
click at [1132, 283] on icon at bounding box center [1133, 287] width 12 height 12
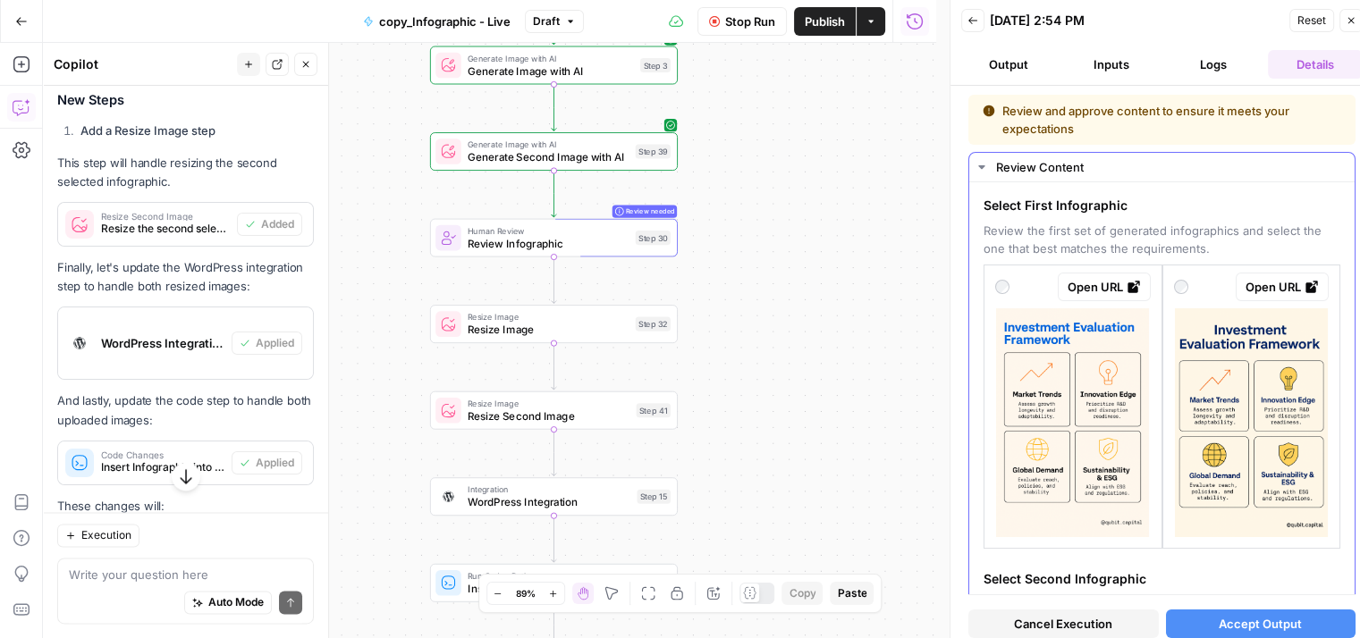
click at [1305, 287] on icon at bounding box center [1311, 287] width 12 height 12
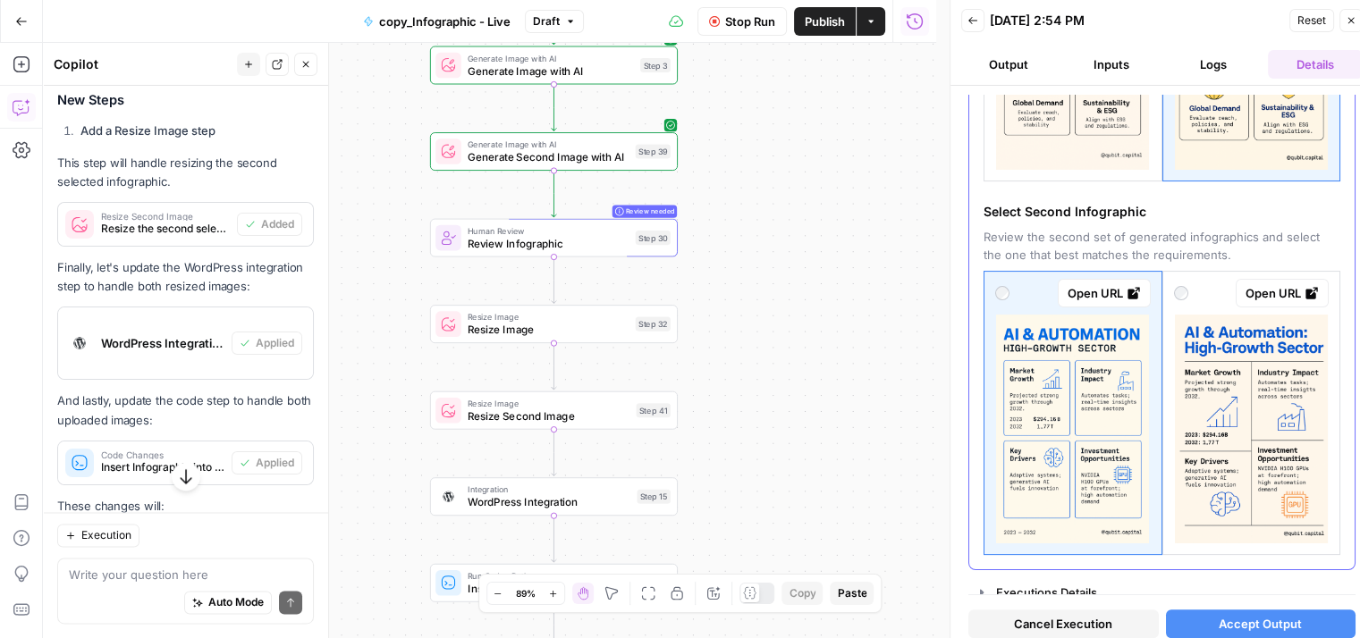
scroll to position [14, 0]
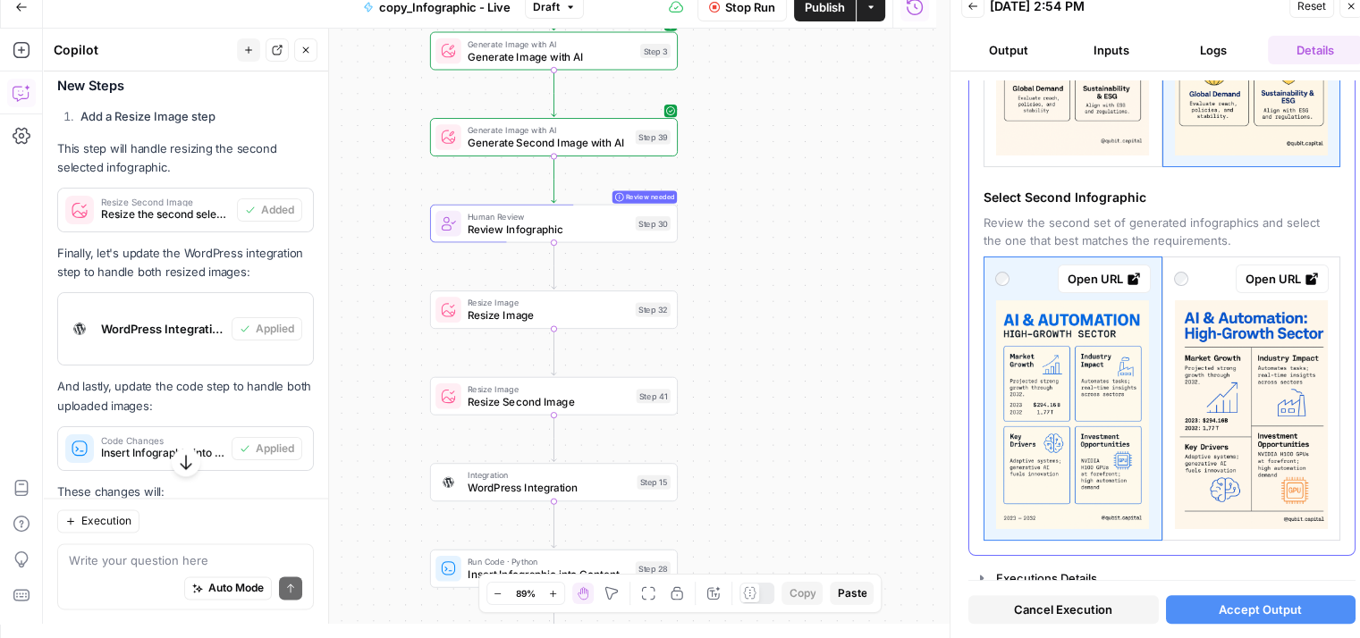
click at [1305, 273] on icon at bounding box center [1311, 279] width 12 height 12
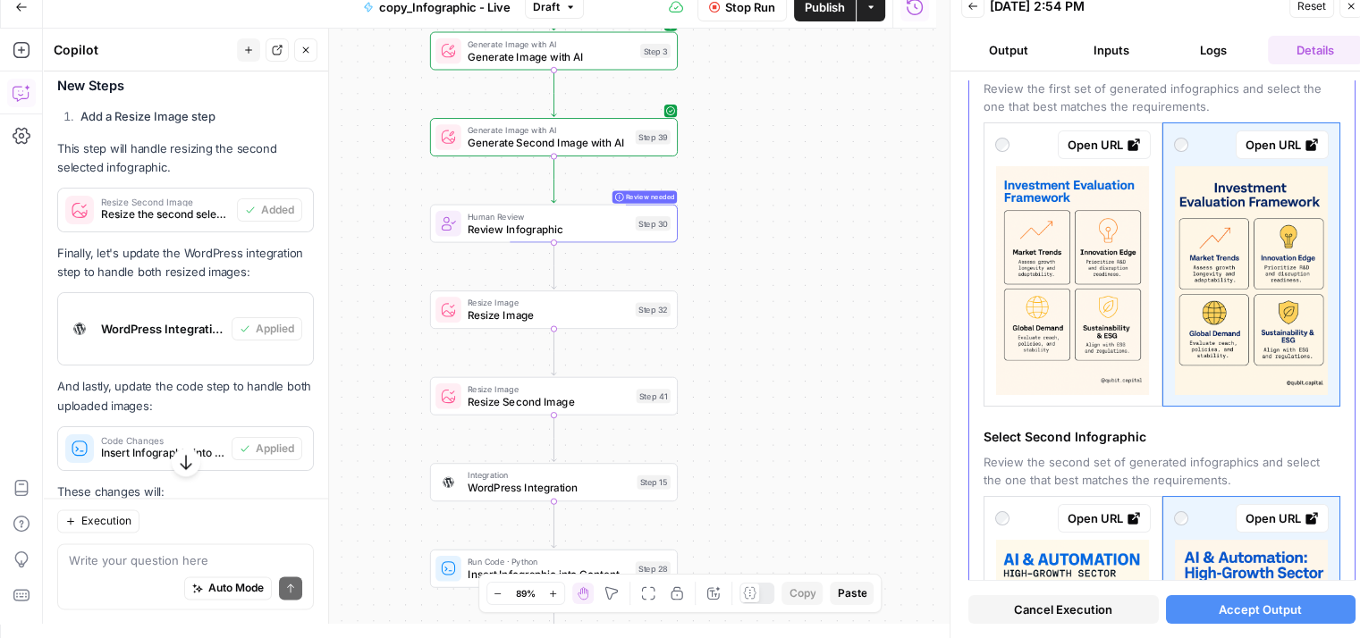
scroll to position [367, 0]
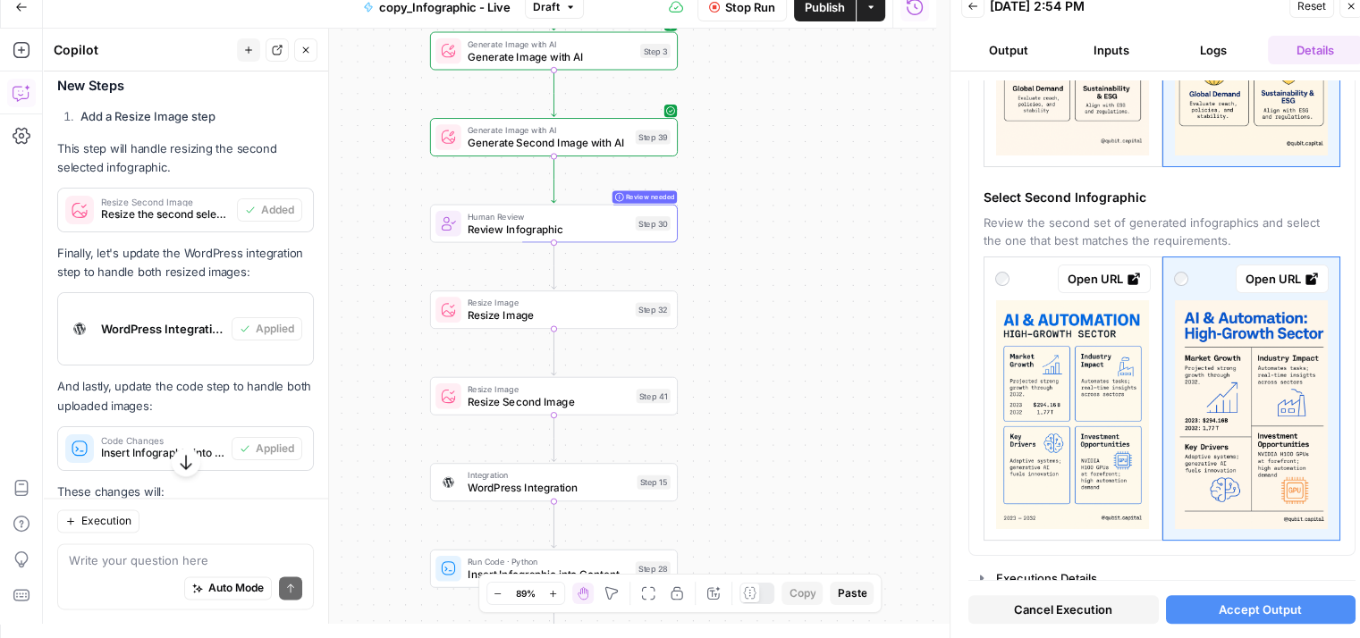
click at [1218, 610] on span "Accept Output" at bounding box center [1259, 610] width 83 height 18
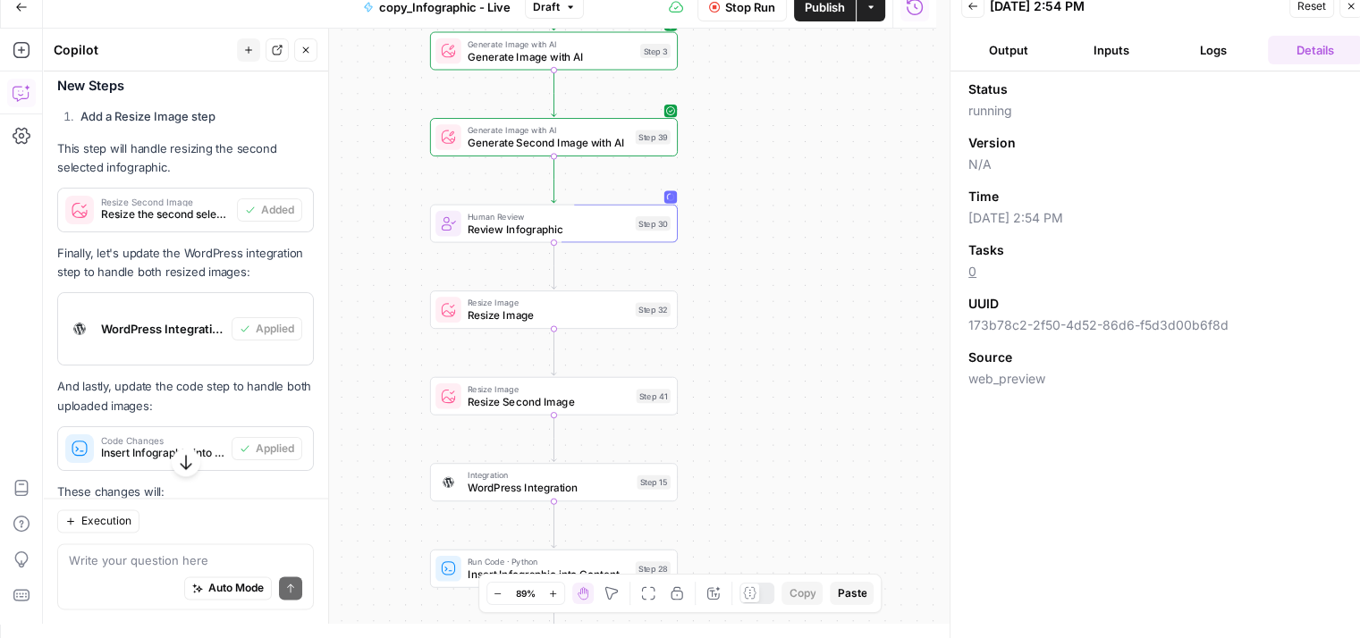
click at [1241, 56] on button "Logs" at bounding box center [1213, 50] width 95 height 29
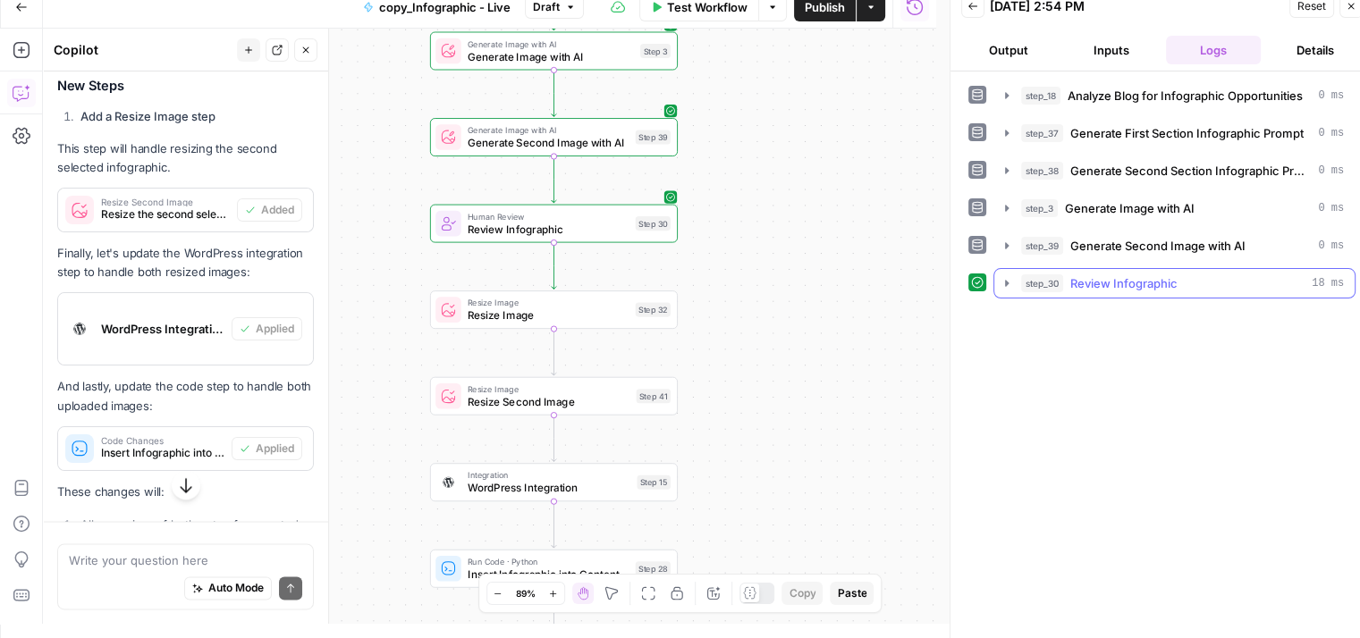
scroll to position [2537, 0]
click at [639, 287] on button "Test" at bounding box center [644, 280] width 49 height 21
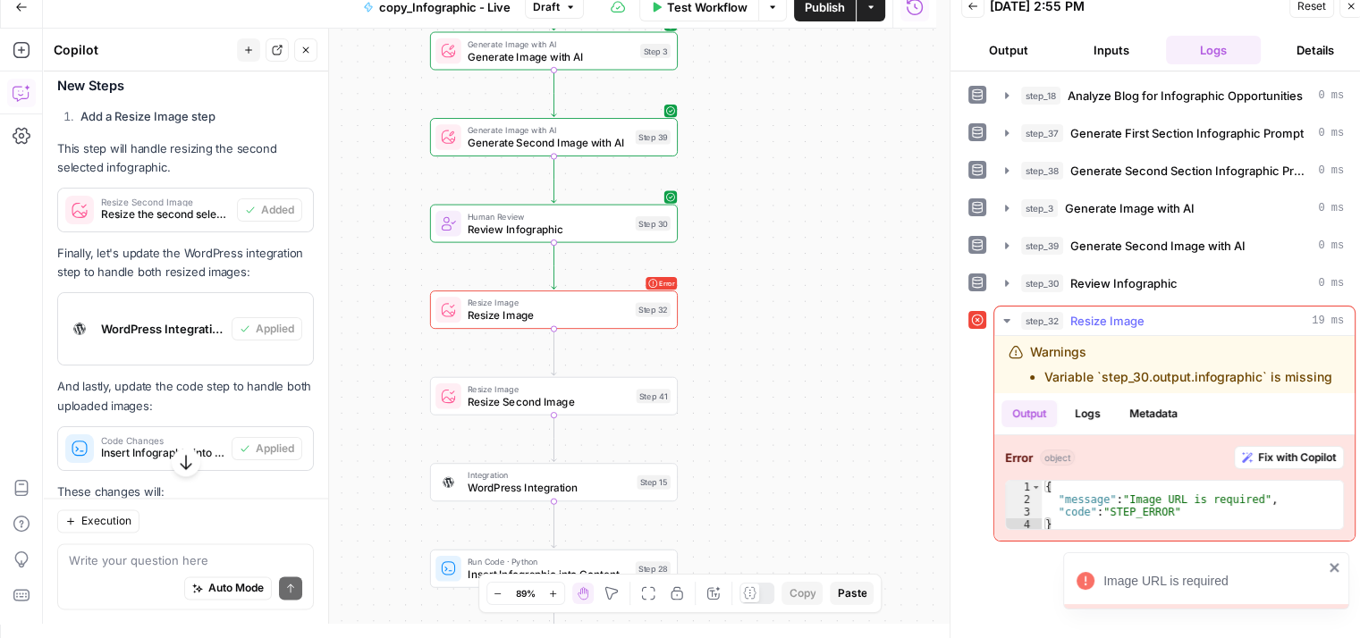
click at [1265, 450] on span "Fix with Copilot" at bounding box center [1297, 458] width 78 height 16
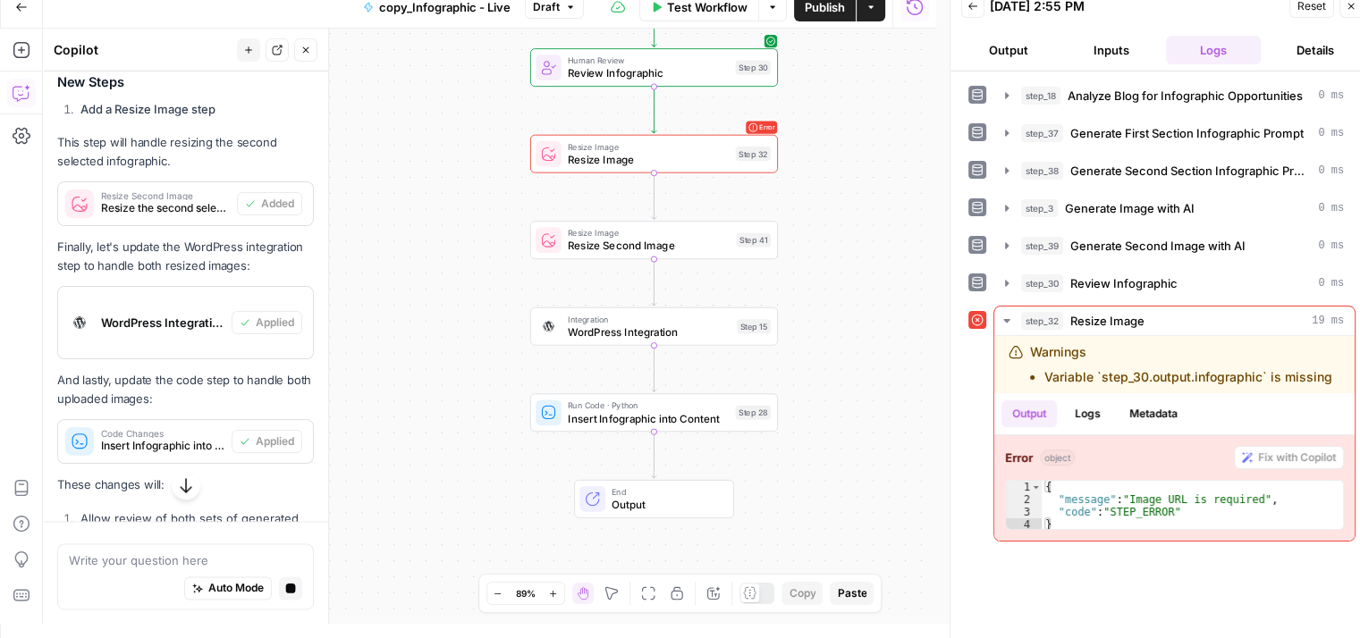
scroll to position [2840, 0]
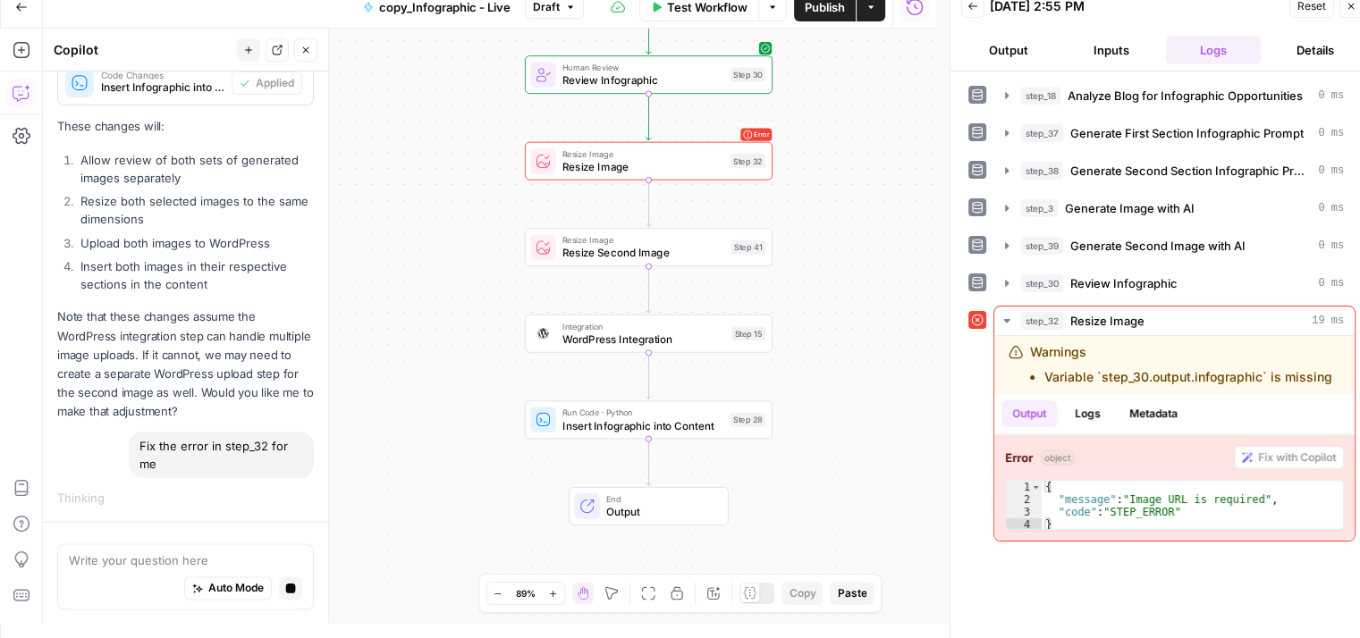
drag, startPoint x: 432, startPoint y: 351, endPoint x: 400, endPoint y: 432, distance: 86.3
click at [400, 432] on div "Workflow Set Inputs Inputs LLM · GPT-5 Chat Analyze Blog for Infographic Opport…" at bounding box center [489, 326] width 893 height 595
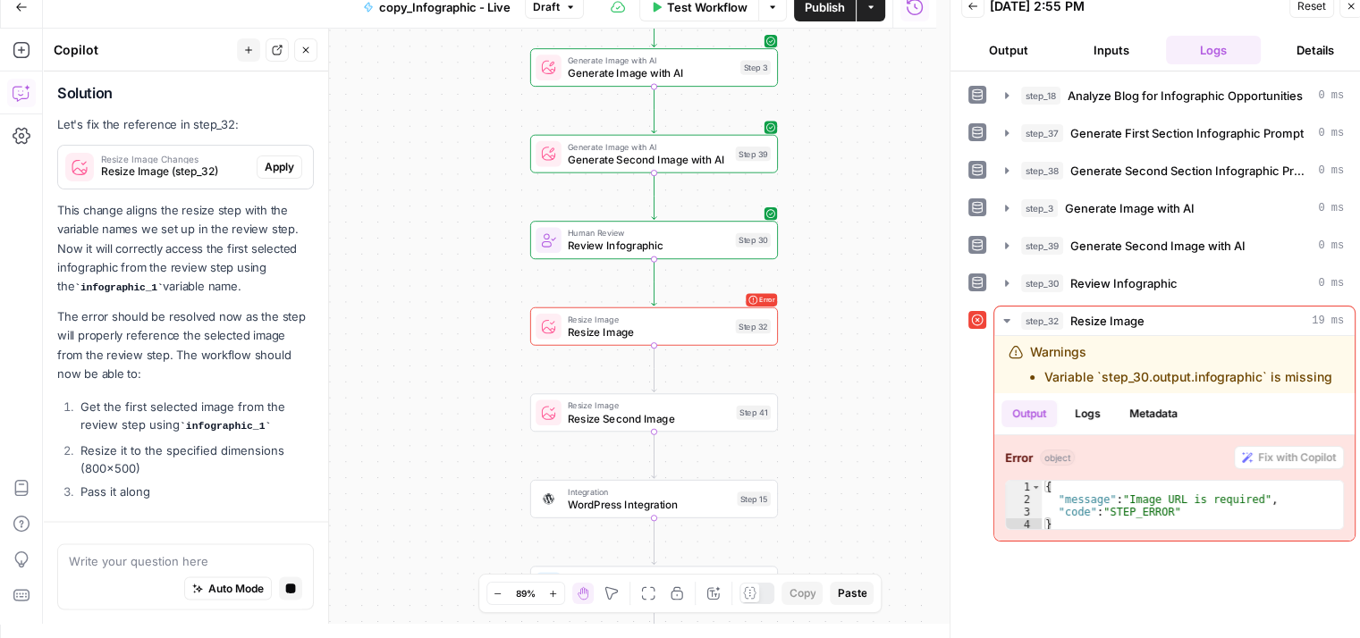
scroll to position [3382, 0]
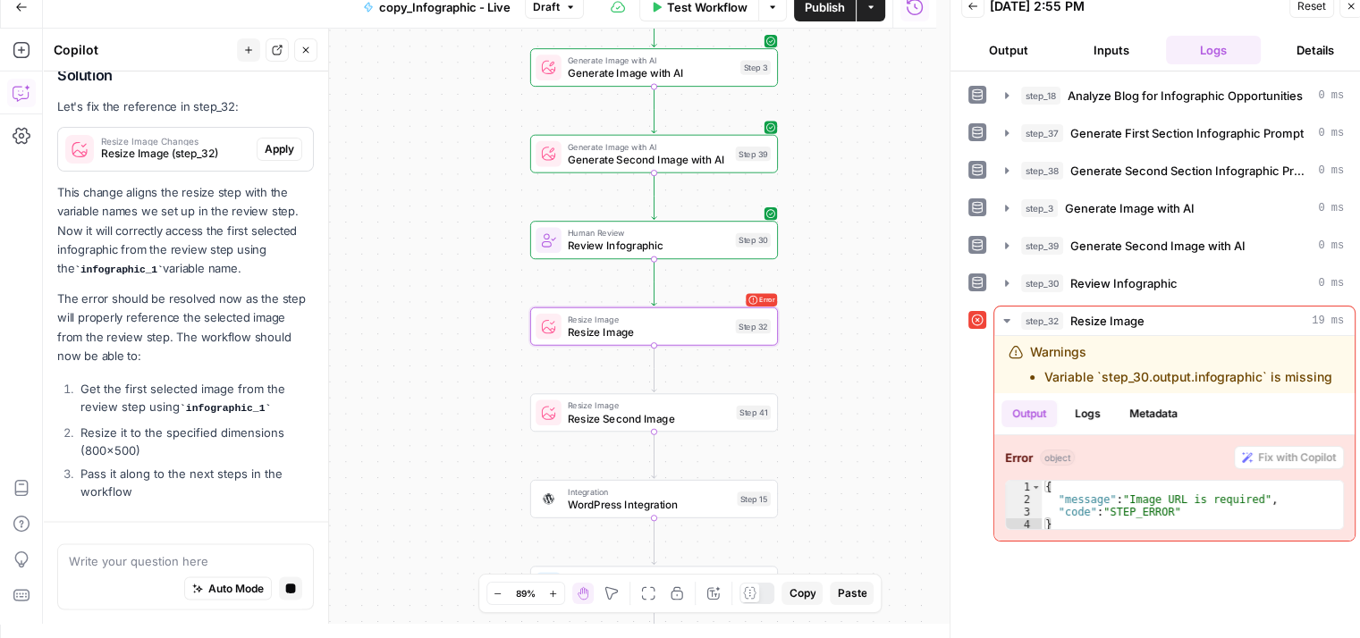
click at [270, 144] on button "Apply" at bounding box center [280, 149] width 46 height 23
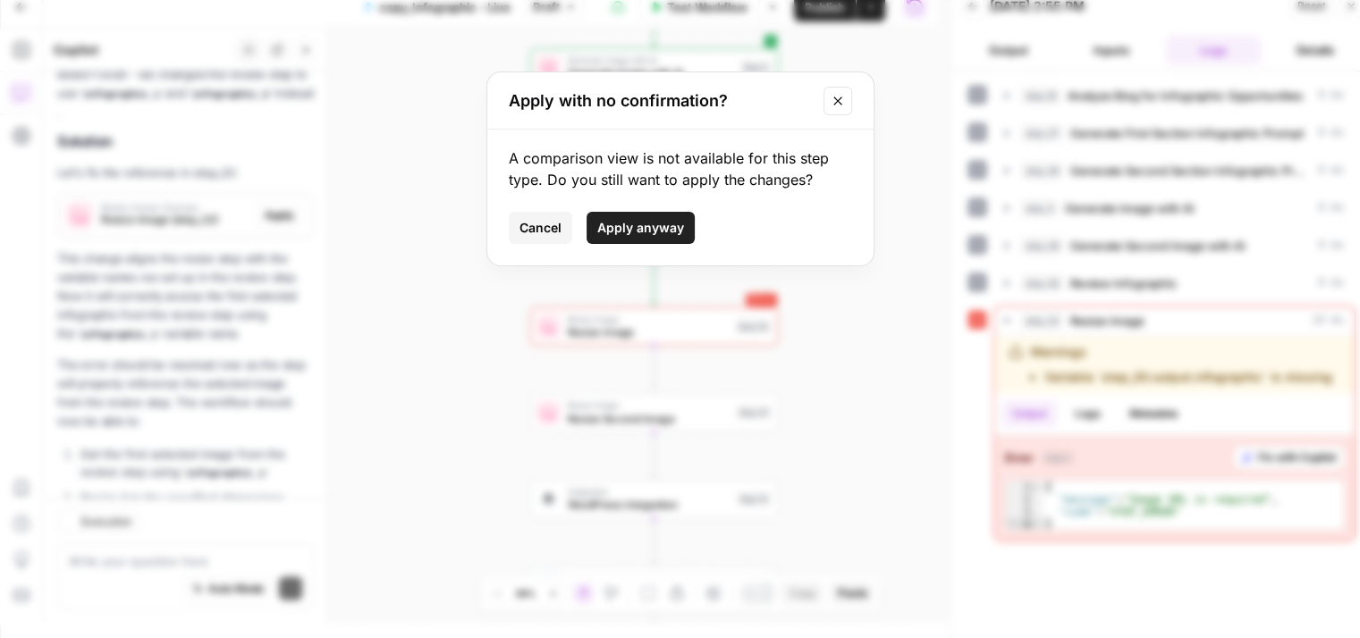
scroll to position [3527, 0]
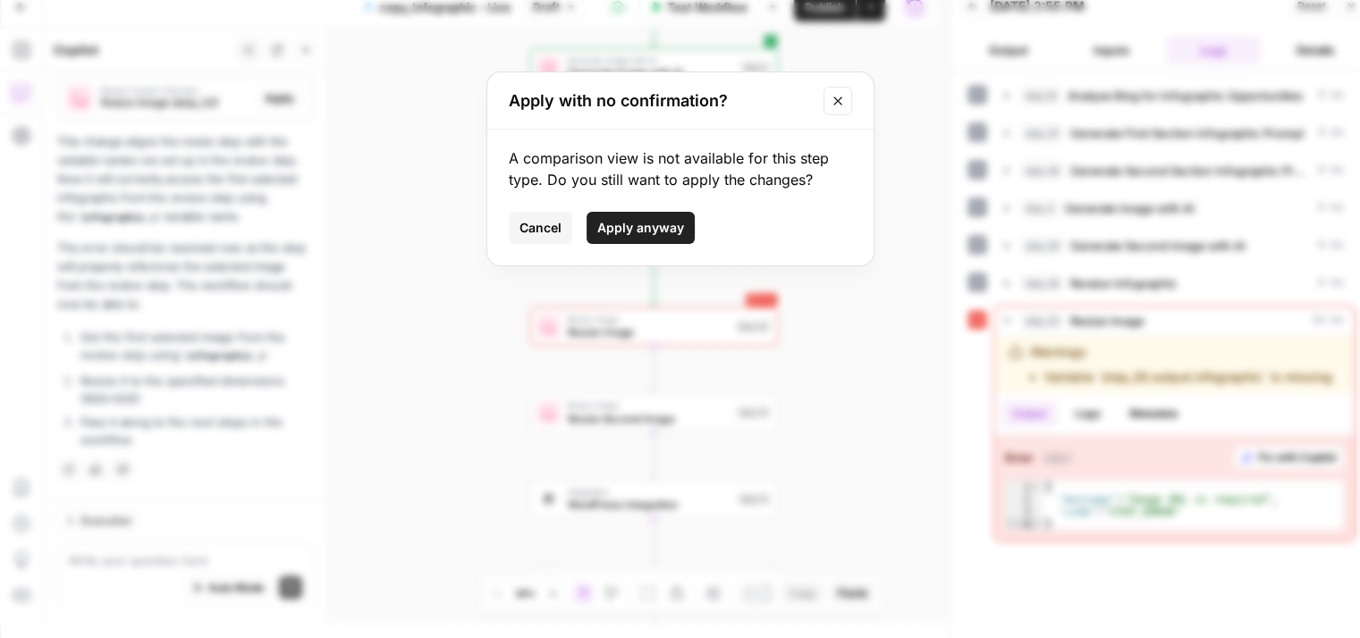
click at [672, 215] on button "Apply anyway" at bounding box center [640, 228] width 108 height 32
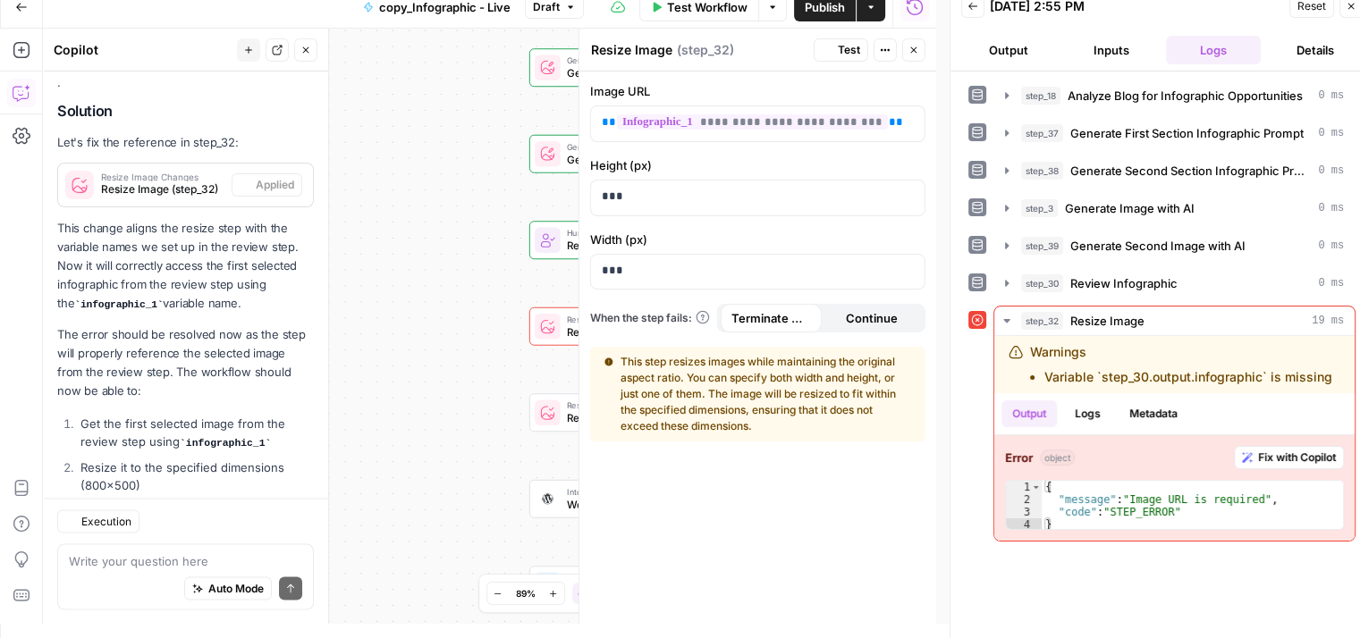
scroll to position [3556, 0]
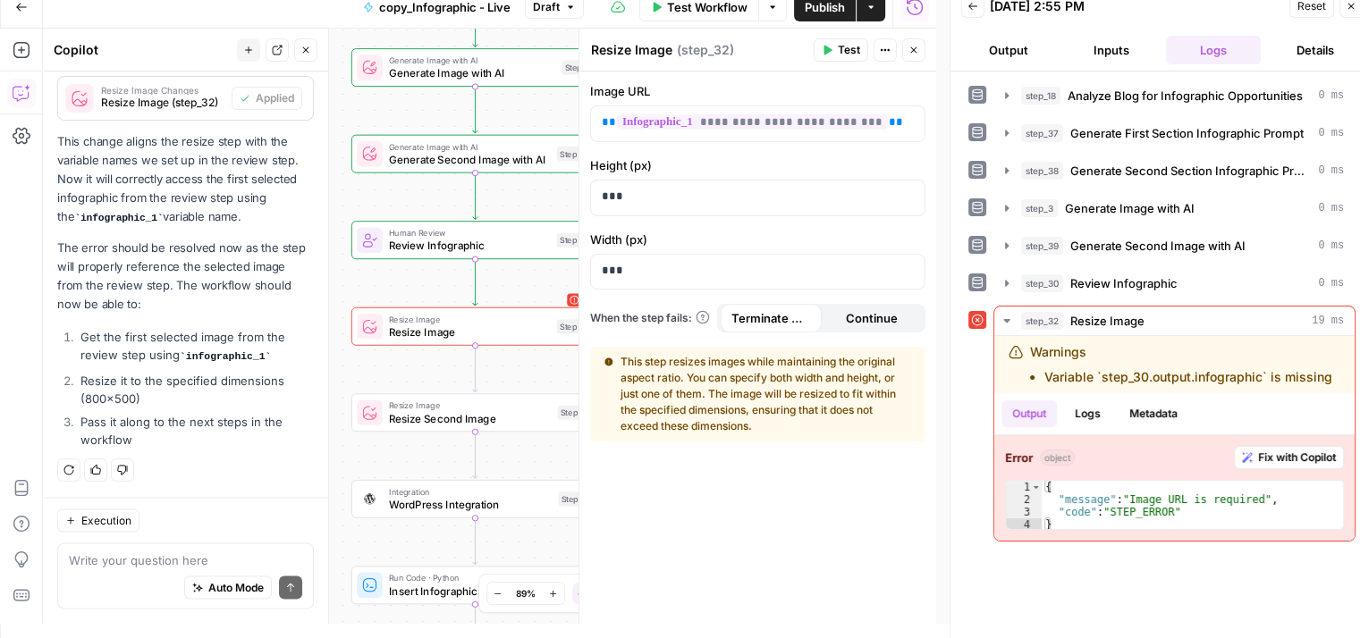
click at [849, 56] on span "Test" at bounding box center [849, 50] width 22 height 16
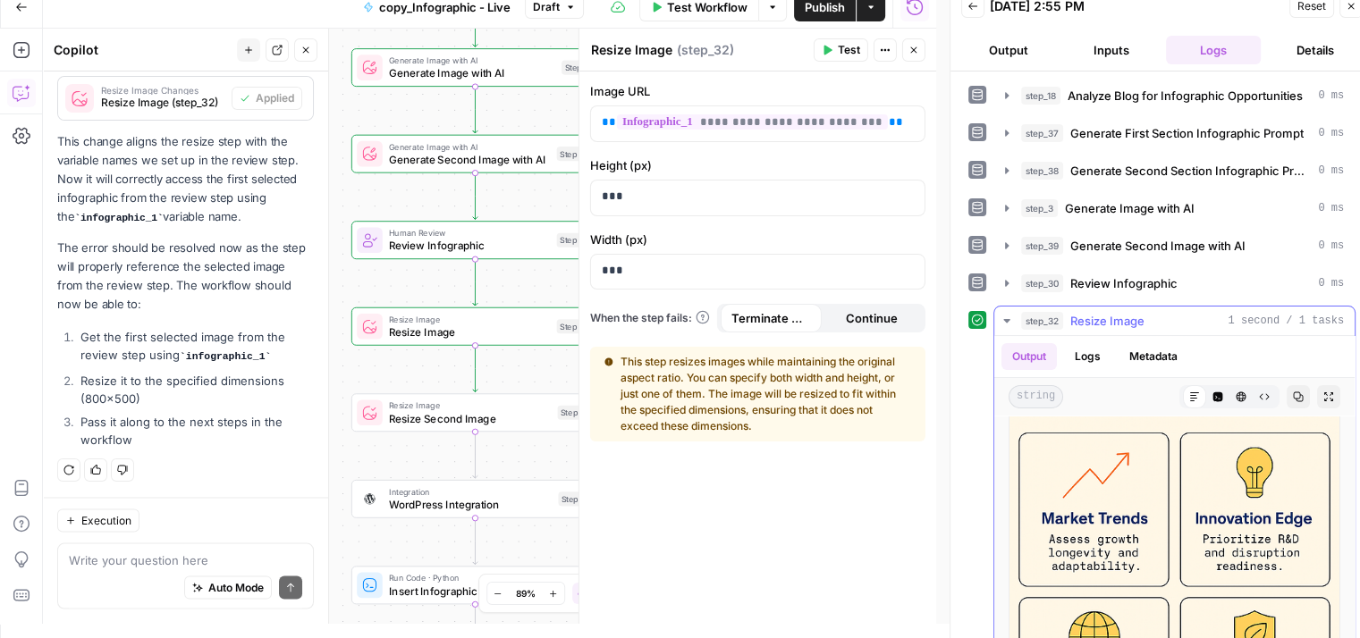
scroll to position [150, 0]
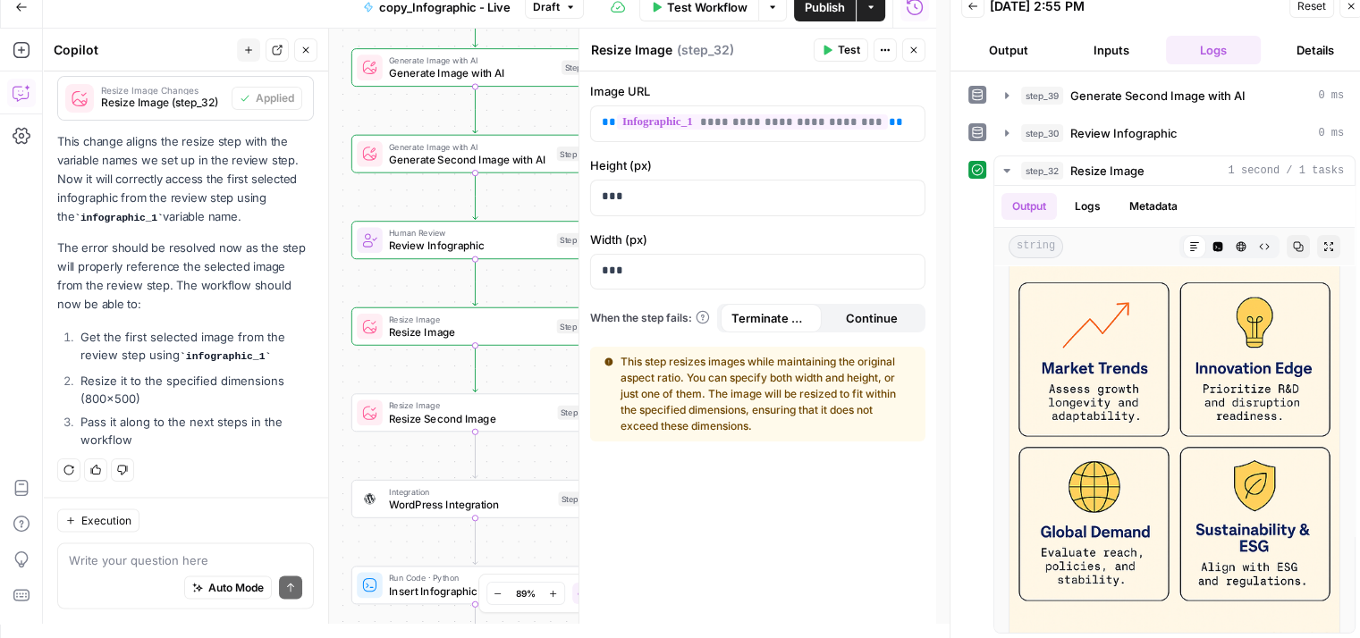
click at [908, 46] on icon "button" at bounding box center [913, 50] width 11 height 11
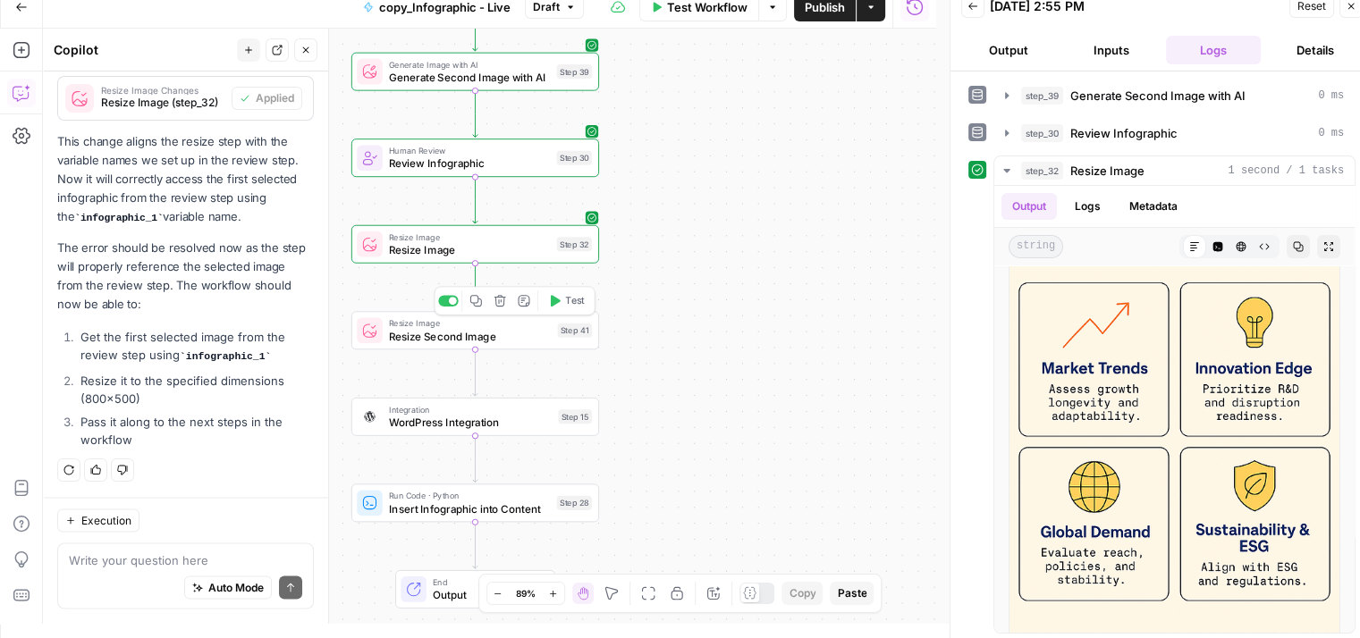
click at [568, 308] on button "Test" at bounding box center [566, 300] width 49 height 21
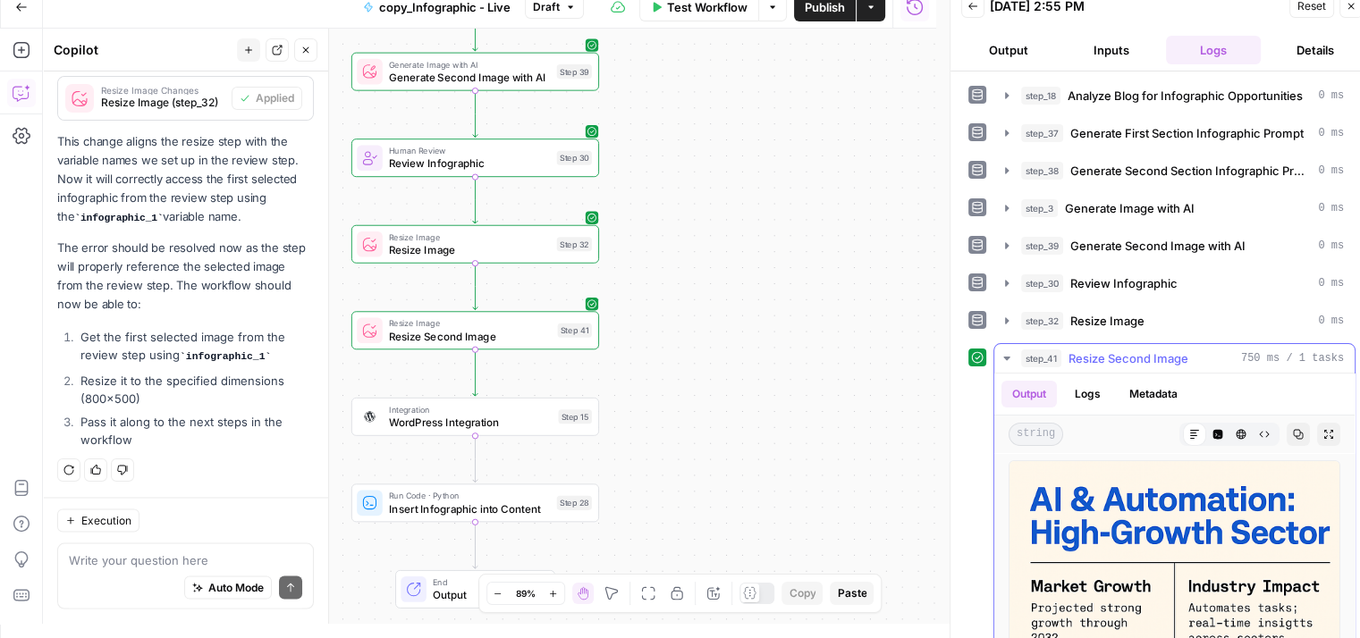
scroll to position [188, 0]
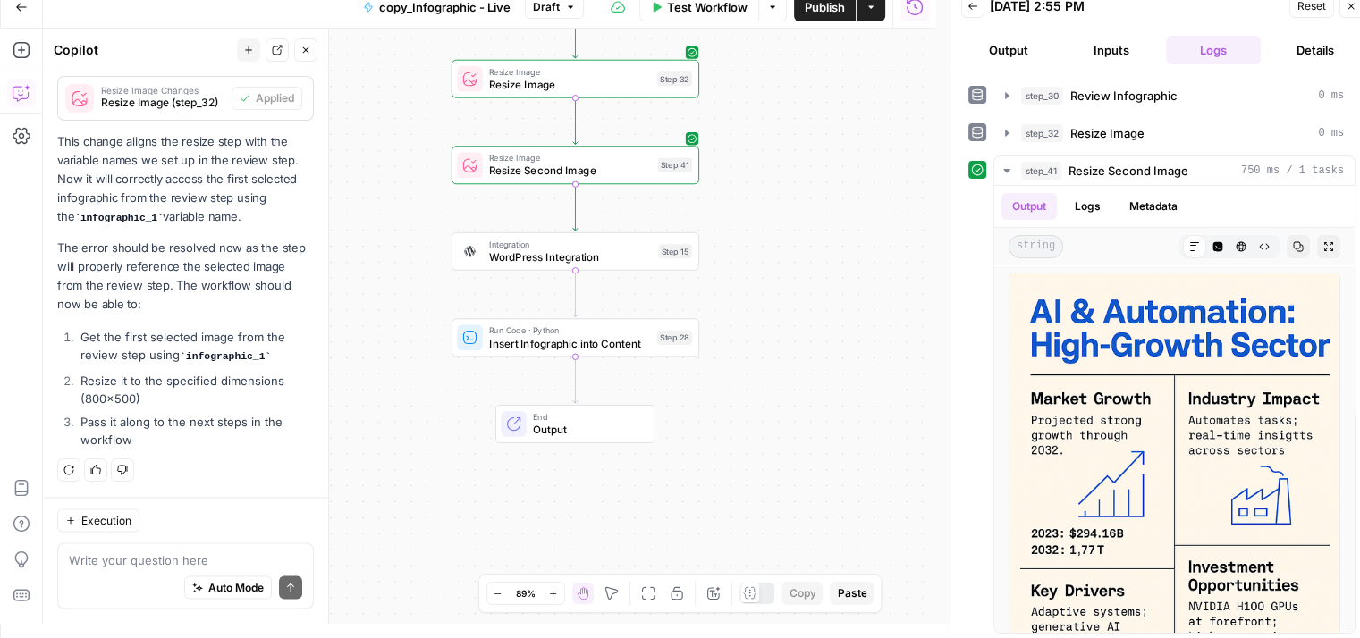
drag, startPoint x: 797, startPoint y: 313, endPoint x: 900, endPoint y: 144, distance: 197.7
click at [900, 144] on div "Workflow Set Inputs Inputs LLM · GPT-5 Chat Analyze Blog for Infographic Opport…" at bounding box center [489, 326] width 893 height 595
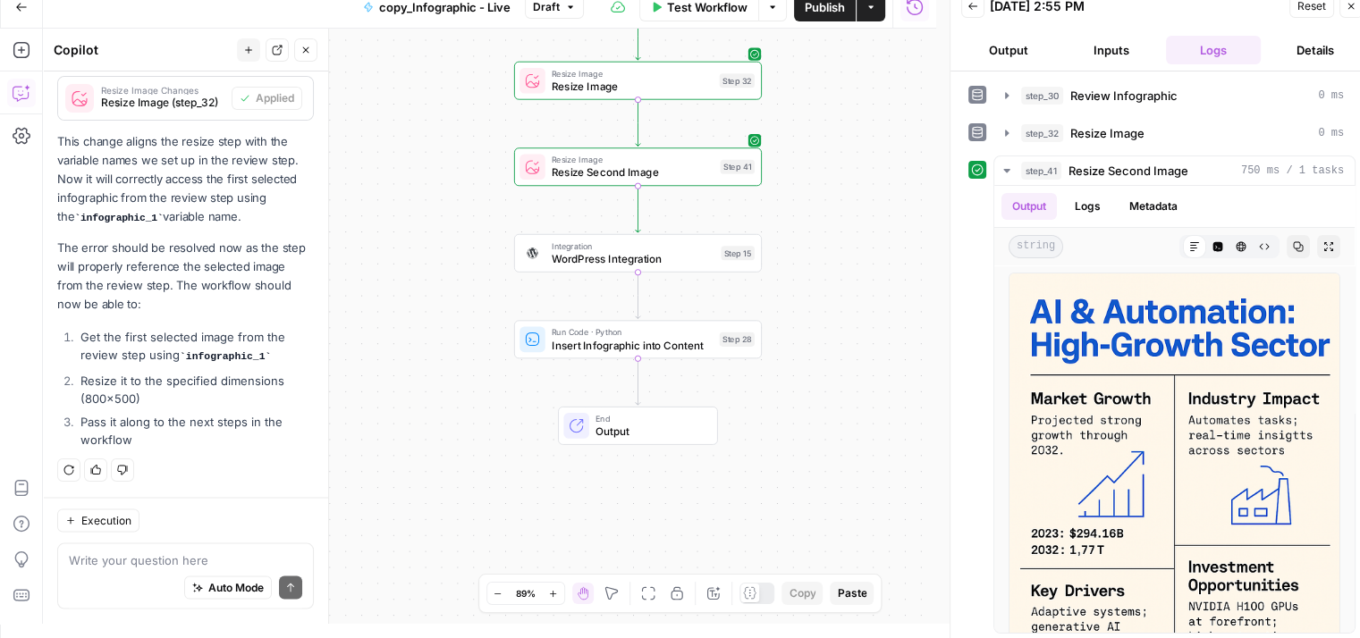
drag, startPoint x: 863, startPoint y: 248, endPoint x: 924, endPoint y: 254, distance: 61.9
click at [924, 254] on div "Workflow Set Inputs Inputs LLM · GPT-5 Chat Analyze Blog for Infographic Opport…" at bounding box center [489, 326] width 893 height 595
click at [104, 553] on textarea at bounding box center [185, 560] width 233 height 18
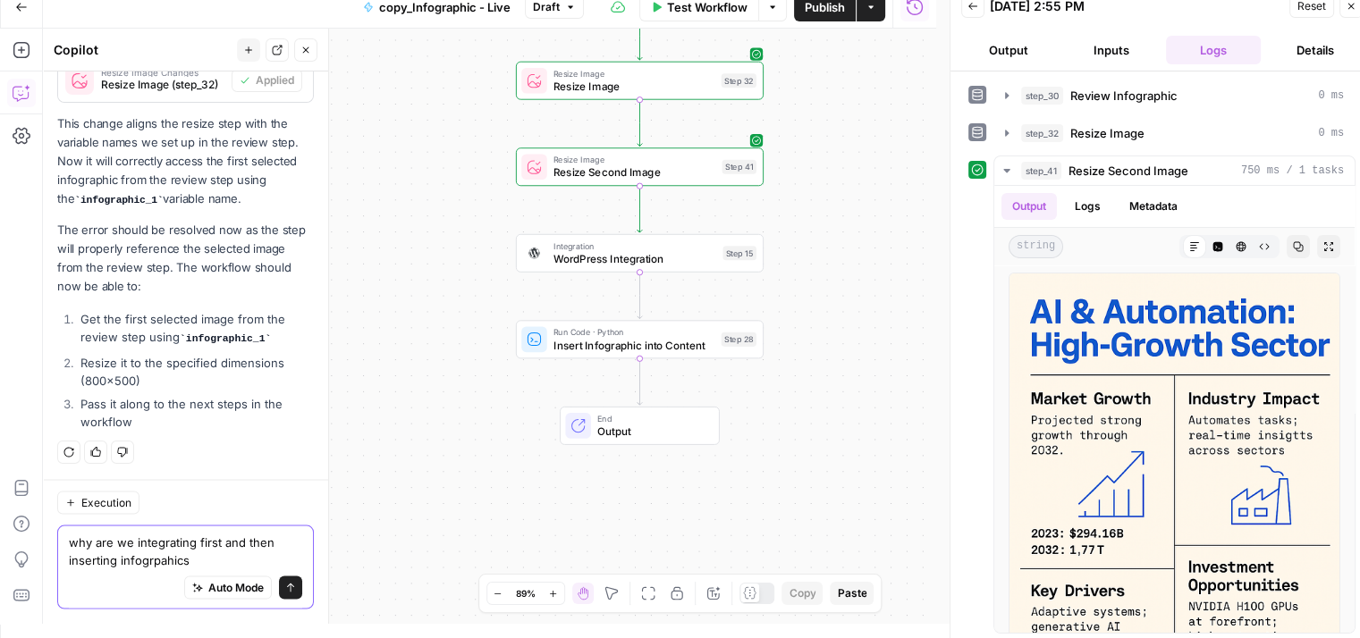
type textarea "why are we integrating first and then inserting infogrpahics?"
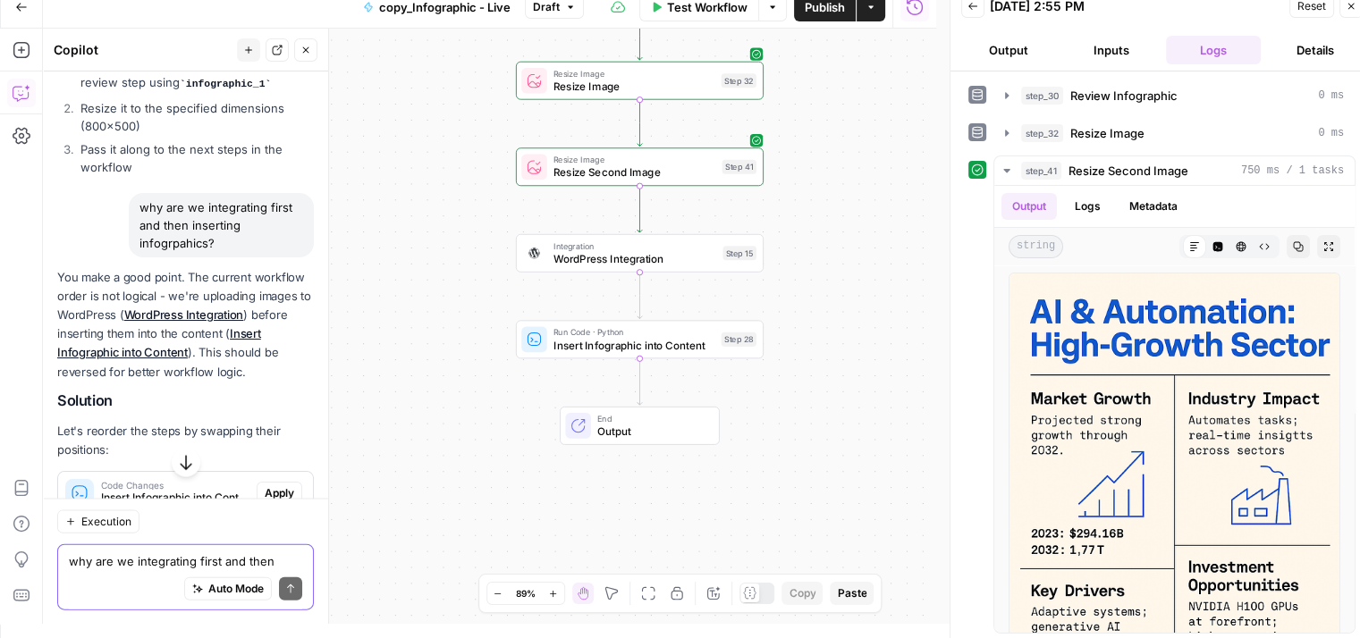
scroll to position [3801, 0]
drag, startPoint x: 161, startPoint y: 329, endPoint x: 298, endPoint y: 337, distance: 137.0
click at [298, 337] on p "You make a good point. The current workflow order is not logical - we're upload…" at bounding box center [185, 324] width 257 height 114
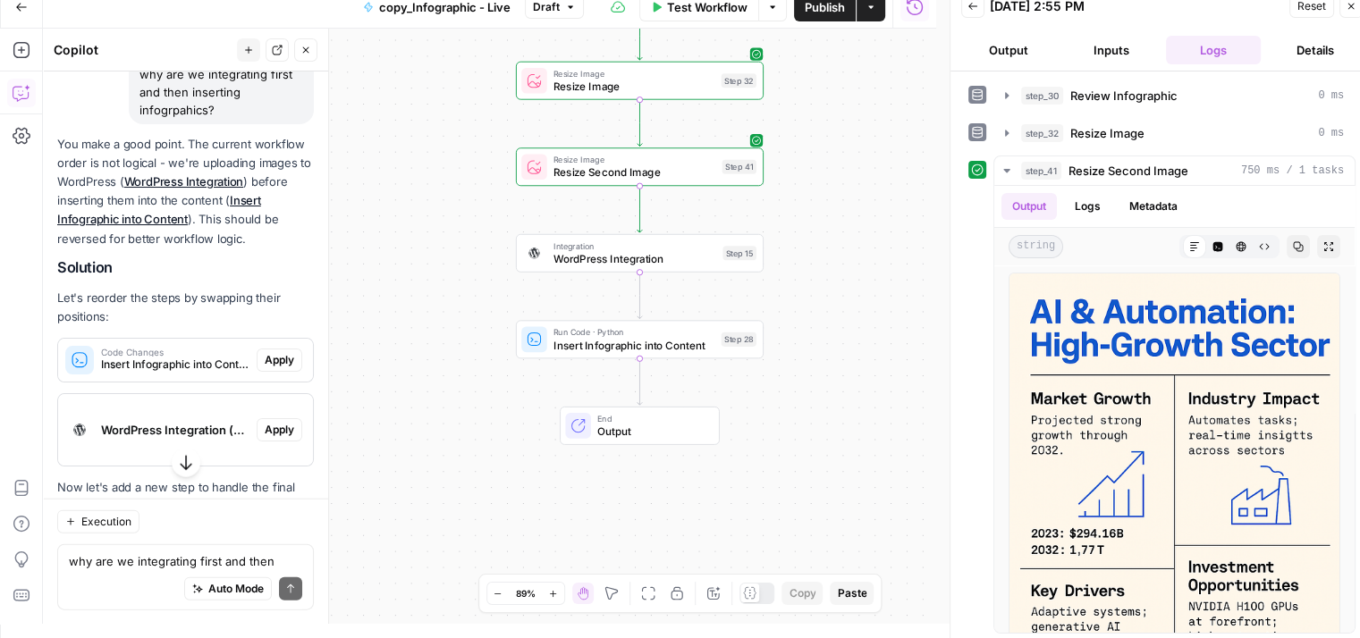
scroll to position [3935, 0]
click at [195, 248] on p "You make a good point. The current workflow order is not logical - we're upload…" at bounding box center [185, 191] width 257 height 114
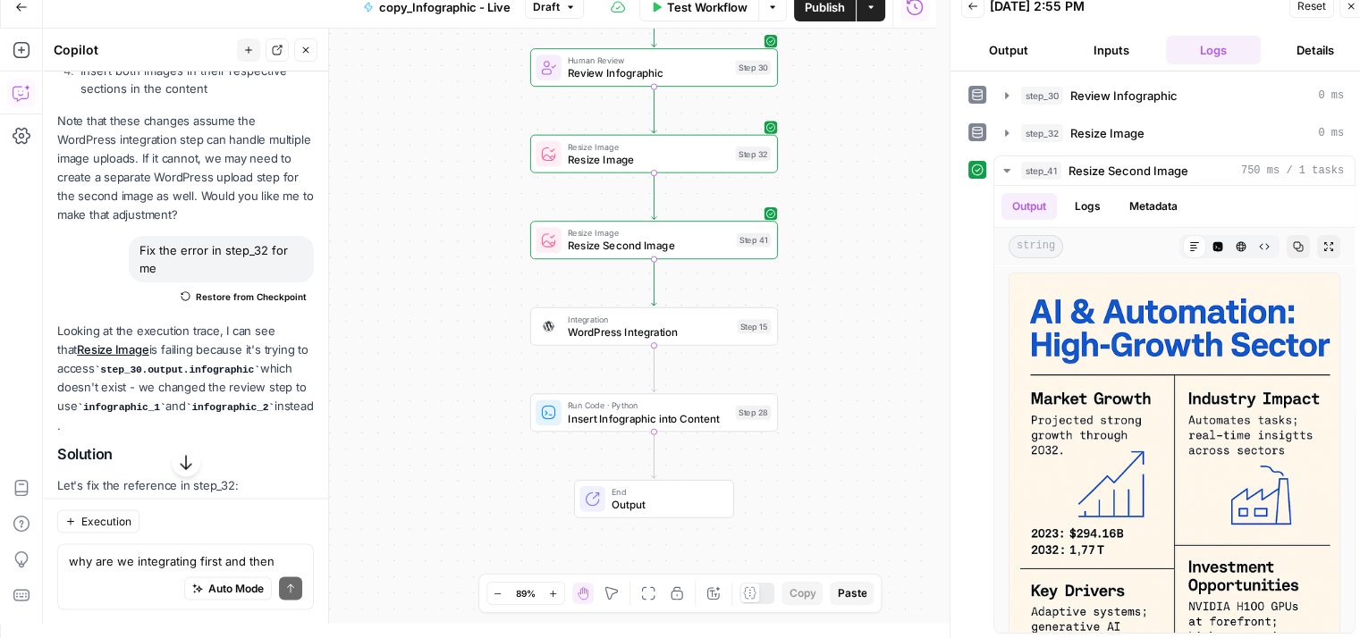
scroll to position [3096, 0]
drag, startPoint x: 405, startPoint y: 339, endPoint x: 422, endPoint y: 637, distance: 299.0
click at [422, 624] on html "Qubit - SEO New Home Browse Your Data Usage Settings Recent Grids content updat…" at bounding box center [680, 305] width 1360 height 638
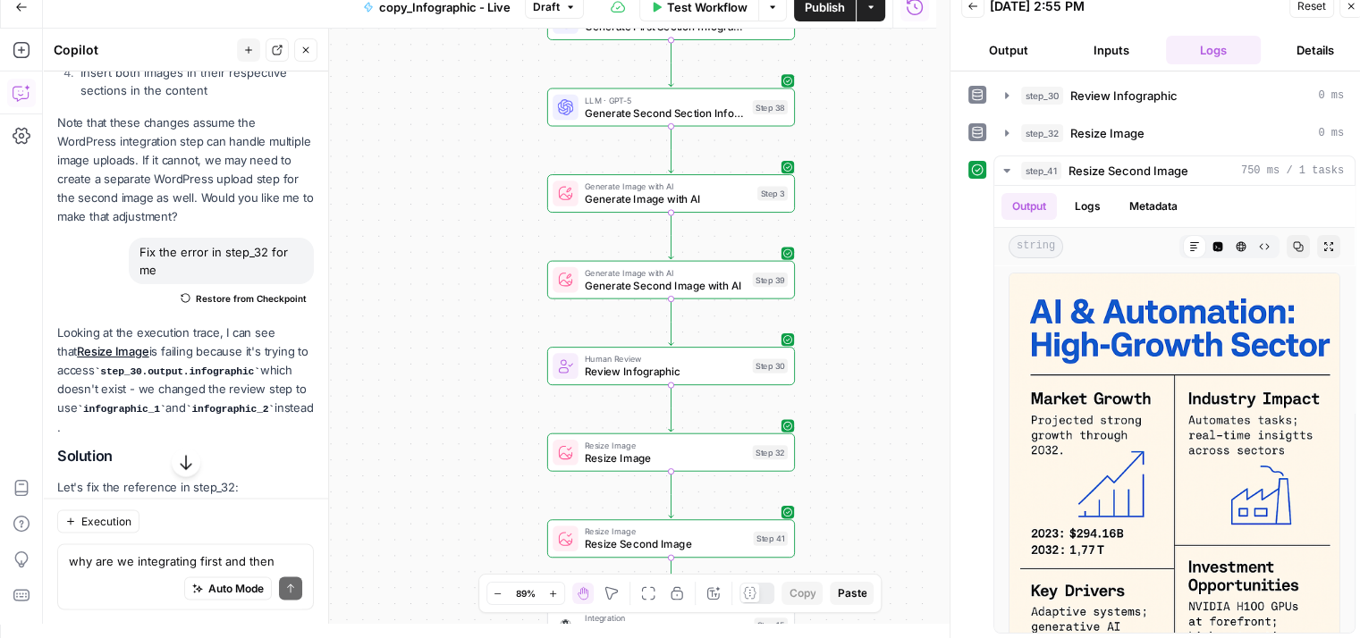
drag, startPoint x: 432, startPoint y: 325, endPoint x: 384, endPoint y: 565, distance: 244.2
click at [384, 565] on div "Workflow Set Inputs Inputs LLM · GPT-5 Chat Analyze Blog for Infographic Opport…" at bounding box center [489, 326] width 893 height 595
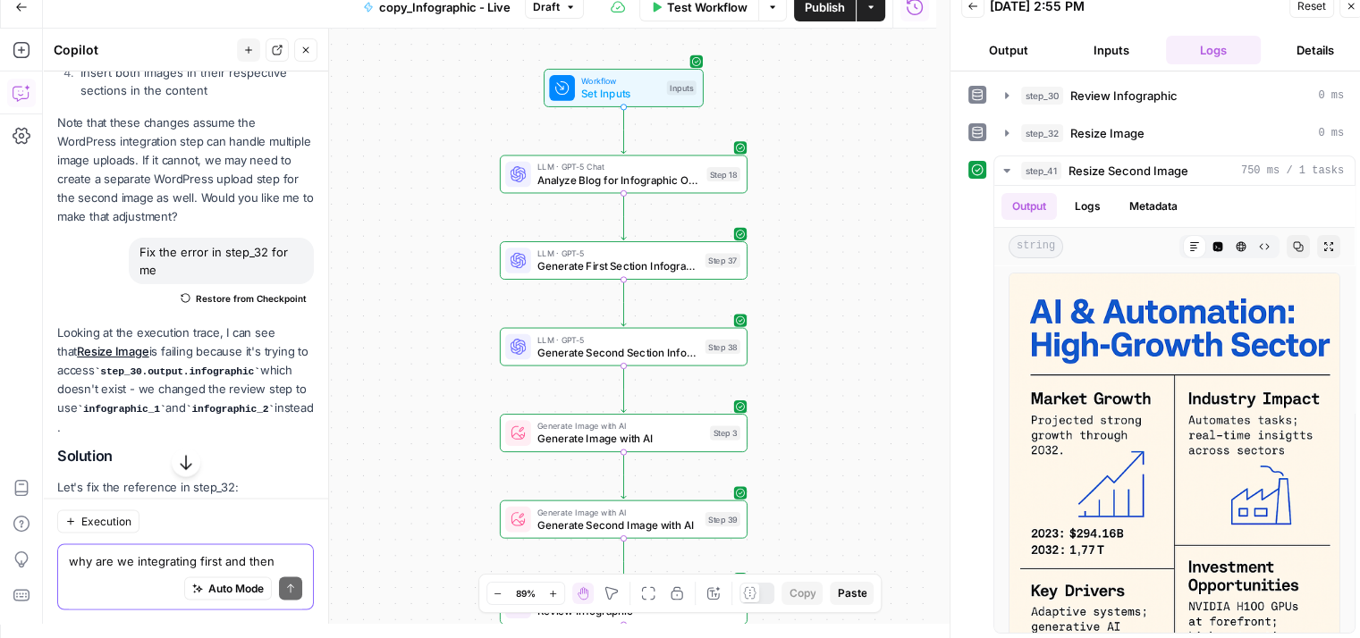
click at [147, 561] on textarea "why are we integrating first and then inserting infogrpahics?" at bounding box center [185, 560] width 233 height 18
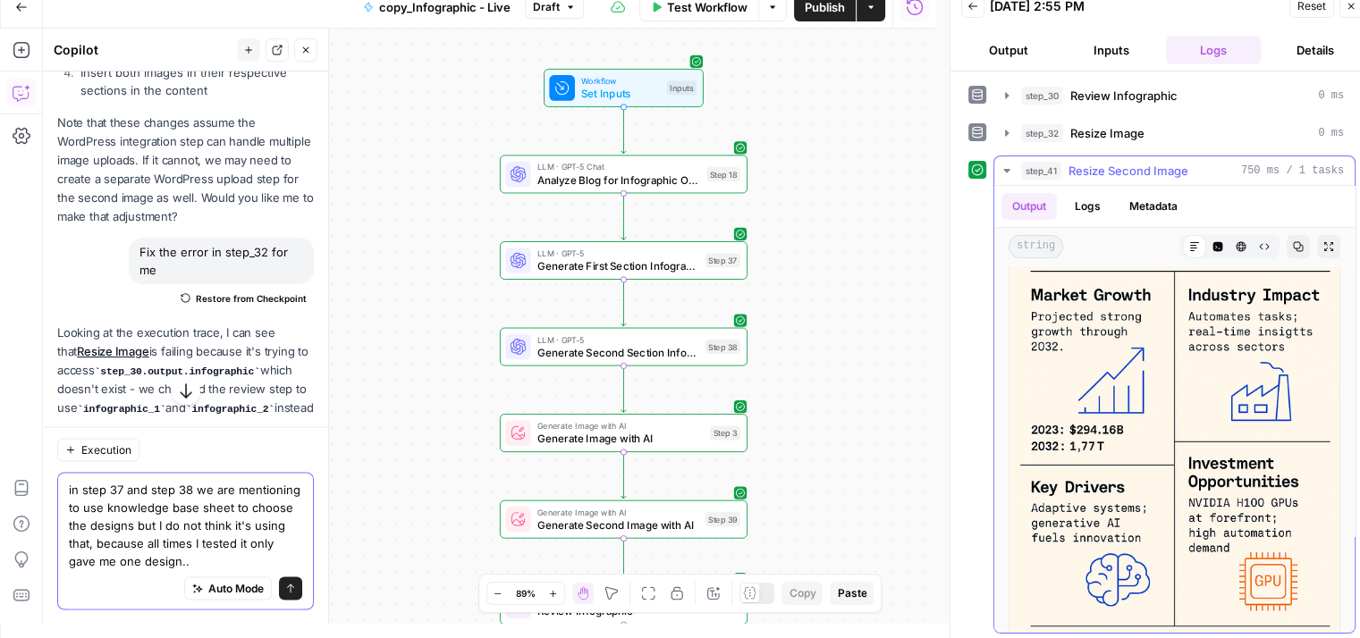
scroll to position [0, 0]
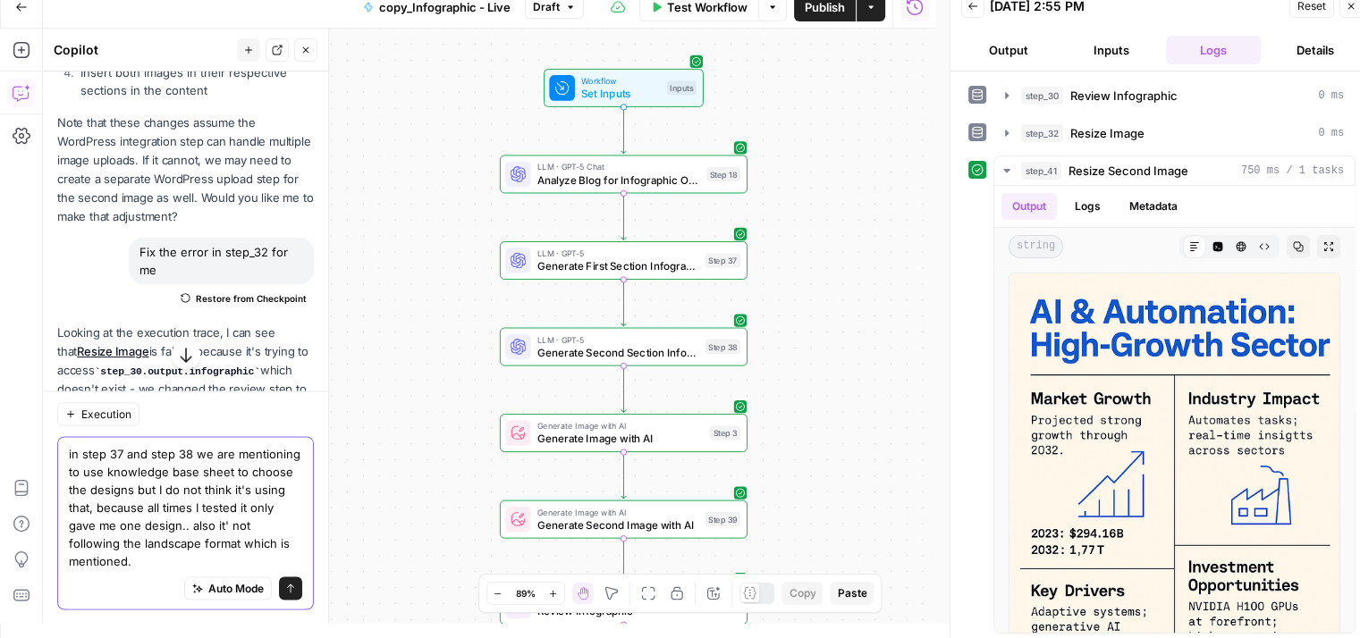
type textarea "in step 37 and step 38 we are mentioning to use knowledge base sheet to choose …"
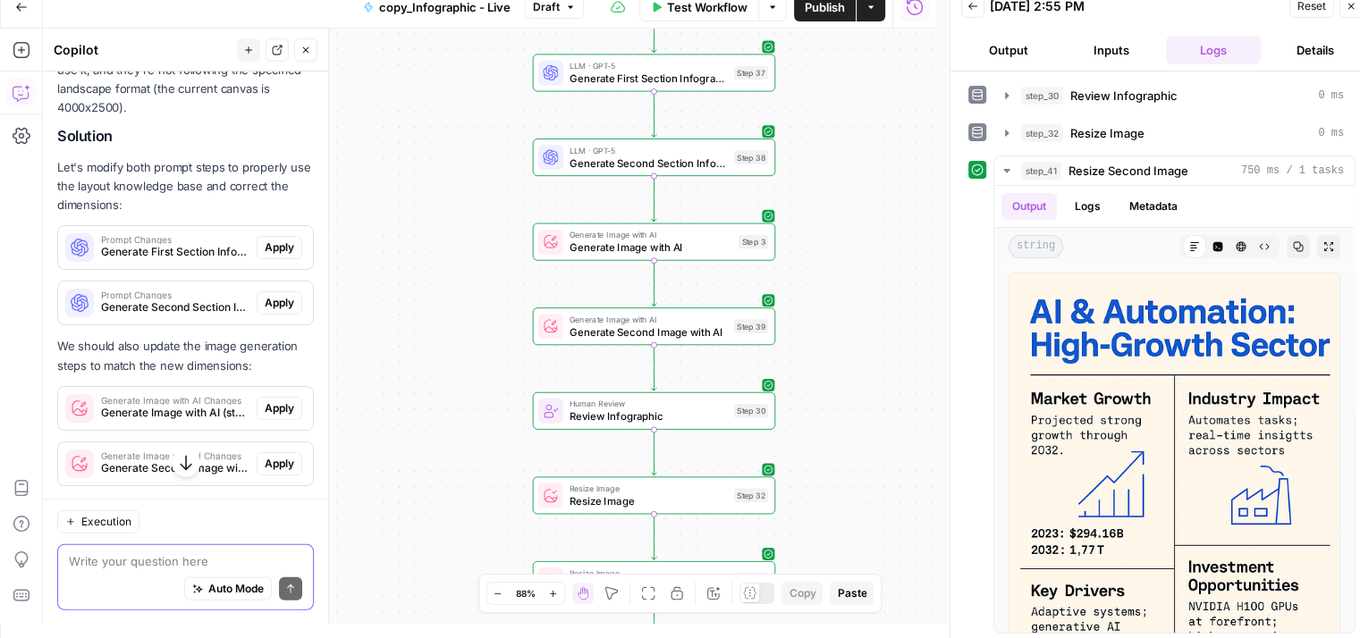
scroll to position [5268, 0]
click at [831, 4] on span "Publish" at bounding box center [824, 7] width 40 height 18
